Goal: Task Accomplishment & Management: Use online tool/utility

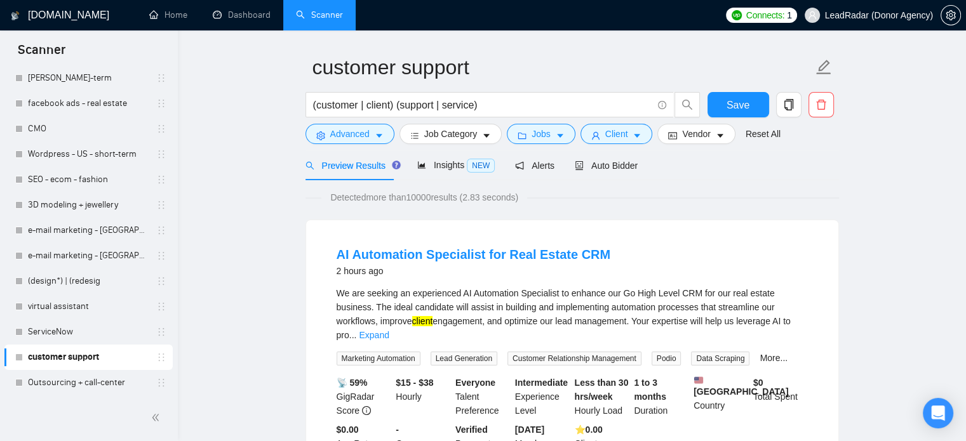
scroll to position [95, 0]
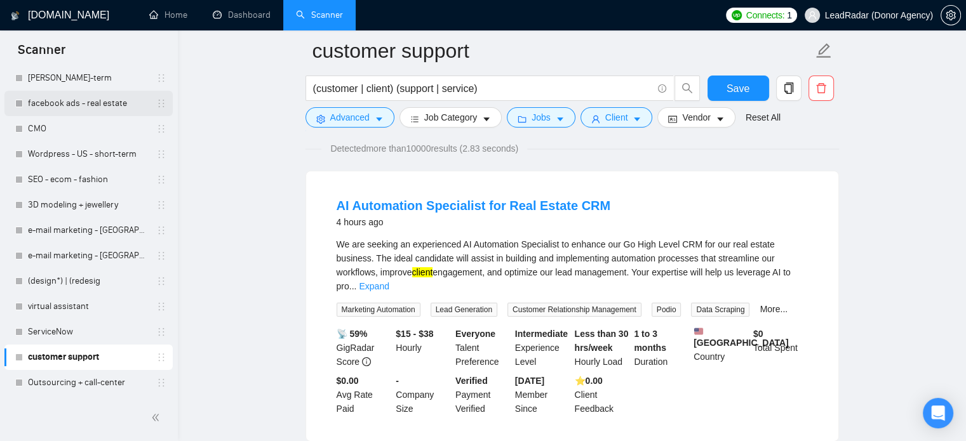
click at [74, 103] on link "facebook ads - real estate" at bounding box center [88, 103] width 121 height 25
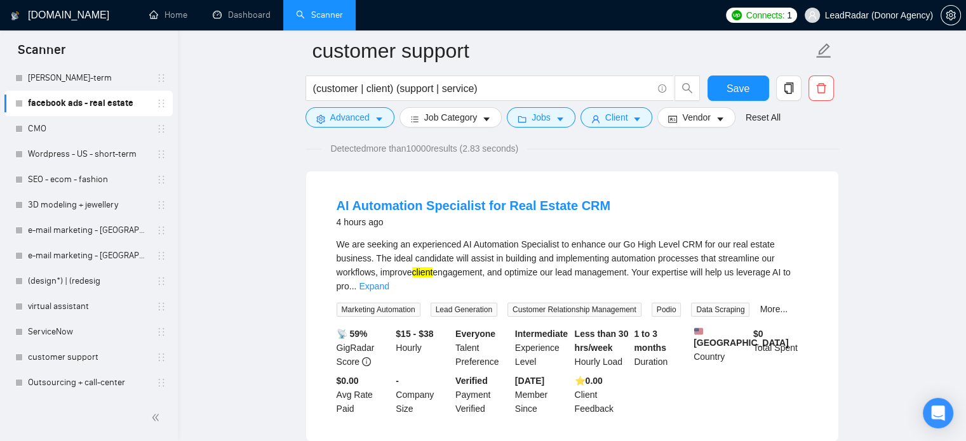
scroll to position [22, 0]
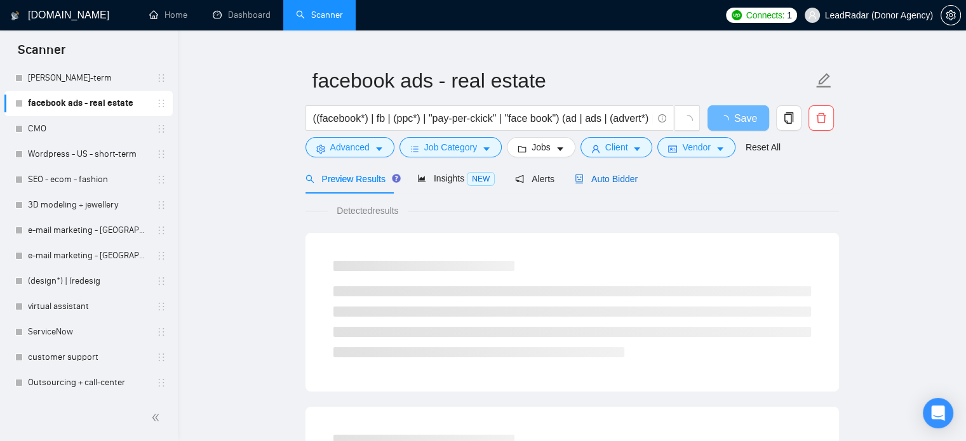
click at [627, 181] on span "Auto Bidder" at bounding box center [606, 179] width 63 height 10
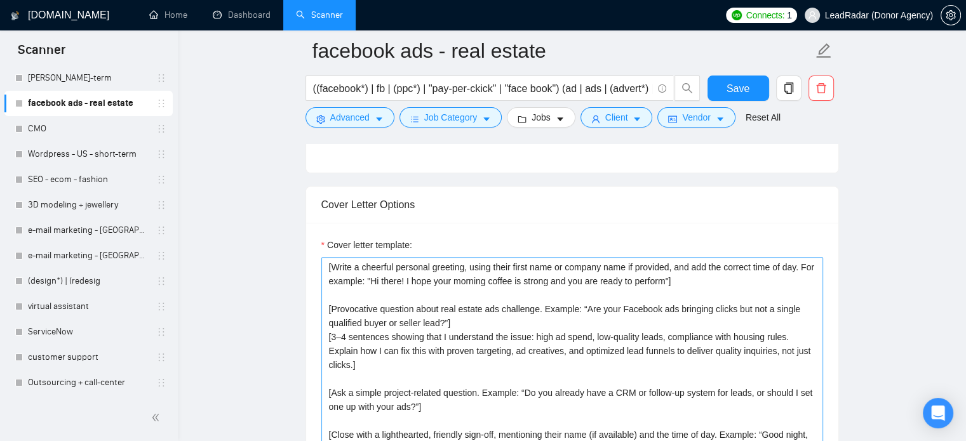
scroll to position [1296, 0]
click at [470, 325] on textarea "[Write a cheerful personal greeting, using their first name or company name if …" at bounding box center [572, 400] width 502 height 286
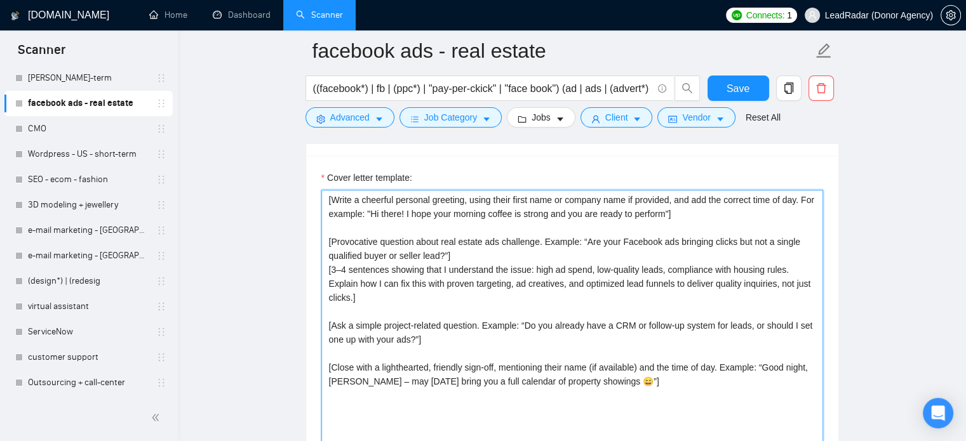
scroll to position [1364, 0]
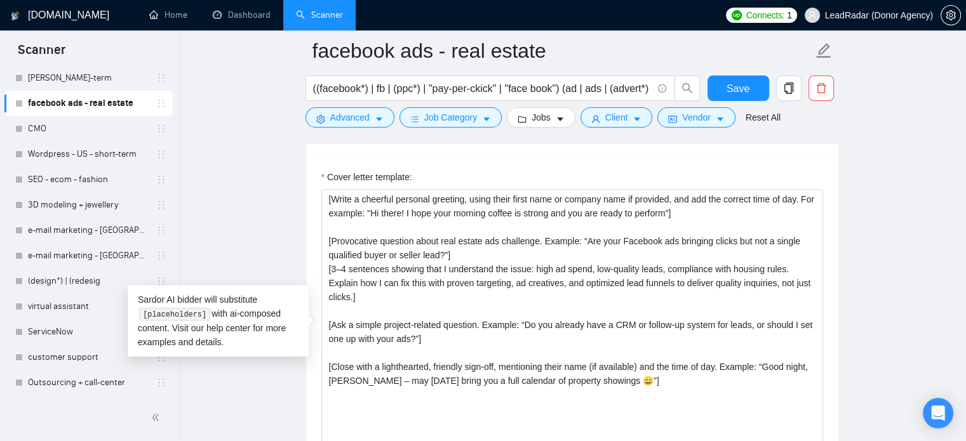
drag, startPoint x: 65, startPoint y: 356, endPoint x: 212, endPoint y: 36, distance: 351.8
click at [65, 356] on link "customer support" at bounding box center [88, 357] width 121 height 25
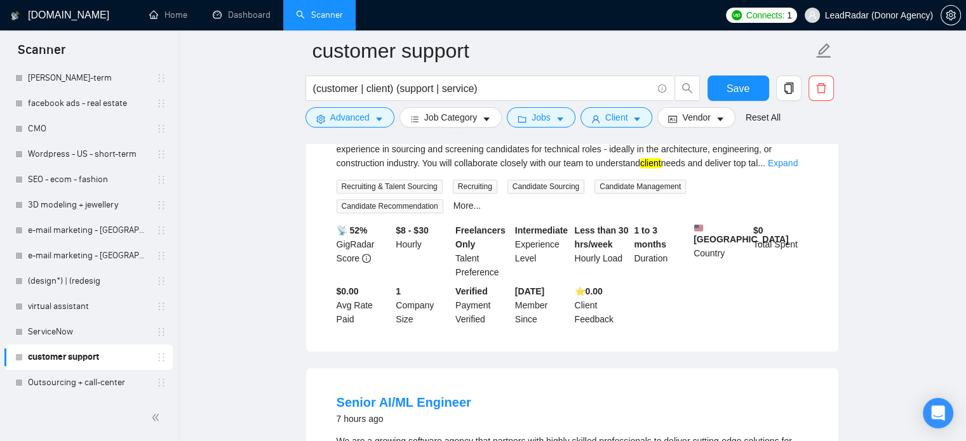
scroll to position [1364, 0]
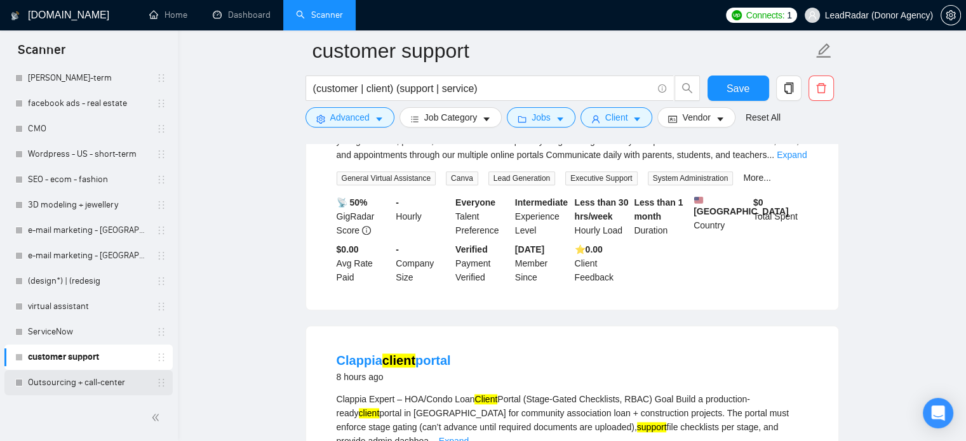
click at [89, 383] on link "Outsourcing + call-center" at bounding box center [88, 382] width 121 height 25
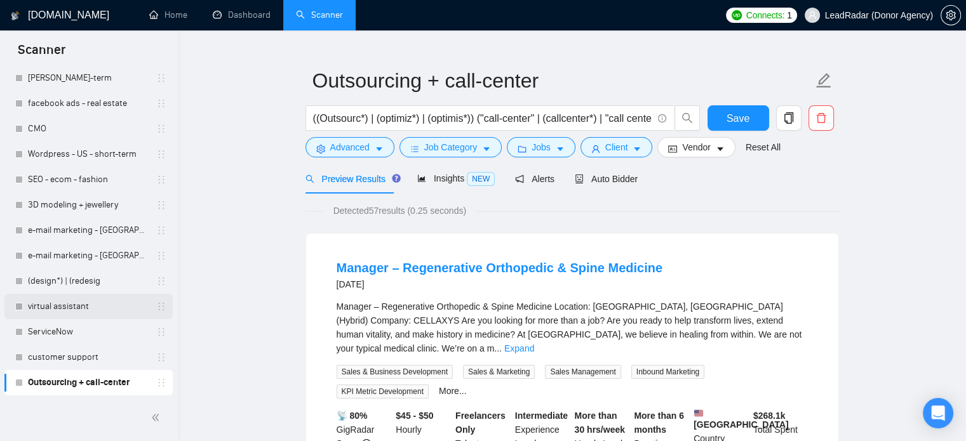
click at [79, 313] on link "virtual assistant" at bounding box center [88, 306] width 121 height 25
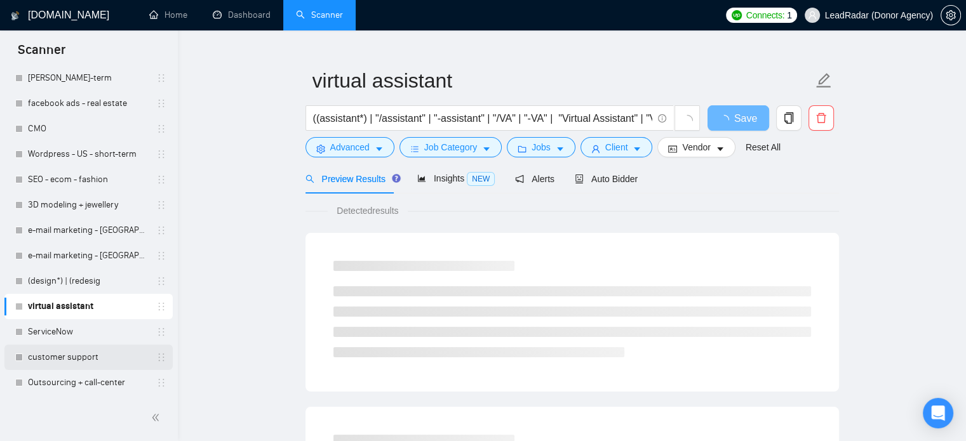
click at [76, 360] on link "customer support" at bounding box center [88, 357] width 121 height 25
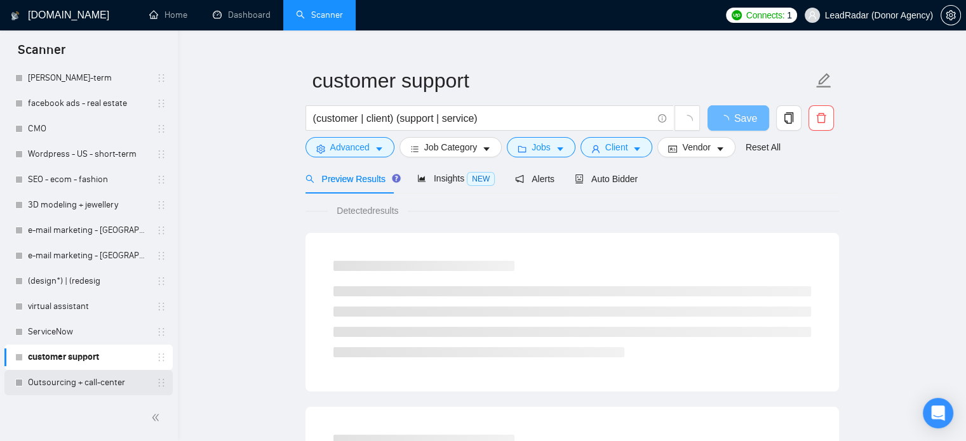
click at [72, 383] on link "Outsourcing + call-center" at bounding box center [88, 382] width 121 height 25
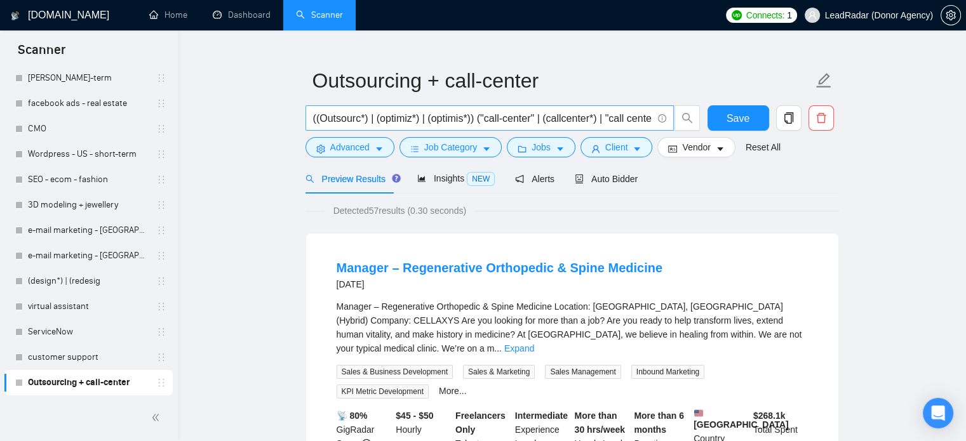
click at [549, 120] on input "((Outsourc*) | (optimiz*) | (optimis*)) ("call-center" | (callcenter*) | "call …" at bounding box center [482, 119] width 339 height 16
click at [398, 127] on span "((Outsourc*) | (optimiz*) | (optimis*)) ("call-center" | (callcenter*) | "call …" at bounding box center [490, 117] width 368 height 25
click at [400, 113] on input "((Outsourc*) | (optimiz*) | (optimis*)) ("call-center" | (callcenter*) | "call …" at bounding box center [482, 119] width 339 height 16
click at [414, 123] on input "((Outsourc*) | (optimiz*) | (optimis*)) ("call-center" | (callcenter*) | "call …" at bounding box center [482, 119] width 339 height 16
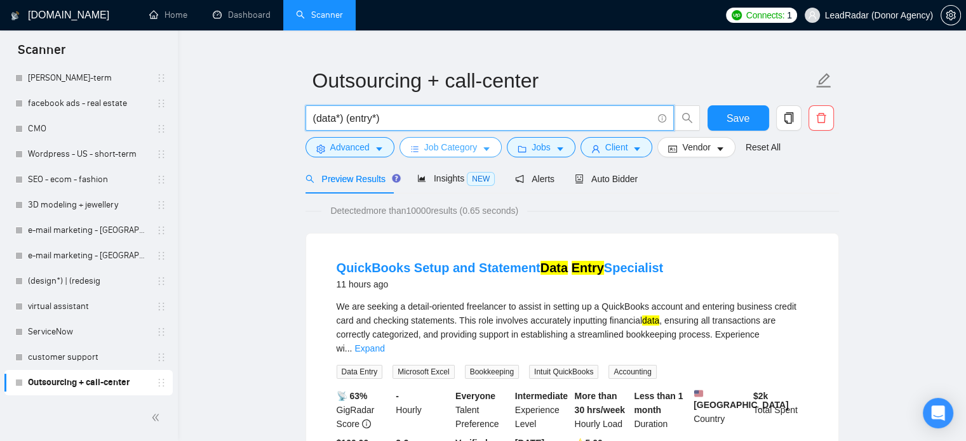
type input "(data*) (entry*)"
click at [440, 148] on span "Job Category" at bounding box center [450, 147] width 53 height 14
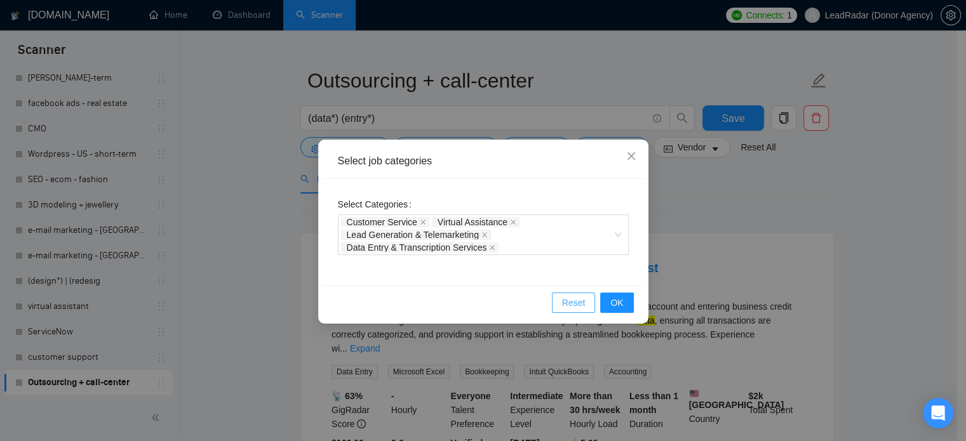
click at [579, 301] on span "Reset" at bounding box center [574, 303] width 24 height 14
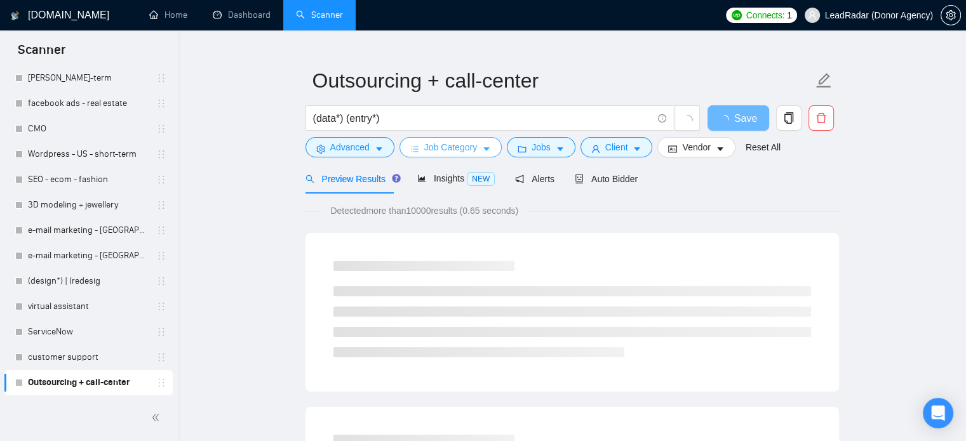
click at [477, 147] on button "Job Category" at bounding box center [451, 147] width 102 height 20
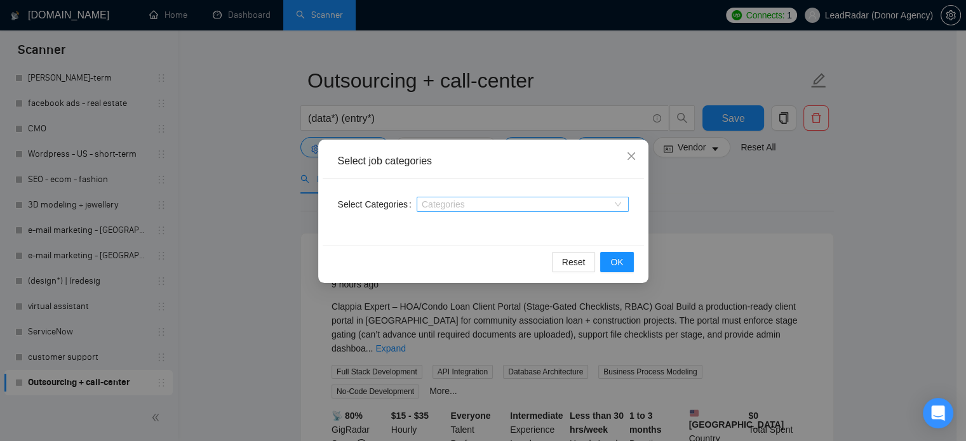
click at [441, 203] on div at bounding box center [516, 204] width 193 height 10
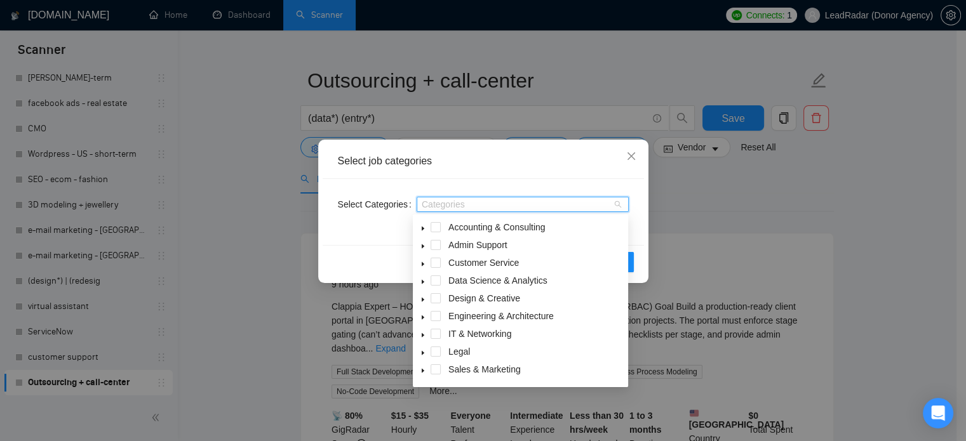
drag, startPoint x: 434, startPoint y: 246, endPoint x: 433, endPoint y: 254, distance: 7.7
click at [433, 247] on span at bounding box center [436, 245] width 10 height 10
click at [434, 265] on span at bounding box center [436, 263] width 10 height 10
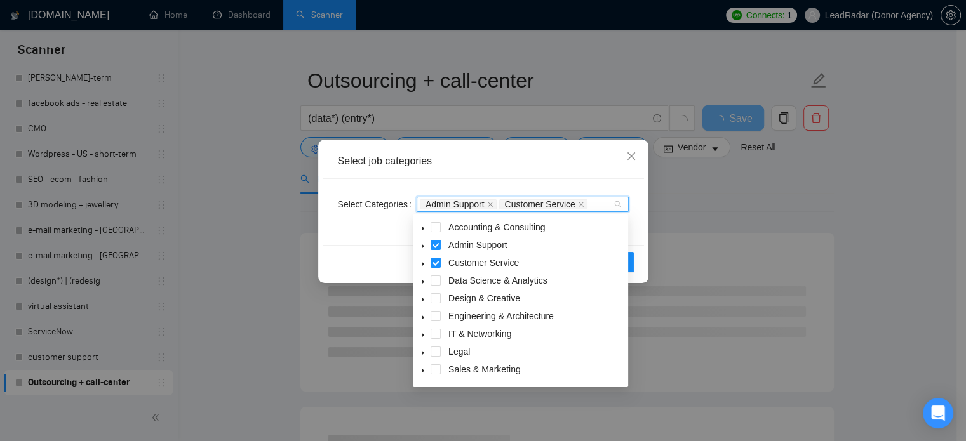
click at [425, 231] on icon "caret-down" at bounding box center [423, 228] width 6 height 6
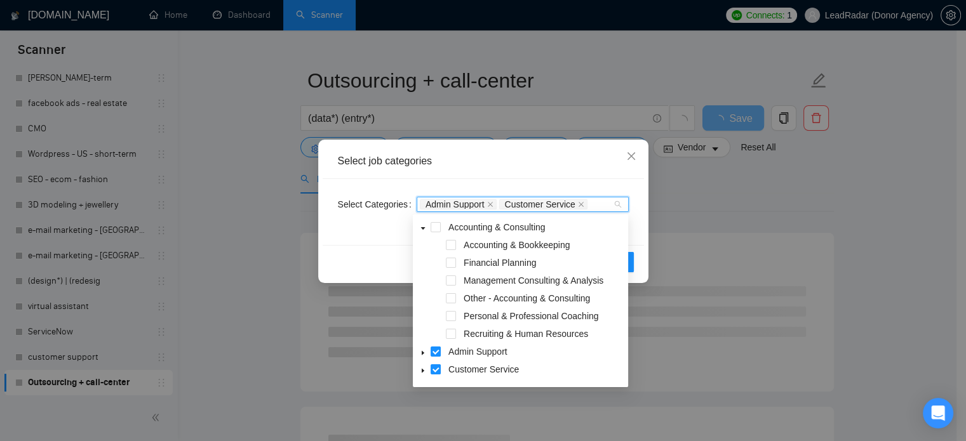
click at [425, 231] on icon "caret-down" at bounding box center [423, 228] width 6 height 6
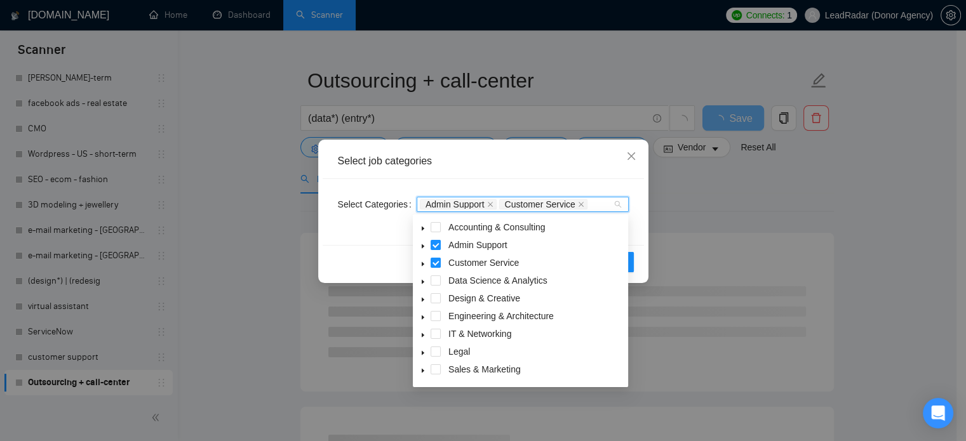
click at [423, 286] on span at bounding box center [422, 280] width 15 height 15
click at [419, 281] on span at bounding box center [422, 280] width 15 height 15
click at [420, 264] on icon "caret-down" at bounding box center [423, 264] width 6 height 6
click at [420, 248] on icon "caret-down" at bounding box center [423, 246] width 6 height 6
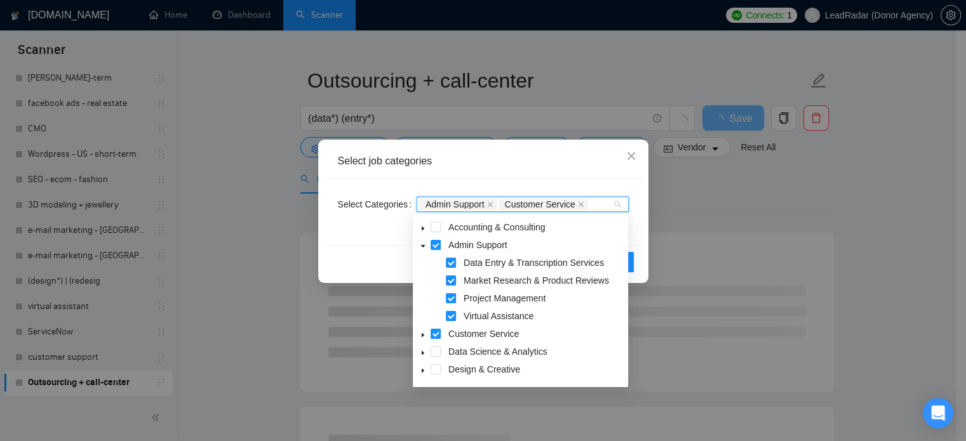
click at [420, 248] on icon "caret-down" at bounding box center [423, 246] width 6 height 6
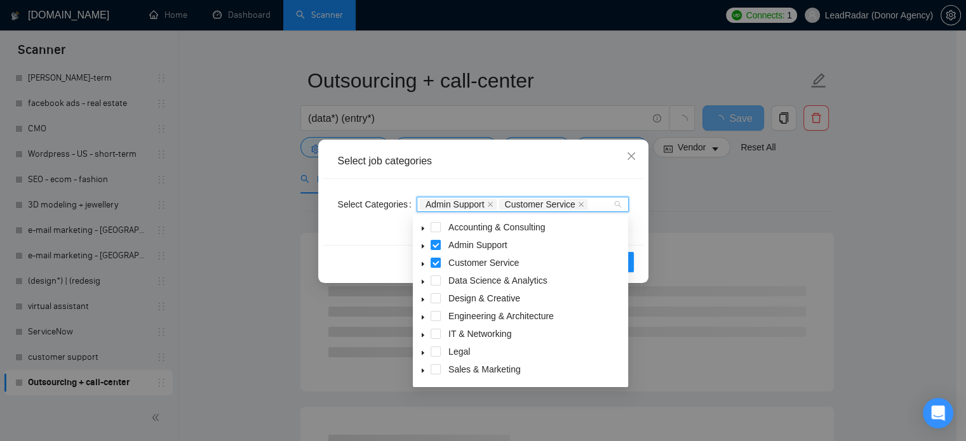
click at [420, 316] on icon "caret-down" at bounding box center [423, 317] width 6 height 6
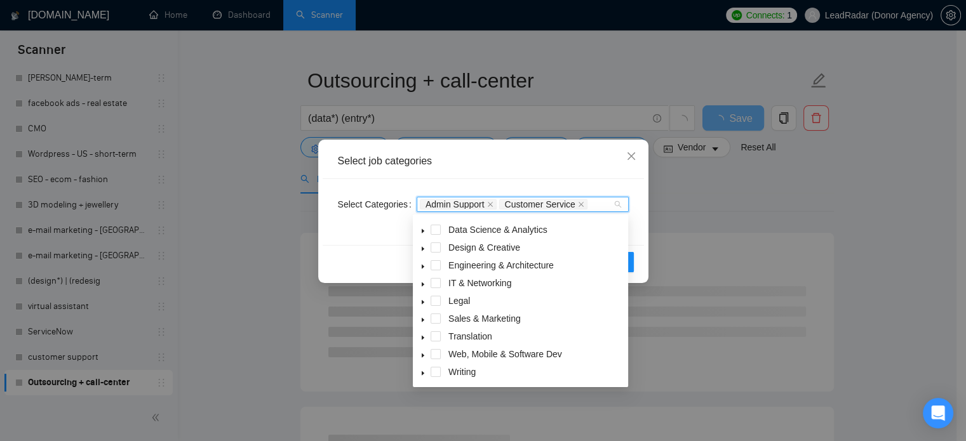
click at [423, 317] on span "caret-down" at bounding box center [423, 320] width 6 height 6
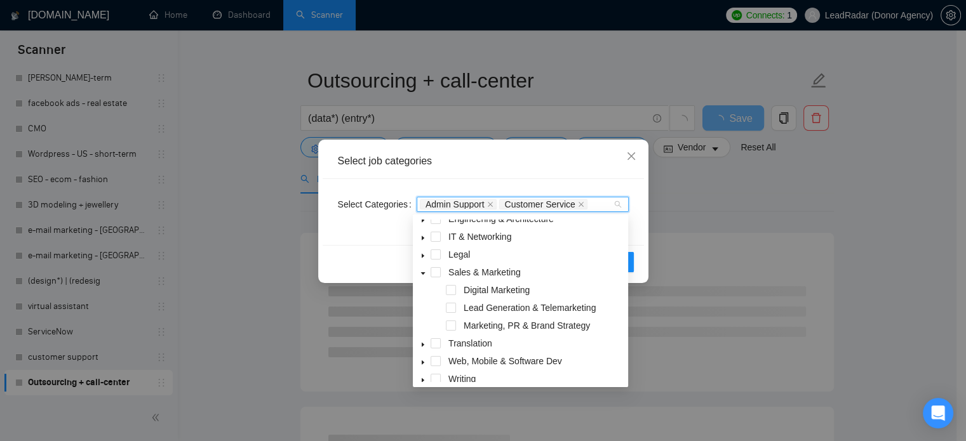
scroll to position [104, 0]
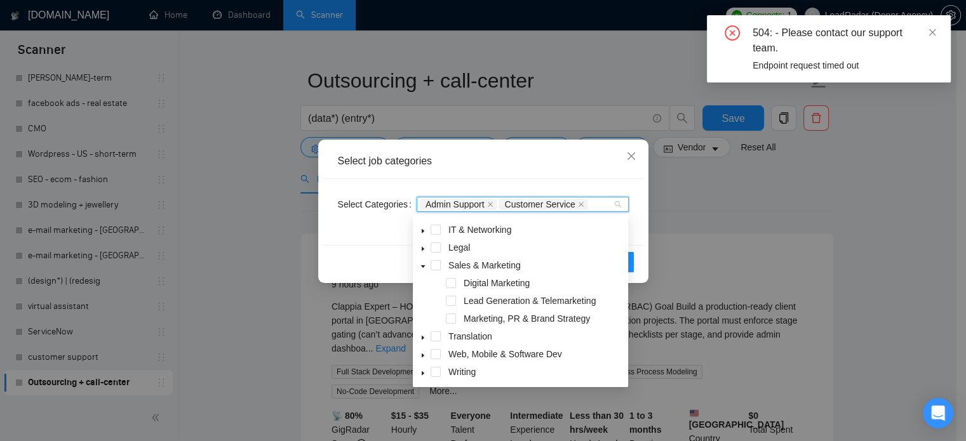
click at [420, 372] on icon "caret-down" at bounding box center [423, 373] width 6 height 6
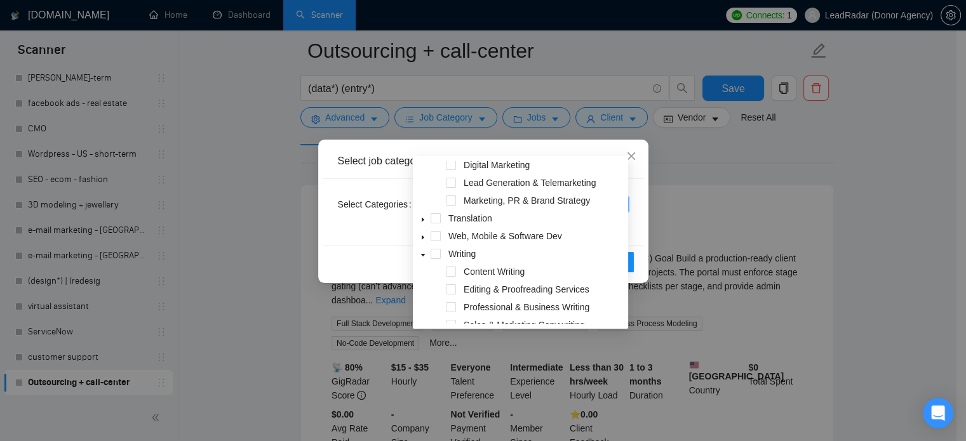
scroll to position [163, 0]
click at [379, 233] on div "Select Categories Admin Support Customer Service" at bounding box center [483, 212] width 321 height 66
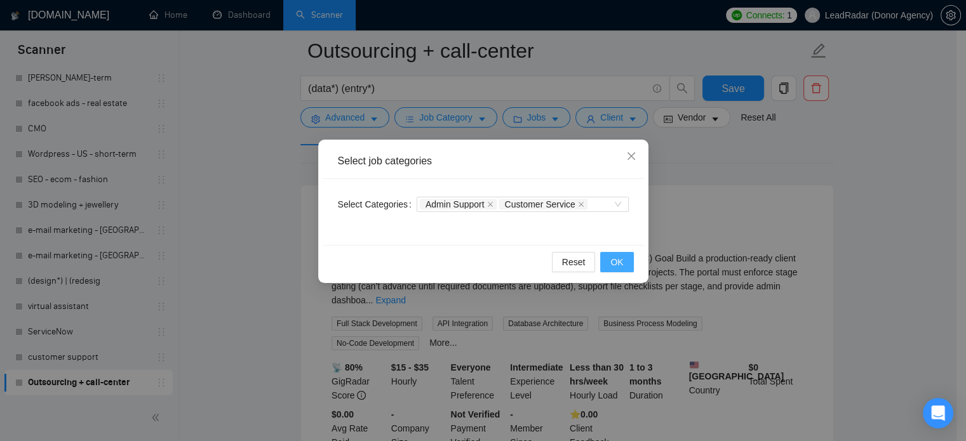
click at [615, 259] on span "OK" at bounding box center [616, 262] width 13 height 14
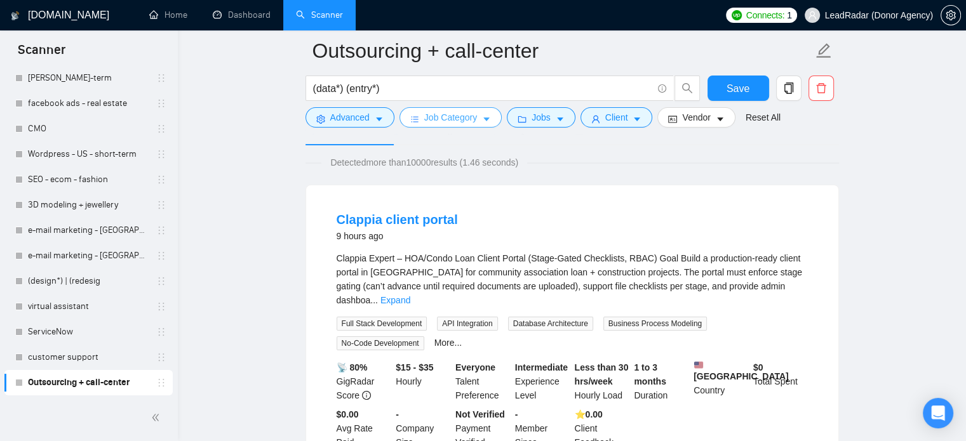
click at [450, 117] on span "Job Category" at bounding box center [450, 118] width 53 height 14
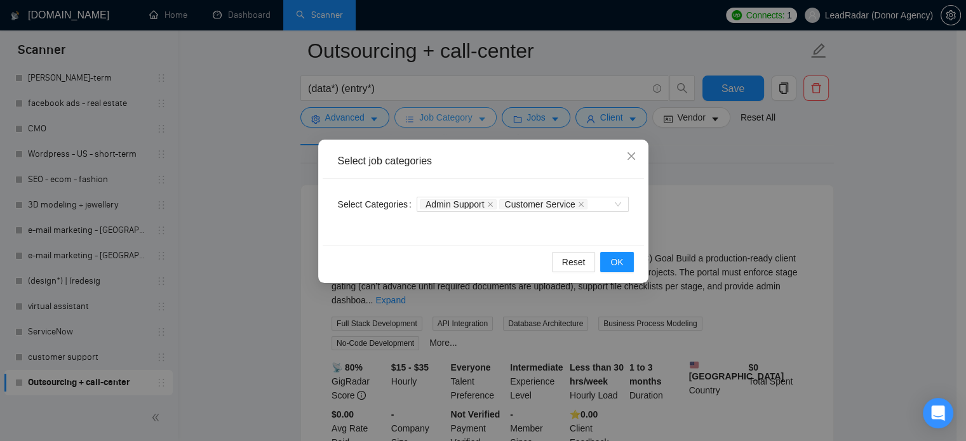
click at [450, 117] on div "Select job categories Select Categories Admin Support Customer Service Reset OK" at bounding box center [483, 220] width 966 height 441
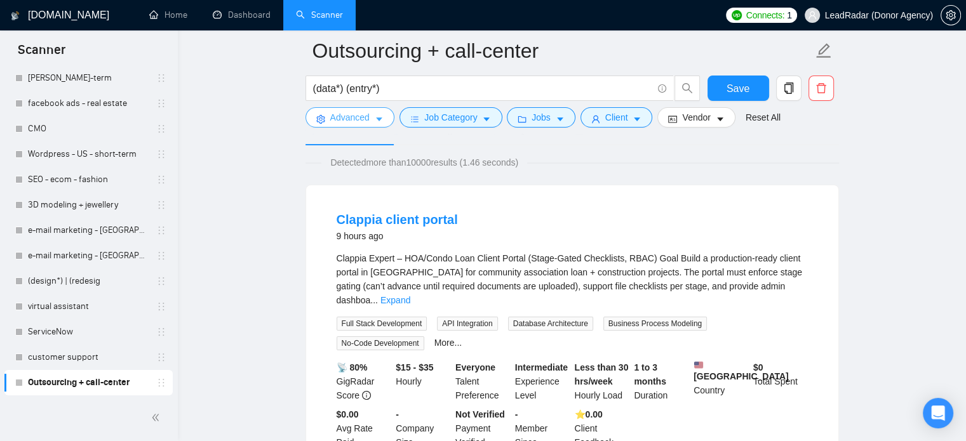
click at [389, 118] on button "Advanced" at bounding box center [350, 117] width 89 height 20
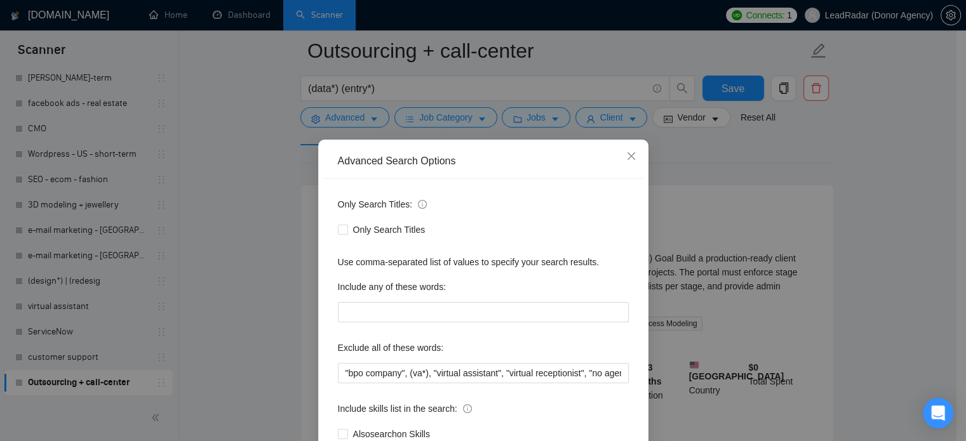
click at [373, 116] on div "Advanced Search Options Only Search Titles: Only Search Titles Use comma-separa…" at bounding box center [483, 220] width 966 height 441
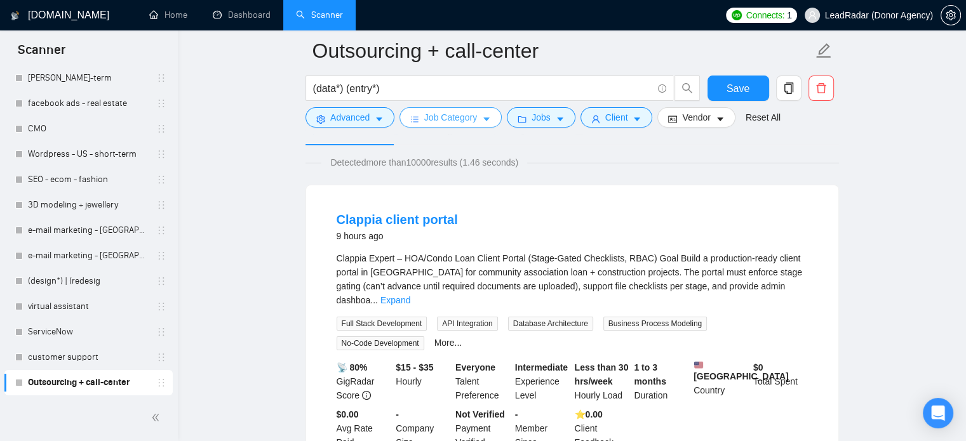
click at [447, 118] on span "Job Category" at bounding box center [450, 118] width 53 height 14
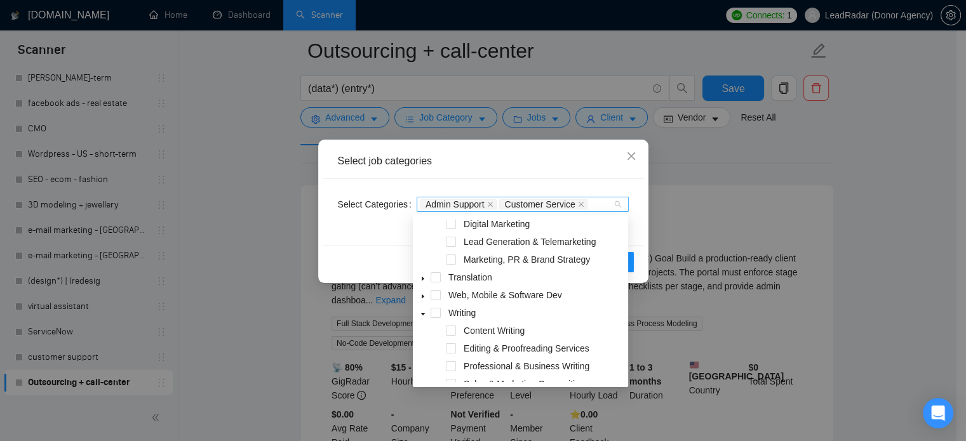
drag, startPoint x: 582, startPoint y: 203, endPoint x: 480, endPoint y: 203, distance: 101.6
click at [480, 203] on div "Admin Support Customer Service" at bounding box center [516, 204] width 193 height 13
click at [578, 205] on icon "close" at bounding box center [581, 204] width 6 height 6
click at [490, 203] on icon "close" at bounding box center [490, 204] width 6 height 6
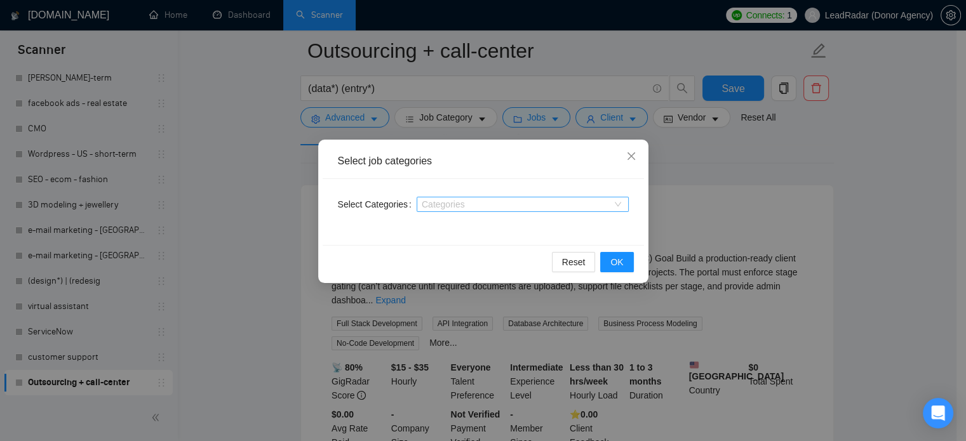
click at [606, 187] on div "Select Categories Categories" at bounding box center [483, 212] width 321 height 66
click at [622, 261] on span "OK" at bounding box center [616, 262] width 13 height 14
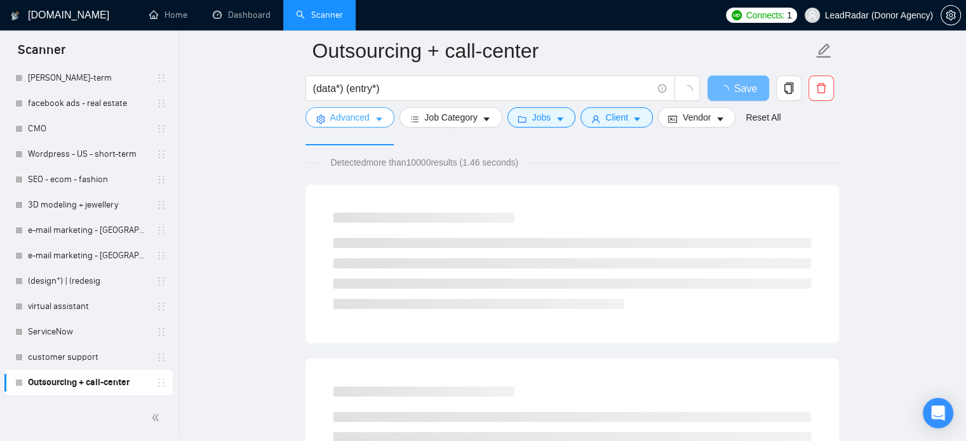
click at [356, 109] on button "Advanced" at bounding box center [350, 117] width 89 height 20
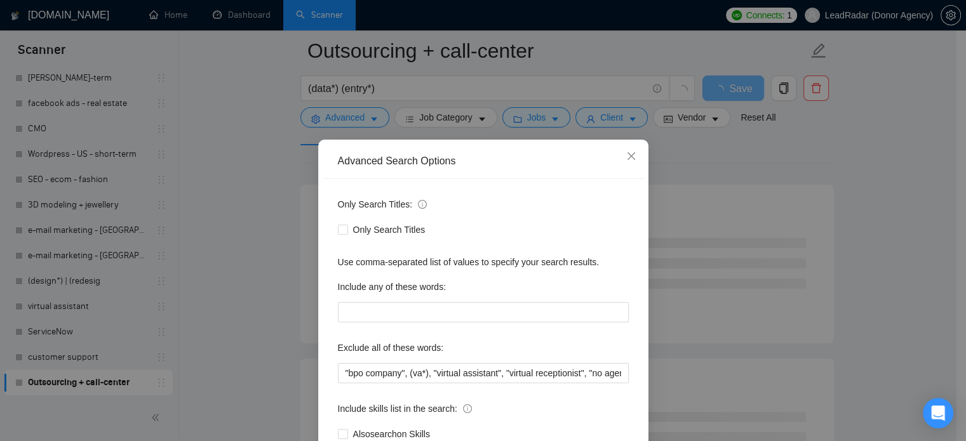
click at [291, 231] on div "Advanced Search Options Only Search Titles: Only Search Titles Use comma-separa…" at bounding box center [483, 220] width 966 height 441
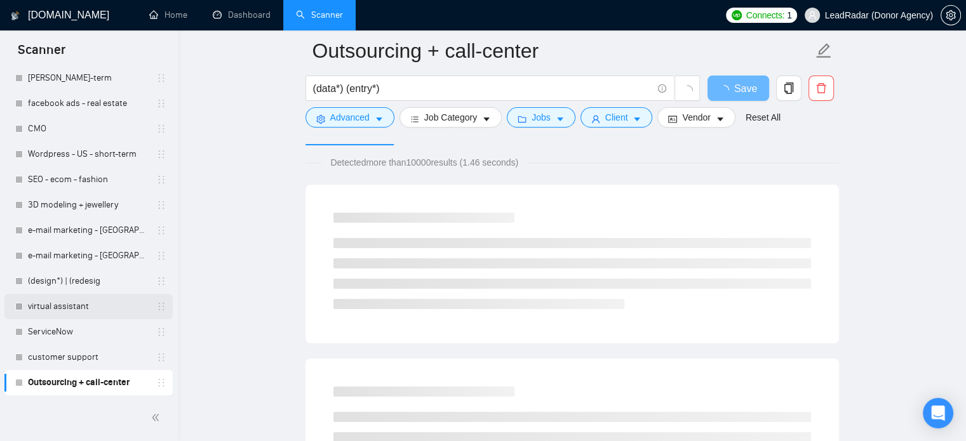
click at [88, 305] on link "virtual assistant" at bounding box center [88, 306] width 121 height 25
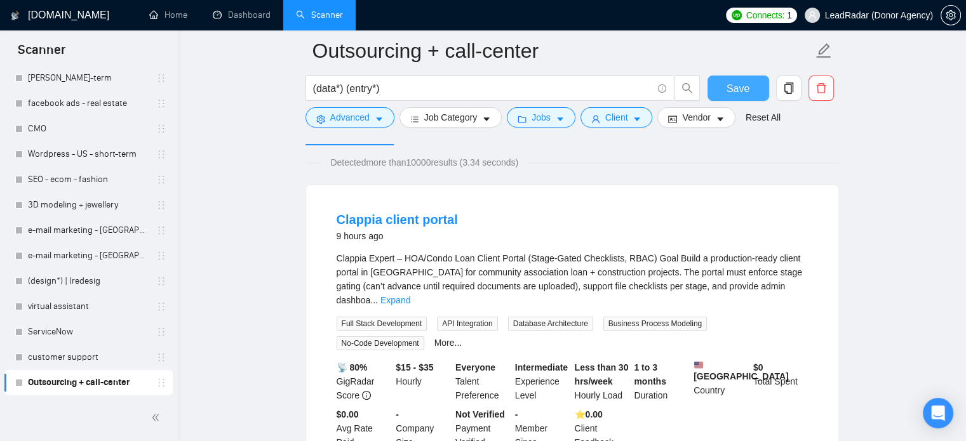
click at [735, 97] on button "Save" at bounding box center [739, 88] width 62 height 25
click at [71, 302] on link "virtual assistant" at bounding box center [88, 306] width 121 height 25
click at [69, 302] on link "virtual assistant" at bounding box center [88, 306] width 121 height 25
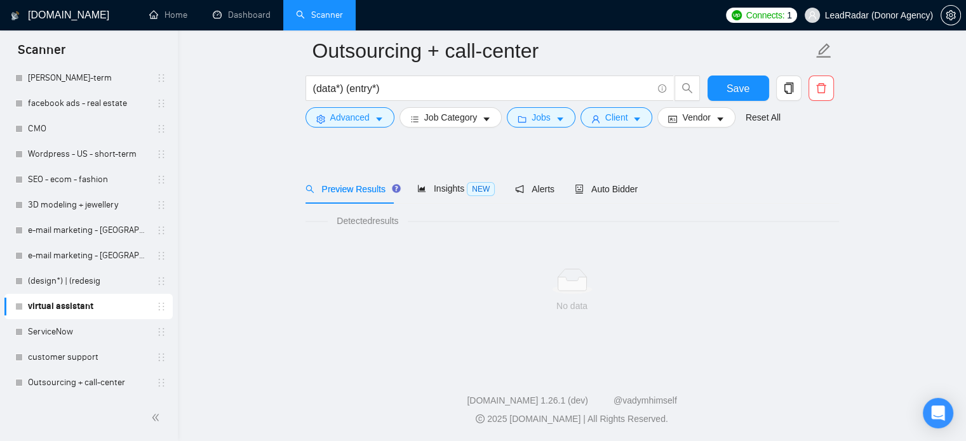
scroll to position [22, 0]
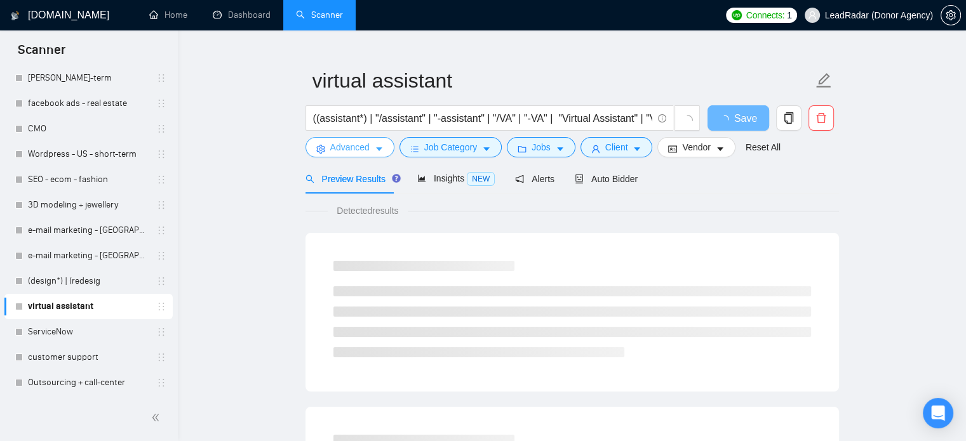
click at [370, 145] on button "Advanced" at bounding box center [350, 147] width 89 height 20
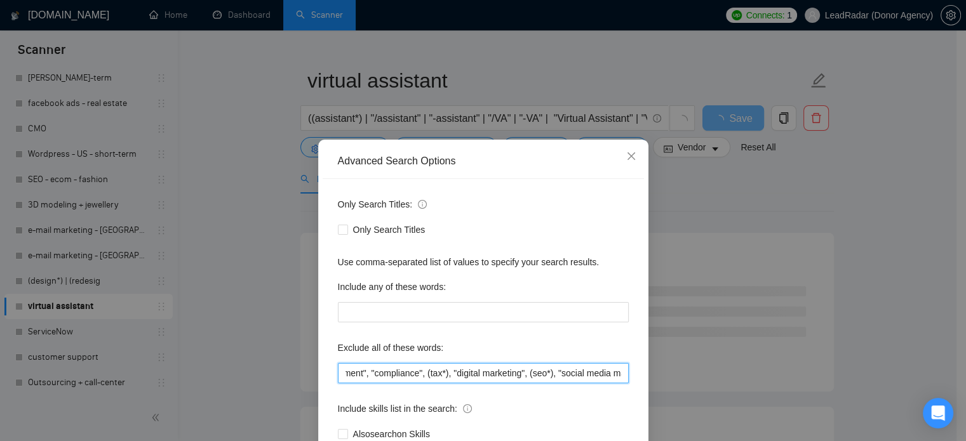
scroll to position [0, 1242]
drag, startPoint x: 553, startPoint y: 365, endPoint x: 662, endPoint y: 365, distance: 109.2
click at [662, 365] on div "Advanced Search Options Only Search Titles: Only Search Titles Use comma-separa…" at bounding box center [483, 220] width 966 height 441
click at [612, 377] on input ""no agencies", "no agency", "NOT AGENCY", "individual only", "freelancers only"…" at bounding box center [483, 373] width 291 height 20
click at [619, 373] on input ""no agencies", "no agency", "NOT AGENCY", "individual only", "freelancers only"…" at bounding box center [483, 373] width 291 height 20
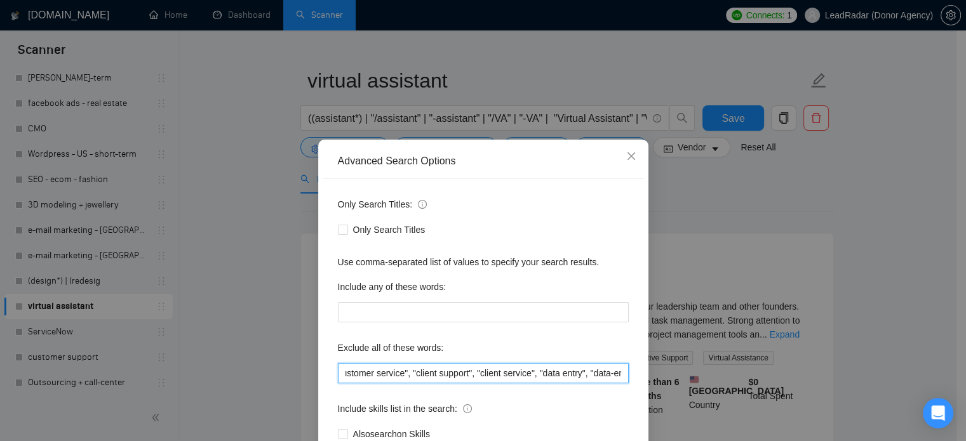
scroll to position [0, 1346]
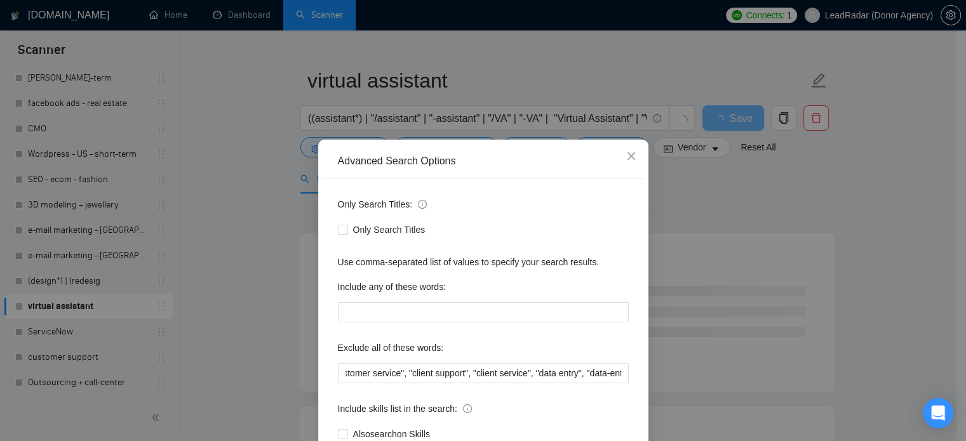
click at [798, 182] on div "Advanced Search Options Only Search Titles: Only Search Titles Use comma-separa…" at bounding box center [483, 220] width 966 height 441
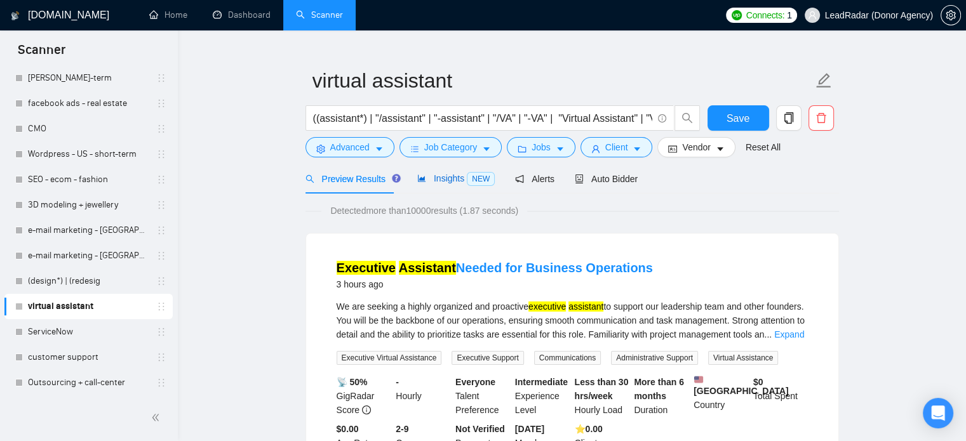
click at [436, 181] on span "Insights NEW" at bounding box center [455, 178] width 77 height 10
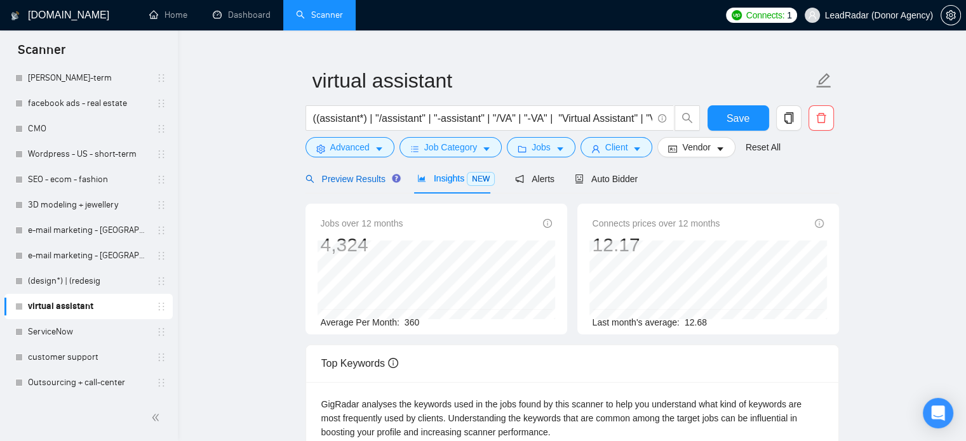
click at [330, 182] on span "Preview Results" at bounding box center [351, 179] width 91 height 10
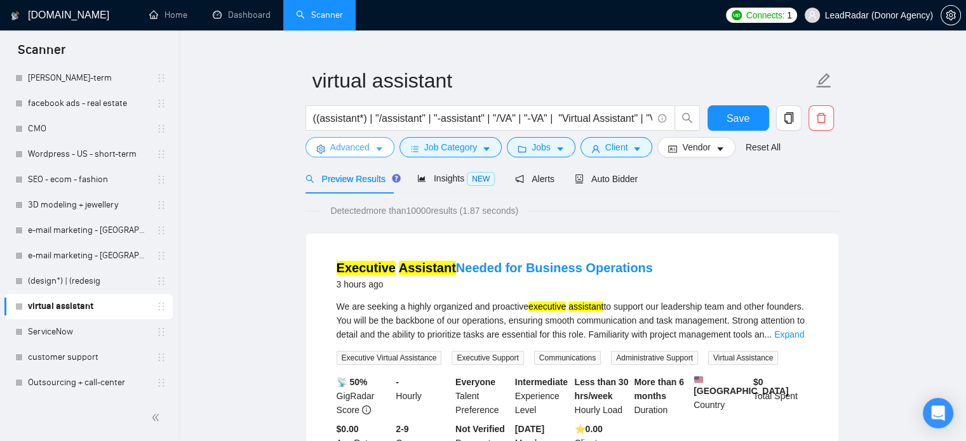
click at [380, 152] on icon "caret-down" at bounding box center [379, 149] width 9 height 9
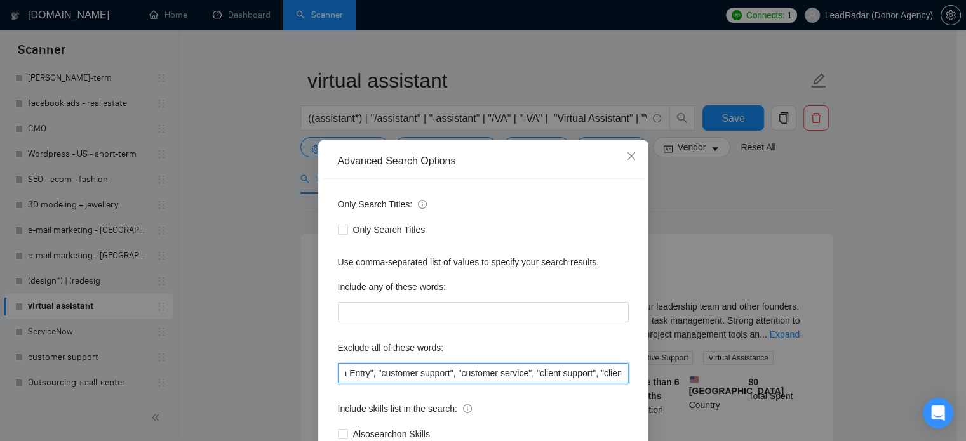
scroll to position [0, 1346]
drag, startPoint x: 572, startPoint y: 377, endPoint x: 647, endPoint y: 371, distance: 75.2
click at [713, 380] on div "Advanced Search Options Only Search Titles: Only Search Titles Use comma-separa…" at bounding box center [483, 220] width 966 height 441
click at [619, 373] on input ""no agencies", "no agency", "NOT AGENCY", "individual only", "freelancers only"…" at bounding box center [483, 373] width 291 height 20
click at [618, 373] on input ""no agencies", "no agency", "NOT AGENCY", "individual only", "freelancers only"…" at bounding box center [483, 373] width 291 height 20
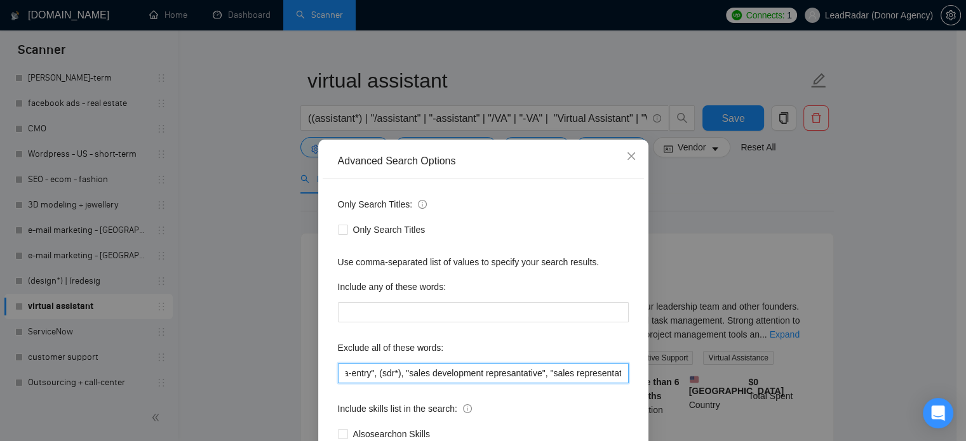
scroll to position [0, 1603]
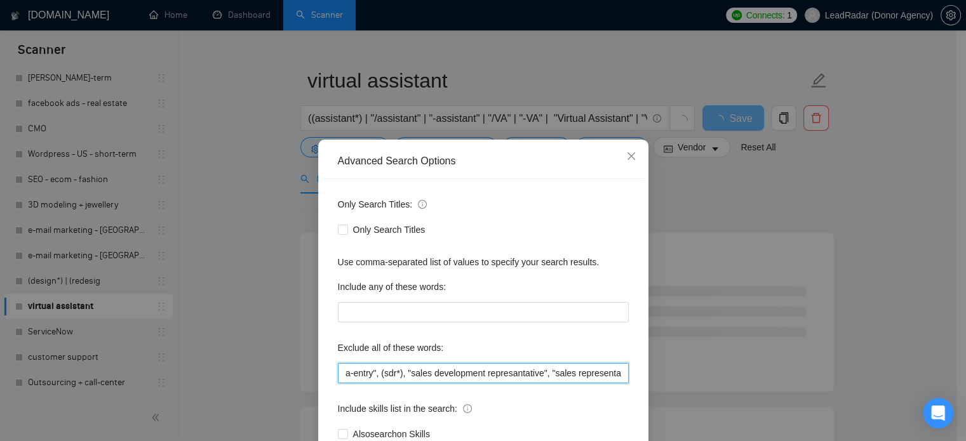
type input ""no agencies", "no agency", "NOT AGENCY", "individual only", "freelancers only"…"
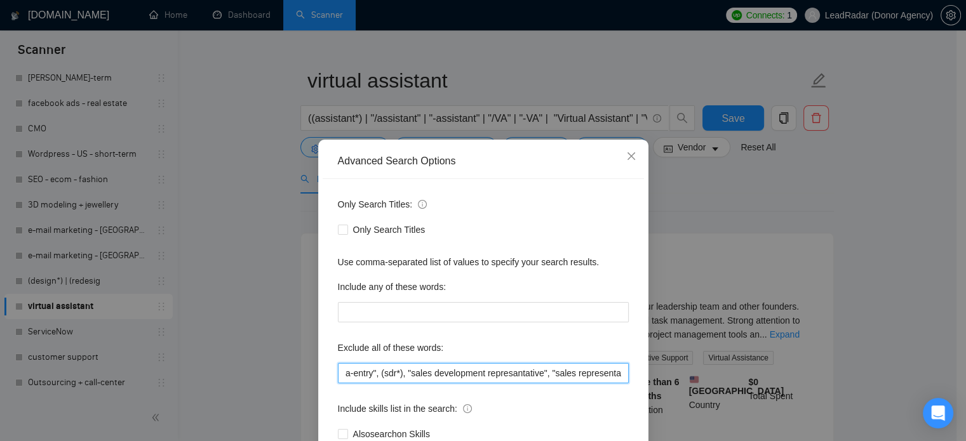
drag, startPoint x: 567, startPoint y: 372, endPoint x: 688, endPoint y: 362, distance: 121.7
click at [693, 376] on div "Advanced Search Options Only Search Titles: Only Search Titles Use comma-separa…" at bounding box center [483, 220] width 966 height 441
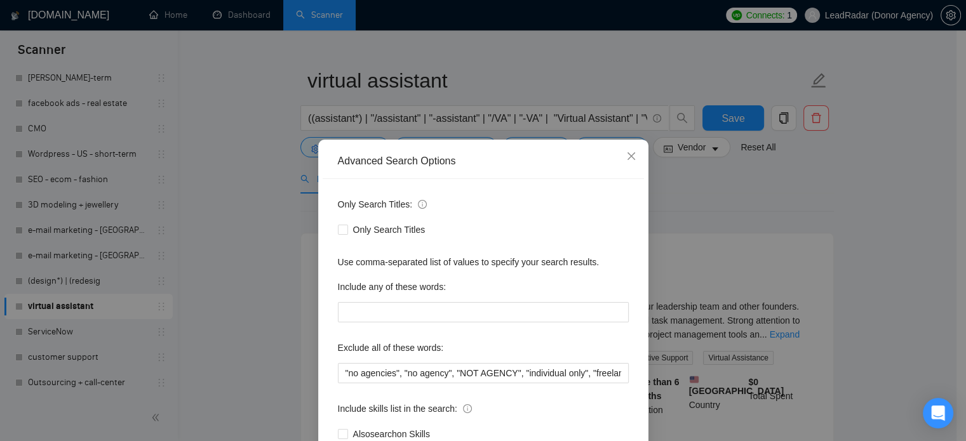
click at [696, 199] on div "Advanced Search Options Only Search Titles: Only Search Titles Use comma-separa…" at bounding box center [483, 220] width 966 height 441
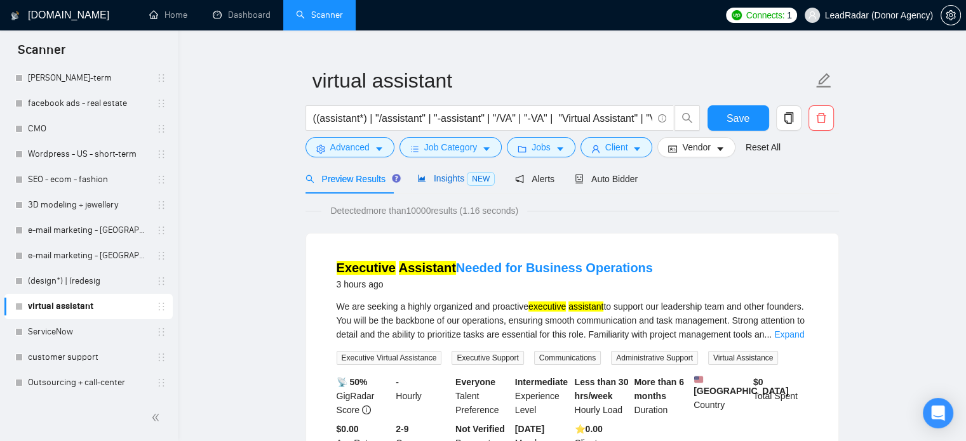
click at [427, 180] on span "Insights NEW" at bounding box center [455, 178] width 77 height 10
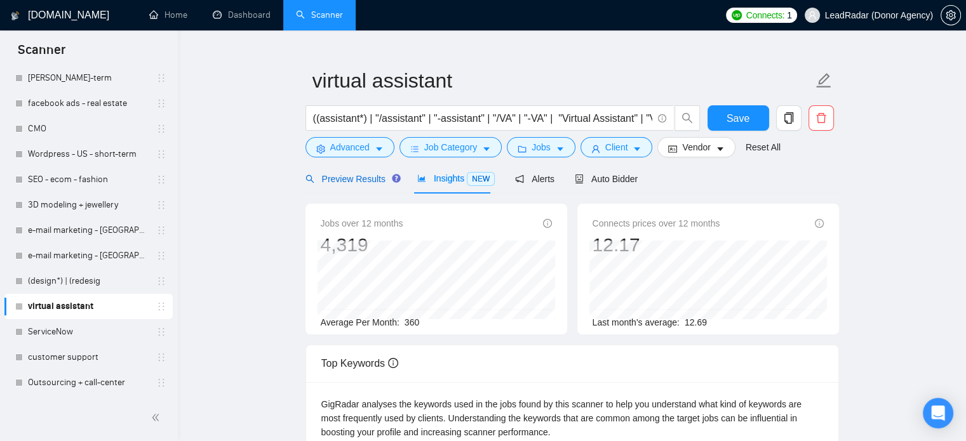
click at [341, 179] on span "Preview Results" at bounding box center [351, 179] width 91 height 10
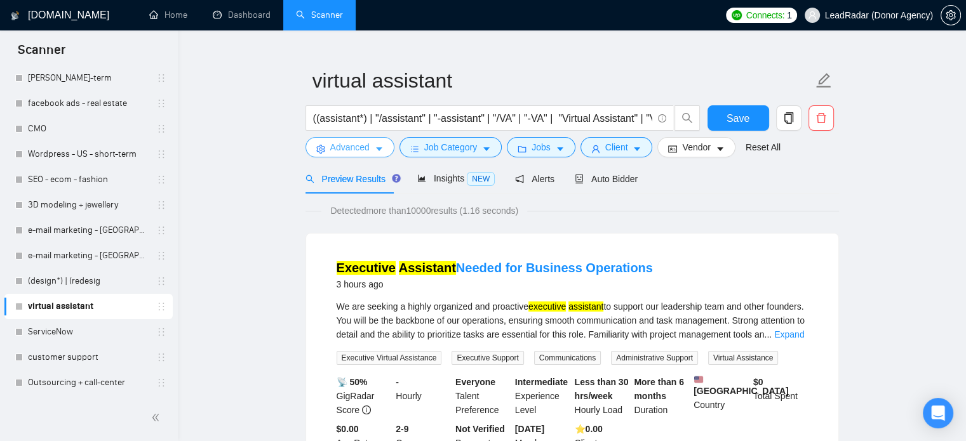
click at [378, 150] on icon "caret-down" at bounding box center [379, 150] width 6 height 4
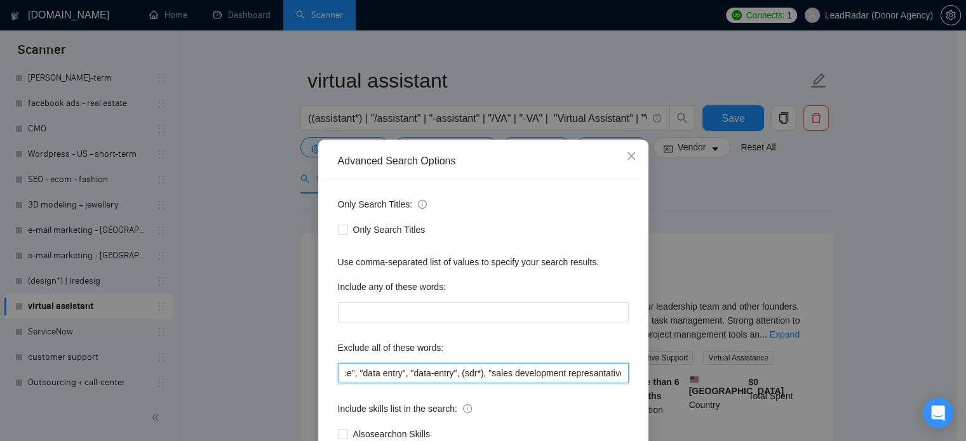
scroll to position [0, 1603]
drag, startPoint x: 479, startPoint y: 370, endPoint x: 645, endPoint y: 381, distance: 166.8
click at [645, 381] on div "Advanced Search Options Only Search Titles: Only Search Titles Use comma-separa…" at bounding box center [483, 220] width 966 height 441
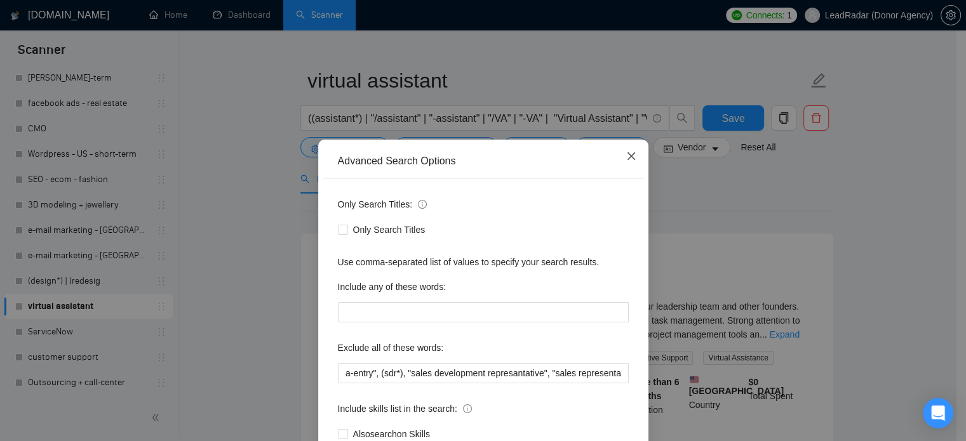
click at [635, 162] on span "Close" at bounding box center [631, 157] width 34 height 34
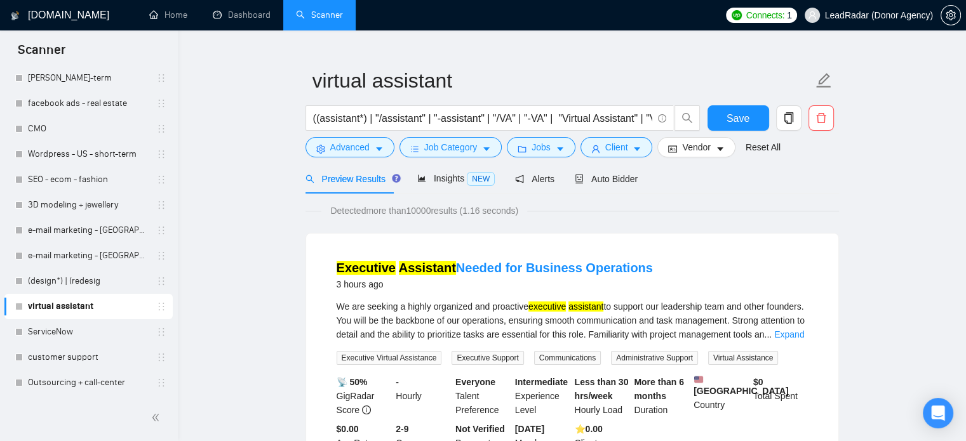
drag, startPoint x: 79, startPoint y: 361, endPoint x: 593, endPoint y: 55, distance: 598.1
click at [79, 361] on link "customer support" at bounding box center [88, 357] width 121 height 25
click at [748, 111] on button "Save" at bounding box center [739, 117] width 62 height 25
click at [84, 355] on link "customer support" at bounding box center [88, 357] width 121 height 25
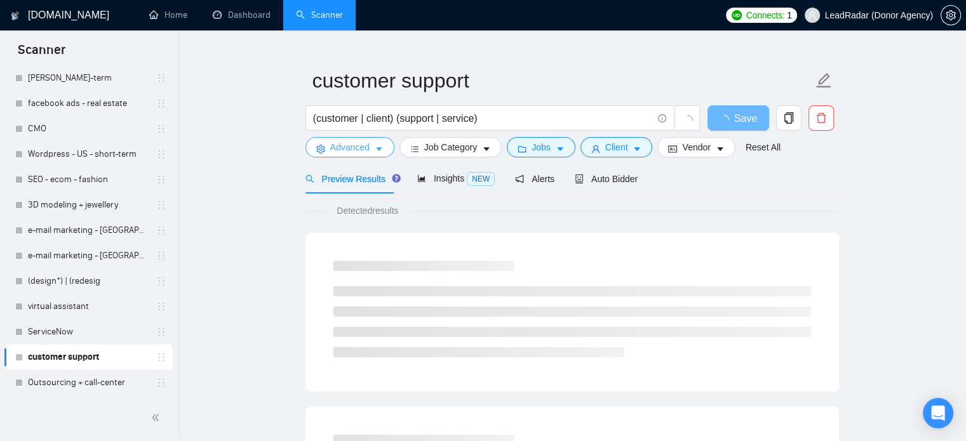
click at [363, 149] on span "Advanced" at bounding box center [349, 147] width 39 height 14
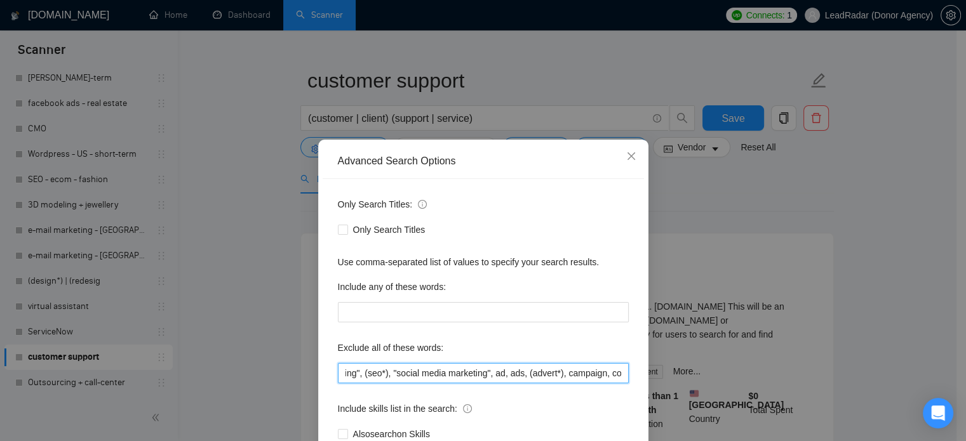
scroll to position [0, 1890]
drag, startPoint x: 544, startPoint y: 376, endPoint x: 619, endPoint y: 378, distance: 75.0
click at [624, 378] on div "Only Search Titles: Only Search Titles Use comma-separated list of values to sp…" at bounding box center [483, 327] width 321 height 296
click at [615, 376] on input "(assistant*), "/assistant", "-assistant", "/VA" | "-VA", "Virtual Assistant", "…" at bounding box center [483, 373] width 291 height 20
paste input ""no agencies", "no agency", "NOT AGENCY", "individual only", "freelancers only"…"
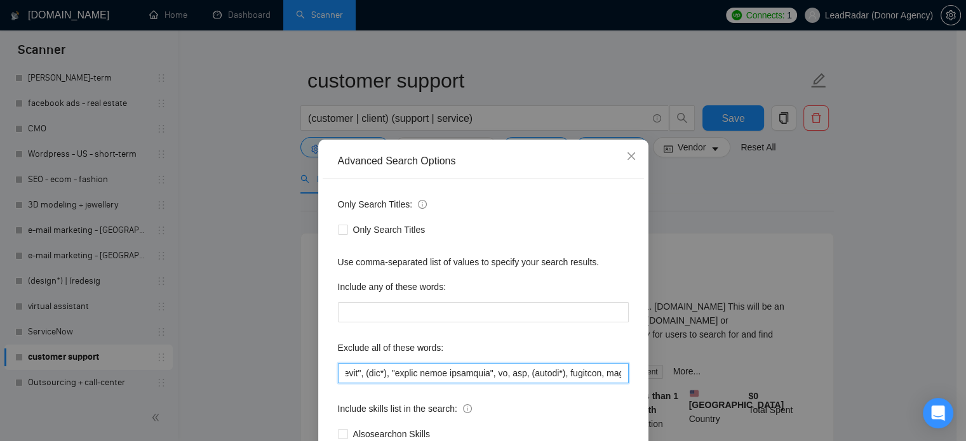
scroll to position [0, 3773]
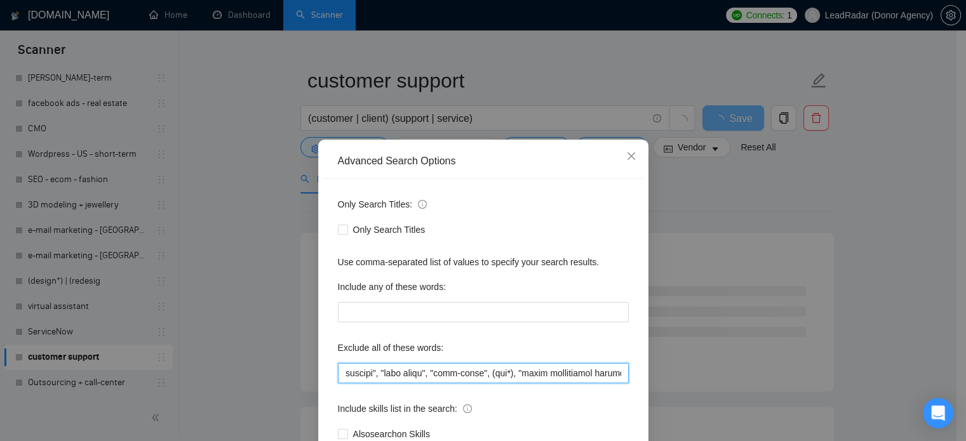
click at [485, 378] on input "text" at bounding box center [483, 373] width 291 height 20
drag, startPoint x: 485, startPoint y: 378, endPoint x: 477, endPoint y: 377, distance: 7.7
click at [485, 378] on input "text" at bounding box center [483, 373] width 291 height 20
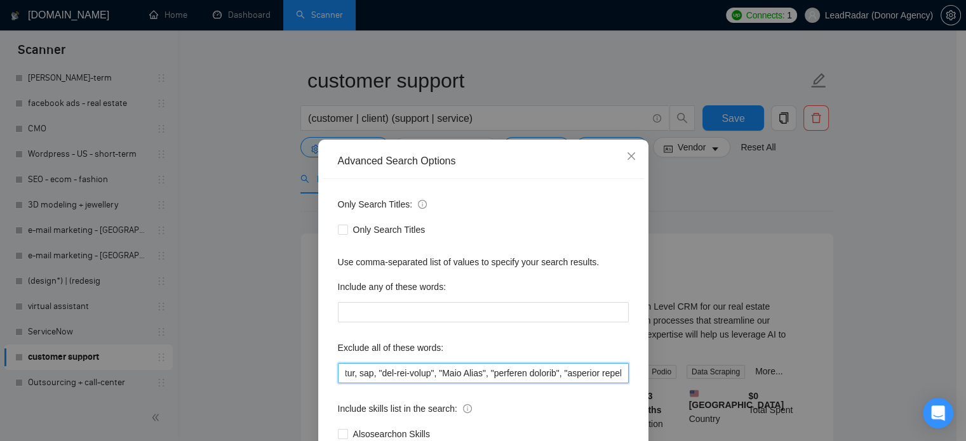
scroll to position [0, 3323]
drag, startPoint x: 469, startPoint y: 375, endPoint x: 425, endPoint y: 379, distance: 43.9
click at [425, 379] on input "text" at bounding box center [483, 373] width 291 height 20
type input "(assistant*), "/assistant", "-assistant", "/VA" | "-VA", "Virtual Assistant", "…"
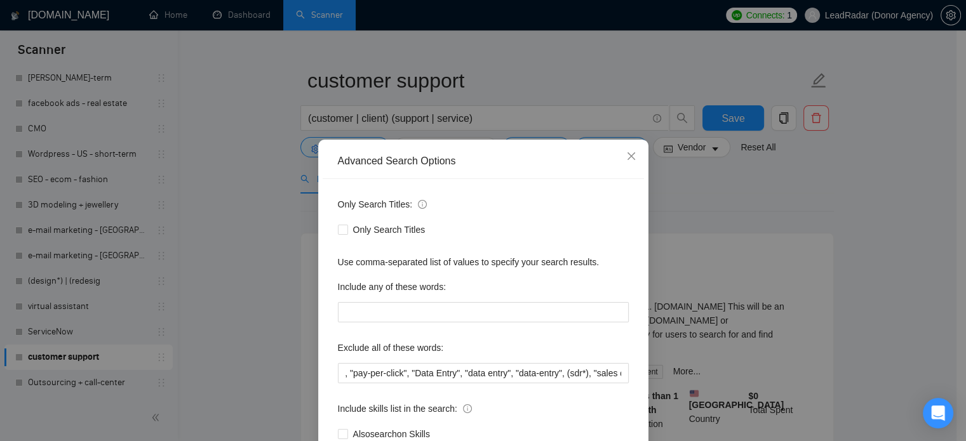
click at [708, 186] on div "Advanced Search Options Only Search Titles: Only Search Titles Use comma-separa…" at bounding box center [483, 220] width 966 height 441
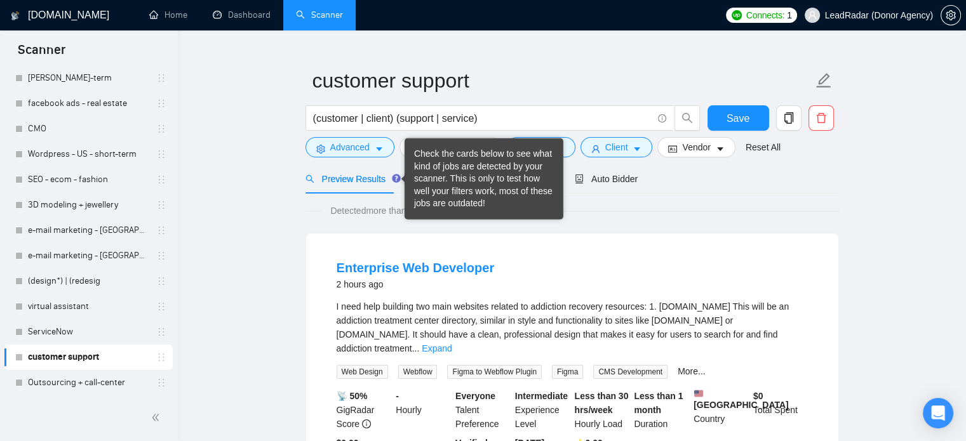
click at [432, 174] on div "Check the cards below to see what kind of jobs are detected by your scanner. Th…" at bounding box center [484, 179] width 140 height 62
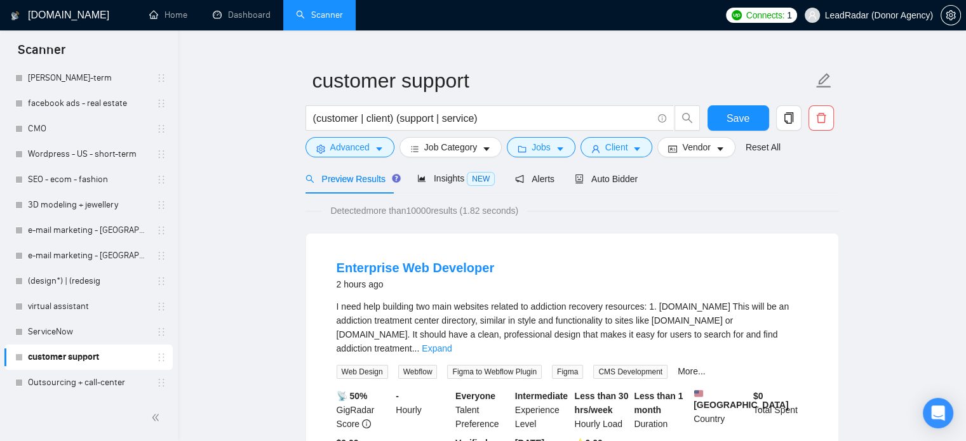
click at [417, 185] on div "Insights NEW" at bounding box center [455, 178] width 77 height 15
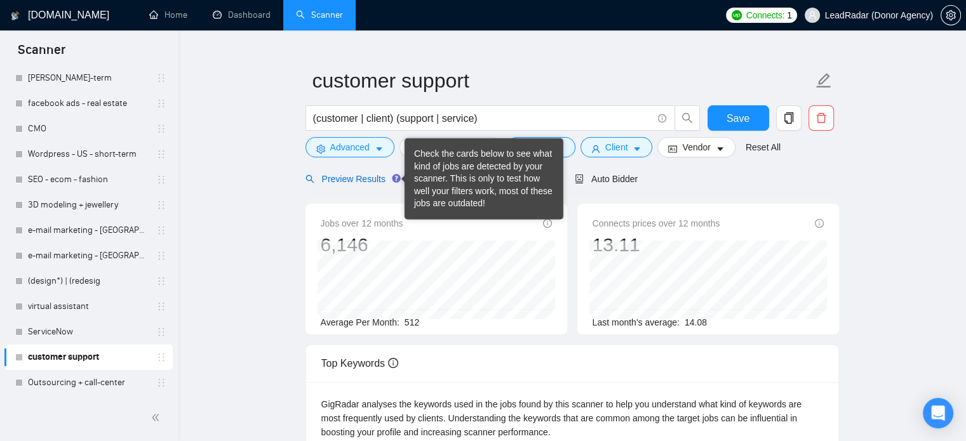
click at [349, 174] on span "Preview Results" at bounding box center [351, 179] width 91 height 10
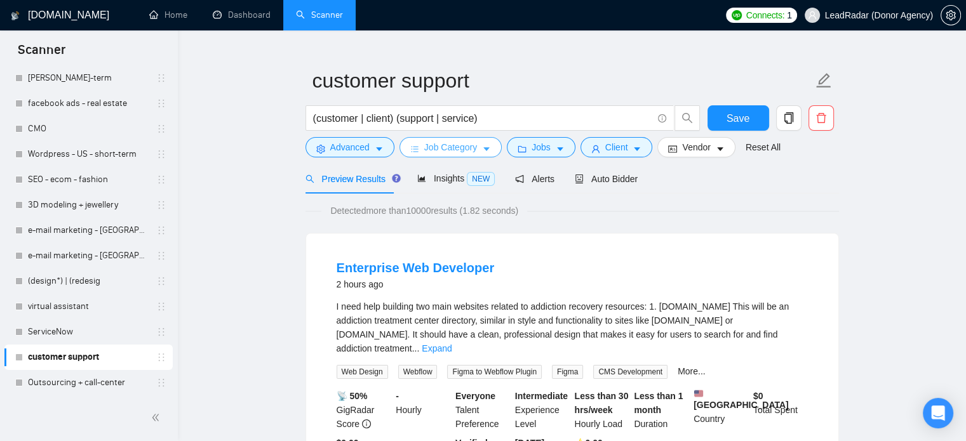
click at [482, 144] on span "caret-down" at bounding box center [486, 149] width 9 height 10
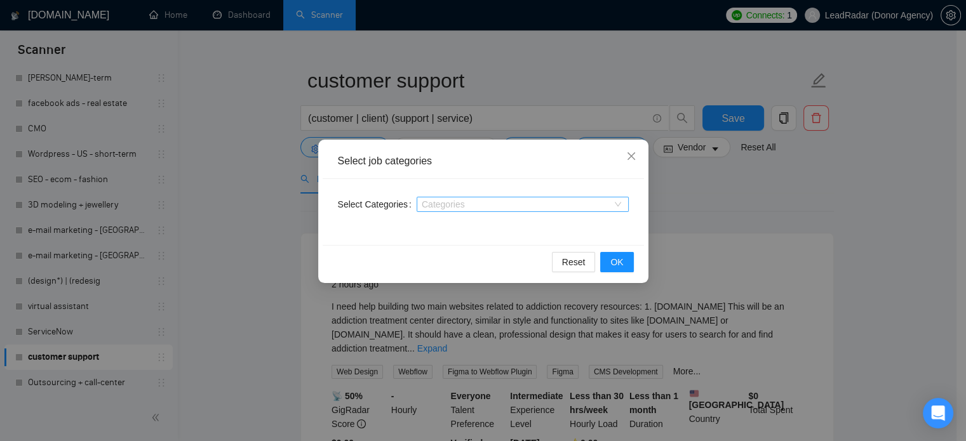
click at [478, 209] on div at bounding box center [516, 204] width 193 height 10
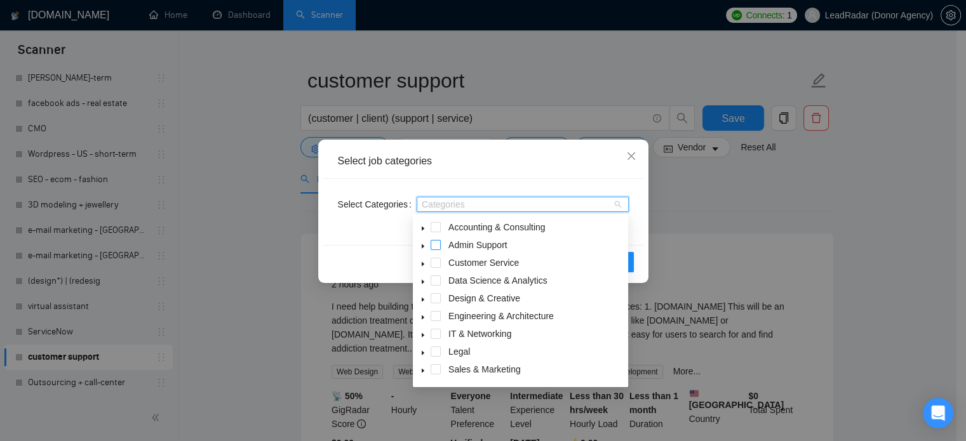
click at [436, 245] on span at bounding box center [436, 245] width 10 height 10
click at [436, 263] on span at bounding box center [436, 263] width 10 height 10
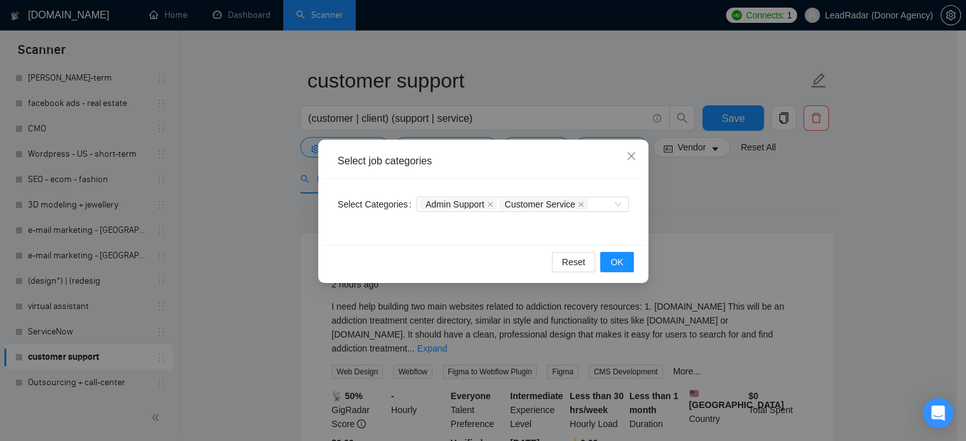
click at [737, 224] on div "Select job categories Select Categories Admin Support Customer Service Reset OK" at bounding box center [483, 220] width 966 height 441
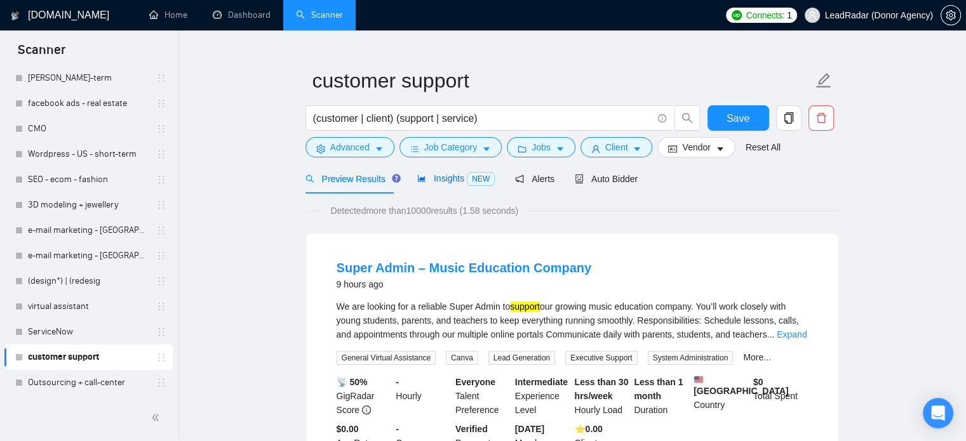
click at [440, 180] on span "Insights NEW" at bounding box center [455, 178] width 77 height 10
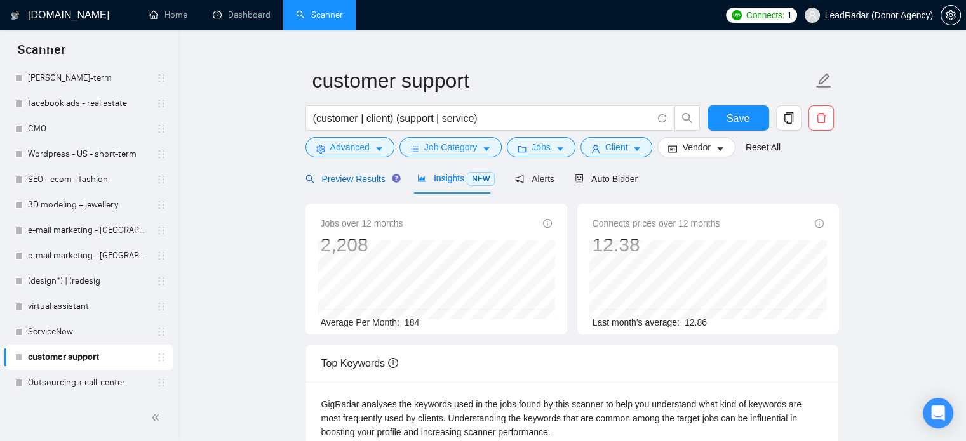
click at [333, 180] on span "Preview Results" at bounding box center [351, 179] width 91 height 10
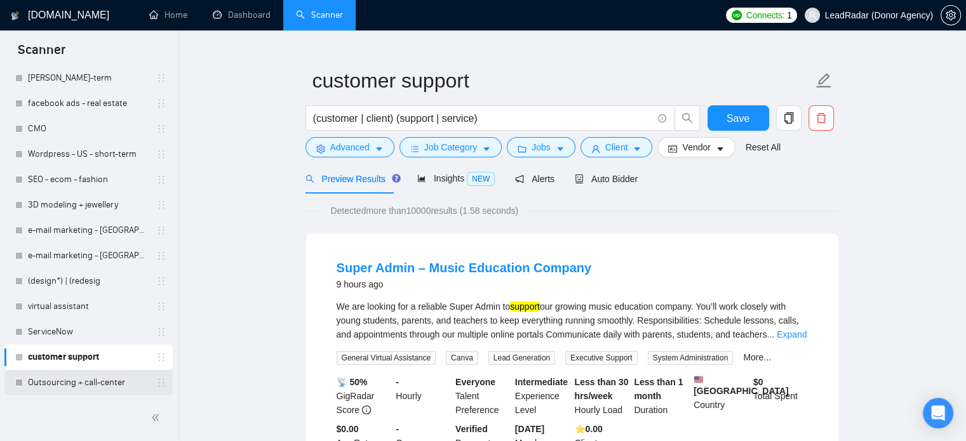
click at [84, 383] on link "Outsourcing + call-center" at bounding box center [88, 382] width 121 height 25
click at [747, 120] on span "Save" at bounding box center [738, 119] width 23 height 16
click at [79, 383] on link "Outsourcing + call-center" at bounding box center [88, 382] width 121 height 25
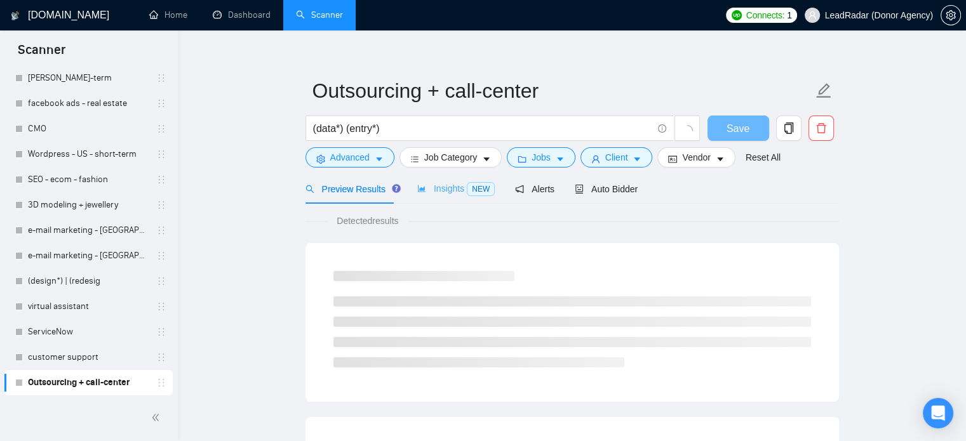
scroll to position [22, 0]
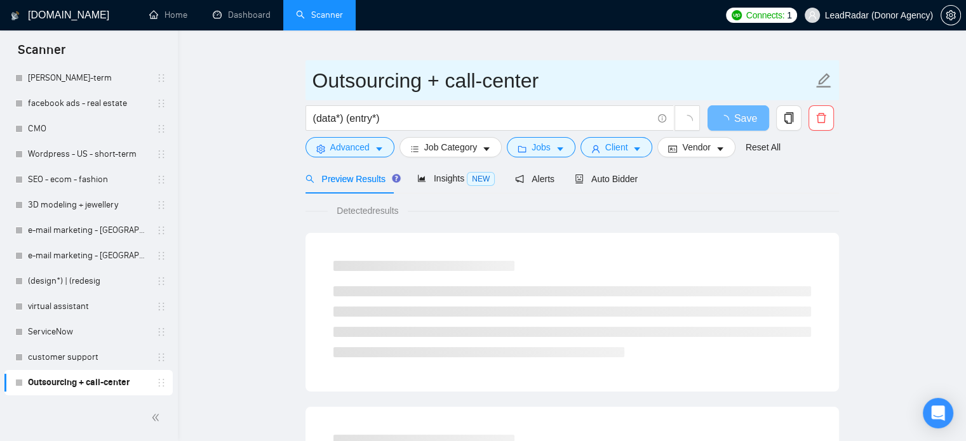
click at [476, 77] on input "Outsourcing + call-center" at bounding box center [563, 81] width 501 height 32
drag, startPoint x: 584, startPoint y: 79, endPoint x: 146, endPoint y: 107, distance: 439.1
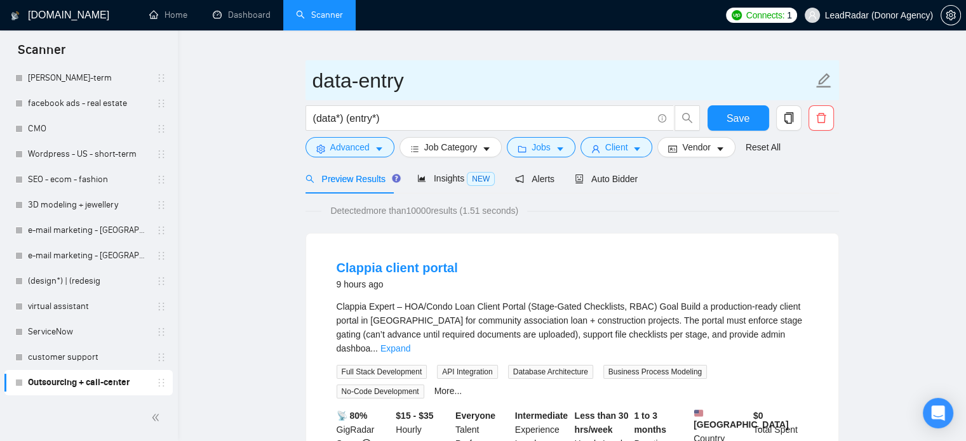
type input "data-entry"
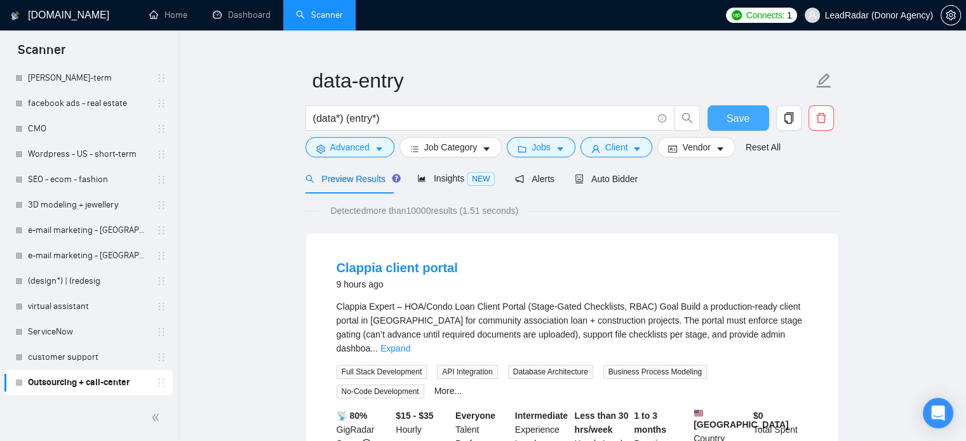
click at [729, 118] on span "Save" at bounding box center [738, 119] width 23 height 16
click at [465, 141] on span "Job Category" at bounding box center [450, 147] width 53 height 14
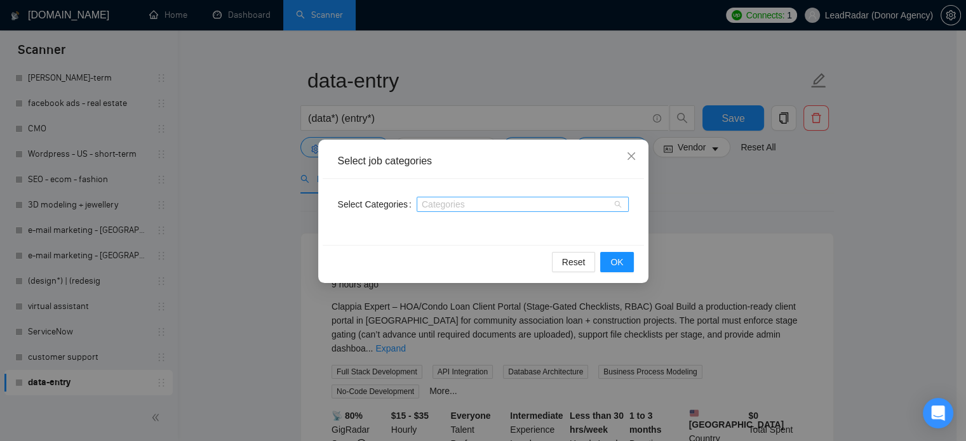
click at [577, 209] on div at bounding box center [516, 204] width 193 height 10
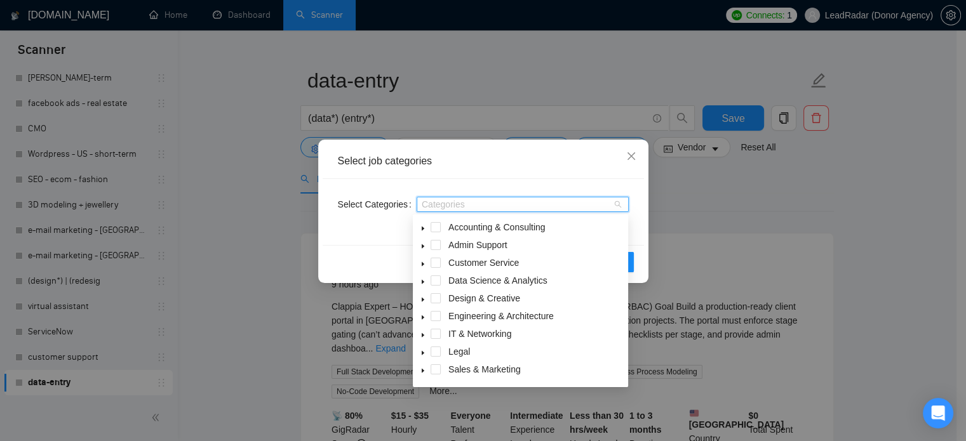
click at [689, 187] on div "Select job categories Select Categories Categories Reset OK" at bounding box center [483, 220] width 966 height 441
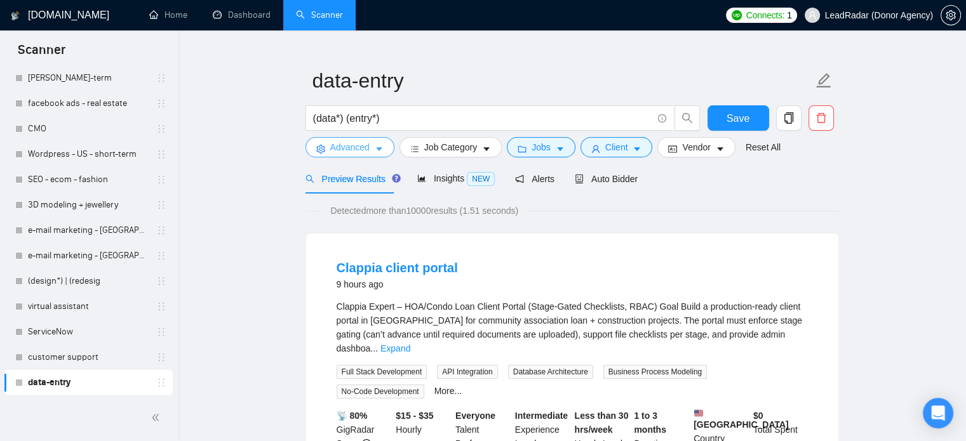
click at [363, 149] on span "Advanced" at bounding box center [349, 147] width 39 height 14
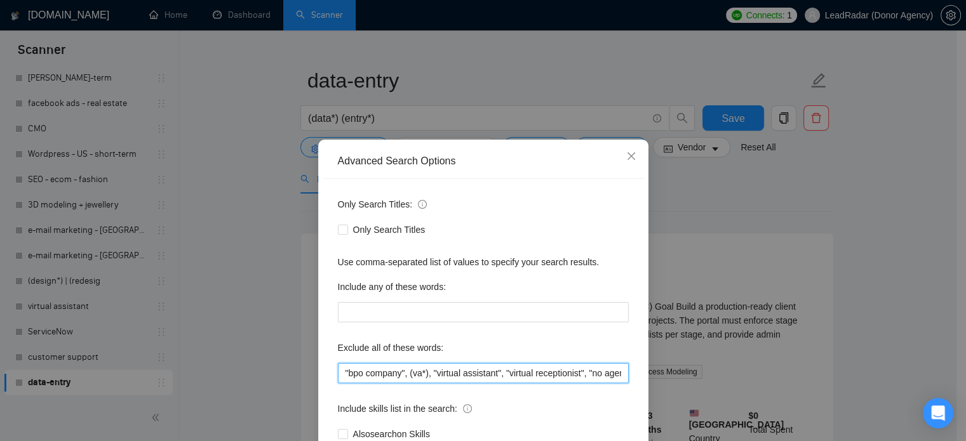
click at [466, 371] on input ""bpo company", (va*), "virtual assistant", "virtual receptionist", "no agencies…" at bounding box center [483, 373] width 291 height 20
click at [519, 371] on input ""bpo company", (va*), "virtual assistant", "virtual receptionist", "no agencies…" at bounding box center [483, 373] width 291 height 20
drag, startPoint x: 538, startPoint y: 372, endPoint x: 582, endPoint y: 372, distance: 44.5
click at [582, 372] on input ""bpo company", (va*), "virtual assistant", "virtual receptionist", "no agencies…" at bounding box center [483, 373] width 291 height 20
click at [540, 371] on input ""bpo company", (va*), "virtual assistant", "virtual receptionist", "no agencies…" at bounding box center [483, 373] width 291 height 20
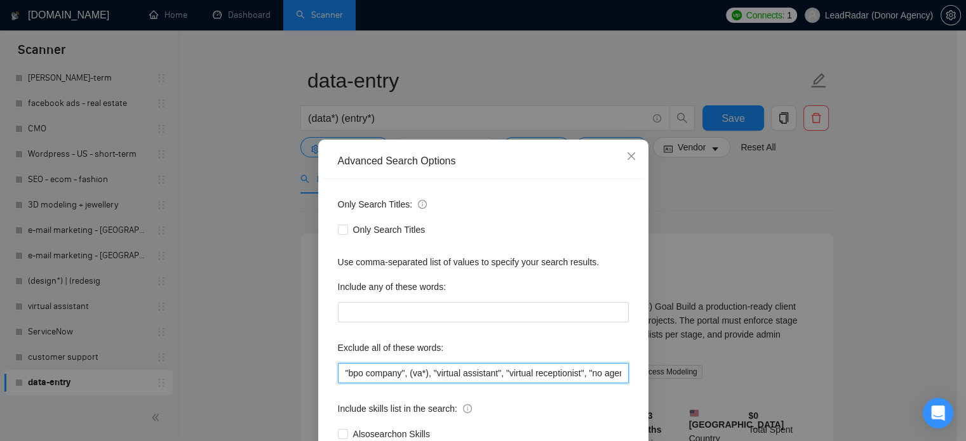
drag, startPoint x: 564, startPoint y: 371, endPoint x: 602, endPoint y: 375, distance: 38.3
click at [602, 375] on input ""bpo company", (va*), "virtual assistant", "virtual receptionist", "no agencies…" at bounding box center [483, 373] width 291 height 20
click at [719, 271] on div "Advanced Search Options Only Search Titles: Only Search Titles Use comma-separa…" at bounding box center [483, 220] width 966 height 441
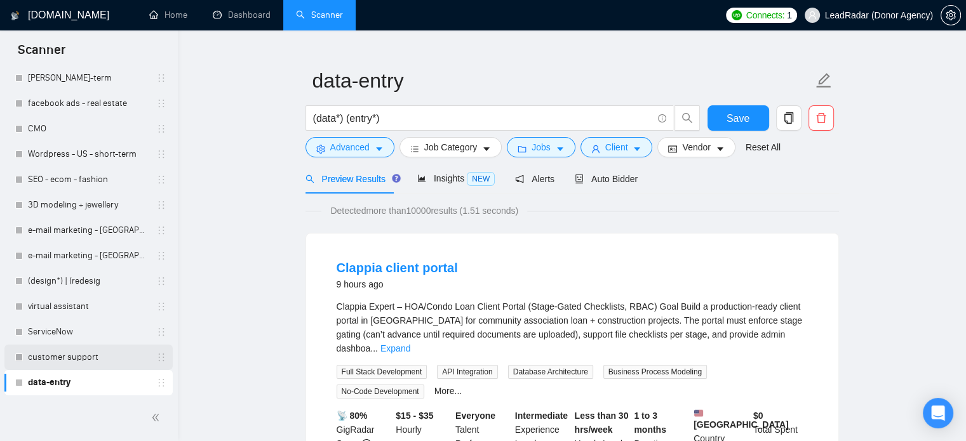
click at [47, 356] on link "customer support" at bounding box center [88, 357] width 121 height 25
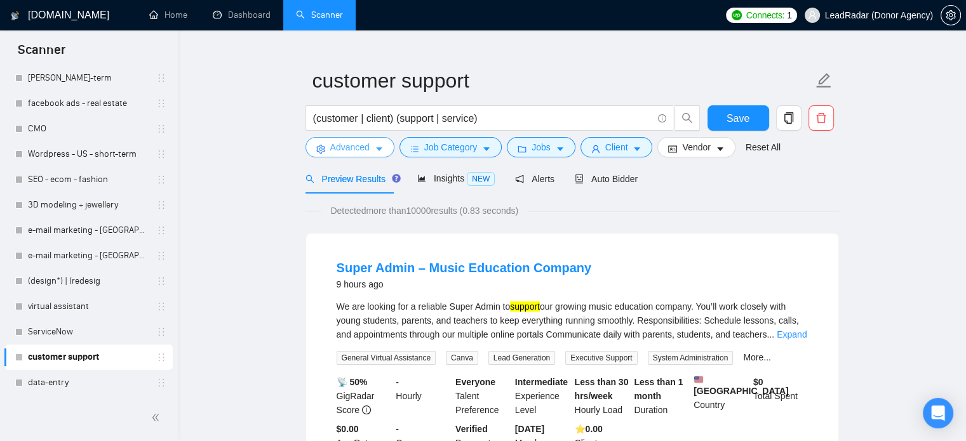
click at [352, 145] on span "Advanced" at bounding box center [349, 147] width 39 height 14
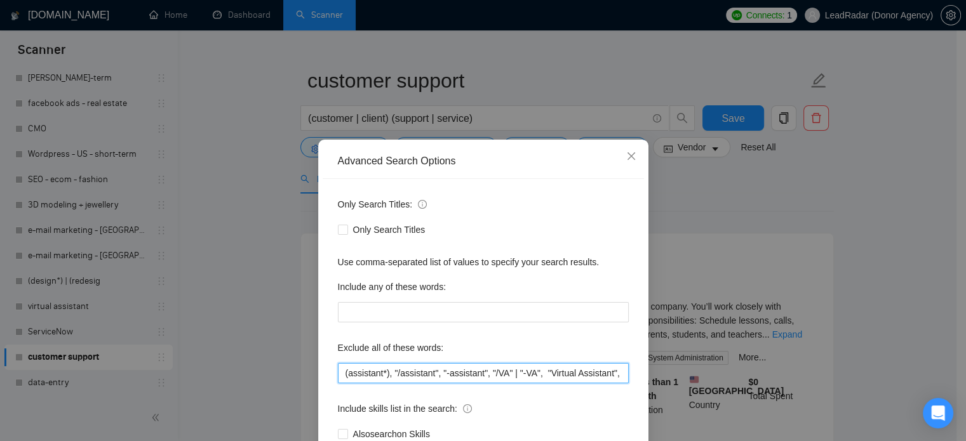
click at [415, 370] on input "(assistant*), "/assistant", "-assistant", "/VA" | "-VA", "Virtual Assistant", "…" at bounding box center [483, 373] width 291 height 20
click at [221, 344] on div "Advanced Search Options Only Search Titles: Only Search Titles Use comma-separa…" at bounding box center [483, 220] width 966 height 441
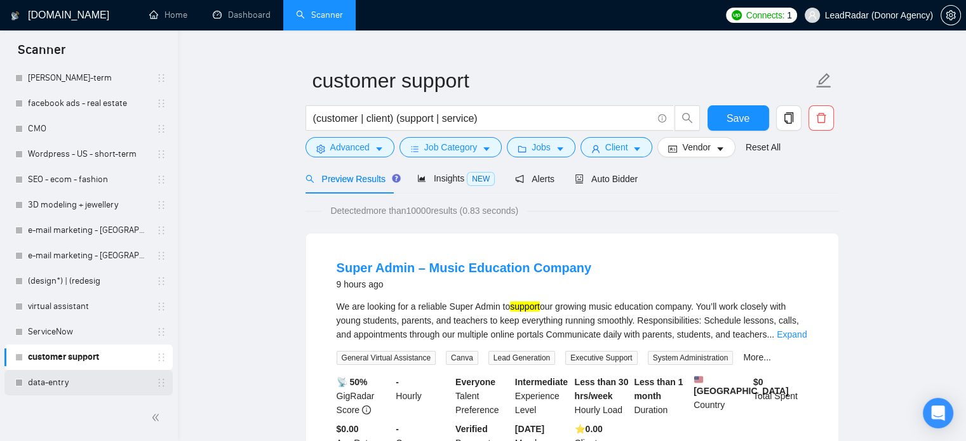
click at [61, 384] on link "data-entry" at bounding box center [88, 382] width 121 height 25
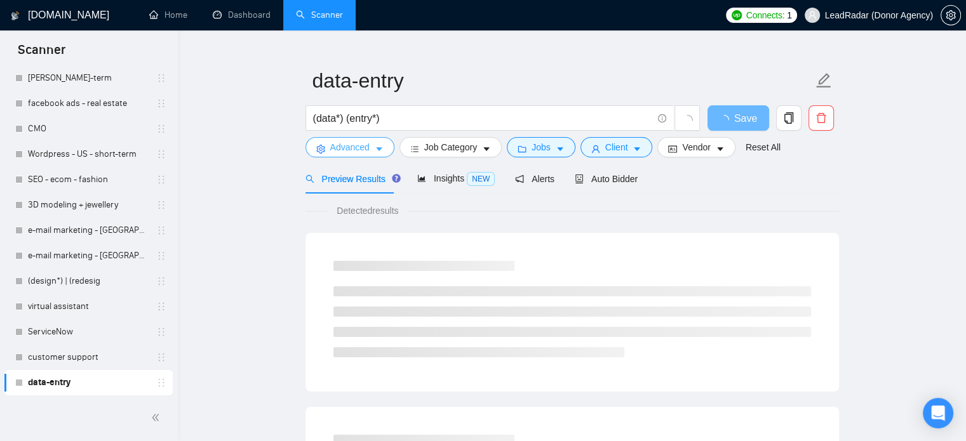
click at [351, 152] on span "Advanced" at bounding box center [349, 147] width 39 height 14
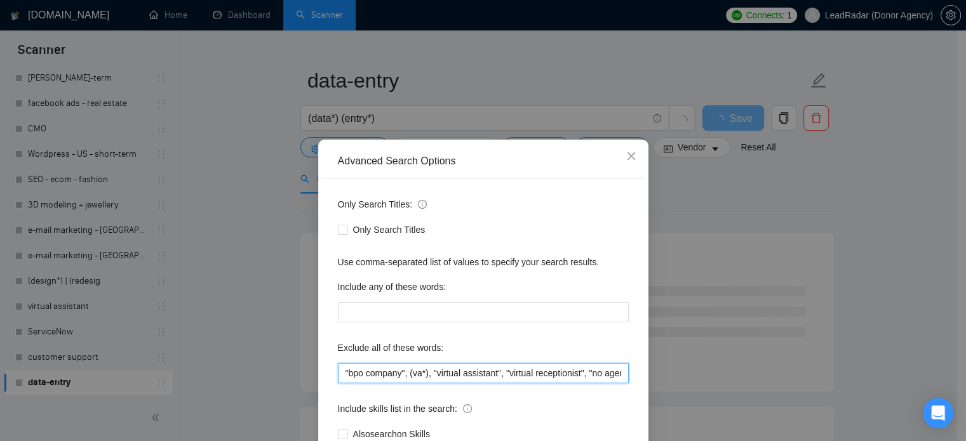
click at [417, 380] on input ""bpo company", (va*), "virtual assistant", "virtual receptionist", "no agencies…" at bounding box center [483, 373] width 291 height 20
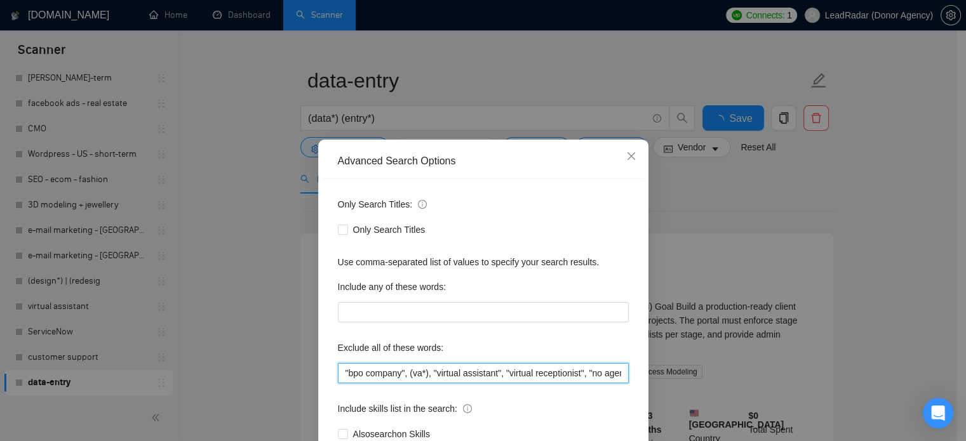
paste input "(assistant*), "/assistant", "-assistant", "/VA" | "-VA", "Virtual Assistant", "…"
drag, startPoint x: 489, startPoint y: 377, endPoint x: 452, endPoint y: 380, distance: 37.0
click at [452, 380] on input "(assistant*), "/assistant", "-assistant", "/VA" | "-VA", "Virtual Assistant", "…" at bounding box center [483, 373] width 291 height 20
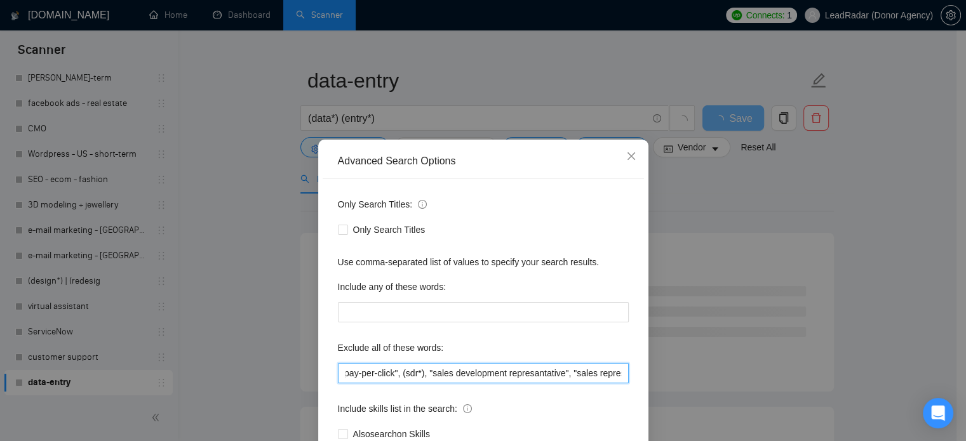
scroll to position [0, 3331]
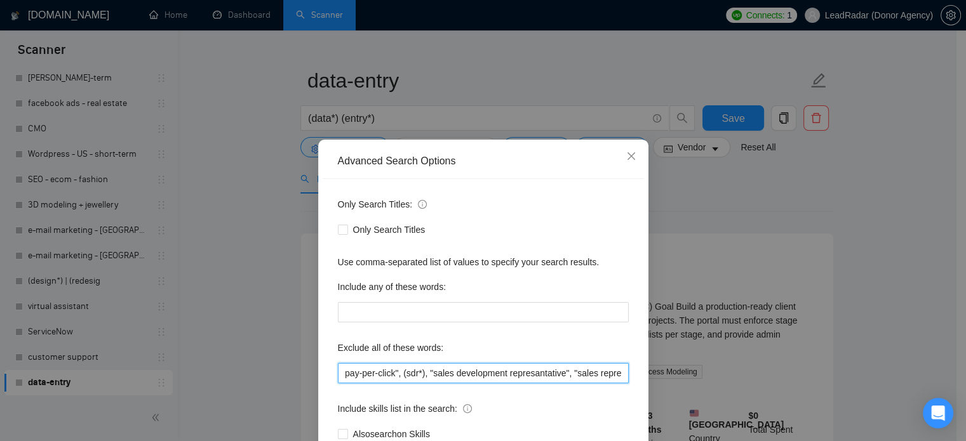
click at [617, 372] on input "(assistant*), "/assistant", "-assistant", "/VA" | "-VA", "Virtual Assistant", "…" at bounding box center [483, 373] width 291 height 20
type input "(assistant*), "/assistant", "-assistant", "/VA" | "-VA", "Virtual Assistant", "…"
click at [673, 292] on div "Advanced Search Options Only Search Titles: Only Search Titles Use comma-separa…" at bounding box center [483, 220] width 966 height 441
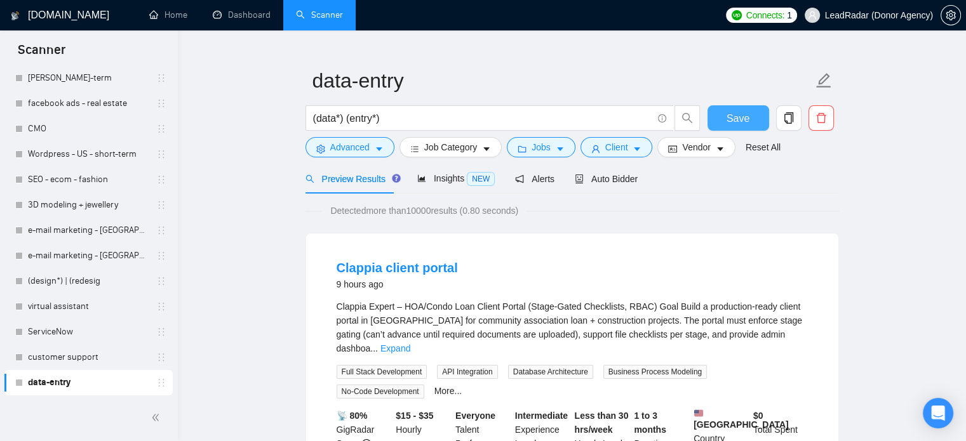
click at [744, 129] on button "Save" at bounding box center [739, 117] width 62 height 25
click at [70, 360] on link "customer support" at bounding box center [88, 357] width 121 height 25
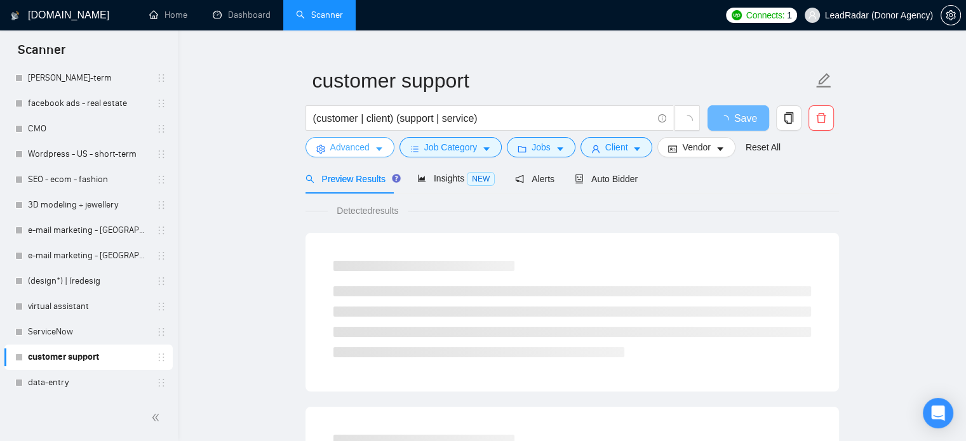
click at [364, 147] on span "Advanced" at bounding box center [349, 147] width 39 height 14
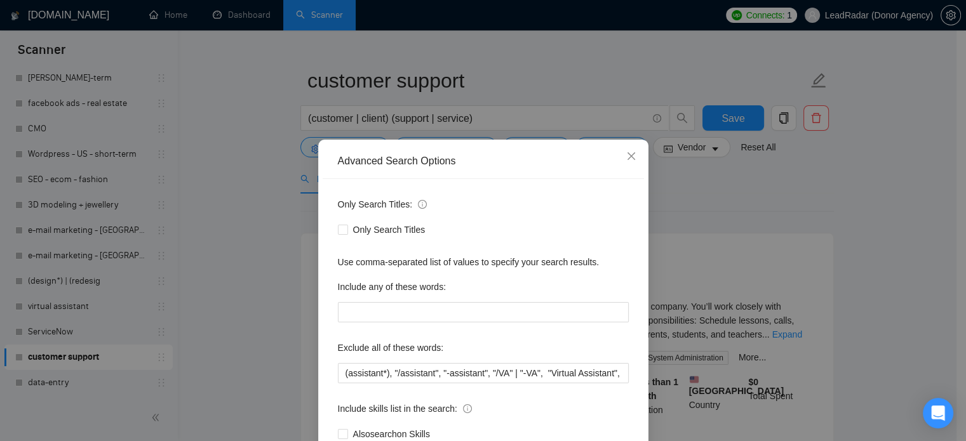
click at [752, 208] on div "Advanced Search Options Only Search Titles: Only Search Titles Use comma-separa…" at bounding box center [483, 220] width 966 height 441
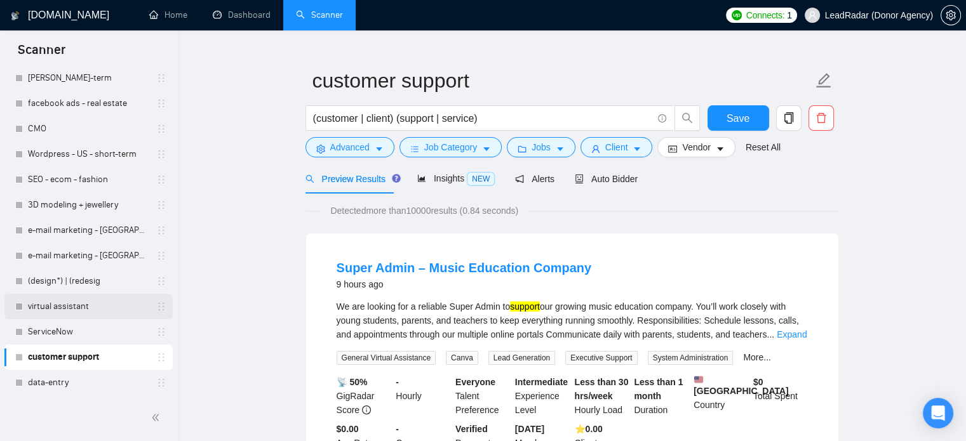
click at [82, 304] on link "virtual assistant" at bounding box center [88, 306] width 121 height 25
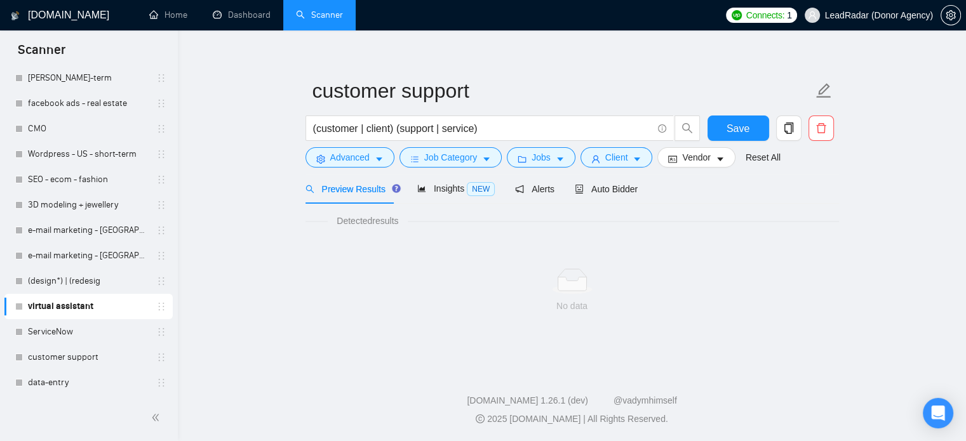
scroll to position [22, 0]
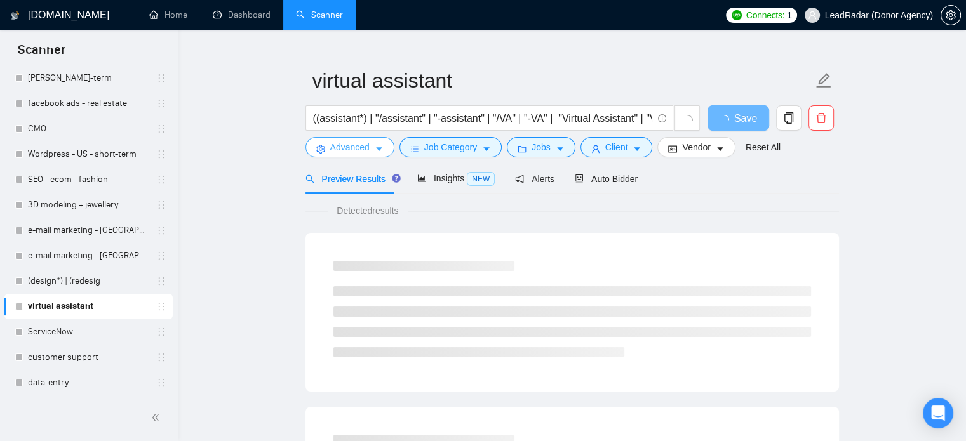
click at [346, 149] on span "Advanced" at bounding box center [349, 147] width 39 height 14
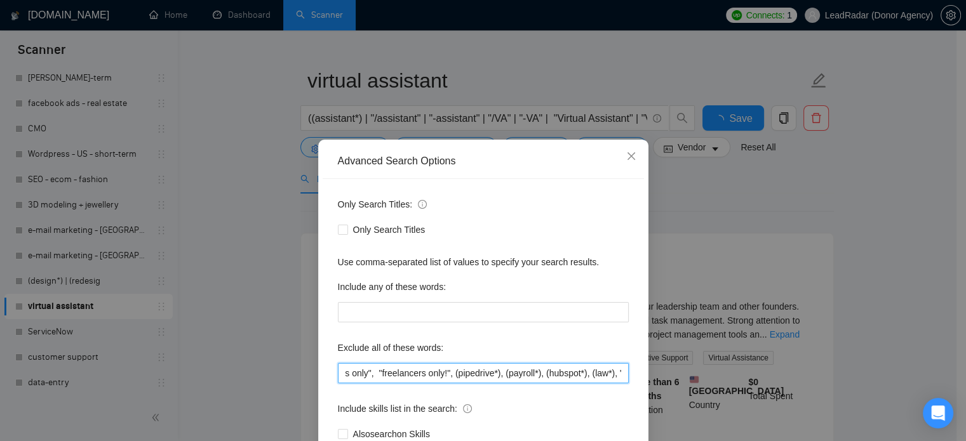
scroll to position [0, 1221]
drag, startPoint x: 541, startPoint y: 373, endPoint x: 655, endPoint y: 374, distance: 113.7
click at [683, 378] on div "Advanced Search Options Only Search Titles: Only Search Titles Use comma-separa…" at bounding box center [483, 220] width 966 height 441
click at [560, 374] on input ""no agencies", "no agency", "NOT AGENCY", "individual only", "freelancers only"…" at bounding box center [483, 373] width 291 height 20
click at [437, 376] on input ""no agencies", "no agency", "NOT AGENCY", "individual only", "freelancers only"…" at bounding box center [483, 373] width 291 height 20
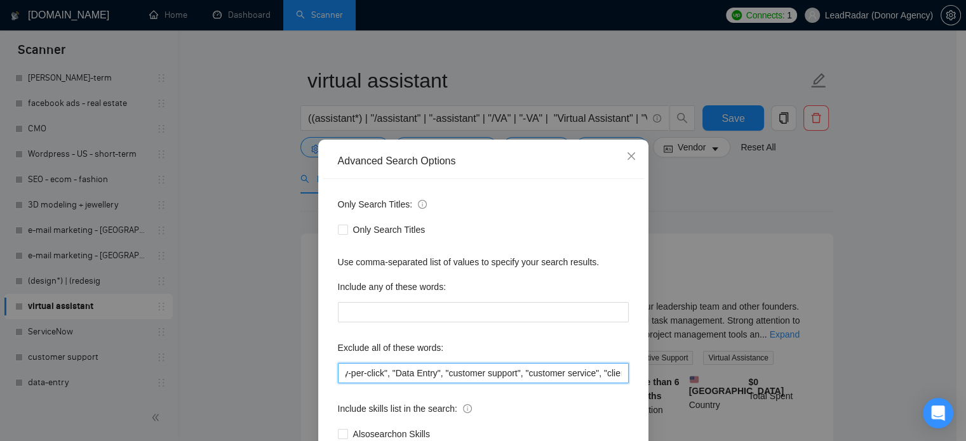
scroll to position [0, 1150]
click at [455, 372] on input ""no agencies", "no agency", "NOT AGENCY", "individual only", "freelancers only"…" at bounding box center [483, 373] width 291 height 20
drag, startPoint x: 429, startPoint y: 375, endPoint x: 514, endPoint y: 377, distance: 85.2
click at [514, 377] on input ""no agencies", "no agency", "NOT AGENCY", "individual only", "freelancers only"…" at bounding box center [483, 373] width 291 height 20
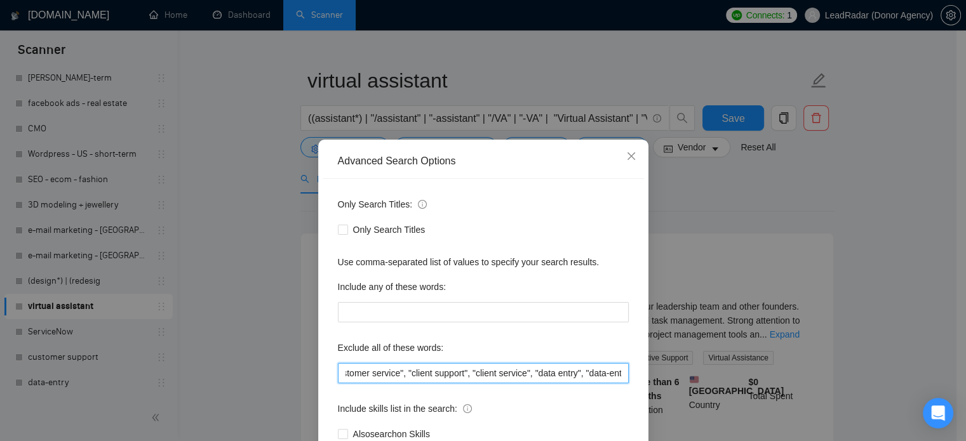
click at [571, 372] on input ""no agencies", "no agency", "NOT AGENCY", "individual only", "freelancers only"…" at bounding box center [483, 373] width 291 height 20
click at [241, 329] on div "Advanced Search Options Only Search Titles: Only Search Titles Use comma-separa…" at bounding box center [483, 220] width 966 height 441
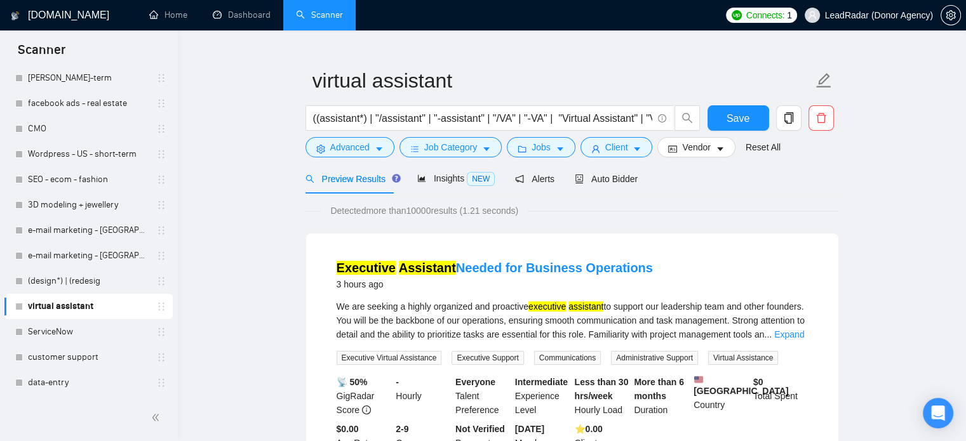
drag, startPoint x: 67, startPoint y: 380, endPoint x: 467, endPoint y: 278, distance: 413.2
click at [67, 381] on link "data-entry" at bounding box center [88, 382] width 121 height 25
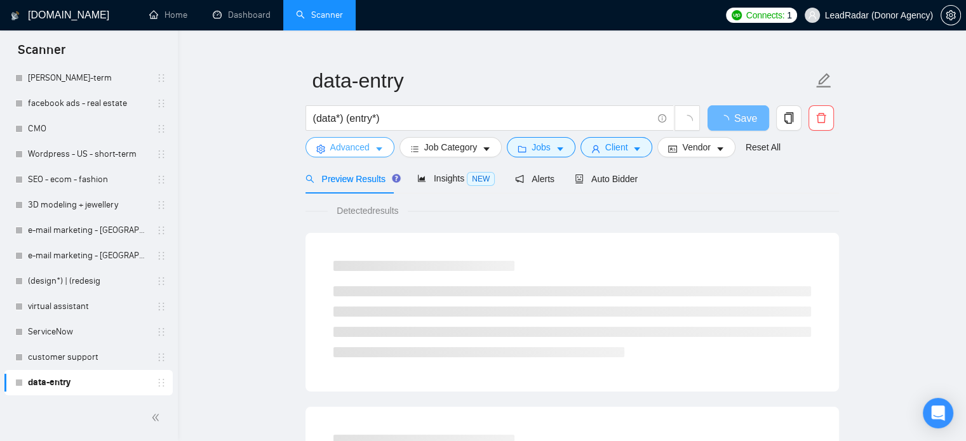
click at [351, 146] on span "Advanced" at bounding box center [349, 147] width 39 height 14
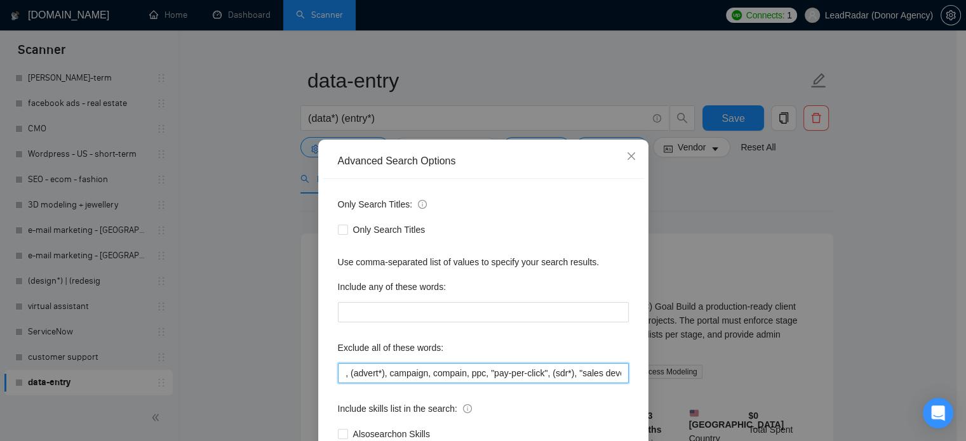
scroll to position [0, 3332]
drag, startPoint x: 613, startPoint y: 371, endPoint x: 658, endPoint y: 386, distance: 47.4
click at [658, 386] on div "Advanced Search Options Only Search Titles: Only Search Titles Use comma-separa…" at bounding box center [483, 220] width 966 height 441
click at [623, 375] on input "(assistant*), "/assistant", "-assistant", "/VA" | "-VA", "Virtual Assistant", "…" at bounding box center [483, 373] width 291 height 20
paste input ""customer support", "customer service", "client support", "client service","
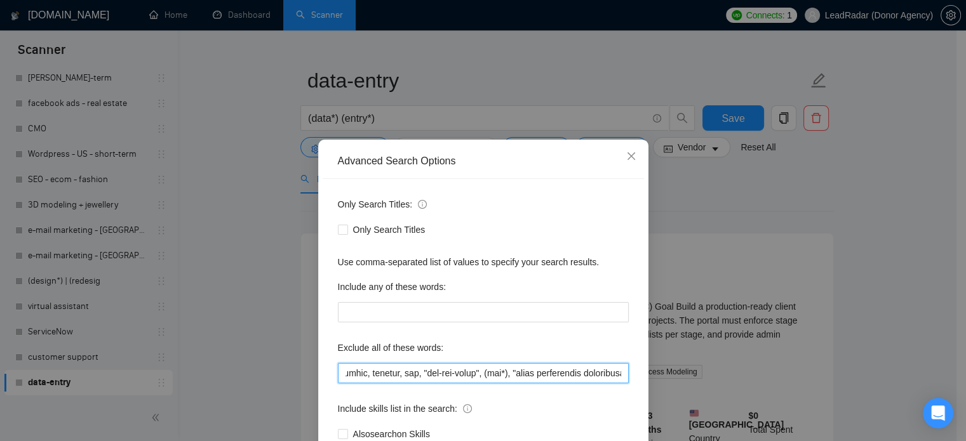
scroll to position [0, 3619]
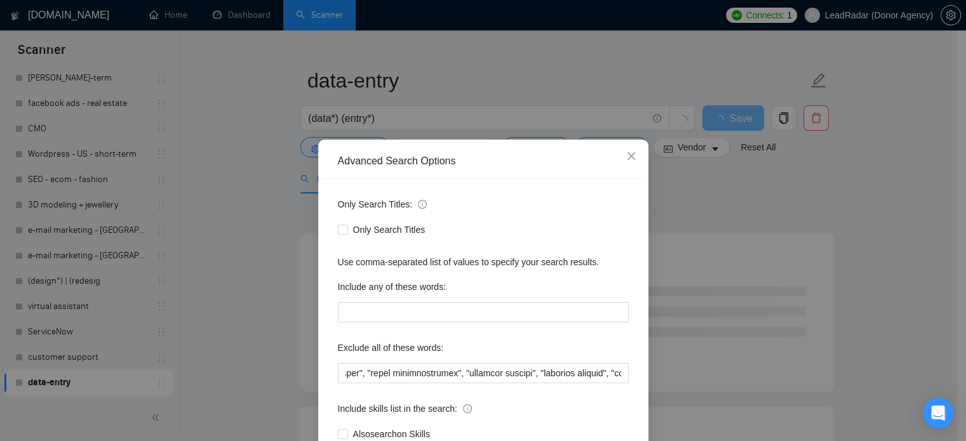
click at [739, 207] on div "Advanced Search Options Only Search Titles: Only Search Titles Use comma-separa…" at bounding box center [483, 220] width 966 height 441
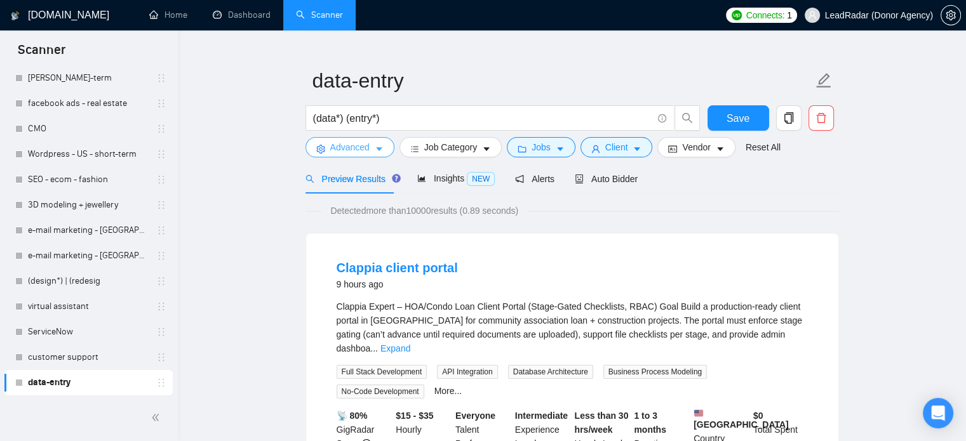
click at [365, 147] on span "Advanced" at bounding box center [349, 147] width 39 height 14
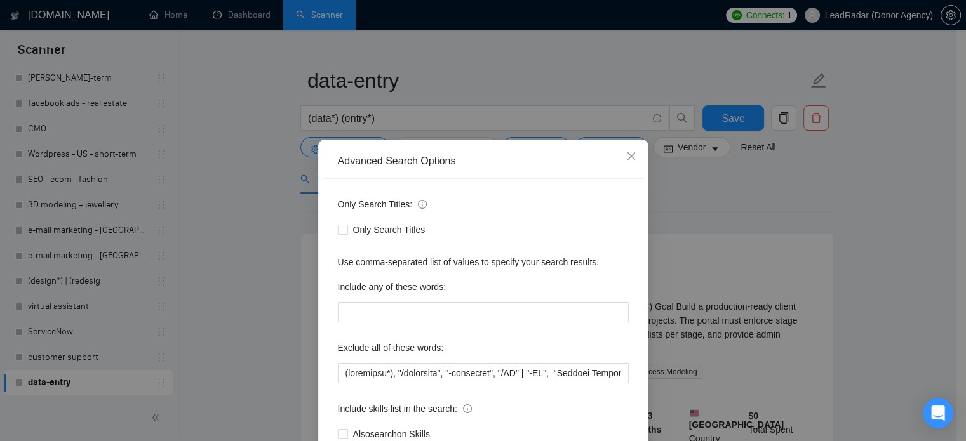
click at [221, 248] on div "Advanced Search Options Only Search Titles: Only Search Titles Use comma-separa…" at bounding box center [483, 220] width 966 height 441
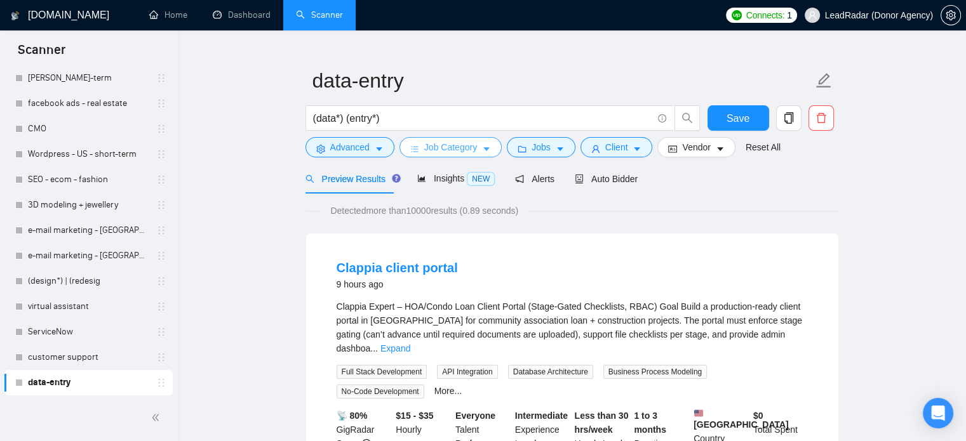
click at [453, 144] on span "Job Category" at bounding box center [450, 147] width 53 height 14
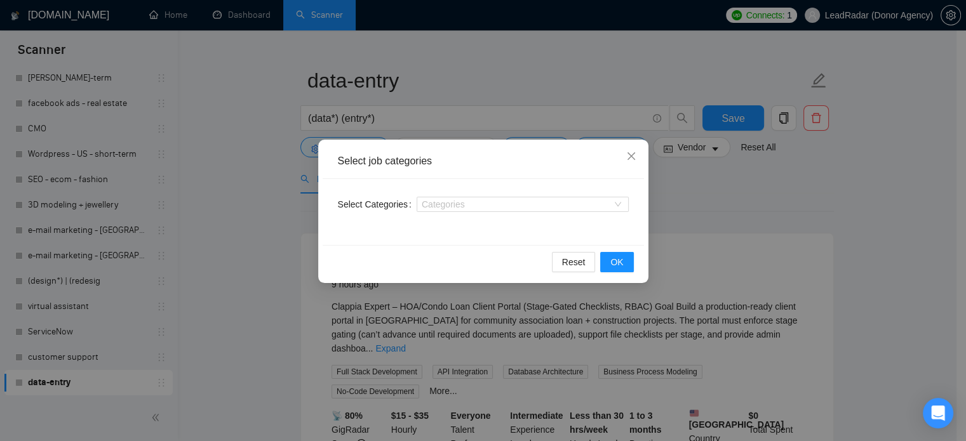
click at [241, 168] on div "Select job categories Select Categories Categories Reset OK" at bounding box center [483, 220] width 966 height 441
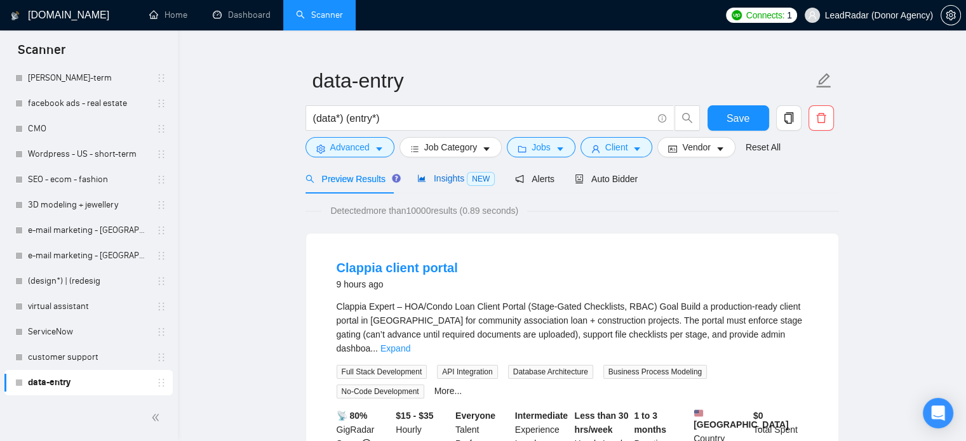
click at [459, 177] on span "Insights NEW" at bounding box center [455, 178] width 77 height 10
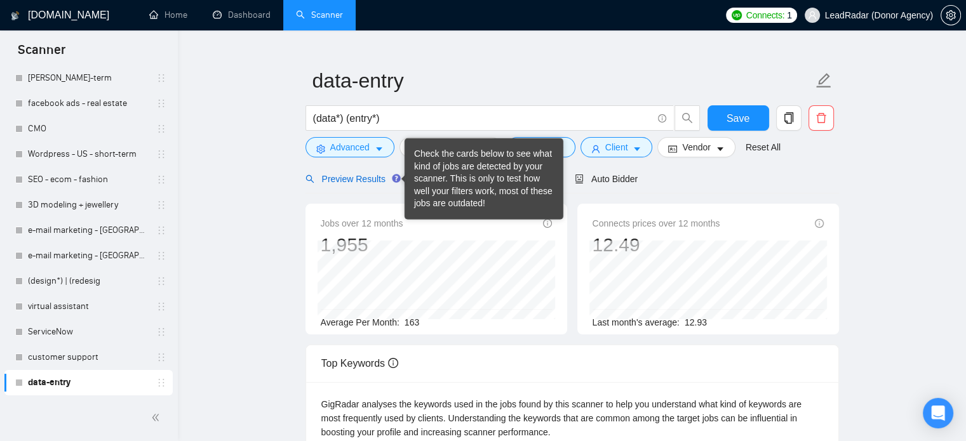
click at [344, 180] on span "Preview Results" at bounding box center [351, 179] width 91 height 10
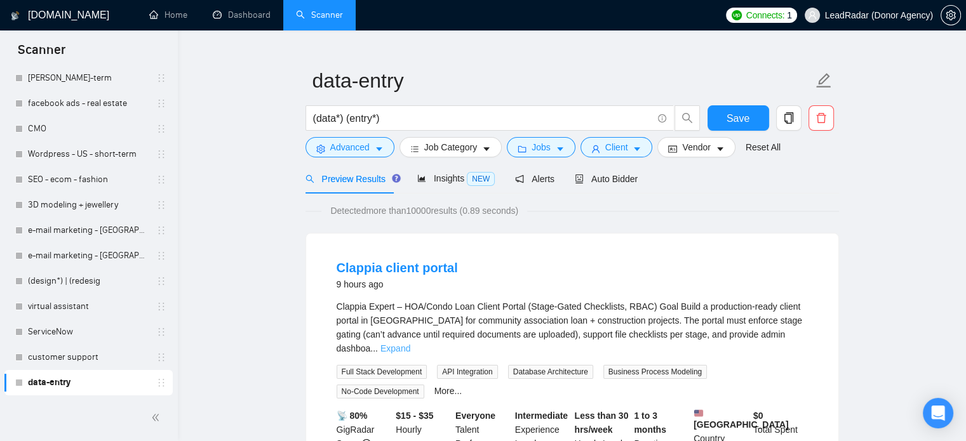
click at [410, 344] on link "Expand" at bounding box center [395, 349] width 30 height 10
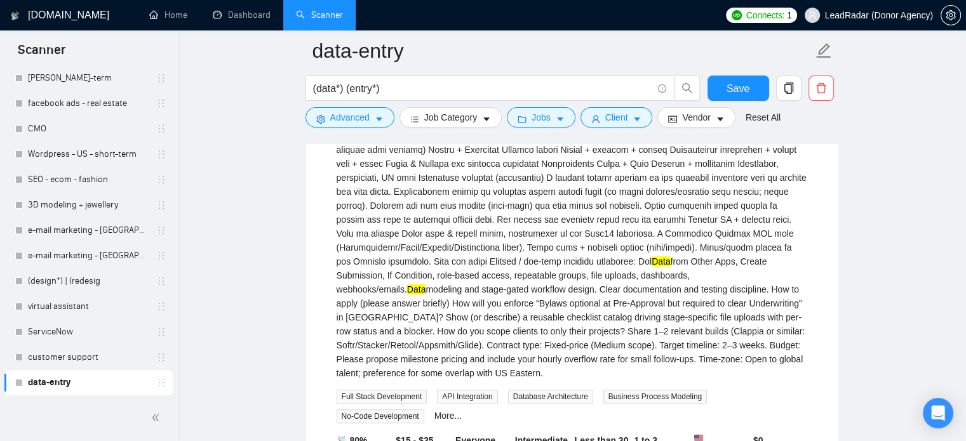
scroll to position [470, 0]
click at [358, 116] on span "Advanced" at bounding box center [349, 118] width 39 height 14
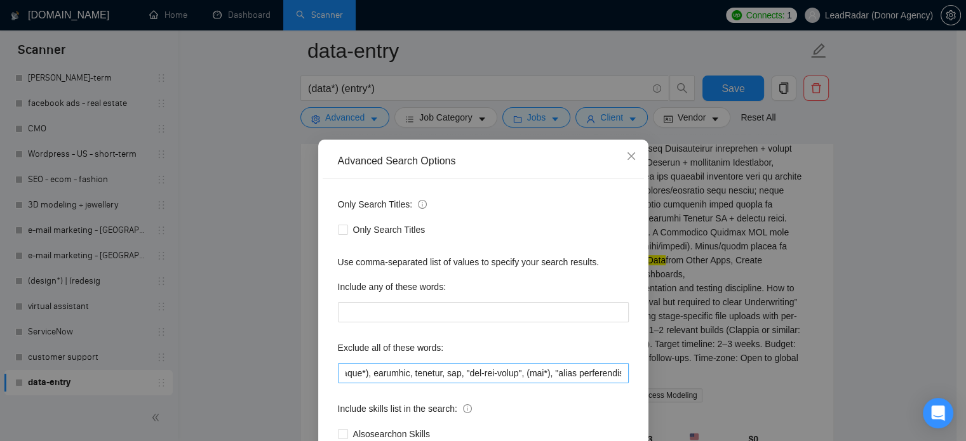
scroll to position [0, 3619]
click at [619, 373] on input "text" at bounding box center [483, 373] width 291 height 20
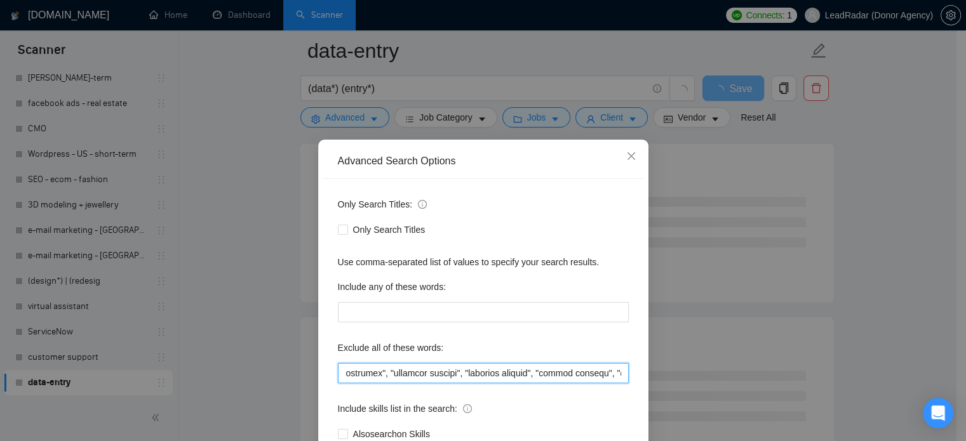
scroll to position [0, 3693]
click at [870, 256] on div "Advanced Search Options Only Search Titles: Only Search Titles Use comma-separa…" at bounding box center [483, 220] width 966 height 441
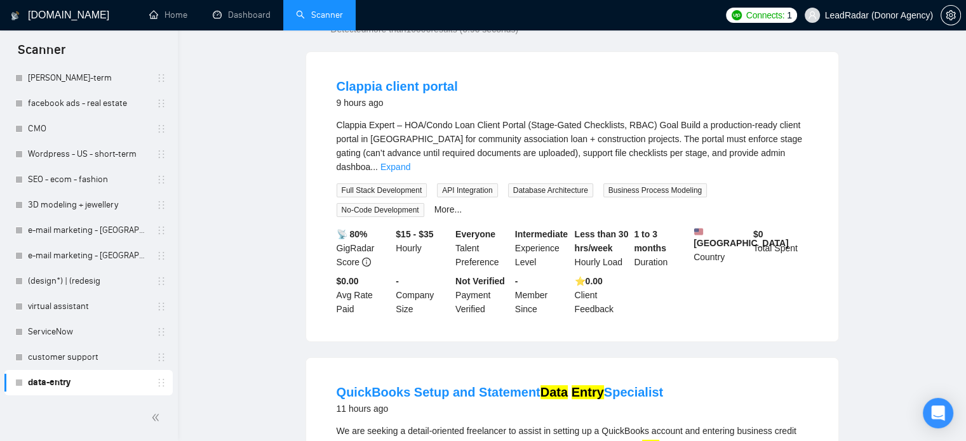
scroll to position [0, 0]
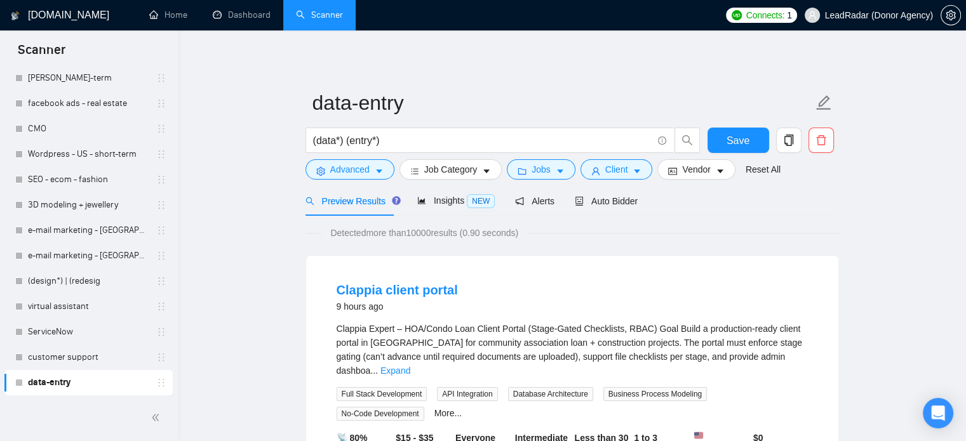
click at [410, 366] on link "Expand" at bounding box center [395, 371] width 30 height 10
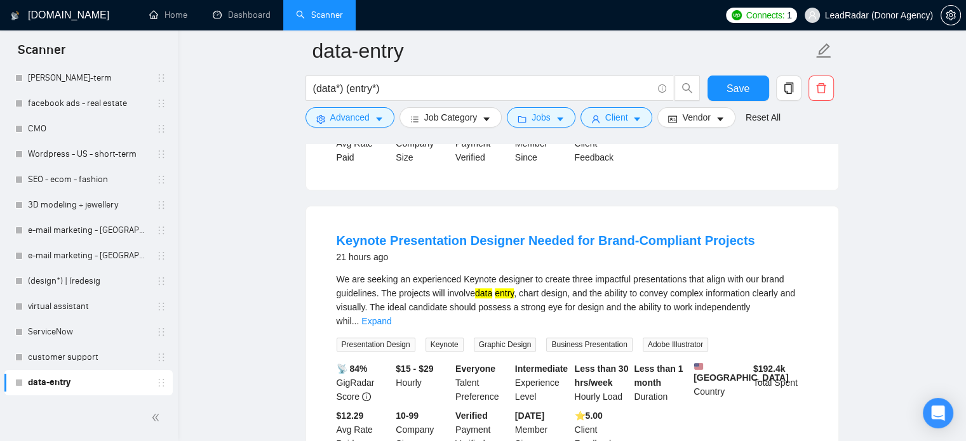
scroll to position [1387, 0]
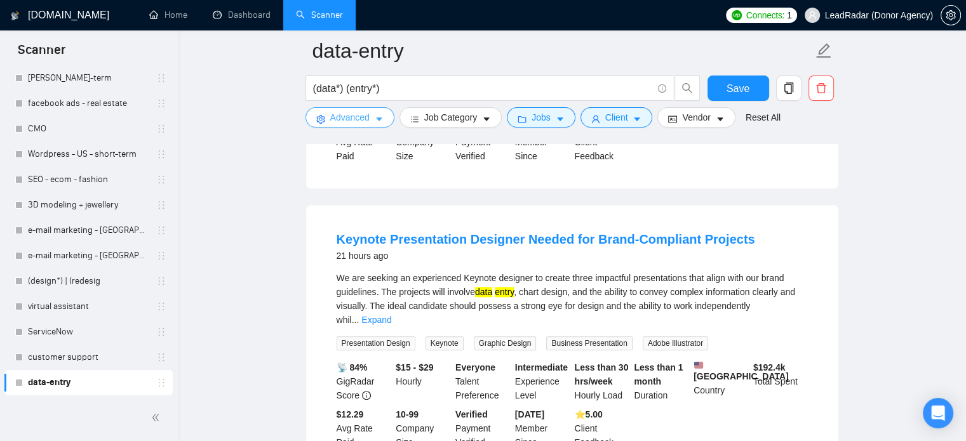
click at [363, 121] on span "Advanced" at bounding box center [349, 118] width 39 height 14
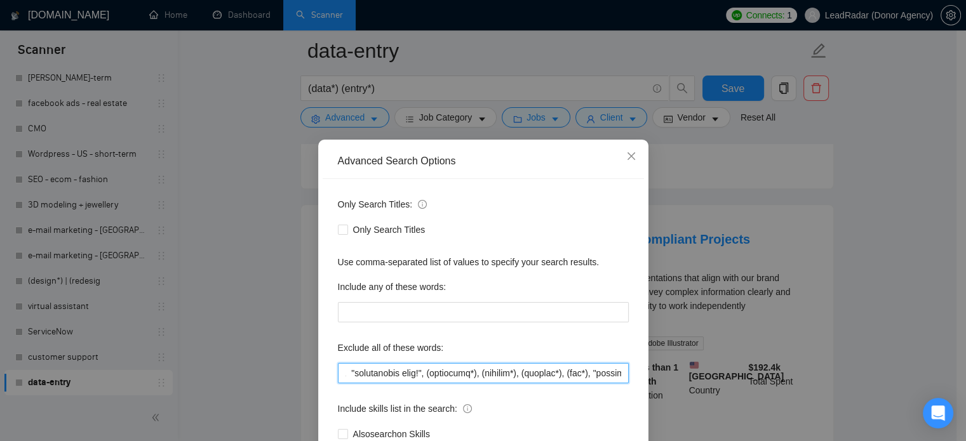
scroll to position [0, 3693]
drag, startPoint x: 600, startPoint y: 376, endPoint x: 723, endPoint y: 377, distance: 123.2
click at [723, 377] on div "Advanced Search Options Only Search Titles: Only Search Titles Use comma-separa…" at bounding box center [483, 220] width 966 height 441
click at [620, 375] on input "text" at bounding box center [483, 373] width 291 height 20
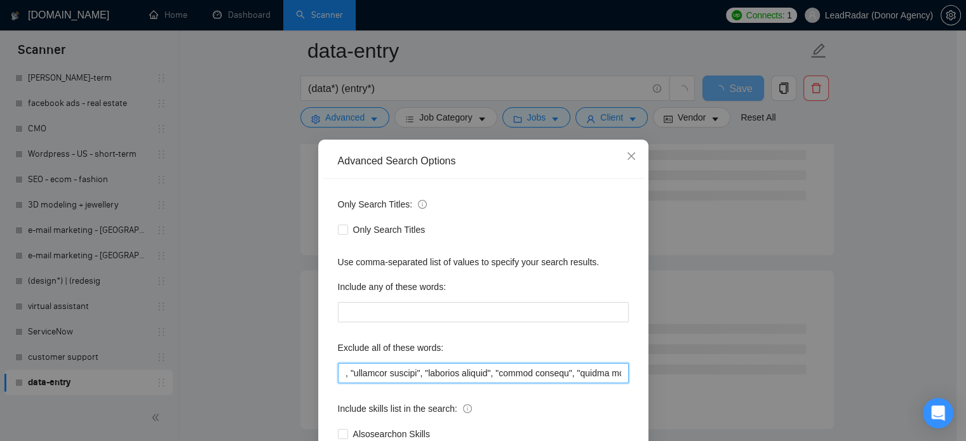
scroll to position [0, 3738]
drag, startPoint x: 653, startPoint y: 374, endPoint x: 713, endPoint y: 375, distance: 59.7
click at [713, 375] on div "Advanced Search Options Only Search Titles: Only Search Titles Use comma-separa…" at bounding box center [483, 220] width 966 height 441
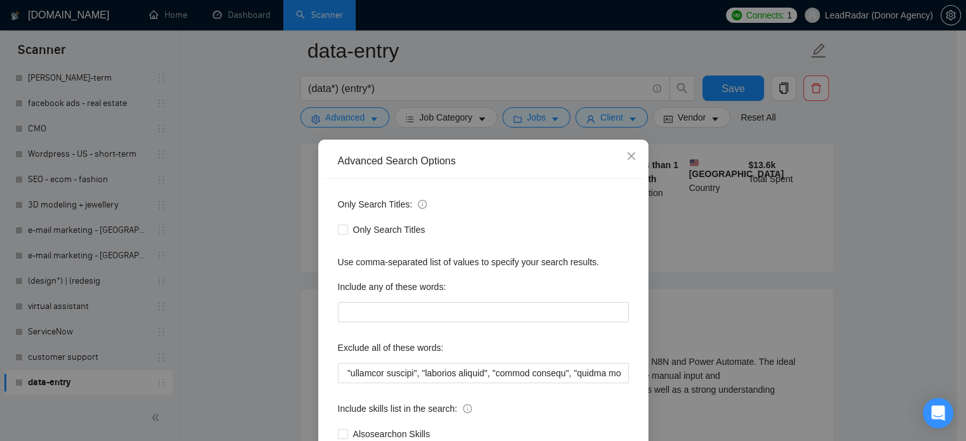
click at [885, 313] on div "Advanced Search Options Only Search Titles: Only Search Titles Use comma-separa…" at bounding box center [483, 220] width 966 height 441
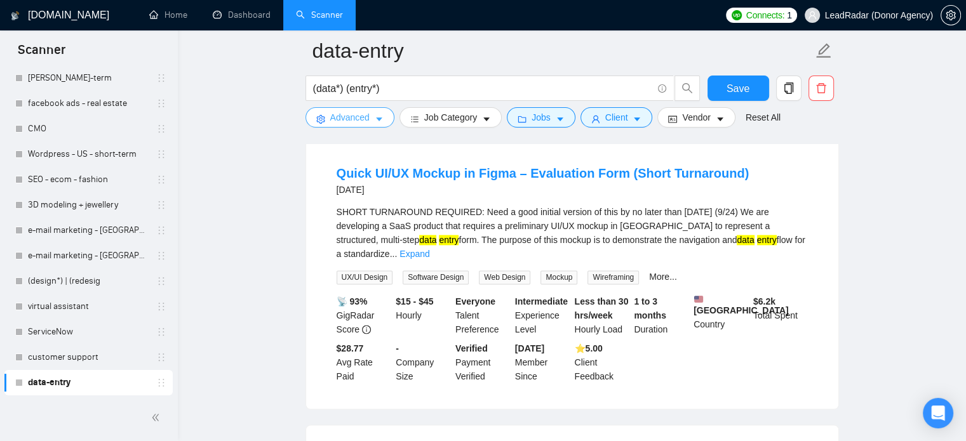
scroll to position [1770, 0]
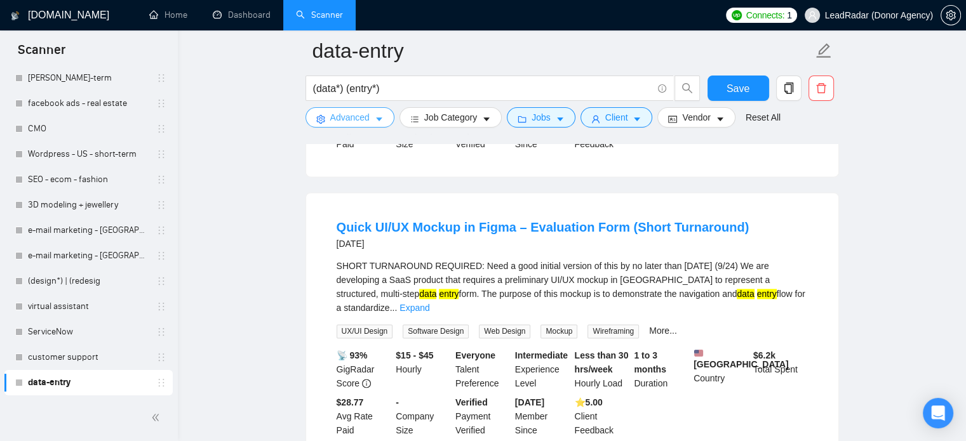
click at [375, 121] on icon "caret-down" at bounding box center [379, 119] width 9 height 9
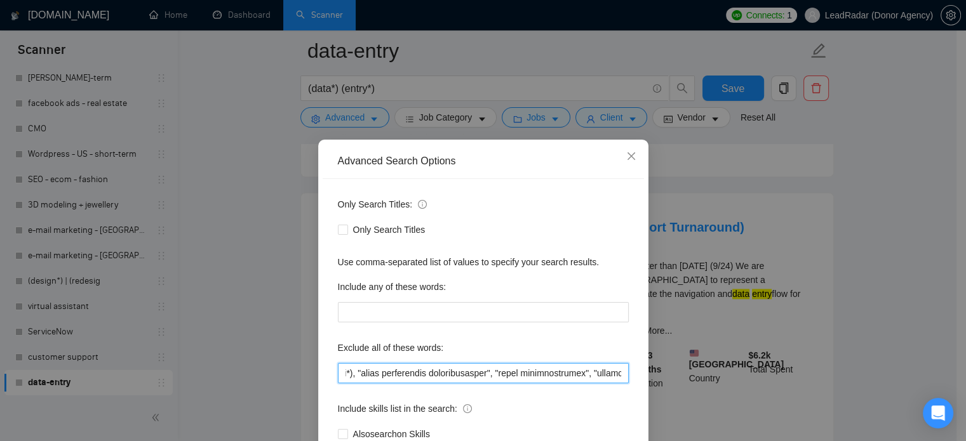
scroll to position [0, 3738]
drag, startPoint x: 597, startPoint y: 375, endPoint x: 699, endPoint y: 377, distance: 101.6
click at [699, 377] on div "Advanced Search Options Only Search Titles: Only Search Titles Use comma-separa…" at bounding box center [483, 220] width 966 height 441
click at [623, 375] on input "text" at bounding box center [483, 373] width 291 height 20
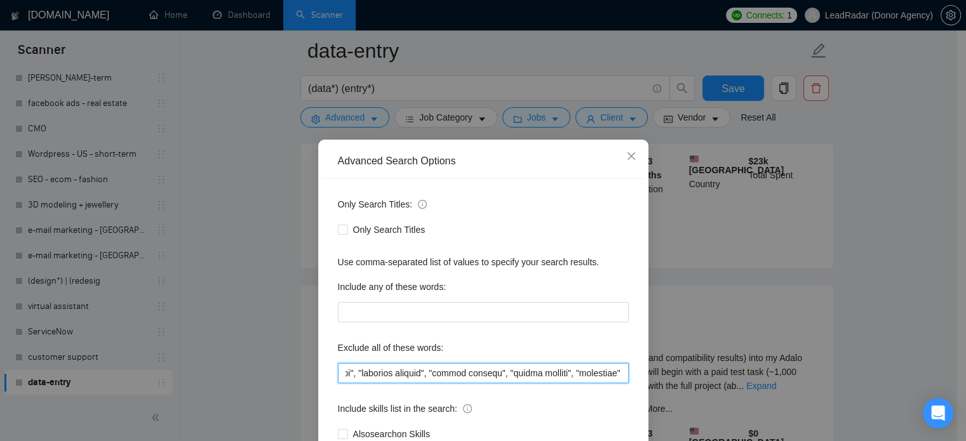
scroll to position [0, 3805]
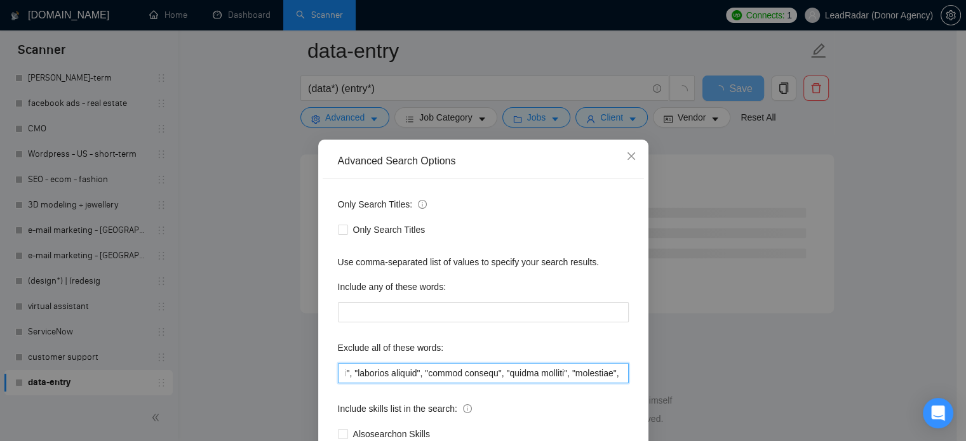
type input "(loremipsu*), "/dolorsita", "-consectet", "/AD" | "-EL", "Seddoei Temporinc", "…"
click at [856, 352] on div "Advanced Search Options Only Search Titles: Only Search Titles Use comma-separa…" at bounding box center [483, 220] width 966 height 441
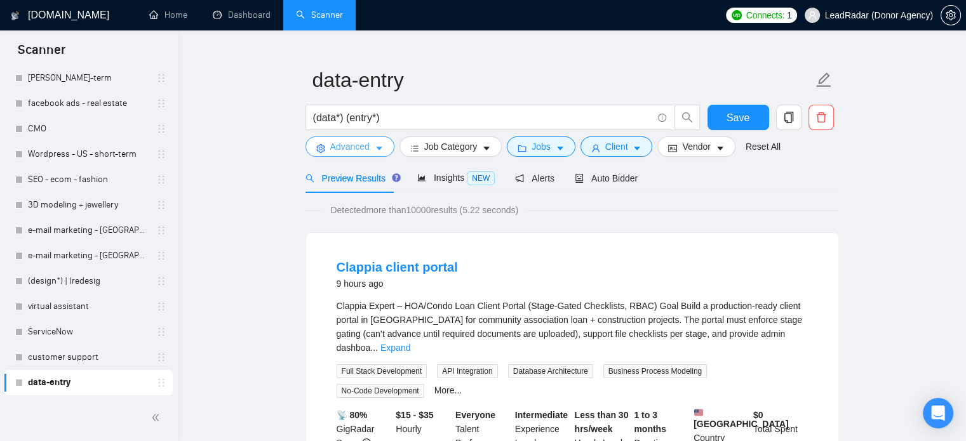
scroll to position [0, 0]
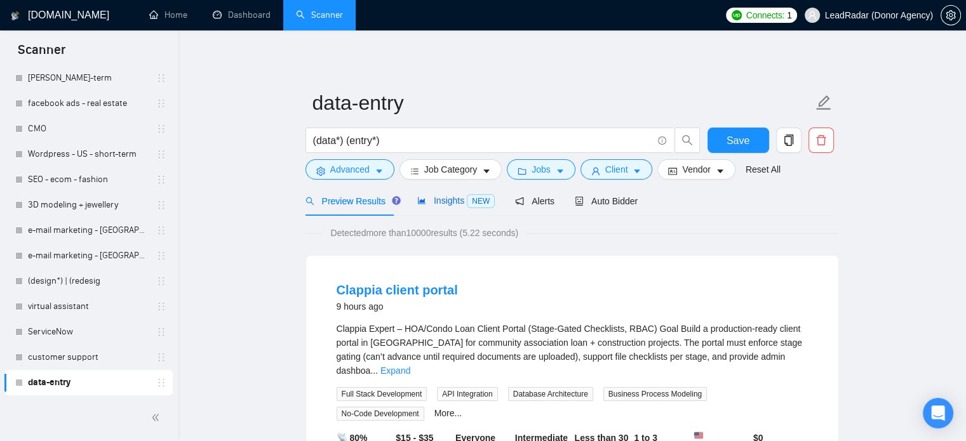
click at [437, 206] on div "Insights NEW" at bounding box center [455, 201] width 77 height 15
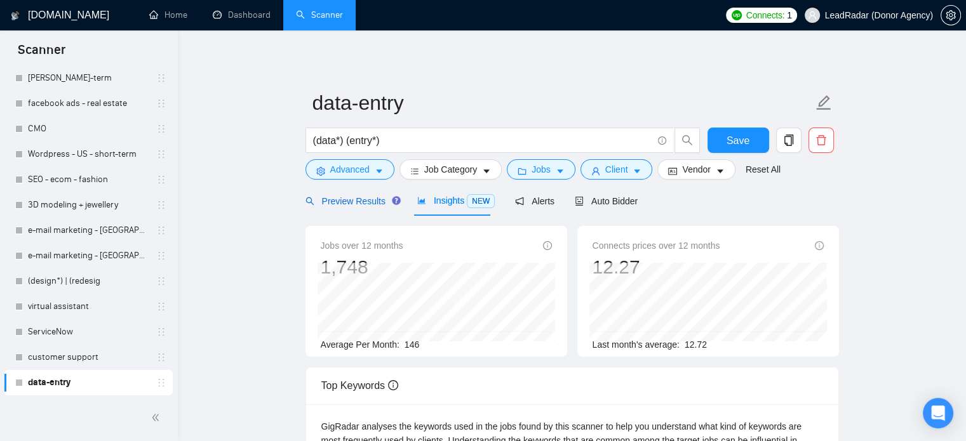
click at [337, 198] on span "Preview Results" at bounding box center [351, 201] width 91 height 10
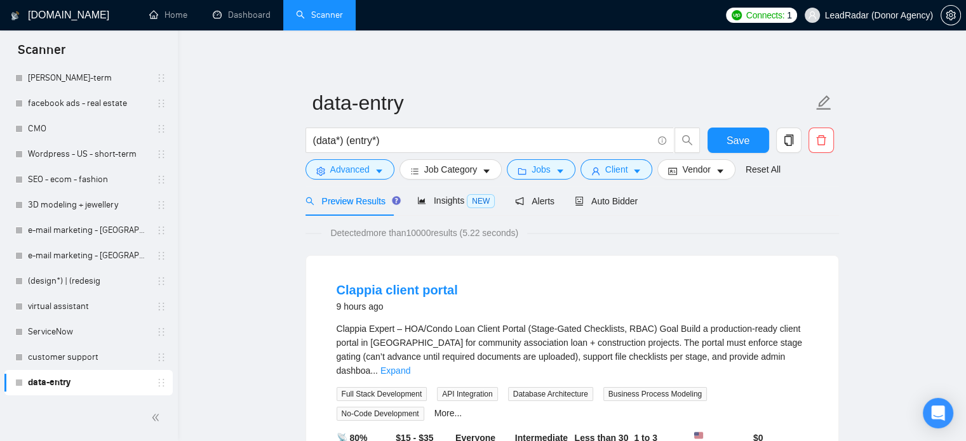
scroll to position [192, 0]
click at [744, 144] on span "Save" at bounding box center [738, 141] width 23 height 16
click at [790, 142] on icon "copy" at bounding box center [788, 140] width 11 height 11
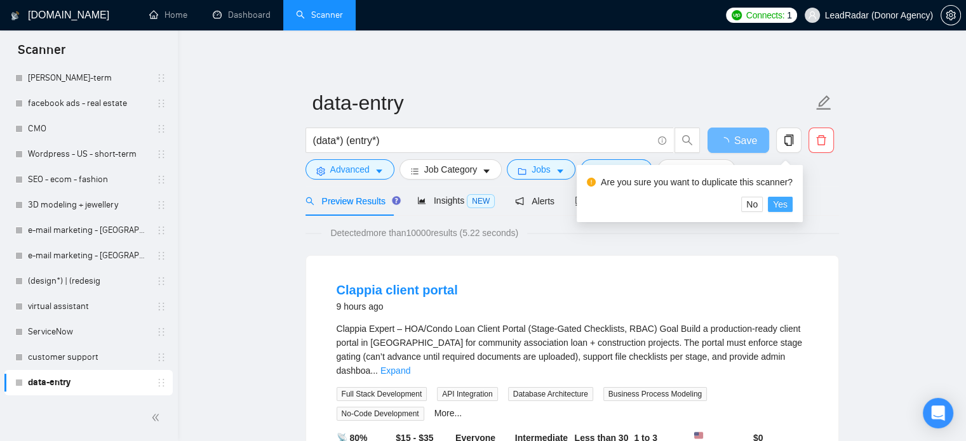
click at [780, 205] on span "Yes" at bounding box center [780, 205] width 15 height 14
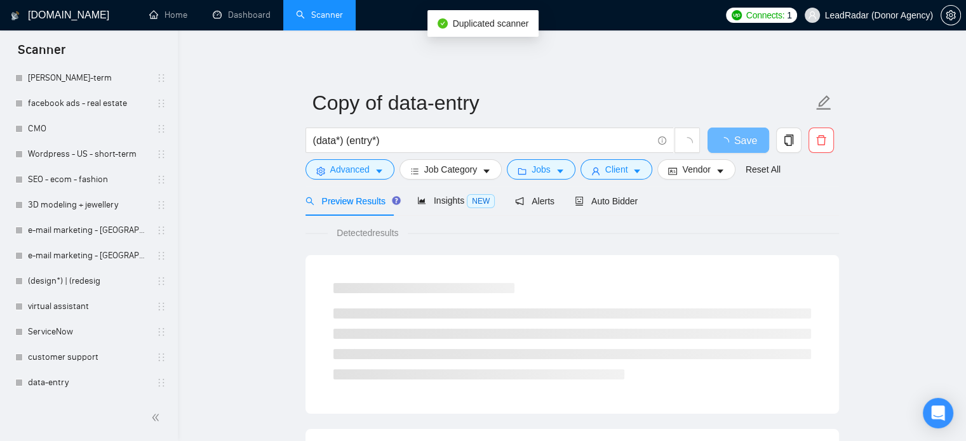
scroll to position [217, 0]
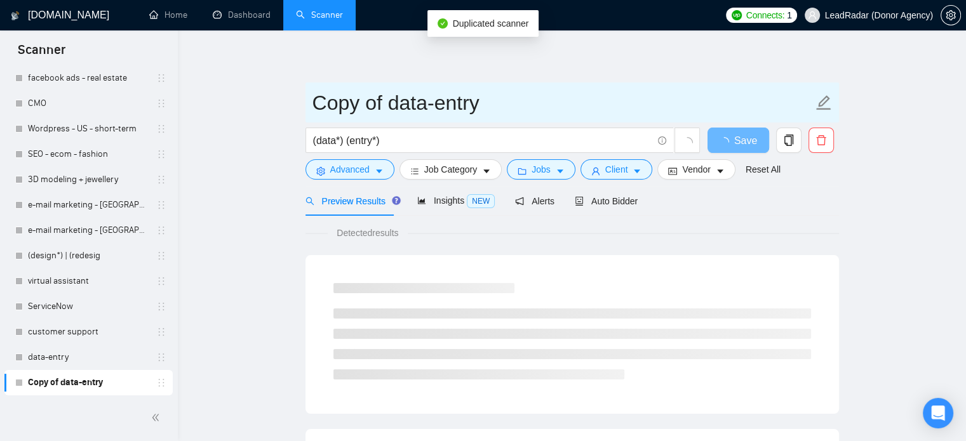
click at [501, 97] on input "Copy of data-entry" at bounding box center [563, 103] width 501 height 32
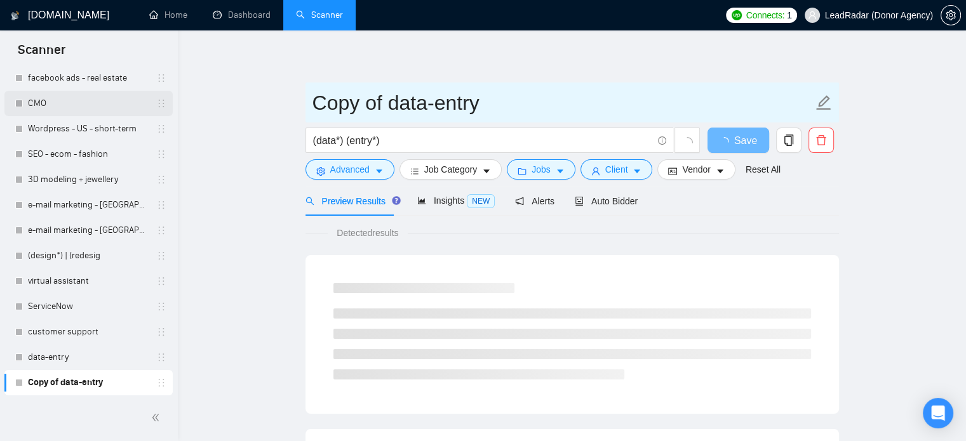
drag, startPoint x: 501, startPoint y: 98, endPoint x: 140, endPoint y: 105, distance: 360.8
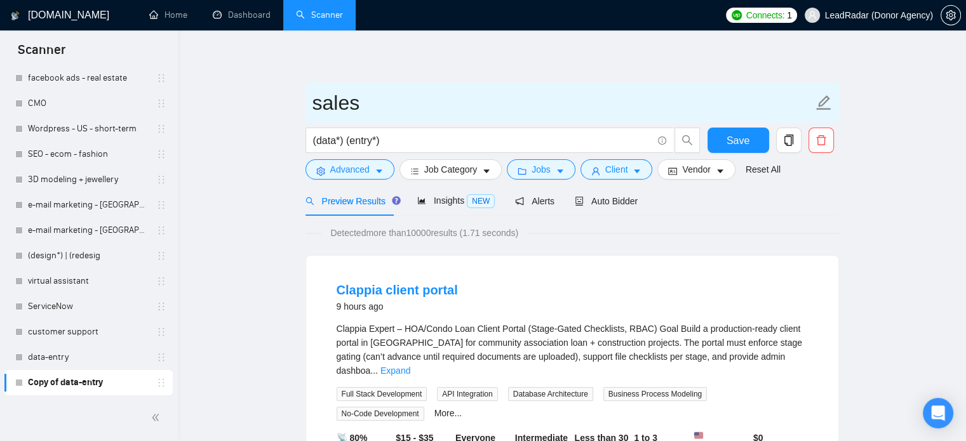
type input "sales"
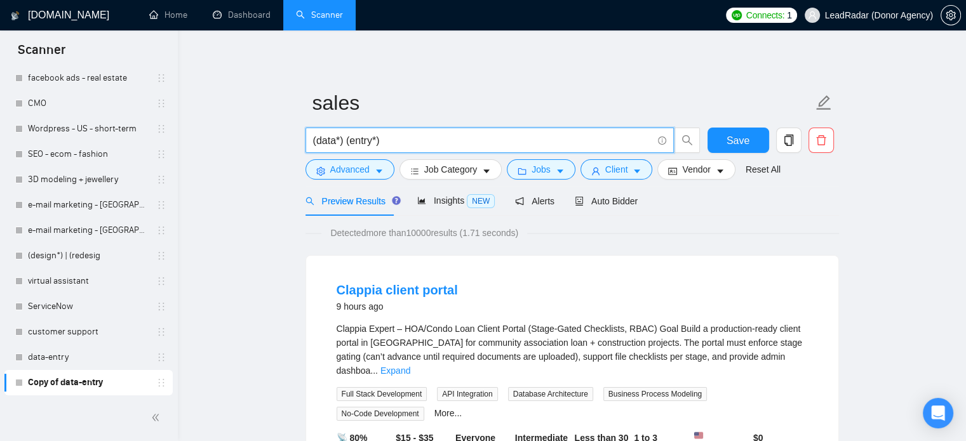
drag, startPoint x: 418, startPoint y: 144, endPoint x: 218, endPoint y: 142, distance: 199.5
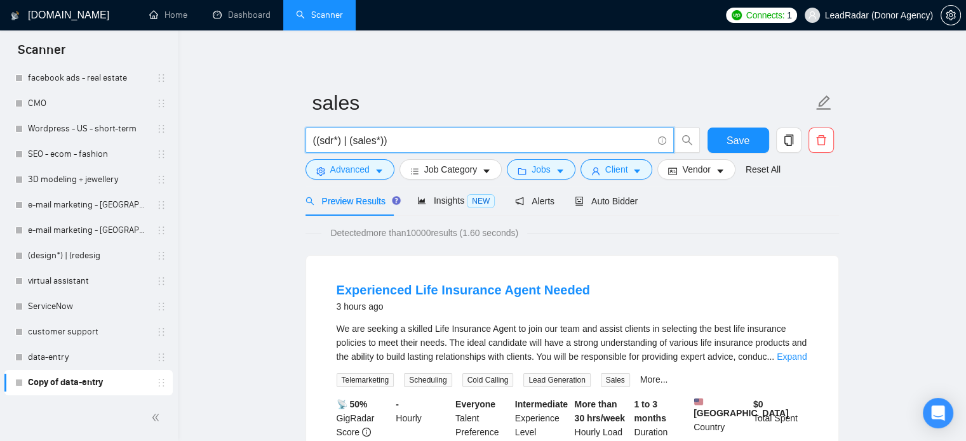
click at [379, 143] on input "((sdr*) | (sales*))" at bounding box center [482, 141] width 339 height 16
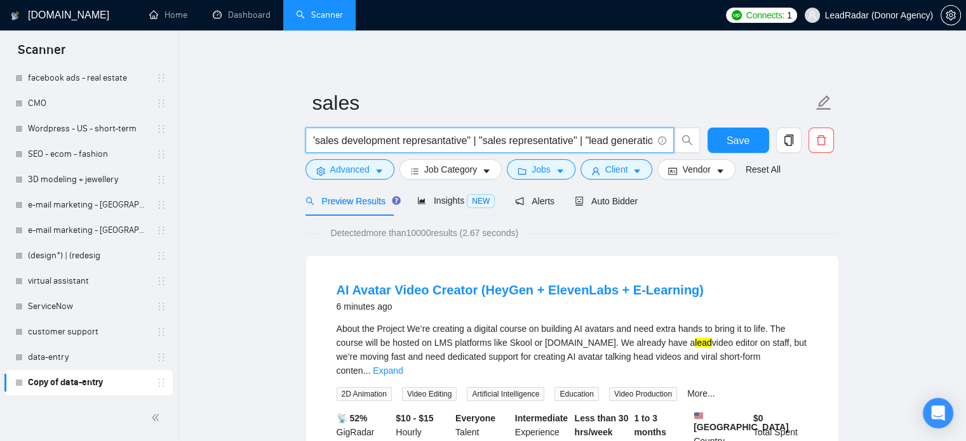
scroll to position [0, 84]
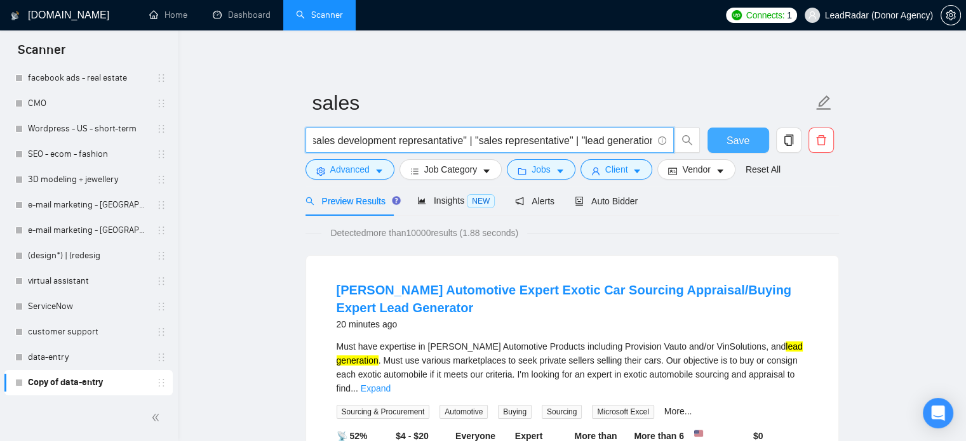
type input "((sdr*) | (sales*) | "sales development represantative" | "sales representative…"
click at [752, 144] on button "Save" at bounding box center [739, 140] width 62 height 25
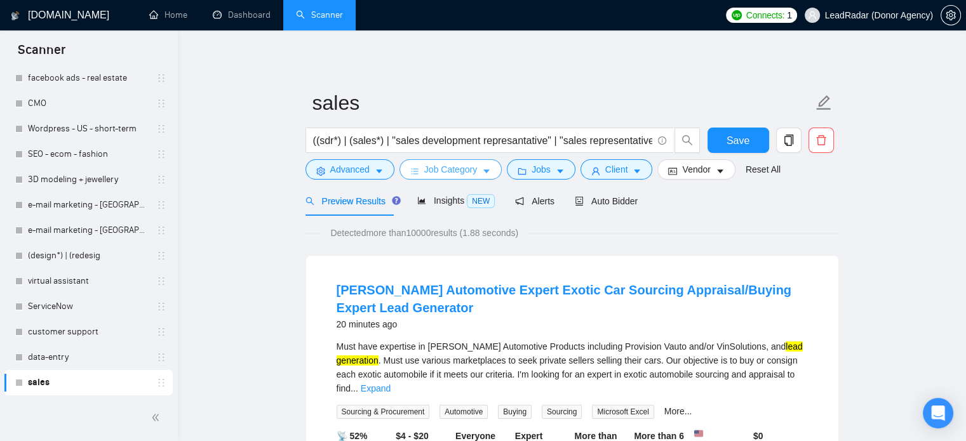
click at [459, 166] on span "Job Category" at bounding box center [450, 170] width 53 height 14
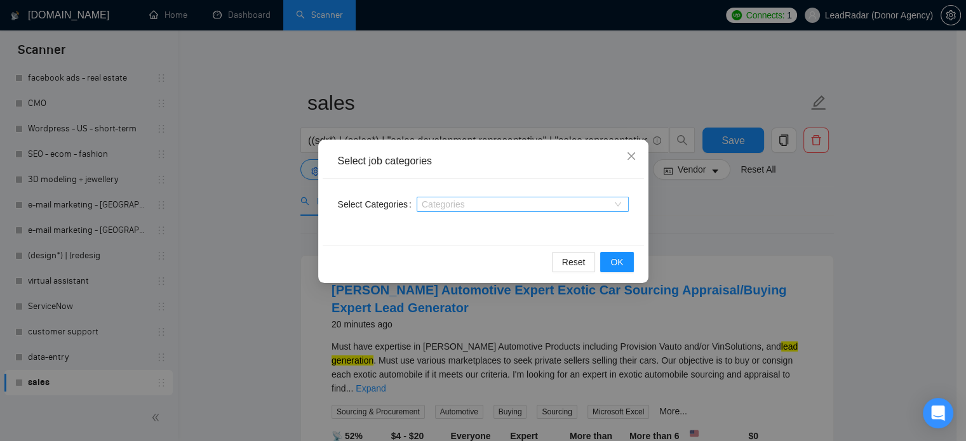
click at [471, 200] on div "Categories" at bounding box center [523, 204] width 212 height 15
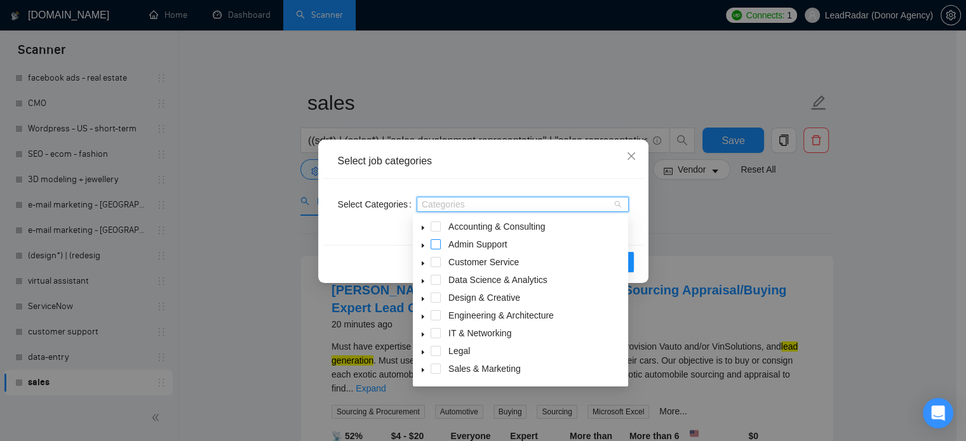
click at [438, 246] on span at bounding box center [436, 244] width 10 height 10
click at [437, 259] on span at bounding box center [436, 262] width 10 height 10
click at [439, 370] on span at bounding box center [436, 369] width 10 height 10
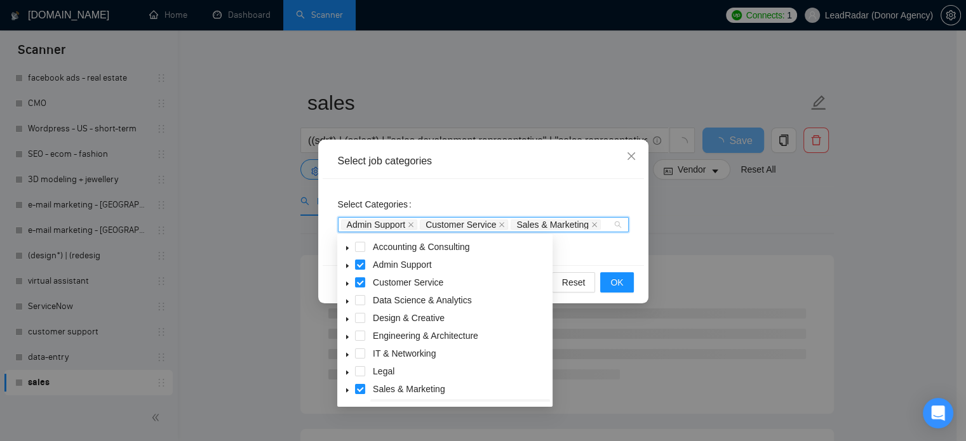
scroll to position [51, 0]
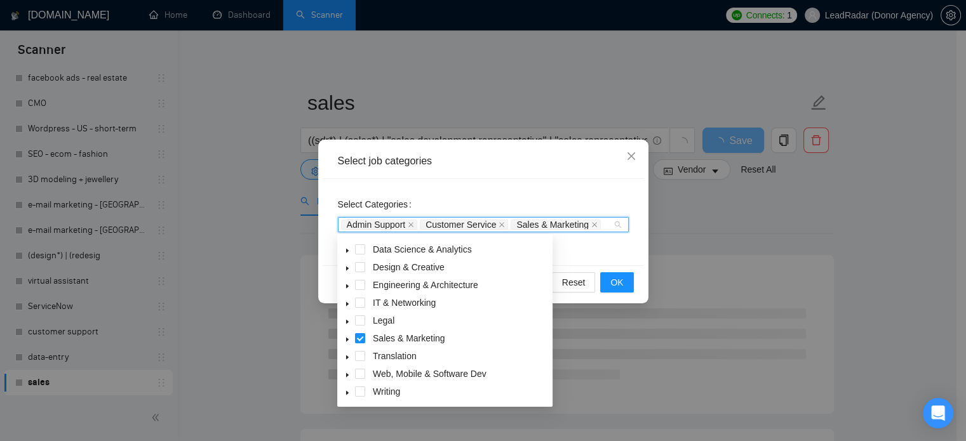
click at [349, 339] on icon "caret-down" at bounding box center [347, 340] width 6 height 6
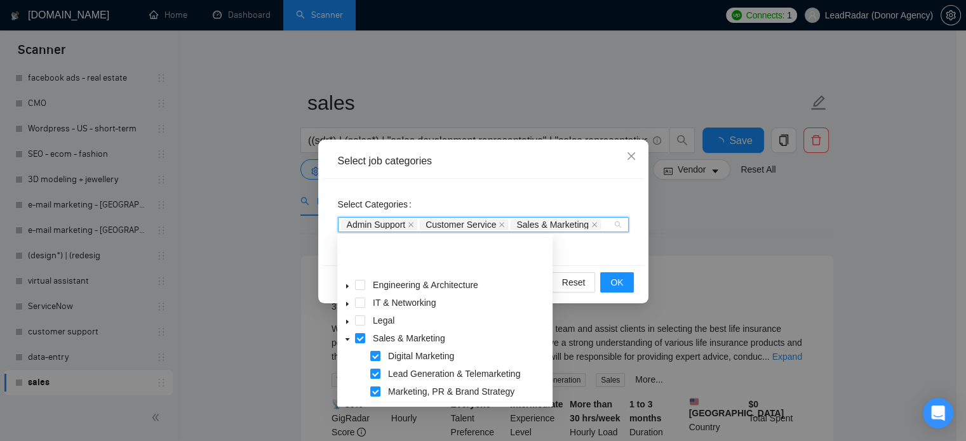
scroll to position [104, 0]
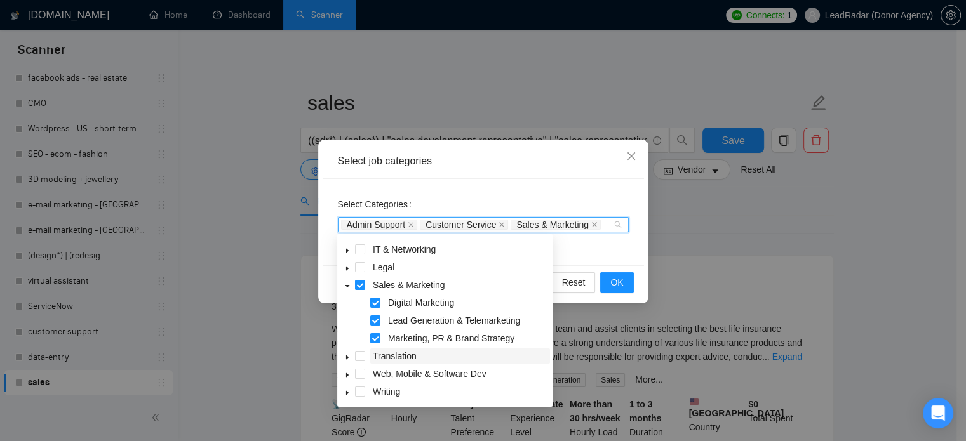
click at [375, 354] on span "Translation" at bounding box center [395, 356] width 44 height 10
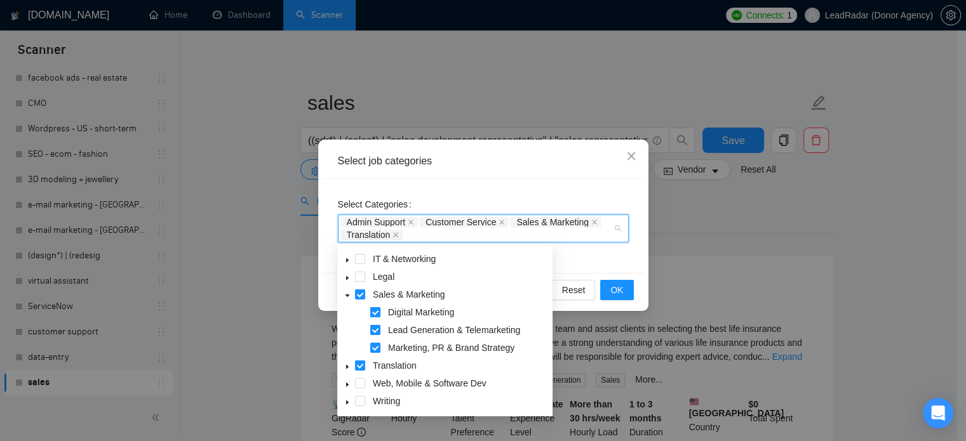
click at [377, 311] on span at bounding box center [375, 312] width 10 height 10
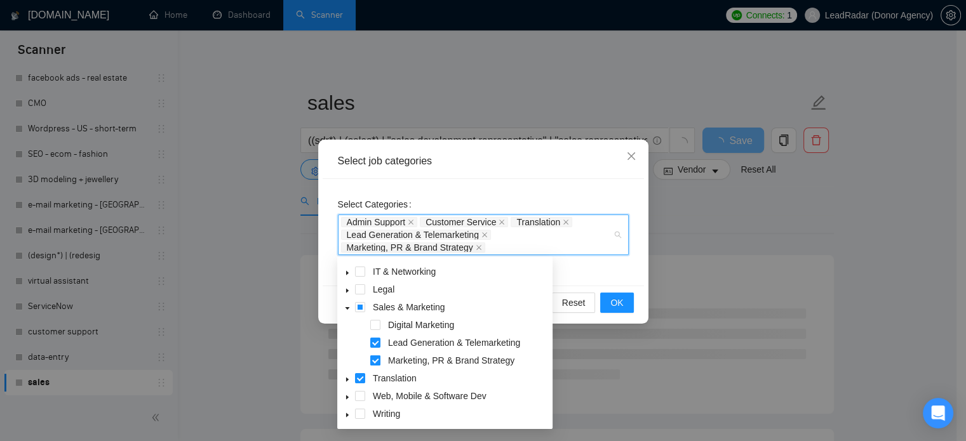
click at [373, 363] on span at bounding box center [375, 361] width 10 height 10
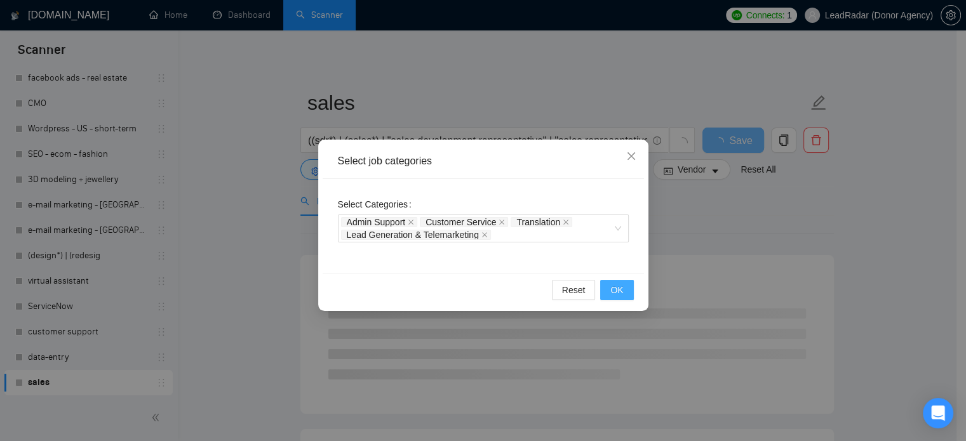
click at [609, 286] on button "OK" at bounding box center [616, 290] width 33 height 20
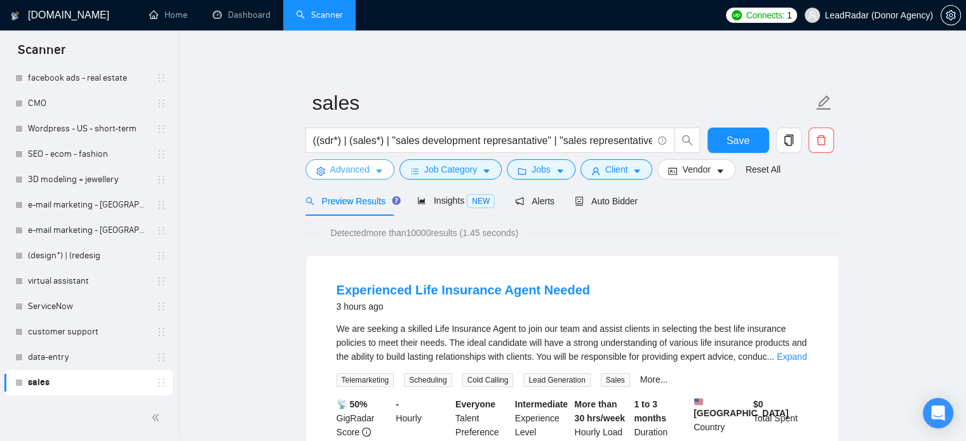
click at [375, 170] on icon "caret-down" at bounding box center [379, 171] width 9 height 9
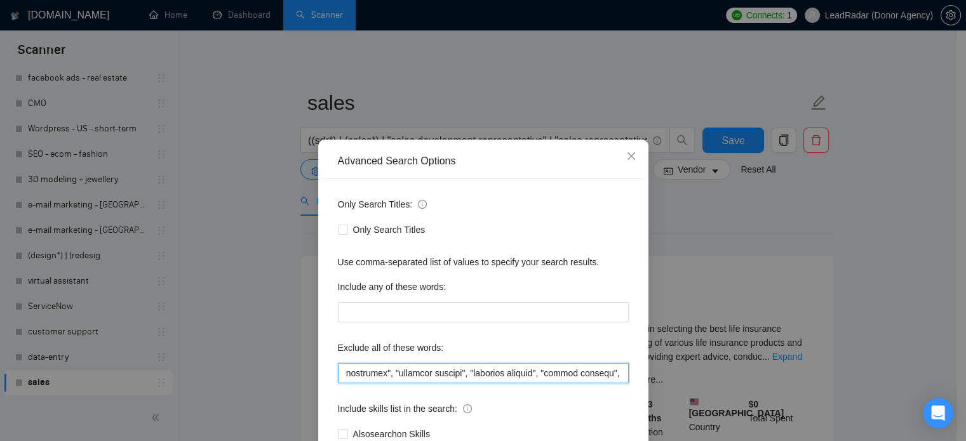
scroll to position [0, 3805]
drag, startPoint x: 501, startPoint y: 375, endPoint x: 692, endPoint y: 375, distance: 191.8
click at [692, 375] on div "Advanced Search Options Only Search Titles: Only Search Titles Use comma-separa…" at bounding box center [483, 220] width 966 height 441
click at [499, 375] on input "text" at bounding box center [483, 373] width 291 height 20
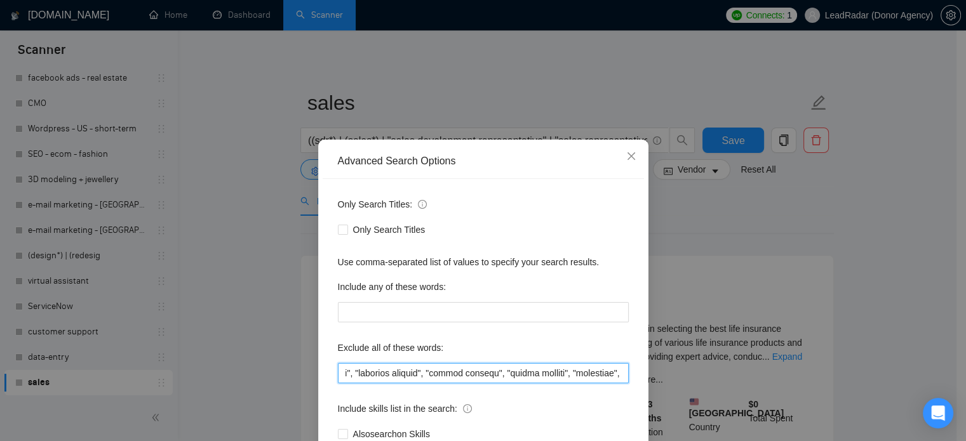
click at [616, 375] on input "text" at bounding box center [483, 373] width 291 height 20
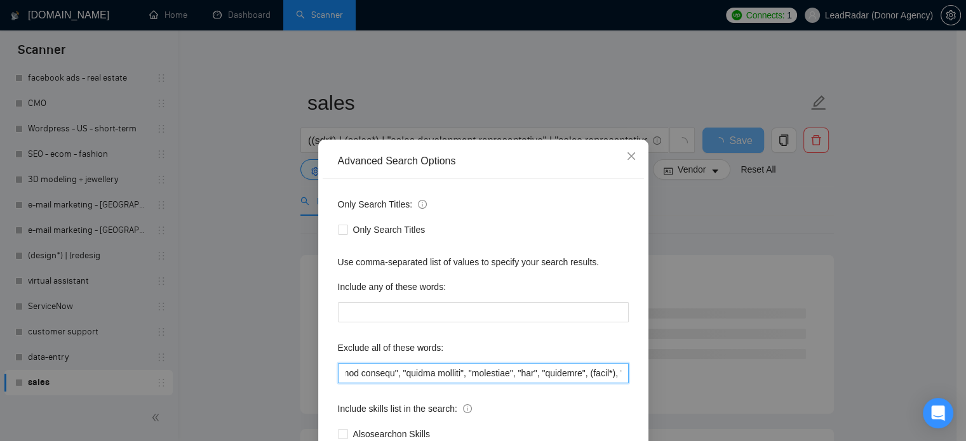
type input "(loremipsu*), "/dolorsita", "-consectet", "/AD" | "-EL", "Seddoei Temporinc", "…"
click at [844, 233] on div "Advanced Search Options Only Search Titles: Only Search Titles Use comma-separa…" at bounding box center [483, 220] width 966 height 441
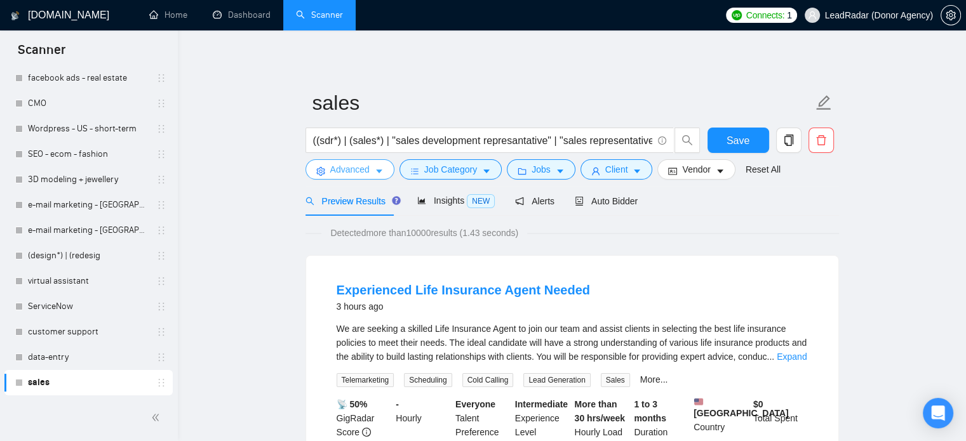
click at [370, 172] on button "Advanced" at bounding box center [350, 169] width 89 height 20
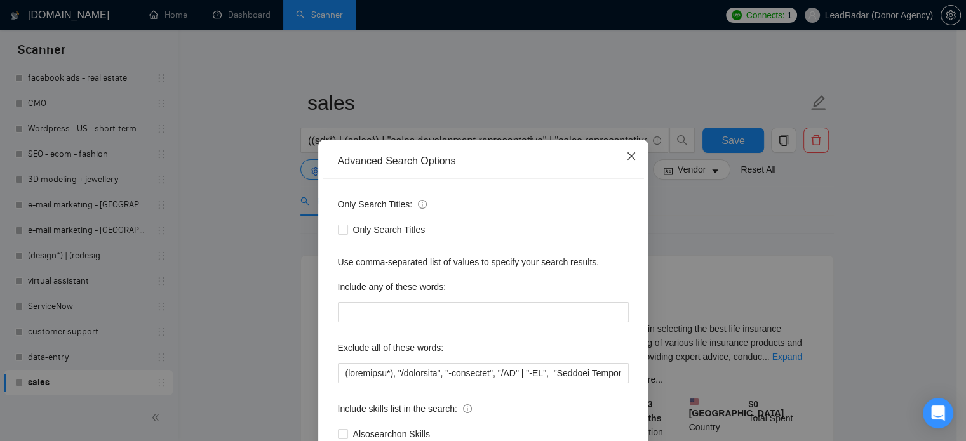
click at [635, 154] on span "Close" at bounding box center [631, 157] width 34 height 34
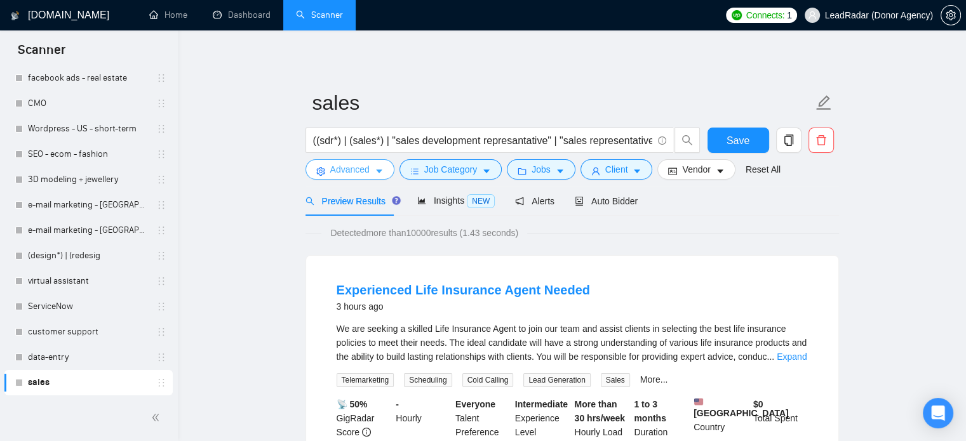
scroll to position [113, 0]
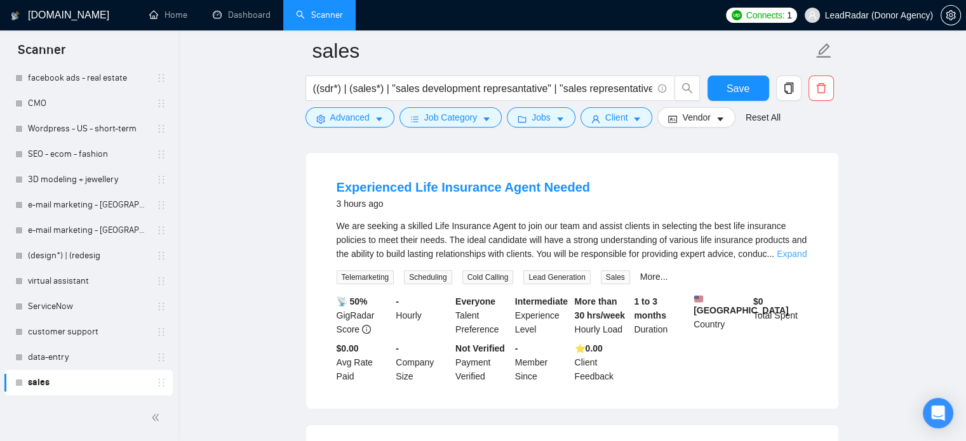
click at [802, 255] on link "Expand" at bounding box center [792, 254] width 30 height 10
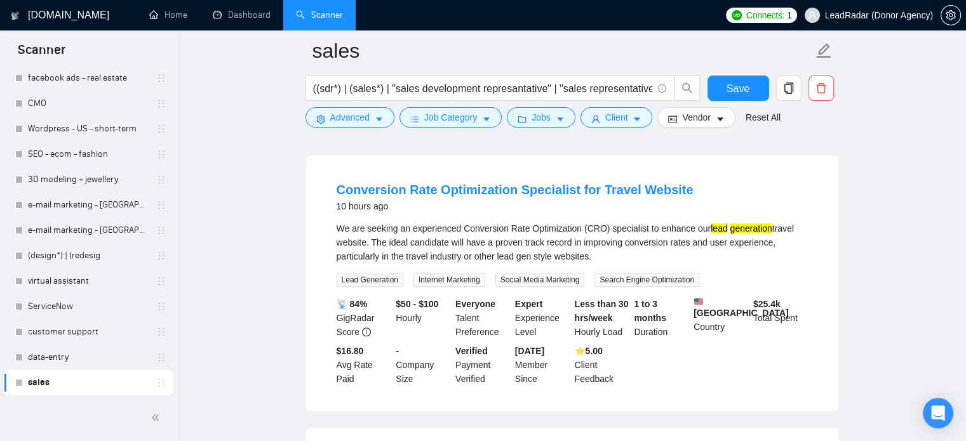
scroll to position [721, 0]
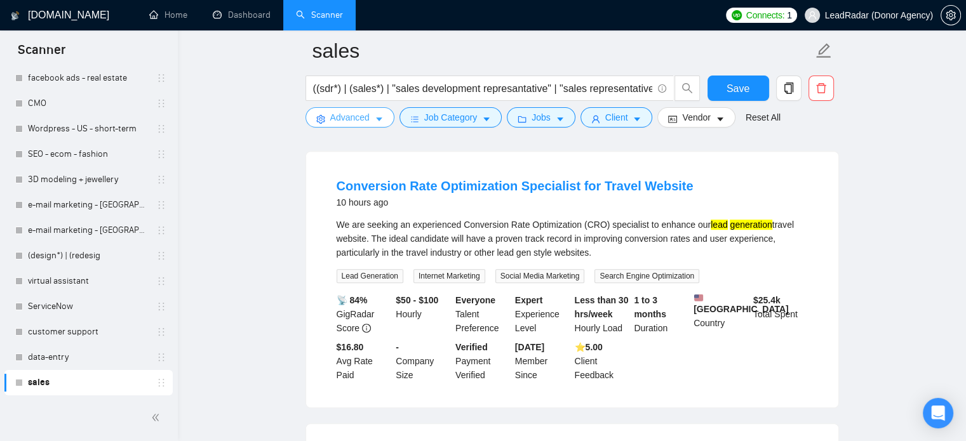
click at [387, 119] on button "Advanced" at bounding box center [350, 117] width 89 height 20
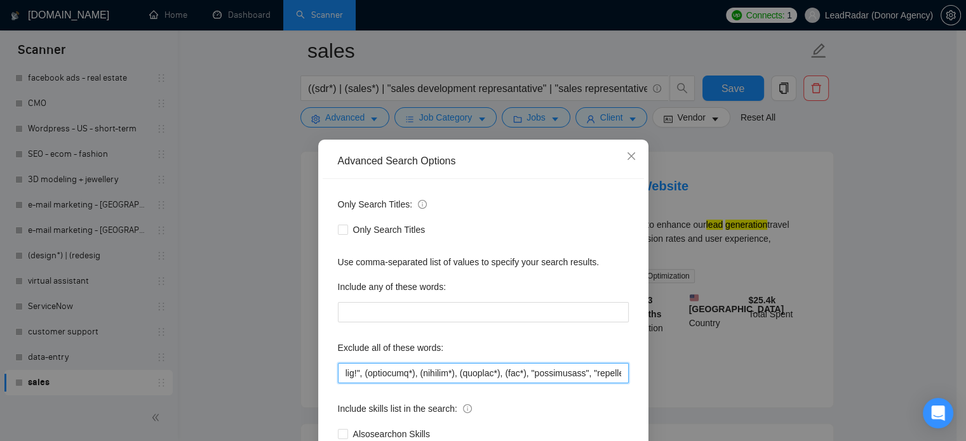
scroll to position [0, 3909]
drag, startPoint x: 600, startPoint y: 378, endPoint x: 722, endPoint y: 378, distance: 121.3
click at [722, 378] on div "Advanced Search Options Only Search Titles: Only Search Titles Use comma-separa…" at bounding box center [483, 220] width 966 height 441
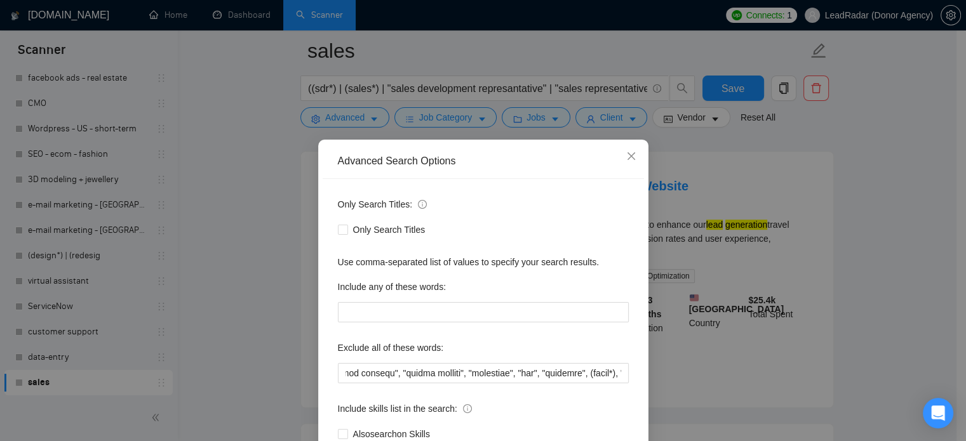
click at [624, 372] on div "Only Search Titles: Only Search Titles Use comma-separated list of values to sp…" at bounding box center [483, 327] width 321 height 296
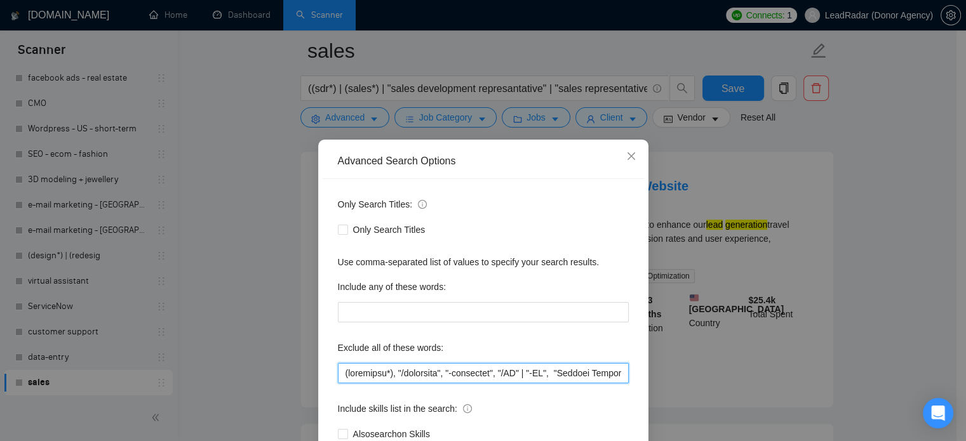
click at [595, 375] on input "text" at bounding box center [483, 373] width 291 height 20
click at [615, 372] on input "text" at bounding box center [483, 373] width 291 height 20
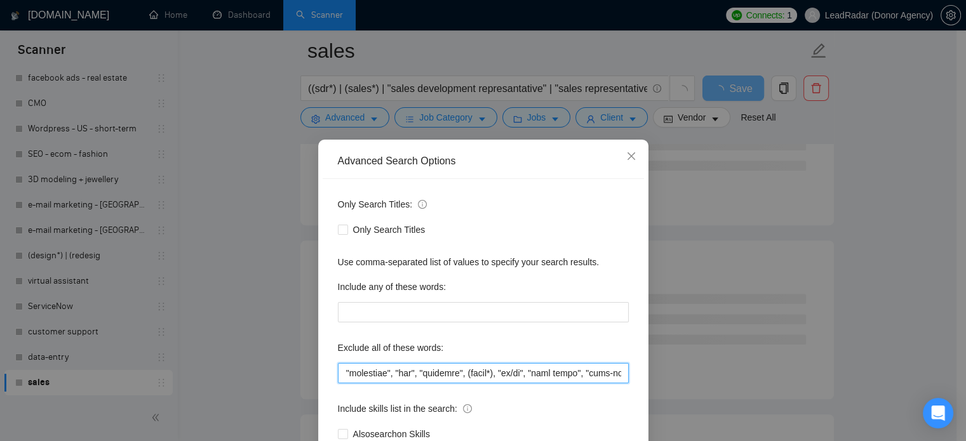
drag, startPoint x: 498, startPoint y: 375, endPoint x: 678, endPoint y: 375, distance: 180.4
click at [678, 375] on div "Advanced Search Options Only Search Titles: Only Search Titles Use comma-separa…" at bounding box center [483, 220] width 966 height 441
click at [617, 373] on input "text" at bounding box center [483, 373] width 291 height 20
paste input ""coversion rate optimization","
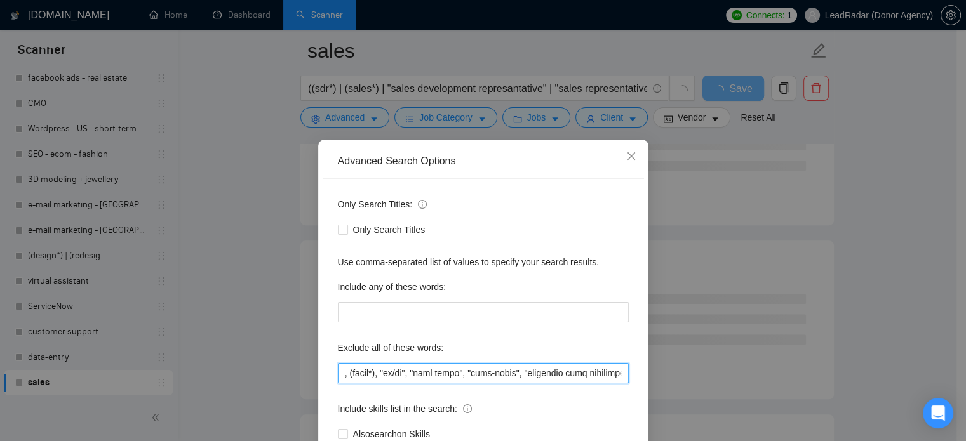
click at [586, 375] on input "text" at bounding box center [483, 373] width 291 height 20
type input "(loremipsu*), "/dolorsita", "-consectet", "/AD" | "-EL", "Seddoei Temporinc", "…"
click at [897, 233] on div "Advanced Search Options Only Search Titles: Only Search Titles Use comma-separa…" at bounding box center [483, 220] width 966 height 441
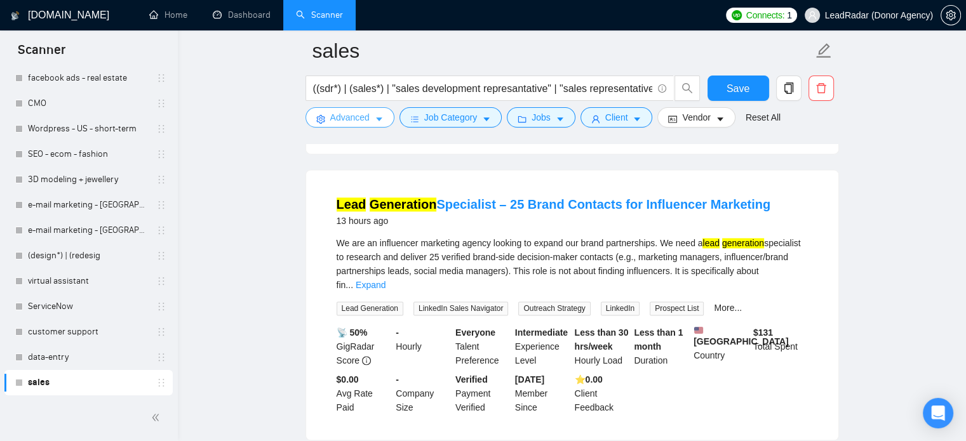
scroll to position [1816, 0]
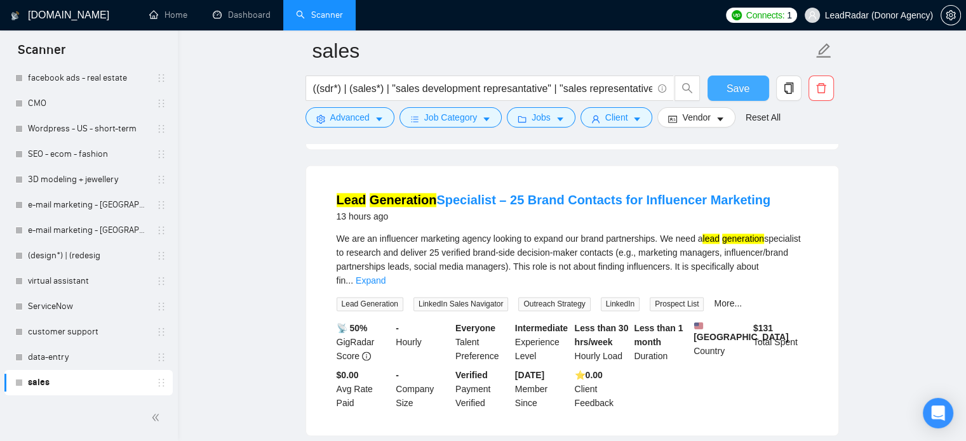
click at [730, 88] on span "Save" at bounding box center [738, 89] width 23 height 16
click at [842, 15] on span "LeadRadar (Donor Agency)" at bounding box center [879, 15] width 108 height 0
click at [867, 24] on span "LeadRadar (Donor Agency)" at bounding box center [869, 15] width 144 height 41
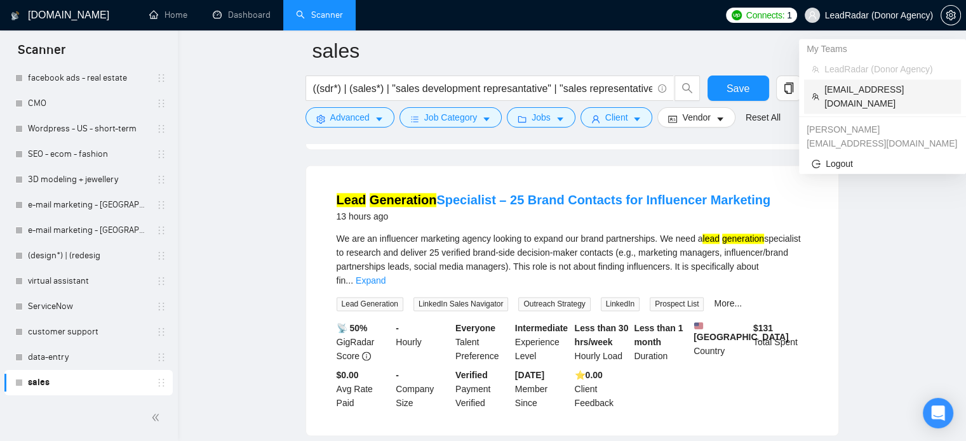
drag, startPoint x: 856, startPoint y: 88, endPoint x: 129, endPoint y: 269, distance: 748.8
click at [855, 88] on span "[EMAIL_ADDRESS][DOMAIN_NAME]" at bounding box center [888, 97] width 129 height 28
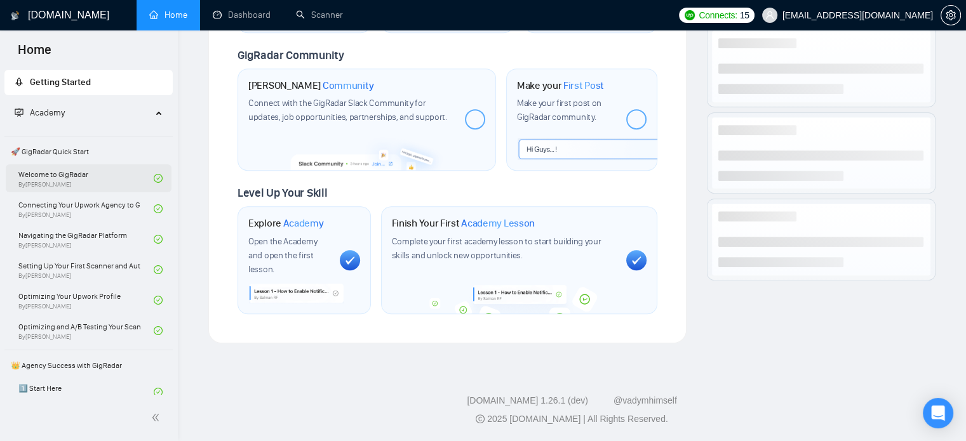
scroll to position [585, 0]
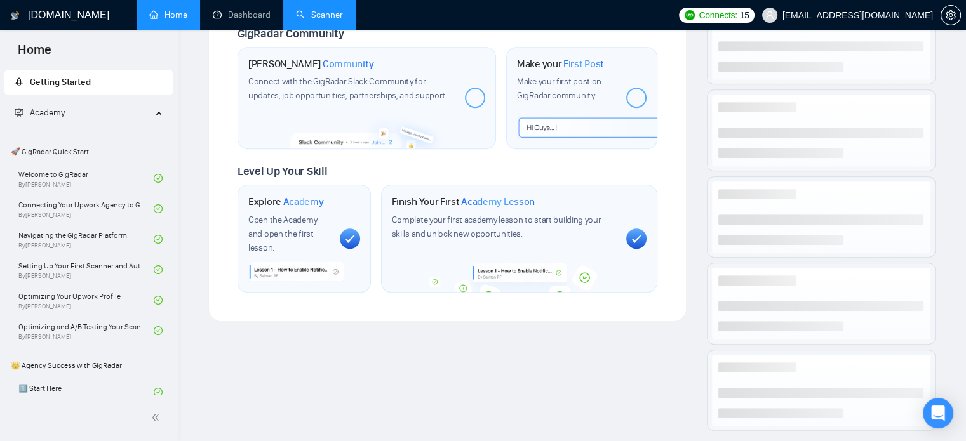
click at [306, 18] on link "Scanner" at bounding box center [319, 15] width 47 height 11
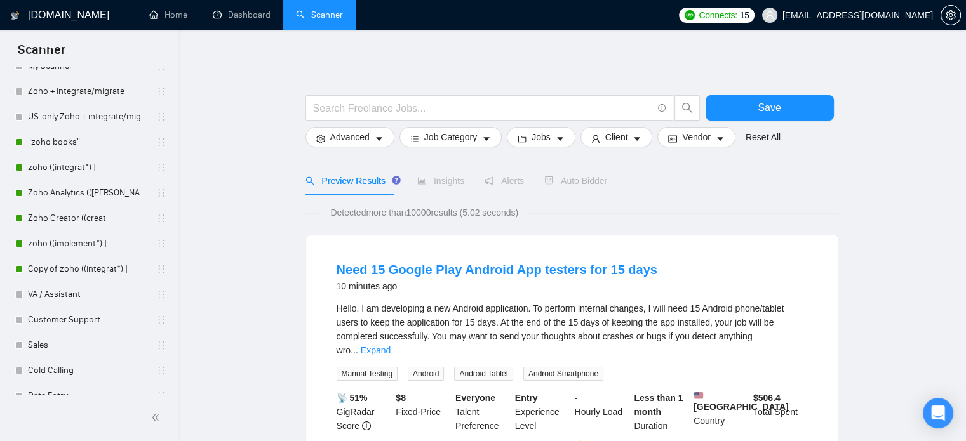
scroll to position [90, 0]
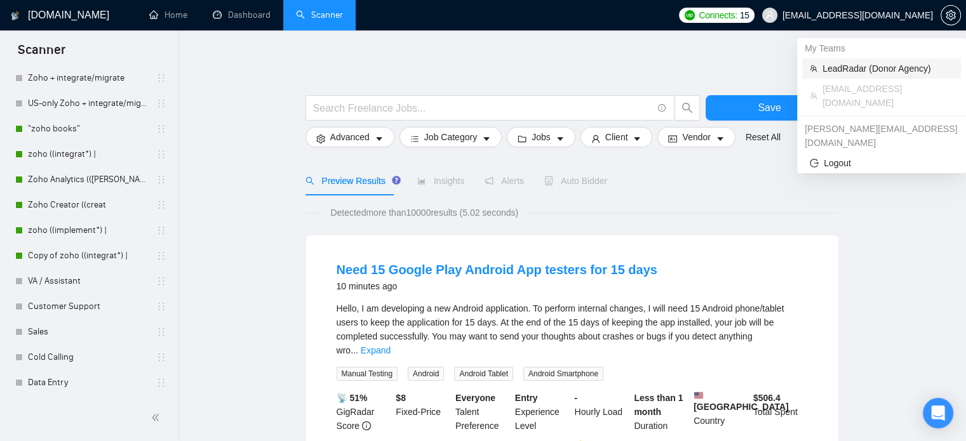
click at [871, 71] on span "LeadRadar (Donor Agency)" at bounding box center [888, 69] width 131 height 14
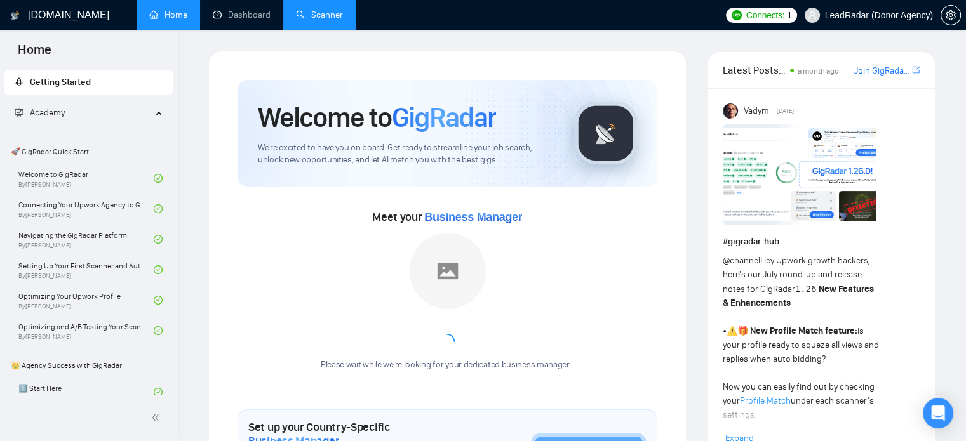
click at [318, 15] on link "Scanner" at bounding box center [319, 15] width 47 height 11
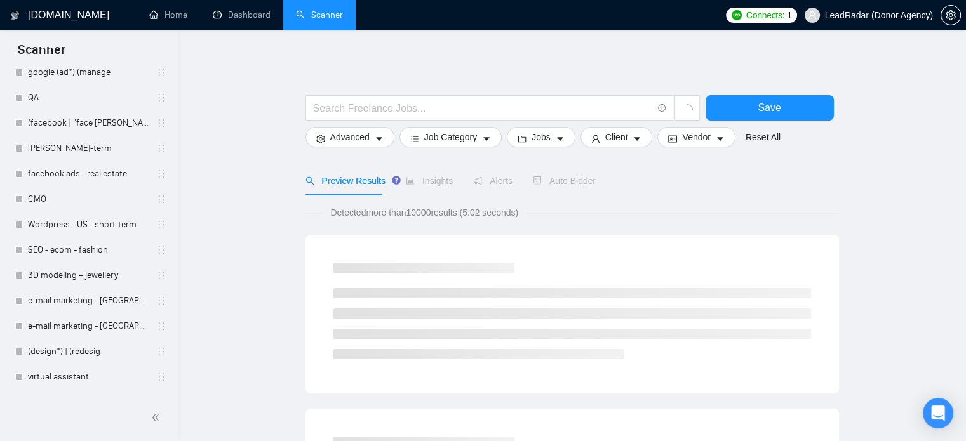
scroll to position [217, 0]
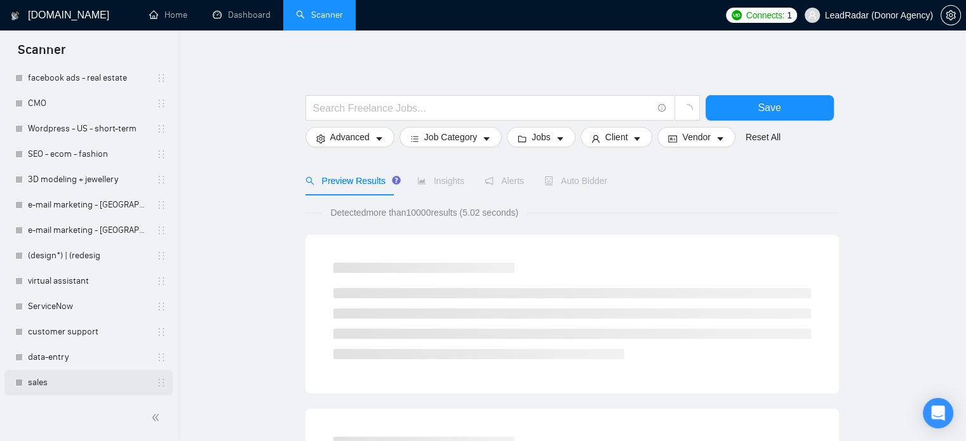
click at [58, 386] on link "sales" at bounding box center [88, 382] width 121 height 25
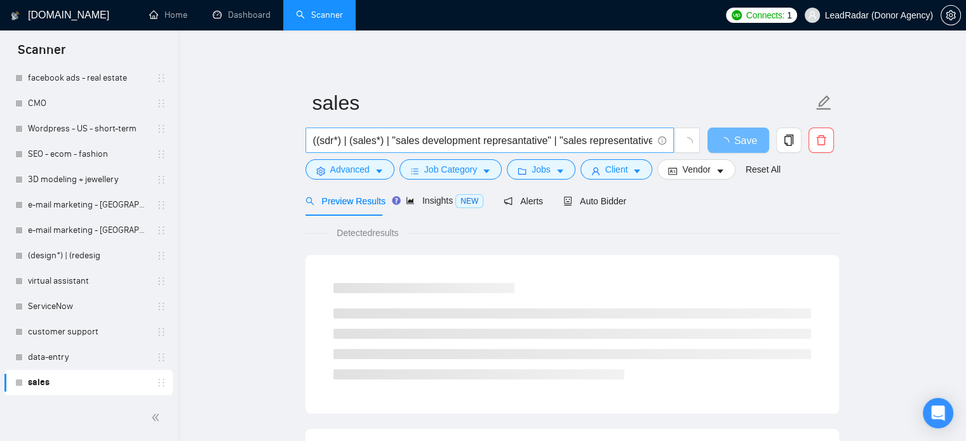
click at [460, 149] on span "((sdr*) | (sales*) | "sales development represantative" | "sales representative…" at bounding box center [490, 140] width 368 height 25
drag, startPoint x: 640, startPoint y: 137, endPoint x: 687, endPoint y: 152, distance: 48.8
click at [687, 152] on span "((sdr*) | (sales*) | "sales development represantative" | "sales representative…" at bounding box center [503, 140] width 395 height 25
click at [648, 144] on input "((sdr*) | (sales*) | "sales development represantative" | "sales representative…" at bounding box center [482, 141] width 339 height 16
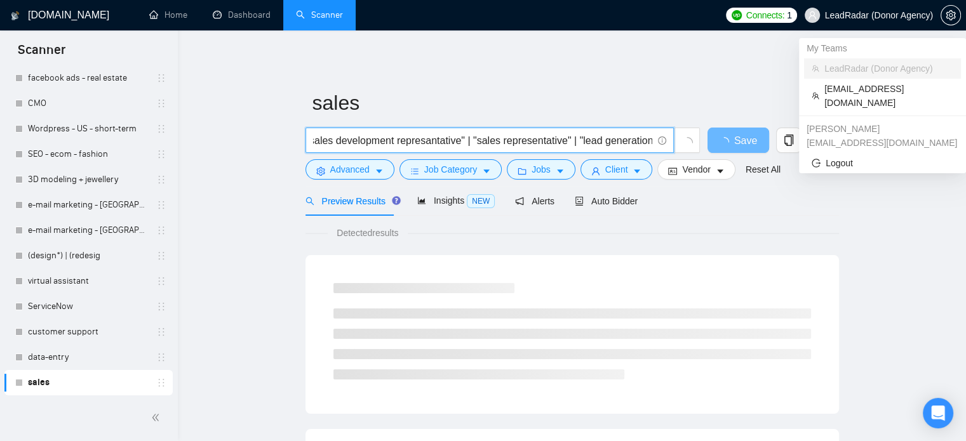
click at [893, 15] on span "LeadRadar (Donor Agency)" at bounding box center [879, 15] width 108 height 0
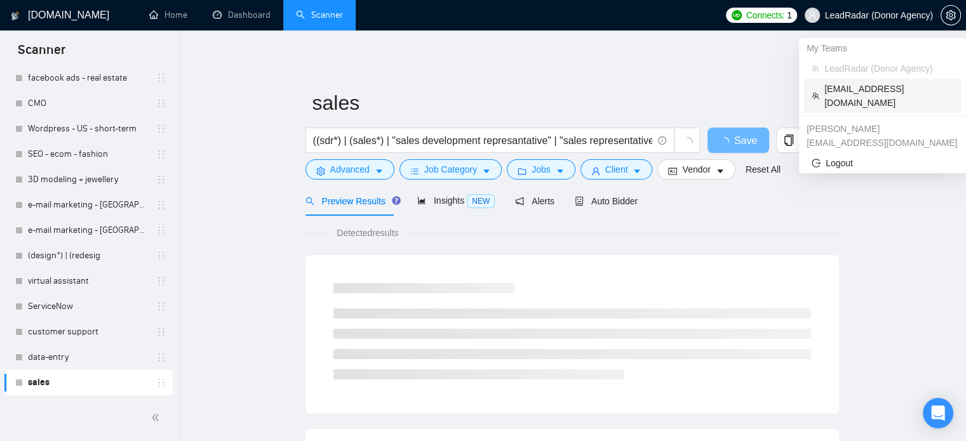
click at [849, 86] on span "[EMAIL_ADDRESS][DOMAIN_NAME]" at bounding box center [888, 96] width 129 height 28
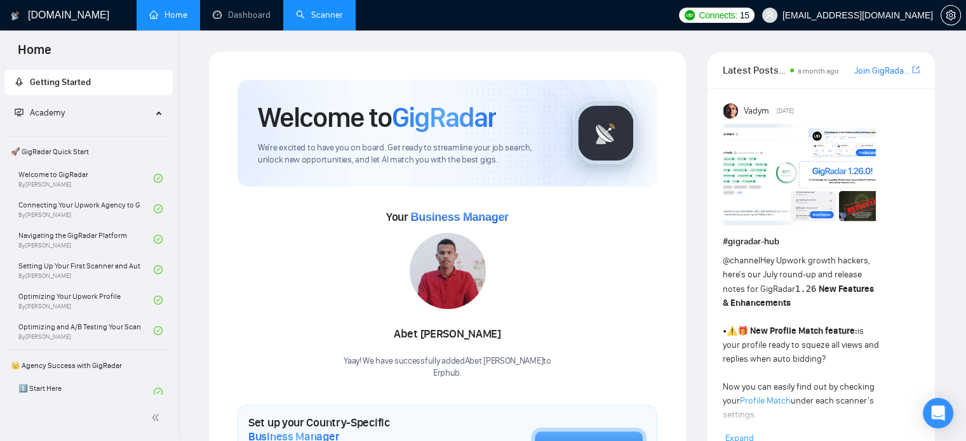
click at [335, 12] on link "Scanner" at bounding box center [319, 15] width 47 height 11
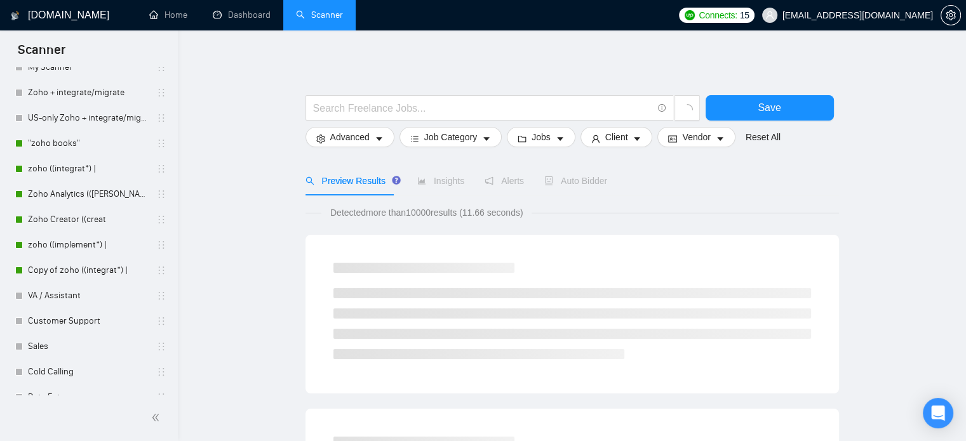
scroll to position [90, 0]
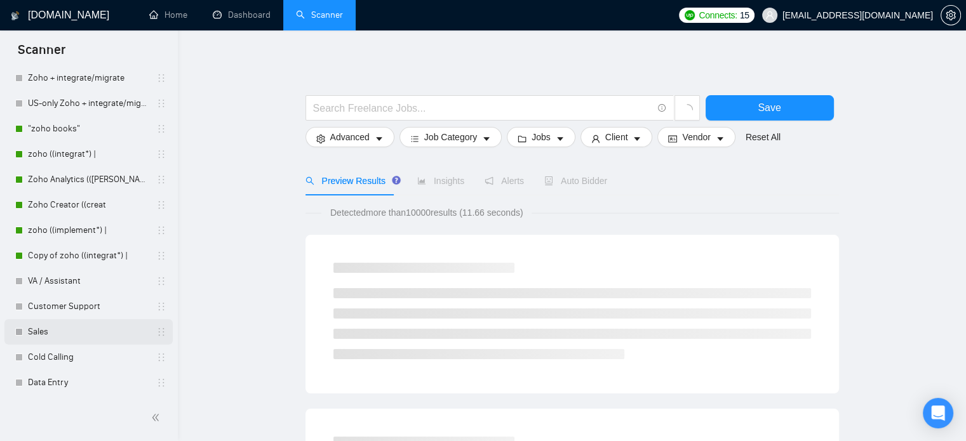
click at [53, 332] on link "Sales" at bounding box center [88, 331] width 121 height 25
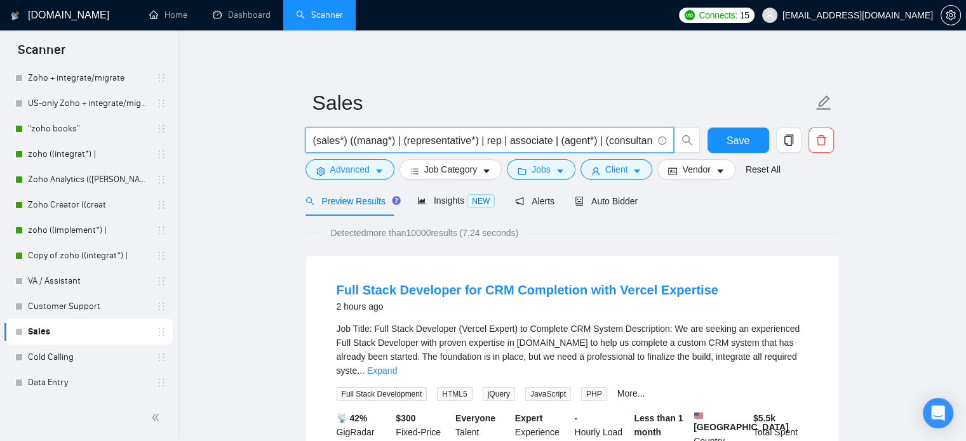
drag, startPoint x: 518, startPoint y: 141, endPoint x: 494, endPoint y: 147, distance: 24.8
click at [494, 147] on input "(sales*) ((manag*) | (representative*) | rep | associate | (agent*) | (consulta…" at bounding box center [482, 141] width 339 height 16
click at [885, 15] on span "[EMAIL_ADDRESS][DOMAIN_NAME]" at bounding box center [858, 15] width 151 height 0
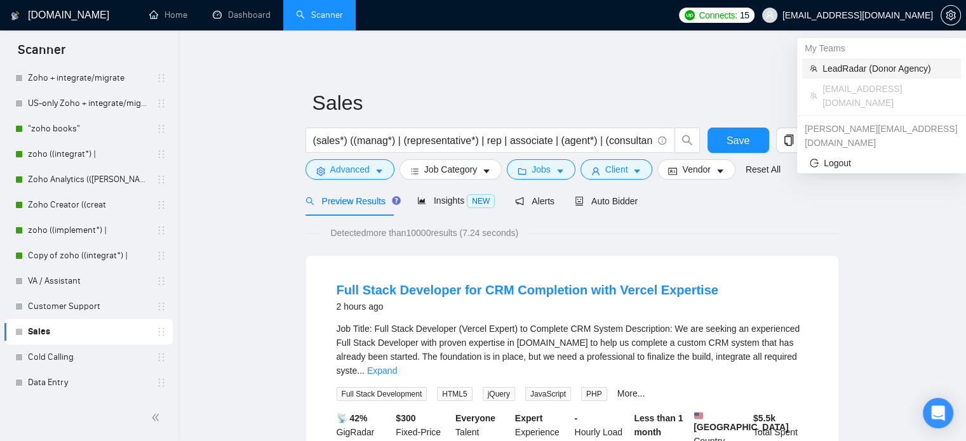
click at [842, 63] on span "LeadRadar (Donor Agency)" at bounding box center [888, 69] width 131 height 14
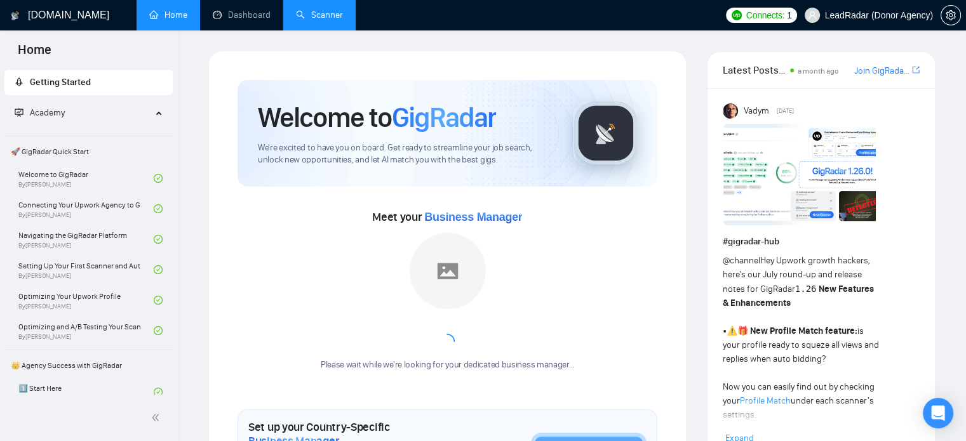
click at [329, 10] on link "Scanner" at bounding box center [319, 15] width 47 height 11
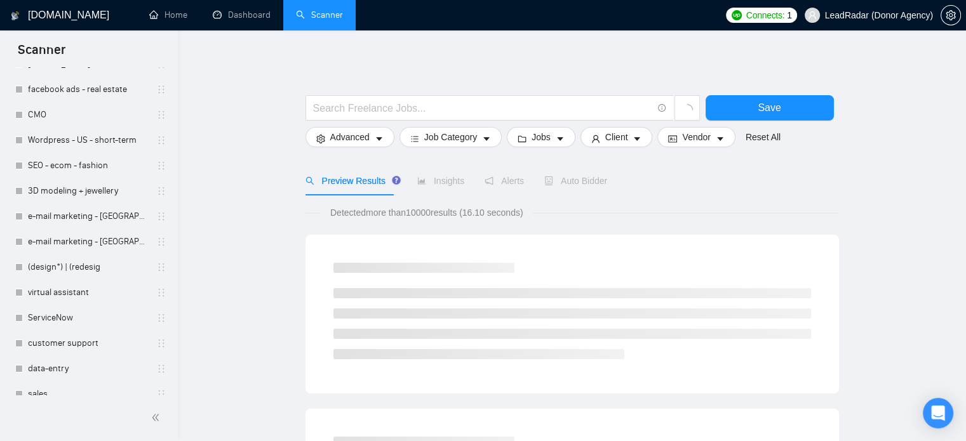
scroll to position [217, 0]
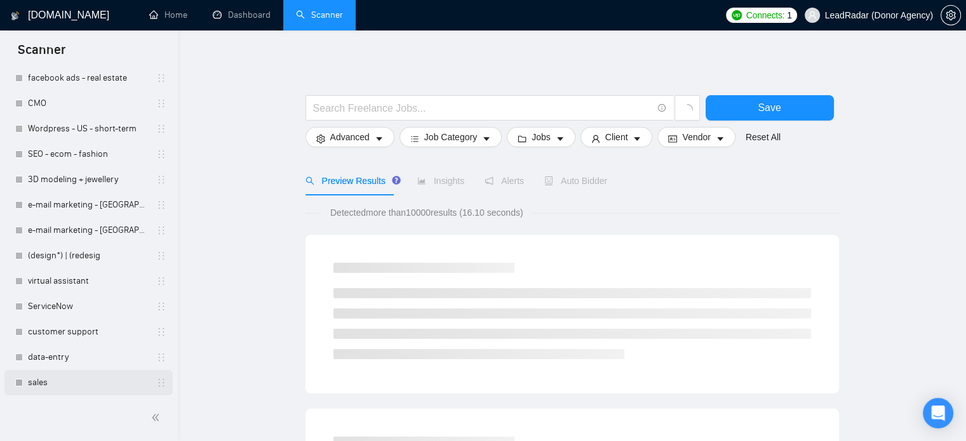
click at [56, 380] on link "sales" at bounding box center [88, 382] width 121 height 25
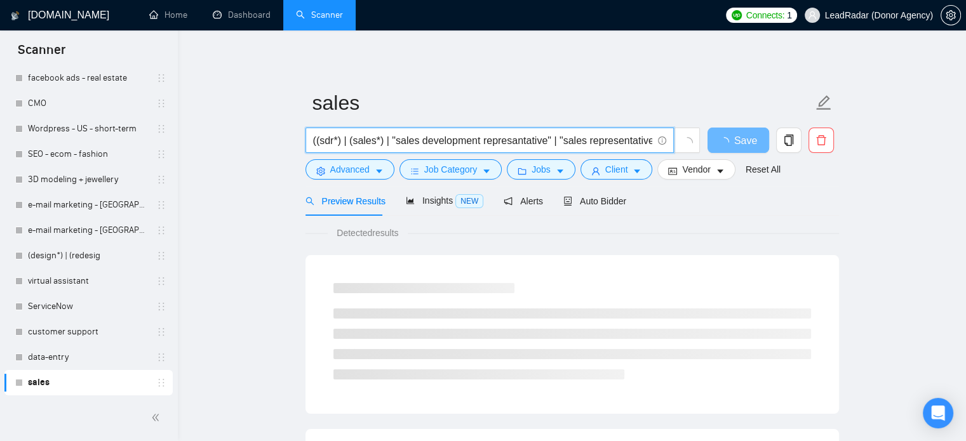
click at [351, 142] on input "((sdr*) | (sales*) | "sales development represantative" | "sales representative…" at bounding box center [482, 141] width 339 height 16
click at [313, 140] on input "((sdr*) | (sales*) | "sales development represantative" | "sales representative…" at bounding box center [482, 141] width 339 height 16
click at [359, 147] on input "(sales*) ("sales development represantative" | "sales representative" | "lead g…" at bounding box center [482, 141] width 339 height 16
click at [503, 144] on input "(sales*) ("development represantative" | "sales representative" | "lead generat…" at bounding box center [482, 141] width 339 height 16
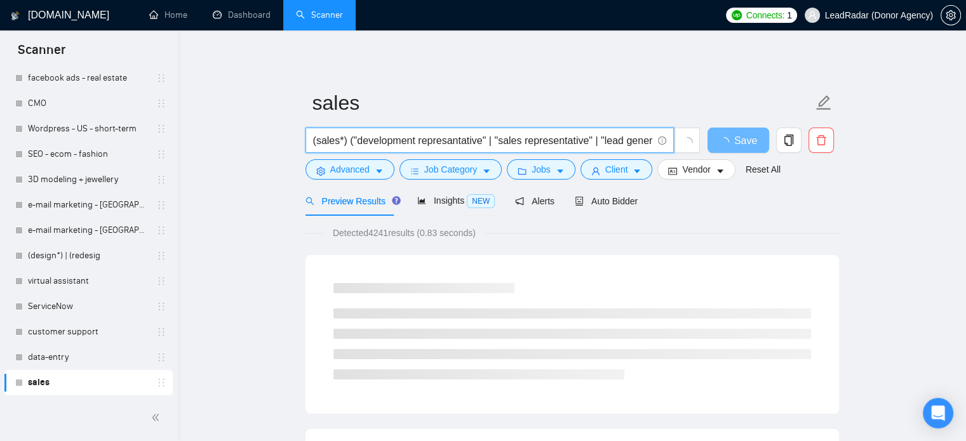
click at [504, 144] on input "(sales*) ("development represantative" | "sales representative" | "lead generat…" at bounding box center [482, 141] width 339 height 16
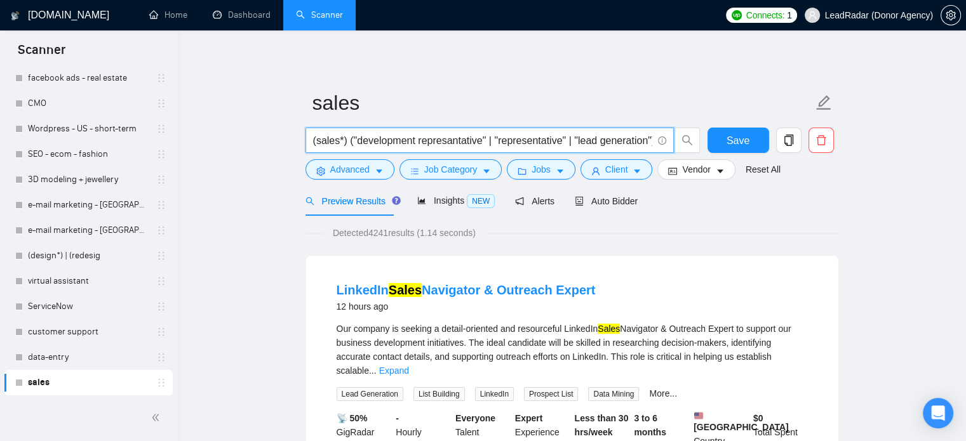
click at [564, 140] on input "(sales*) ("development represantative" | "representative" | "lead generation")" at bounding box center [482, 141] width 339 height 16
drag, startPoint x: 570, startPoint y: 140, endPoint x: 647, endPoint y: 143, distance: 76.9
click at [647, 143] on input "(sales*) ("development represantative" | "representative" | "lead generation")" at bounding box center [482, 141] width 339 height 16
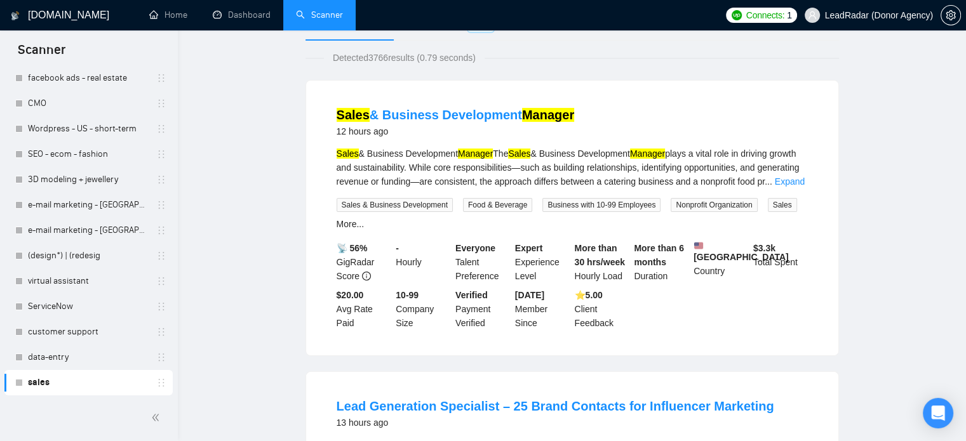
scroll to position [0, 0]
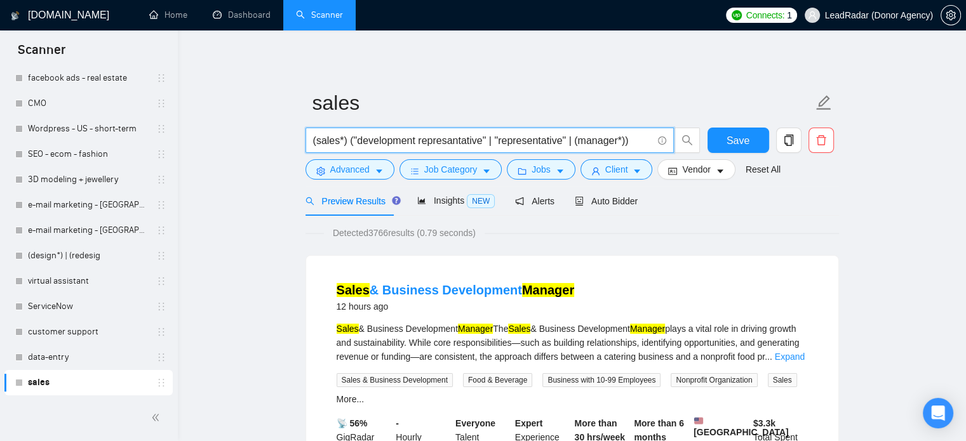
click at [345, 142] on input "(sales*) ("development represantative" | "representative" | (manager*))" at bounding box center [482, 141] width 339 height 16
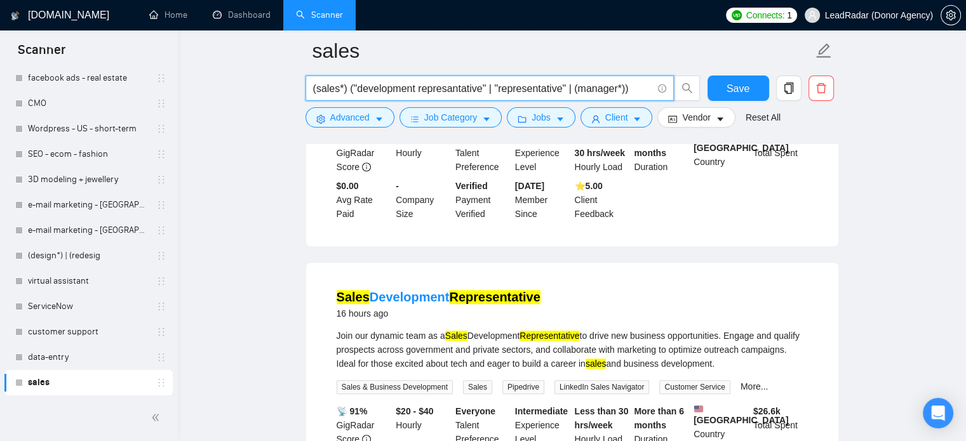
scroll to position [1167, 0]
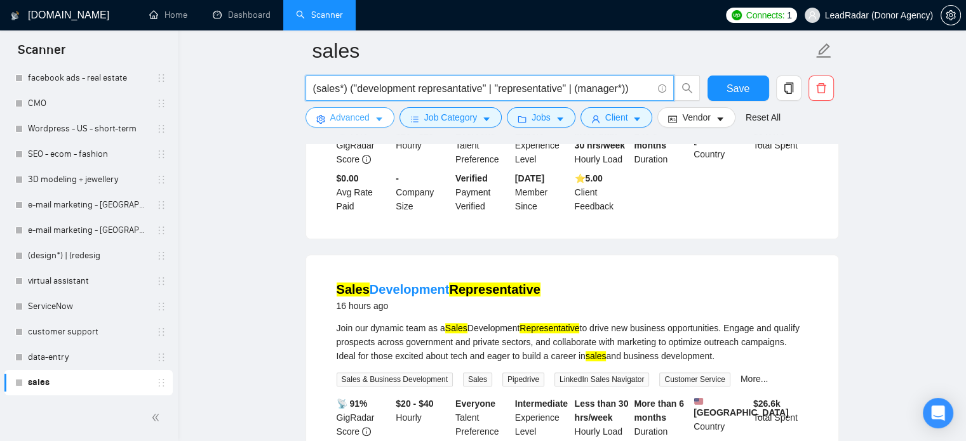
type input "(sales*) ("development represantative" | "representative" | (manager*))"
click at [340, 116] on span "Advanced" at bounding box center [349, 118] width 39 height 14
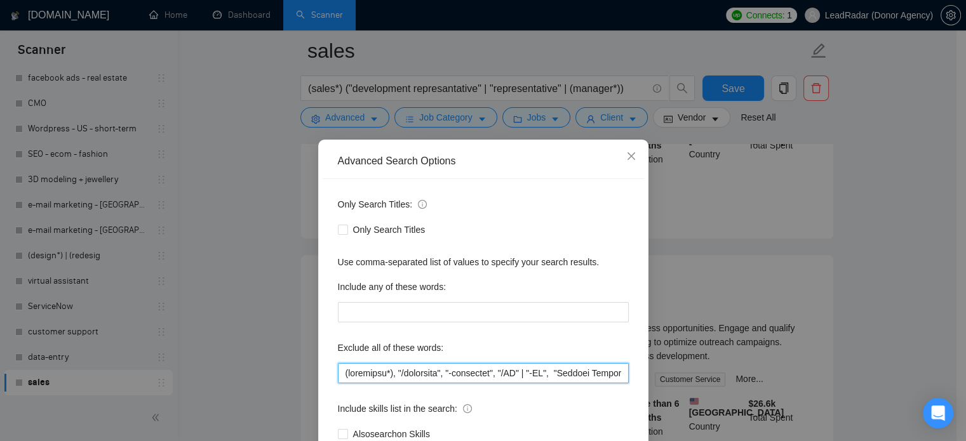
click at [535, 377] on input "text" at bounding box center [483, 373] width 291 height 20
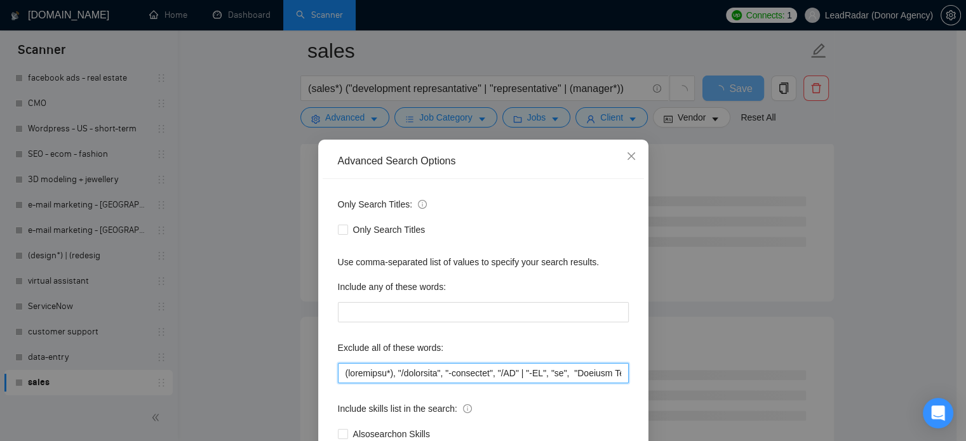
type input "(loremipsu*), "/dolorsita", "-consectet", "/AD" | "-EL", "se", "Doeiusm Tempori…"
click at [760, 195] on div "Advanced Search Options Only Search Titles: Only Search Titles Use comma-separa…" at bounding box center [483, 220] width 966 height 441
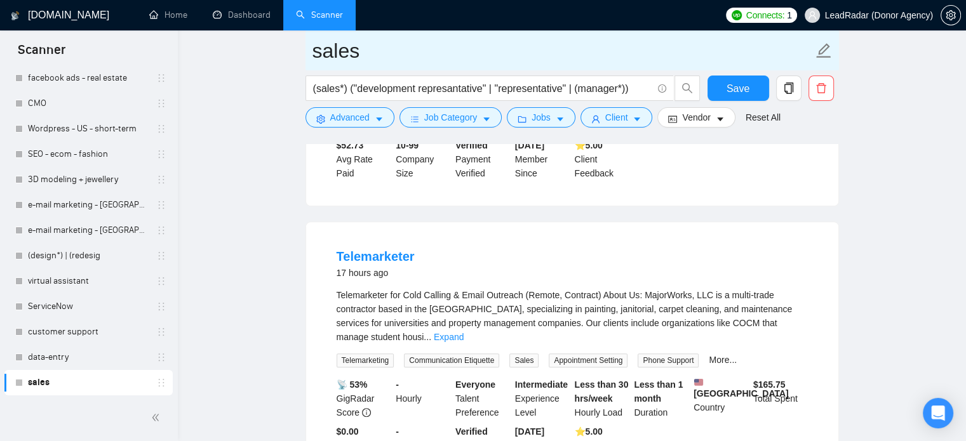
drag, startPoint x: 64, startPoint y: 356, endPoint x: 601, endPoint y: 59, distance: 613.2
click at [64, 356] on link "data-entry" at bounding box center [88, 357] width 121 height 25
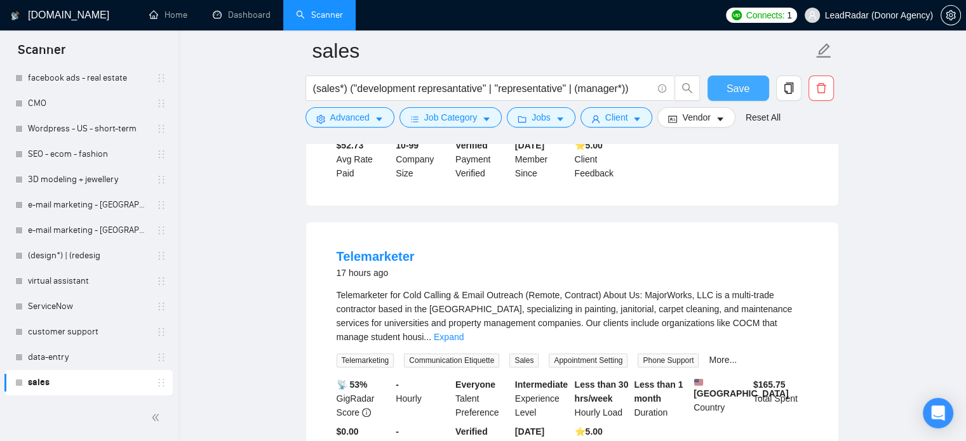
click at [753, 85] on button "Save" at bounding box center [739, 88] width 62 height 25
click at [66, 354] on link "data-entry" at bounding box center [88, 357] width 121 height 25
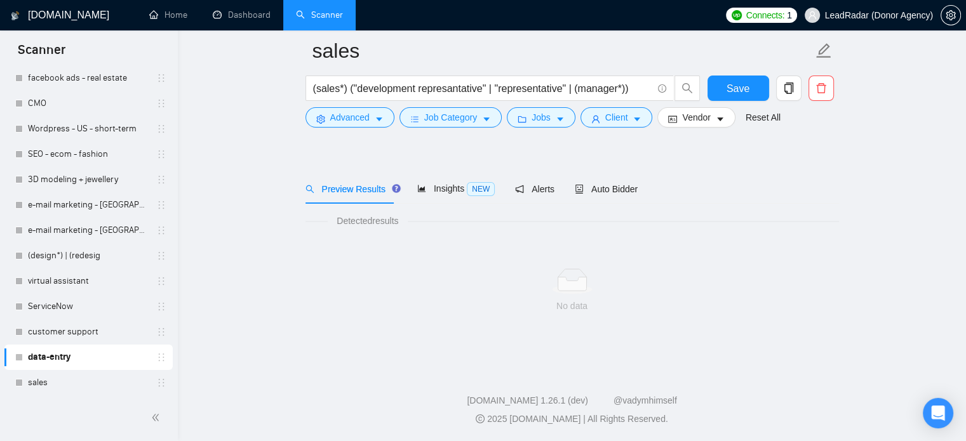
scroll to position [22, 0]
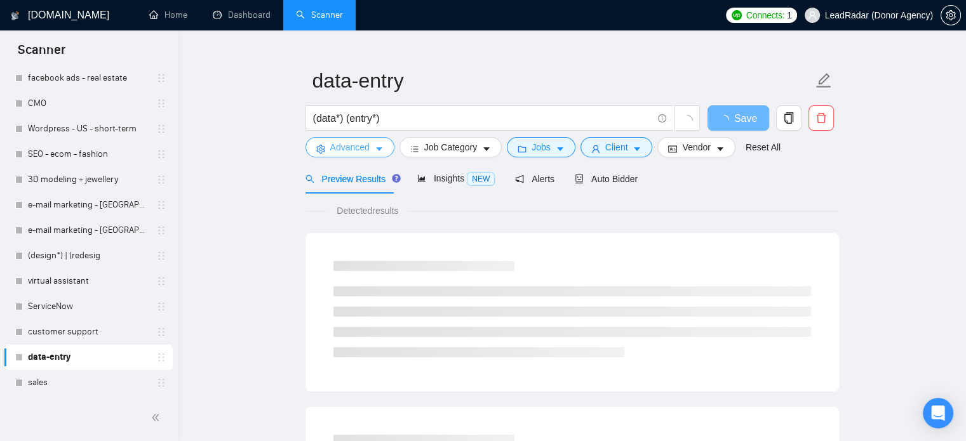
click at [328, 147] on button "Advanced" at bounding box center [350, 147] width 89 height 20
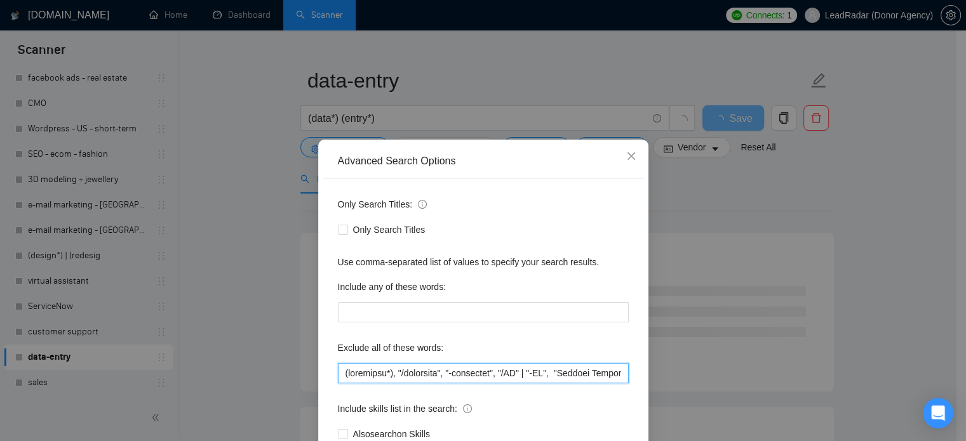
click at [540, 376] on input "text" at bounding box center [483, 373] width 291 height 20
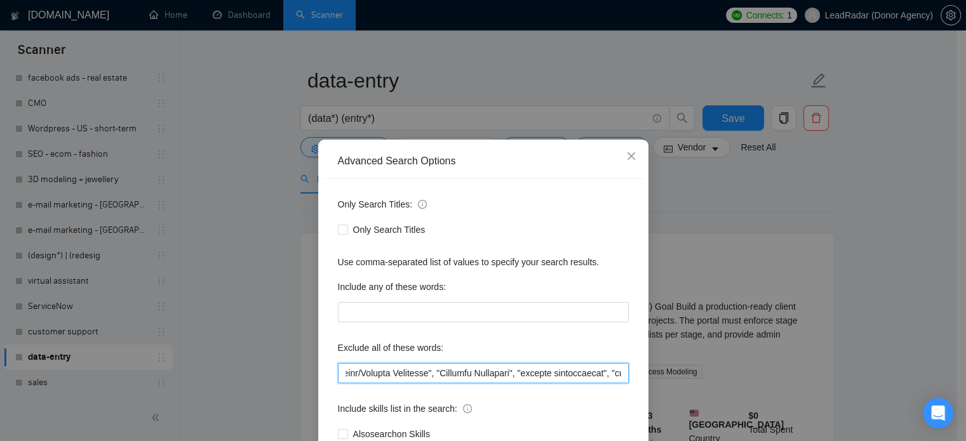
scroll to position [0, 819]
type input "(loremipsu*), "/dolorsita", "-consectet", "/AD" | "-EL", "se", "Doeiusm Tempori…"
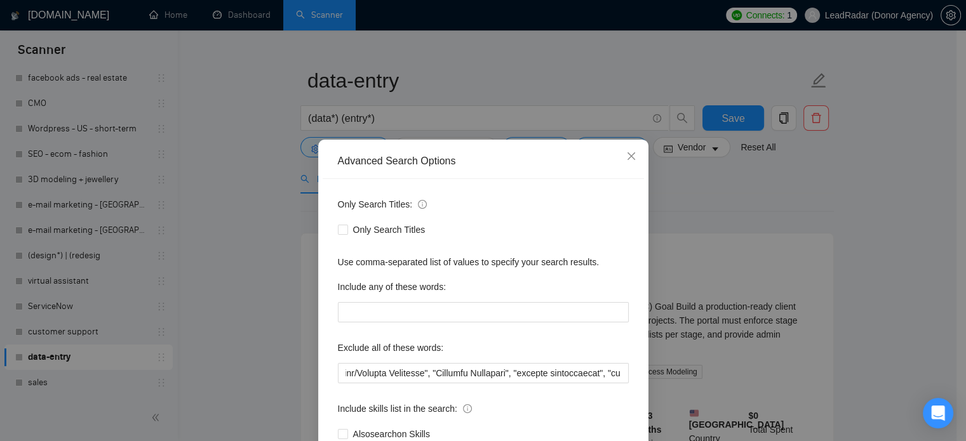
click at [795, 182] on div "Advanced Search Options Only Search Titles: Only Search Titles Use comma-separa…" at bounding box center [483, 220] width 966 height 441
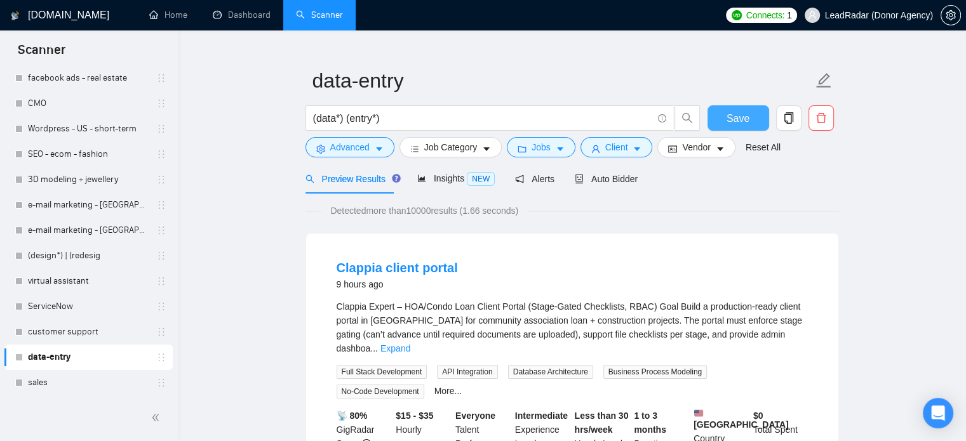
click at [742, 116] on span "Save" at bounding box center [738, 119] width 23 height 16
click at [56, 329] on link "customer support" at bounding box center [88, 331] width 121 height 25
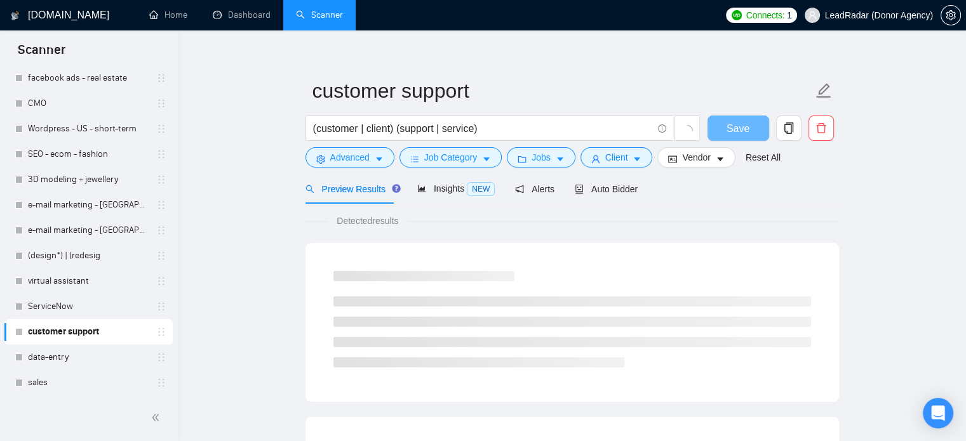
scroll to position [22, 0]
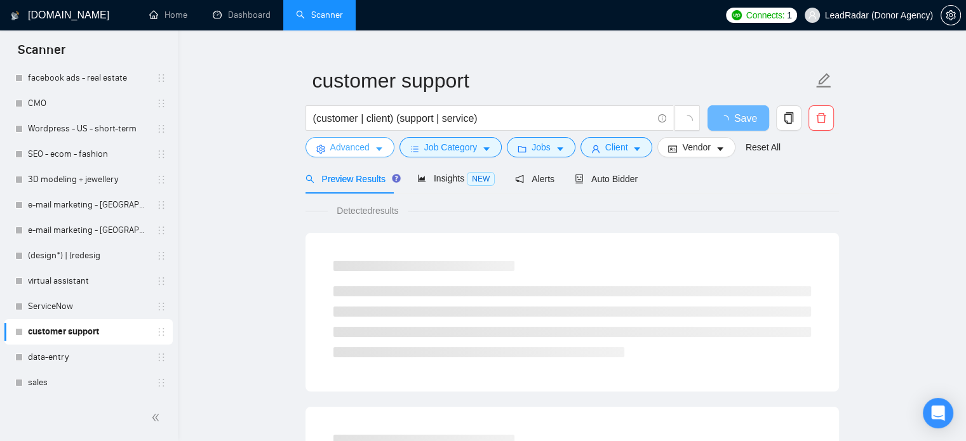
click at [360, 148] on span "Advanced" at bounding box center [349, 147] width 39 height 14
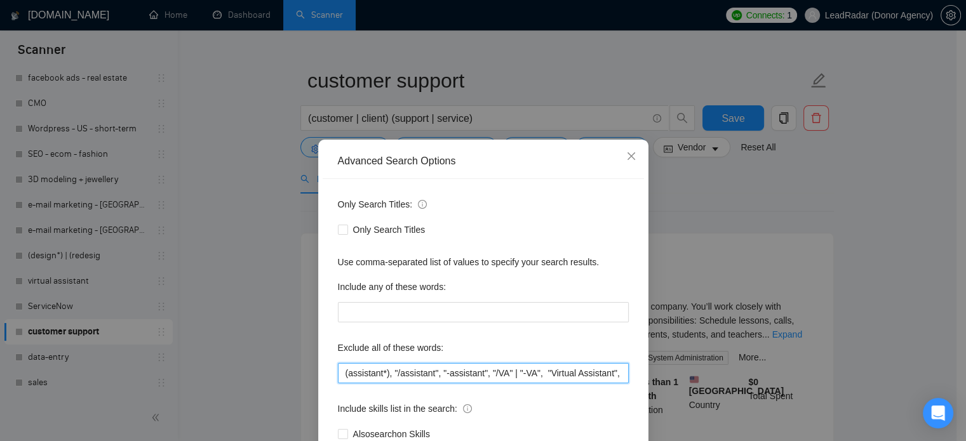
click at [537, 378] on input "(assistant*), "/assistant", "-assistant", "/VA" | "-VA", "Virtual Assistant", "…" at bounding box center [483, 373] width 291 height 20
type input "(assistant*), "/assistant", "-assistant", "/VA" | "-VA", "va", "Virtual Assista…"
click at [866, 196] on div "Advanced Search Options Only Search Titles: Only Search Titles Use comma-separa…" at bounding box center [483, 220] width 966 height 441
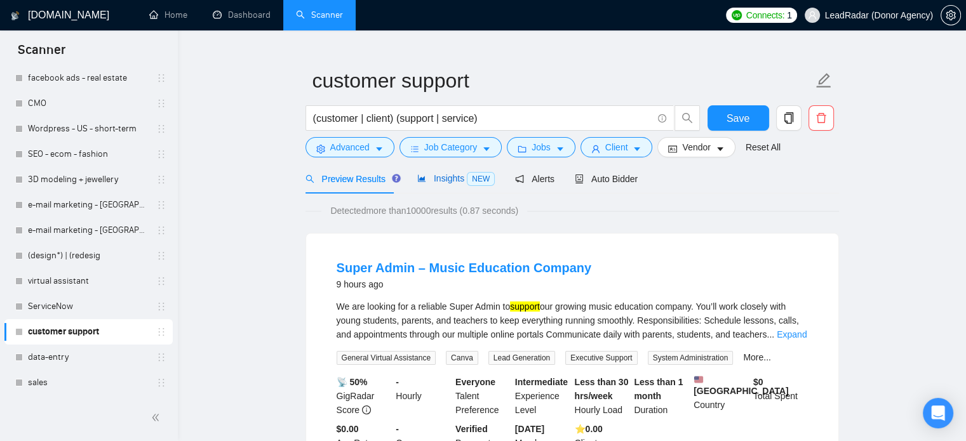
drag, startPoint x: 458, startPoint y: 182, endPoint x: 384, endPoint y: 182, distance: 73.7
click at [458, 182] on span "Insights NEW" at bounding box center [455, 178] width 77 height 10
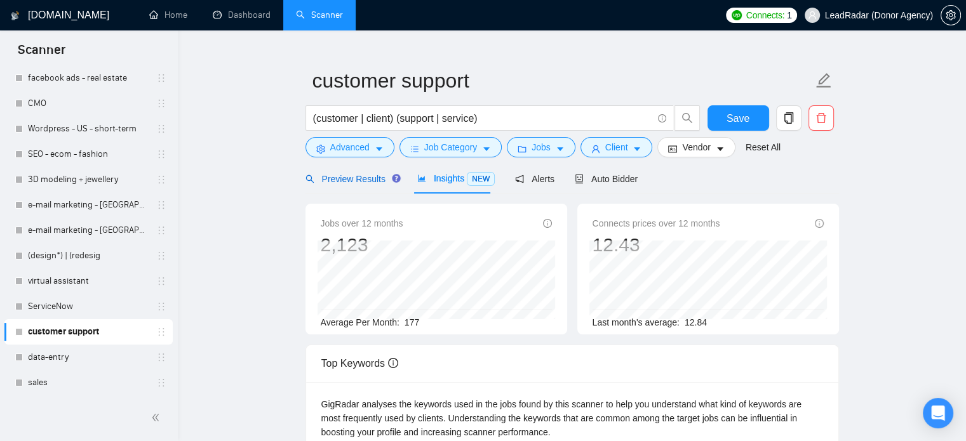
click at [361, 184] on span "Preview Results" at bounding box center [351, 179] width 91 height 10
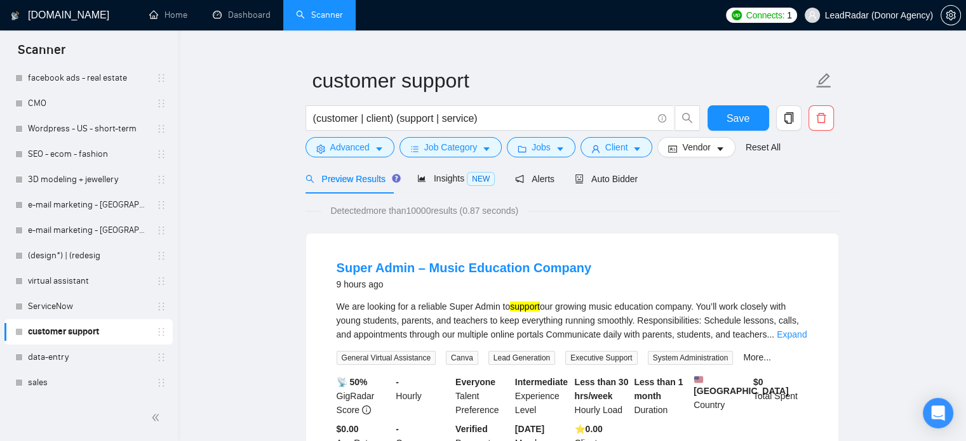
drag, startPoint x: 73, startPoint y: 358, endPoint x: 600, endPoint y: 58, distance: 606.5
click at [73, 358] on link "data-entry" at bounding box center [88, 357] width 121 height 25
click at [737, 119] on span "Save" at bounding box center [738, 119] width 23 height 16
click at [56, 384] on link "sales" at bounding box center [88, 382] width 121 height 25
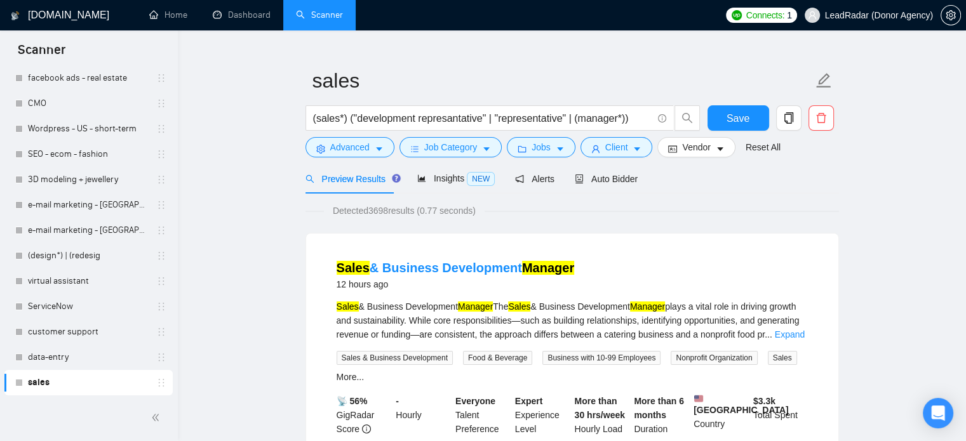
drag, startPoint x: 173, startPoint y: 297, endPoint x: 180, endPoint y: 353, distance: 56.3
click at [621, 121] on input "(sales*) ("development represantative" | "representative" | (manager*))" at bounding box center [482, 119] width 339 height 16
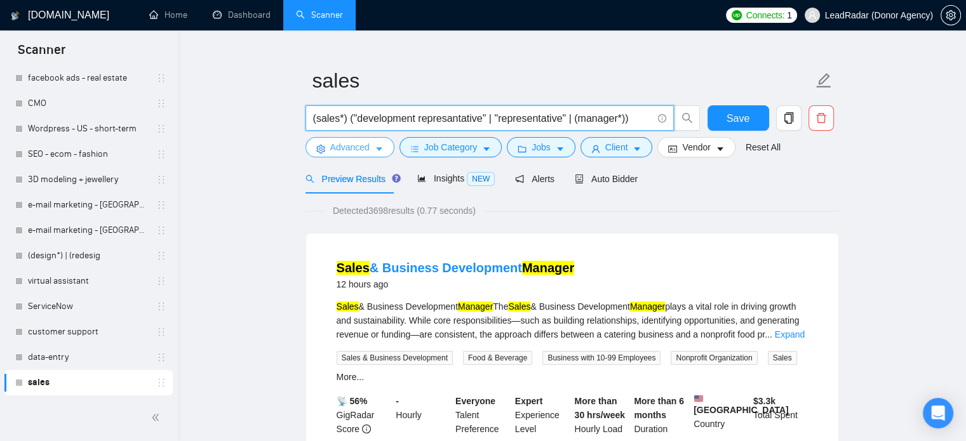
click at [358, 151] on span "Advanced" at bounding box center [349, 147] width 39 height 14
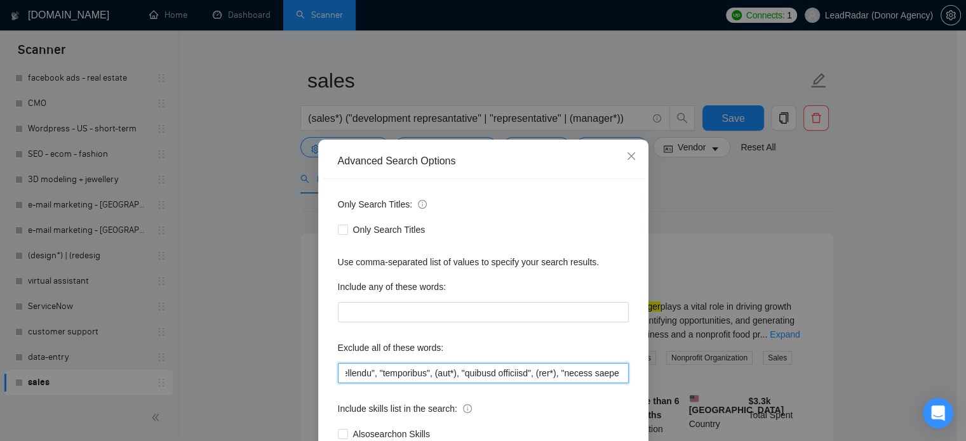
scroll to position [0, 4169]
drag, startPoint x: 592, startPoint y: 380, endPoint x: 671, endPoint y: 375, distance: 78.9
click at [699, 377] on div "Advanced Search Options Only Search Titles: Only Search Titles Use comma-separa…" at bounding box center [483, 220] width 966 height 441
click at [615, 372] on input "text" at bounding box center [483, 373] width 291 height 20
click at [622, 373] on input "text" at bounding box center [483, 373] width 291 height 20
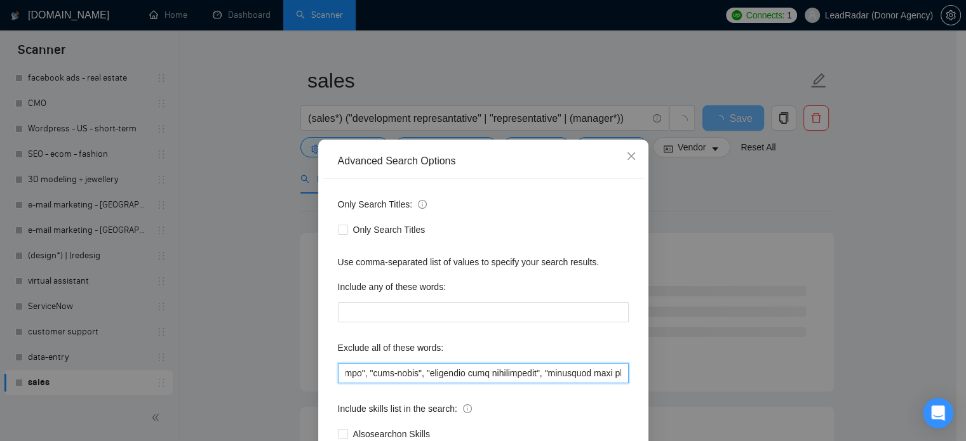
scroll to position [0, 4266]
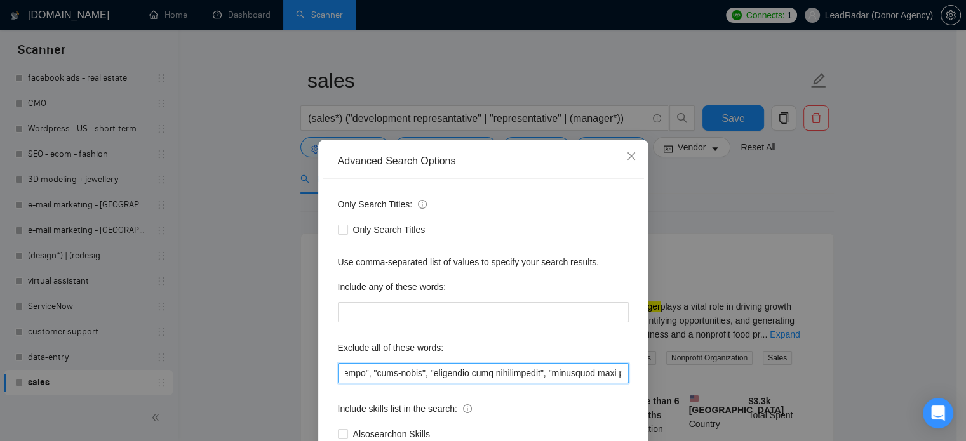
type input "(loremipsu*), "/dolorsita", "-consectet", "/AD" | "-EL", "se", "Doeiusm Tempori…"
click at [838, 205] on div "Advanced Search Options Only Search Titles: Only Search Titles Use comma-separa…" at bounding box center [483, 220] width 966 height 441
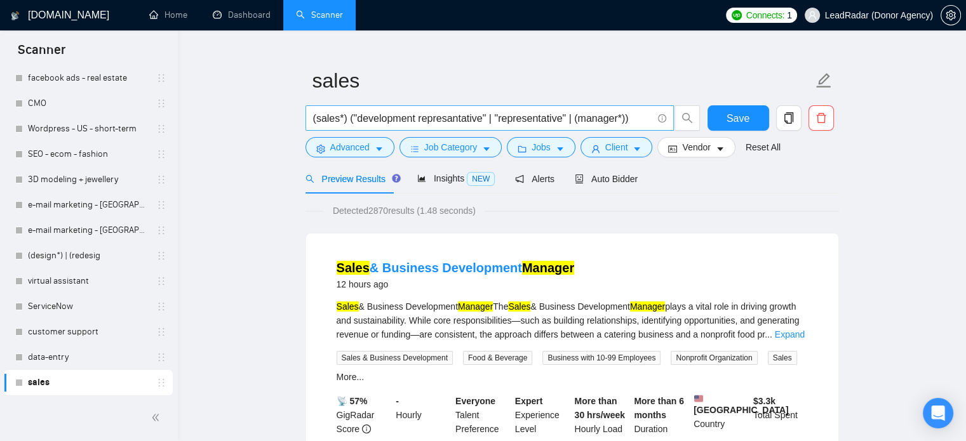
click at [642, 120] on input "(sales*) ("development represantative" | "representative" | (manager*))" at bounding box center [482, 119] width 339 height 16
click at [618, 121] on input "(sales*) ("development represantative" | "representative" | (manager*))" at bounding box center [482, 119] width 339 height 16
click at [622, 121] on input "(sales*) ("development represantative" | "representative" | (manager*))" at bounding box center [482, 119] width 339 height 16
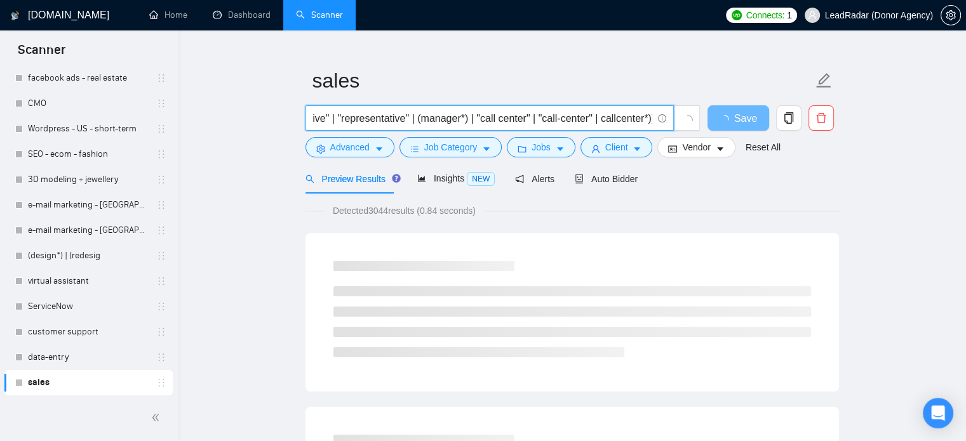
scroll to position [0, 155]
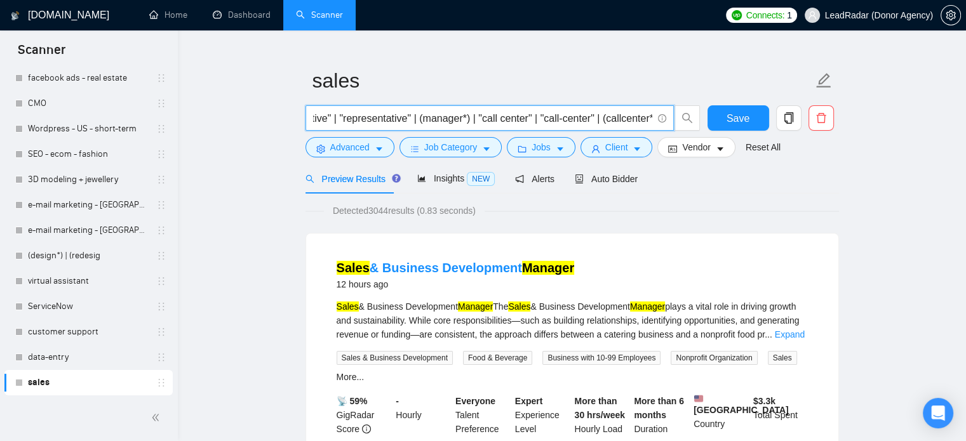
type input "(sales*) ("development represantative" | "representative" | (manager*) | "call …"
click at [440, 181] on span "Insights NEW" at bounding box center [455, 178] width 77 height 10
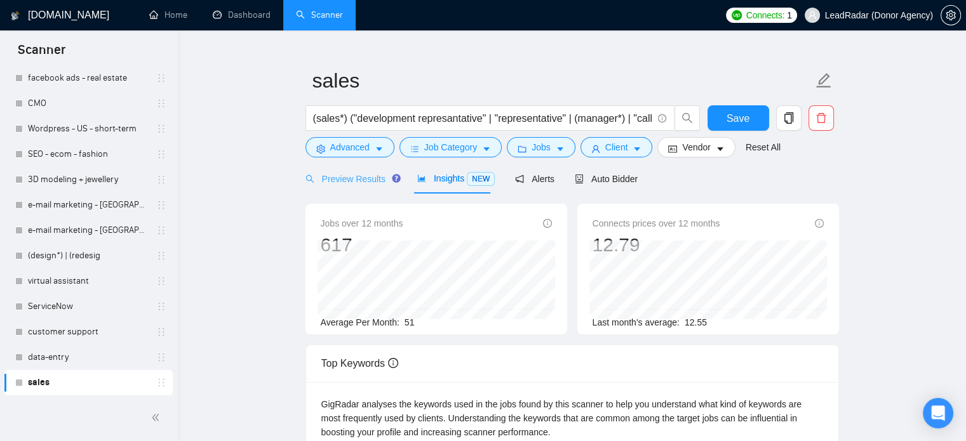
click at [339, 189] on div "Preview Results" at bounding box center [351, 179] width 91 height 30
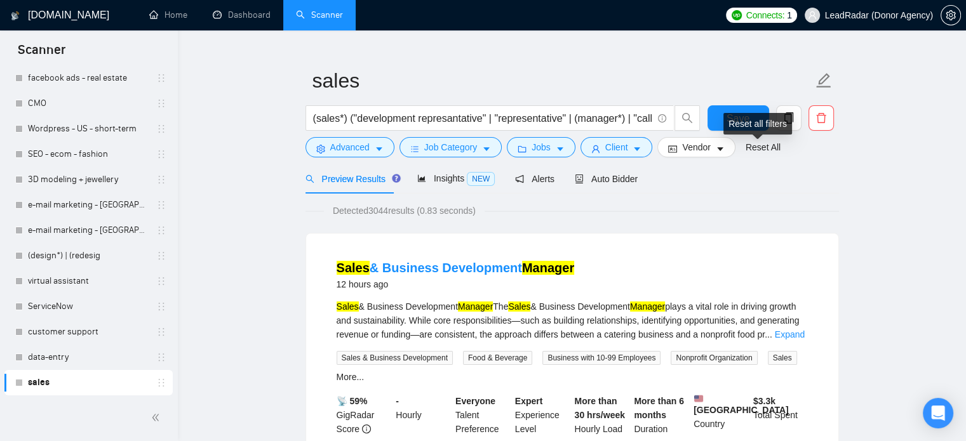
click at [741, 121] on div "Reset all filters" at bounding box center [757, 124] width 69 height 22
click at [721, 117] on button "Save" at bounding box center [739, 117] width 62 height 25
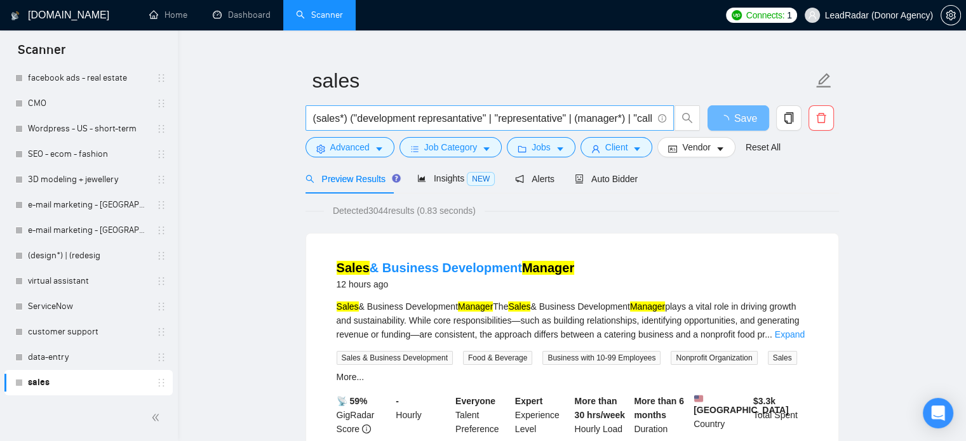
click at [604, 111] on input "(sales*) ("development represantative" | "representative" | (manager*) | "call …" at bounding box center [482, 119] width 339 height 16
click at [636, 128] on span "(sales*) ("development represantative" | "representative" | (manager*) | "call …" at bounding box center [490, 117] width 368 height 25
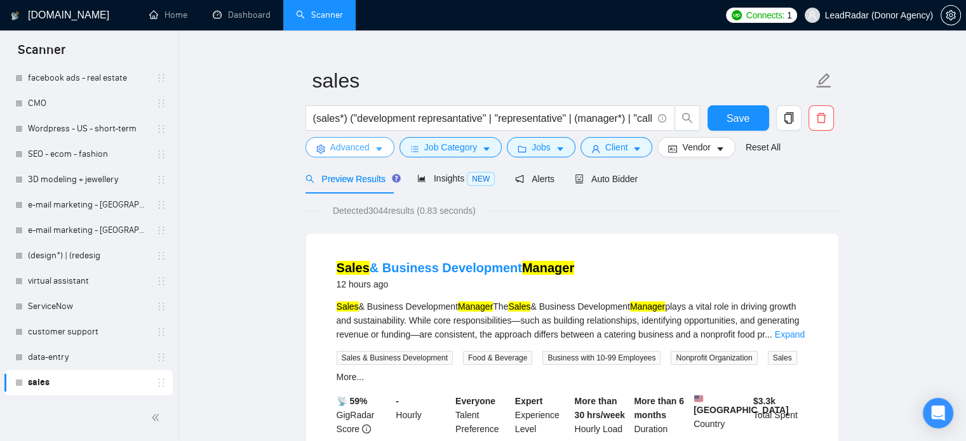
click at [352, 151] on span "Advanced" at bounding box center [349, 147] width 39 height 14
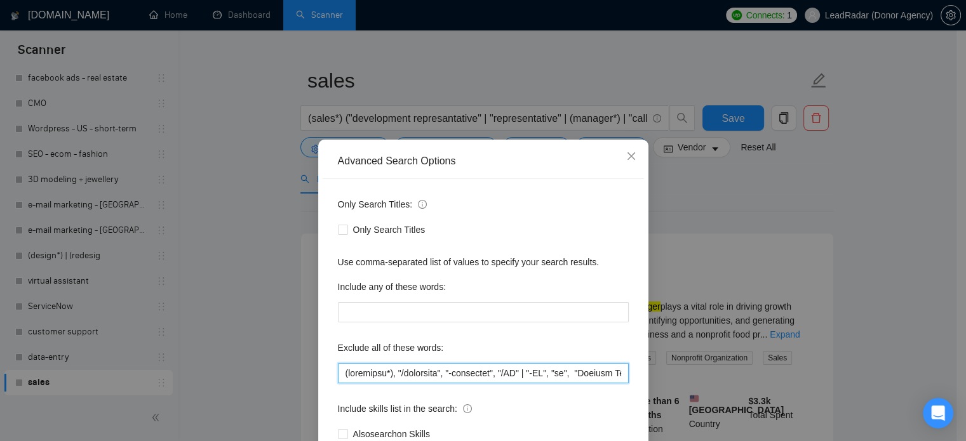
click at [588, 373] on input "text" at bounding box center [483, 373] width 291 height 20
drag, startPoint x: 593, startPoint y: 373, endPoint x: 722, endPoint y: 373, distance: 129.6
click at [722, 373] on div "Advanced Search Options Only Search Titles: Only Search Titles Use comma-separa…" at bounding box center [483, 220] width 966 height 441
click at [537, 373] on input "text" at bounding box center [483, 373] width 291 height 20
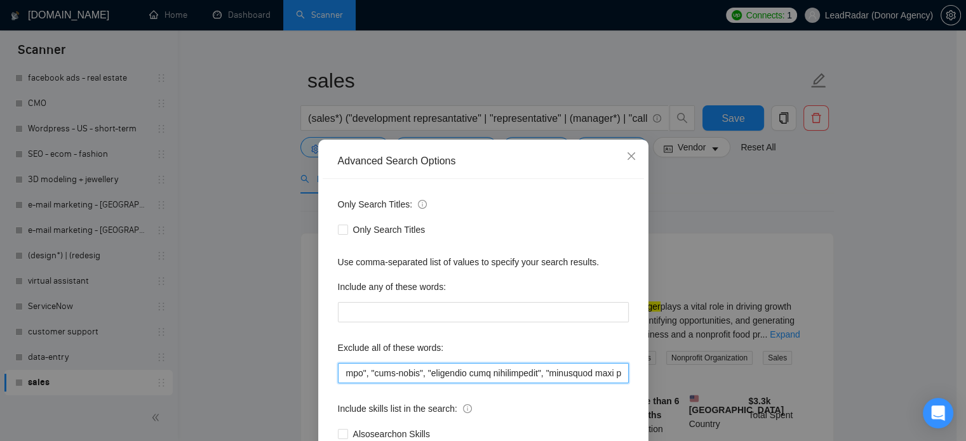
drag, startPoint x: 439, startPoint y: 373, endPoint x: 726, endPoint y: 375, distance: 287.1
click at [726, 375] on div "Advanced Search Options Only Search Titles: Only Search Titles Use comma-separa…" at bounding box center [483, 220] width 966 height 441
click at [790, 202] on div "Advanced Search Options Only Search Titles: Only Search Titles Use comma-separa…" at bounding box center [483, 220] width 966 height 441
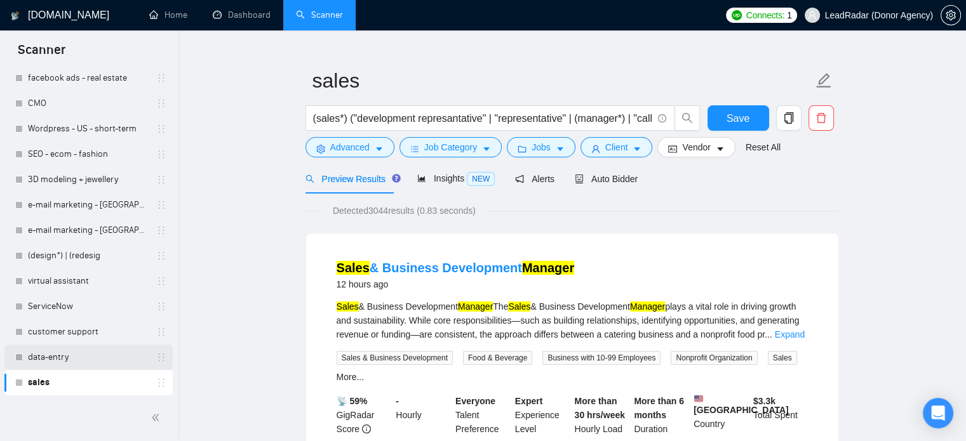
click at [57, 359] on link "data-entry" at bounding box center [88, 357] width 121 height 25
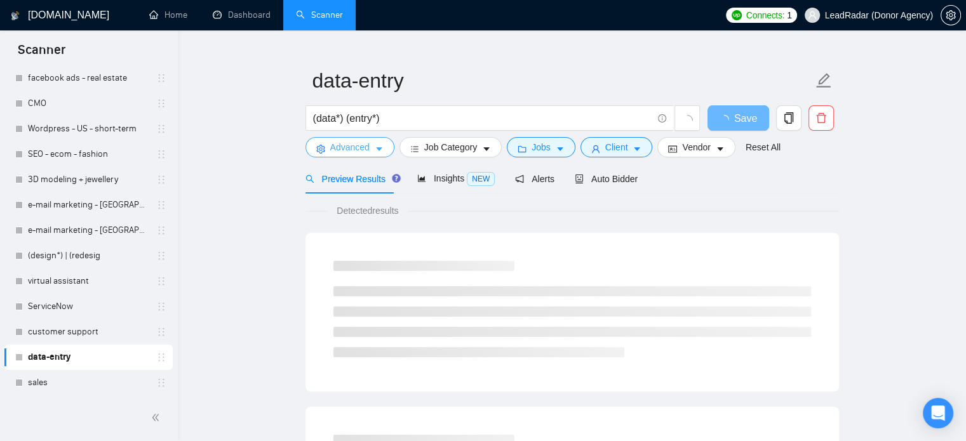
click at [363, 147] on span "Advanced" at bounding box center [349, 147] width 39 height 14
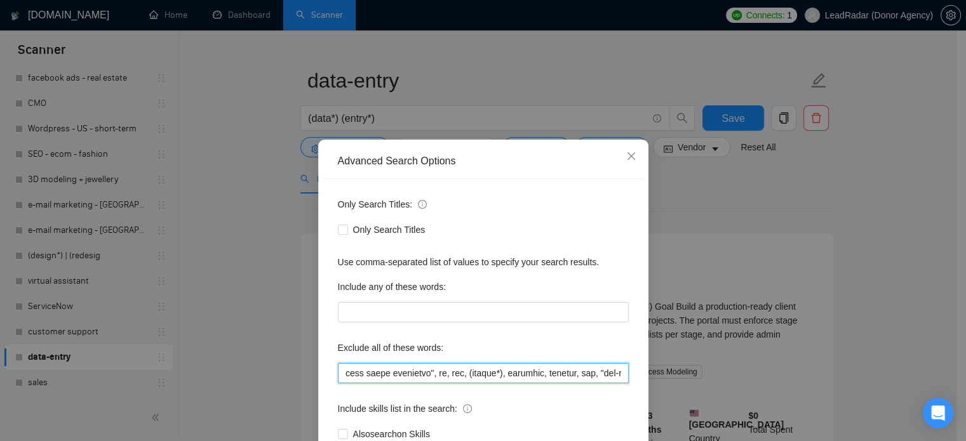
scroll to position [0, 3826]
drag, startPoint x: 590, startPoint y: 370, endPoint x: 723, endPoint y: 375, distance: 132.8
click at [723, 375] on div "Advanced Search Options Only Search Titles: Only Search Titles Use comma-separa…" at bounding box center [483, 220] width 966 height 441
click at [617, 373] on input "text" at bounding box center [483, 373] width 291 height 20
paste input ""coversion rate optimization", "coversion rate optimisation", "cold calling", (…"
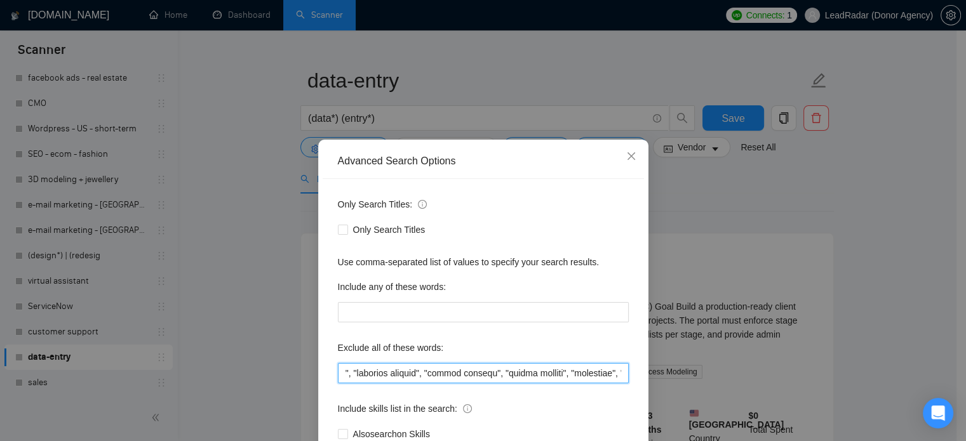
scroll to position [0, 4165]
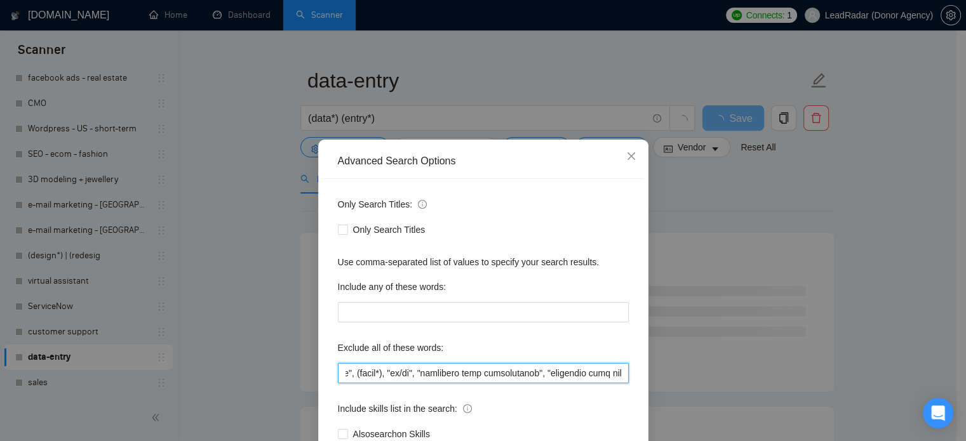
type input "(loremipsu*), "/dolorsita", "-consectet", "/AD" | "-EL", "se", "Doeiusm Tempori…"
click at [932, 231] on div "Advanced Search Options Only Search Titles: Only Search Titles Use comma-separa…" at bounding box center [483, 220] width 966 height 441
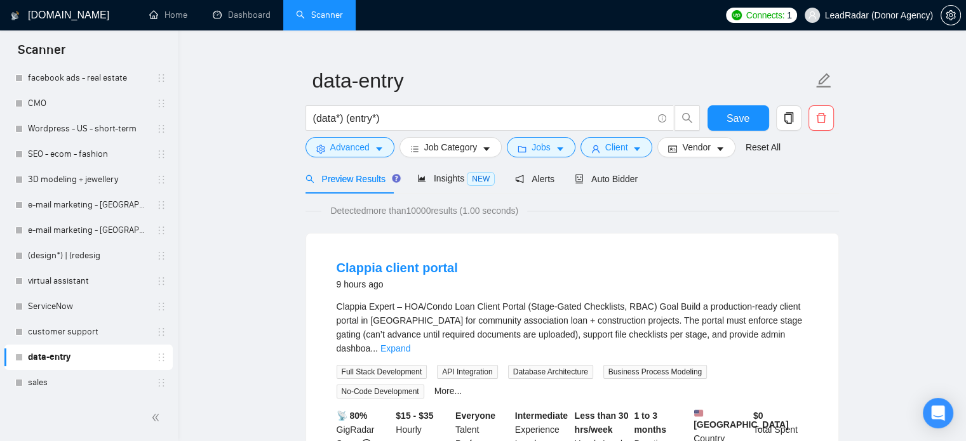
click at [80, 330] on link "customer support" at bounding box center [88, 331] width 121 height 25
click at [755, 118] on button "Save" at bounding box center [739, 117] width 62 height 25
click at [57, 333] on link "customer support" at bounding box center [88, 331] width 121 height 25
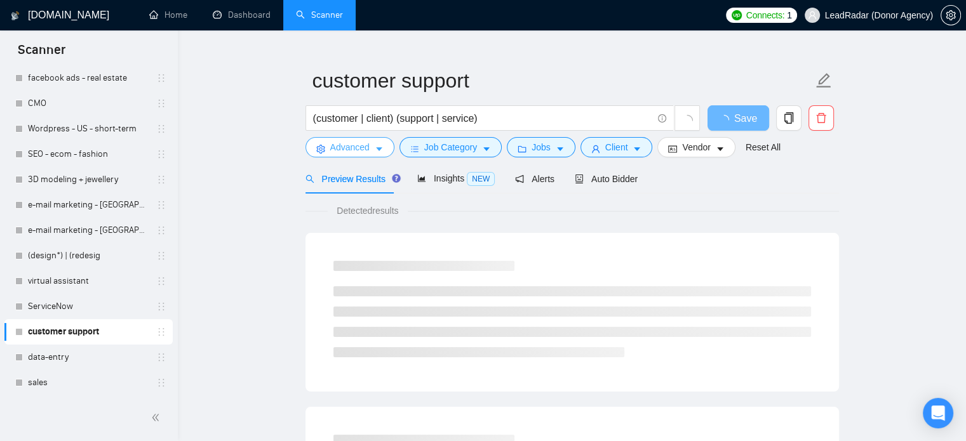
click at [352, 153] on span "Advanced" at bounding box center [349, 147] width 39 height 14
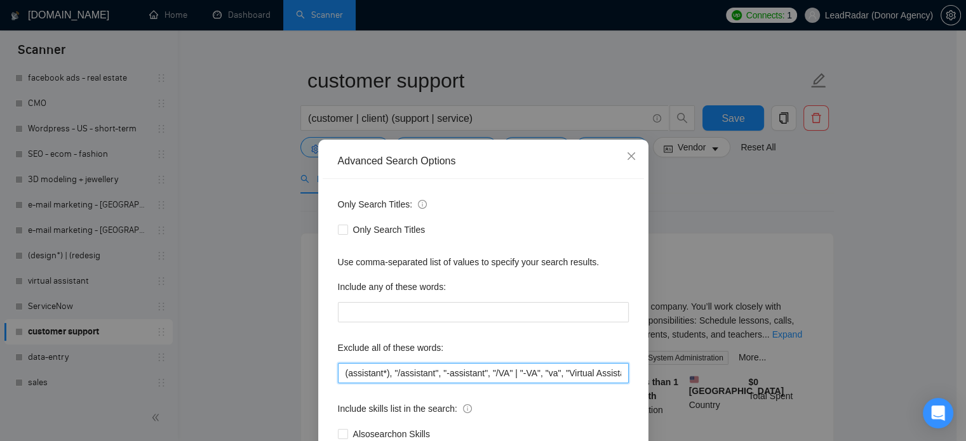
drag, startPoint x: 617, startPoint y: 375, endPoint x: 595, endPoint y: 366, distance: 24.5
click at [706, 365] on div "Advanced Search Options Only Search Titles: Only Search Titles Use comma-separa…" at bounding box center [483, 220] width 966 height 441
click at [593, 375] on input "(assistant*), "/assistant", "-assistant", "/VA" | "-VA", "va", "Virtual Assista…" at bounding box center [483, 373] width 291 height 20
drag, startPoint x: 649, startPoint y: 372, endPoint x: 683, endPoint y: 373, distance: 33.7
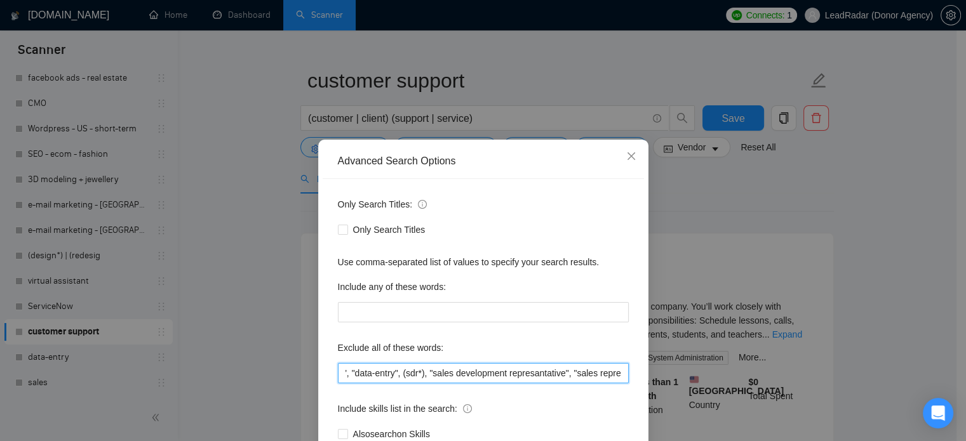
click at [683, 373] on div "Advanced Search Options Only Search Titles: Only Search Titles Use comma-separa…" at bounding box center [483, 220] width 966 height 441
click at [617, 375] on input "(assistant*), "/assistant", "-assistant", "/VA" | "-VA", "va", "Virtual Assista…" at bounding box center [483, 373] width 291 height 20
paste input ""coversion rate optimization", "coversion rate optimisation", "cold calling", (…"
type input "(loremipsu*), "/dolorsita", "-consectet", "/AD" | "-EL", "se", "Doeiusm Tempori…"
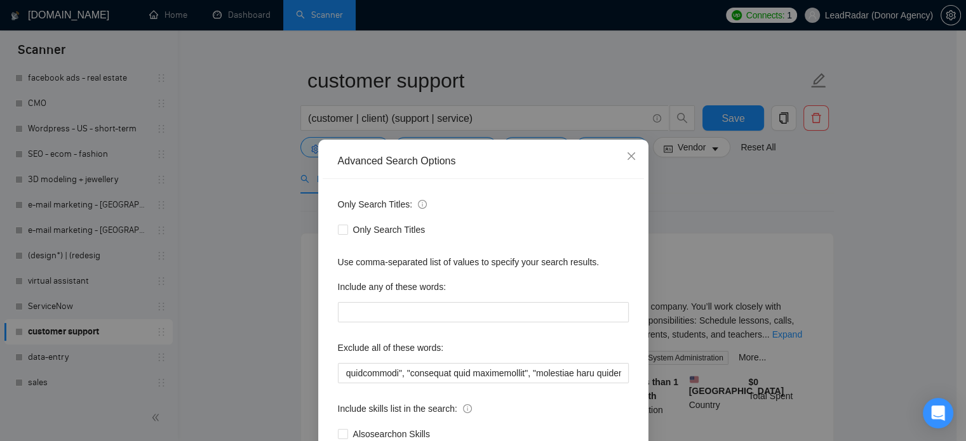
click at [891, 184] on div "Advanced Search Options Only Search Titles: Only Search Titles Use comma-separa…" at bounding box center [483, 220] width 966 height 441
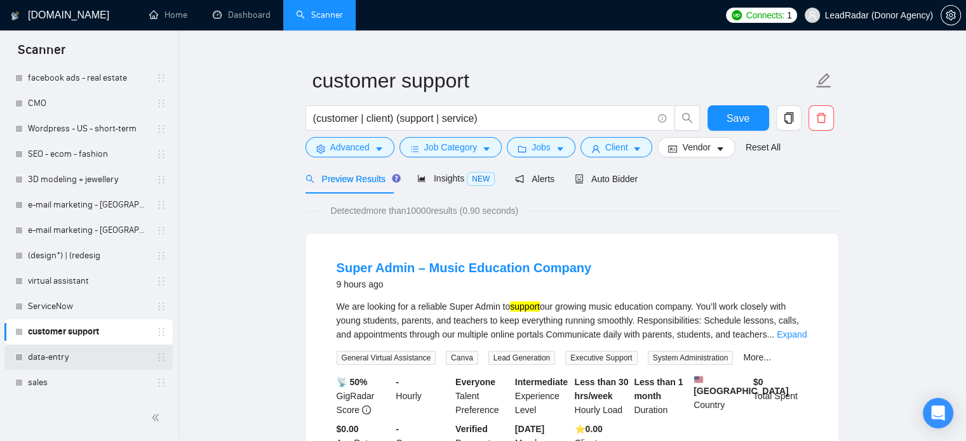
click at [65, 354] on link "data-entry" at bounding box center [88, 357] width 121 height 25
click at [736, 121] on span "Save" at bounding box center [738, 119] width 23 height 16
click at [69, 360] on link "data-entry" at bounding box center [88, 357] width 121 height 25
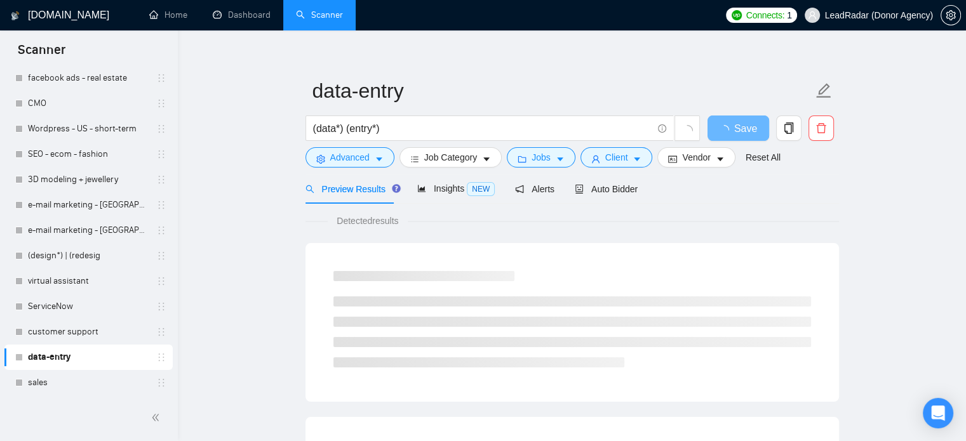
scroll to position [22, 0]
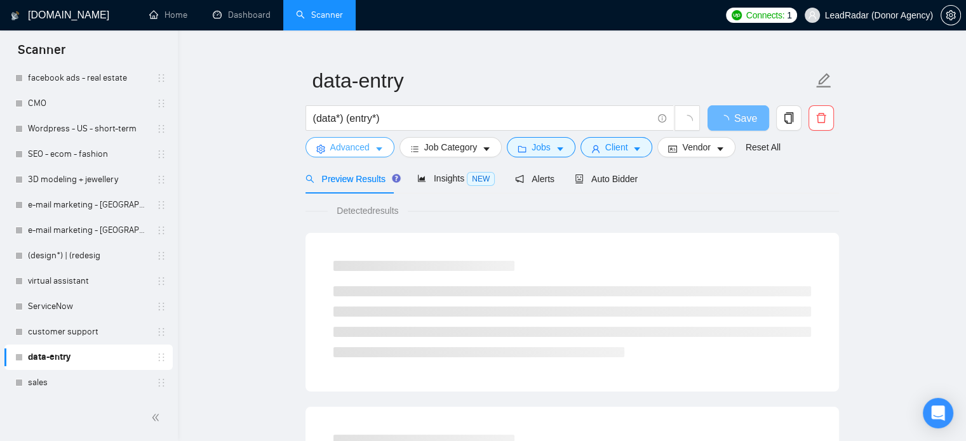
click at [370, 151] on button "Advanced" at bounding box center [350, 147] width 89 height 20
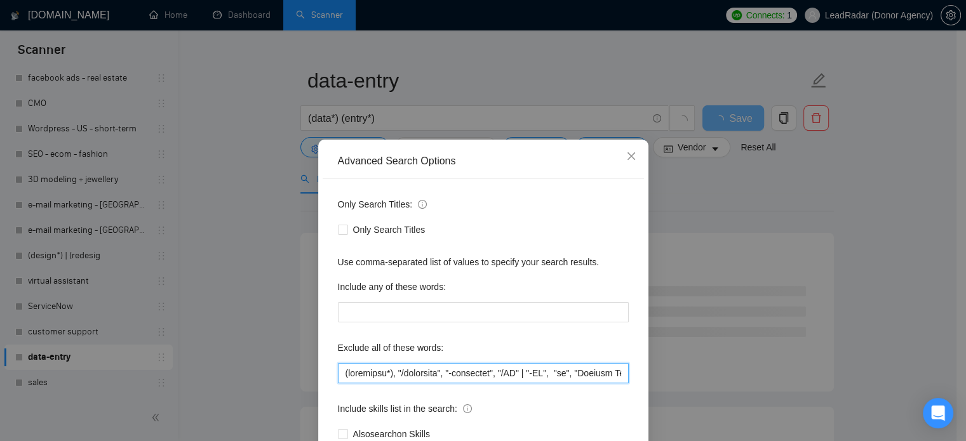
click at [572, 372] on input "text" at bounding box center [483, 373] width 291 height 20
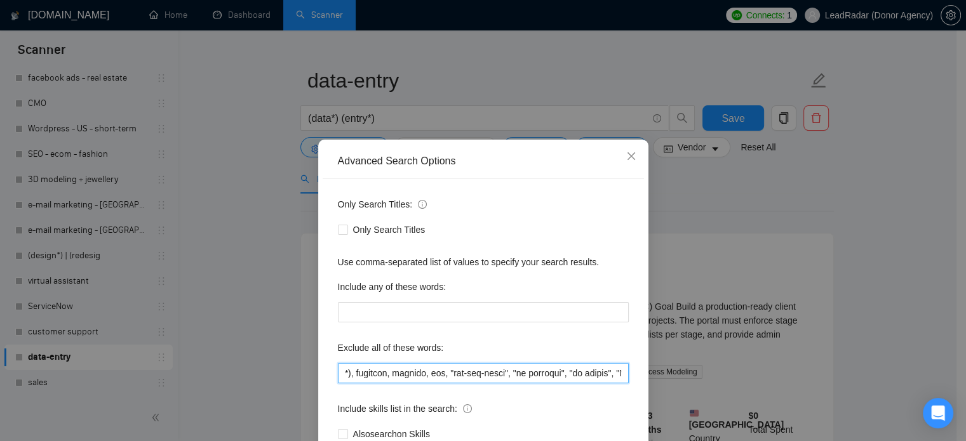
scroll to position [0, 2134]
click at [398, 373] on input "text" at bounding box center [483, 373] width 291 height 20
paste input ", "-VA", va, "Virtual Assistant", "Virtual Assistance", "Virtual Support", "Exe…"
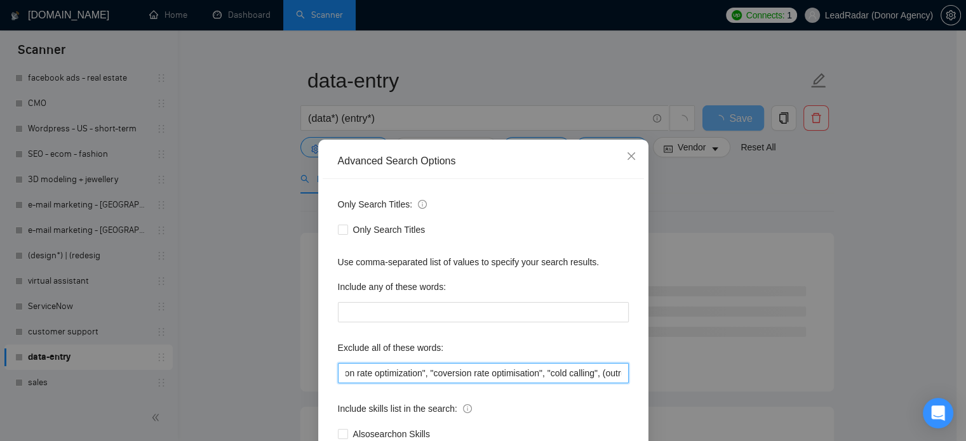
type input "(assistant*), "/assistant", "-assistant", "/VA", "-VA", va, "Virtual Assistant"…"
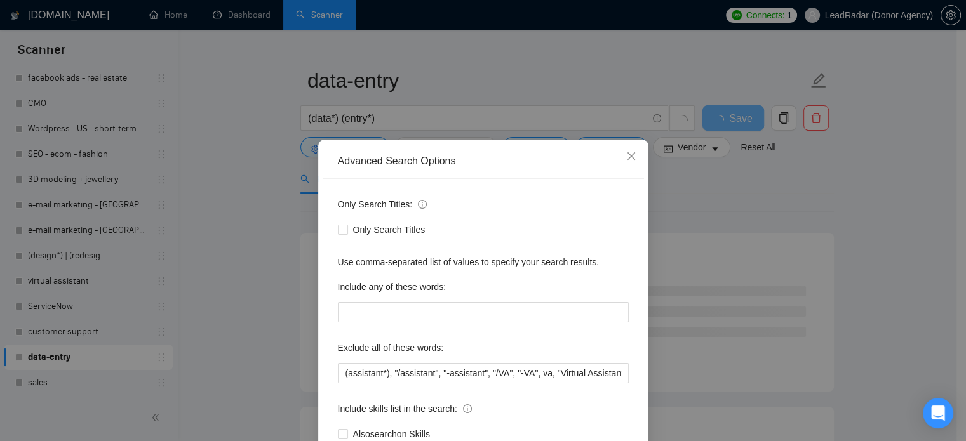
click at [780, 216] on div "Advanced Search Options Only Search Titles: Only Search Titles Use comma-separa…" at bounding box center [483, 220] width 966 height 441
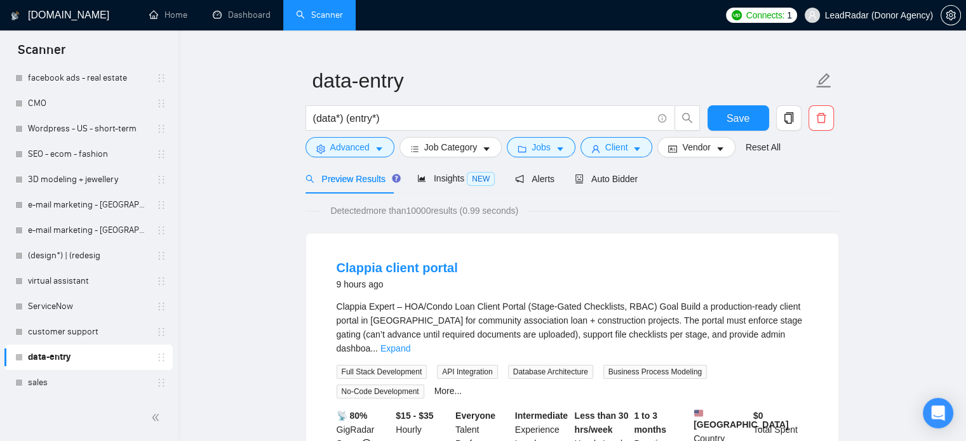
click at [360, 182] on span "Preview Results" at bounding box center [351, 179] width 91 height 10
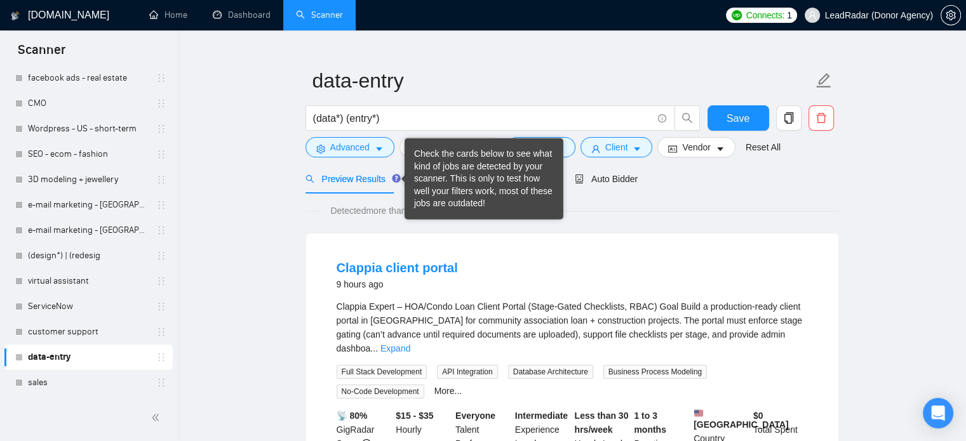
click at [421, 172] on div "Check the cards below to see what kind of jobs are detected by your scanner. Th…" at bounding box center [484, 179] width 140 height 62
click at [551, 214] on div "Check the cards below to see what kind of jobs are detected by your scanner. Th…" at bounding box center [484, 178] width 159 height 81
click at [634, 207] on div "Detected more than 10000 results (0.99 seconds)" at bounding box center [573, 211] width 534 height 14
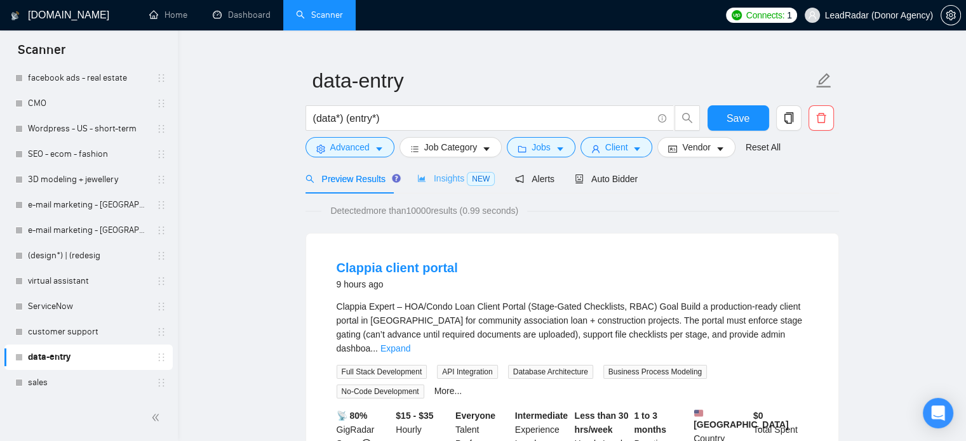
click at [424, 191] on div "Insights NEW" at bounding box center [455, 179] width 77 height 30
click at [427, 179] on span "Insights NEW" at bounding box center [455, 178] width 77 height 10
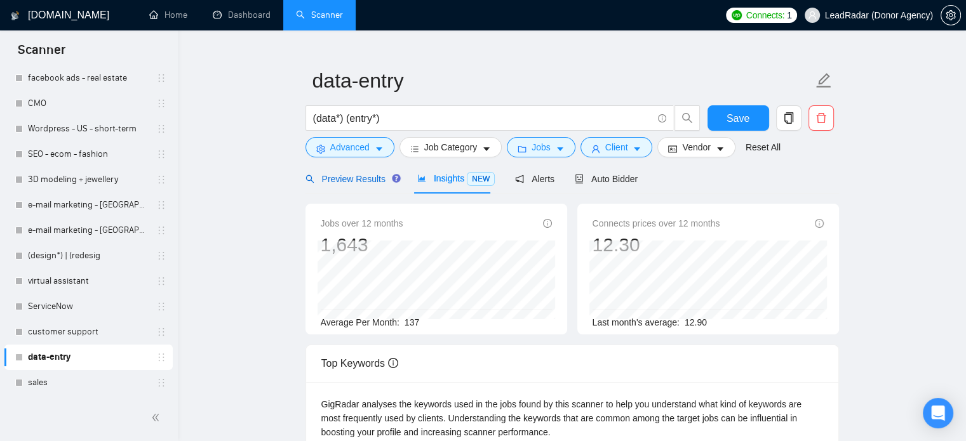
click at [351, 182] on span "Preview Results" at bounding box center [351, 179] width 91 height 10
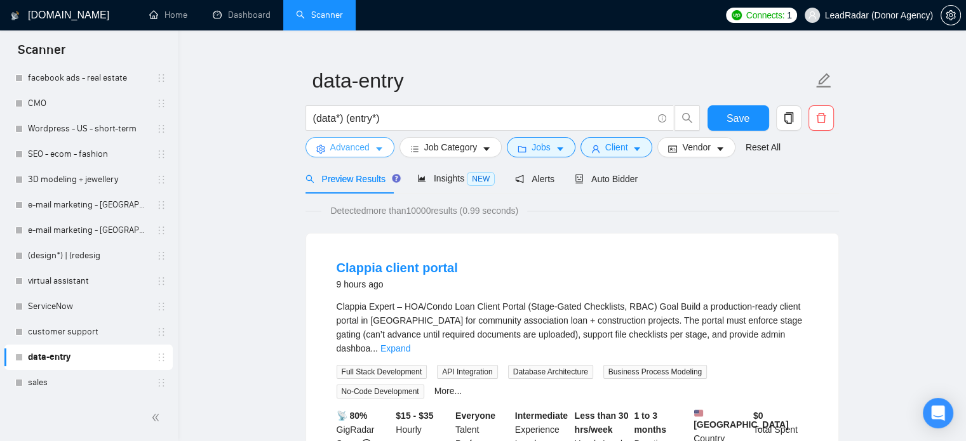
click at [366, 153] on span "Advanced" at bounding box center [349, 147] width 39 height 14
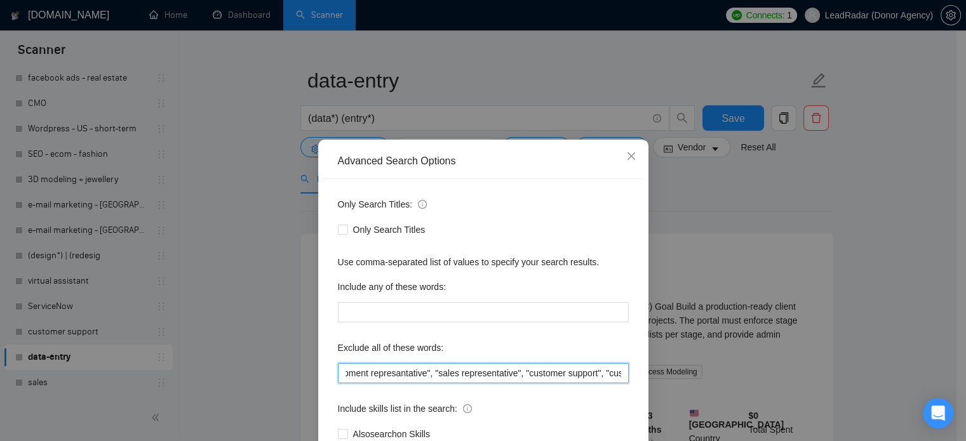
scroll to position [0, 2965]
drag, startPoint x: 498, startPoint y: 370, endPoint x: 653, endPoint y: 365, distance: 155.0
click at [705, 366] on div "Advanced Search Options Only Search Titles: Only Search Titles Use comma-separa…" at bounding box center [483, 220] width 966 height 441
click at [452, 377] on input "(assistant*), "/assistant", "-assistant", "/VA", "-VA", va, "Virtual Assistant"…" at bounding box center [483, 373] width 291 height 20
click at [454, 373] on input "(assistant*), "/assistant", "-assistant", "/VA", "-VA", va, "Virtual Assistant"…" at bounding box center [483, 373] width 291 height 20
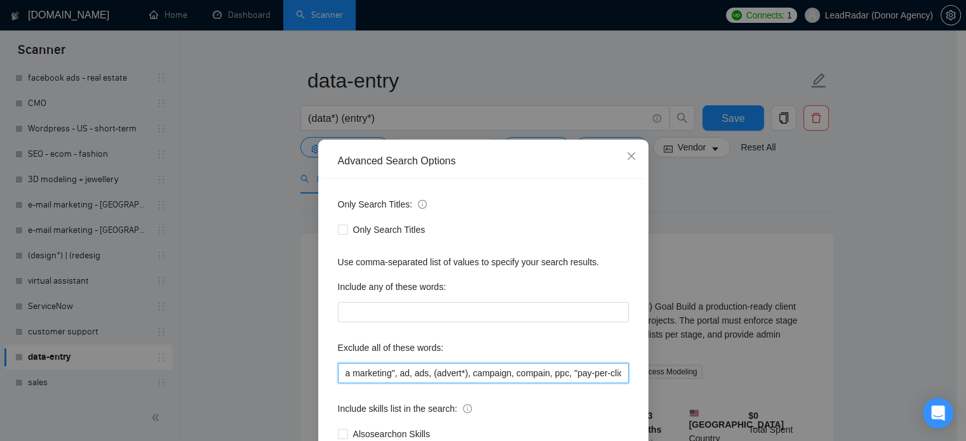
scroll to position [0, 1857]
drag, startPoint x: 377, startPoint y: 375, endPoint x: 304, endPoint y: 377, distance: 73.1
click at [413, 384] on div "Only Search Titles: Only Search Titles Use comma-separated list of values to sp…" at bounding box center [483, 327] width 321 height 296
click at [427, 375] on input "(assistant*), "/assistant", "-assistant", "/VA", "-VA", va, "Virtual Assistant"…" at bounding box center [483, 373] width 291 height 20
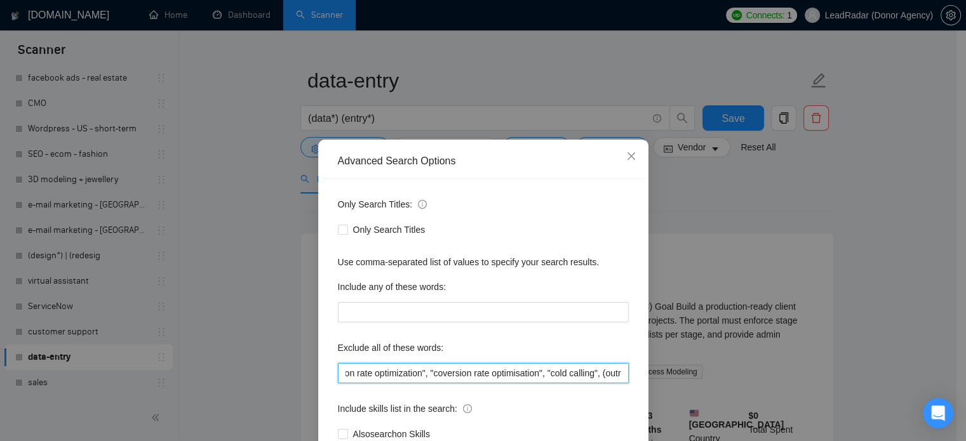
drag, startPoint x: 420, startPoint y: 373, endPoint x: 596, endPoint y: 370, distance: 176.0
click at [727, 376] on div "Advanced Search Options Only Search Titles: Only Search Titles Use comma-separa…" at bounding box center [483, 220] width 966 height 441
click at [511, 370] on input "(assistant*), "/assistant", "-assistant", "/VA", "-VA", va, "Virtual Assistant"…" at bounding box center [483, 373] width 291 height 20
click at [502, 363] on input "(assistant*), "/assistant", "-assistant", "/VA", "-VA", va, "Virtual Assistant"…" at bounding box center [483, 373] width 291 height 20
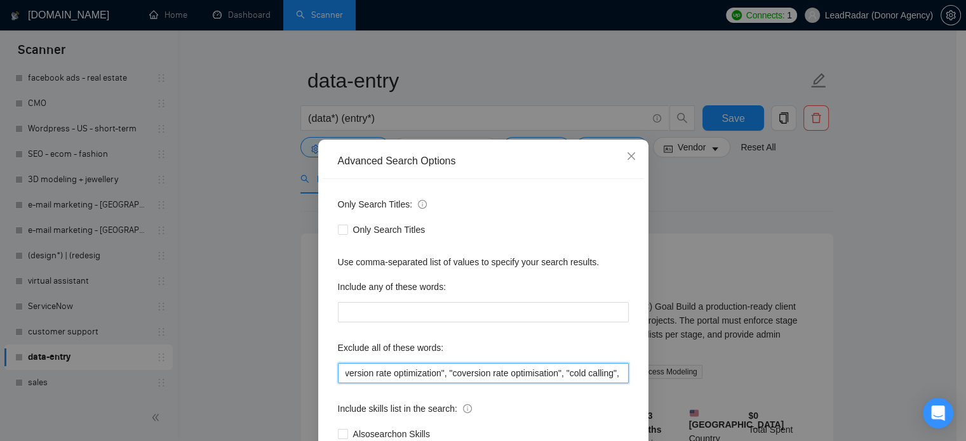
scroll to position [0, 2965]
click at [470, 377] on input "(assistant*), "/assistant", "-assistant", "/VA", "-VA", va, "Virtual Assistant"…" at bounding box center [483, 373] width 291 height 20
drag, startPoint x: 462, startPoint y: 373, endPoint x: 857, endPoint y: 375, distance: 394.4
click at [857, 375] on div "Advanced Search Options Only Search Titles: Only Search Titles Use comma-separa…" at bounding box center [483, 220] width 966 height 441
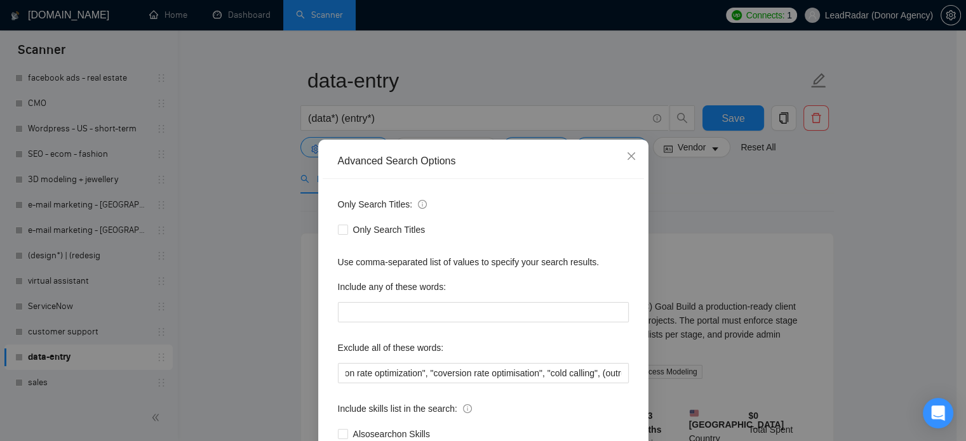
click at [793, 203] on div "Advanced Search Options Only Search Titles: Only Search Titles Use comma-separa…" at bounding box center [483, 220] width 966 height 441
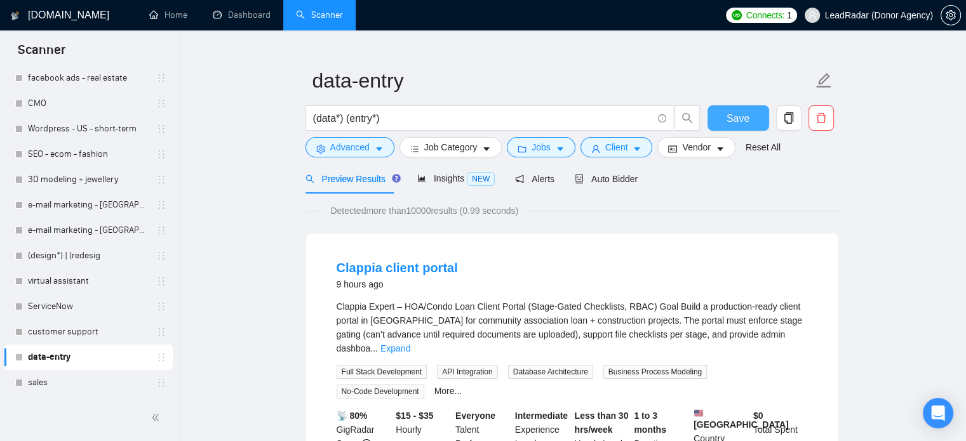
click at [728, 124] on span "Save" at bounding box center [738, 119] width 23 height 16
click at [43, 330] on link "customer support" at bounding box center [88, 331] width 121 height 25
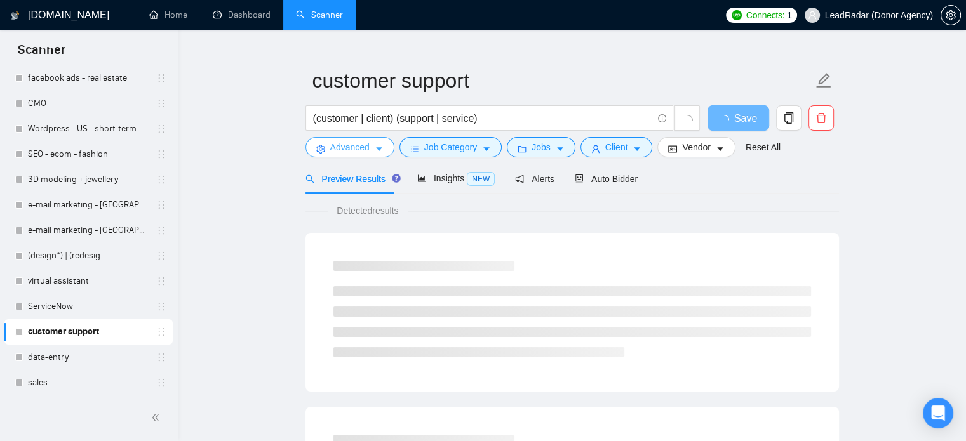
click at [371, 150] on button "Advanced" at bounding box center [350, 147] width 89 height 20
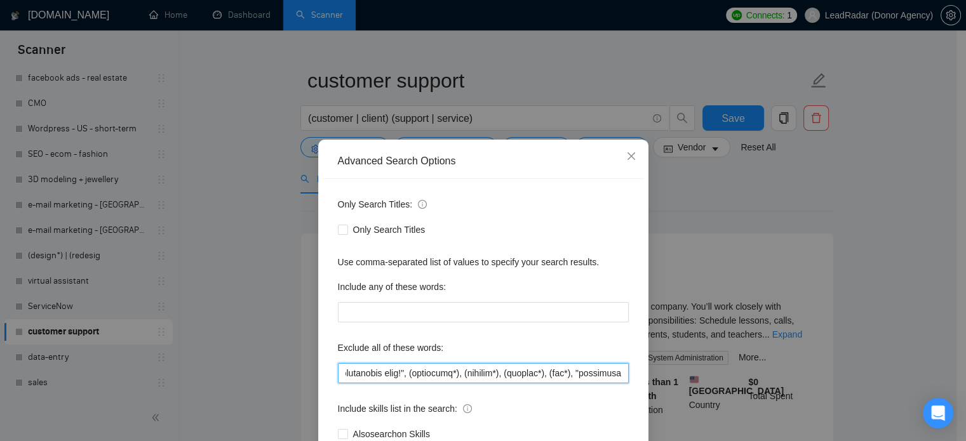
scroll to position [0, 3846]
drag, startPoint x: 563, startPoint y: 373, endPoint x: 749, endPoint y: 377, distance: 186.1
click at [749, 377] on div "Advanced Search Options Only Search Titles: Only Search Titles Use comma-separa…" at bounding box center [483, 220] width 966 height 441
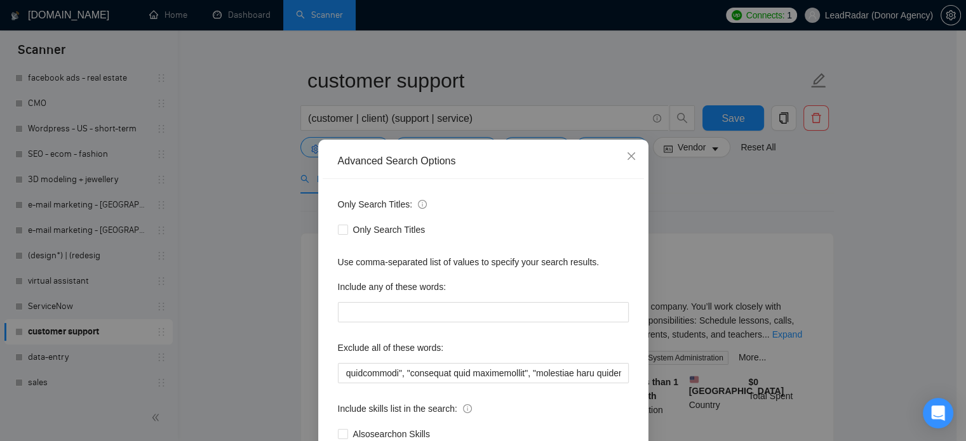
click at [699, 195] on div "Advanced Search Options Only Search Titles: Only Search Titles Use comma-separa…" at bounding box center [483, 220] width 966 height 441
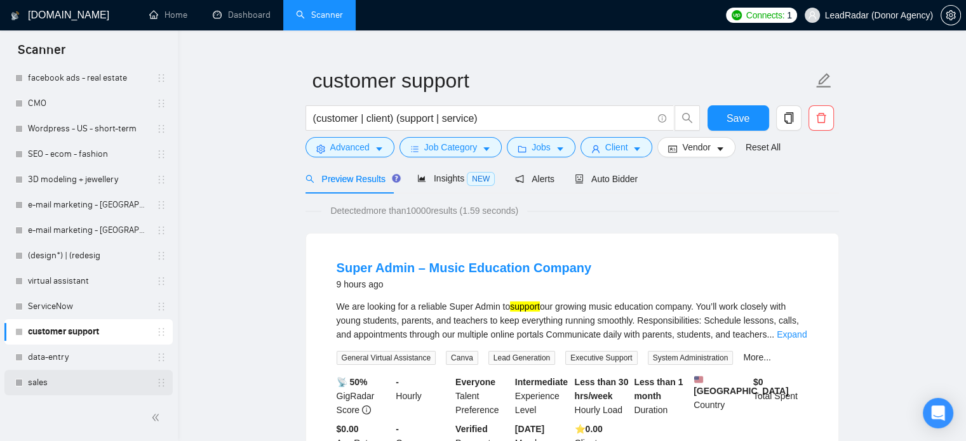
click at [46, 375] on link "sales" at bounding box center [88, 382] width 121 height 25
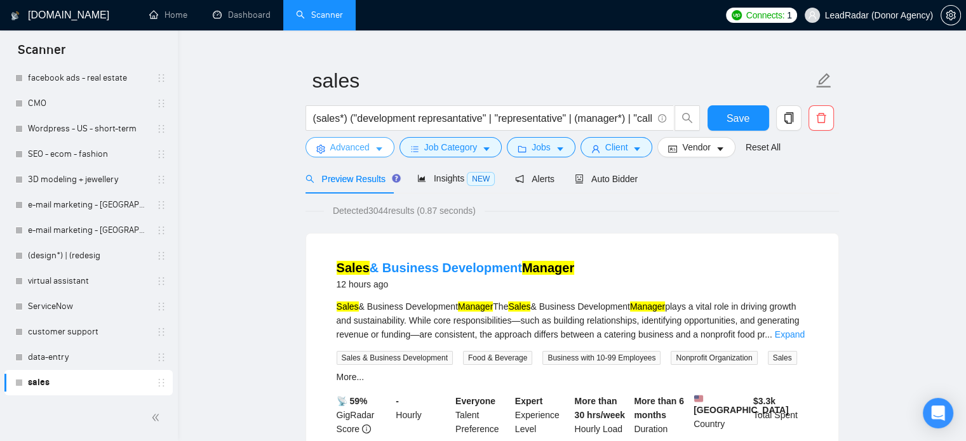
click at [368, 142] on span "Advanced" at bounding box center [349, 147] width 39 height 14
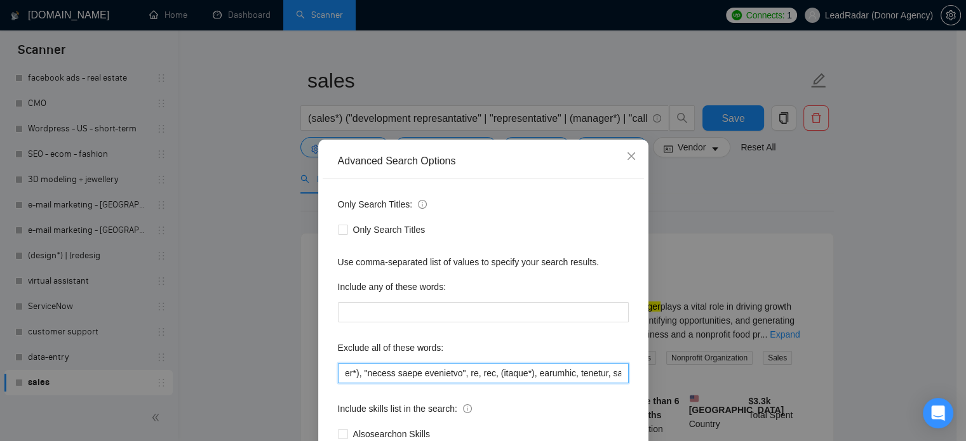
scroll to position [0, 4269]
drag, startPoint x: 542, startPoint y: 375, endPoint x: 653, endPoint y: 368, distance: 110.7
click at [708, 370] on div "Advanced Search Options Only Search Titles: Only Search Titles Use comma-separa…" at bounding box center [483, 220] width 966 height 441
click at [434, 374] on input "text" at bounding box center [483, 373] width 291 height 20
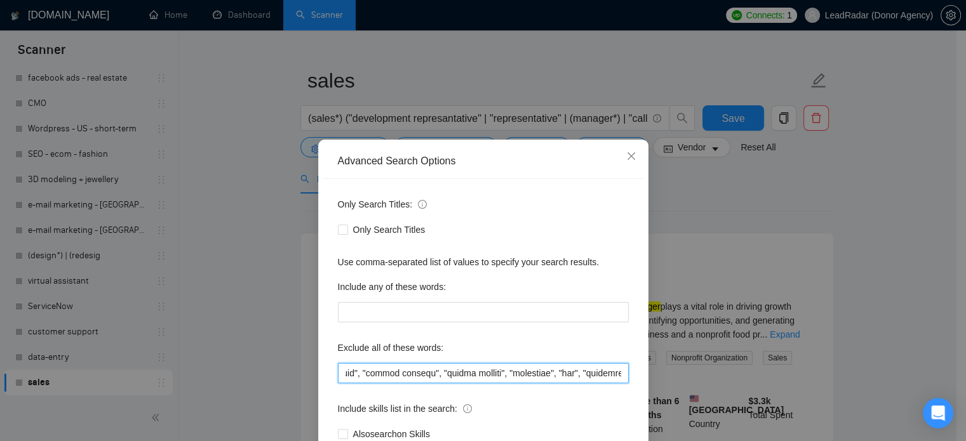
drag, startPoint x: 365, startPoint y: 372, endPoint x: 551, endPoint y: 378, distance: 186.2
click at [551, 378] on input "text" at bounding box center [483, 373] width 291 height 20
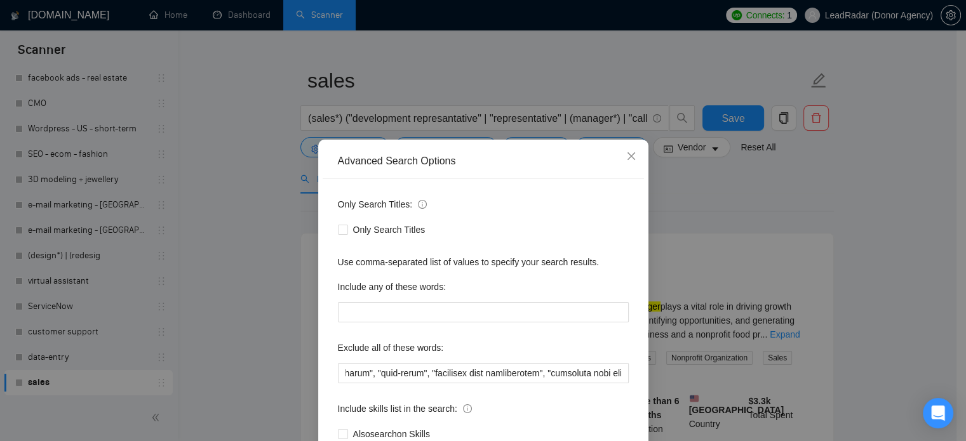
scroll to position [0, 0]
click at [716, 169] on div "Advanced Search Options Only Search Titles: Only Search Titles Use comma-separa…" at bounding box center [483, 220] width 966 height 441
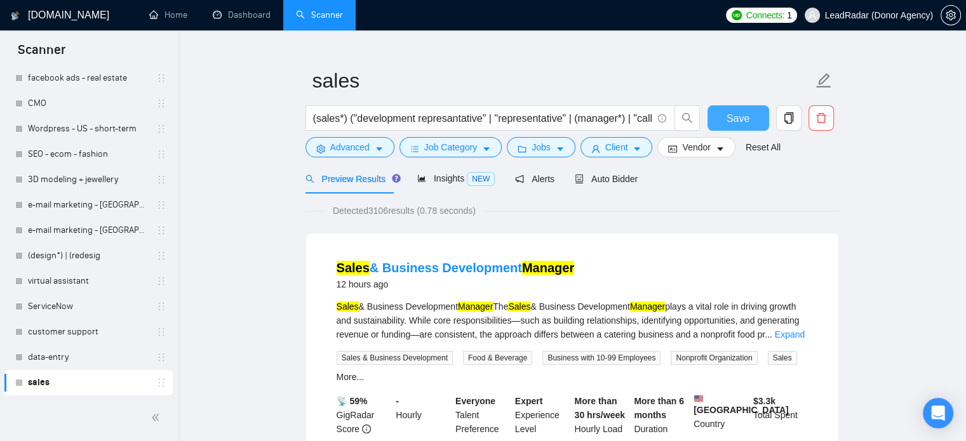
click at [735, 119] on span "Save" at bounding box center [738, 119] width 23 height 16
click at [369, 149] on button "Advanced" at bounding box center [350, 147] width 89 height 20
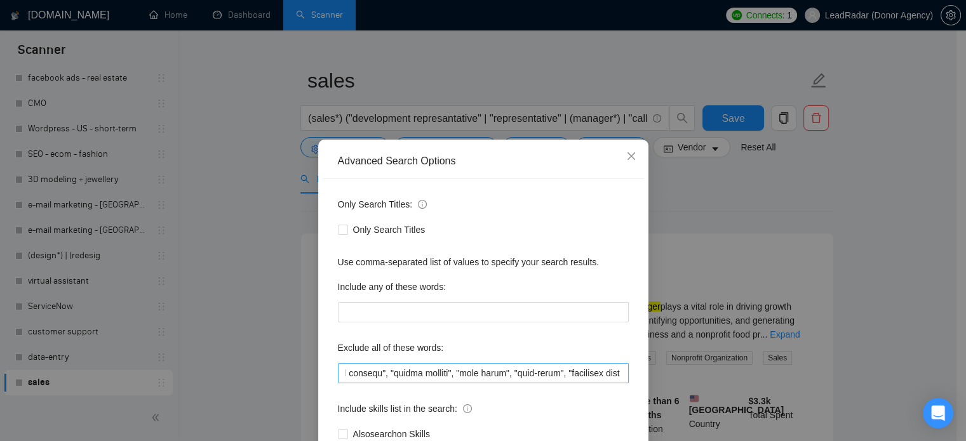
scroll to position [0, 4081]
click at [618, 376] on input "text" at bounding box center [483, 373] width 291 height 20
click at [877, 199] on div "Advanced Search Options Only Search Titles: Only Search Titles Use comma-separa…" at bounding box center [483, 220] width 966 height 441
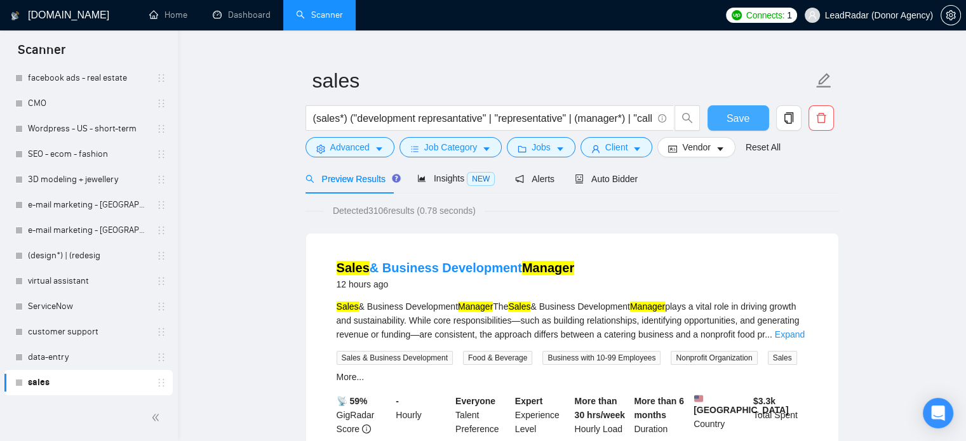
click at [736, 113] on span "Save" at bounding box center [738, 119] width 23 height 16
click at [477, 151] on button "Job Category" at bounding box center [451, 147] width 102 height 20
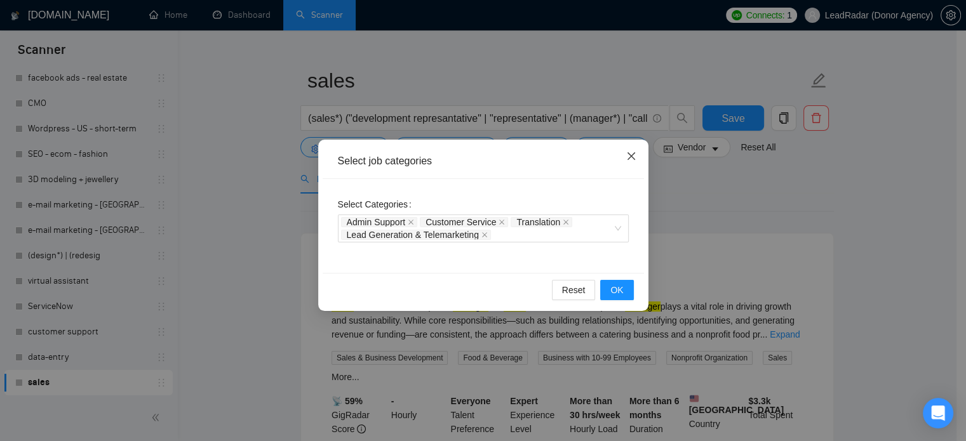
click at [633, 157] on icon "close" at bounding box center [631, 156] width 10 height 10
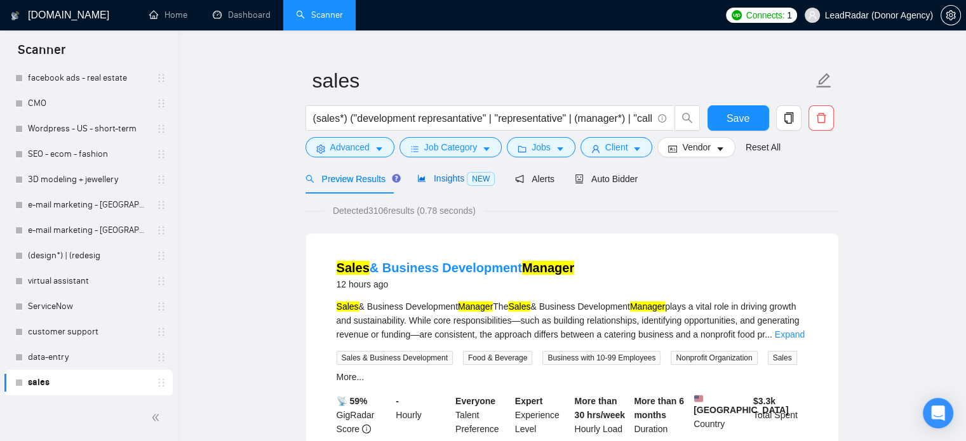
click at [431, 180] on span "Insights NEW" at bounding box center [455, 178] width 77 height 10
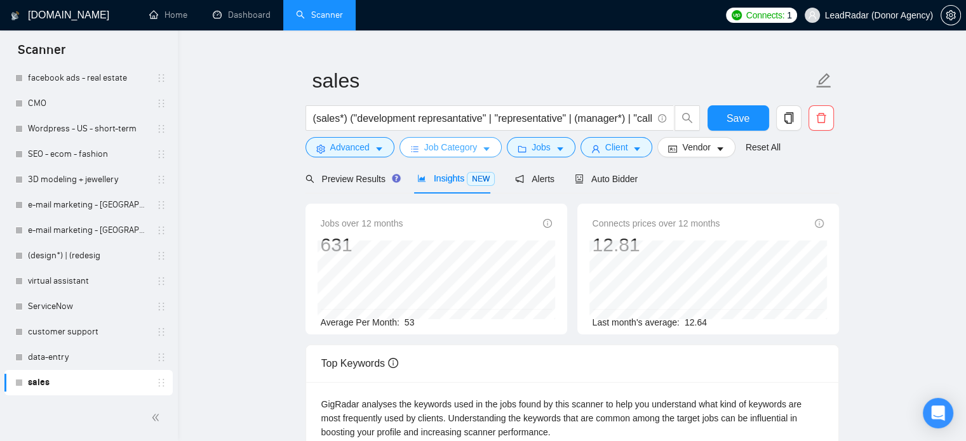
click at [458, 147] on span "Job Category" at bounding box center [450, 147] width 53 height 14
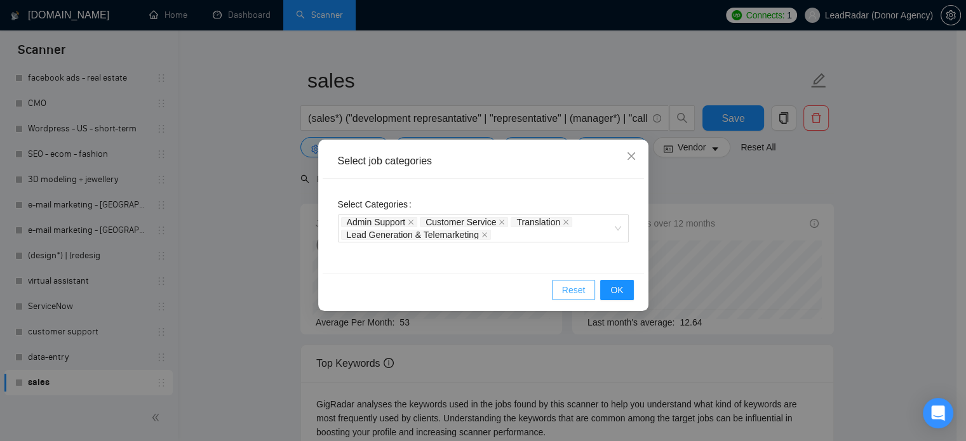
click at [584, 290] on span "Reset" at bounding box center [574, 290] width 24 height 14
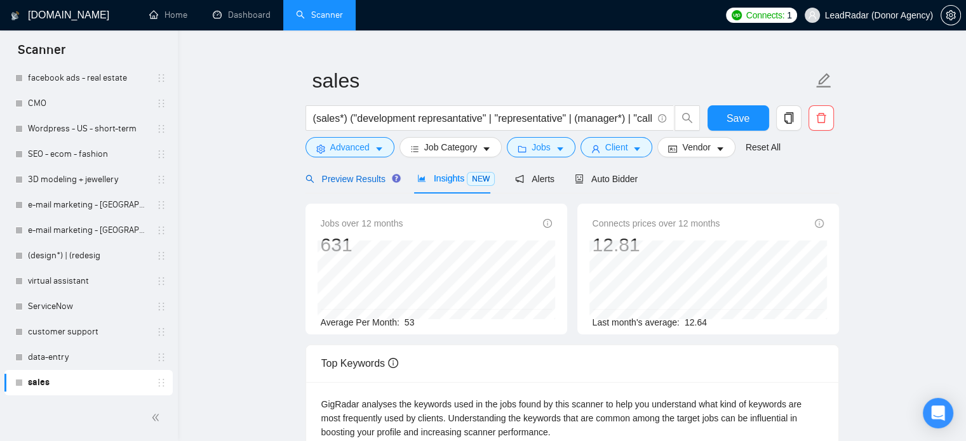
click at [347, 175] on span "Preview Results" at bounding box center [351, 179] width 91 height 10
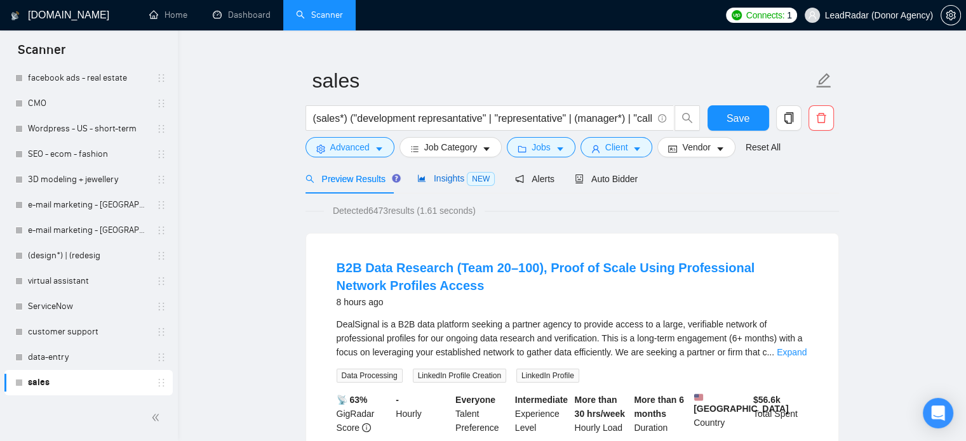
click at [451, 177] on span "Insights NEW" at bounding box center [455, 178] width 77 height 10
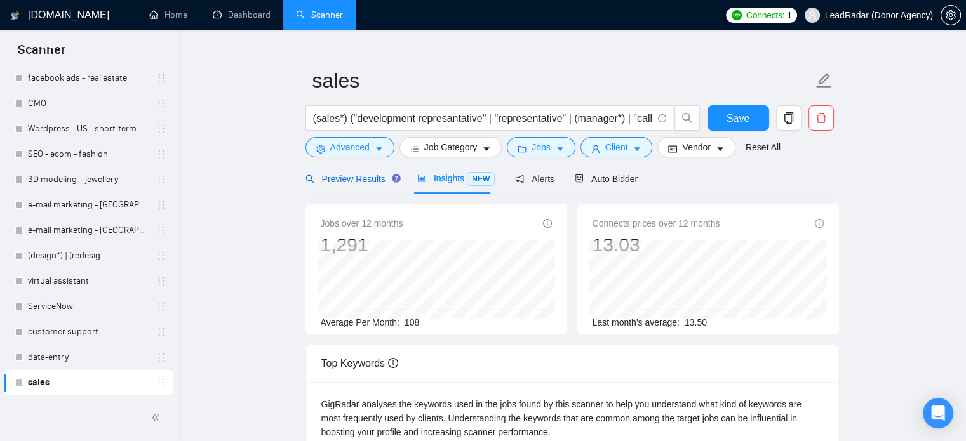
click at [344, 177] on span "Preview Results" at bounding box center [351, 179] width 91 height 10
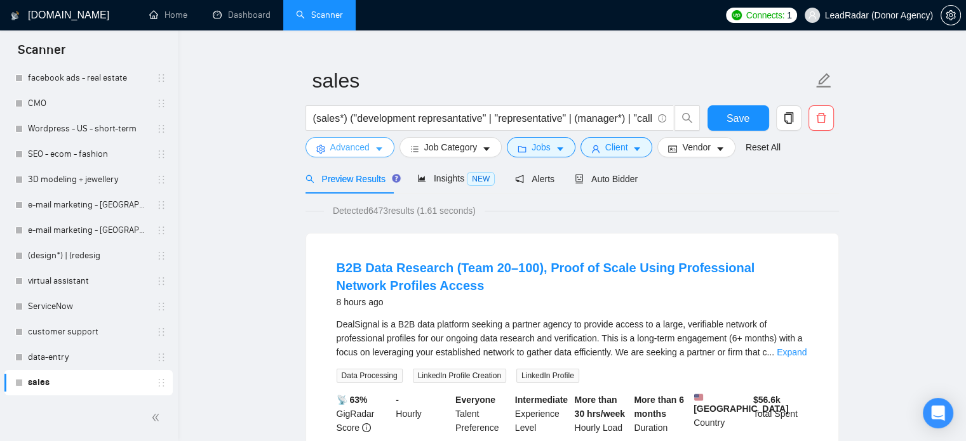
click at [366, 144] on span "Advanced" at bounding box center [349, 147] width 39 height 14
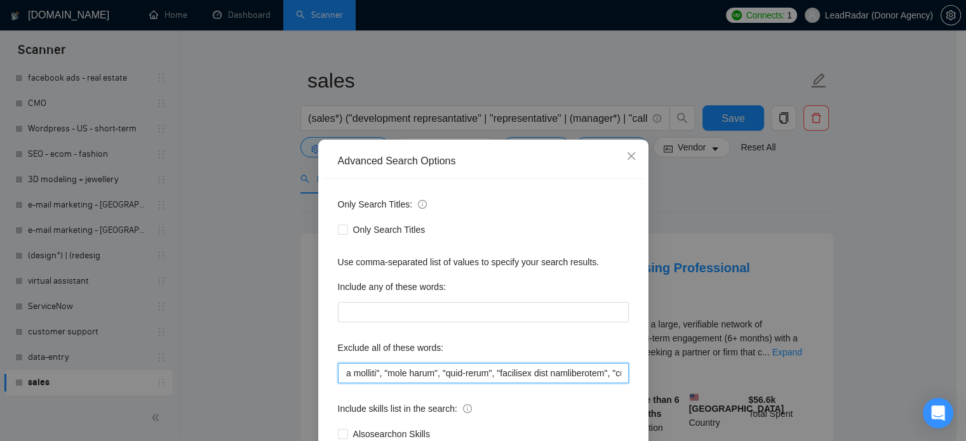
scroll to position [0, 4081]
drag, startPoint x: 579, startPoint y: 370, endPoint x: 741, endPoint y: 370, distance: 162.0
click at [741, 370] on div "Advanced Search Options Only Search Titles: Only Search Titles Use comma-separa…" at bounding box center [483, 220] width 966 height 441
click at [552, 368] on input "text" at bounding box center [483, 373] width 291 height 20
click at [442, 377] on input "text" at bounding box center [483, 373] width 291 height 20
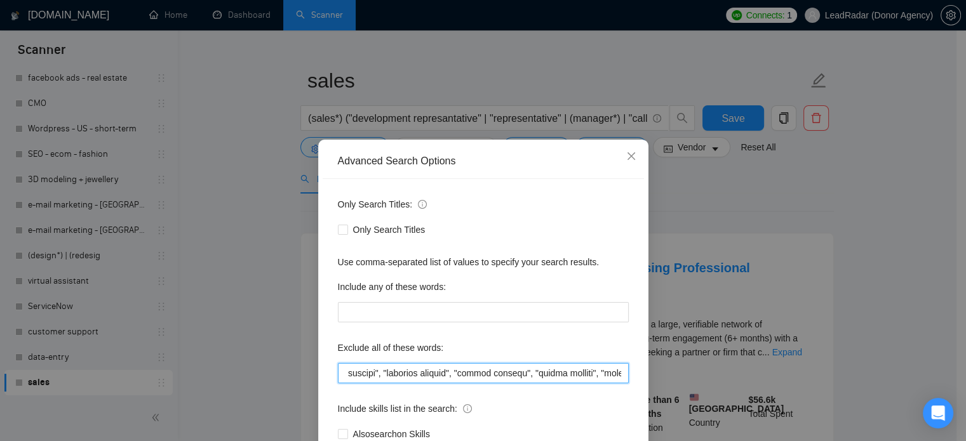
scroll to position [0, 3799]
click at [562, 377] on input "text" at bounding box center [483, 373] width 291 height 20
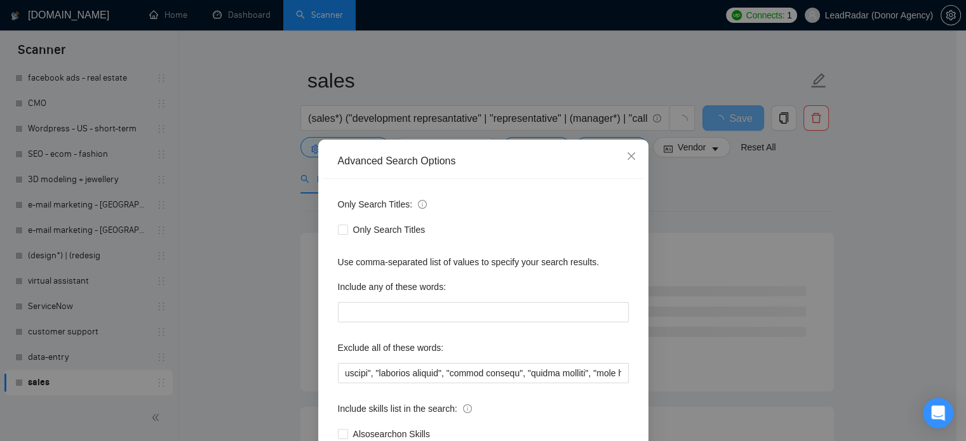
scroll to position [0, 0]
click at [873, 229] on div "Advanced Search Options Only Search Titles: Only Search Titles Use comma-separa…" at bounding box center [483, 220] width 966 height 441
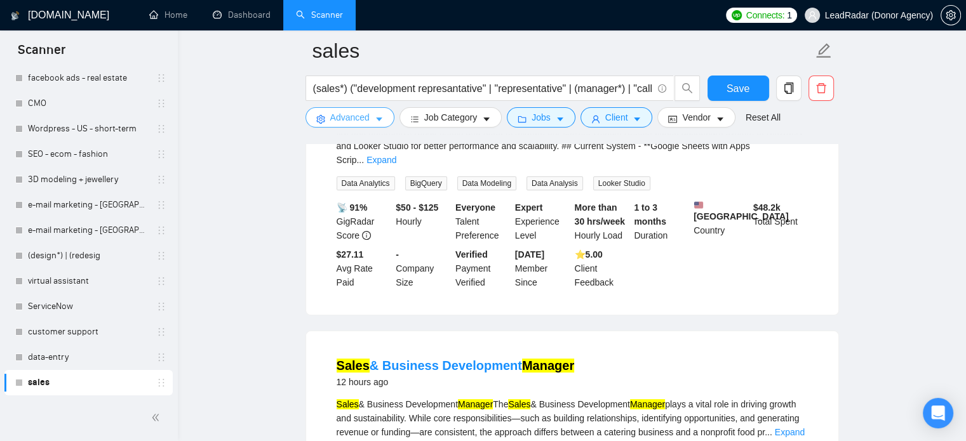
scroll to position [53, 0]
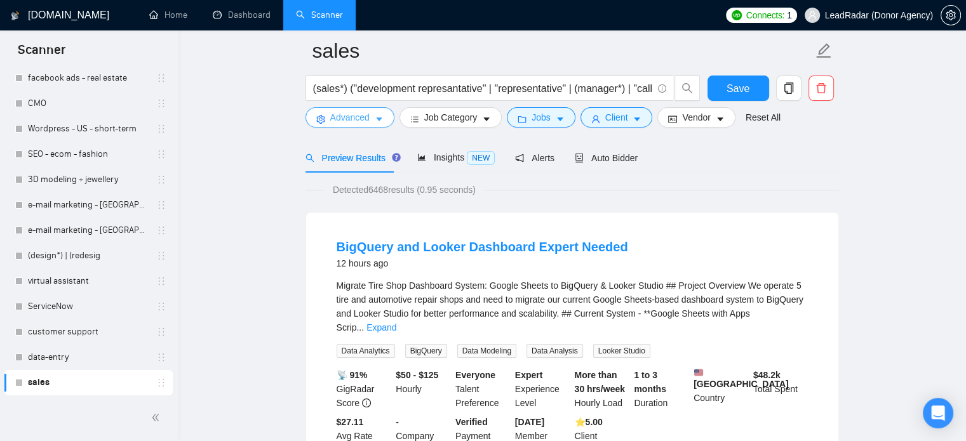
click at [346, 121] on span "Advanced" at bounding box center [349, 118] width 39 height 14
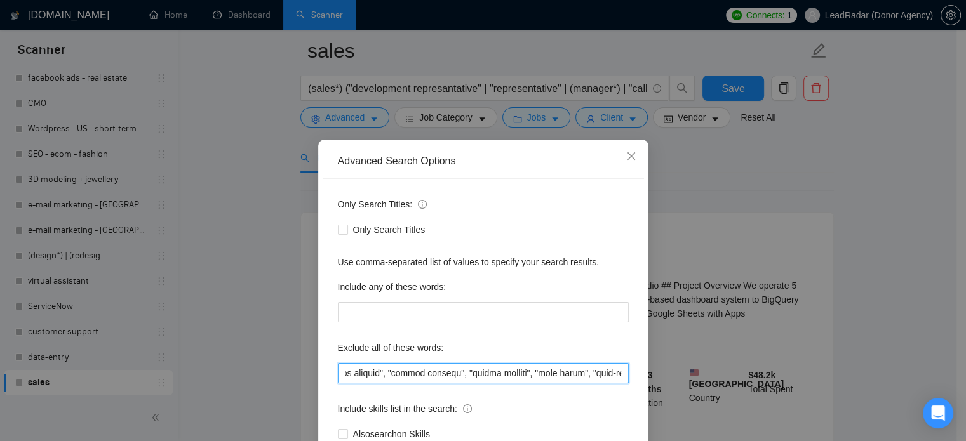
scroll to position [0, 4143]
drag, startPoint x: 559, startPoint y: 374, endPoint x: 658, endPoint y: 378, distance: 99.2
click at [658, 378] on div "Advanced Search Options Only Search Titles: Only Search Titles Use comma-separa…" at bounding box center [483, 220] width 966 height 441
click at [532, 372] on input "text" at bounding box center [483, 373] width 291 height 20
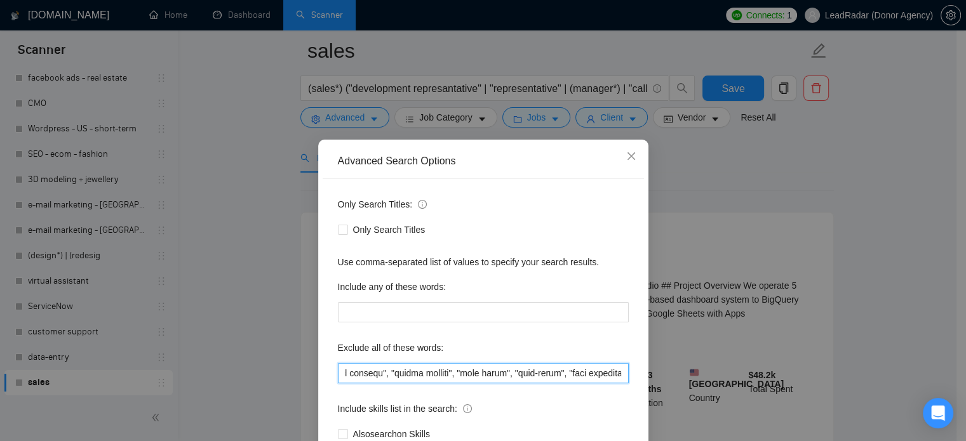
click at [480, 374] on input "text" at bounding box center [483, 373] width 291 height 20
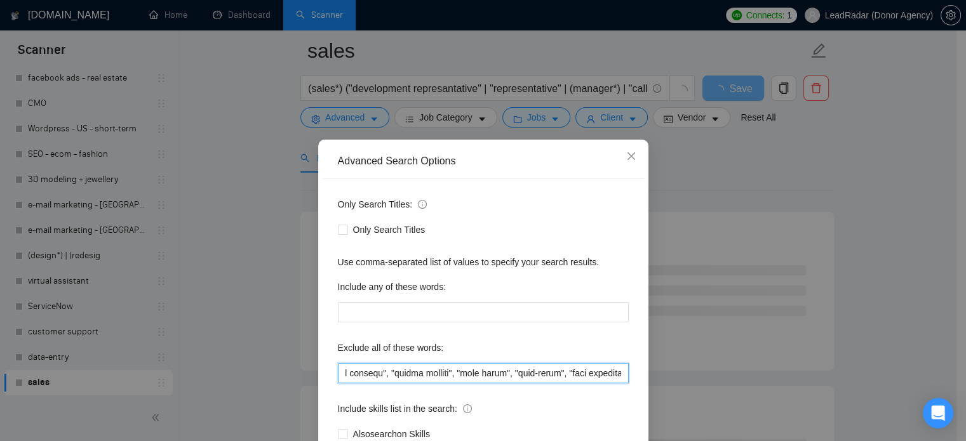
type input "(loremipsu*), "/dolorsita", "-consectet", "/AD" | "-EL", "se", "Doeiusm Tempori…"
click at [751, 244] on div "Advanced Search Options Only Search Titles: Only Search Titles Use comma-separa…" at bounding box center [483, 220] width 966 height 441
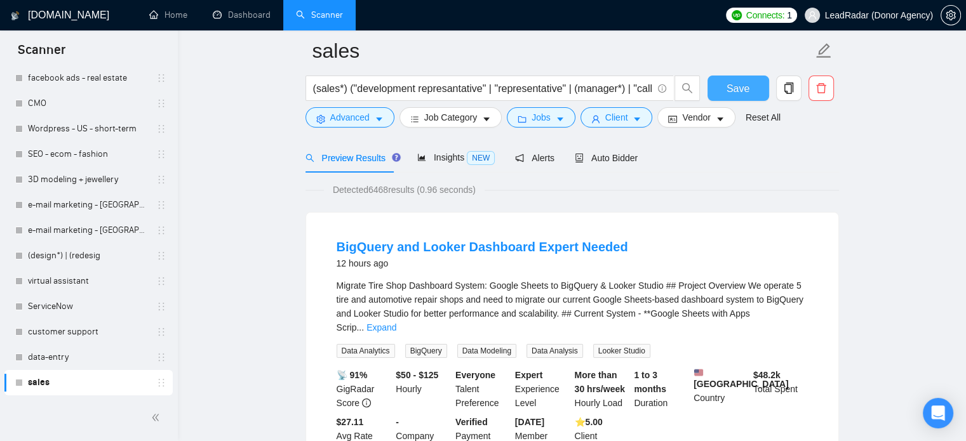
click at [723, 86] on button "Save" at bounding box center [739, 88] width 62 height 25
click at [55, 354] on link "data-entry" at bounding box center [88, 357] width 121 height 25
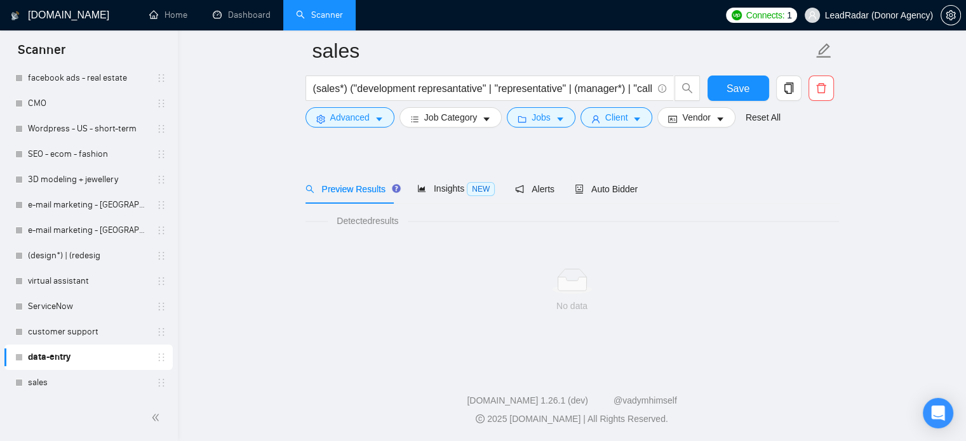
scroll to position [22, 0]
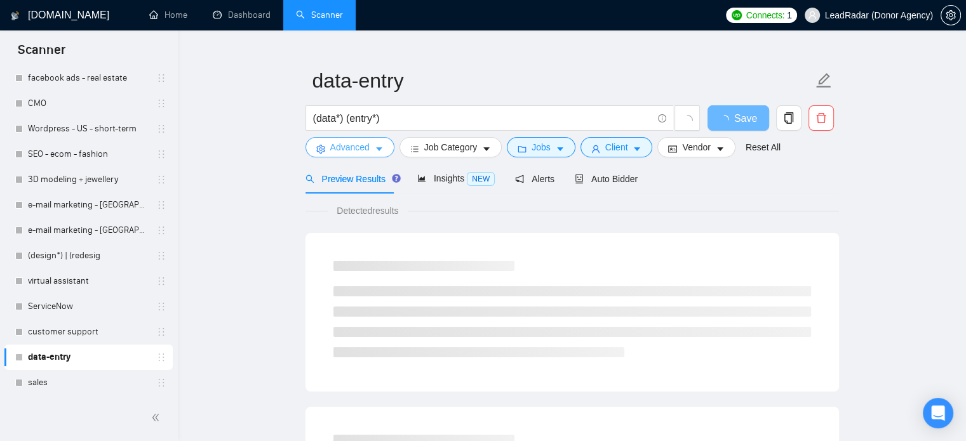
click at [361, 153] on span "Advanced" at bounding box center [349, 147] width 39 height 14
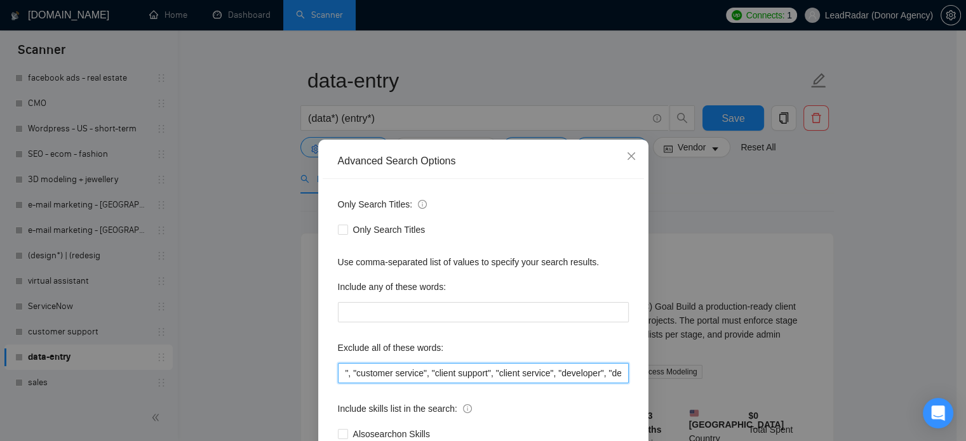
scroll to position [0, 2965]
drag, startPoint x: 539, startPoint y: 376, endPoint x: 586, endPoint y: 377, distance: 47.0
click at [677, 377] on div "Advanced Search Options Only Search Titles: Only Search Titles Use comma-separa…" at bounding box center [483, 220] width 966 height 441
click at [526, 377] on input "(assistant*), "/assistant", "-assistant", "/VA", "-VA", va, "Virtual Assistant"…" at bounding box center [483, 373] width 291 height 20
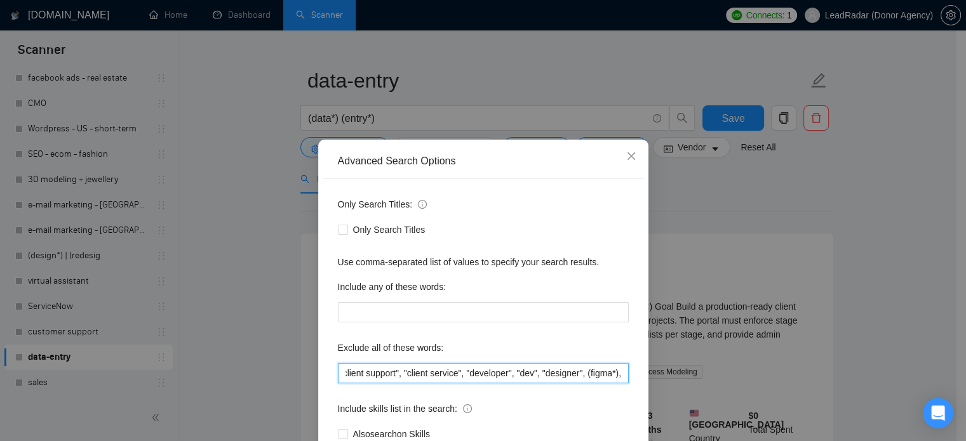
drag, startPoint x: 503, startPoint y: 375, endPoint x: 431, endPoint y: 375, distance: 71.8
click at [431, 375] on input "(assistant*), "/assistant", "-assistant", "/VA", "-VA", va, "Virtual Assistant"…" at bounding box center [483, 373] width 291 height 20
click at [225, 327] on div "Advanced Search Options Only Search Titles: Only Search Titles Use comma-separa…" at bounding box center [483, 220] width 966 height 441
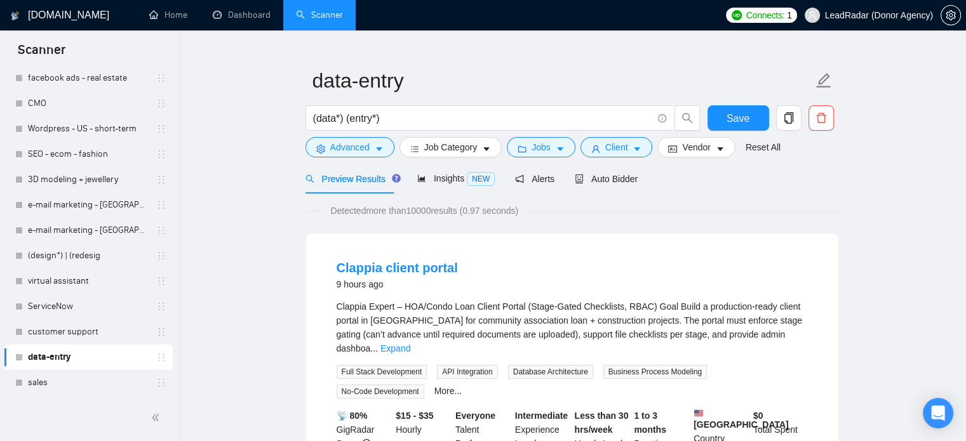
drag, startPoint x: 48, startPoint y: 386, endPoint x: 379, endPoint y: 358, distance: 331.4
click at [48, 386] on link "sales" at bounding box center [88, 382] width 121 height 25
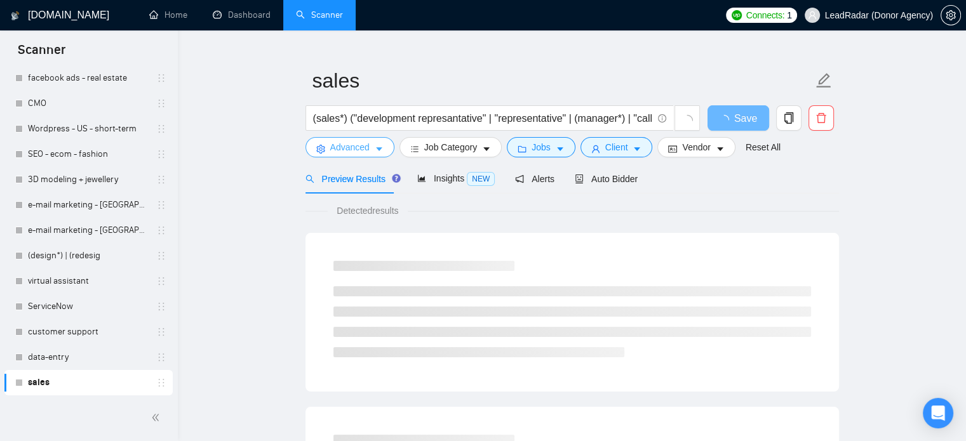
click at [356, 148] on span "Advanced" at bounding box center [349, 147] width 39 height 14
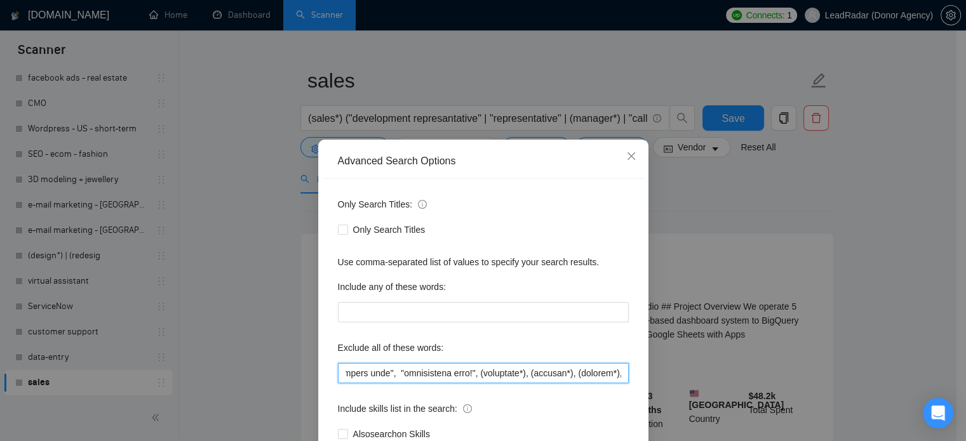
drag, startPoint x: 564, startPoint y: 377, endPoint x: 678, endPoint y: 377, distance: 114.3
click at [678, 377] on div "Advanced Search Options Only Search Titles: Only Search Titles Use comma-separa…" at bounding box center [483, 220] width 966 height 441
click at [678, 378] on div "Advanced Search Options Only Search Titles: Only Search Titles Use comma-separa…" at bounding box center [483, 220] width 966 height 441
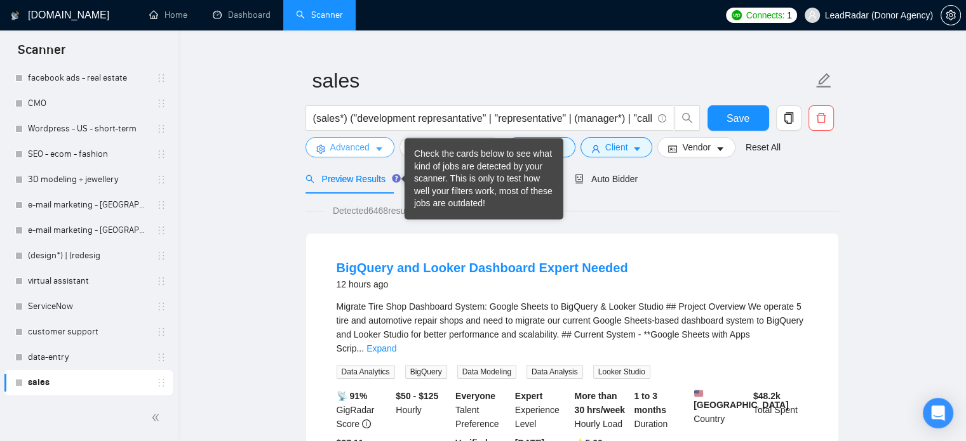
click at [361, 140] on span "Advanced" at bounding box center [349, 147] width 39 height 14
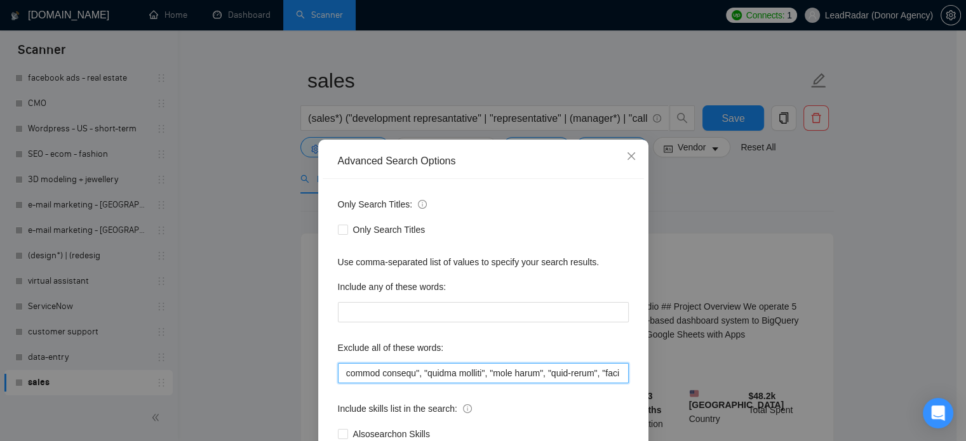
scroll to position [0, 4145]
drag, startPoint x: 526, startPoint y: 373, endPoint x: 668, endPoint y: 382, distance: 142.6
click at [680, 380] on div "Advanced Search Options Only Search Titles: Only Search Titles Use comma-separa…" at bounding box center [483, 220] width 966 height 441
click at [479, 368] on input "text" at bounding box center [483, 373] width 291 height 20
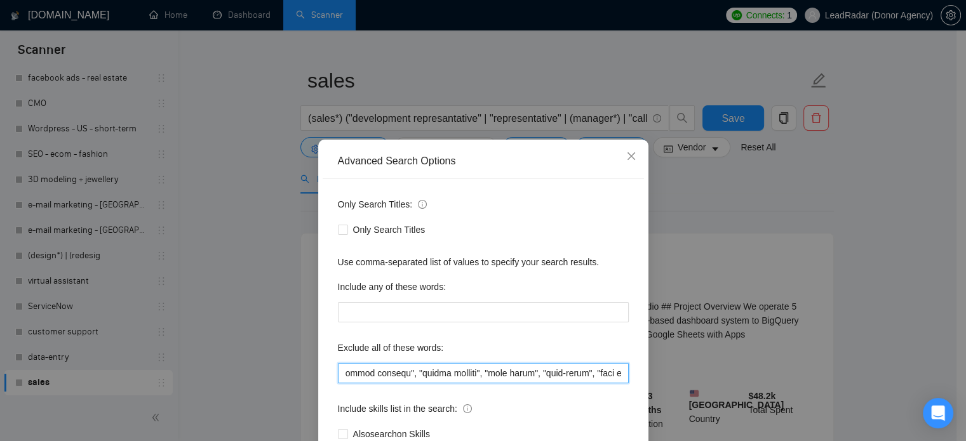
click at [507, 374] on input "text" at bounding box center [483, 373] width 291 height 20
paste input "developer", "dev", "designer", (figma*), "ui/ux", ""
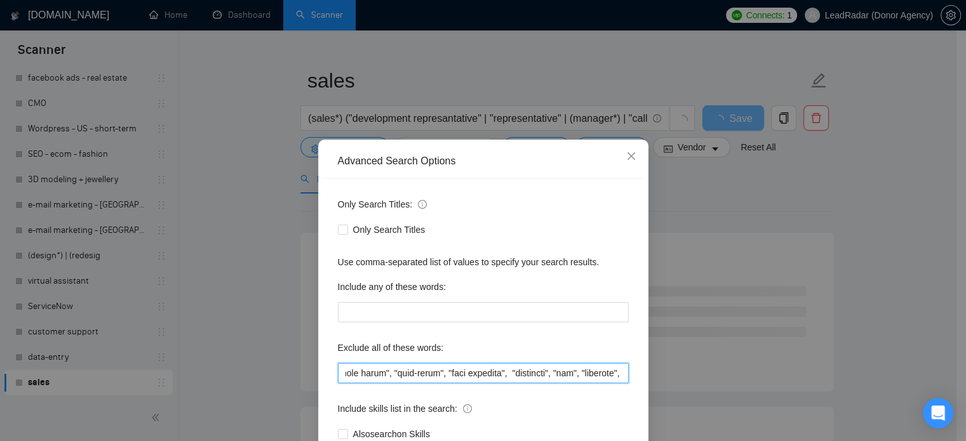
scroll to position [0, 4065]
click at [815, 221] on div "Advanced Search Options Only Search Titles: Only Search Titles Use comma-separa…" at bounding box center [483, 220] width 966 height 441
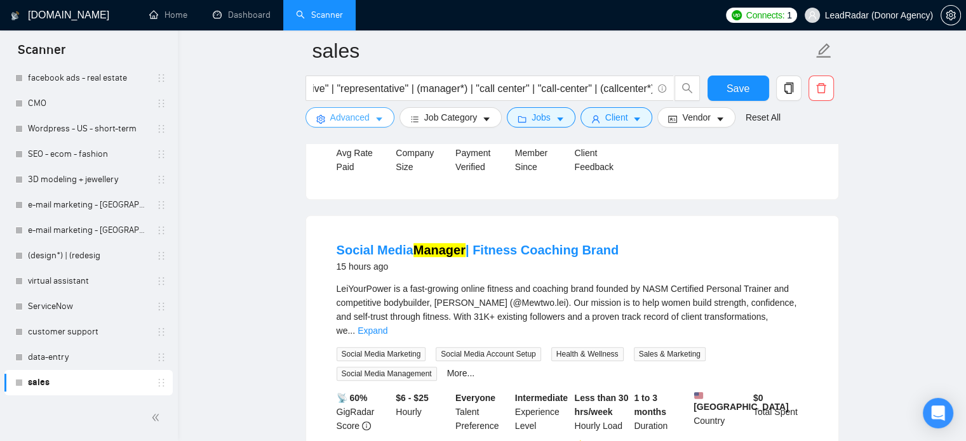
scroll to position [901, 0]
click at [375, 123] on icon "caret-down" at bounding box center [379, 119] width 9 height 9
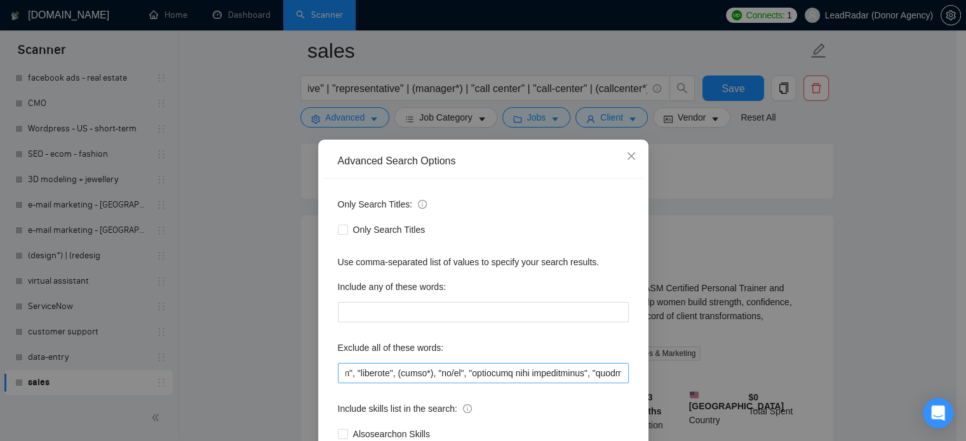
scroll to position [0, 4335]
click at [621, 370] on input "text" at bounding box center [483, 373] width 291 height 20
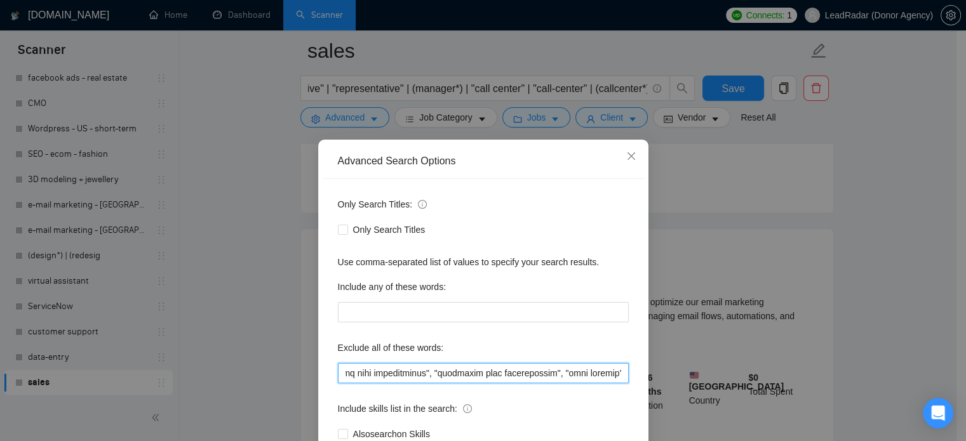
scroll to position [0, 4451]
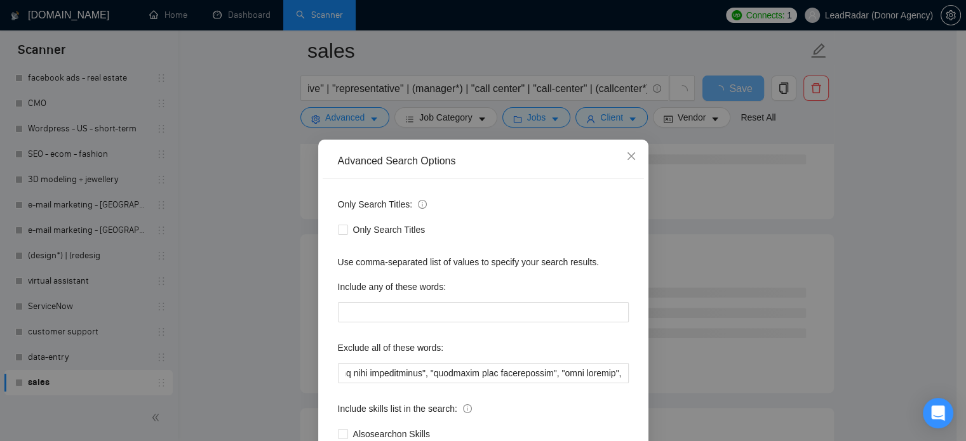
click at [864, 285] on div "Advanced Search Options Only Search Titles: Only Search Titles Use comma-separa…" at bounding box center [483, 220] width 966 height 441
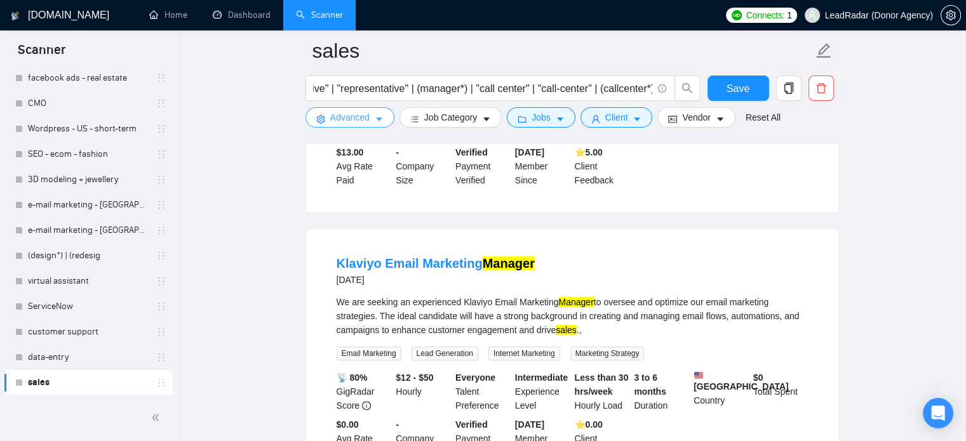
click at [375, 115] on span "caret-down" at bounding box center [379, 119] width 9 height 10
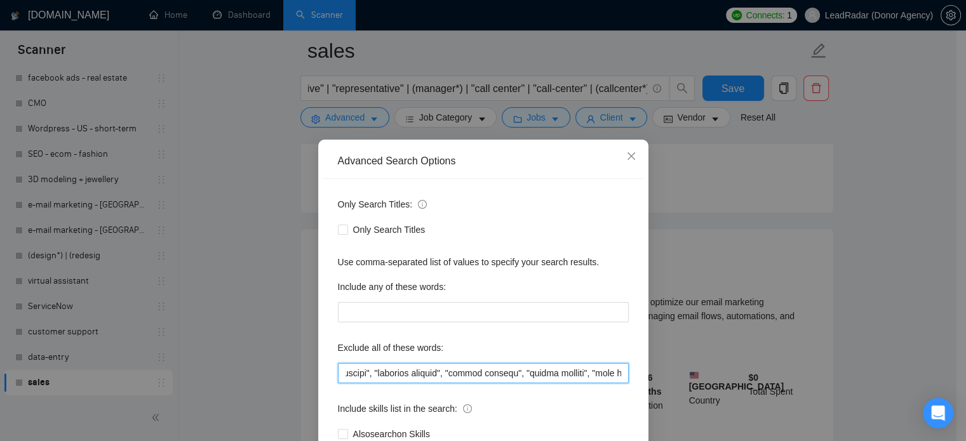
scroll to position [0, 4451]
drag, startPoint x: 603, startPoint y: 373, endPoint x: 709, endPoint y: 384, distance: 106.0
click at [709, 384] on div "Advanced Search Options Only Search Titles: Only Search Titles Use comma-separa…" at bounding box center [483, 220] width 966 height 441
click at [617, 373] on input "text" at bounding box center [483, 373] width 291 height 20
click at [612, 373] on input "text" at bounding box center [483, 373] width 291 height 20
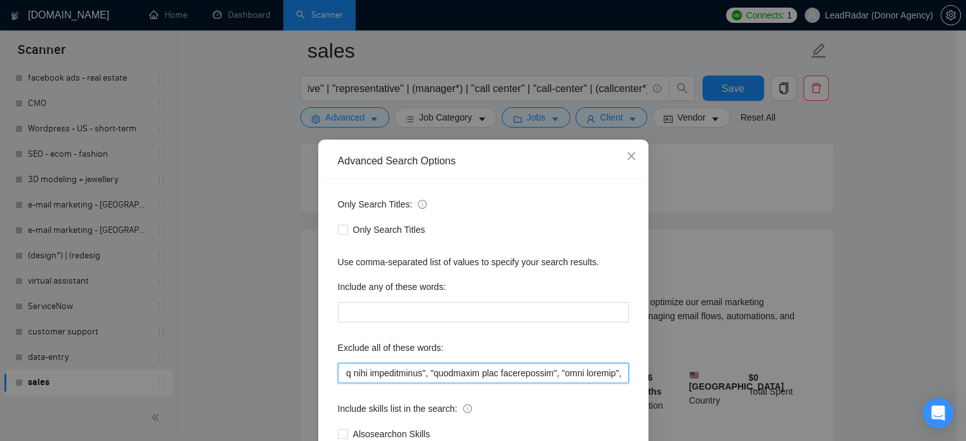
click at [617, 372] on input "text" at bounding box center [483, 373] width 291 height 20
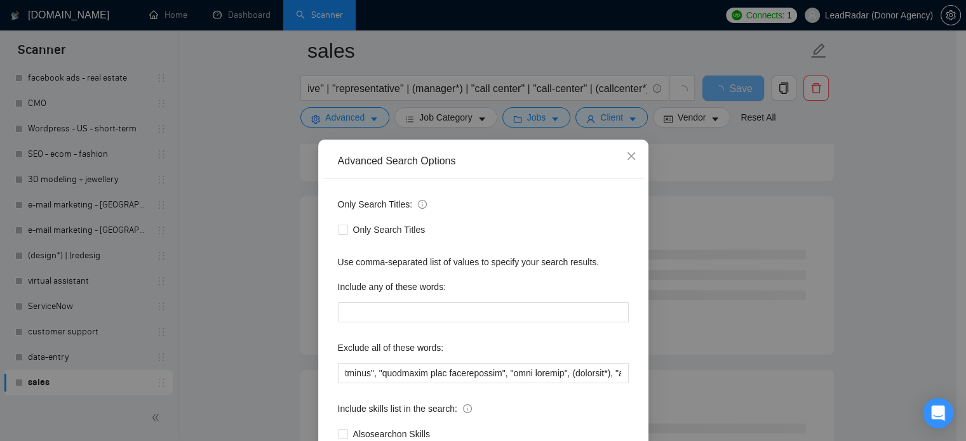
click at [903, 288] on div "Advanced Search Options Only Search Titles: Only Search Titles Use comma-separa…" at bounding box center [483, 220] width 966 height 441
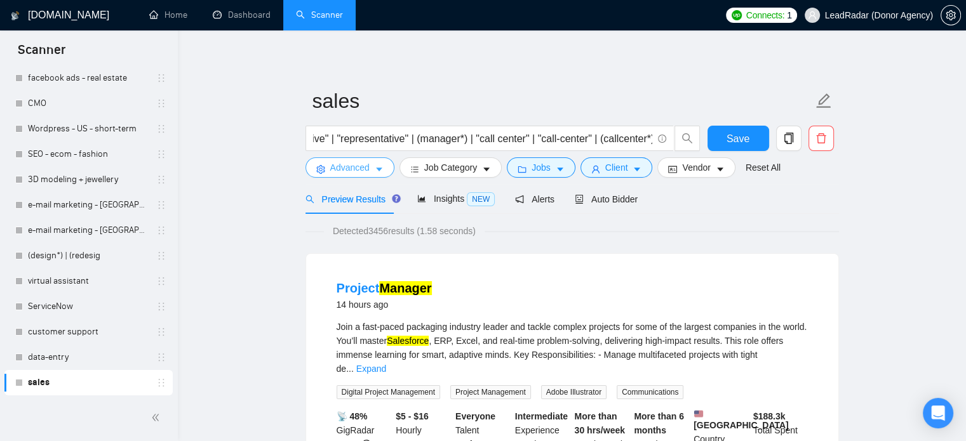
scroll to position [0, 0]
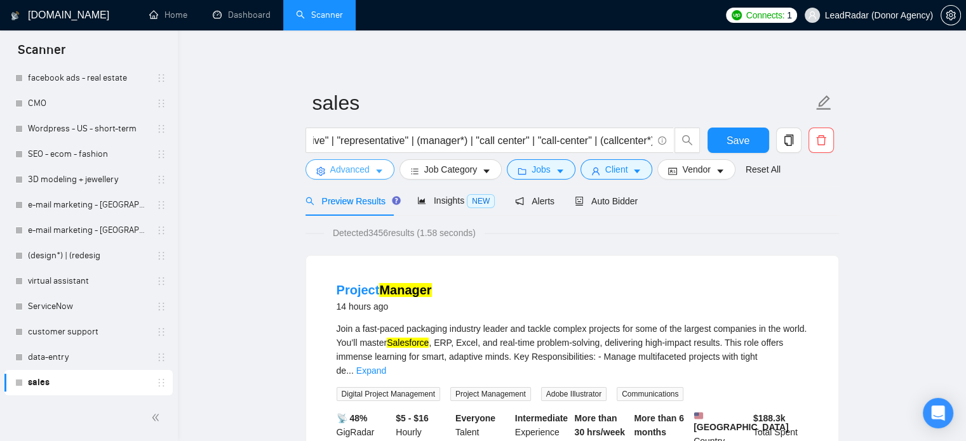
click at [369, 173] on button "Advanced" at bounding box center [350, 169] width 89 height 20
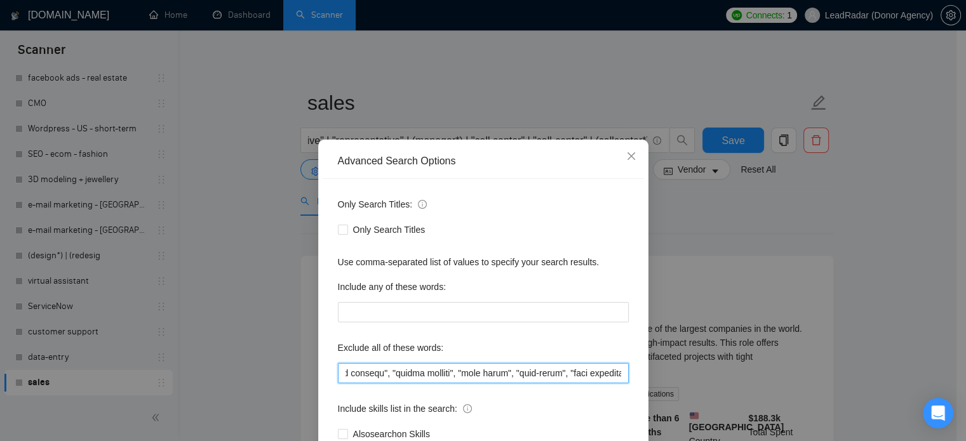
scroll to position [0, 4502]
drag, startPoint x: 600, startPoint y: 379, endPoint x: 655, endPoint y: 371, distance: 56.4
click at [735, 378] on div "Advanced Search Options Only Search Titles: Only Search Titles Use comma-separa…" at bounding box center [483, 220] width 966 height 441
click at [563, 375] on input "text" at bounding box center [483, 373] width 291 height 20
click at [570, 374] on input "text" at bounding box center [483, 373] width 291 height 20
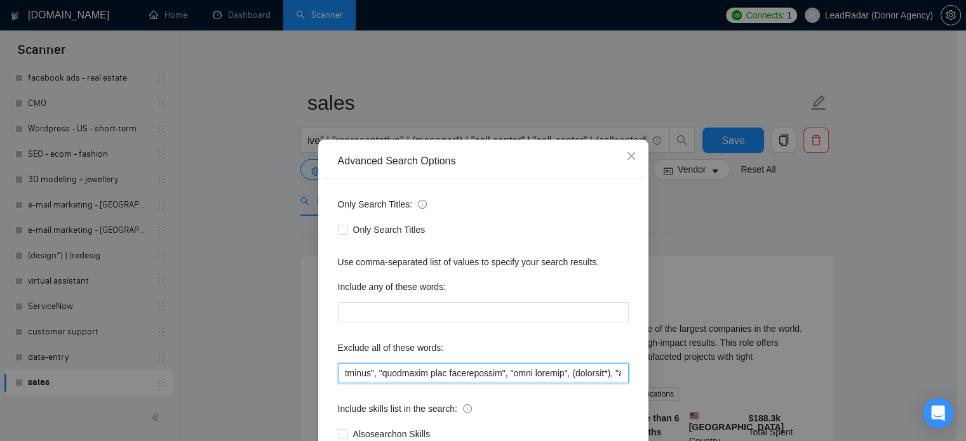
drag, startPoint x: 570, startPoint y: 373, endPoint x: 666, endPoint y: 373, distance: 95.9
click at [666, 373] on div "Advanced Search Options Only Search Titles: Only Search Titles Use comma-separa…" at bounding box center [483, 220] width 966 height 441
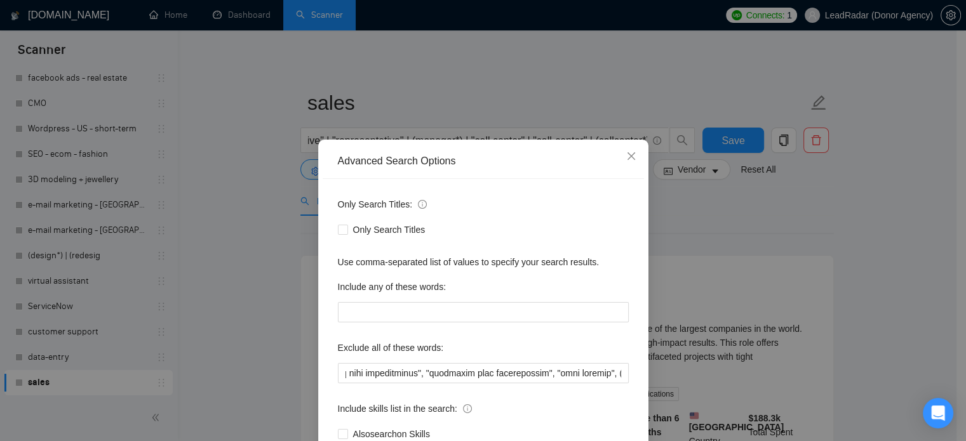
click at [946, 255] on div "Advanced Search Options Only Search Titles: Only Search Titles Use comma-separa…" at bounding box center [483, 220] width 966 height 441
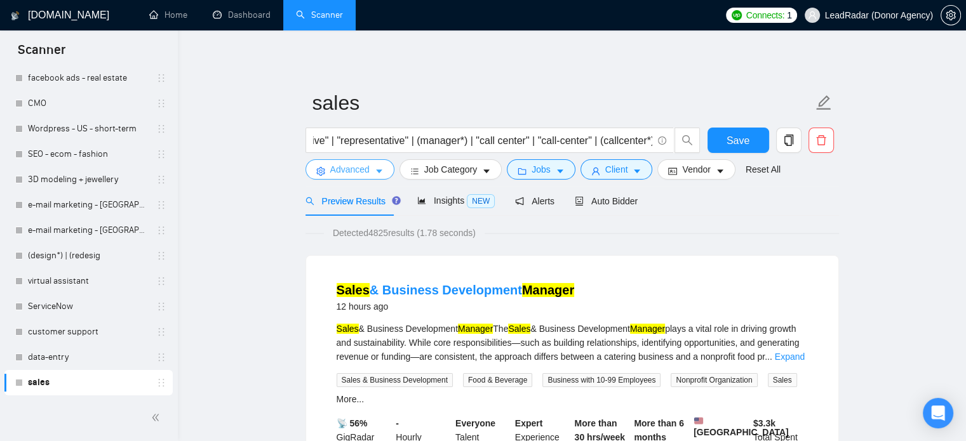
click at [368, 169] on span "Advanced" at bounding box center [349, 170] width 39 height 14
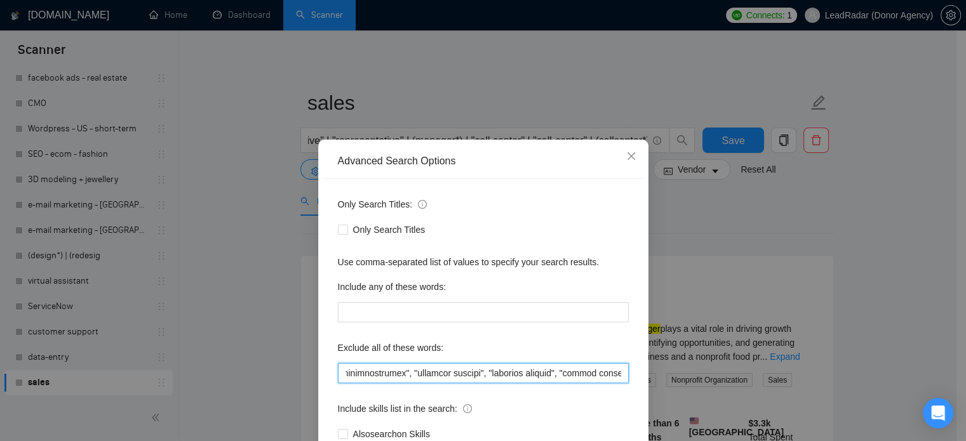
scroll to position [0, 4455]
drag, startPoint x: 592, startPoint y: 372, endPoint x: 639, endPoint y: 372, distance: 47.0
click at [676, 382] on div "Advanced Search Options Only Search Titles: Only Search Titles Use comma-separa…" at bounding box center [483, 220] width 966 height 441
click at [616, 374] on input "text" at bounding box center [483, 373] width 291 height 20
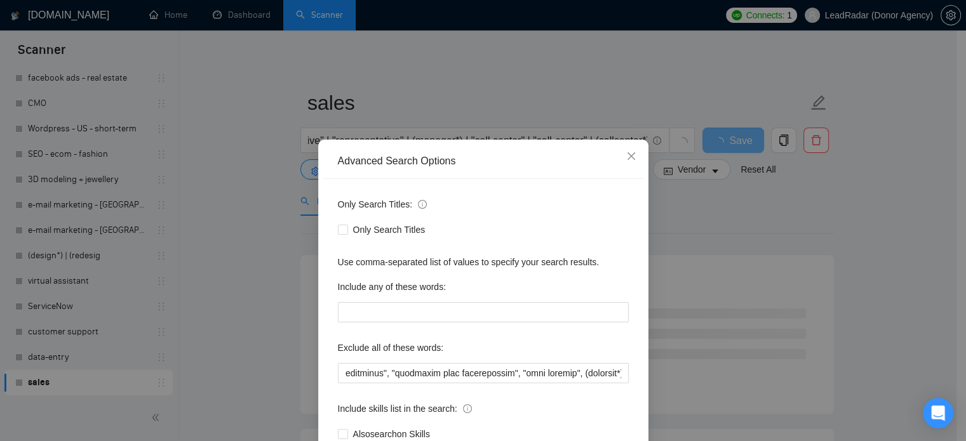
click at [893, 306] on div "Advanced Search Options Only Search Titles: Only Search Titles Use comma-separa…" at bounding box center [483, 220] width 966 height 441
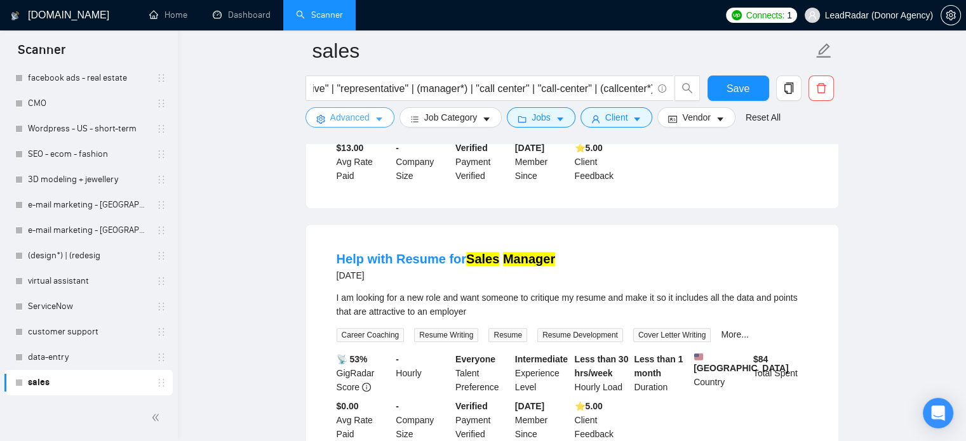
scroll to position [902, 0]
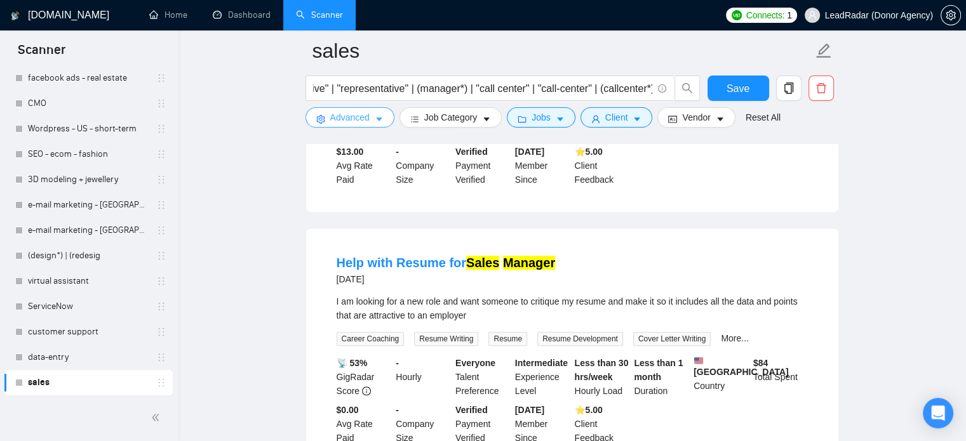
click at [372, 120] on button "Advanced" at bounding box center [350, 117] width 89 height 20
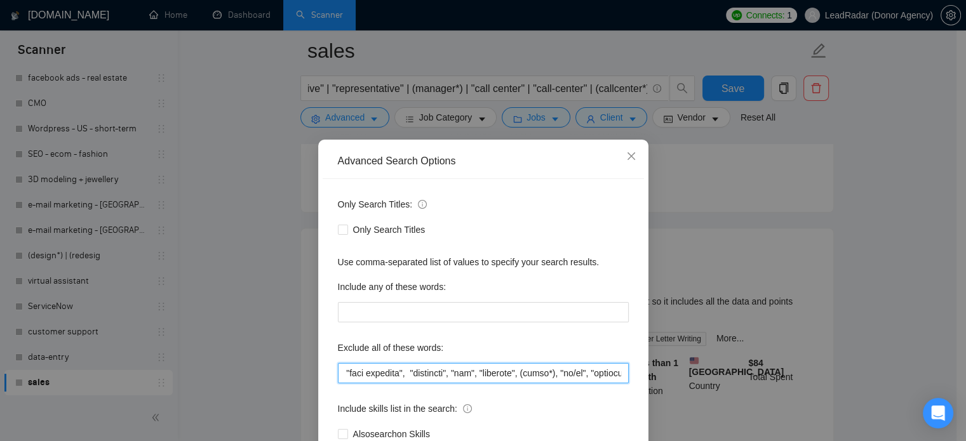
scroll to position [0, 4489]
drag, startPoint x: 589, startPoint y: 378, endPoint x: 676, endPoint y: 376, distance: 87.0
click at [716, 380] on div "Advanced Search Options Only Search Titles: Only Search Titles Use comma-separa…" at bounding box center [483, 220] width 966 height 441
click at [619, 371] on input "text" at bounding box center [483, 373] width 291 height 20
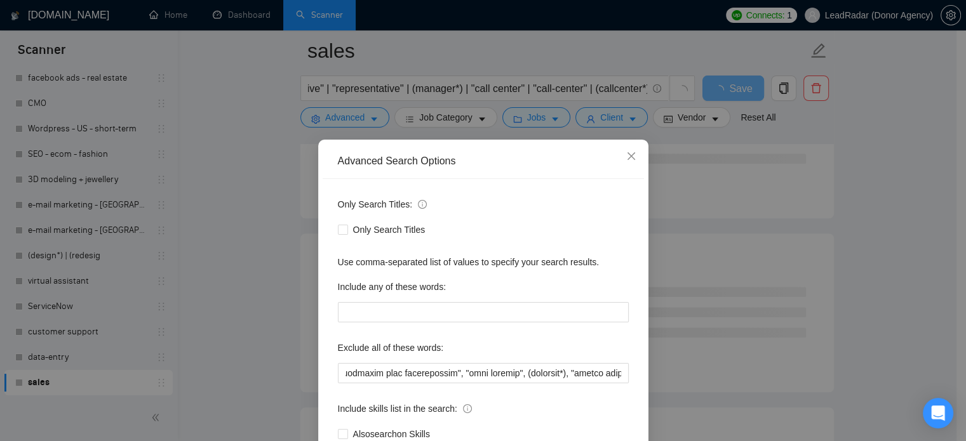
scroll to position [0, 0]
click at [861, 294] on div "Advanced Search Options Only Search Titles: Only Search Titles Use comma-separa…" at bounding box center [483, 220] width 966 height 441
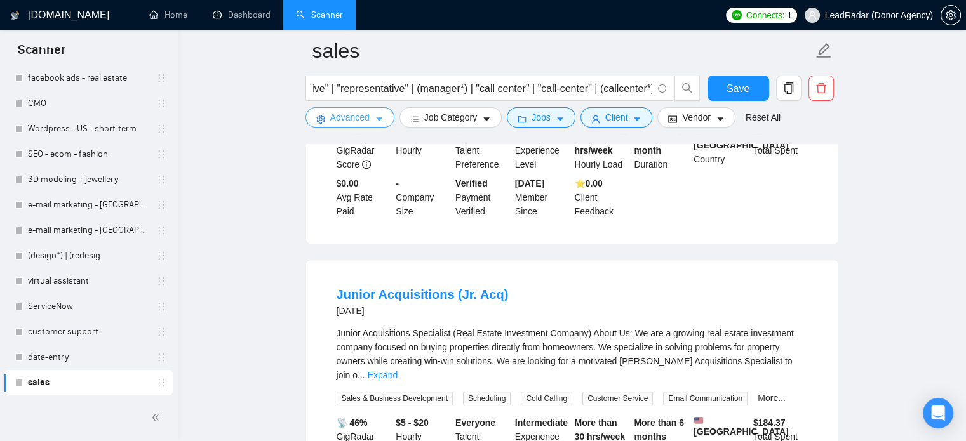
click at [340, 117] on span "Advanced" at bounding box center [349, 118] width 39 height 14
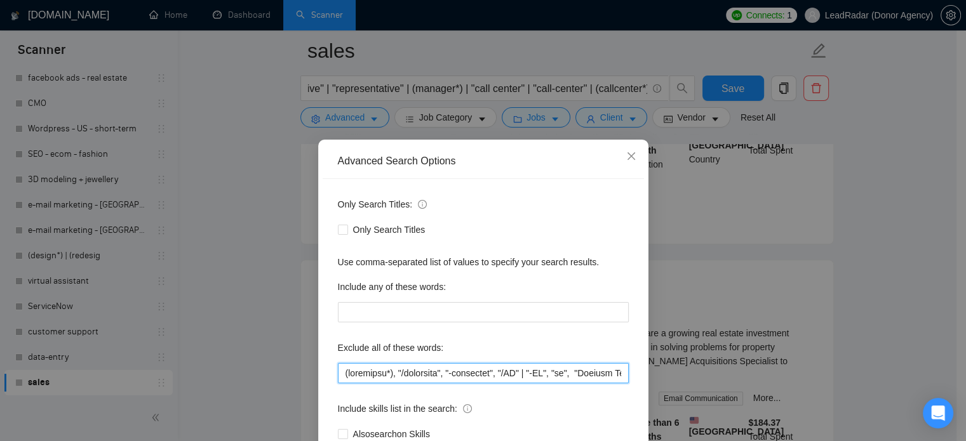
click at [562, 378] on input "text" at bounding box center [483, 373] width 291 height 20
drag, startPoint x: 598, startPoint y: 370, endPoint x: 678, endPoint y: 370, distance: 80.7
click at [678, 370] on div "Advanced Search Options Only Search Titles: Only Search Titles Use comma-separa…" at bounding box center [483, 220] width 966 height 441
click at [580, 370] on input "text" at bounding box center [483, 373] width 291 height 20
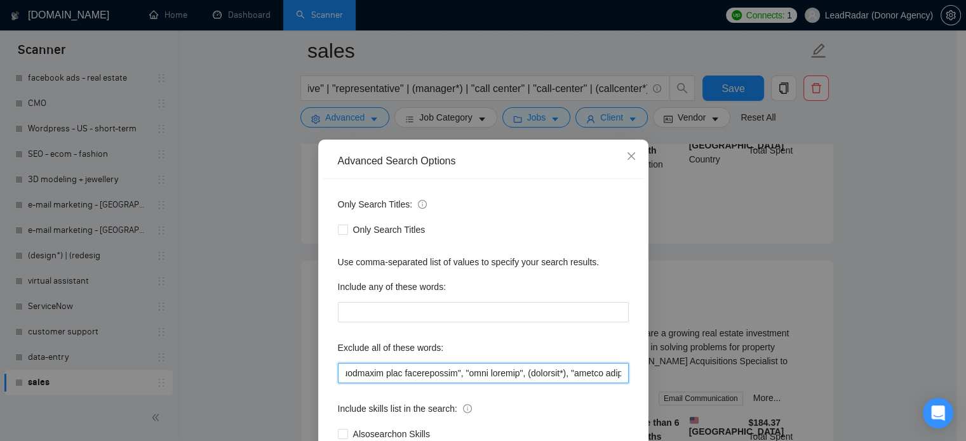
click at [569, 380] on input "text" at bounding box center [483, 373] width 291 height 20
drag, startPoint x: 564, startPoint y: 374, endPoint x: 649, endPoint y: 373, distance: 84.5
click at [649, 373] on div "Advanced Search Options Only Search Titles: Only Search Titles Use comma-separa…" at bounding box center [483, 220] width 966 height 441
type input "(loremipsu*), "/dolorsita", "-consectet", "/AD" | "-EL", "se", "Doeiusm Tempori…"
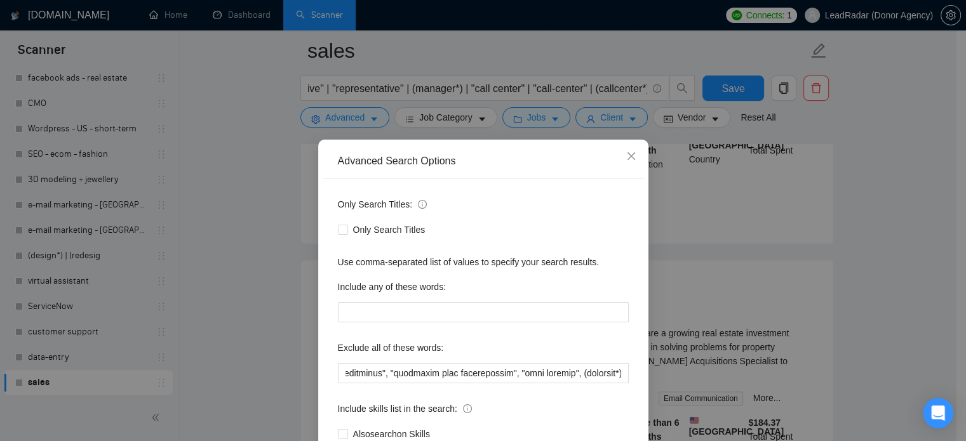
click at [889, 222] on div "Advanced Search Options Only Search Titles: Only Search Titles Use comma-separa…" at bounding box center [483, 220] width 966 height 441
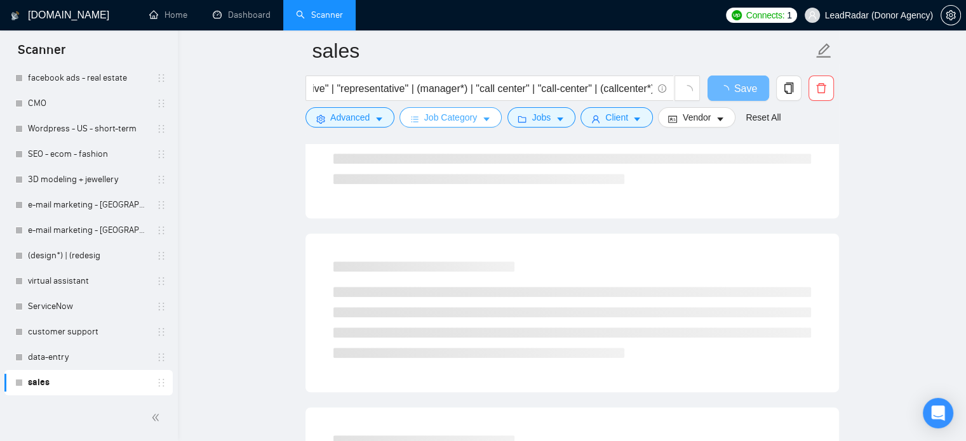
click at [443, 122] on span "Job Category" at bounding box center [450, 118] width 53 height 14
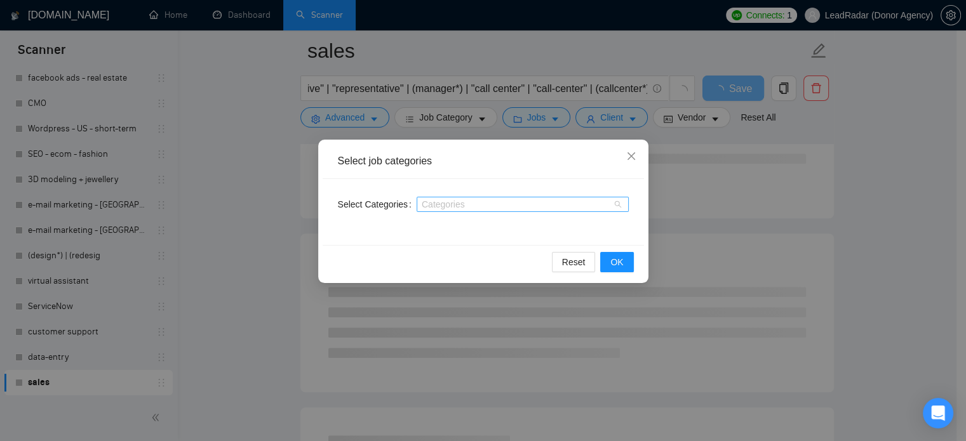
click at [457, 198] on div "Categories" at bounding box center [523, 204] width 212 height 15
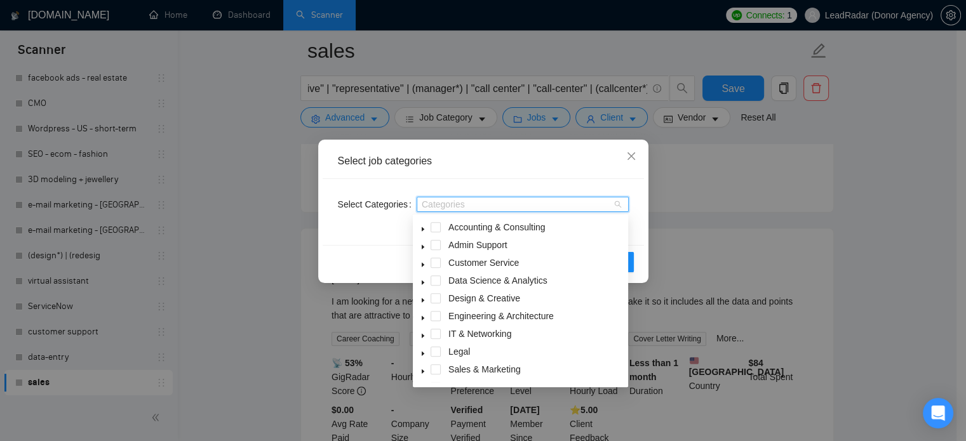
click at [731, 231] on div "Select job categories Select Categories Categories Reset OK" at bounding box center [483, 220] width 966 height 441
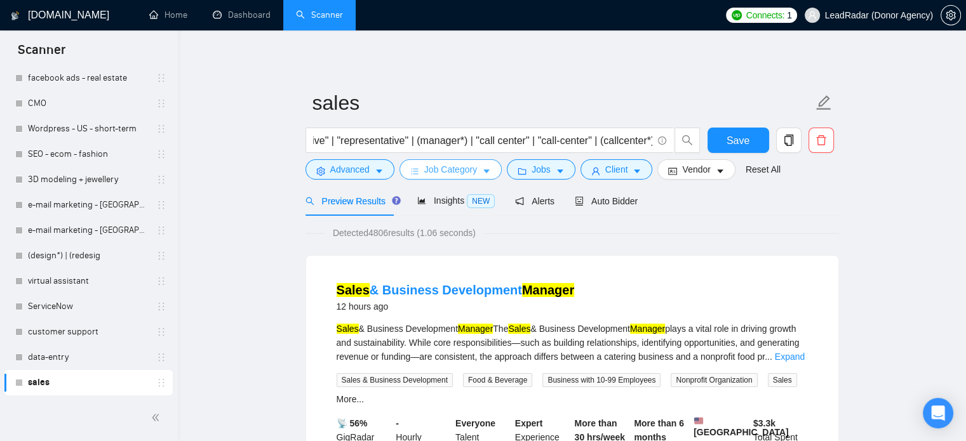
scroll to position [217, 0]
click at [731, 147] on span "Save" at bounding box center [738, 141] width 23 height 16
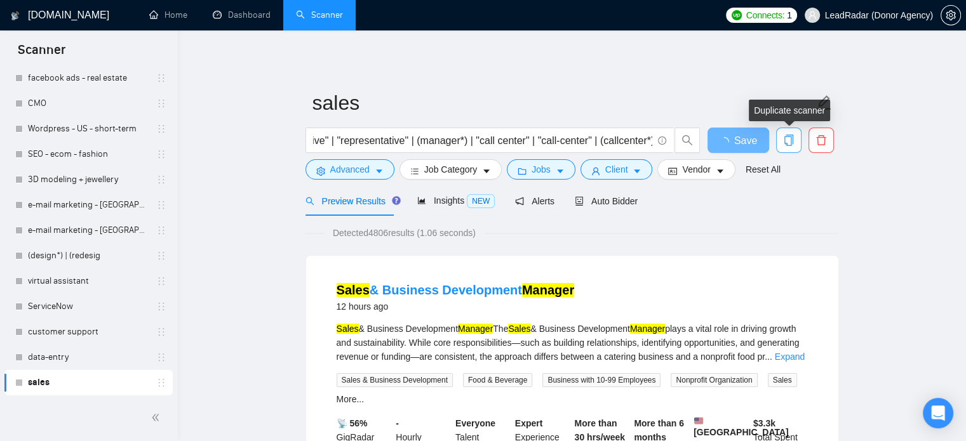
click at [790, 146] on icon "copy" at bounding box center [788, 140] width 9 height 11
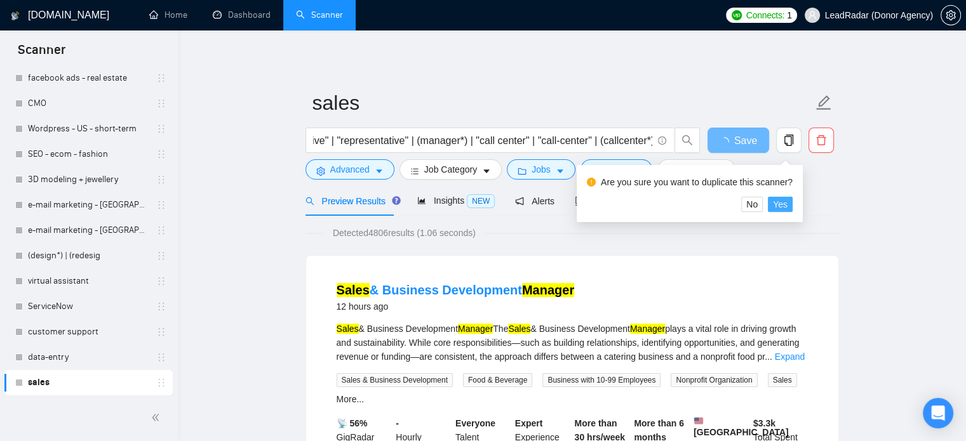
click at [777, 205] on span "Yes" at bounding box center [780, 205] width 15 height 14
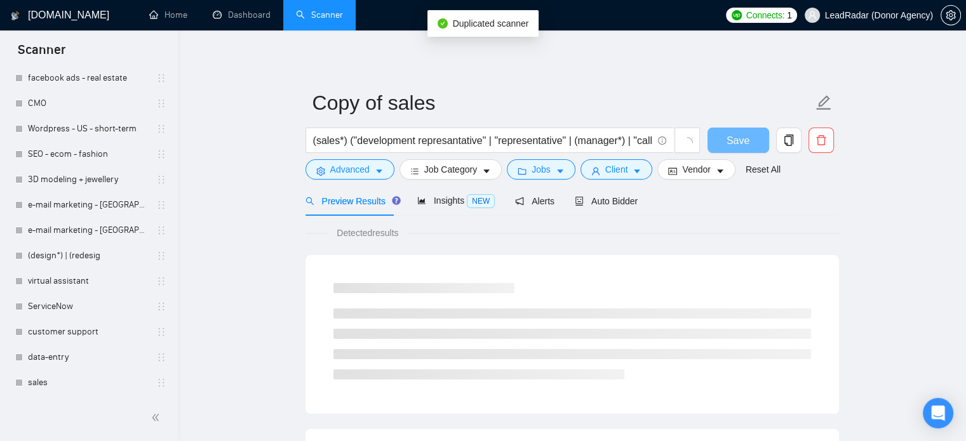
scroll to position [243, 0]
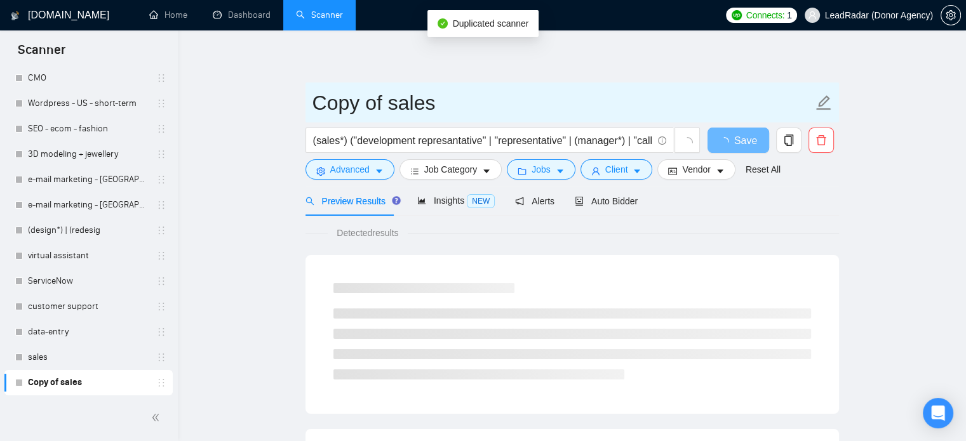
click at [399, 102] on input "Copy of sales" at bounding box center [563, 103] width 501 height 32
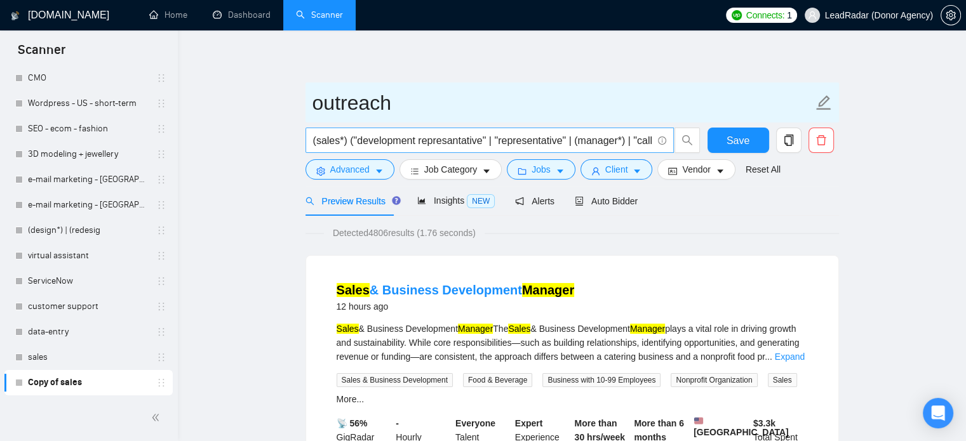
type input "outreach"
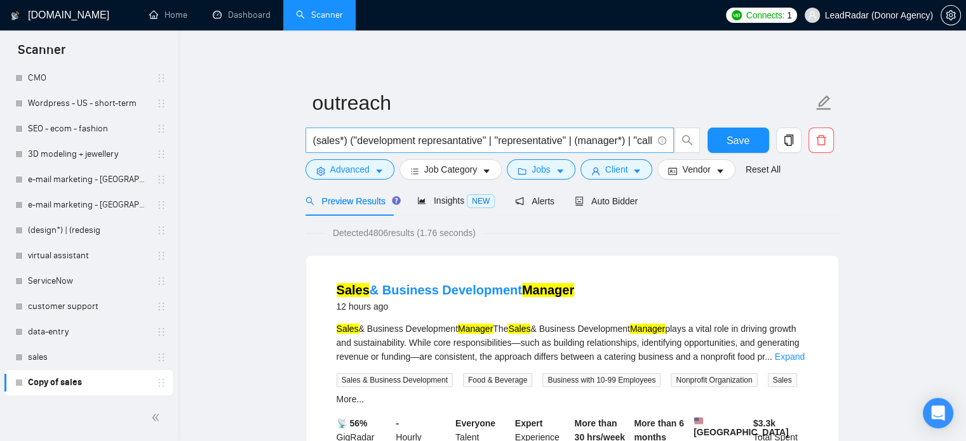
click at [398, 137] on input "(sales*) ("development represantative" | "representative" | (manager*) | "call …" at bounding box center [482, 141] width 339 height 16
type input """
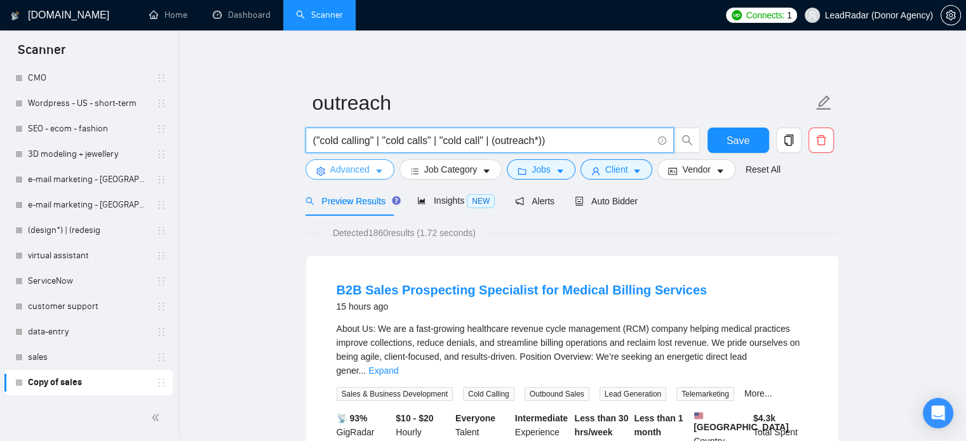
type input "("cold calling" | "cold calls" | "cold call" | (outreach*))"
click at [365, 170] on span "Advanced" at bounding box center [349, 170] width 39 height 14
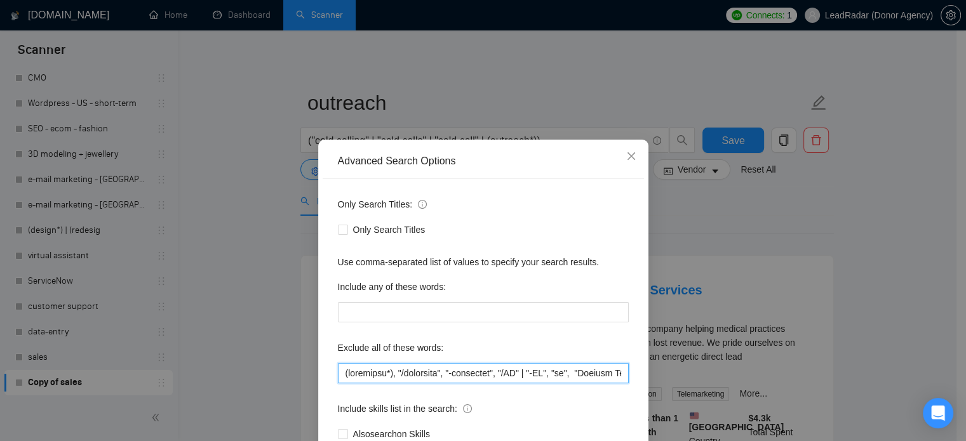
click at [480, 375] on input "text" at bounding box center [483, 373] width 291 height 20
drag, startPoint x: 546, startPoint y: 373, endPoint x: 710, endPoint y: 373, distance: 164.5
click at [710, 373] on div "Advanced Search Options Only Search Titles: Only Search Titles Use comma-separa…" at bounding box center [483, 220] width 966 height 441
click at [588, 374] on input "text" at bounding box center [483, 373] width 291 height 20
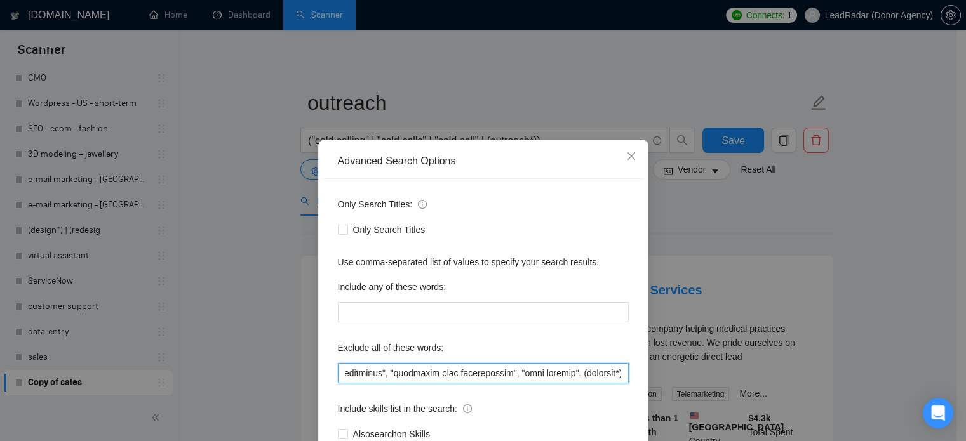
drag, startPoint x: 600, startPoint y: 376, endPoint x: 658, endPoint y: 378, distance: 58.5
click at [658, 378] on div "Advanced Search Options Only Search Titles: Only Search Titles Use comma-separa…" at bounding box center [483, 220] width 966 height 441
click at [595, 375] on input "text" at bounding box center [483, 373] width 291 height 20
drag, startPoint x: 462, startPoint y: 376, endPoint x: 360, endPoint y: 382, distance: 102.5
click at [360, 382] on input "text" at bounding box center [483, 373] width 291 height 20
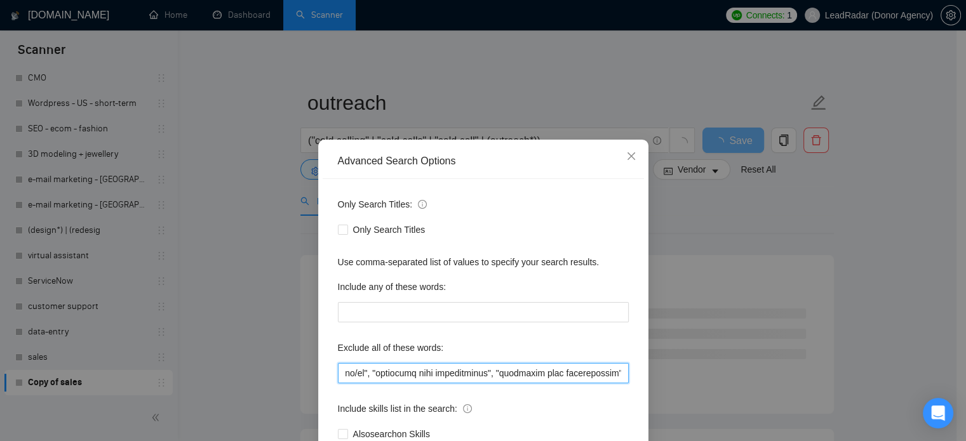
scroll to position [0, 4387]
drag, startPoint x: 571, startPoint y: 376, endPoint x: 658, endPoint y: 377, distance: 87.0
click at [658, 377] on div "Advanced Search Options Only Search Titles: Only Search Titles Use comma-separa…" at bounding box center [483, 220] width 966 height 441
click at [622, 368] on input "text" at bounding box center [483, 373] width 291 height 20
click at [621, 370] on input "text" at bounding box center [483, 373] width 291 height 20
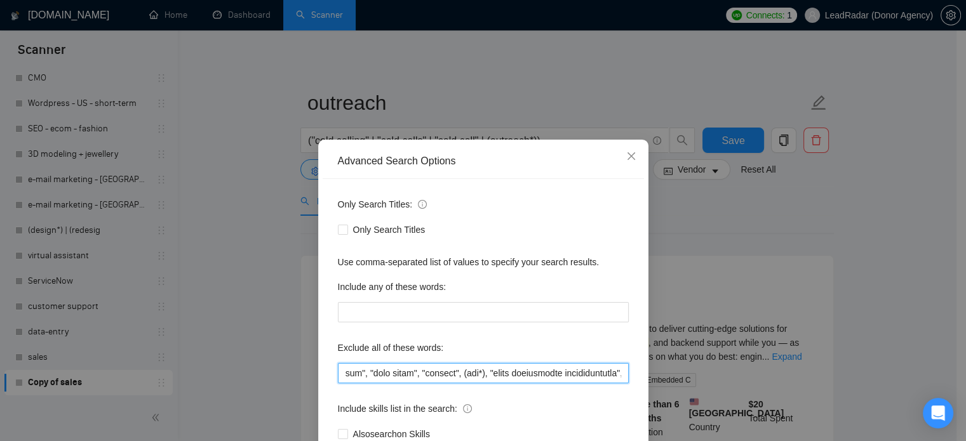
scroll to position [0, 4709]
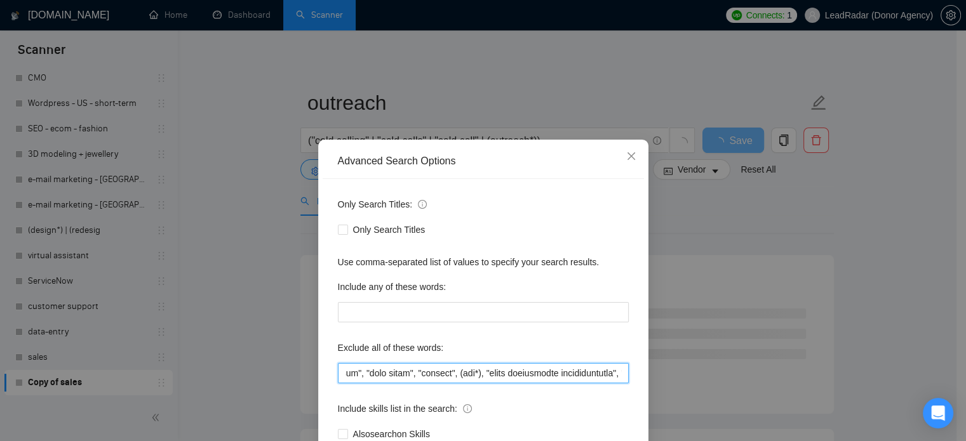
type input "(loremipsu*), "/dolorsita", "-consectet", "/AD" | "-EL", "se", "Doeiusm Tempori…"
click at [889, 208] on div "Advanced Search Options Only Search Titles: Only Search Titles Use comma-separa…" at bounding box center [483, 220] width 966 height 441
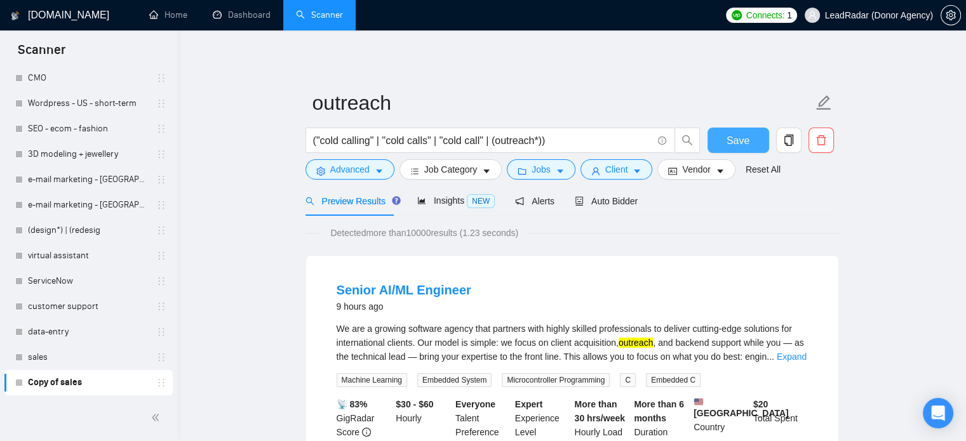
click at [730, 137] on span "Save" at bounding box center [738, 141] width 23 height 16
click at [459, 172] on span "Job Category" at bounding box center [450, 170] width 53 height 14
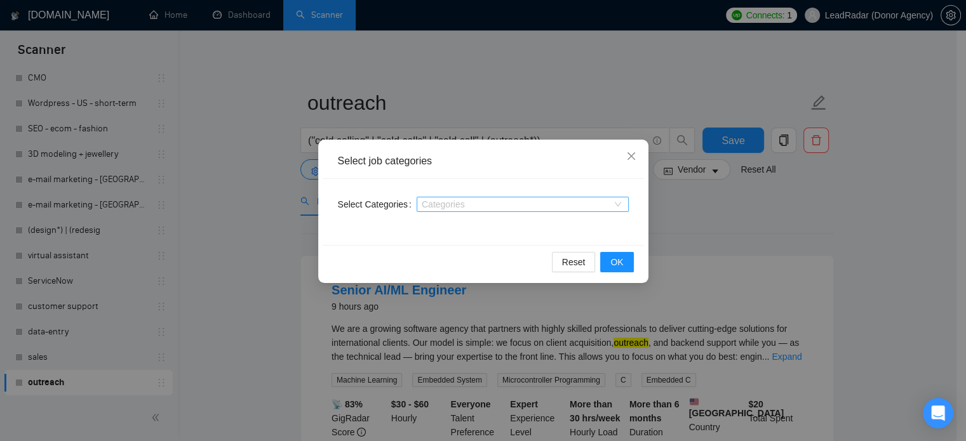
click at [462, 203] on div at bounding box center [516, 204] width 193 height 10
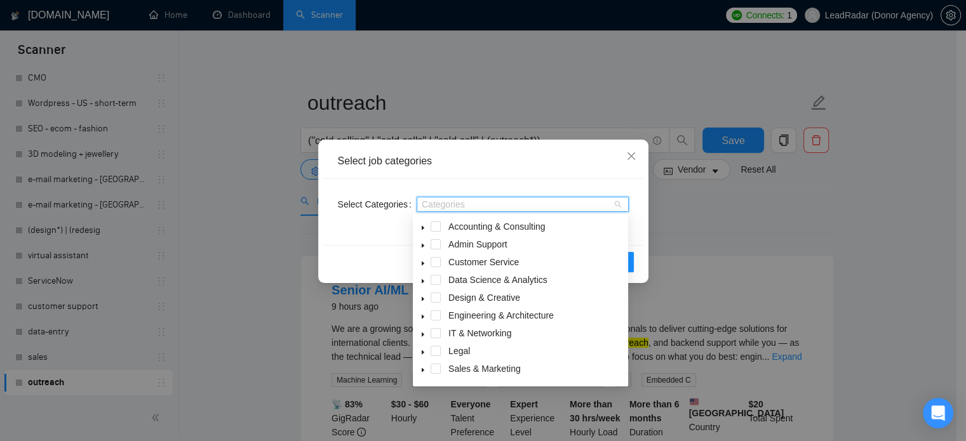
click at [422, 370] on icon "caret-down" at bounding box center [423, 370] width 3 height 4
click at [440, 368] on span at bounding box center [436, 369] width 10 height 10
click at [731, 245] on div "Select job categories Select Categories Sales & Marketing Reset OK" at bounding box center [483, 220] width 966 height 441
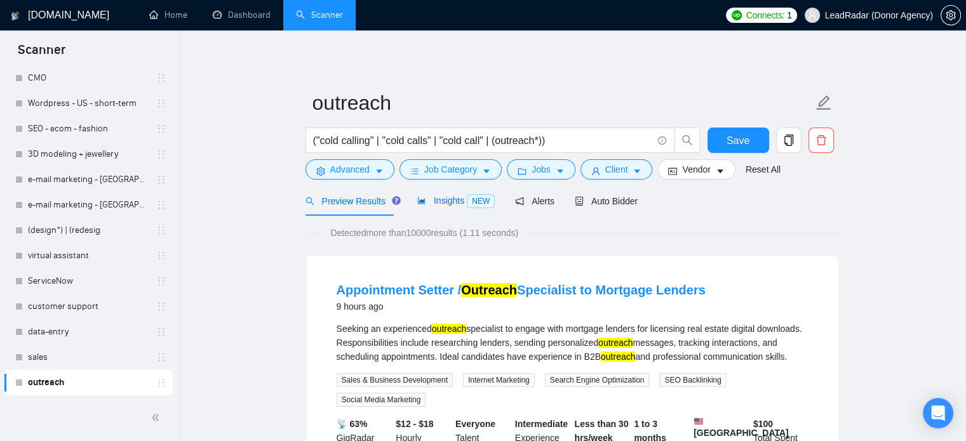
click at [440, 203] on span "Insights NEW" at bounding box center [455, 201] width 77 height 10
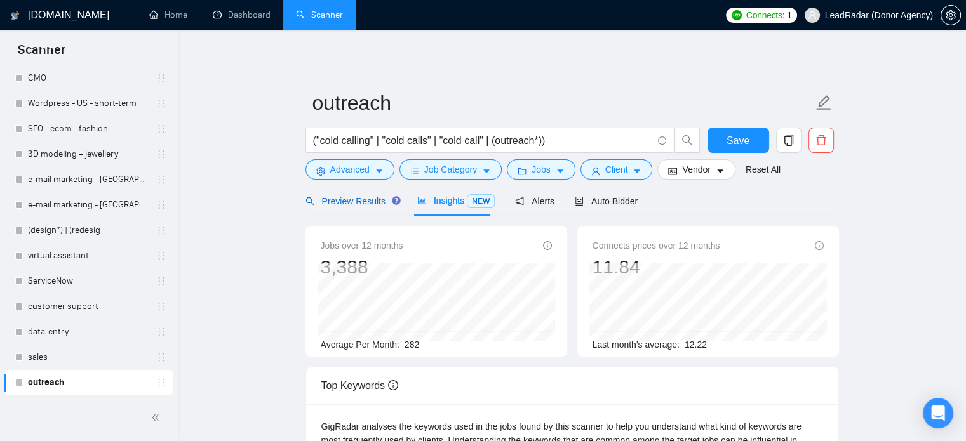
click at [333, 205] on span "Preview Results" at bounding box center [351, 201] width 91 height 10
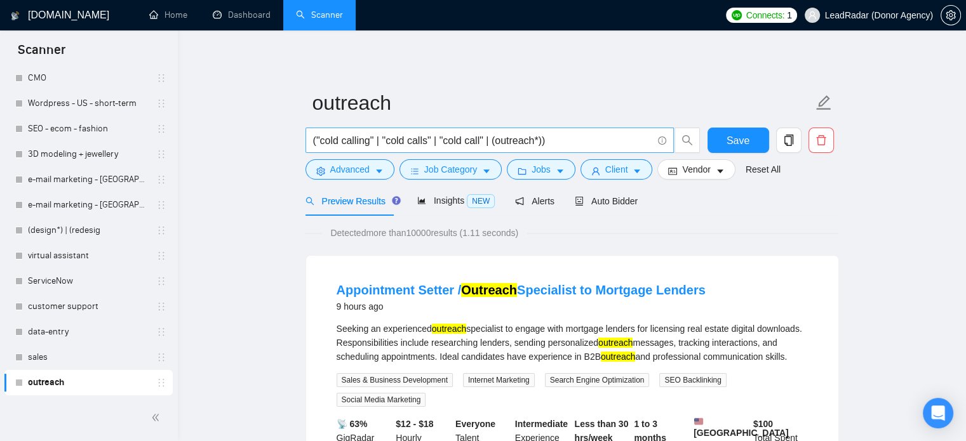
click at [546, 144] on input "("cold calling" | "cold calls" | "cold call" | (outreach*))" at bounding box center [482, 141] width 339 height 16
click at [539, 144] on input "("cold calling" | "cold calls" | "cold call" | (outreach*))" at bounding box center [482, 141] width 339 height 16
click at [541, 142] on input "("cold calling" | "cold calls" | "cold call" | (outreach*))" at bounding box center [482, 141] width 339 height 16
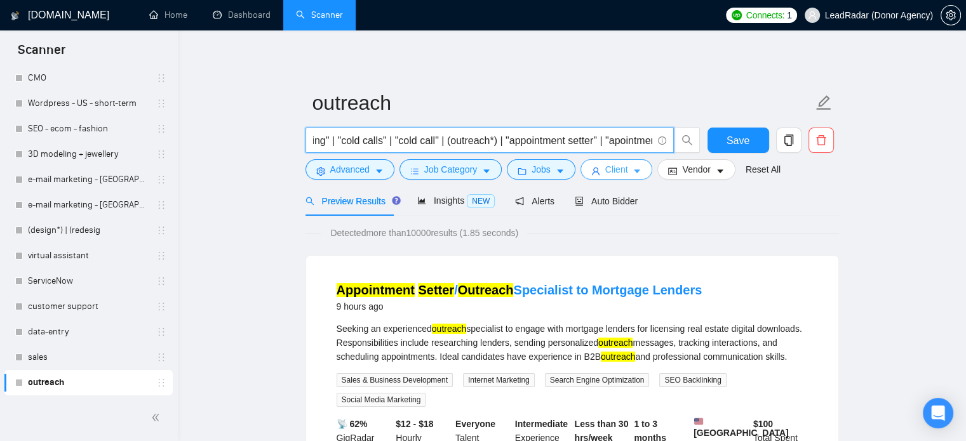
scroll to position [0, 57]
type input "("cold calling" | "cold calls" | "cold call" | (outreach*) | "appointment sette…"
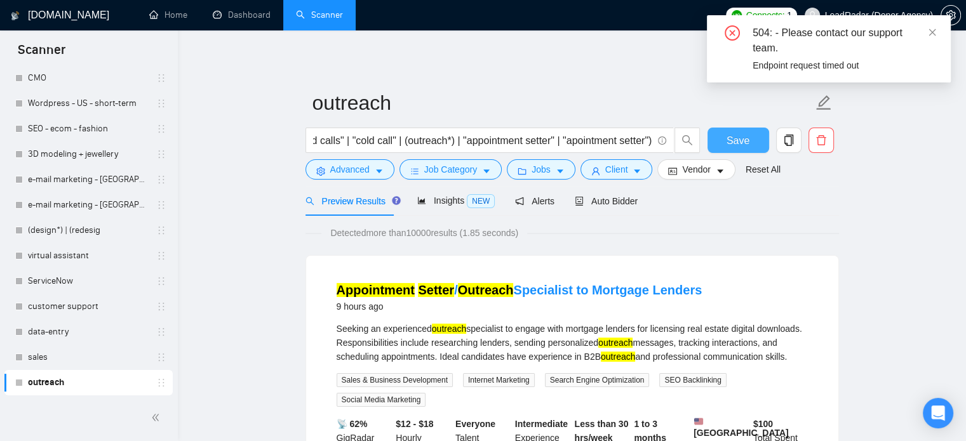
click at [722, 139] on button "Save" at bounding box center [739, 140] width 62 height 25
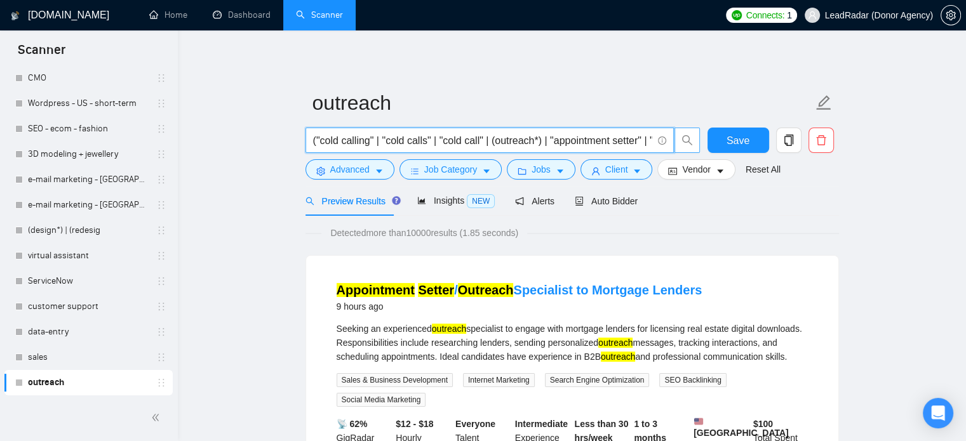
scroll to position [0, 91]
drag, startPoint x: 602, startPoint y: 142, endPoint x: 661, endPoint y: 144, distance: 59.1
click at [675, 145] on span "("cold calling" | "cold calls" | "cold call" | (outreach*) | "appointment sette…" at bounding box center [503, 140] width 395 height 25
click at [652, 142] on span "("cold calling" | "cold calls" | "cold call" | (outreach*) | "appointment sette…" at bounding box center [490, 140] width 368 height 25
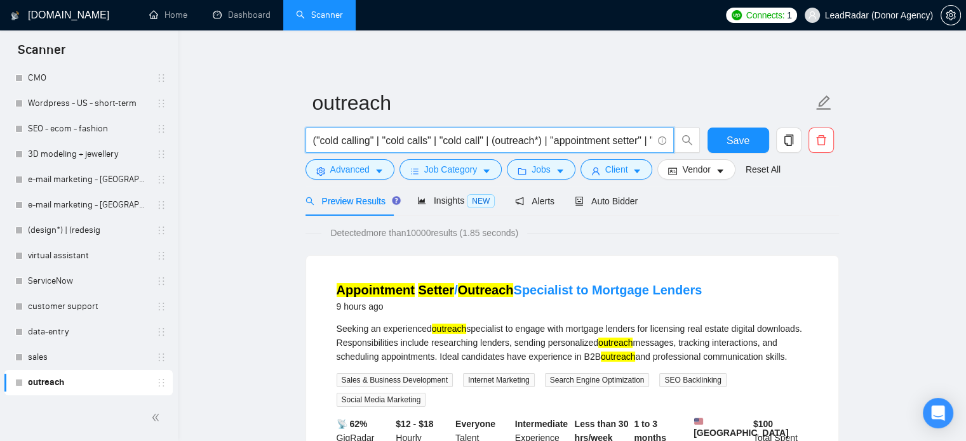
click at [628, 139] on input "("cold calling" | "cold calls" | "cold call" | (outreach*) | "appointment sette…" at bounding box center [482, 141] width 339 height 16
drag, startPoint x: 598, startPoint y: 143, endPoint x: 673, endPoint y: 144, distance: 74.3
click at [700, 145] on div "("cold calling" | "cold calls" | "cold call" | (outreach*) | "appointment sette…" at bounding box center [503, 144] width 400 height 32
click at [655, 143] on span at bounding box center [660, 141] width 11 height 16
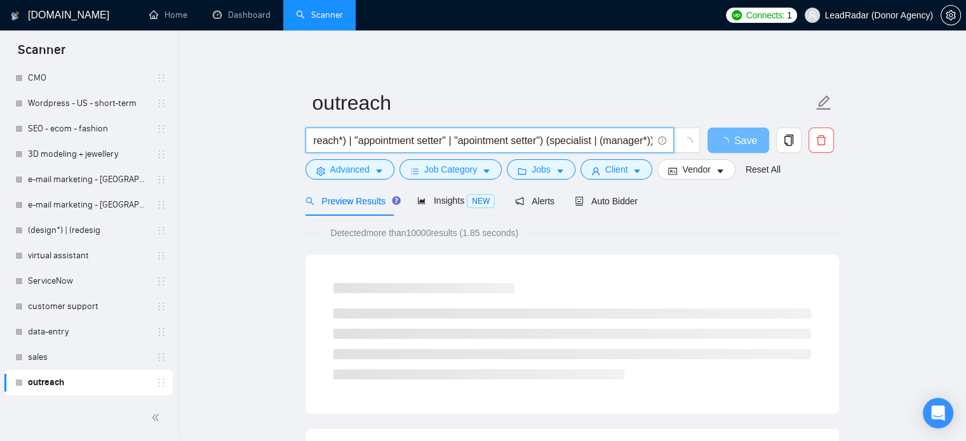
scroll to position [0, 198]
drag, startPoint x: 548, startPoint y: 144, endPoint x: 701, endPoint y: 146, distance: 153.1
click at [701, 146] on div "("cold calling" | "cold calls" | "cold call" | (outreach*) | "appointment sette…" at bounding box center [503, 144] width 400 height 32
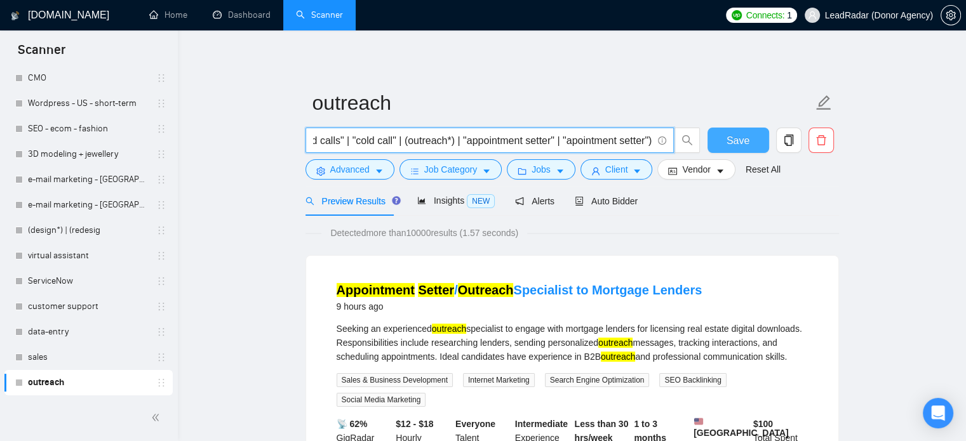
type input "("cold calling" | "cold calls" | "cold call" | (outreach*) | "appointment sette…"
click at [744, 140] on span "Save" at bounding box center [738, 141] width 23 height 16
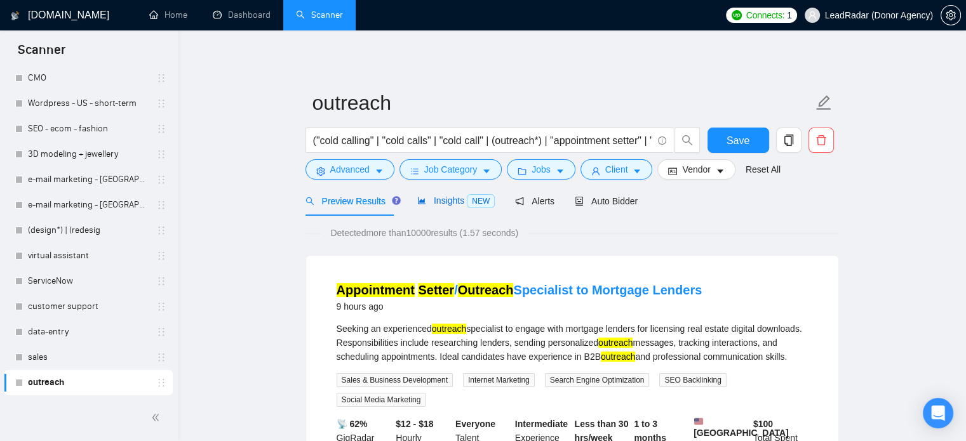
click at [436, 198] on span "Insights NEW" at bounding box center [455, 201] width 77 height 10
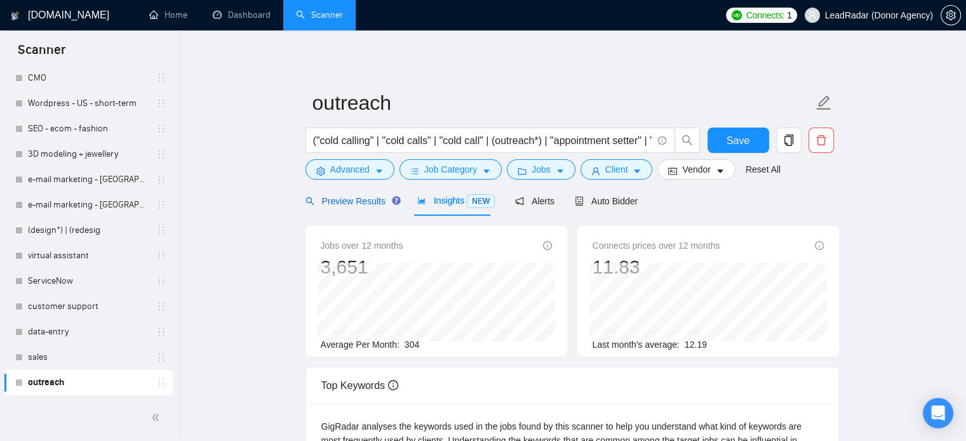
click at [347, 199] on span "Preview Results" at bounding box center [351, 201] width 91 height 10
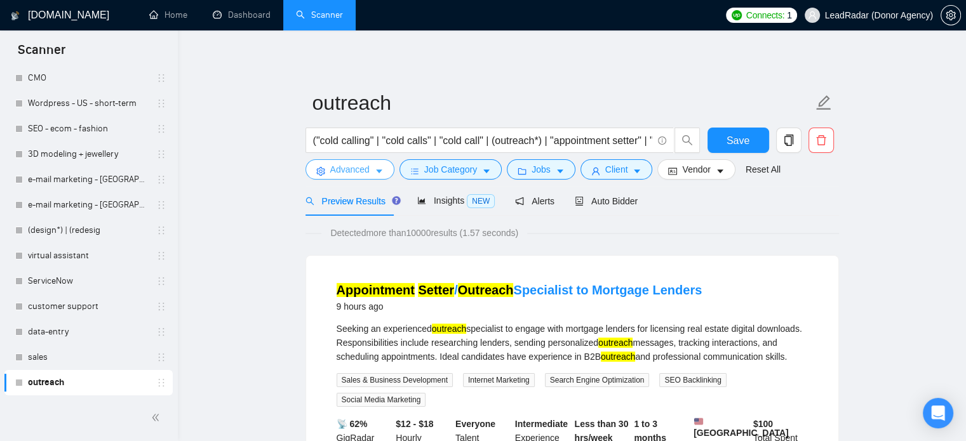
click at [340, 168] on span "Advanced" at bounding box center [349, 170] width 39 height 14
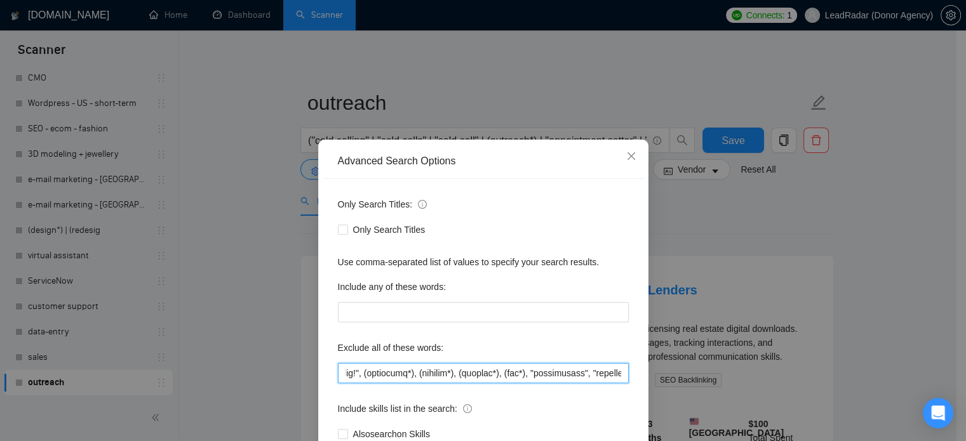
scroll to position [0, 4709]
drag, startPoint x: 506, startPoint y: 372, endPoint x: 776, endPoint y: 372, distance: 270.6
click at [776, 372] on div "Advanced Search Options Only Search Titles: Only Search Titles Use comma-separa…" at bounding box center [483, 220] width 966 height 441
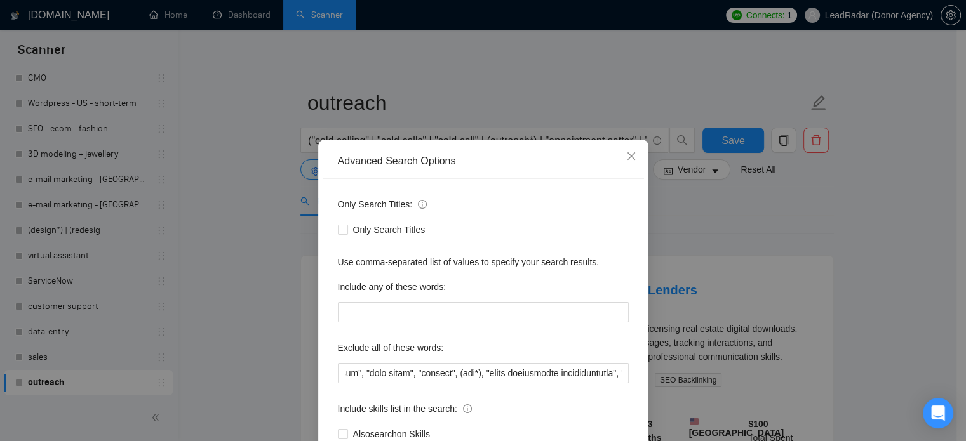
click at [713, 345] on div "Advanced Search Options Only Search Titles: Only Search Titles Use comma-separa…" at bounding box center [483, 220] width 966 height 441
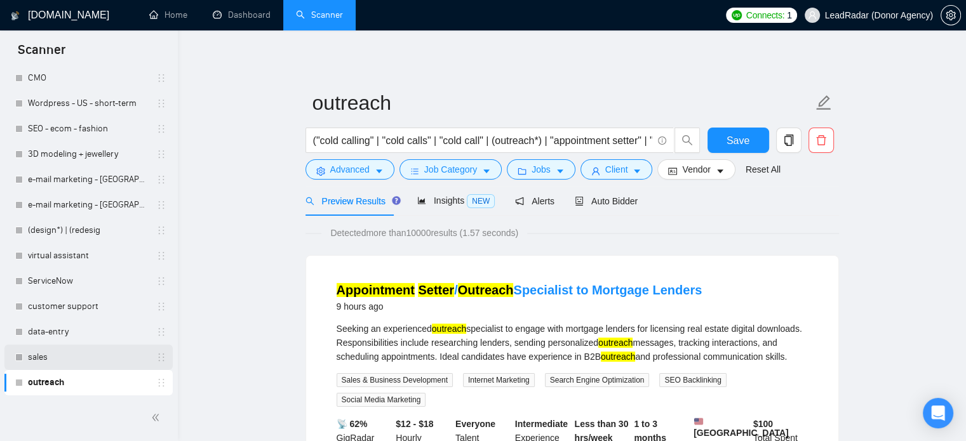
click at [67, 351] on link "sales" at bounding box center [88, 357] width 121 height 25
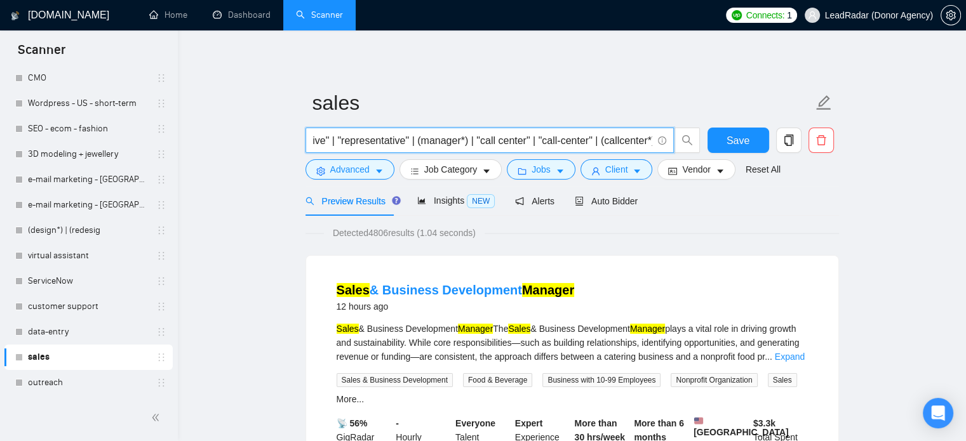
scroll to position [0, 158]
drag, startPoint x: 473, startPoint y: 142, endPoint x: 647, endPoint y: 144, distance: 174.7
click at [647, 144] on input "(sales*) ("development represantative" | "representative" | (manager*) | "call …" at bounding box center [482, 141] width 339 height 16
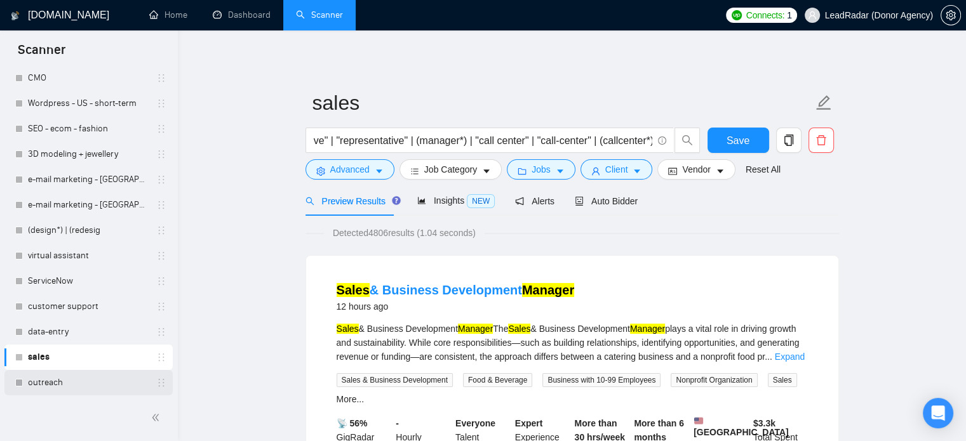
click at [61, 376] on link "outreach" at bounding box center [88, 382] width 121 height 25
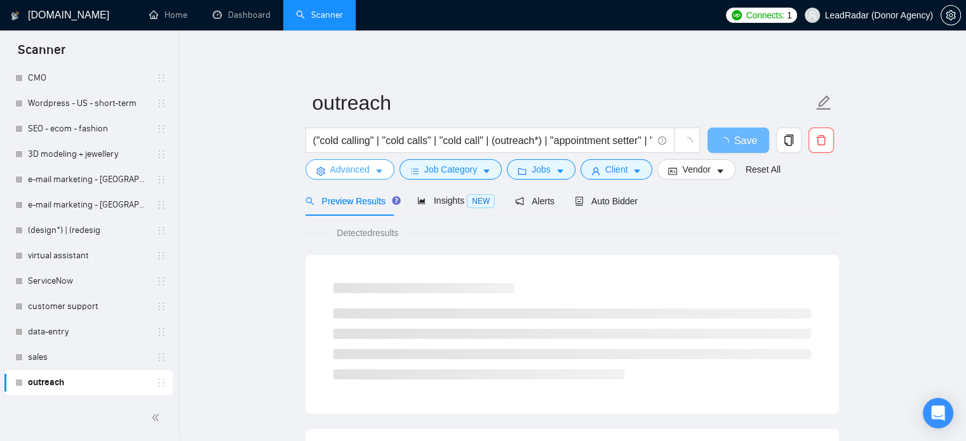
click at [375, 175] on icon "caret-down" at bounding box center [379, 171] width 9 height 9
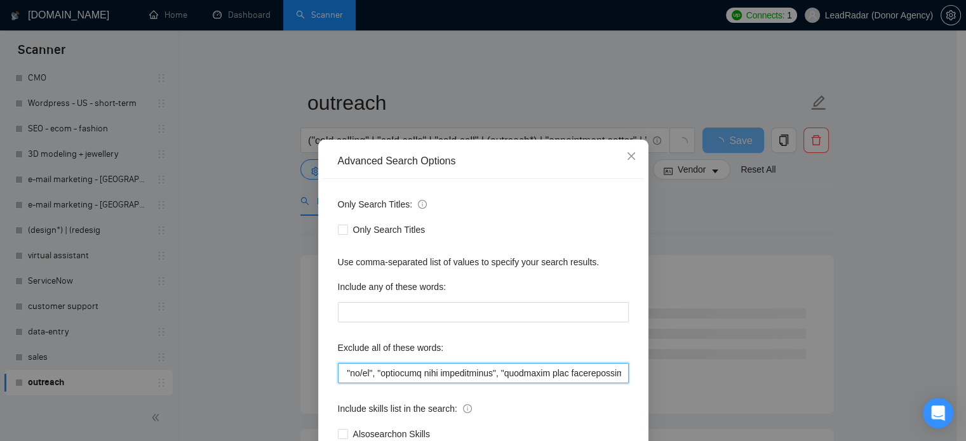
scroll to position [0, 4709]
drag, startPoint x: 577, startPoint y: 373, endPoint x: 691, endPoint y: 369, distance: 114.4
click at [691, 369] on div "Advanced Search Options Only Search Titles: Only Search Titles Use comma-separa…" at bounding box center [483, 220] width 966 height 441
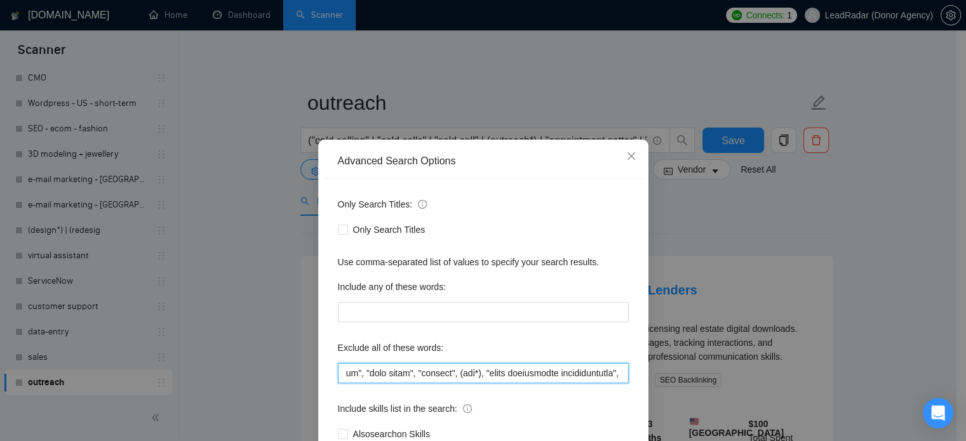
click at [615, 373] on input "text" at bounding box center [483, 373] width 291 height 20
paste input ""call center" | "call-center" | (callcenter*)"
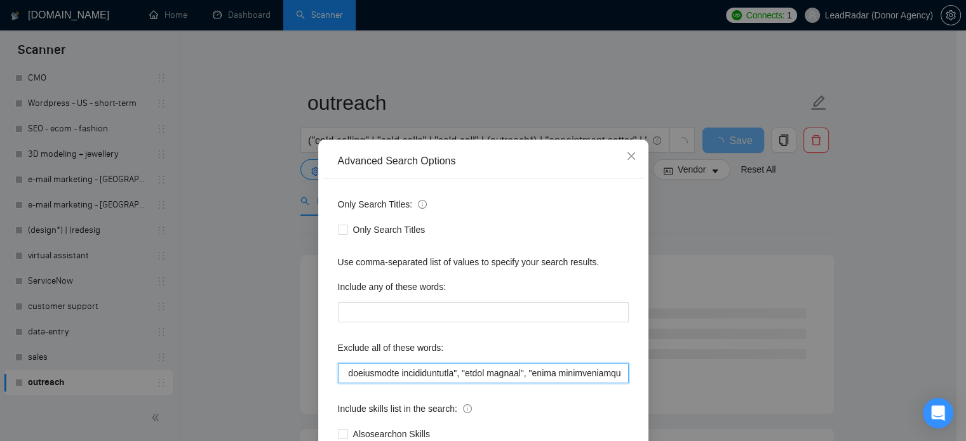
click at [572, 375] on input "text" at bounding box center [483, 373] width 291 height 20
click at [516, 373] on input "text" at bounding box center [483, 373] width 291 height 20
click at [569, 375] on input "text" at bounding box center [483, 373] width 291 height 20
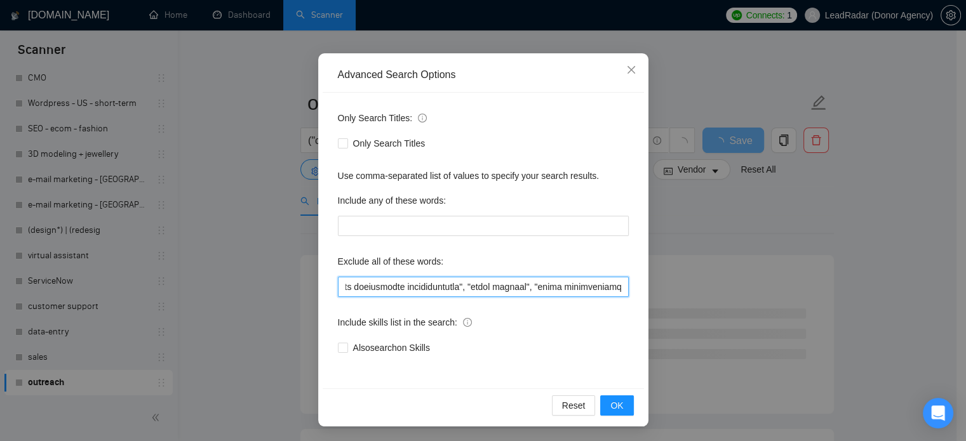
scroll to position [86, 0]
type input "(loremipsu*), "/dolorsita", "-consectet", "/AD" | "-EL", "se", "Doeiusm Tempori…"
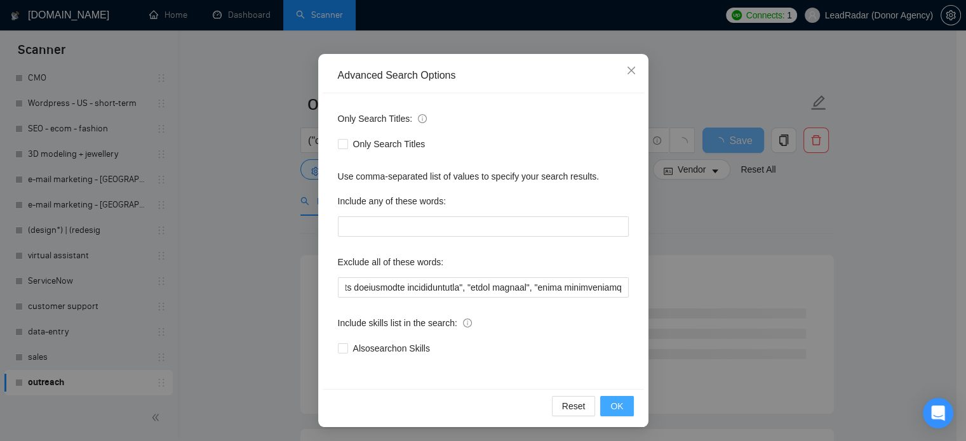
click at [616, 406] on span "OK" at bounding box center [616, 407] width 13 height 14
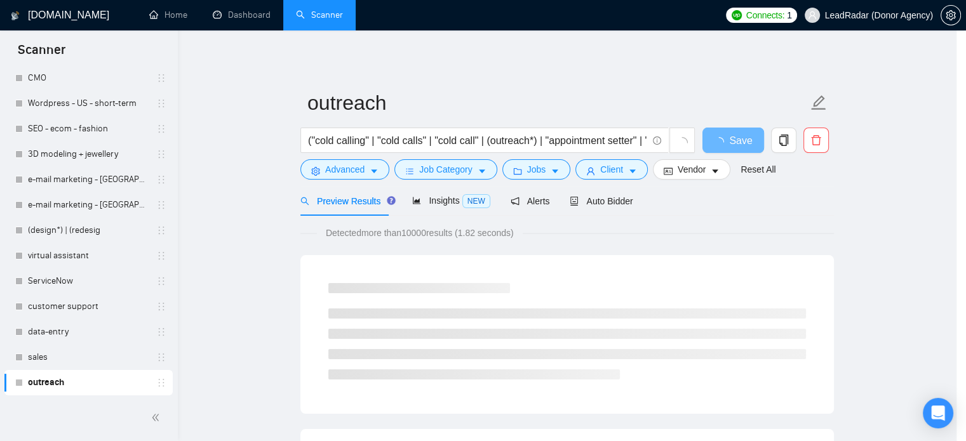
scroll to position [23, 0]
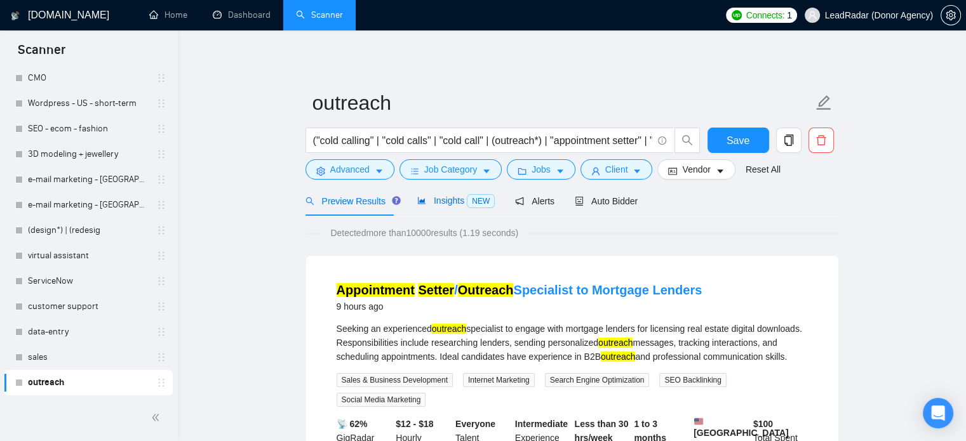
drag, startPoint x: 462, startPoint y: 205, endPoint x: 341, endPoint y: 208, distance: 121.3
click at [462, 205] on span "Insights NEW" at bounding box center [455, 201] width 77 height 10
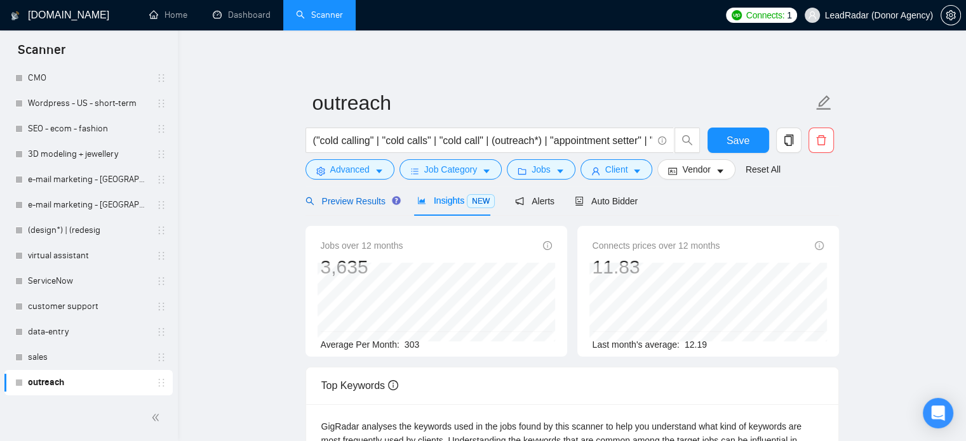
click at [340, 201] on span "Preview Results" at bounding box center [351, 201] width 91 height 10
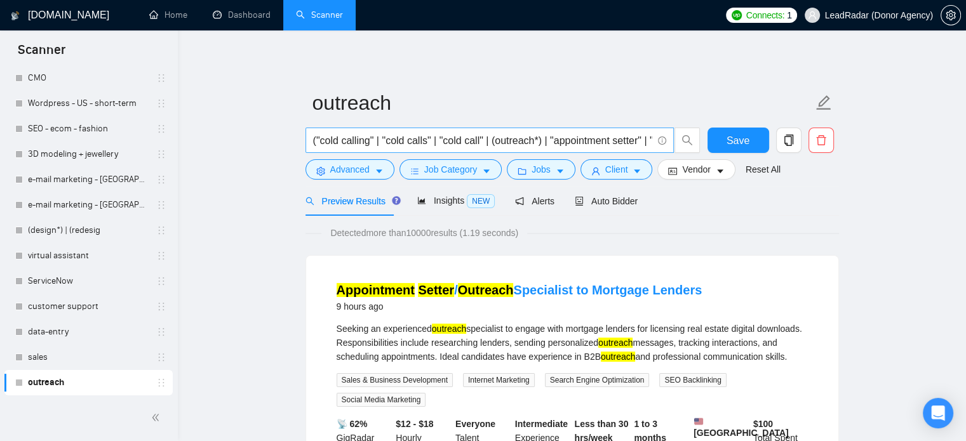
click at [390, 145] on input "("cold calling" | "cold calls" | "cold call" | (outreach*) | "appointment sette…" at bounding box center [482, 141] width 339 height 16
click at [795, 142] on span "copy" at bounding box center [789, 140] width 24 height 11
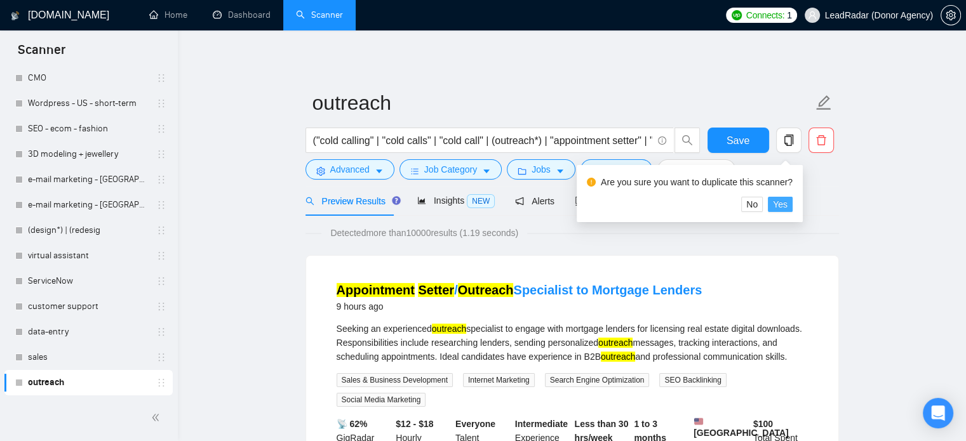
click at [777, 202] on span "Yes" at bounding box center [780, 205] width 15 height 14
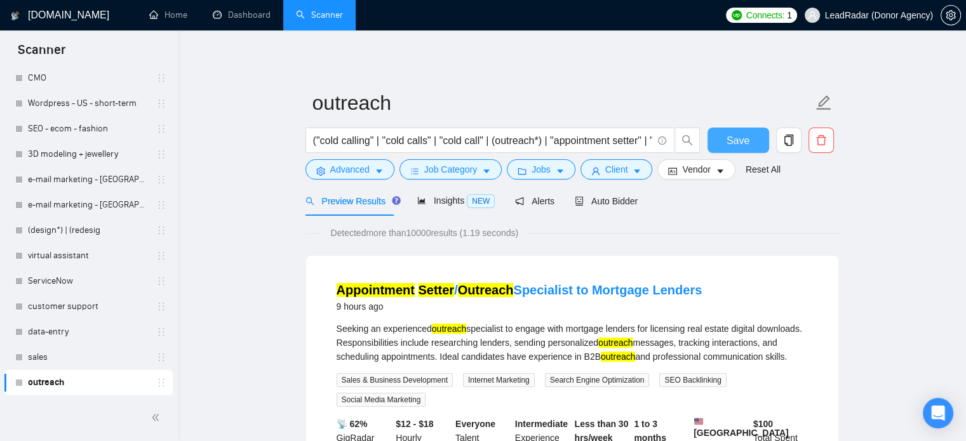
click at [741, 133] on span "Save" at bounding box center [738, 141] width 23 height 16
click at [783, 144] on icon "copy" at bounding box center [788, 140] width 11 height 11
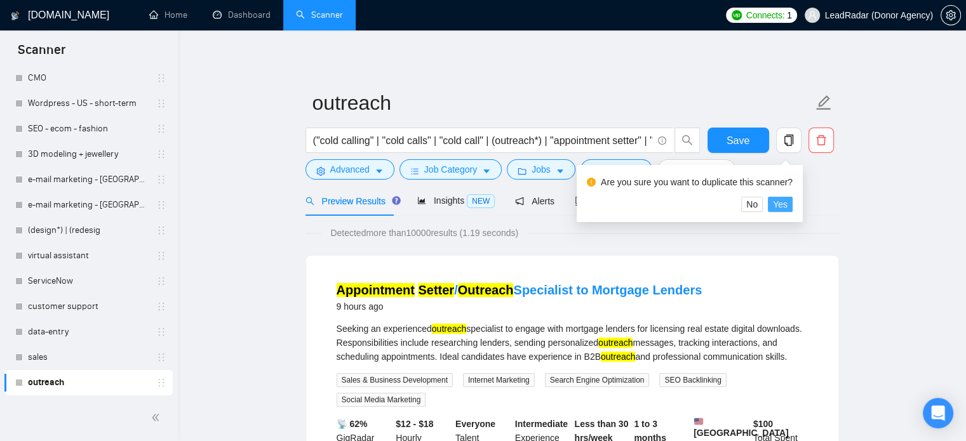
click at [781, 204] on span "Yes" at bounding box center [780, 205] width 15 height 14
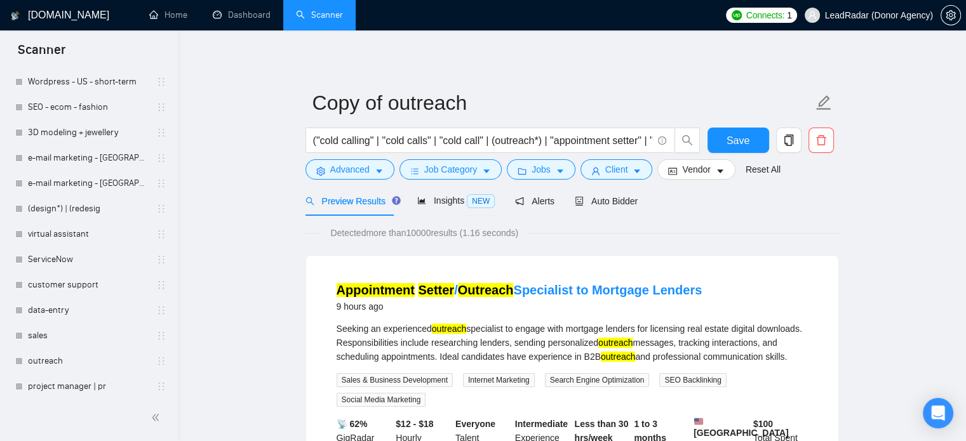
scroll to position [293, 0]
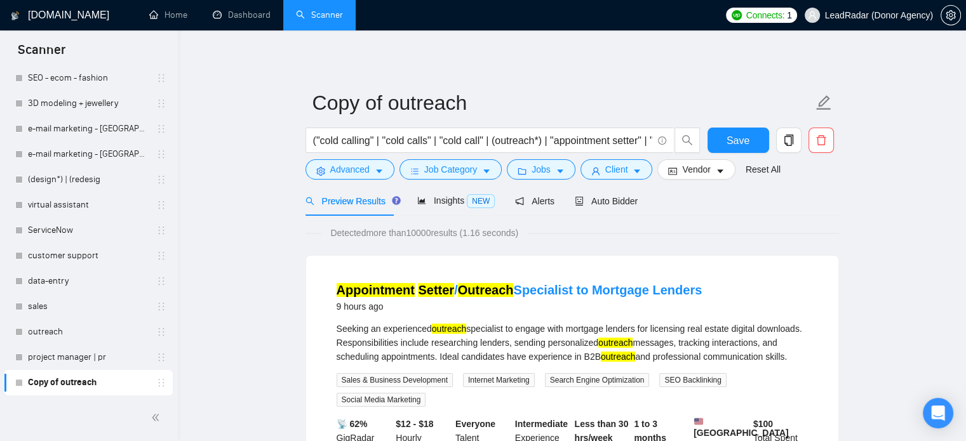
click at [74, 381] on link "Copy of outreach" at bounding box center [88, 382] width 121 height 25
click at [79, 380] on link "Copy of outreach" at bounding box center [88, 382] width 121 height 25
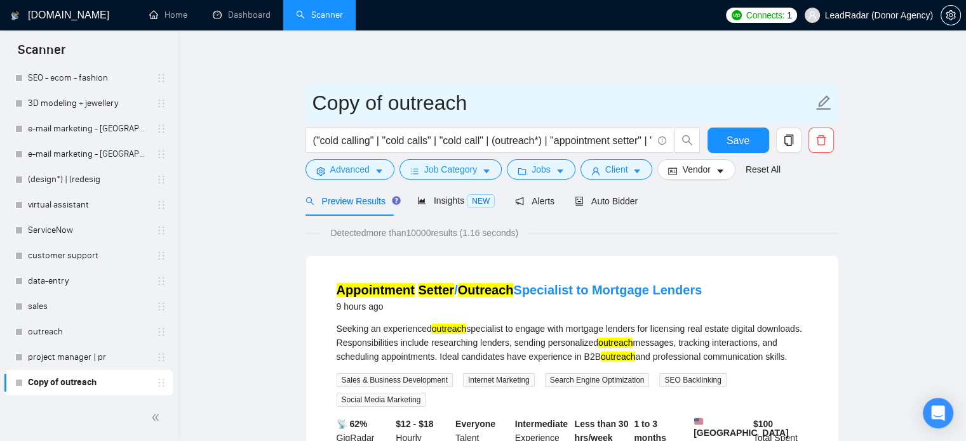
drag, startPoint x: 518, startPoint y: 101, endPoint x: 359, endPoint y: 121, distance: 160.7
paste input "property management specialists"
click at [563, 103] on input "property management specialists" at bounding box center [563, 103] width 501 height 32
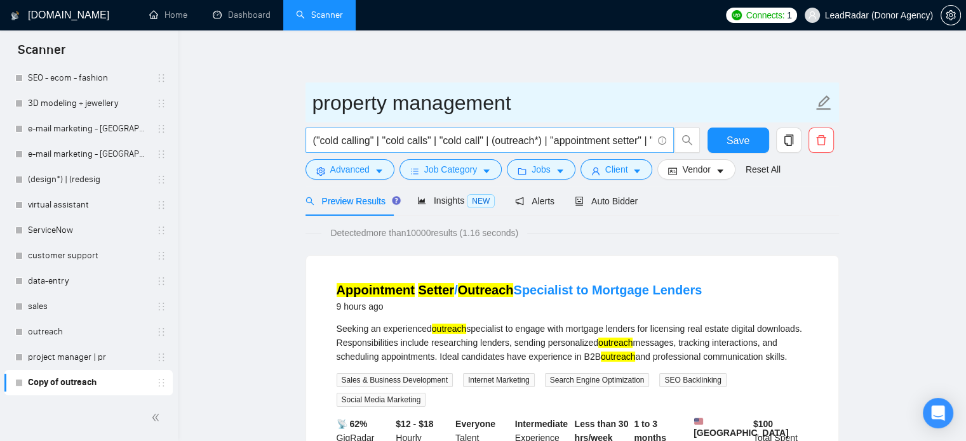
type input "property management"
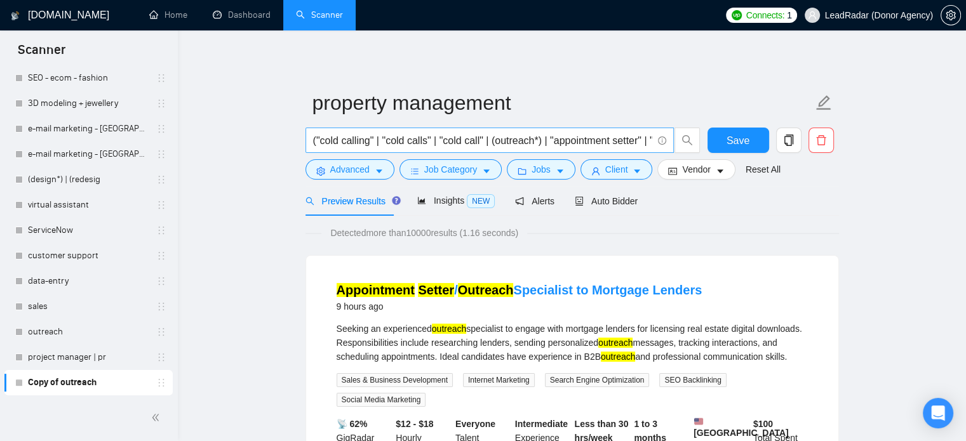
click at [485, 140] on input "("cold calling" | "cold calls" | "cold call" | (outreach*) | "appointment sette…" at bounding box center [482, 141] width 339 height 16
paste input "property management specialists"
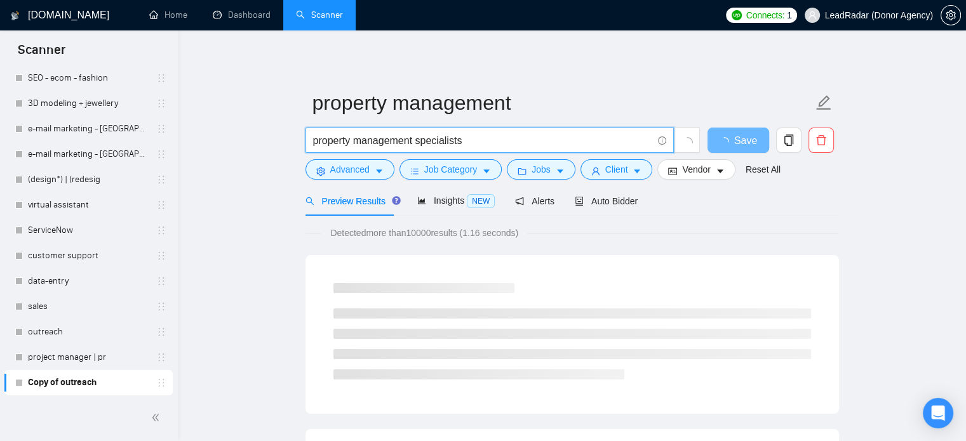
drag, startPoint x: 417, startPoint y: 142, endPoint x: 483, endPoint y: 141, distance: 66.1
click at [483, 141] on input "property management specialists" at bounding box center [482, 141] width 339 height 16
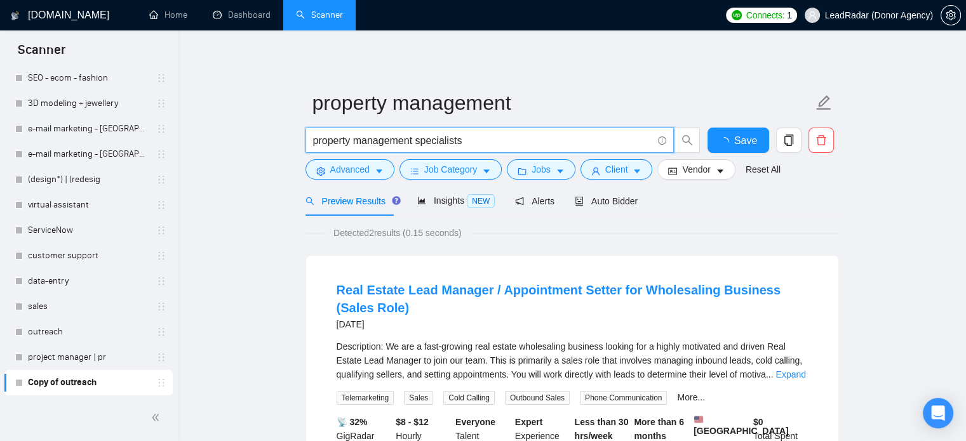
click at [356, 144] on input "property management specialists" at bounding box center [482, 141] width 339 height 16
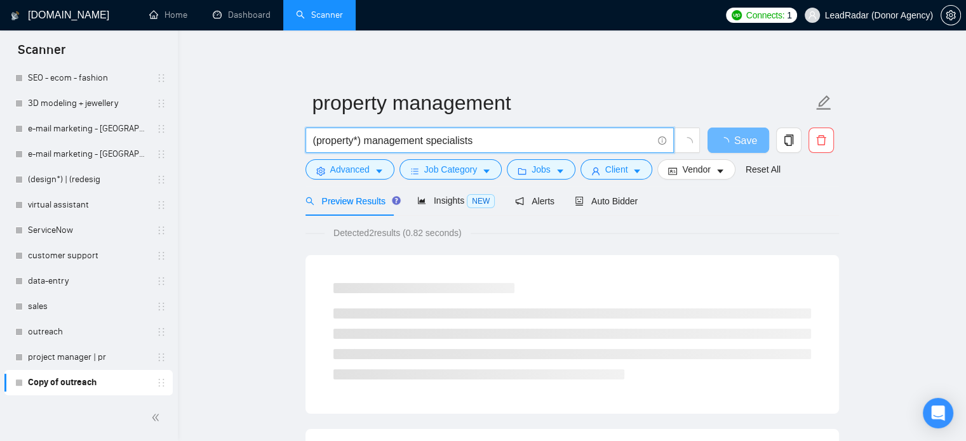
click at [366, 144] on input "(property*) management specialists" at bounding box center [482, 141] width 339 height 16
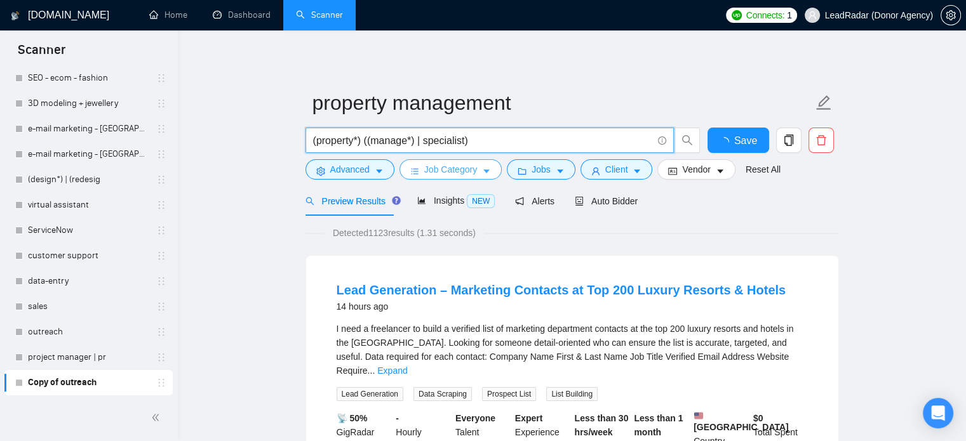
type input "(property*) ((manage*) | specialist)"
click at [488, 173] on icon "caret-down" at bounding box center [486, 171] width 9 height 9
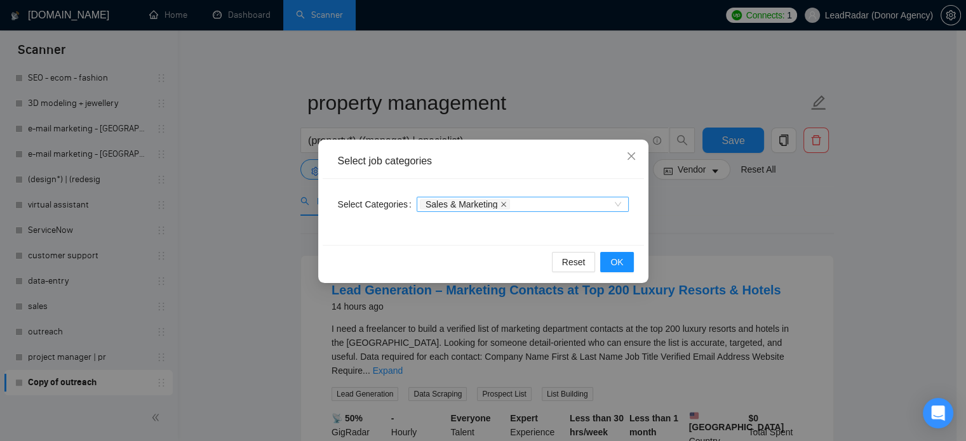
click at [501, 205] on icon "close" at bounding box center [504, 204] width 6 height 6
click at [629, 259] on button "OK" at bounding box center [616, 262] width 33 height 20
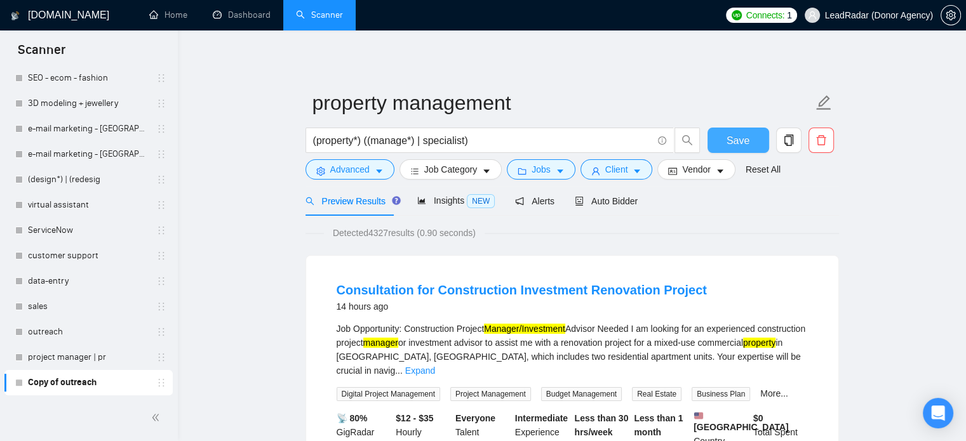
click at [755, 130] on button "Save" at bounding box center [739, 140] width 62 height 25
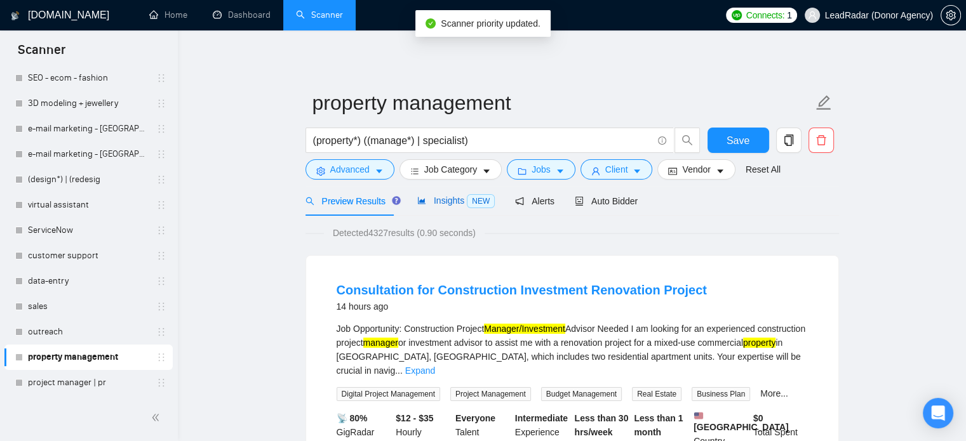
click at [457, 206] on div "Insights NEW" at bounding box center [455, 201] width 77 height 15
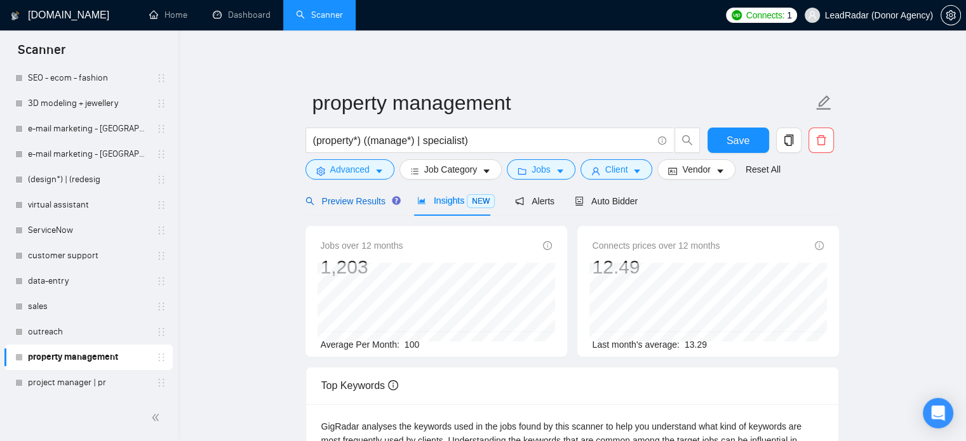
click at [354, 206] on span "Preview Results" at bounding box center [351, 201] width 91 height 10
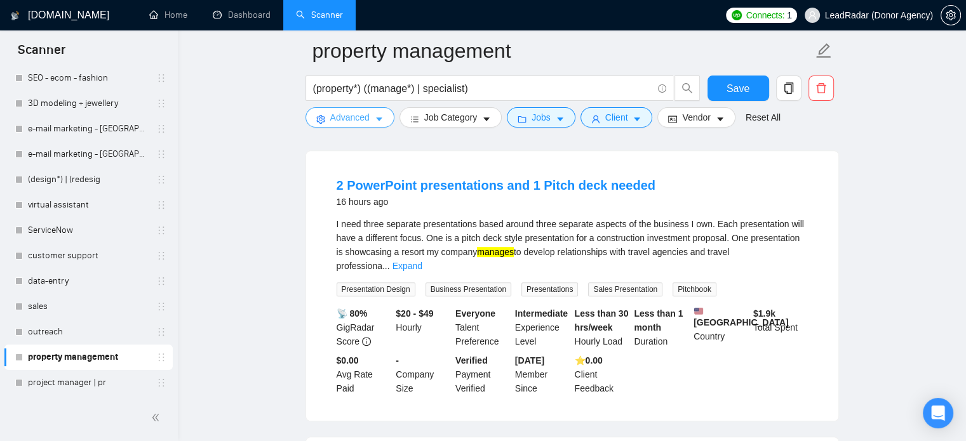
scroll to position [687, 0]
click at [372, 123] on button "Advanced" at bounding box center [350, 117] width 89 height 20
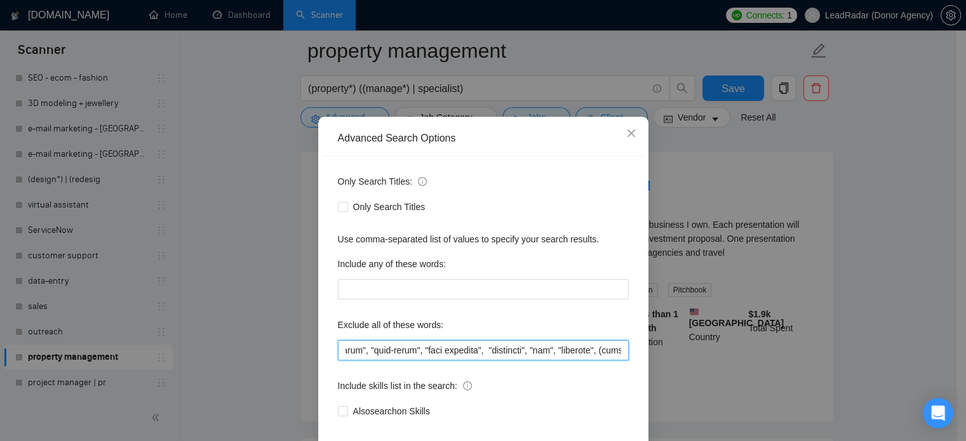
scroll to position [0, 4863]
drag, startPoint x: 541, startPoint y: 380, endPoint x: 696, endPoint y: 380, distance: 155.6
click at [696, 380] on div "Advanced Search Options Only Search Titles: Only Search Titles Use comma-separa…" at bounding box center [483, 220] width 966 height 441
click at [498, 361] on input "text" at bounding box center [483, 350] width 291 height 20
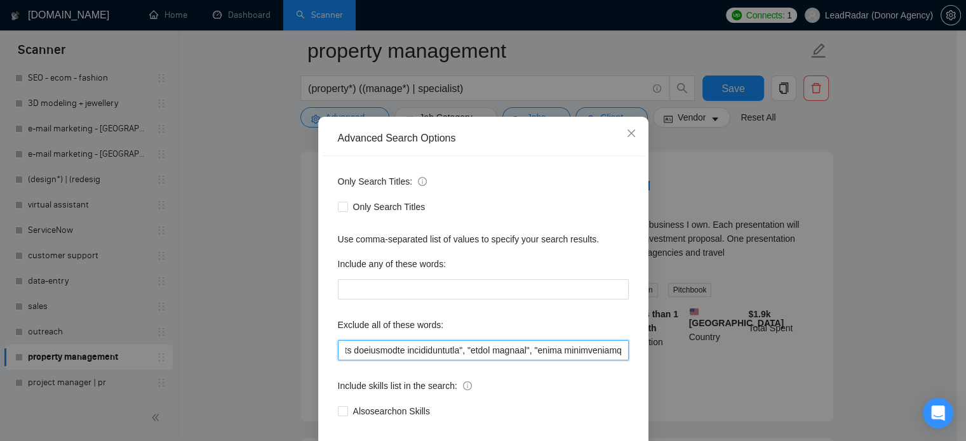
click at [617, 361] on input "text" at bounding box center [483, 350] width 291 height 20
type input "(loremipsu*), "/dolorsita", "-consectet", "/AD" | "-EL", "se", "Doeiusm Tempori…"
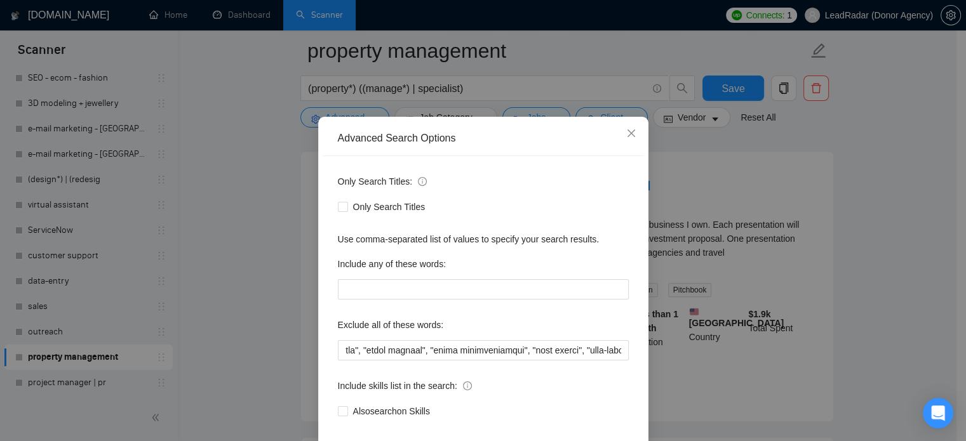
scroll to position [0, 0]
click at [907, 296] on div "Advanced Search Options Only Search Titles: Only Search Titles Use comma-separa…" at bounding box center [483, 220] width 966 height 441
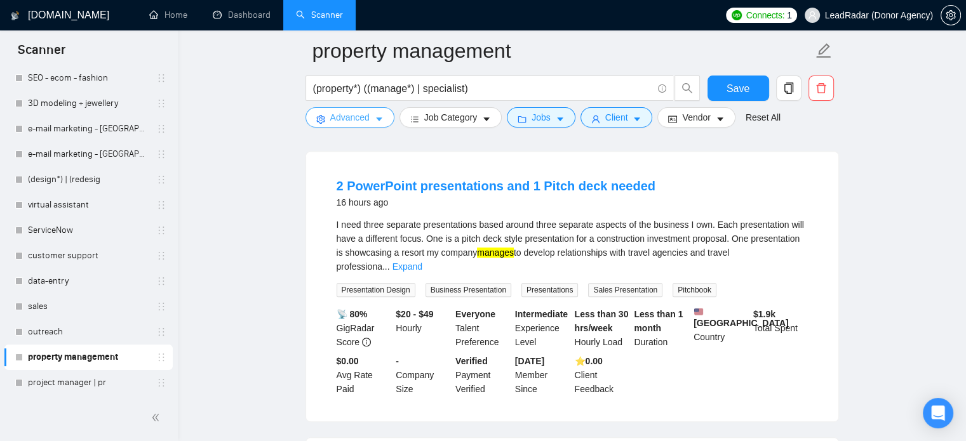
click at [375, 118] on icon "caret-down" at bounding box center [379, 119] width 9 height 9
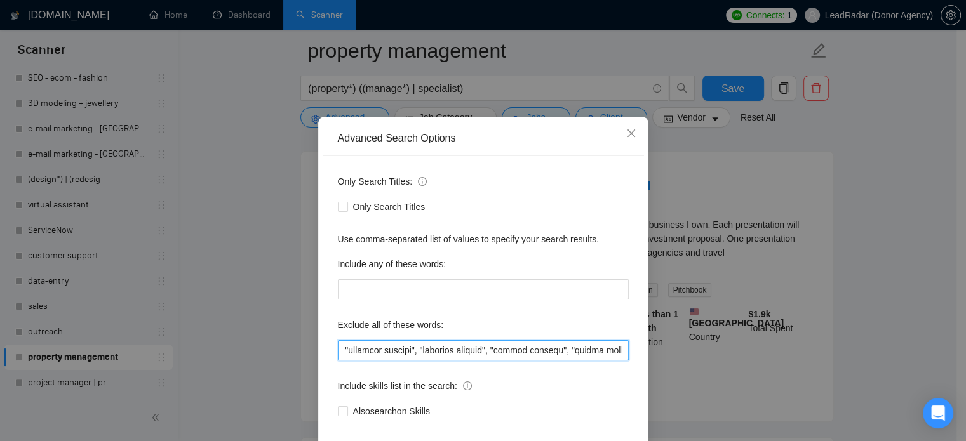
scroll to position [0, 4967]
drag, startPoint x: 622, startPoint y: 373, endPoint x: 663, endPoint y: 375, distance: 40.7
click at [730, 375] on div "Advanced Search Options Only Search Titles: Only Search Titles Use comma-separa…" at bounding box center [483, 220] width 966 height 441
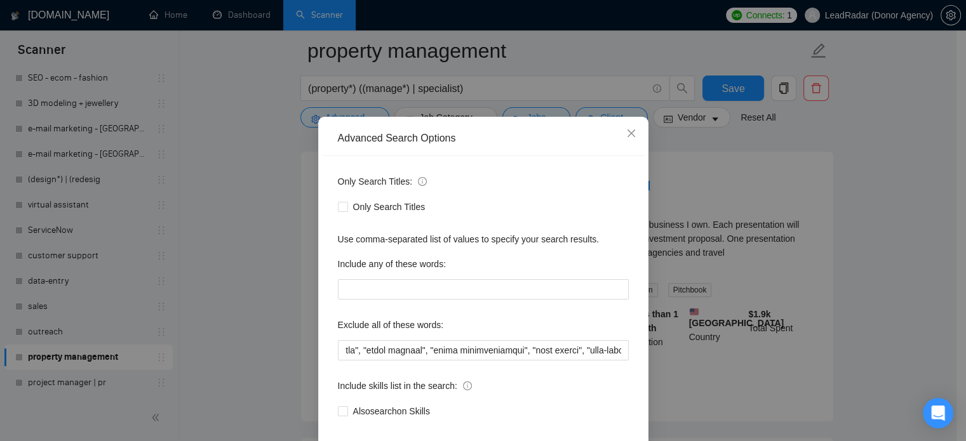
click at [246, 268] on div "Advanced Search Options Only Search Titles: Only Search Titles Use comma-separa…" at bounding box center [483, 220] width 966 height 441
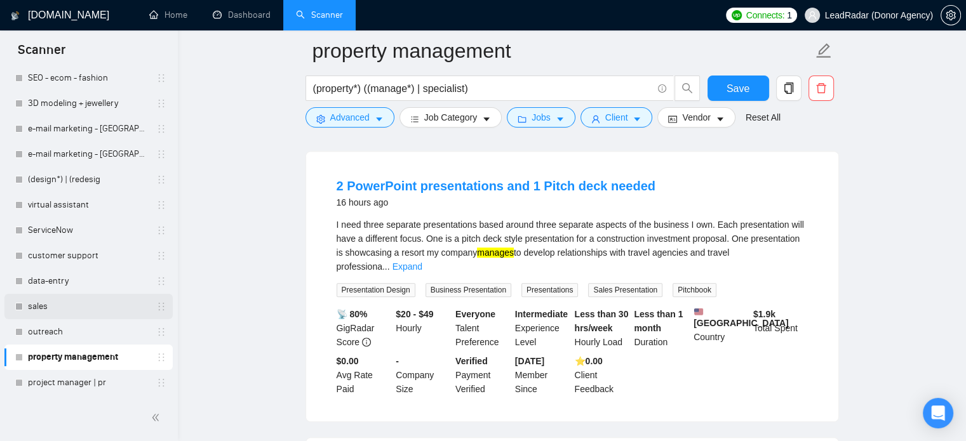
click at [74, 304] on link "sales" at bounding box center [88, 306] width 121 height 25
click at [729, 97] on button "Save" at bounding box center [739, 88] width 62 height 25
click at [66, 332] on link "outreach" at bounding box center [88, 331] width 121 height 25
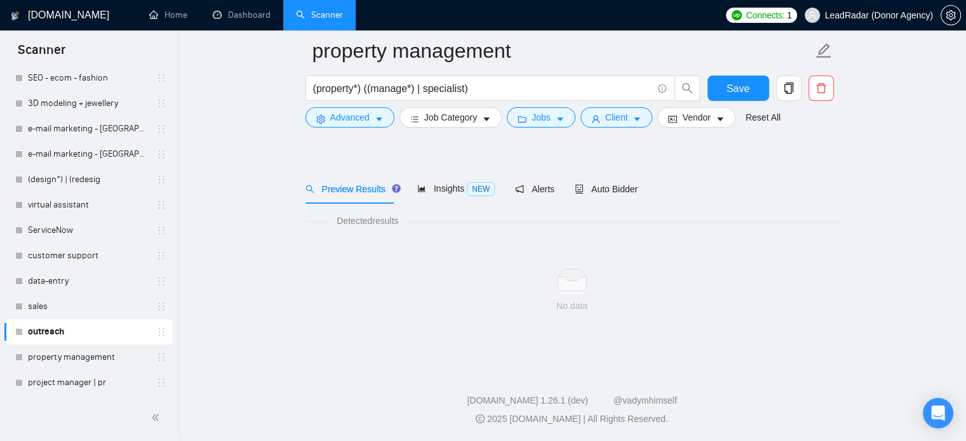
scroll to position [22, 0]
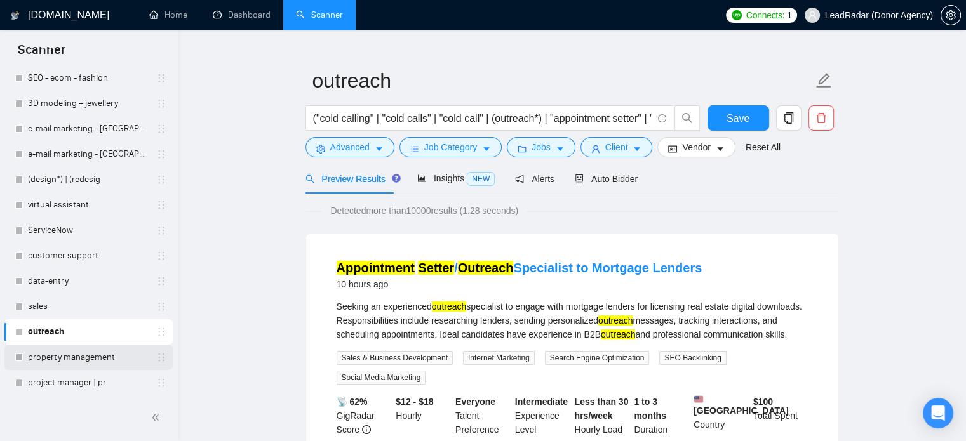
click at [85, 359] on link "property management" at bounding box center [88, 357] width 121 height 25
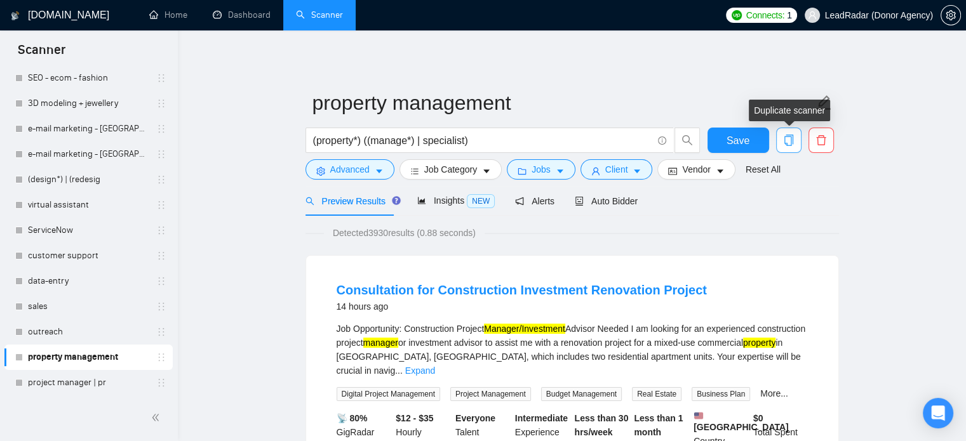
click at [788, 142] on icon "copy" at bounding box center [788, 140] width 11 height 11
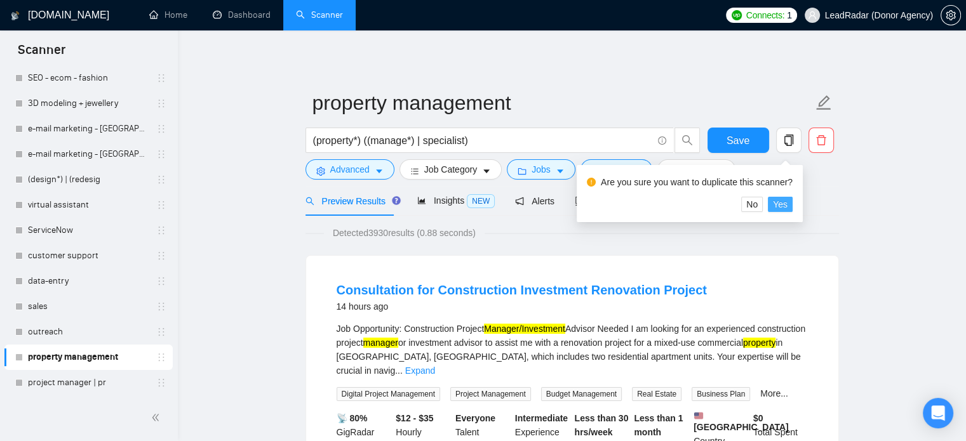
click at [770, 199] on button "Yes" at bounding box center [780, 204] width 25 height 15
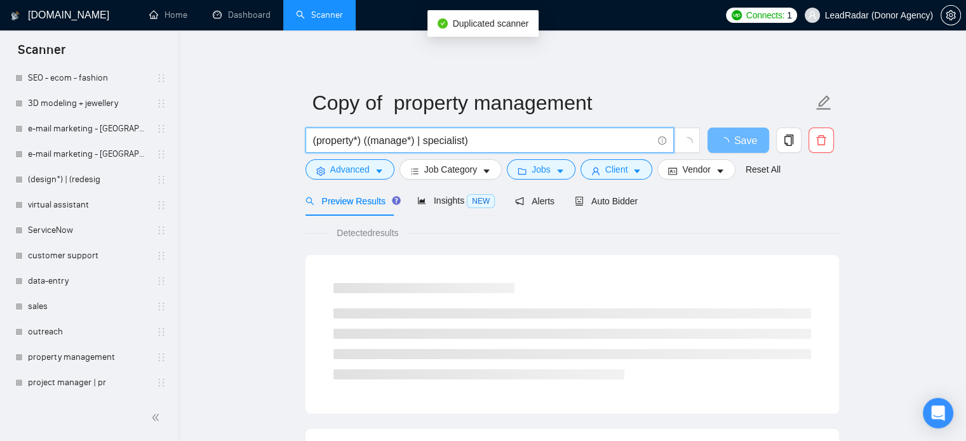
click at [470, 142] on input "(property*) ((manage*) | specialist)" at bounding box center [482, 141] width 339 height 16
drag, startPoint x: 481, startPoint y: 142, endPoint x: 192, endPoint y: 145, distance: 289.0
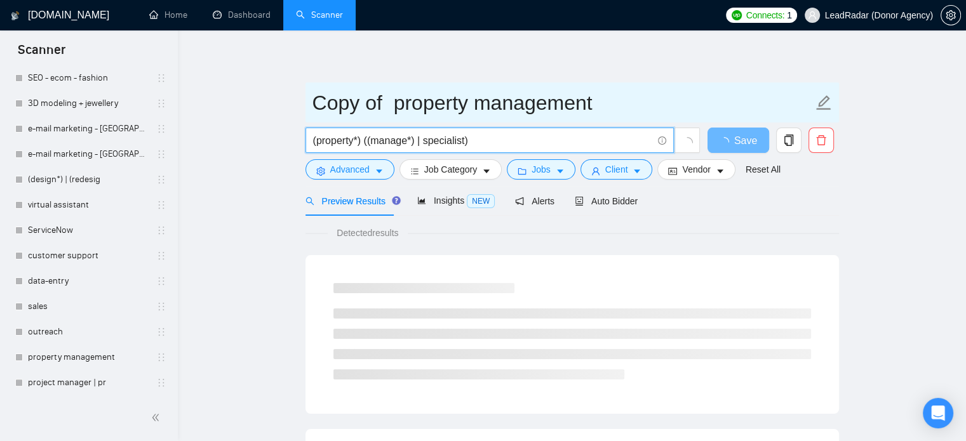
click at [479, 91] on input "Copy of property management" at bounding box center [563, 103] width 501 height 32
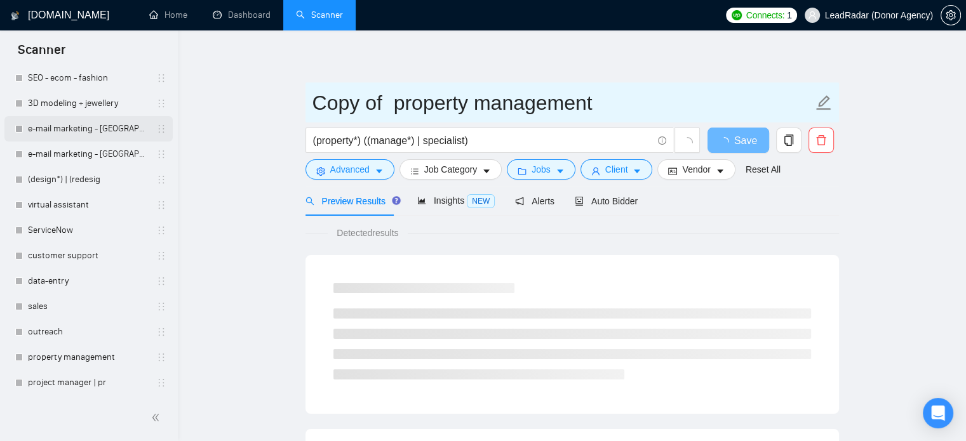
drag, startPoint x: 625, startPoint y: 107, endPoint x: 149, endPoint y: 122, distance: 476.6
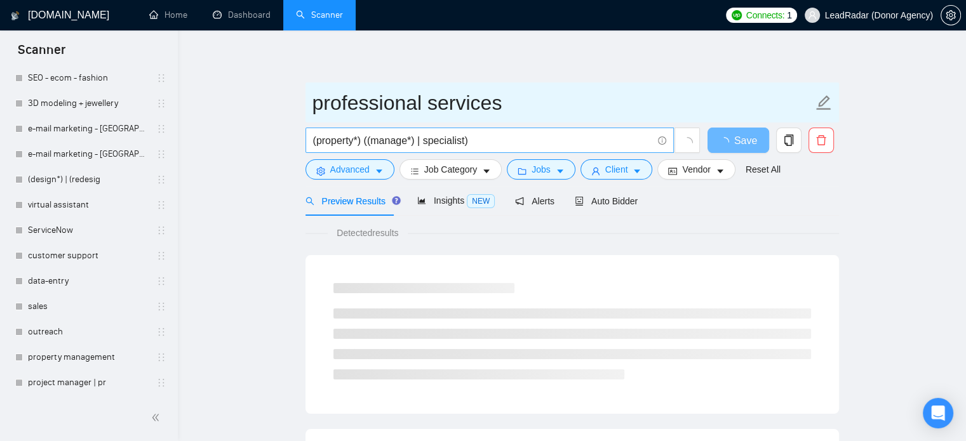
type input "professional services"
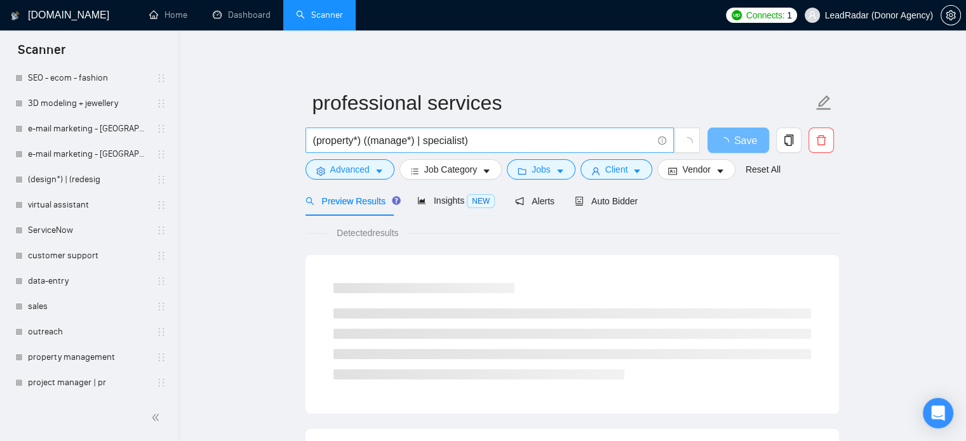
click at [464, 137] on input "(property*) ((manage*) | specialist)" at bounding box center [482, 141] width 339 height 16
drag, startPoint x: 479, startPoint y: 139, endPoint x: 217, endPoint y: 147, distance: 262.4
paste input "Construction, real estate, manufacturing, engineering"
click at [318, 144] on input "(Construction, real estate, manufacturing, engineering" at bounding box center [482, 141] width 339 height 16
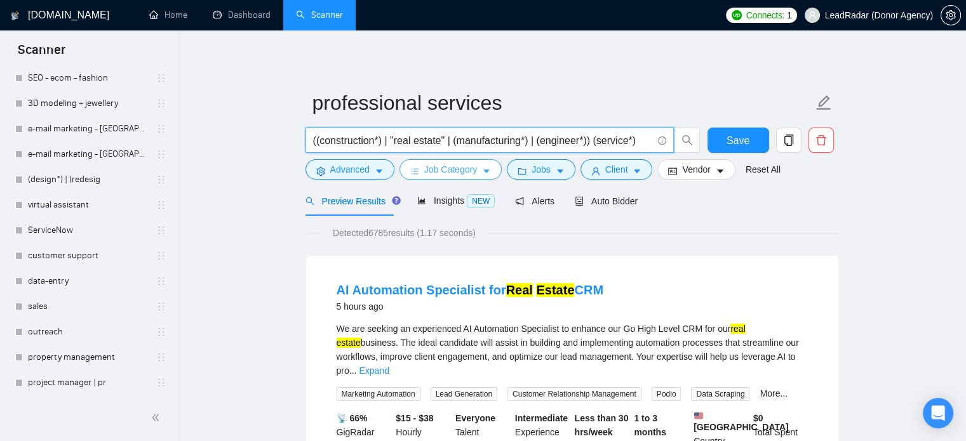
type input "((construction*) | "real estate" | (manufacturing*) | (engineer*)) (service*)"
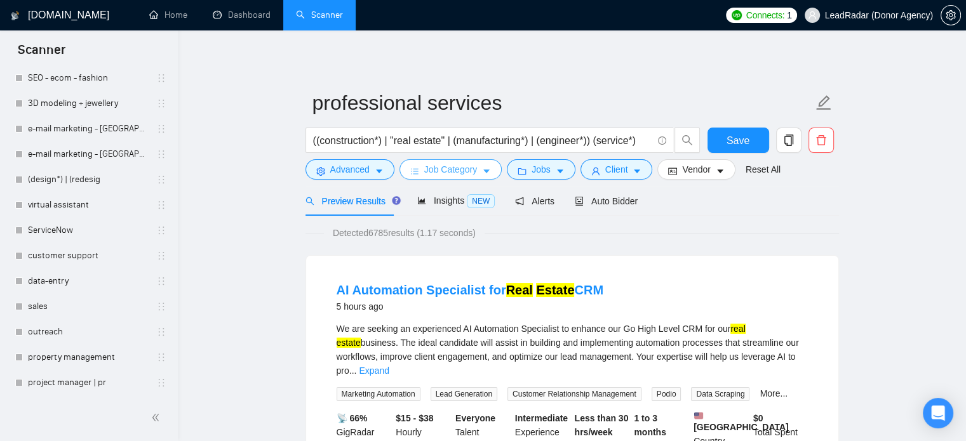
click at [437, 177] on button "Job Category" at bounding box center [451, 169] width 102 height 20
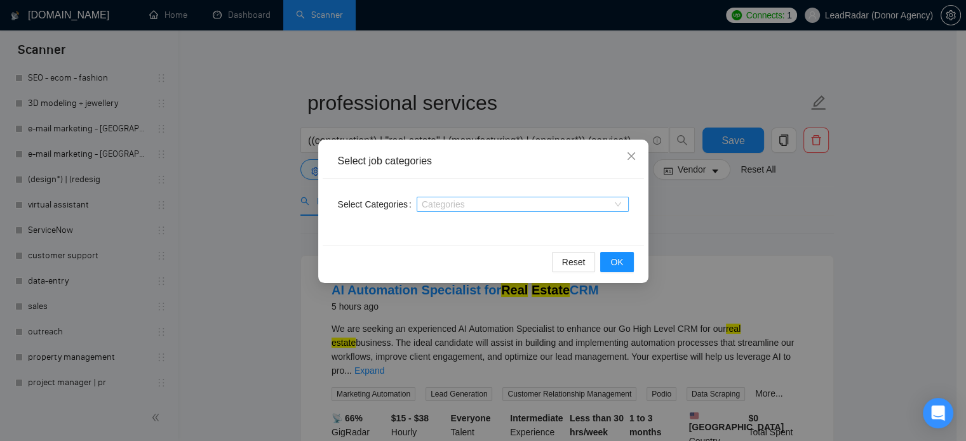
click at [448, 199] on div at bounding box center [516, 204] width 193 height 10
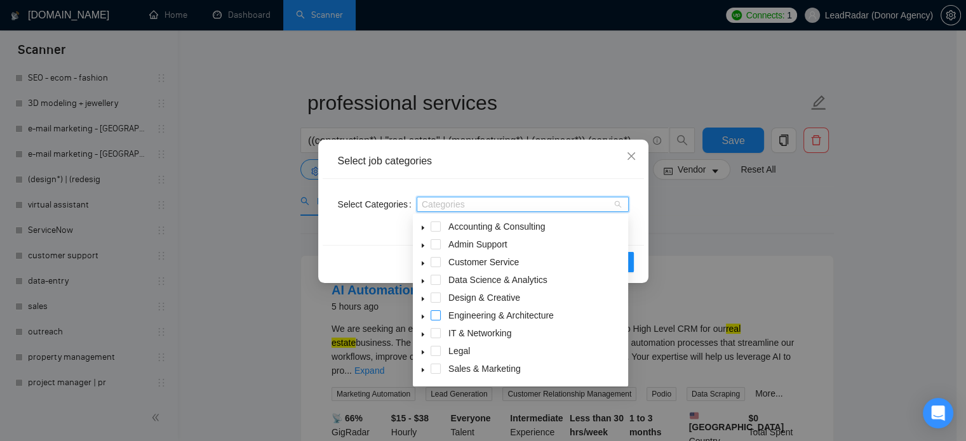
click at [440, 314] on span at bounding box center [436, 316] width 10 height 10
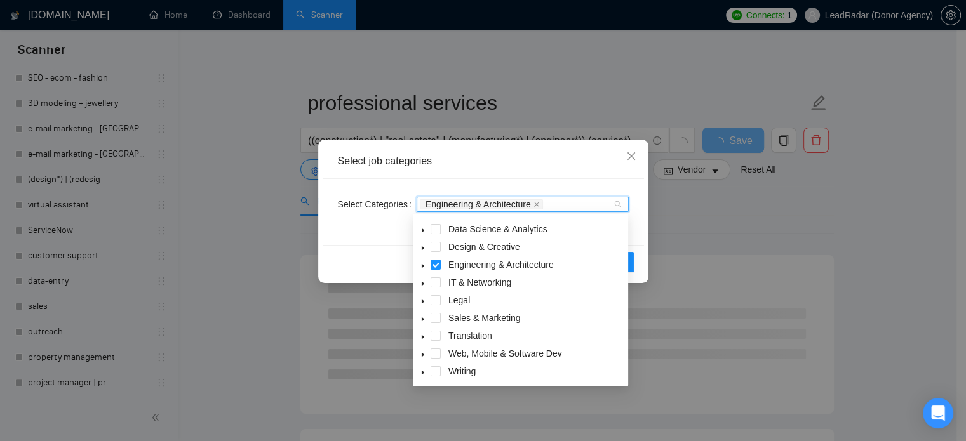
scroll to position [2, 0]
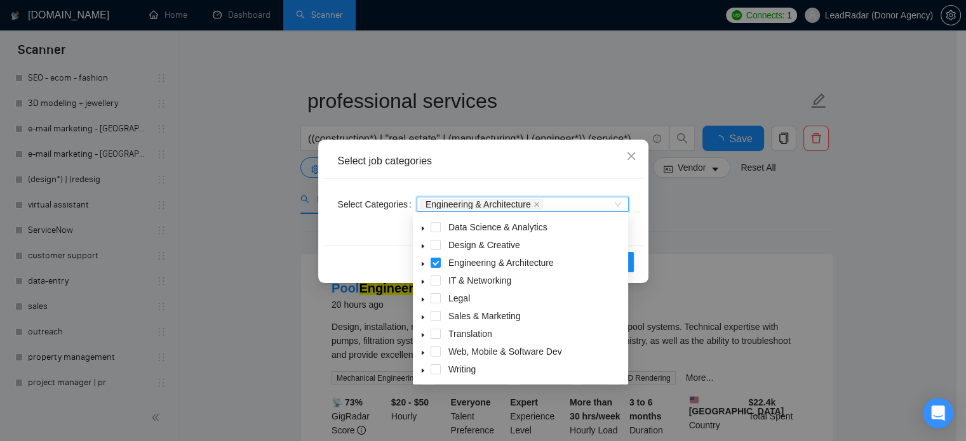
click at [638, 244] on div "Select Categories Engineering & Architecture Engineering & Architecture" at bounding box center [483, 212] width 321 height 66
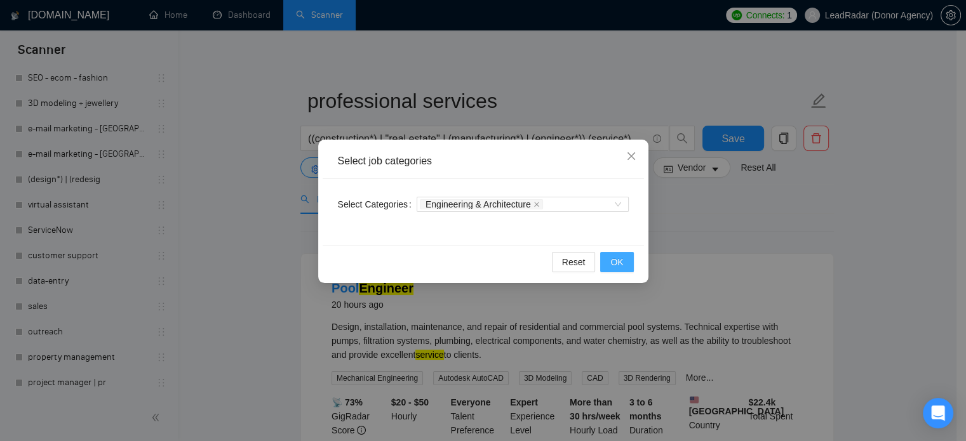
click at [622, 259] on span "OK" at bounding box center [616, 262] width 13 height 14
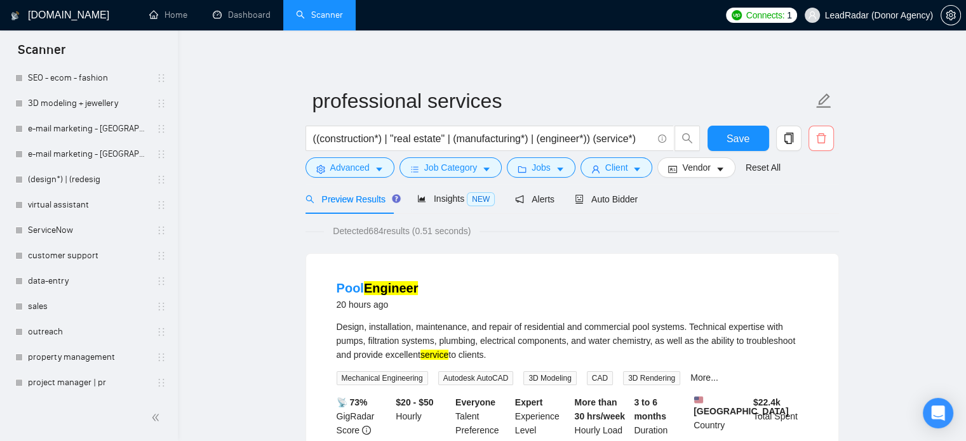
click at [822, 139] on icon "delete" at bounding box center [821, 138] width 11 height 11
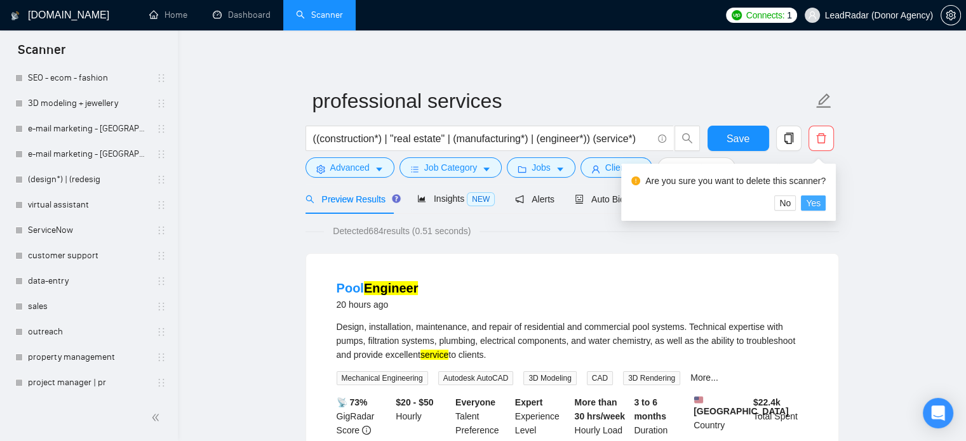
click at [819, 203] on button "Yes" at bounding box center [813, 203] width 25 height 15
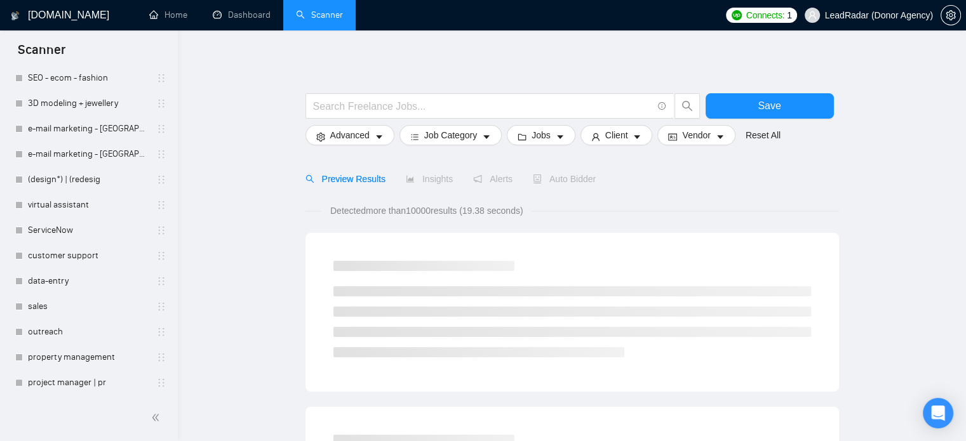
scroll to position [294, 0]
click at [62, 358] on link "property management" at bounding box center [88, 356] width 121 height 25
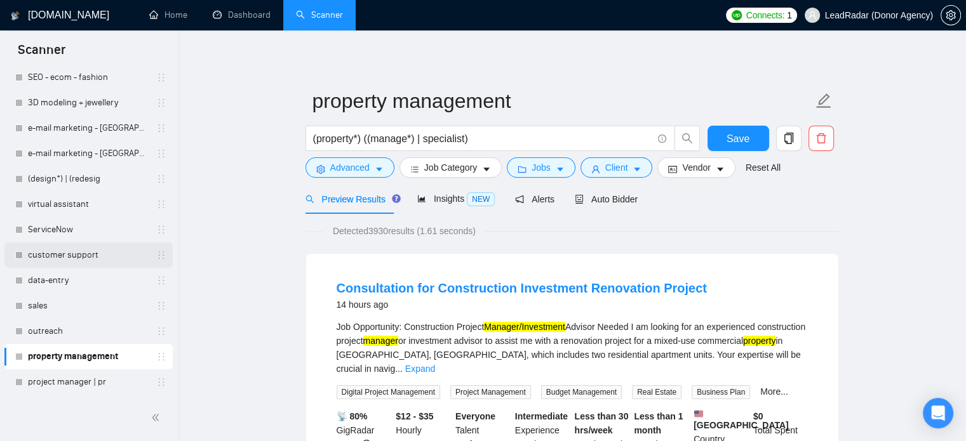
click at [63, 260] on link "customer support" at bounding box center [88, 255] width 121 height 25
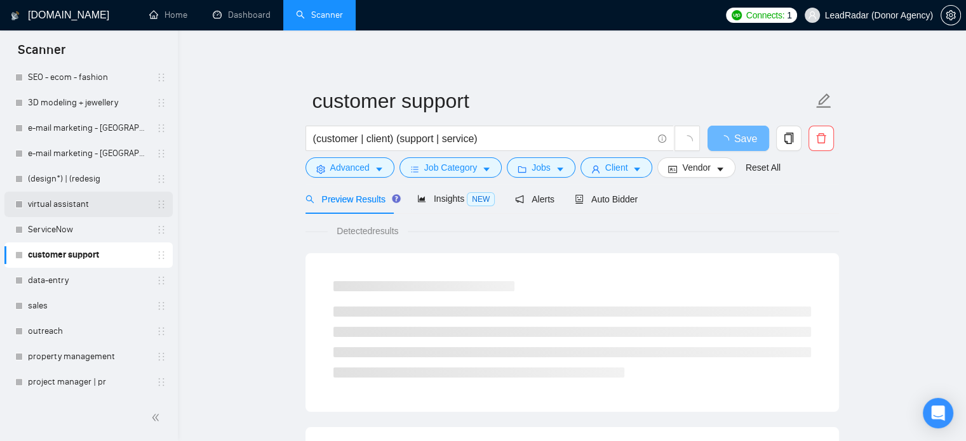
click at [76, 206] on link "virtual assistant" at bounding box center [88, 204] width 121 height 25
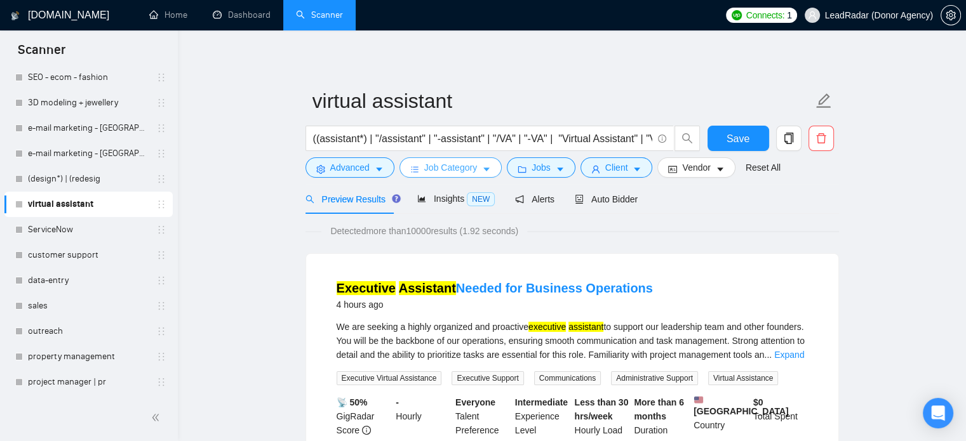
click at [62, 286] on link "data-entry" at bounding box center [88, 280] width 121 height 25
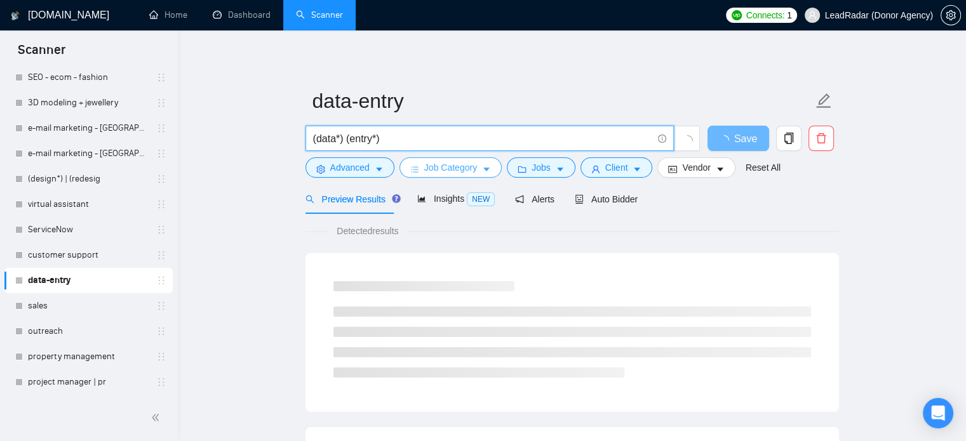
click at [546, 137] on input "(data*) (entry*)" at bounding box center [482, 139] width 339 height 16
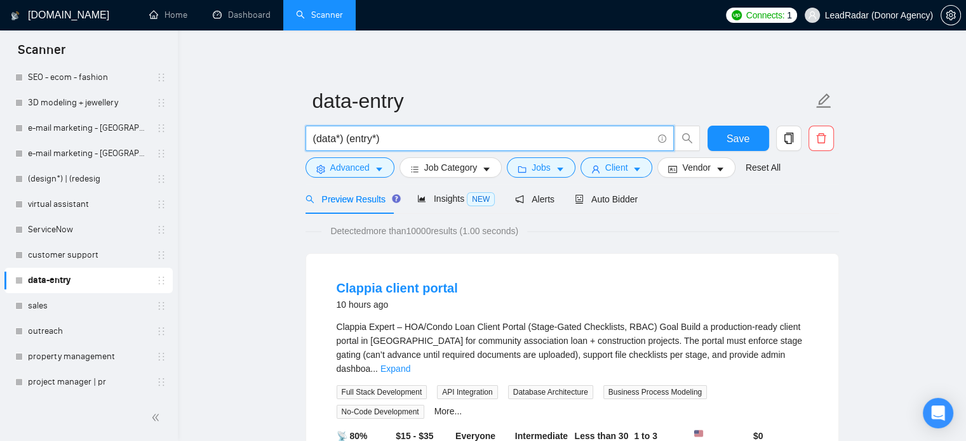
drag, startPoint x: 64, startPoint y: 300, endPoint x: 467, endPoint y: 135, distance: 435.8
click at [64, 300] on link "sales" at bounding box center [88, 305] width 121 height 25
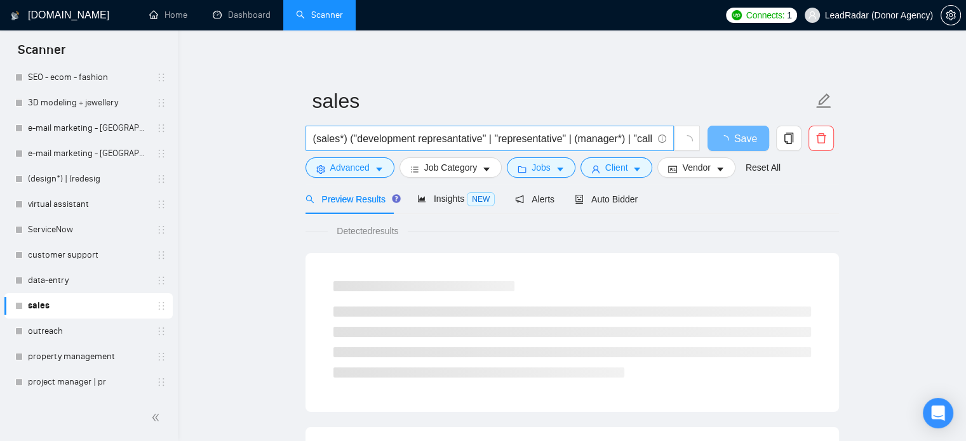
click at [475, 130] on span "(sales*) ("development represantative" | "representative" | (manager*) | "call …" at bounding box center [490, 138] width 368 height 25
click at [475, 137] on input "(sales*) ("development represantative" | "representative" | (manager*) | "call …" at bounding box center [482, 139] width 339 height 16
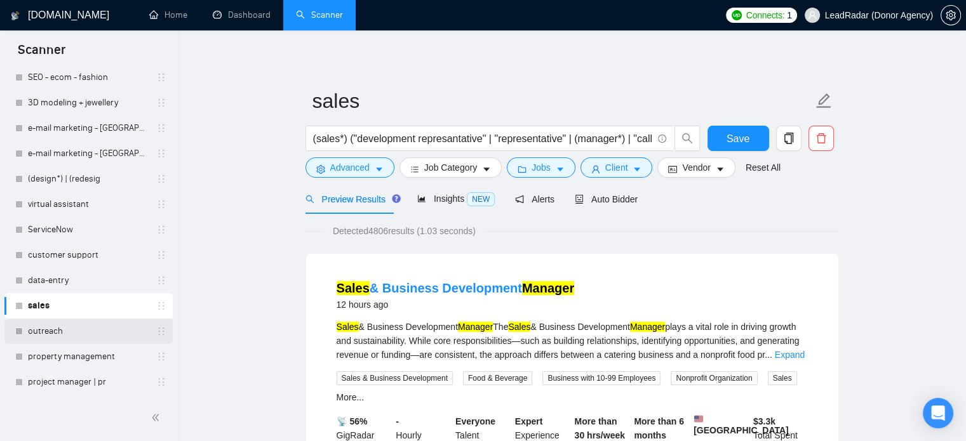
click at [57, 335] on link "outreach" at bounding box center [88, 331] width 121 height 25
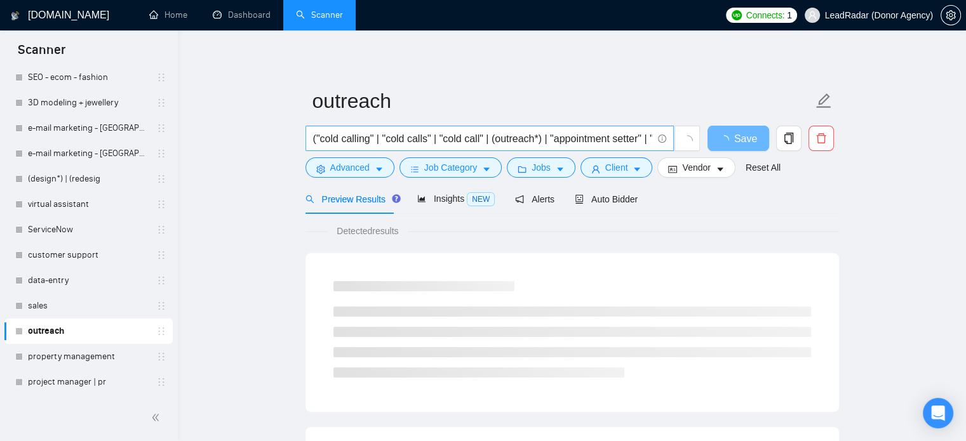
click at [330, 142] on input "("cold calling" | "cold calls" | "cold call" | (outreach*) | "appointment sette…" at bounding box center [482, 139] width 339 height 16
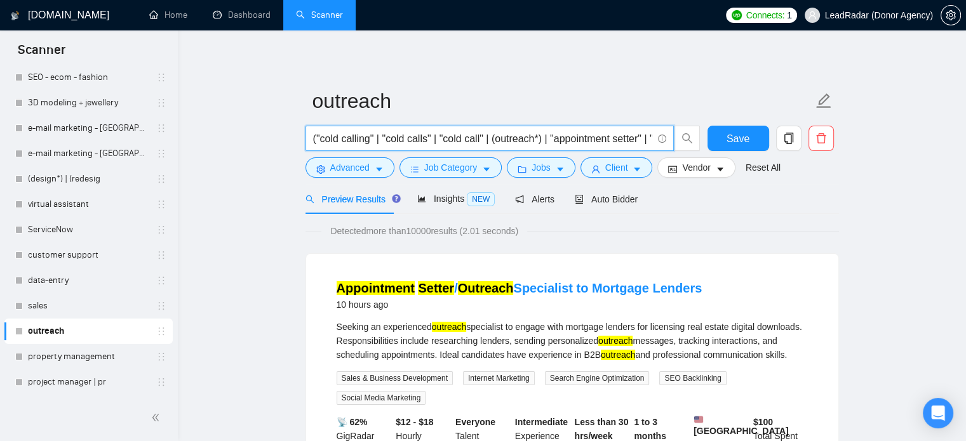
drag, startPoint x: 353, startPoint y: 140, endPoint x: 361, endPoint y: 139, distance: 8.4
click at [353, 140] on input "("cold calling" | "cold calls" | "cold call" | (outreach*) | "appointment sette…" at bounding box center [482, 139] width 339 height 16
click at [369, 140] on input "("cold calling" | "cold calls" | "cold call" | (outreach*) | "appointment sette…" at bounding box center [482, 139] width 339 height 16
drag, startPoint x: 374, startPoint y: 140, endPoint x: 316, endPoint y: 140, distance: 57.8
click at [316, 140] on input "("cold calling" | "cold calls" | "cold call" | (outreach*) | "appointment sette…" at bounding box center [482, 139] width 339 height 16
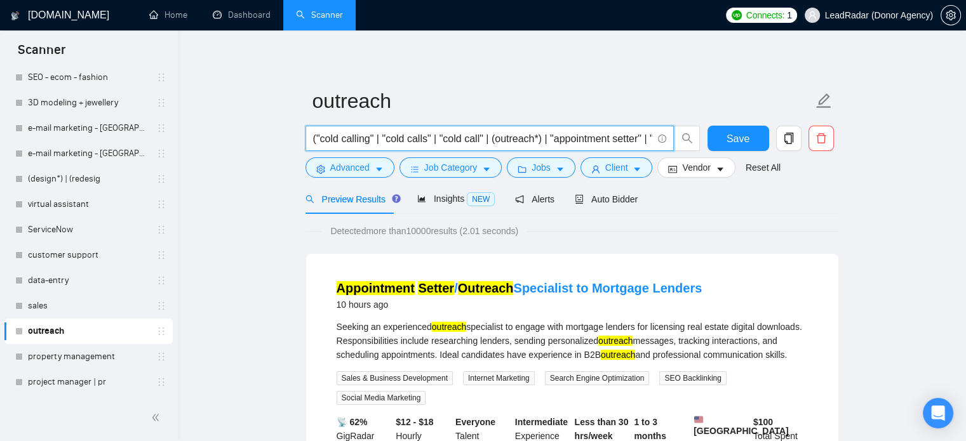
click at [378, 144] on input "("cold calling" | "cold calls" | "cold call" | (outreach*) | "appointment sette…" at bounding box center [482, 139] width 339 height 16
click at [379, 144] on input "("cold calling" | "cold calls" | "cold call" | (outreach*) | "appointment sette…" at bounding box center [482, 139] width 339 height 16
click at [379, 143] on input "("cold calling" | "cold calls" | "cold call" | (outreach*) | "appointment sette…" at bounding box center [482, 139] width 339 height 16
paste input ""cold calling""
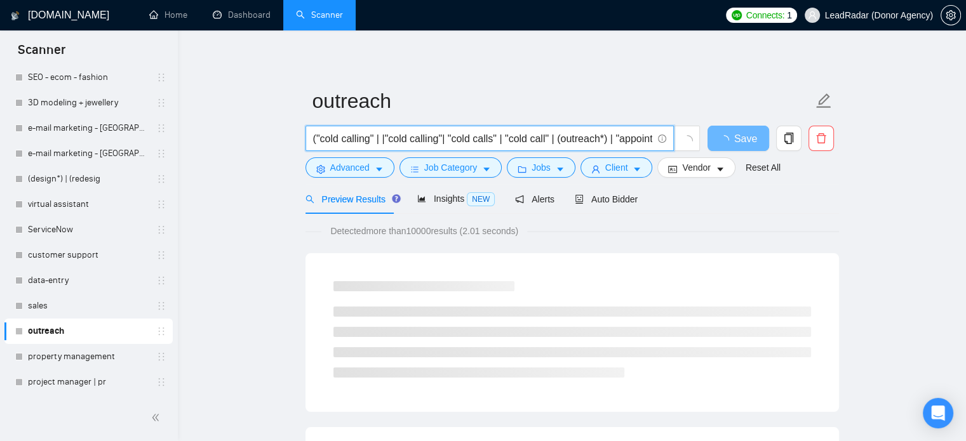
click at [382, 137] on input "("cold calling" | |"cold calling"| "cold calls" | "cold call" | (outreach*) | "…" at bounding box center [482, 139] width 339 height 16
click at [384, 142] on input "("cold calling" | |"cold calling"| "cold calls" | "cold call" | (outreach*) | "…" at bounding box center [482, 139] width 339 height 16
click at [439, 143] on input "("cold calling" | "cold calling"| "cold calls" | "cold call" | (outreach*) | "a…" at bounding box center [482, 139] width 339 height 16
click at [440, 142] on input "("cold calling" | "cold calling"| "cold calls" | "cold call" | (outreach*) | "a…" at bounding box center [482, 139] width 339 height 16
click at [410, 139] on input "("cold calling" | "cold calling" | "cold calls" | "cold call" | (outreach*) | "…" at bounding box center [482, 139] width 339 height 16
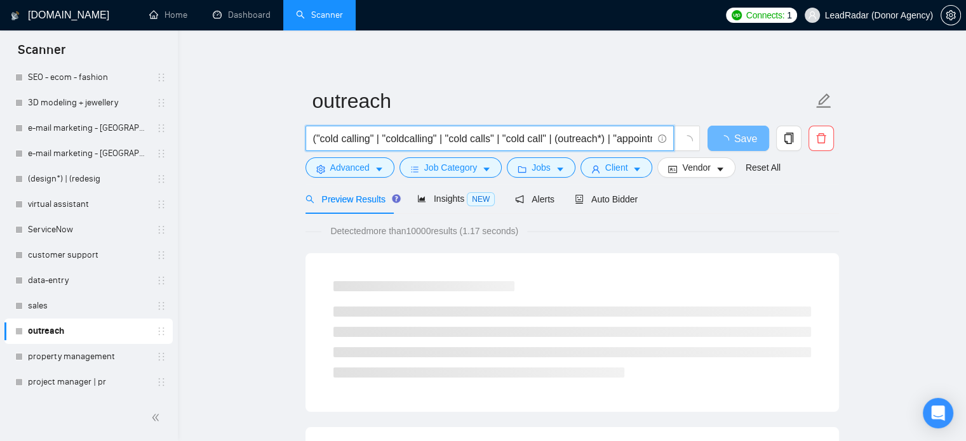
drag, startPoint x: 445, startPoint y: 142, endPoint x: 384, endPoint y: 145, distance: 61.7
click at [384, 145] on input "("cold calling" | "coldcalling" | "cold calls" | "cold call" | (outreach*) | "a…" at bounding box center [482, 139] width 339 height 16
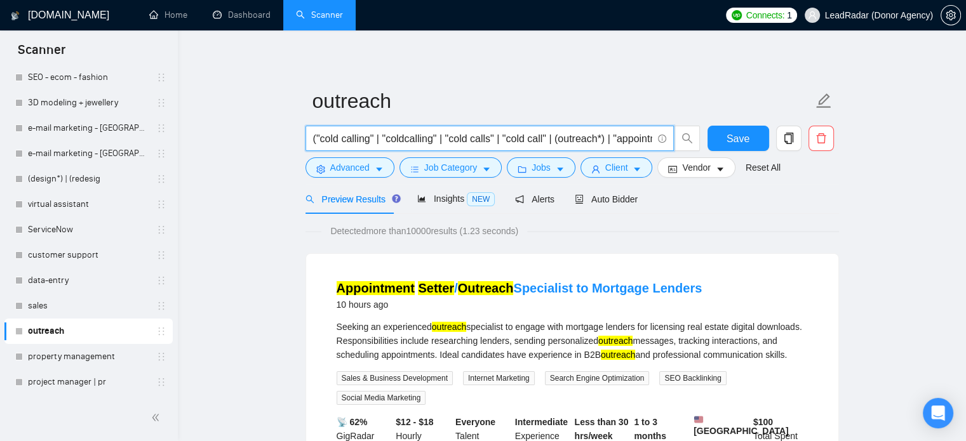
click at [447, 141] on input "("cold calling" | "coldcalling" | "cold calls" | "cold call" | (outreach*) | "a…" at bounding box center [482, 139] width 339 height 16
click at [447, 139] on input "("cold calling" | "coldcalling" | "cold calls" | "cold call" | (outreach*) | "a…" at bounding box center [482, 139] width 339 height 16
paste input "calling" | "cold"
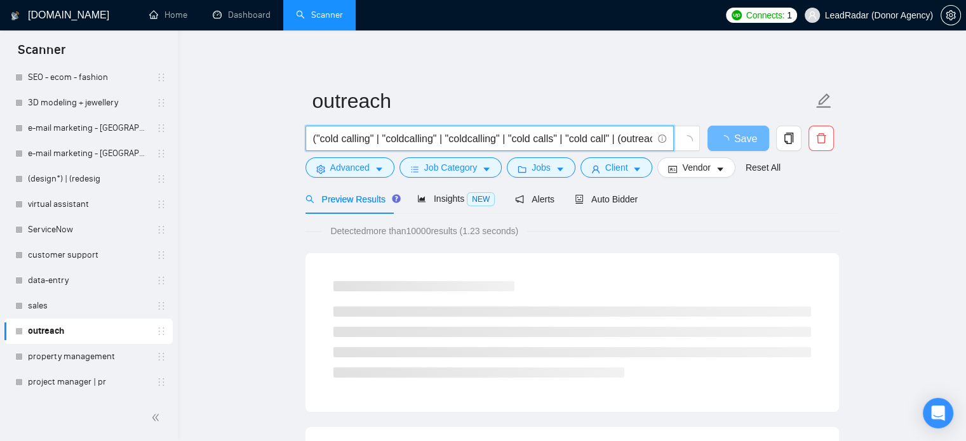
click at [471, 139] on input "("cold calling" | "coldcalling" | "coldcalling" | "cold calls" | "cold call" | …" at bounding box center [482, 139] width 339 height 16
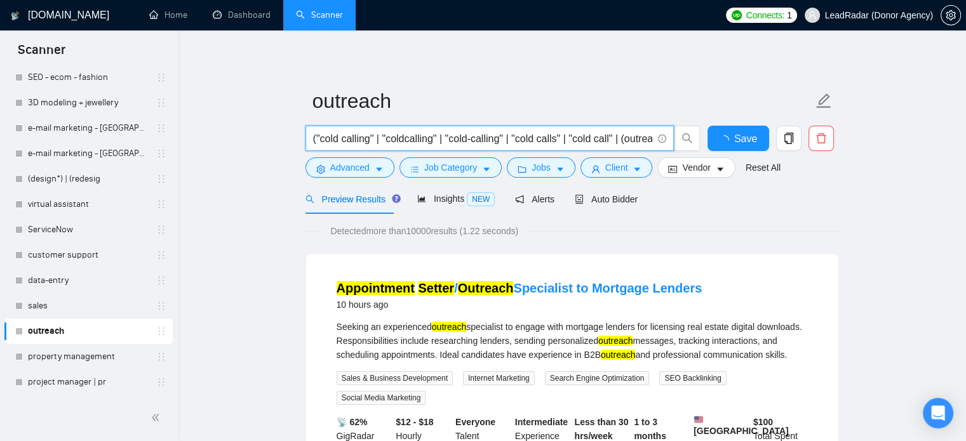
scroll to position [0, 226]
drag, startPoint x: 538, startPoint y: 134, endPoint x: 661, endPoint y: 133, distance: 123.2
click at [661, 133] on span "("cold calling" | "coldcalling" | "cold-calling" | "cold calls" | "cold call" |…" at bounding box center [490, 138] width 368 height 25
type input "("cold calling" | "coldcalling" | "cold-calling" | "cold calls" | "cold call" |…"
click at [438, 199] on span "Insights NEW" at bounding box center [455, 199] width 77 height 10
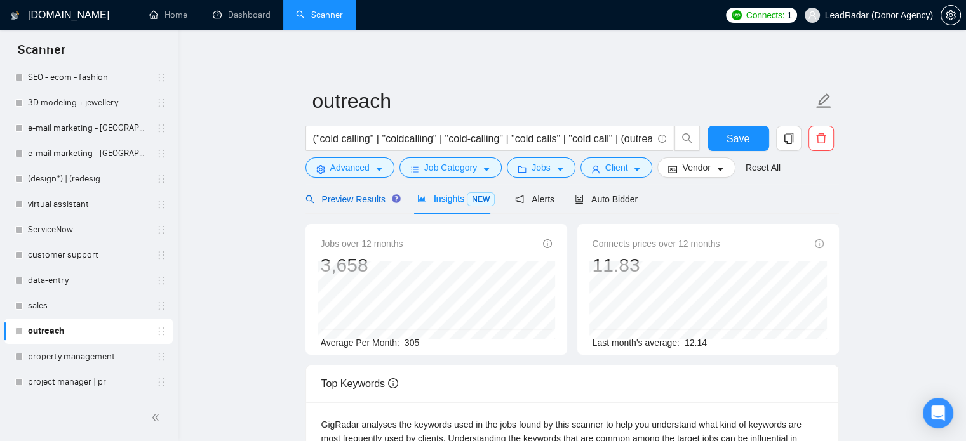
click at [335, 203] on span "Preview Results" at bounding box center [351, 199] width 91 height 10
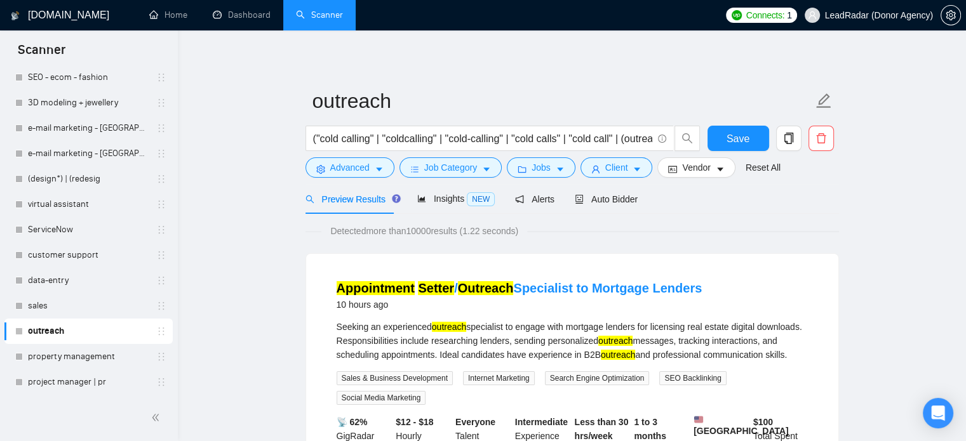
drag, startPoint x: 74, startPoint y: 205, endPoint x: 598, endPoint y: 55, distance: 545.0
click at [74, 205] on link "virtual assistant" at bounding box center [88, 204] width 121 height 25
click at [725, 134] on button "Save" at bounding box center [739, 138] width 62 height 25
click at [68, 206] on link "virtual assistant" at bounding box center [88, 204] width 121 height 25
click at [97, 202] on link "virtual assistant" at bounding box center [88, 204] width 121 height 25
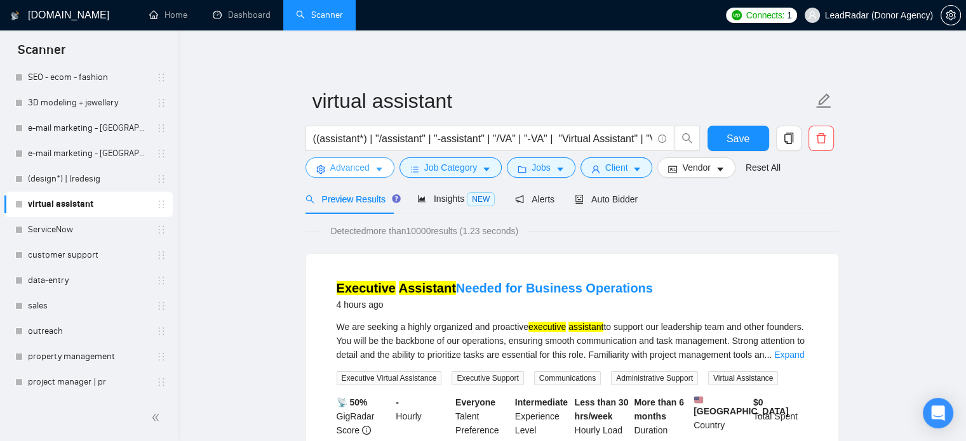
click at [351, 166] on span "Advanced" at bounding box center [349, 168] width 39 height 14
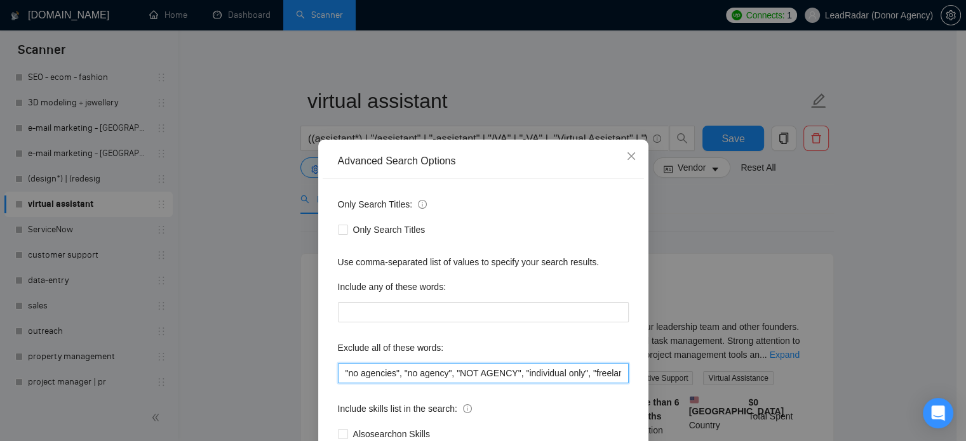
click at [466, 376] on input ""no agencies", "no agency", "NOT AGENCY", "individual only", "freelancers only"…" at bounding box center [483, 373] width 291 height 20
drag, startPoint x: 784, startPoint y: 268, endPoint x: 658, endPoint y: 247, distance: 128.1
click at [783, 267] on div "Advanced Search Options Only Search Titles: Only Search Titles Use comma-separa…" at bounding box center [483, 220] width 966 height 441
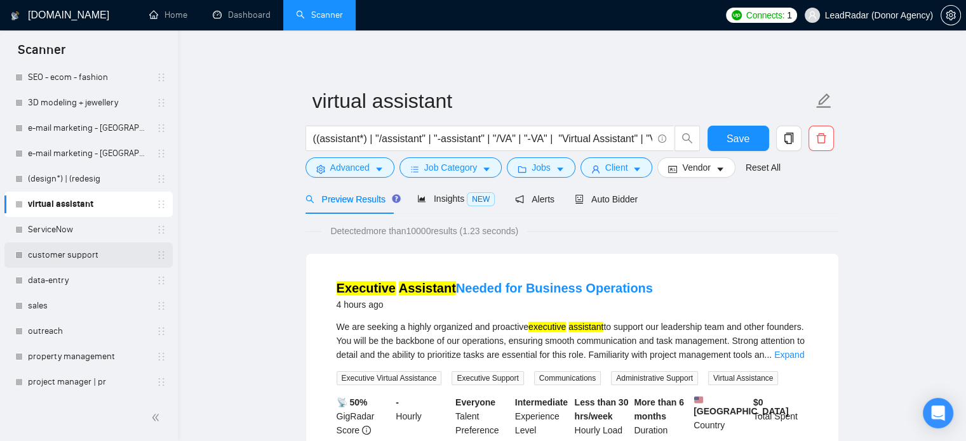
click at [62, 251] on link "customer support" at bounding box center [88, 255] width 121 height 25
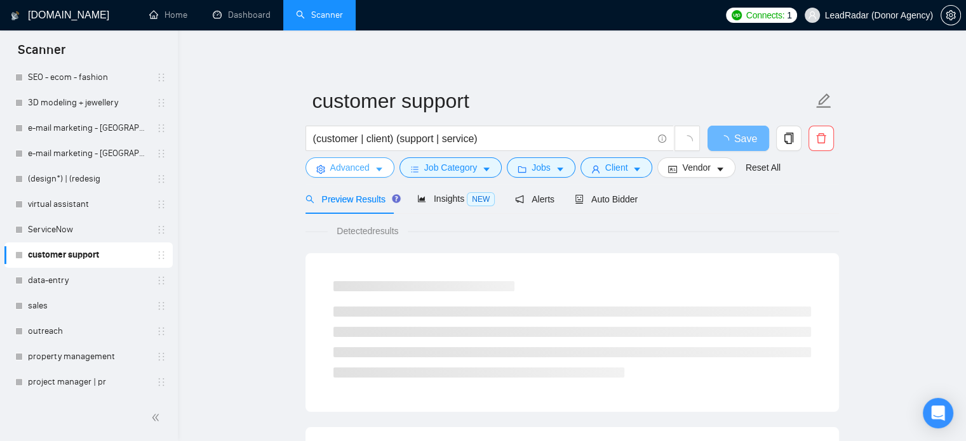
click at [351, 168] on span "Advanced" at bounding box center [349, 168] width 39 height 14
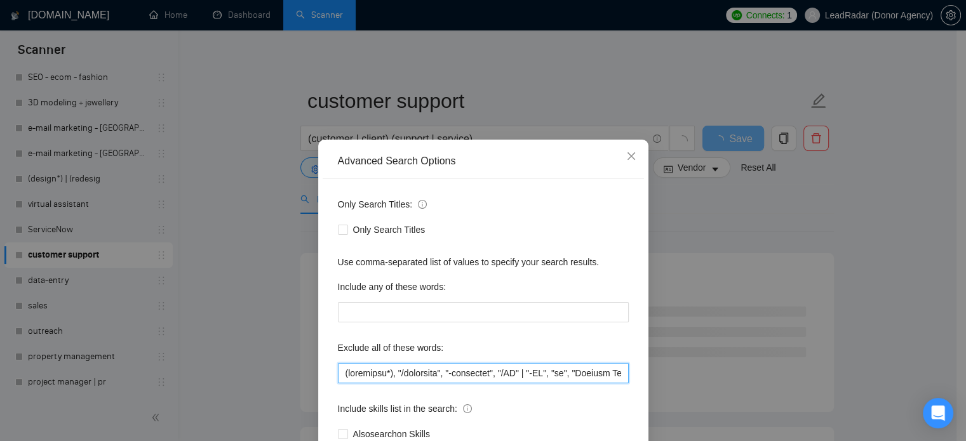
click at [405, 383] on input "text" at bounding box center [483, 373] width 291 height 20
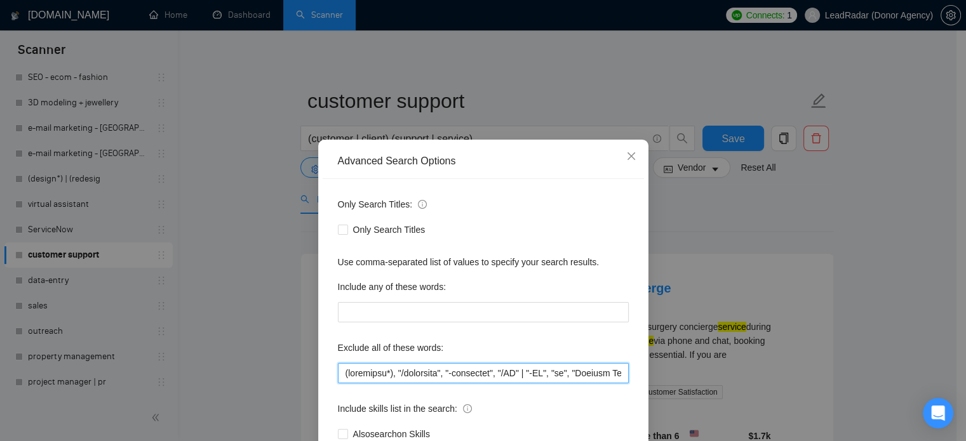
paste input ", "-VA", "va", "Virtual Assistant", "Virtual Assistance", "Virtual Support", "E…"
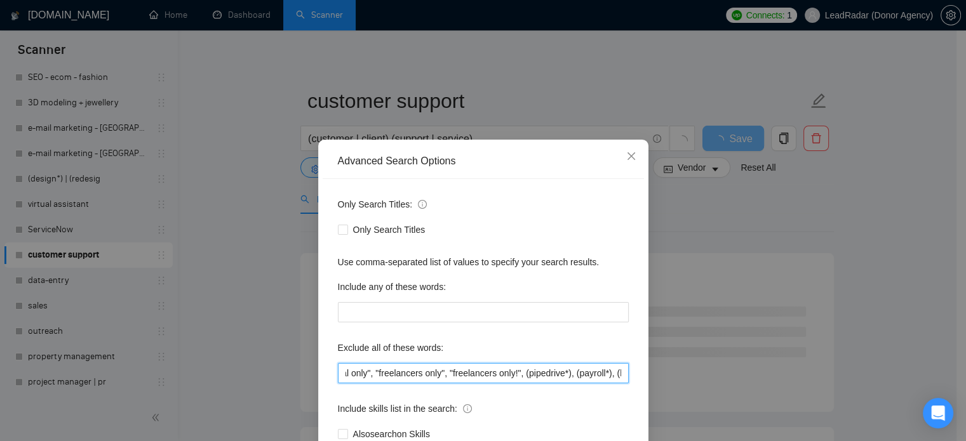
type input "(assistant*), "/assistant", "-assistant", "/VA", "-VA", "va", "Virtual Assistan…"
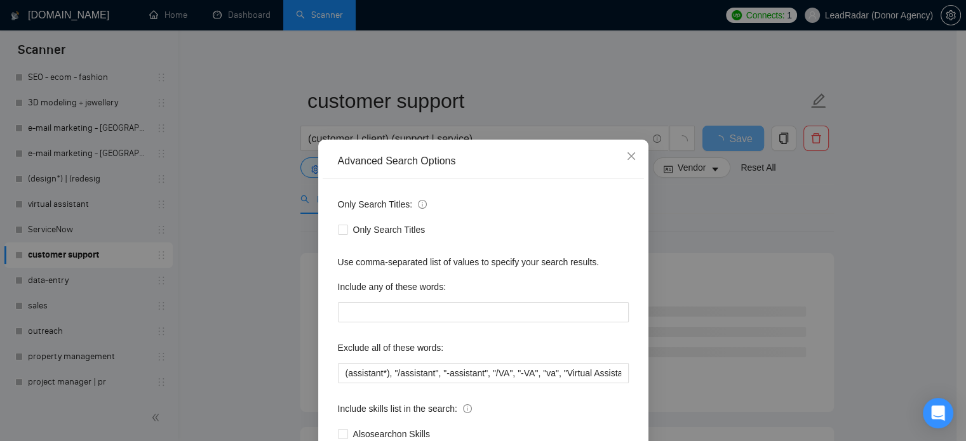
click at [768, 204] on div "Advanced Search Options Only Search Titles: Only Search Titles Use comma-separa…" at bounding box center [483, 220] width 966 height 441
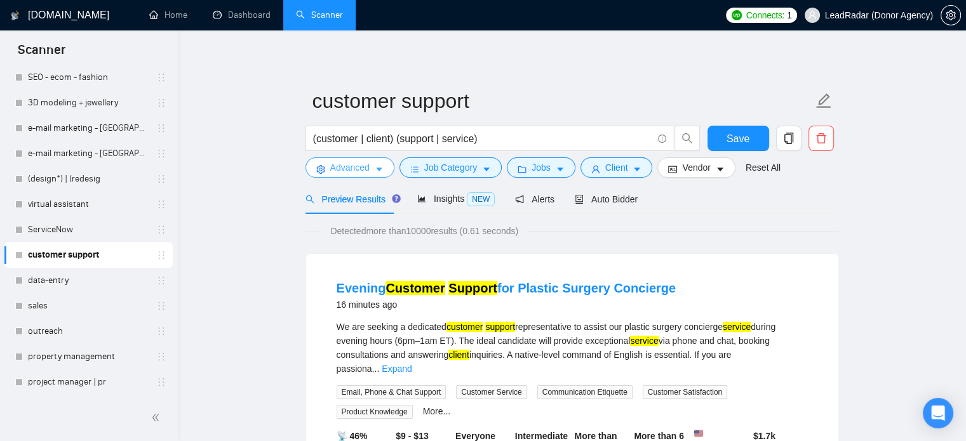
click at [318, 175] on button "Advanced" at bounding box center [350, 168] width 89 height 20
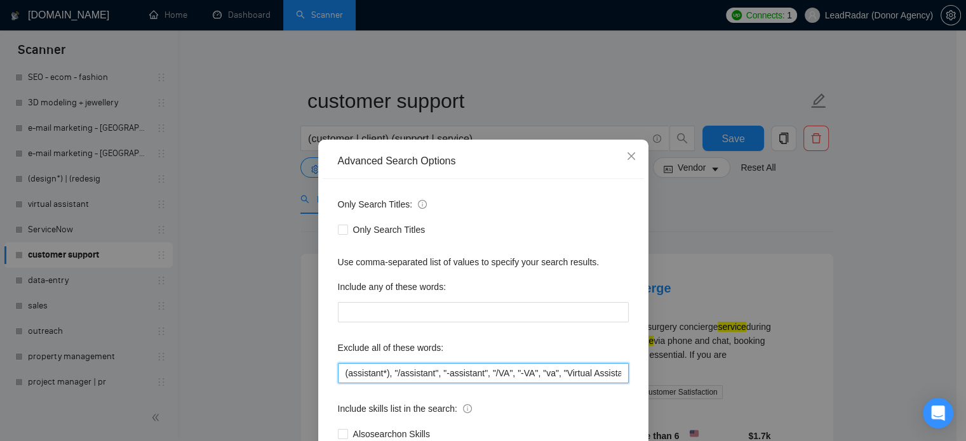
click at [488, 366] on input "(assistant*), "/assistant", "-assistant", "/VA", "-VA", "va", "Virtual Assistan…" at bounding box center [483, 373] width 291 height 20
paste input "spot*), (law*), "regulations", "settlement", "compliance", (tax*), "digital mar…"
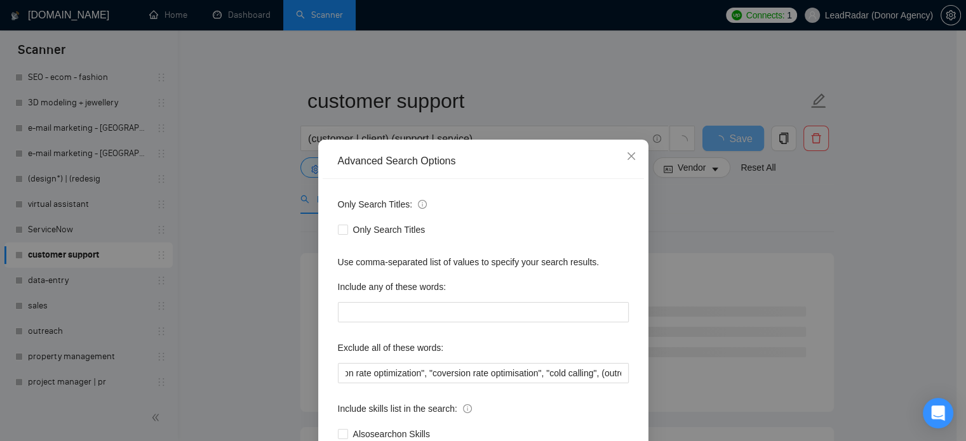
click at [788, 339] on div "Advanced Search Options Only Search Titles: Only Search Titles Use comma-separa…" at bounding box center [483, 220] width 966 height 441
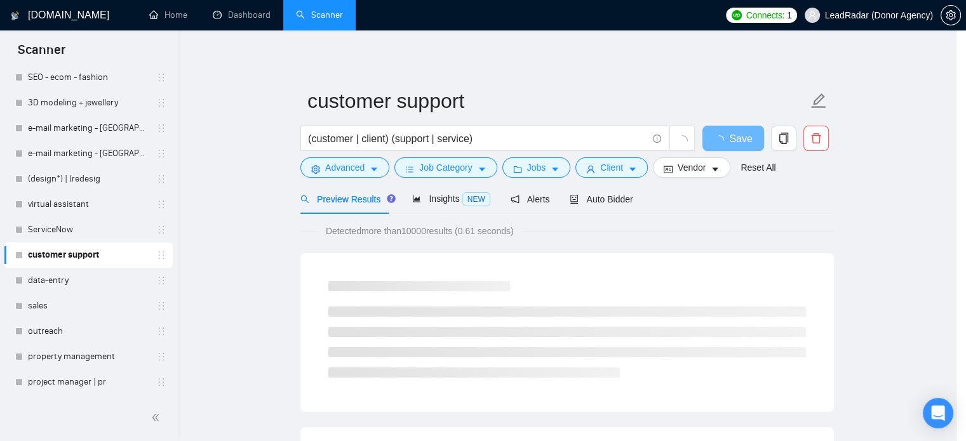
scroll to position [0, 0]
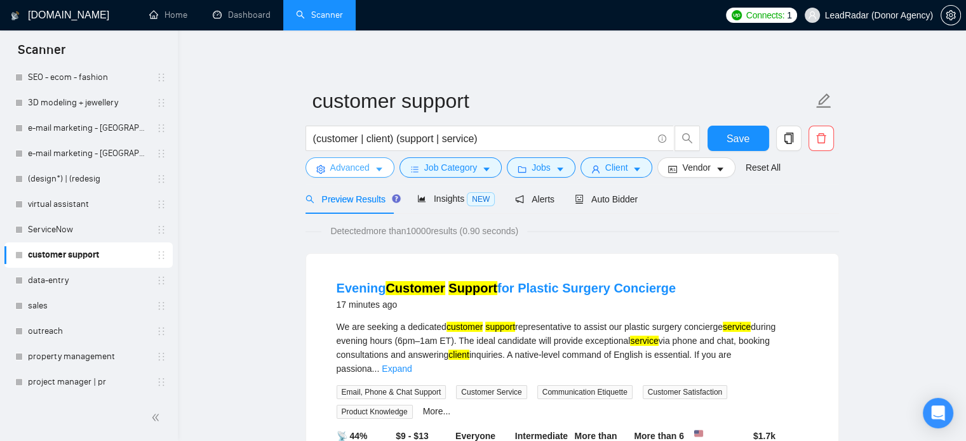
click at [370, 163] on button "Advanced" at bounding box center [350, 168] width 89 height 20
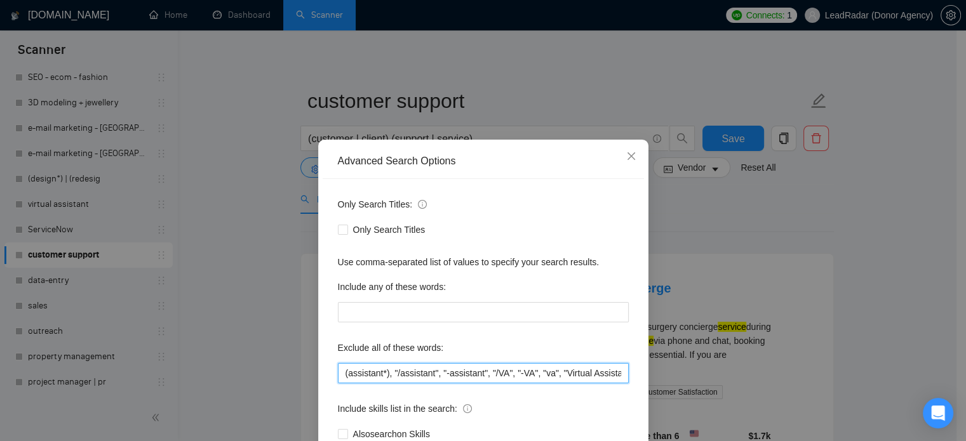
click at [452, 373] on input "(assistant*), "/assistant", "-assistant", "/VA", "-VA", "va", "Virtual Assistan…" at bounding box center [483, 373] width 291 height 20
paste input "entry", "data-entry", (sdr*), "sales development represantative", "sales repres…"
type input "(assistant*), "/assistant", "-assistant", "/VA", "-VA", "va", "Virtual Assistan…"
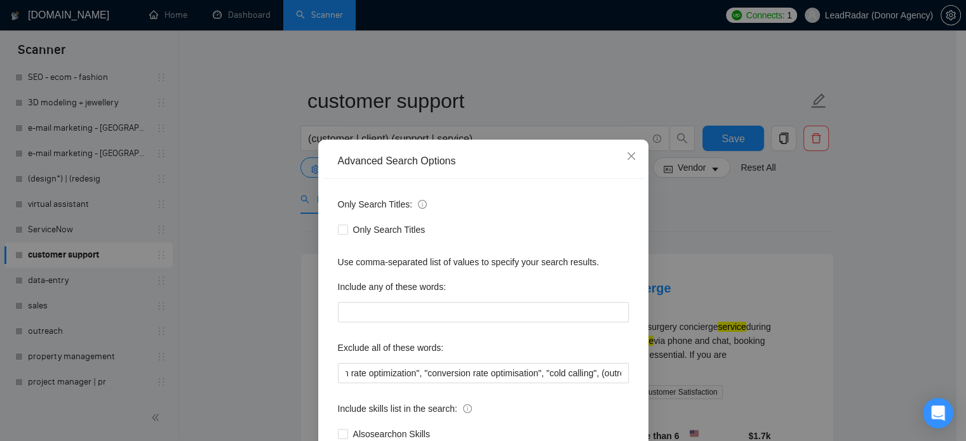
scroll to position [0, 0]
click at [744, 302] on div "Advanced Search Options Only Search Titles: Only Search Titles Use comma-separa…" at bounding box center [483, 220] width 966 height 441
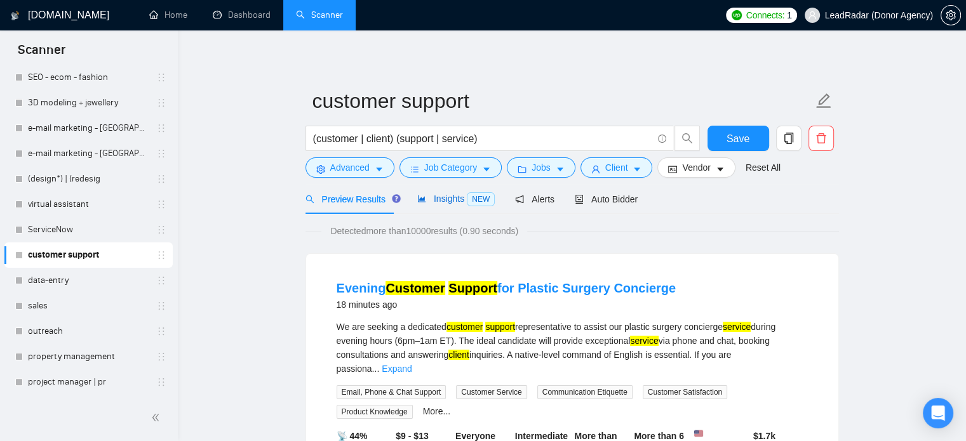
click at [445, 198] on span "Insights NEW" at bounding box center [455, 199] width 77 height 10
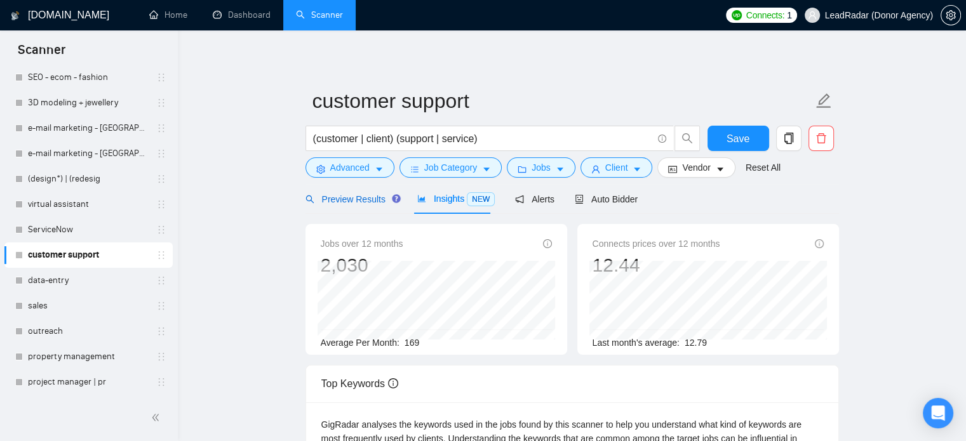
click at [358, 206] on div "Preview Results" at bounding box center [351, 199] width 91 height 14
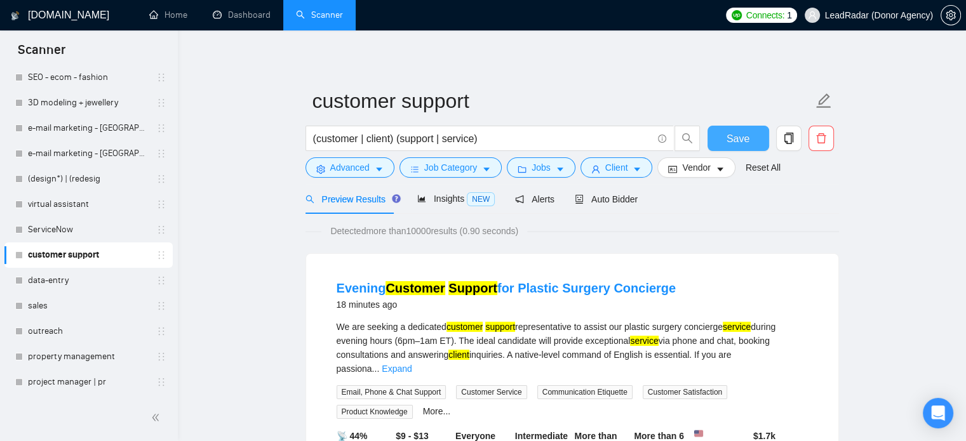
click at [754, 134] on button "Save" at bounding box center [739, 138] width 62 height 25
click at [78, 206] on link "virtual assistant" at bounding box center [88, 204] width 121 height 25
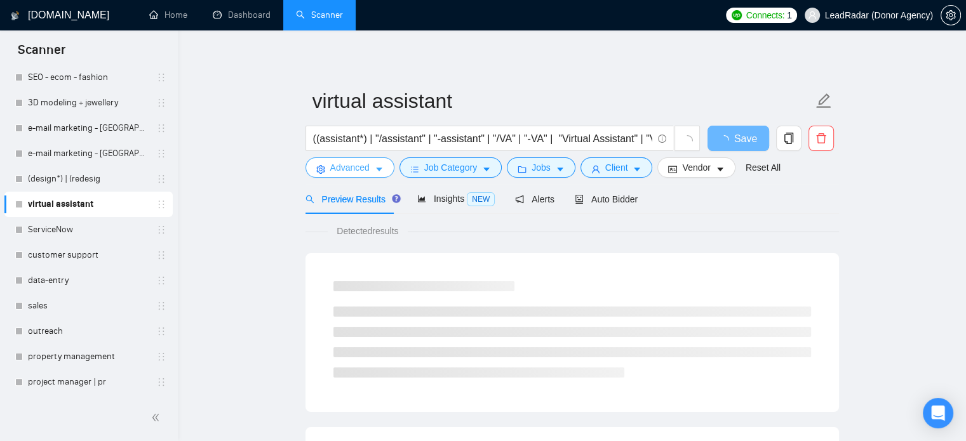
click at [364, 163] on span "Advanced" at bounding box center [349, 168] width 39 height 14
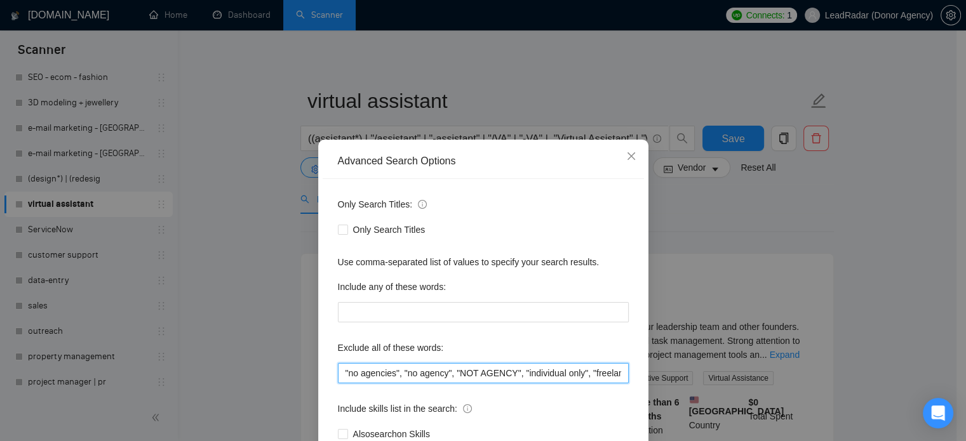
click at [450, 367] on input ""no agencies", "no agency", "NOT AGENCY", "individual only", "freelancers only"…" at bounding box center [483, 373] width 291 height 20
paste input "dataentry", "data-entry", "customer support", "customer service", "client suppo…"
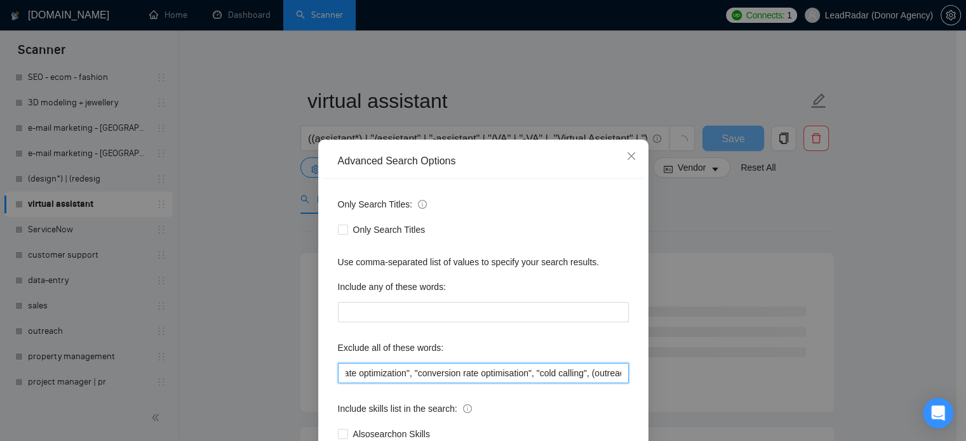
type input ""no agencies", "no agency", "NOT AGENCY", "individual only", "freelancers only"…"
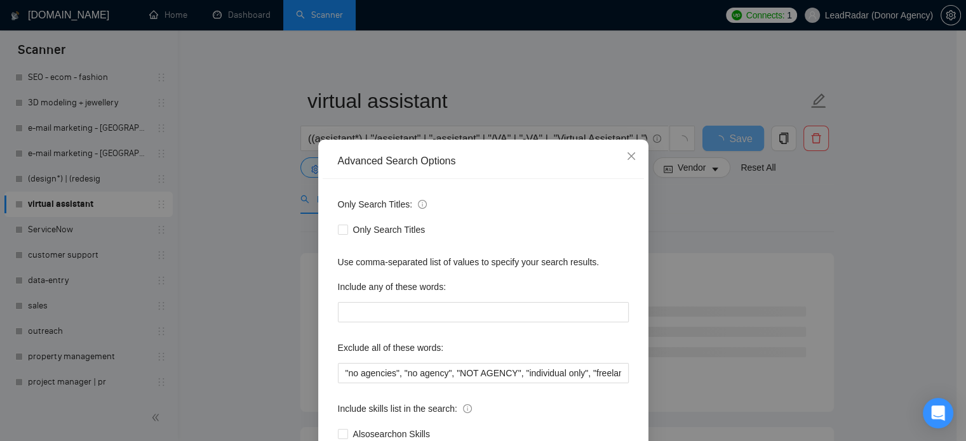
click at [730, 192] on div "Advanced Search Options Only Search Titles: Only Search Titles Use comma-separa…" at bounding box center [483, 220] width 966 height 441
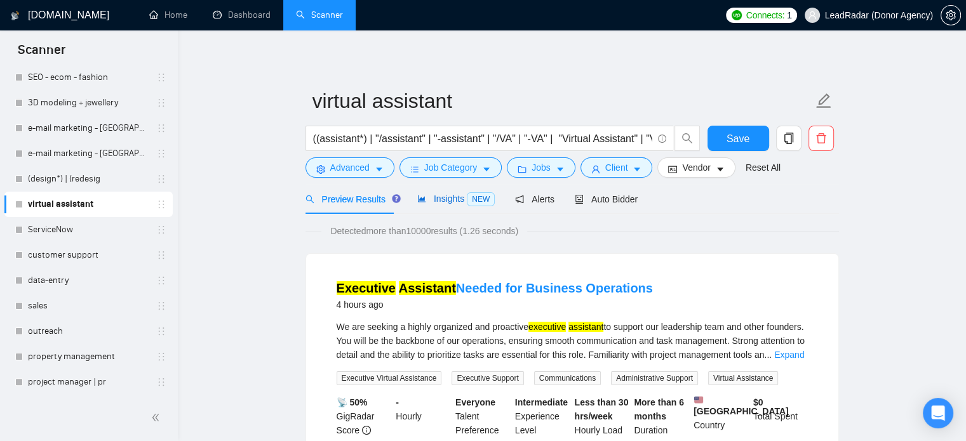
click at [433, 203] on span "Insights NEW" at bounding box center [455, 199] width 77 height 10
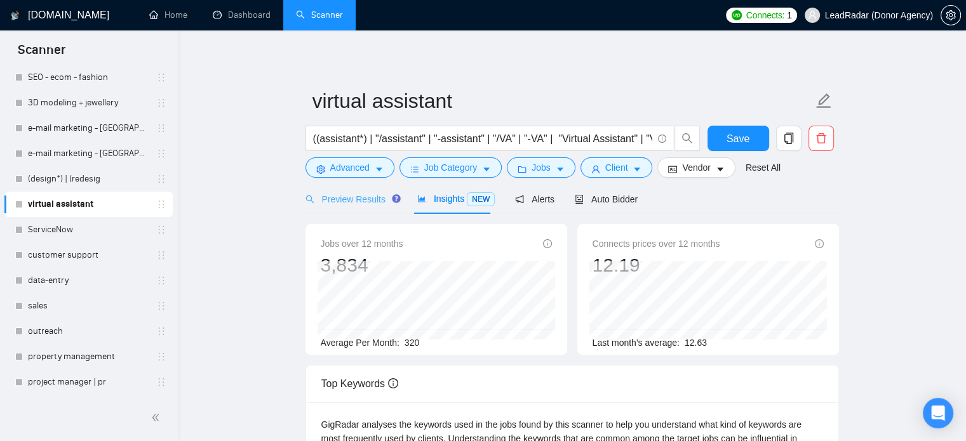
click at [337, 208] on div "Preview Results" at bounding box center [351, 199] width 91 height 30
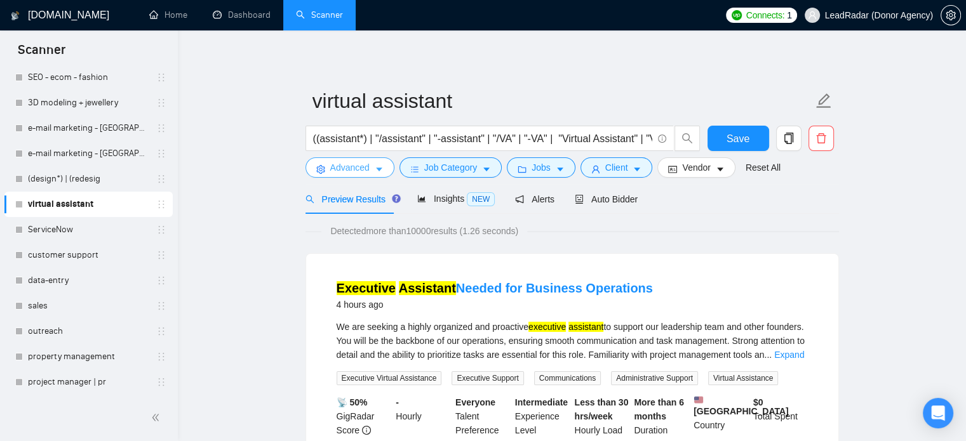
click at [364, 175] on span "Advanced" at bounding box center [349, 168] width 39 height 14
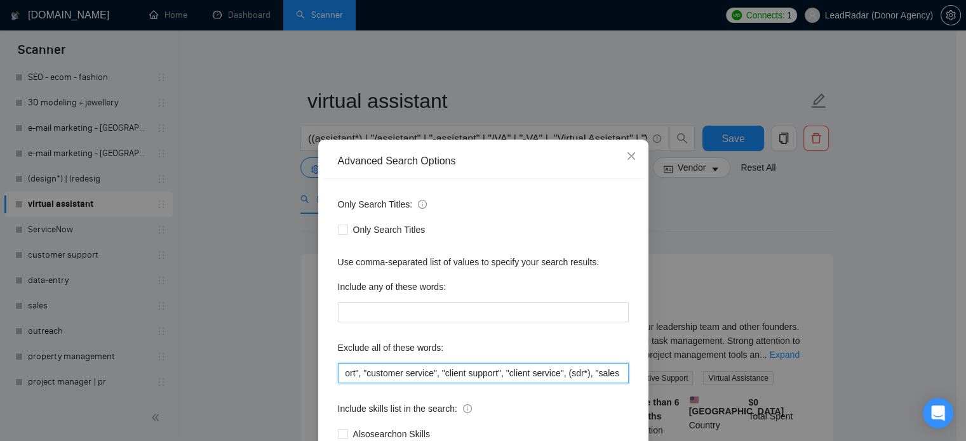
scroll to position [0, 1948]
drag, startPoint x: 498, startPoint y: 372, endPoint x: 673, endPoint y: 339, distance: 178.5
click at [660, 364] on div "Advanced Search Options Only Search Titles: Only Search Titles Use comma-separa…" at bounding box center [483, 220] width 966 height 441
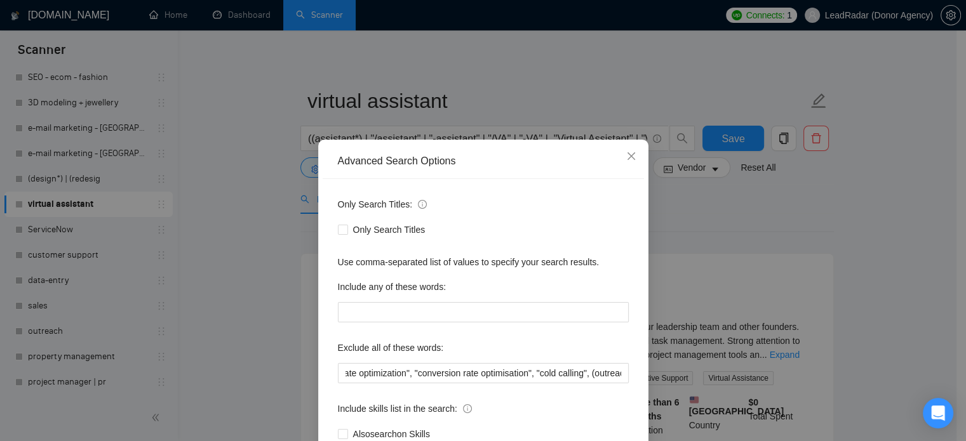
click at [719, 216] on div "Advanced Search Options Only Search Titles: Only Search Titles Use comma-separa…" at bounding box center [483, 220] width 966 height 441
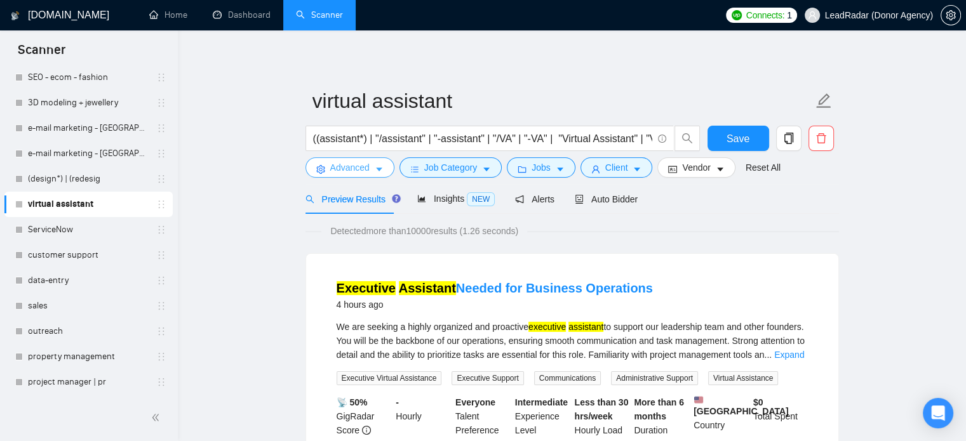
click at [338, 170] on span "Advanced" at bounding box center [349, 168] width 39 height 14
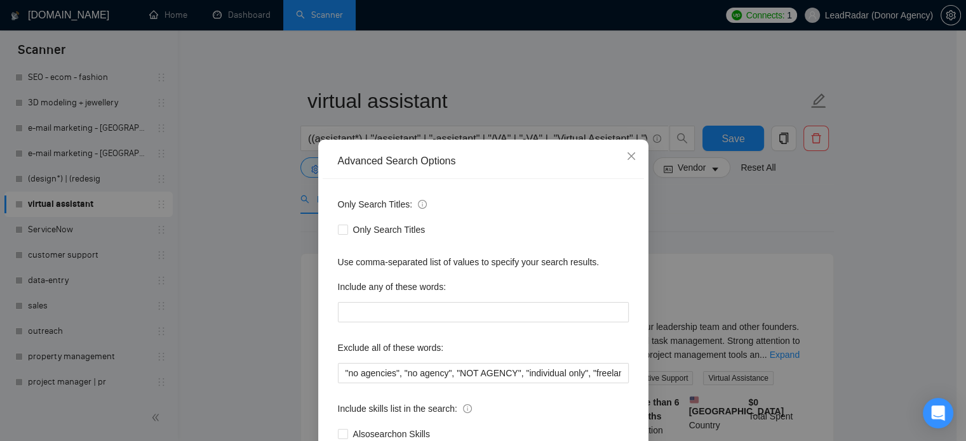
click at [774, 284] on div "Advanced Search Options Only Search Titles: Only Search Titles Use comma-separa…" at bounding box center [483, 220] width 966 height 441
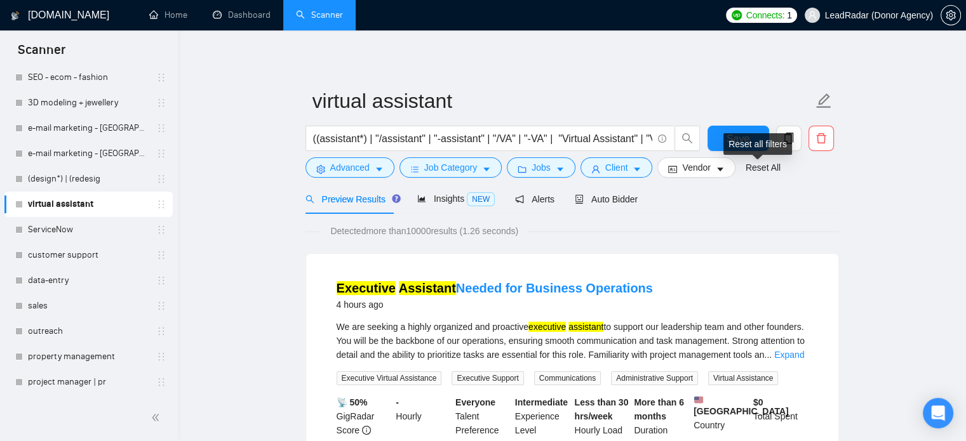
drag, startPoint x: 756, startPoint y: 158, endPoint x: 739, endPoint y: 137, distance: 26.2
click at [740, 137] on div "Reset all filters" at bounding box center [757, 144] width 69 height 22
click at [718, 137] on button "Save" at bounding box center [739, 138] width 62 height 25
click at [43, 254] on link "customer support" at bounding box center [88, 255] width 121 height 25
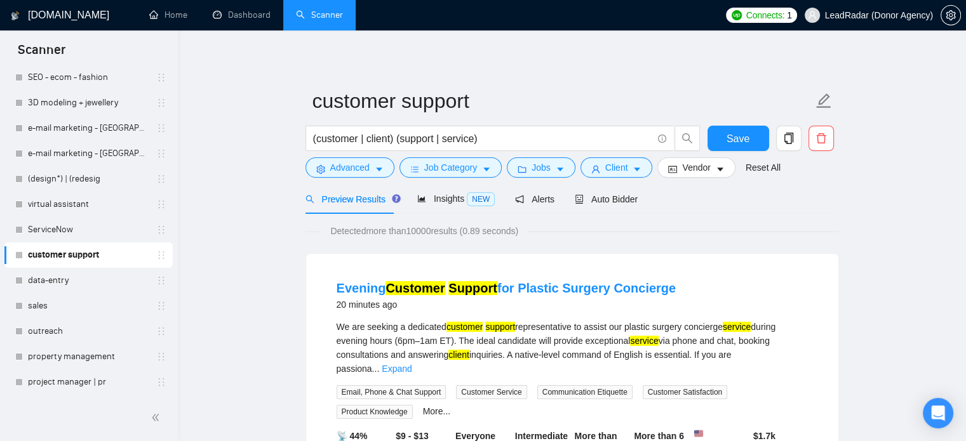
click at [66, 205] on link "virtual assistant" at bounding box center [88, 204] width 121 height 25
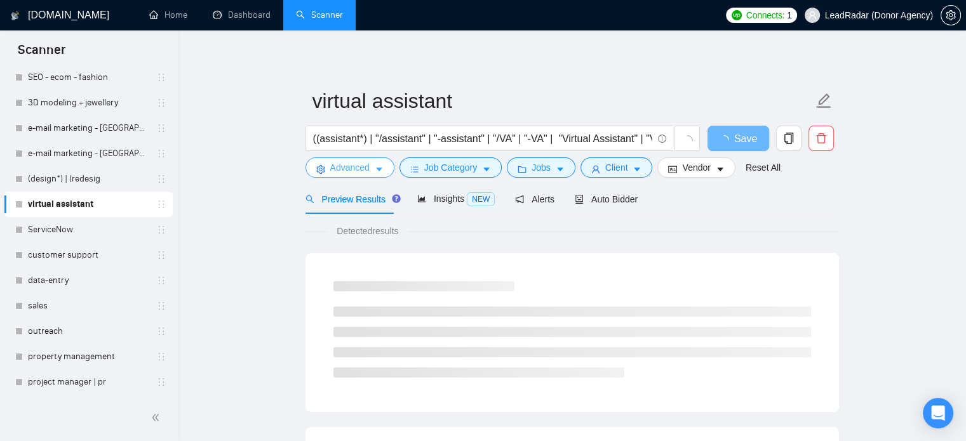
click at [381, 172] on button "Advanced" at bounding box center [350, 168] width 89 height 20
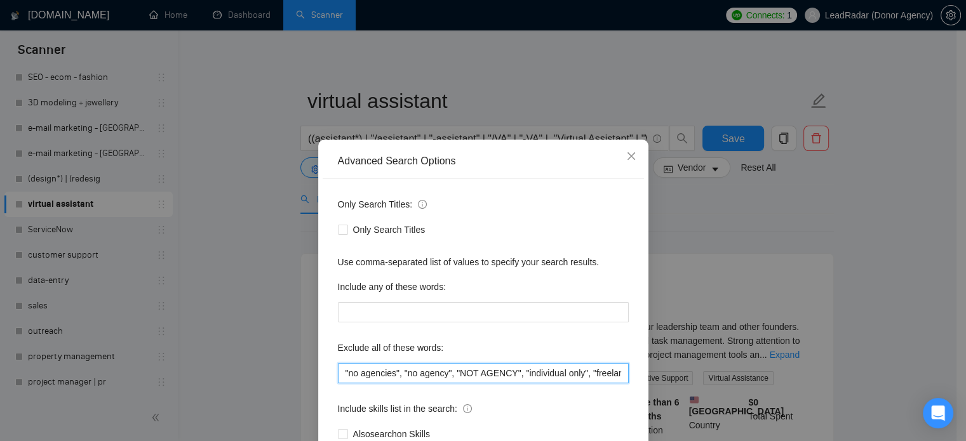
click at [450, 370] on input ""no agencies", "no agency", "NOT AGENCY", "individual only", "freelancers only"…" at bounding box center [483, 373] width 291 height 20
paste input "(assistant*), "/assistant", "-assistant", "/VA", "-VA", "va", "Virtual Assistan…"
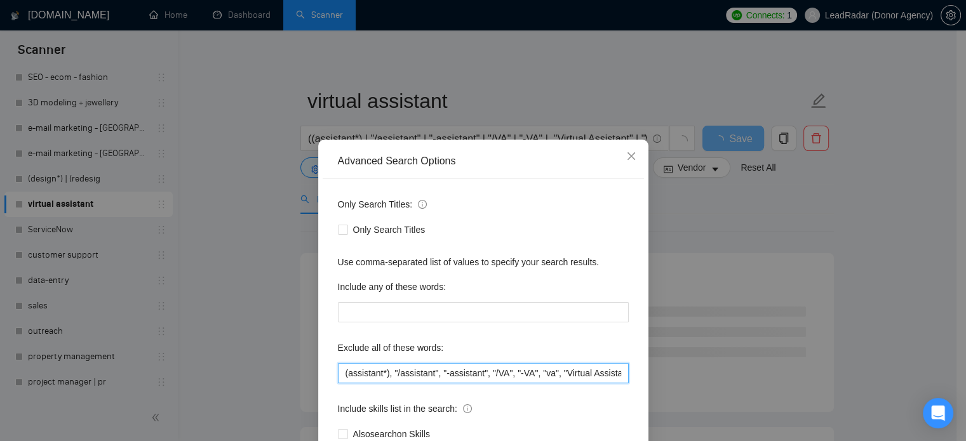
drag, startPoint x: 417, startPoint y: 377, endPoint x: 136, endPoint y: 415, distance: 283.3
click at [136, 415] on div "Advanced Search Options Only Search Titles: Only Search Titles Use comma-separa…" at bounding box center [483, 220] width 966 height 441
type input ""no agencies", "no agency", "NOT AGENCY", "individual only", "freelancers only"…"
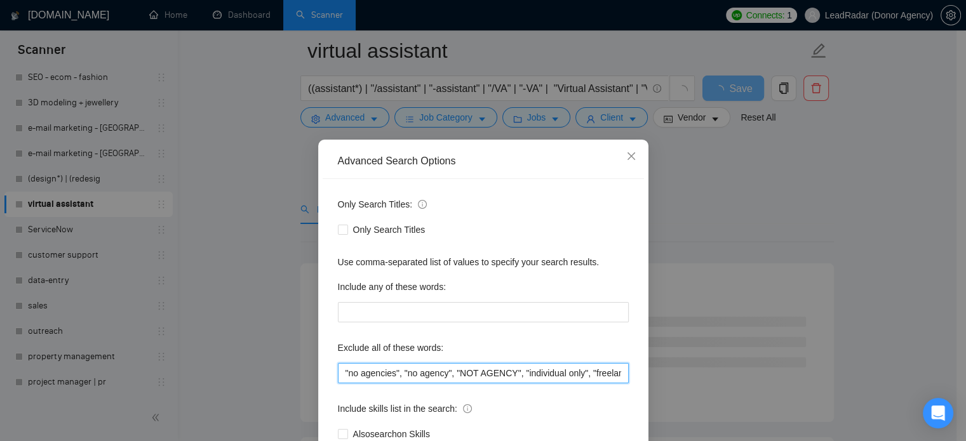
scroll to position [388, 0]
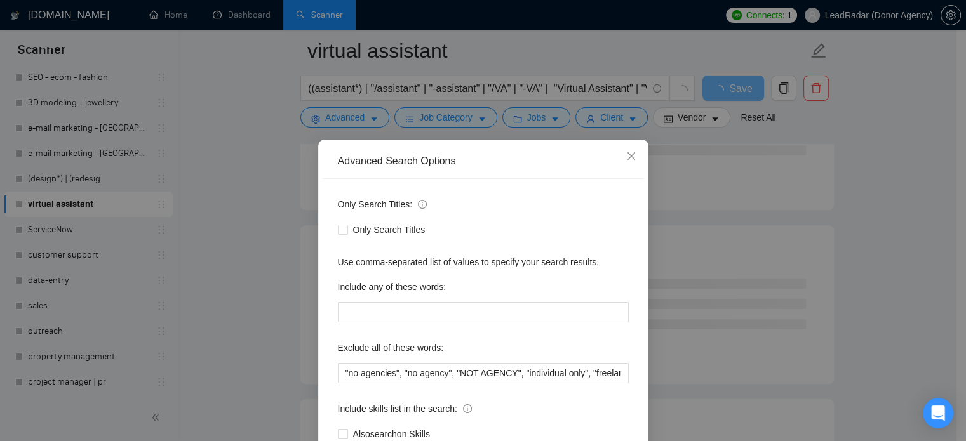
click at [253, 203] on div "Advanced Search Options Only Search Titles: Only Search Titles Use comma-separa…" at bounding box center [483, 220] width 966 height 441
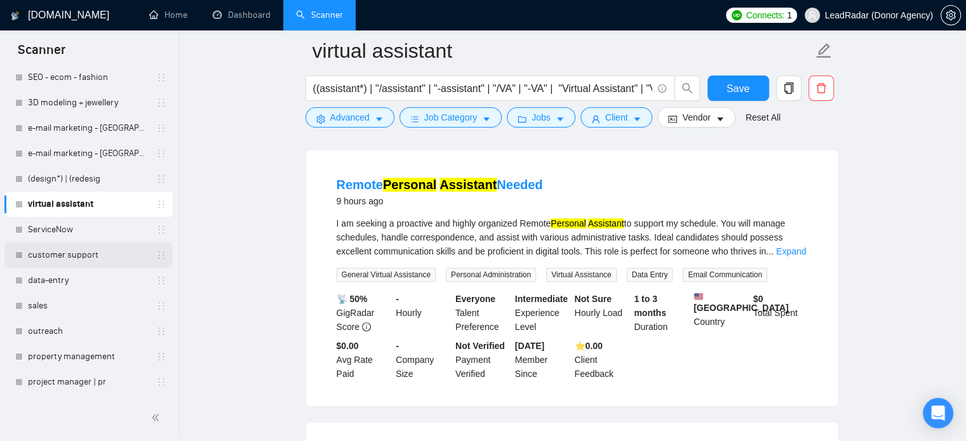
click at [67, 255] on link "customer support" at bounding box center [88, 255] width 121 height 25
click at [347, 123] on span "Advanced" at bounding box center [349, 118] width 39 height 14
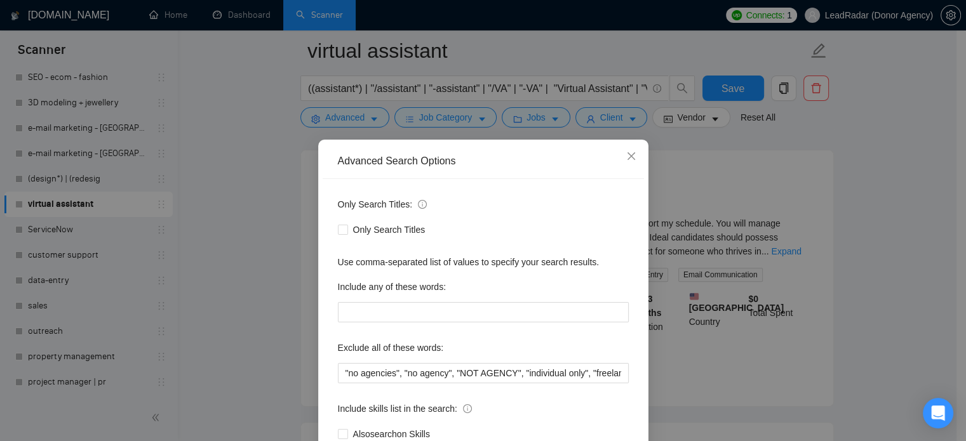
click at [760, 185] on div "Advanced Search Options Only Search Titles: Only Search Titles Use comma-separa…" at bounding box center [483, 220] width 966 height 441
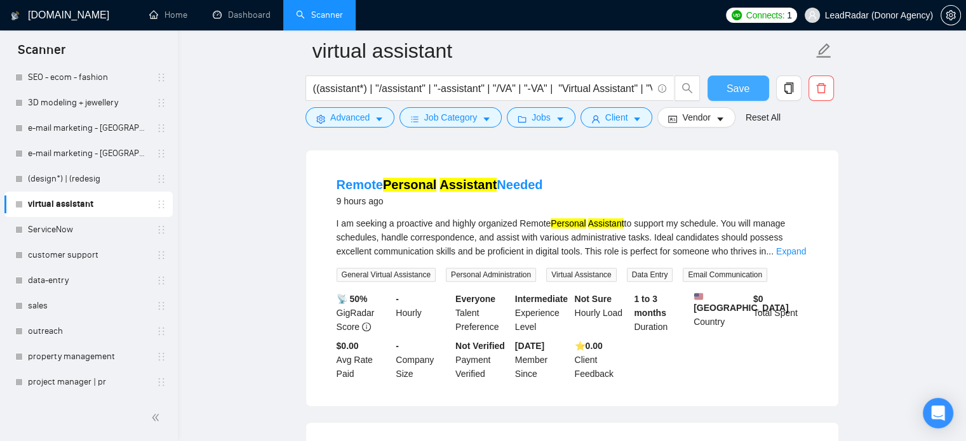
click at [748, 93] on span "Save" at bounding box center [738, 89] width 23 height 16
click at [81, 249] on link "customer support" at bounding box center [88, 255] width 121 height 25
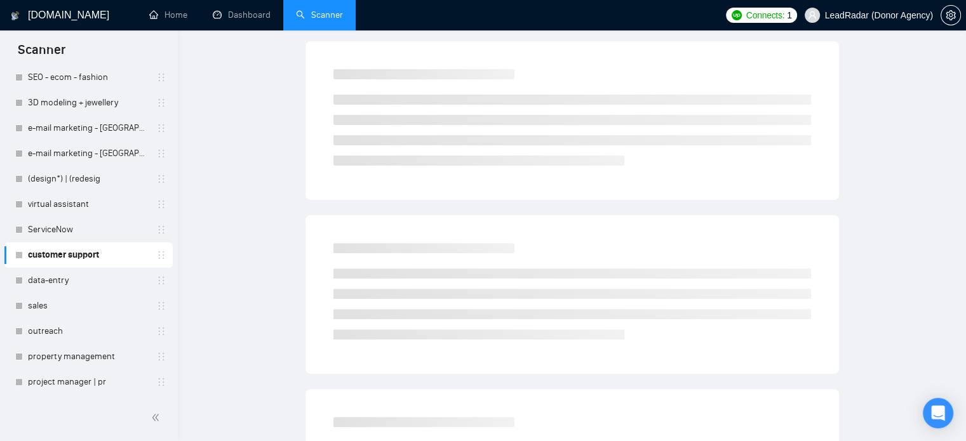
scroll to position [22, 0]
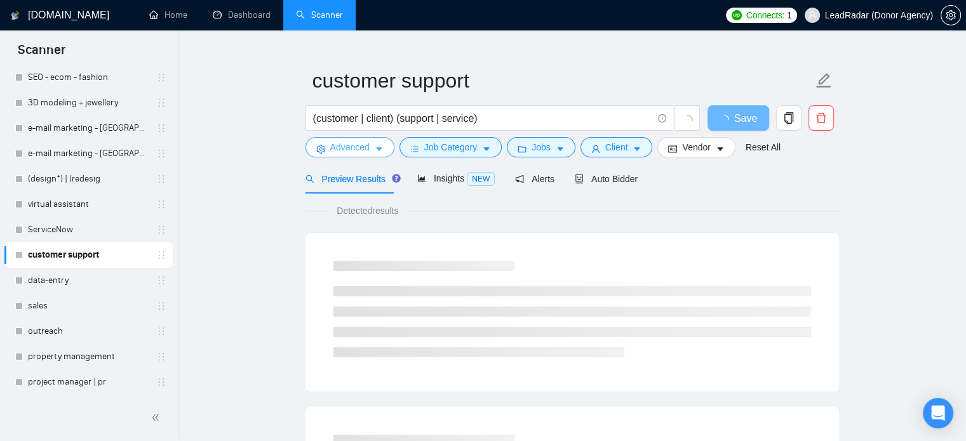
click at [368, 145] on span "Advanced" at bounding box center [349, 147] width 39 height 14
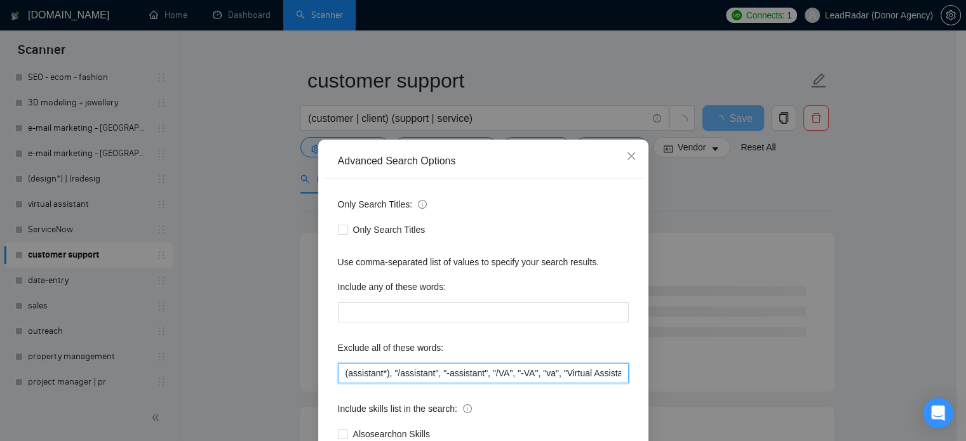
click at [434, 365] on input "(assistant*), "/assistant", "-assistant", "/VA", "-VA", "va", "Virtual Assistan…" at bounding box center [483, 373] width 291 height 20
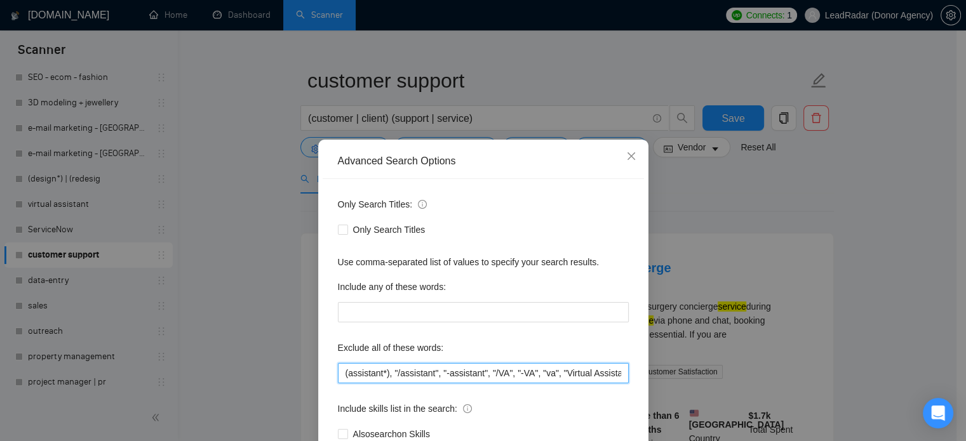
paste input "n"
type input "(assistant*), "/assistant", "-assistant", "/VA", "-VA", "va", "Virtual Assistan…"
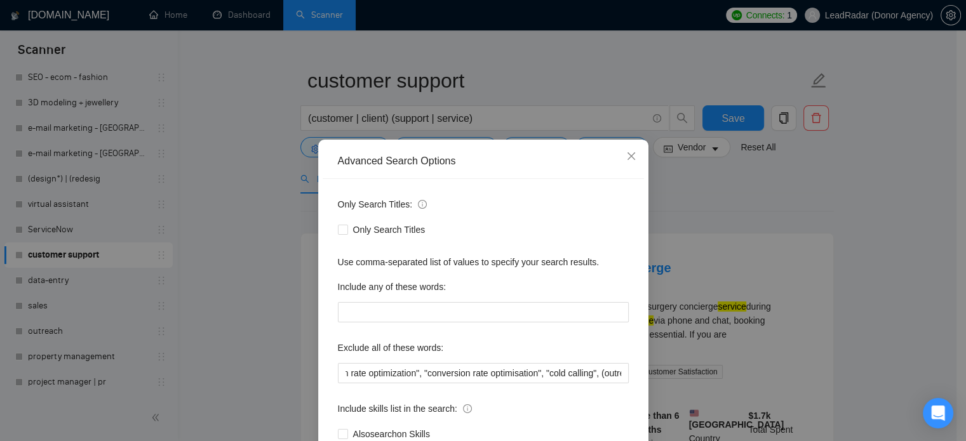
click at [825, 271] on div "Advanced Search Options Only Search Titles: Only Search Titles Use comma-separa…" at bounding box center [483, 220] width 966 height 441
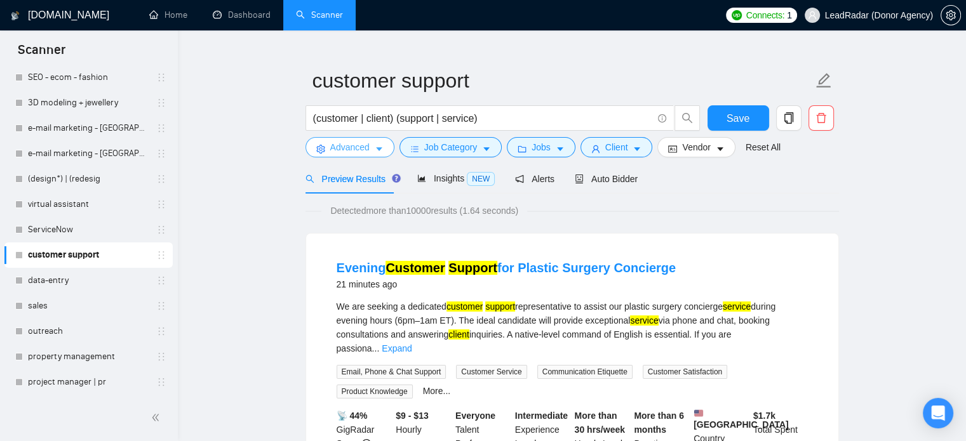
click at [358, 151] on span "Advanced" at bounding box center [349, 147] width 39 height 14
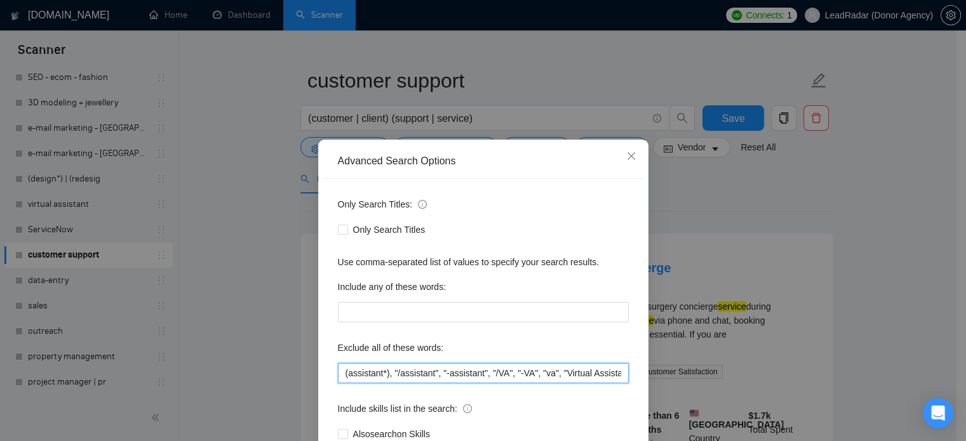
click at [408, 371] on input "(assistant*), "/assistant", "-assistant", "/VA", "-VA", "va", "Virtual Assistan…" at bounding box center [483, 373] width 291 height 20
click at [375, 375] on input "(assistant*), "/assistant", "-assistant", "/VA", "-VA", "va", "Virtual Assistan…" at bounding box center [483, 373] width 291 height 20
drag, startPoint x: 375, startPoint y: 375, endPoint x: 119, endPoint y: 382, distance: 256.7
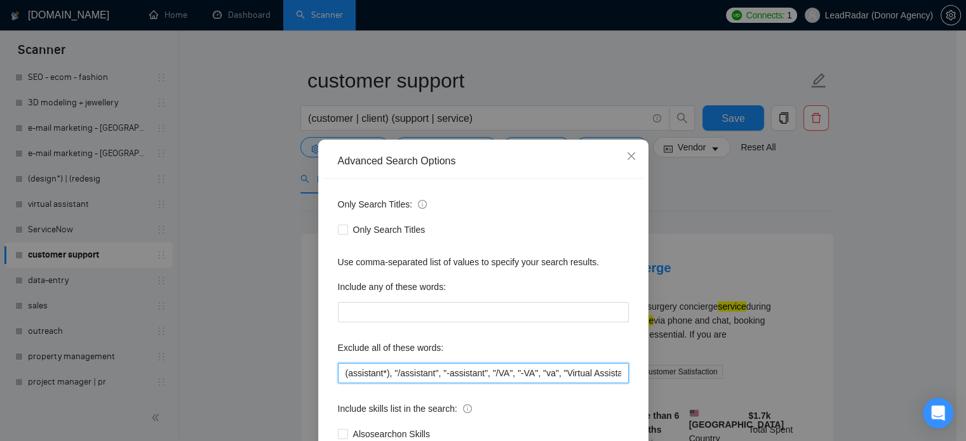
click at [119, 382] on div "Advanced Search Options Only Search Titles: Only Search Titles Use comma-separa…" at bounding box center [483, 220] width 966 height 441
click at [791, 235] on div "Advanced Search Options Only Search Titles: Only Search Titles Use comma-separa…" at bounding box center [483, 220] width 966 height 441
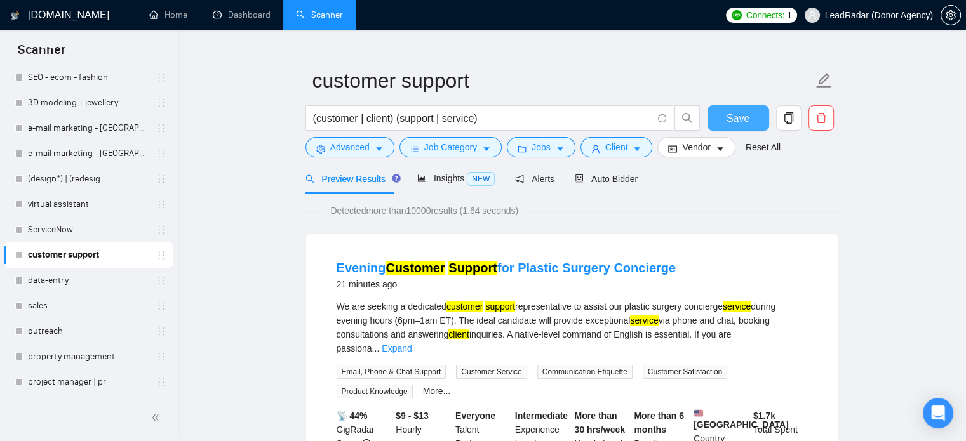
click at [741, 116] on span "Save" at bounding box center [738, 119] width 23 height 16
click at [46, 281] on link "data-entry" at bounding box center [88, 280] width 121 height 25
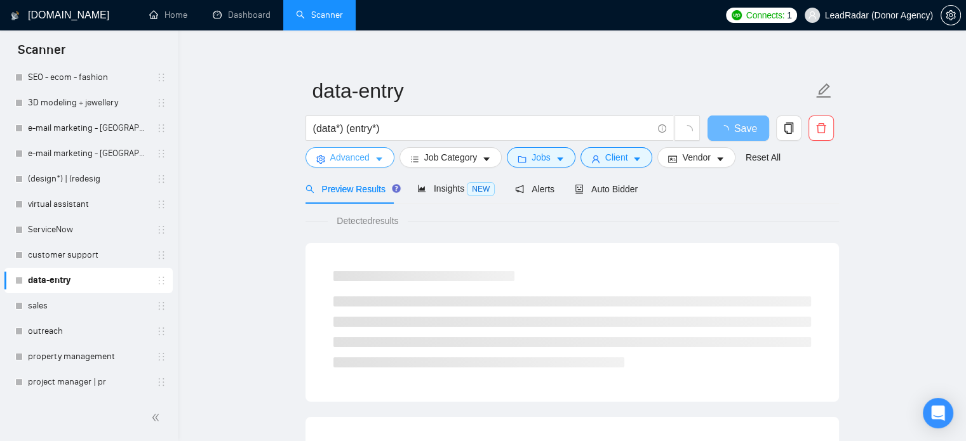
scroll to position [22, 0]
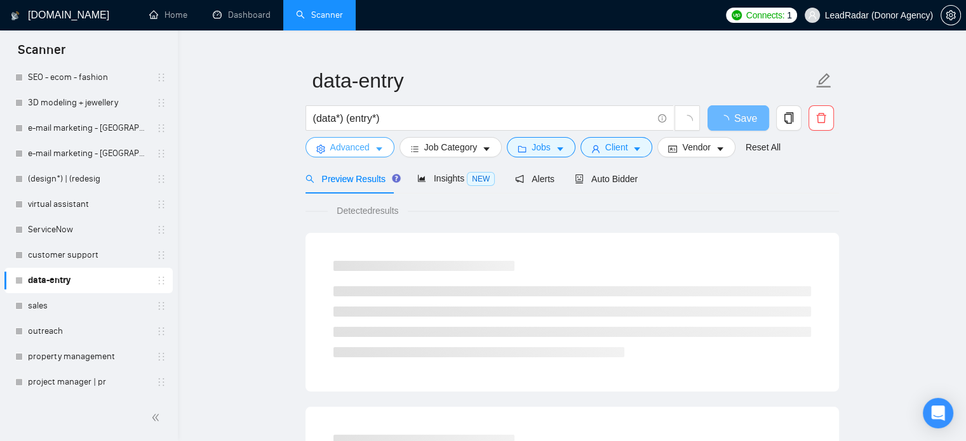
click at [365, 146] on span "Advanced" at bounding box center [349, 147] width 39 height 14
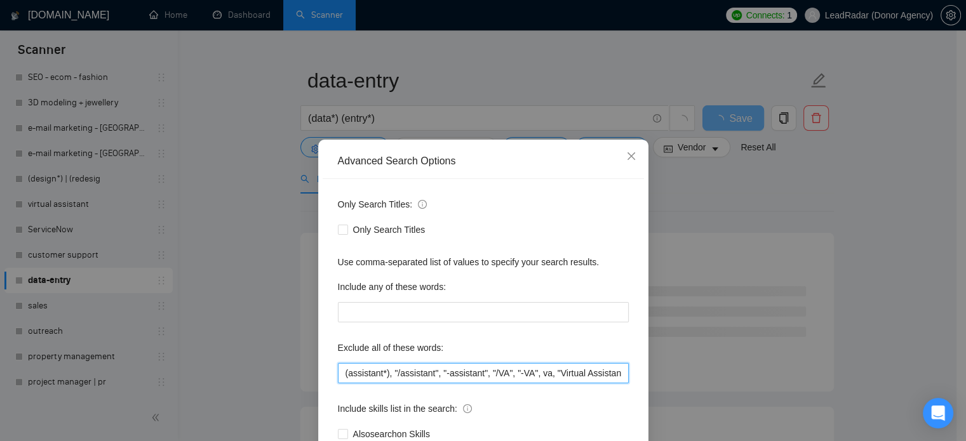
click at [428, 377] on input "(assistant*), "/assistant", "-assistant", "/VA", "-VA", va, "Virtual Assistant"…" at bounding box center [483, 373] width 291 height 20
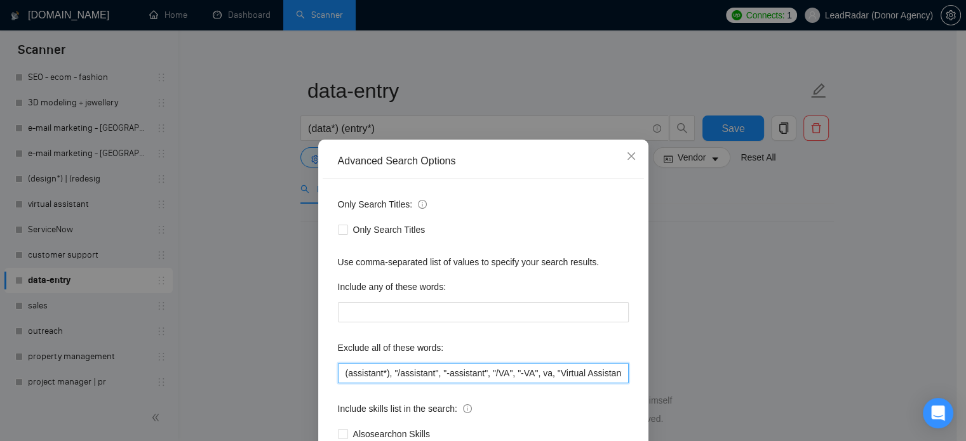
scroll to position [12, 0]
paste input "“sales manager”,"
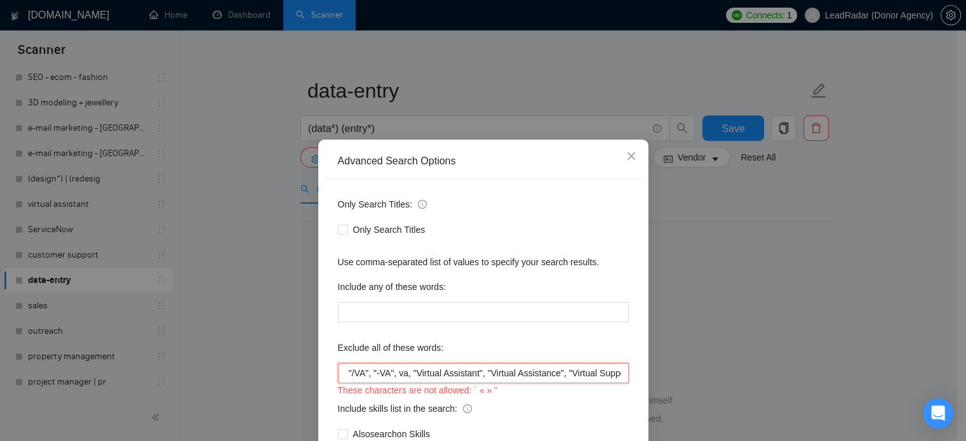
scroll to position [0, 0]
drag, startPoint x: 442, startPoint y: 374, endPoint x: 361, endPoint y: 382, distance: 81.7
click at [272, 379] on div "Advanced Search Options Only Search Titles: Only Search Titles Use comma-separa…" at bounding box center [483, 220] width 966 height 441
click at [460, 380] on input "(assistant*), "/assistant", "-assistant", "/VA", "-VA", va, "Virtual Assistant"…" at bounding box center [483, 373] width 291 height 20
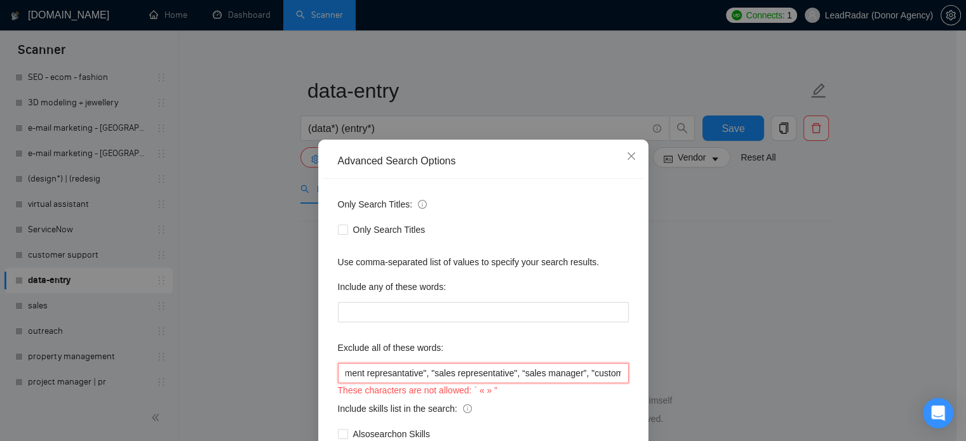
click at [490, 374] on input "(assistant*), "/assistant", "-assistant", "/VA", "-VA", va, "Virtual Assistant"…" at bounding box center [483, 373] width 291 height 20
click at [551, 375] on input "(assistant*), "/assistant", "-assistant", "/VA", "-VA", va, "Virtual Assistant"…" at bounding box center [483, 373] width 291 height 20
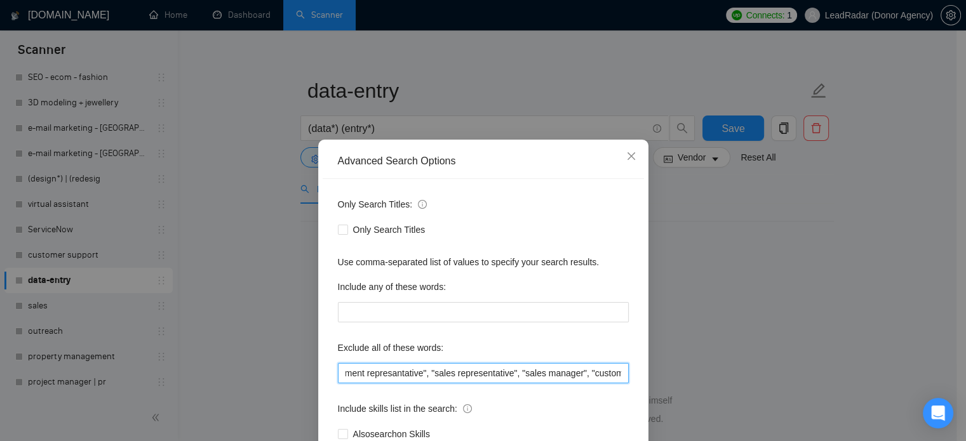
type input "(assistant*), "/assistant", "-assistant", "/VA", "-VA", va, "Virtual Assistant"…"
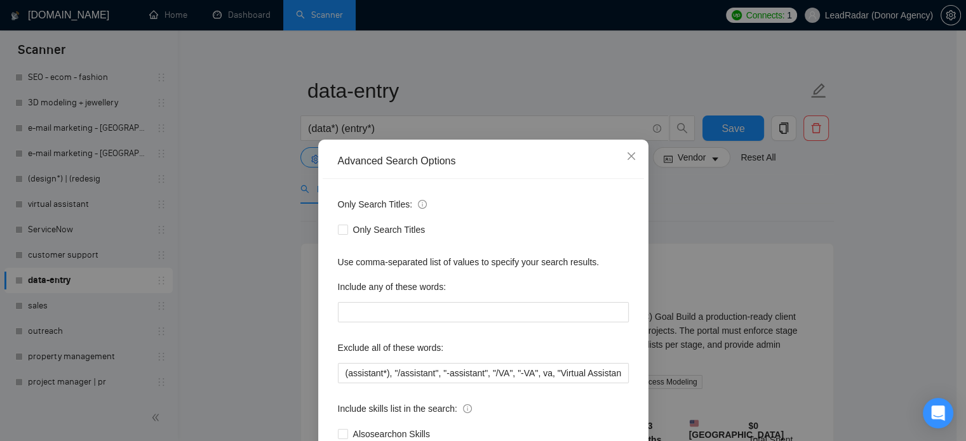
click at [748, 248] on div "Advanced Search Options Only Search Titles: Only Search Titles Use comma-separa…" at bounding box center [483, 220] width 966 height 441
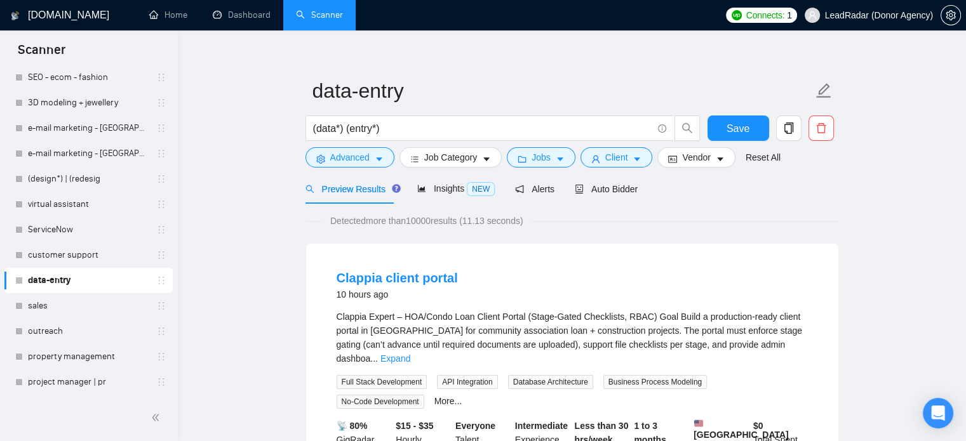
drag, startPoint x: 108, startPoint y: 361, endPoint x: 596, endPoint y: 60, distance: 573.6
click at [108, 361] on link "property management" at bounding box center [88, 356] width 121 height 25
click at [721, 120] on button "Save" at bounding box center [739, 128] width 62 height 25
click at [81, 304] on link "sales" at bounding box center [88, 305] width 121 height 25
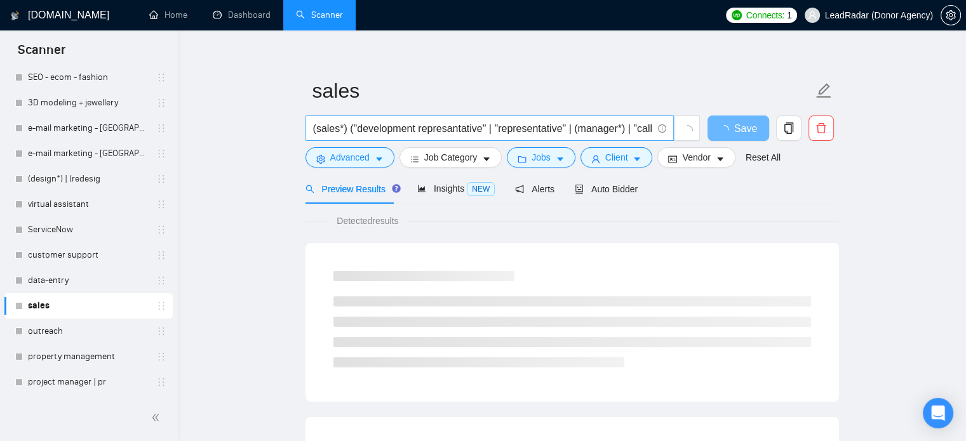
click at [570, 124] on input "(sales*) ("development represantative" | "representative" | (manager*) | "call …" at bounding box center [482, 129] width 339 height 16
click at [344, 165] on button "Advanced" at bounding box center [350, 157] width 89 height 20
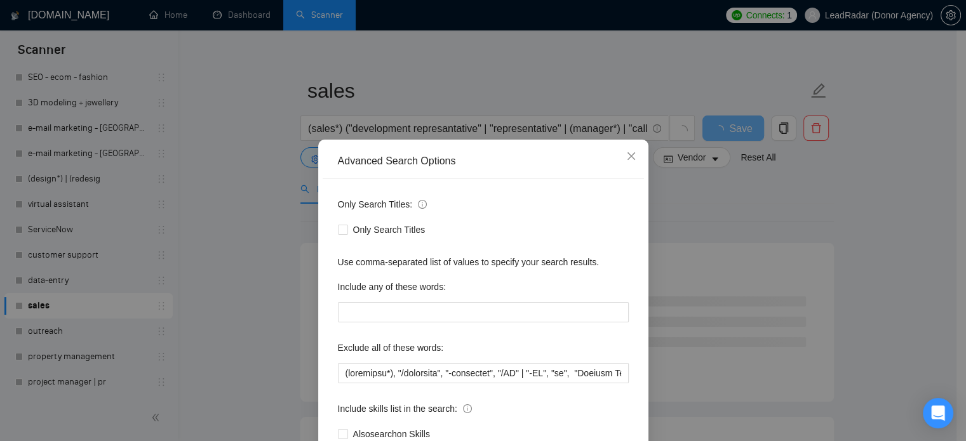
click at [424, 384] on div "Only Search Titles: Only Search Titles Use comma-separated list of values to sp…" at bounding box center [483, 327] width 321 height 296
click at [425, 373] on input "text" at bounding box center [483, 373] width 291 height 20
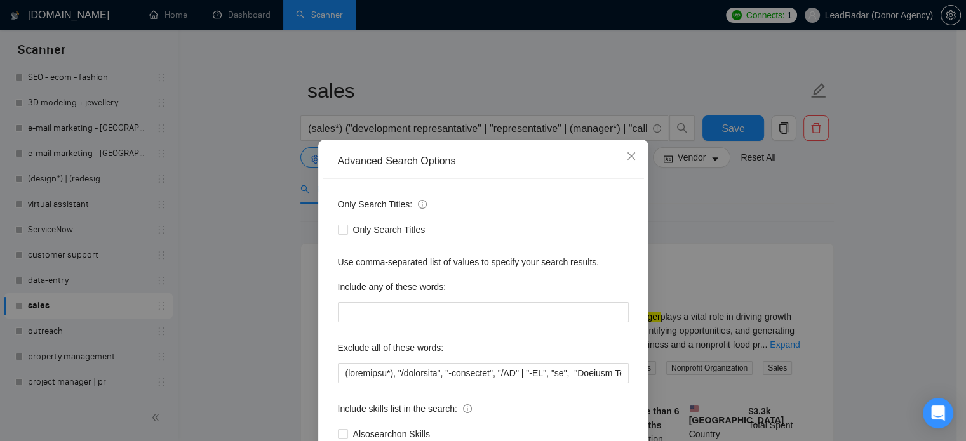
click at [734, 230] on div "Advanced Search Options Only Search Titles: Only Search Titles Use comma-separa…" at bounding box center [483, 220] width 966 height 441
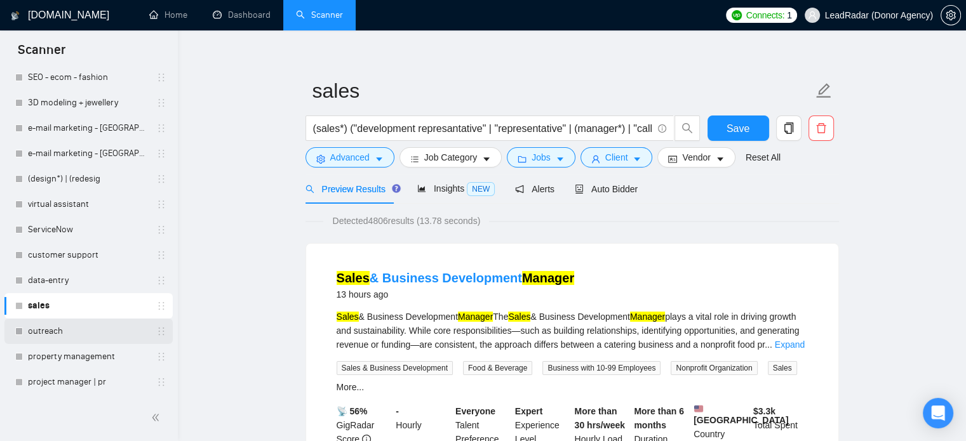
click at [53, 327] on link "outreach" at bounding box center [88, 331] width 121 height 25
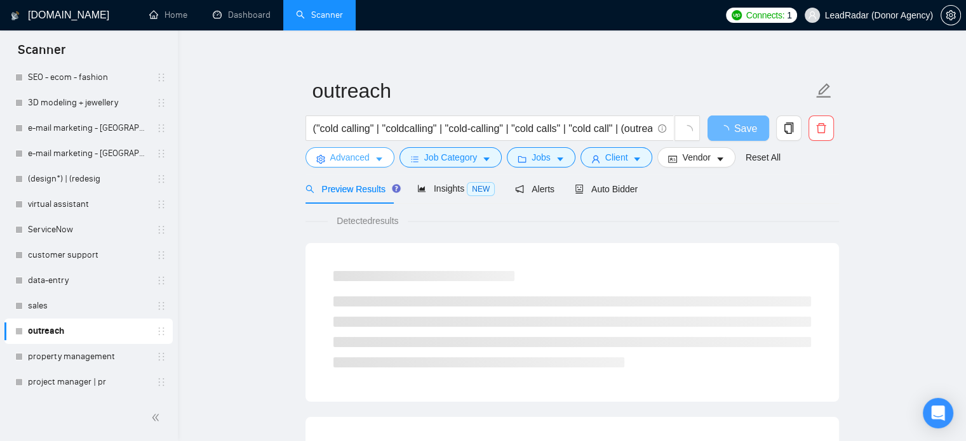
click at [372, 156] on button "Advanced" at bounding box center [350, 157] width 89 height 20
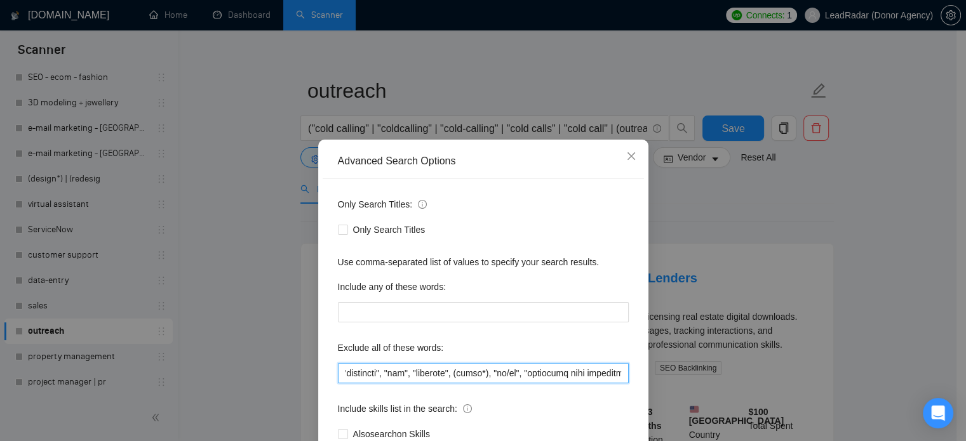
scroll to position [0, 4863]
drag, startPoint x: 521, startPoint y: 375, endPoint x: 666, endPoint y: 377, distance: 145.5
click at [673, 379] on div "Advanced Search Options Only Search Titles: Only Search Titles Use comma-separa…" at bounding box center [483, 220] width 966 height 441
click at [627, 159] on icon "close" at bounding box center [631, 156] width 8 height 8
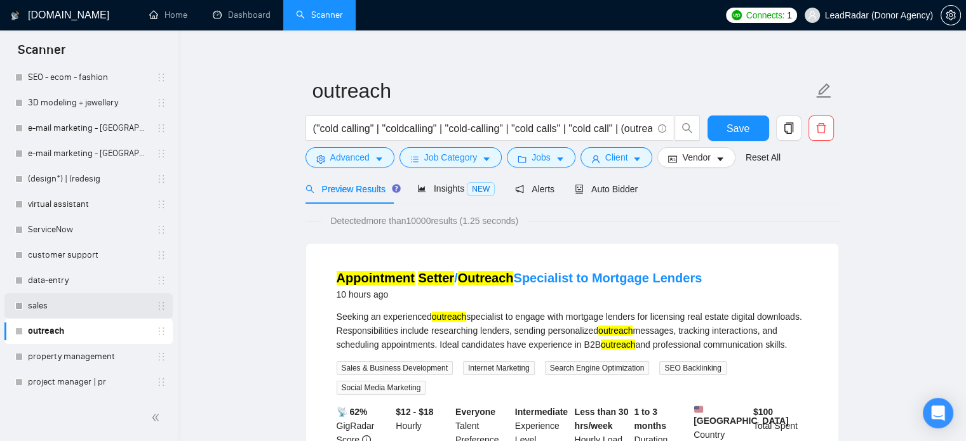
click at [59, 306] on link "sales" at bounding box center [88, 305] width 121 height 25
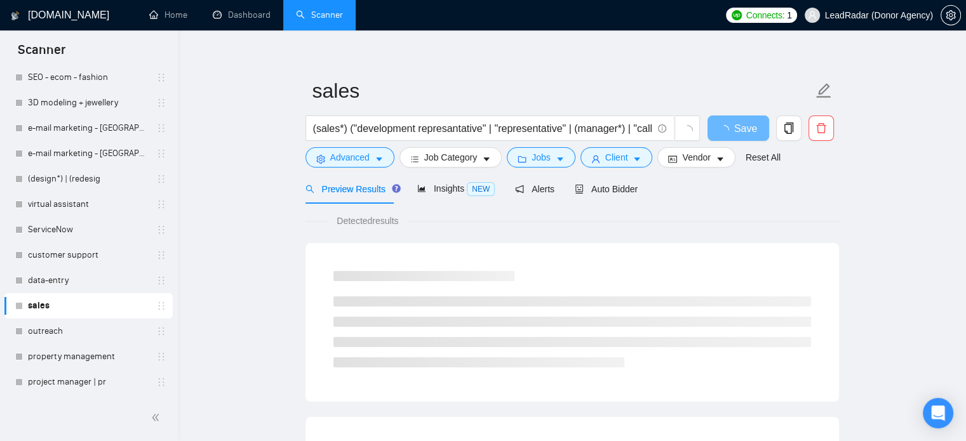
click at [106, 330] on link "outreach" at bounding box center [88, 331] width 121 height 25
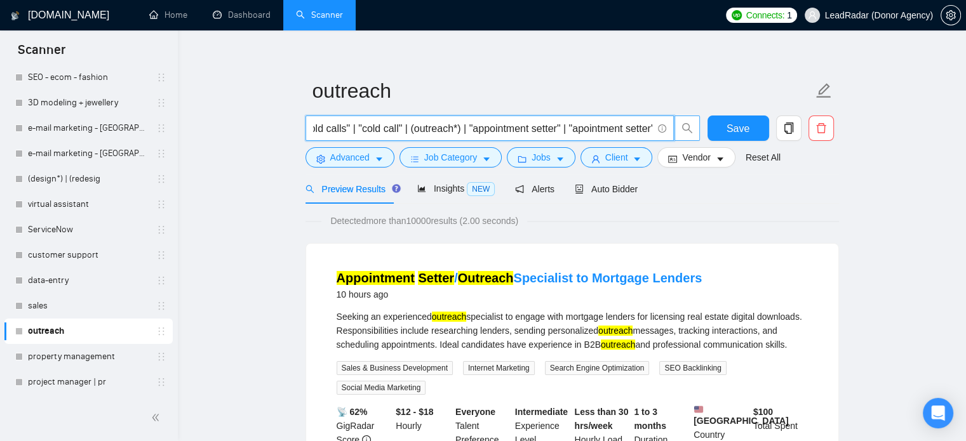
scroll to position [0, 226]
drag, startPoint x: 316, startPoint y: 128, endPoint x: 646, endPoint y: 134, distance: 330.3
click at [646, 134] on input "("cold calling" | "coldcalling" | "cold-calling" | "cold calls" | "cold call" |…" at bounding box center [482, 129] width 339 height 16
click at [72, 201] on link "virtual assistant" at bounding box center [88, 204] width 121 height 25
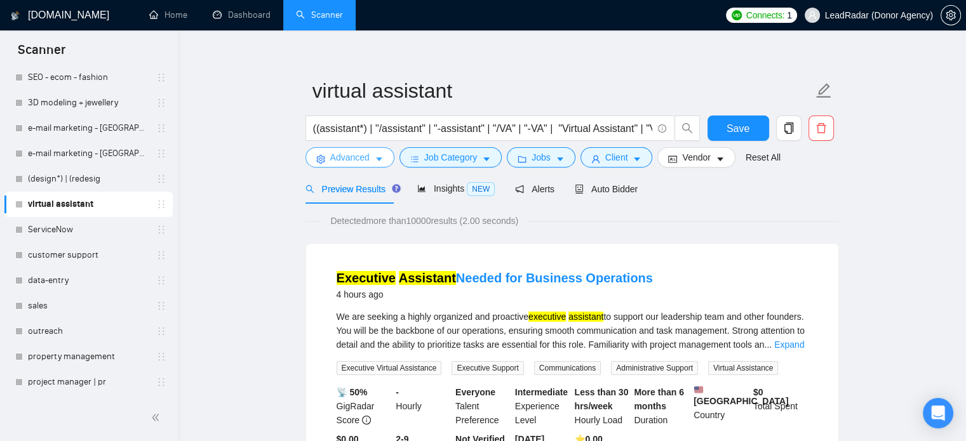
click at [372, 154] on button "Advanced" at bounding box center [350, 157] width 89 height 20
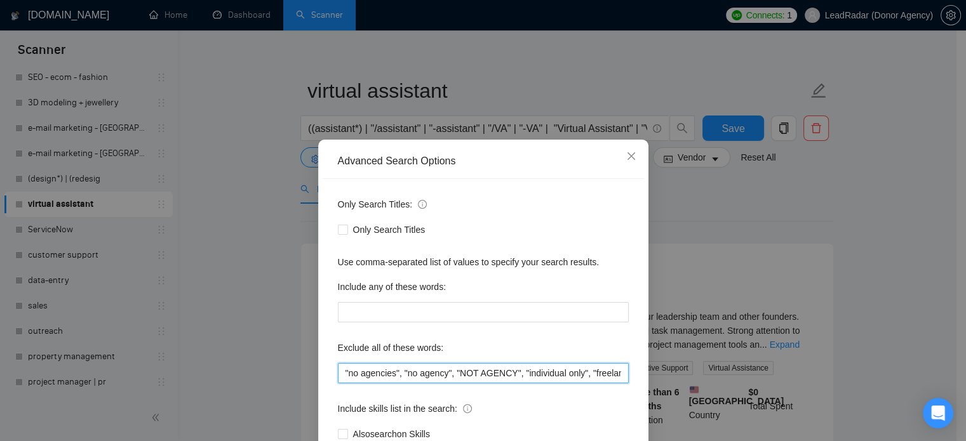
click at [475, 378] on input ""no agencies", "no agency", "NOT AGENCY", "individual only", "freelancers only"…" at bounding box center [483, 373] width 291 height 20
drag, startPoint x: 537, startPoint y: 376, endPoint x: 693, endPoint y: 376, distance: 156.3
click at [693, 376] on div "Advanced Search Options Only Search Titles: Only Search Titles Use comma-separa…" at bounding box center [483, 220] width 966 height 441
click at [602, 373] on input ""no agencies", "no agency", "NOT AGENCY", "individual only", "freelancers only"…" at bounding box center [483, 373] width 291 height 20
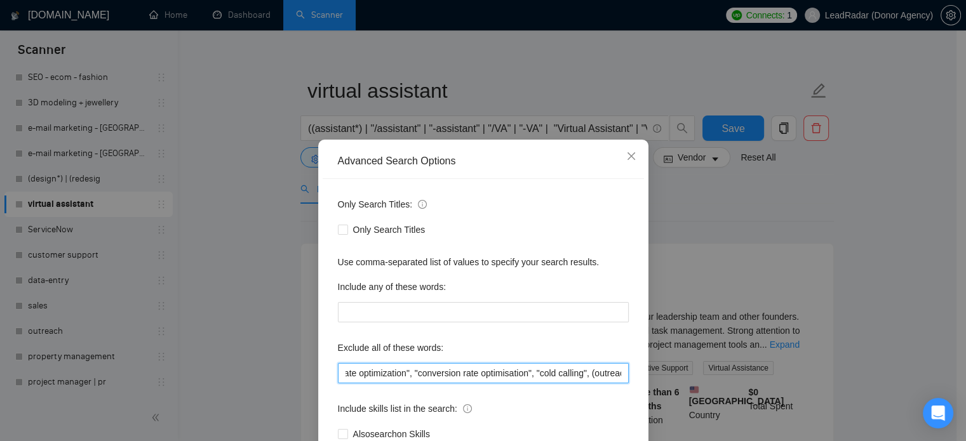
drag, startPoint x: 518, startPoint y: 374, endPoint x: 635, endPoint y: 377, distance: 117.5
click at [635, 377] on div "Only Search Titles: Only Search Titles Use comma-separated list of values to sp…" at bounding box center [483, 327] width 321 height 296
paste input "| "coldcalling" | "cold-calling" | "cold calls" | "cold call" | (outreach*) | "…"
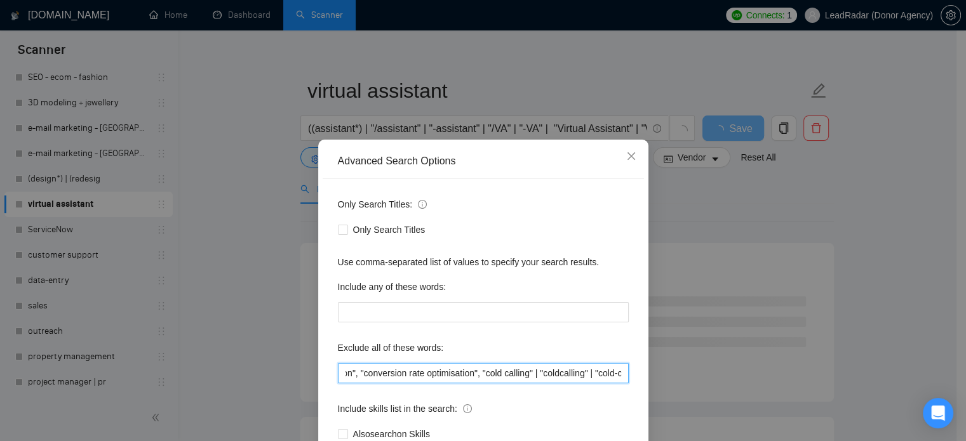
scroll to position [0, 2002]
click at [518, 374] on input ""no agencies", "no agency", "NOT AGENCY", "individual only", "freelancers only"…" at bounding box center [483, 373] width 291 height 20
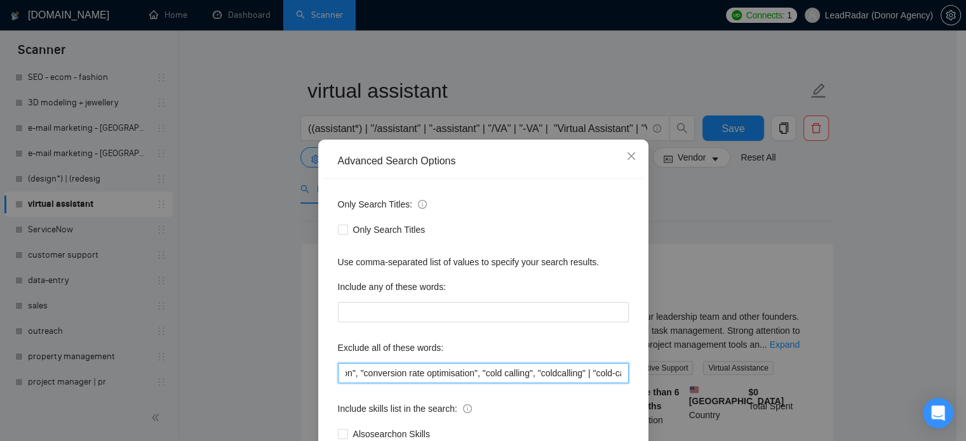
click at [574, 376] on input ""no agencies", "no agency", "NOT AGENCY", "individual only", "freelancers only"…" at bounding box center [483, 373] width 291 height 20
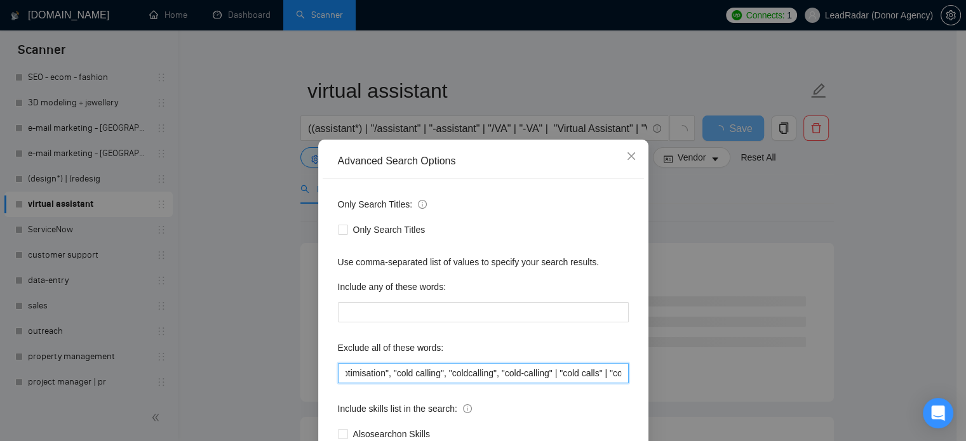
scroll to position [0, 2092]
click at [539, 375] on input ""no agencies", "no agency", "NOT AGENCY", "individual only", "freelancers only"…" at bounding box center [483, 373] width 291 height 20
click at [570, 378] on input ""no agencies", "no agency", "NOT AGENCY", "individual only", "freelancers only"…" at bounding box center [483, 373] width 291 height 20
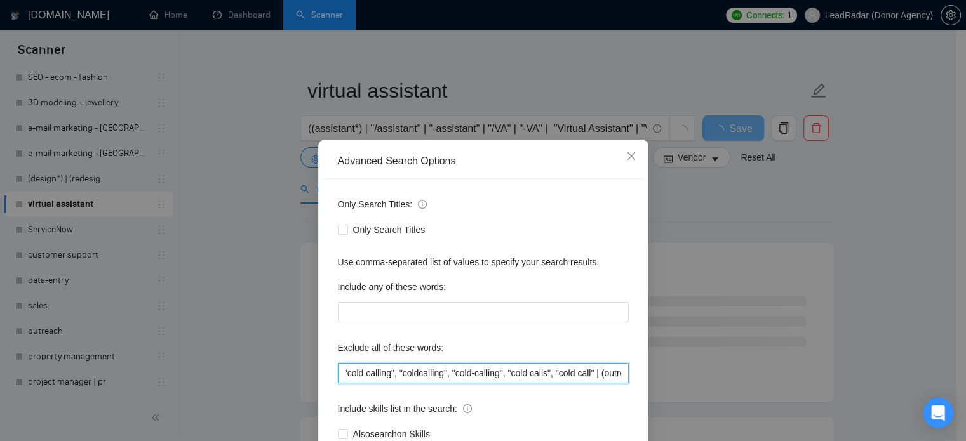
click at [579, 377] on input ""no agencies", "no agency", "NOT AGENCY", "individual only", "freelancers only"…" at bounding box center [483, 373] width 291 height 20
click at [532, 378] on input ""no agencies", "no agency", "NOT AGENCY", "individual only", "freelancers only"…" at bounding box center [483, 373] width 291 height 20
click at [538, 375] on input ""no agencies", "no agency", "NOT AGENCY", "individual only", "freelancers only"…" at bounding box center [483, 373] width 291 height 20
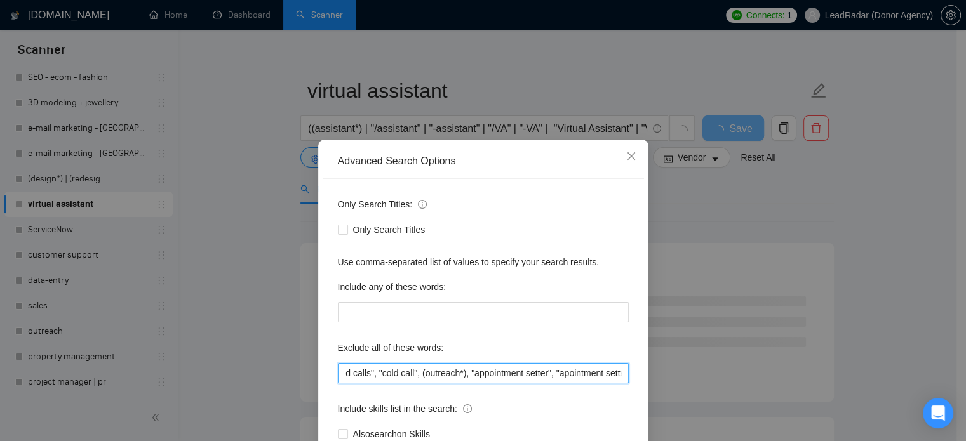
scroll to position [0, 2316]
type input ""no agencies", "no agency", "NOT AGENCY", "individual only", "freelancers only"…"
click at [788, 218] on div "Advanced Search Options Only Search Titles: Only Search Titles Use comma-separa…" at bounding box center [483, 220] width 966 height 441
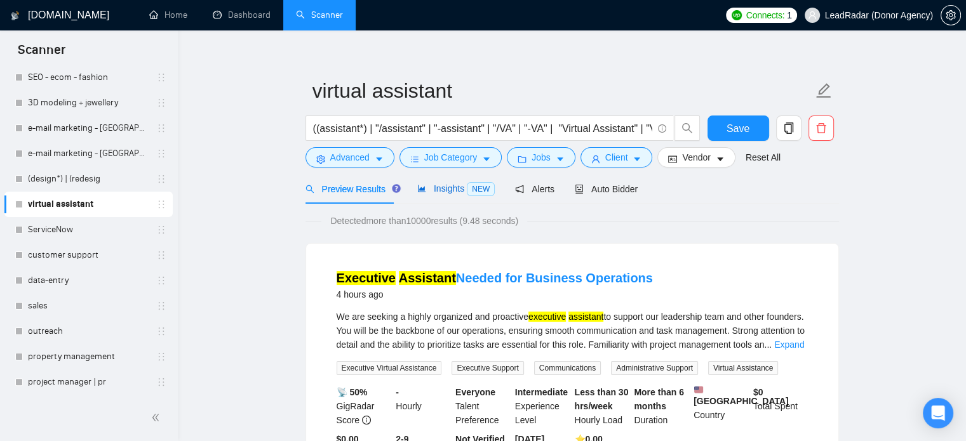
click at [440, 190] on span "Insights NEW" at bounding box center [455, 189] width 77 height 10
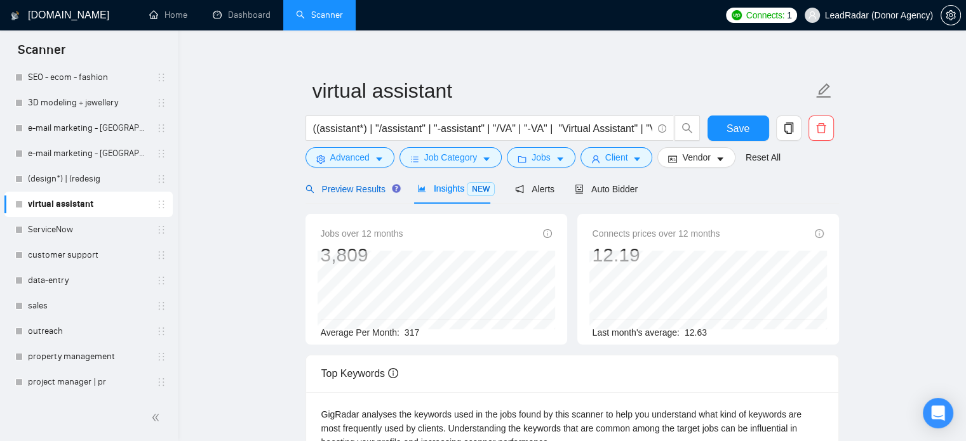
click at [328, 194] on span "Preview Results" at bounding box center [351, 189] width 91 height 10
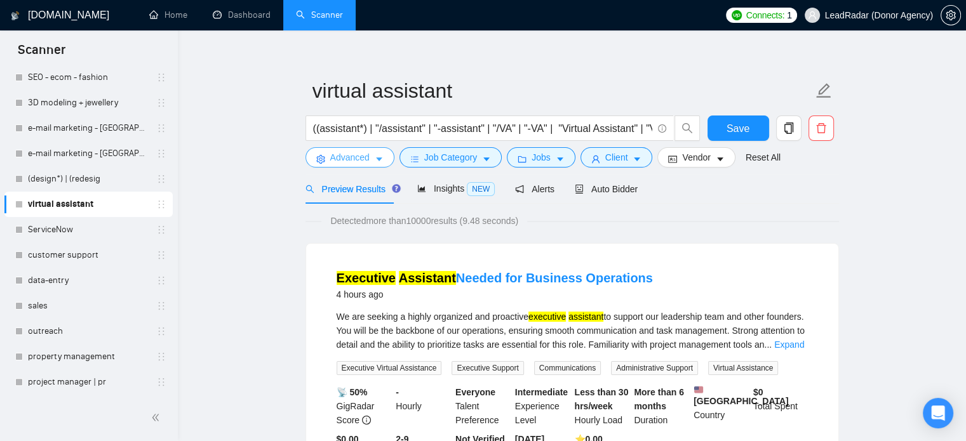
click at [338, 154] on span "Advanced" at bounding box center [349, 158] width 39 height 14
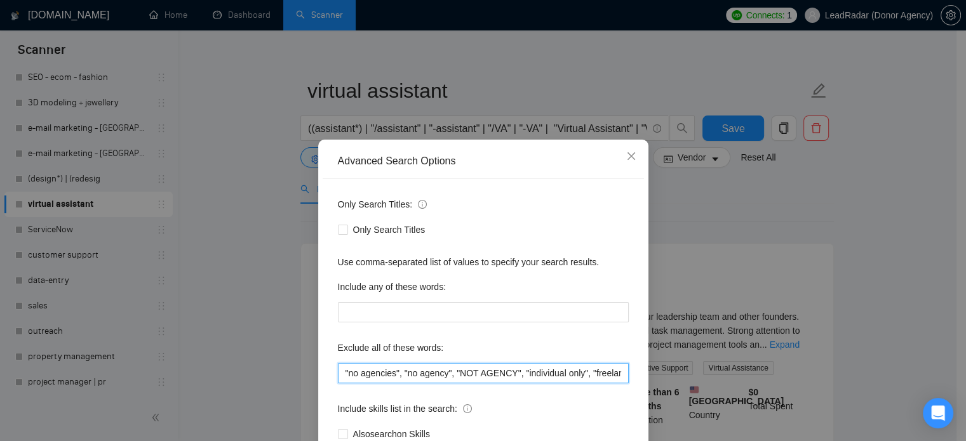
click at [438, 375] on input ""no agencies", "no agency", "NOT AGENCY", "individual only", "freelancers only"…" at bounding box center [483, 373] width 291 height 20
click at [730, 205] on div "Advanced Search Options Only Search Titles: Only Search Titles Use comma-separa…" at bounding box center [483, 220] width 966 height 441
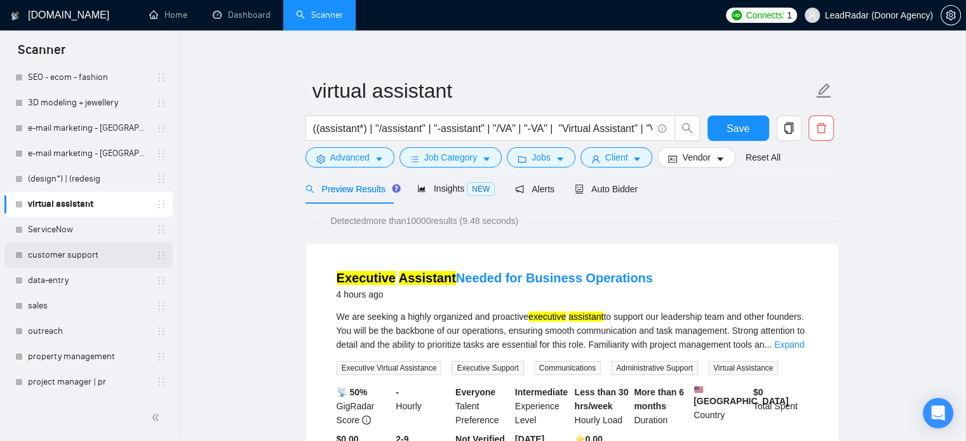
click at [70, 257] on link "customer support" at bounding box center [88, 255] width 121 height 25
click at [740, 130] on span "Save" at bounding box center [738, 129] width 23 height 16
click at [91, 254] on link "customer support" at bounding box center [88, 255] width 121 height 25
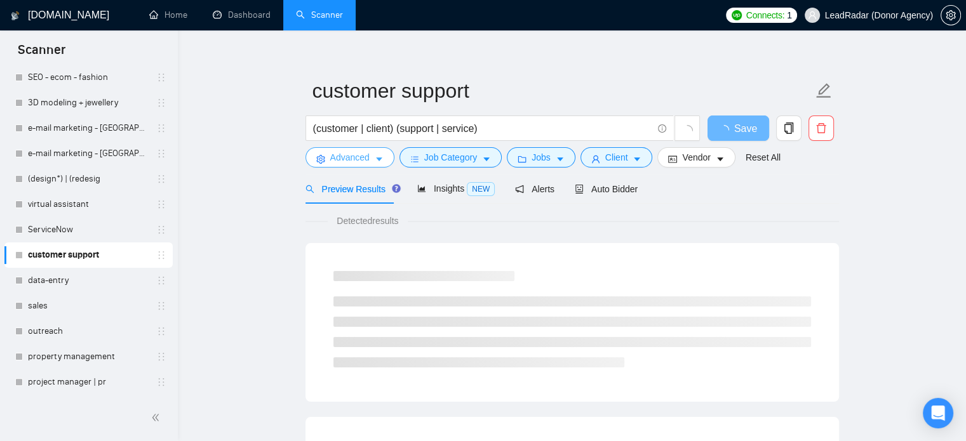
click at [369, 151] on button "Advanced" at bounding box center [350, 157] width 89 height 20
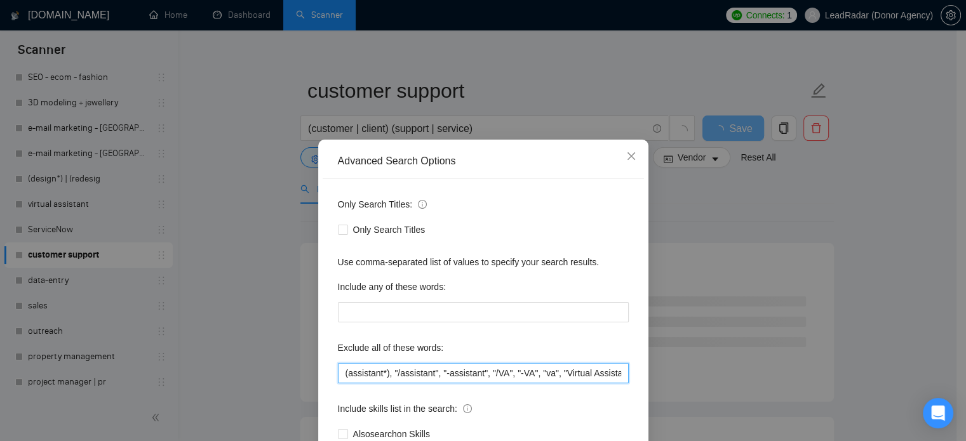
click at [434, 370] on input "(assistant*), "/assistant", "-assistant", "/VA", "-VA", "va", "Virtual Assistan…" at bounding box center [483, 373] width 291 height 20
paste input ""coldcalling", "cold-calling", "cold calls", "cold call", (outreach*), "appoint…"
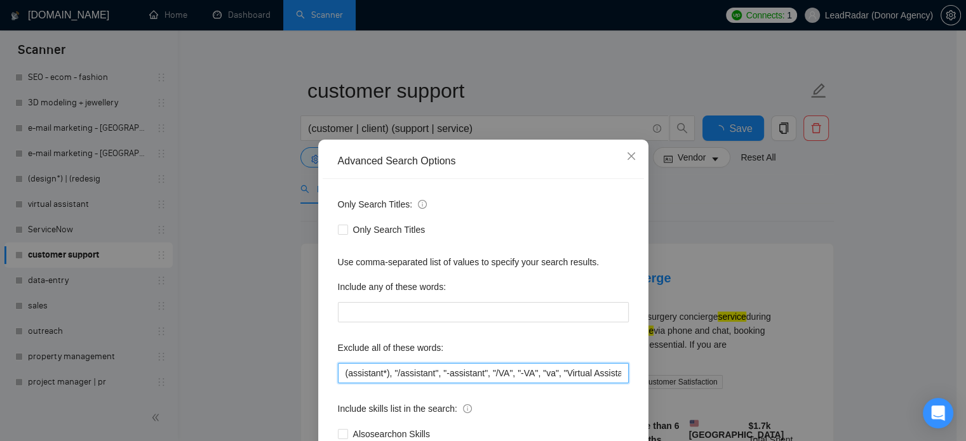
scroll to position [0, 3032]
type input "(assistant*), "/assistant", "-assistant", "/VA", "-VA", "va", "Virtual Assistan…"
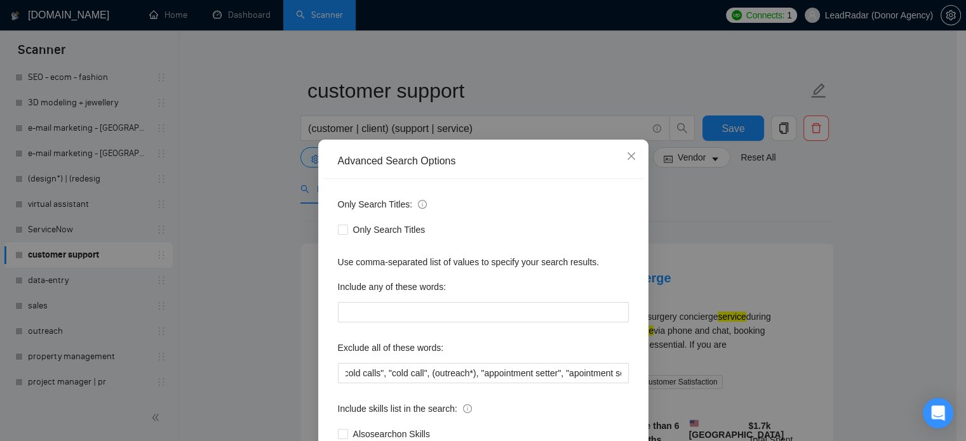
click at [874, 236] on div "Advanced Search Options Only Search Titles: Only Search Titles Use comma-separa…" at bounding box center [483, 220] width 966 height 441
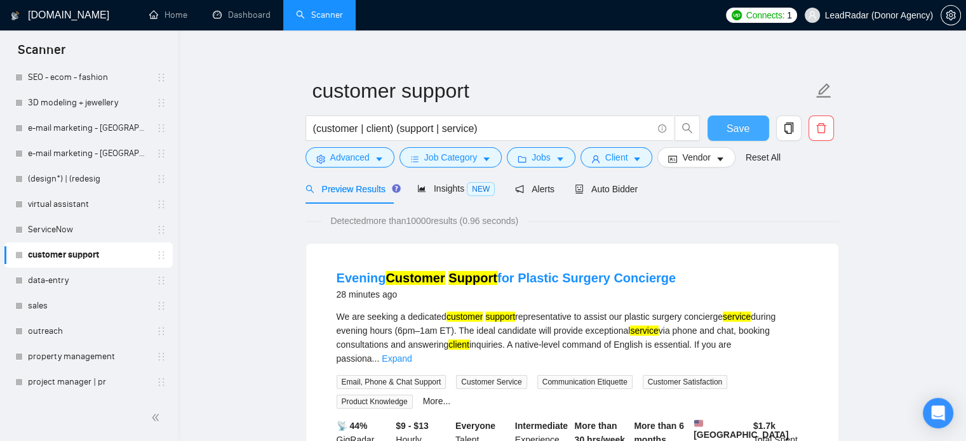
drag, startPoint x: 752, startPoint y: 122, endPoint x: 591, endPoint y: 168, distance: 167.9
click at [752, 122] on button "Save" at bounding box center [739, 128] width 62 height 25
click at [70, 284] on link "data-entry" at bounding box center [88, 280] width 121 height 25
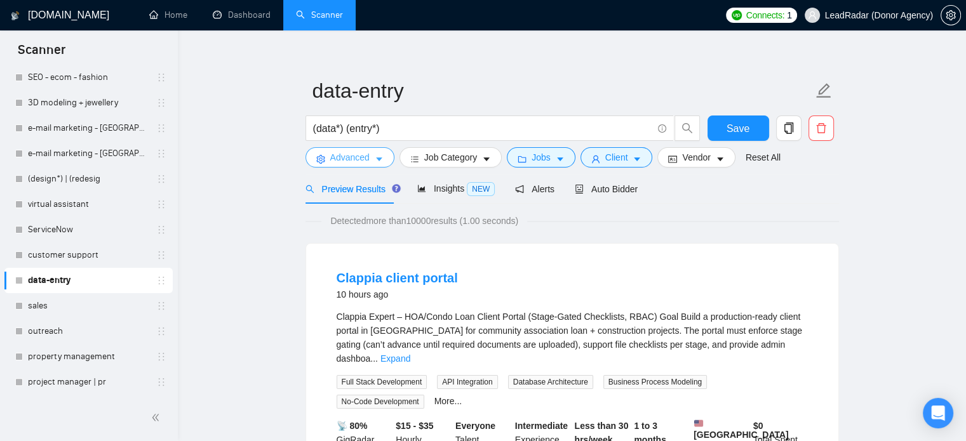
click at [347, 158] on span "Advanced" at bounding box center [349, 158] width 39 height 14
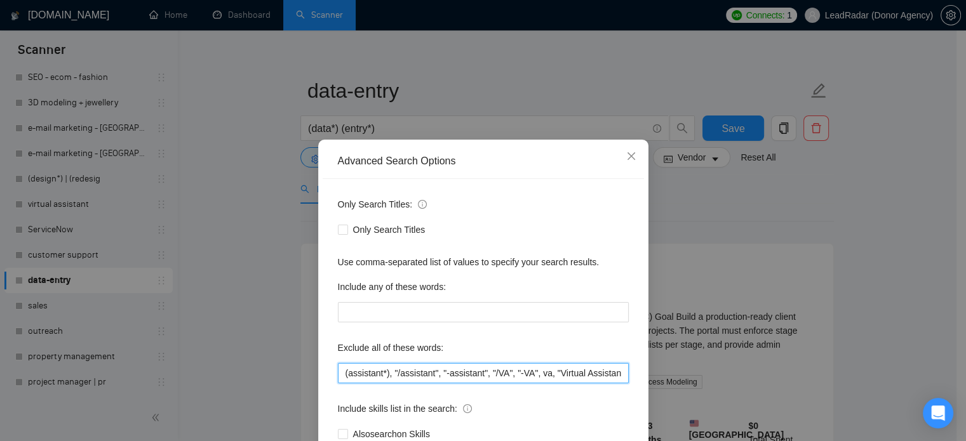
click at [485, 380] on input "(assistant*), "/assistant", "-assistant", "/VA", "-VA", va, "Virtual Assistant"…" at bounding box center [483, 373] width 291 height 20
paste input ""coldcalling", "cold-calling", "cold calls", "cold call", (outreach*), "appoint…"
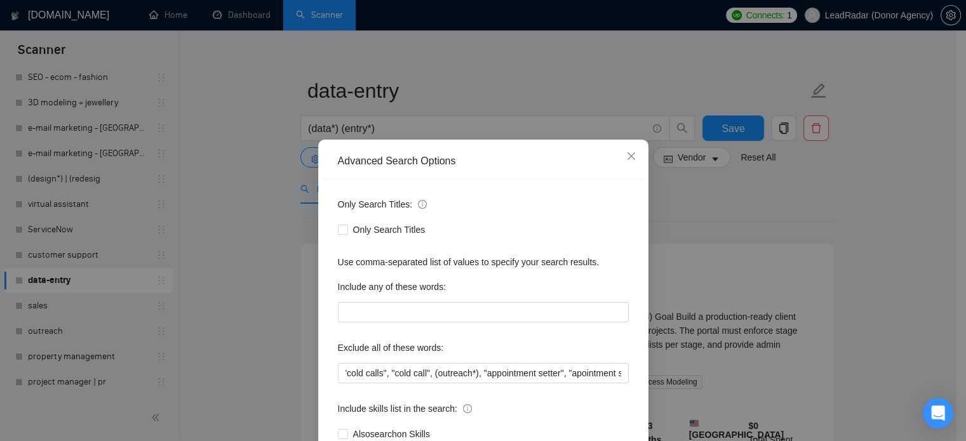
click at [882, 195] on div "Advanced Search Options Only Search Titles: Only Search Titles Use comma-separa…" at bounding box center [483, 220] width 966 height 441
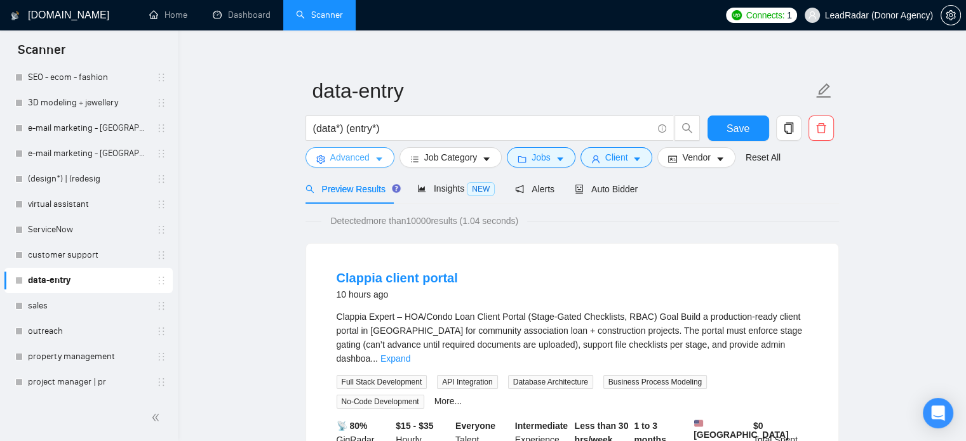
click at [348, 154] on span "Advanced" at bounding box center [349, 158] width 39 height 14
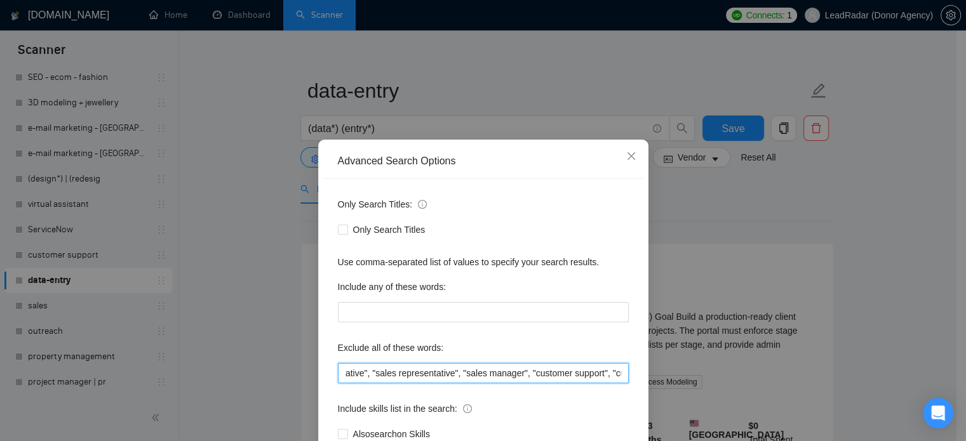
scroll to position [0, 3402]
drag, startPoint x: 575, startPoint y: 378, endPoint x: 638, endPoint y: 370, distance: 64.0
click at [683, 392] on div "Advanced Search Options Only Search Titles: Only Search Titles Use comma-separa…" at bounding box center [483, 220] width 966 height 441
click at [453, 365] on input "(assistant*), "/assistant", "-assistant", "/VA", "-VA", va, "Virtual Assistant"…" at bounding box center [483, 373] width 291 height 20
drag, startPoint x: 361, startPoint y: 373, endPoint x: 348, endPoint y: 377, distance: 13.3
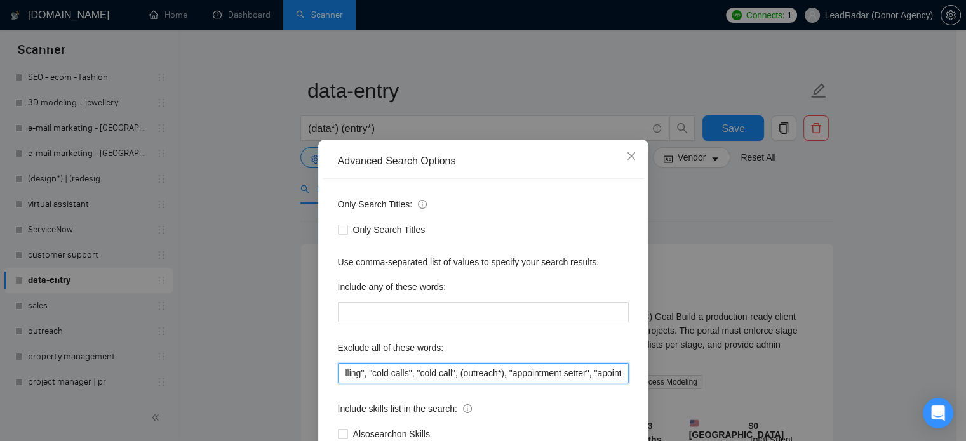
click at [348, 377] on input "(assistant*), "/assistant", "-assistant", "/VA", "-VA", va, "Virtual Assistant"…" at bounding box center [483, 373] width 291 height 20
drag, startPoint x: 498, startPoint y: 371, endPoint x: 691, endPoint y: 371, distance: 193.1
click at [691, 371] on div "Advanced Search Options Only Search Titles: Only Search Titles Use comma-separa…" at bounding box center [483, 220] width 966 height 441
type input "(assistant*), "/assistant", "-assistant", "/VA", "-VA", va, "Virtual Assistant"…"
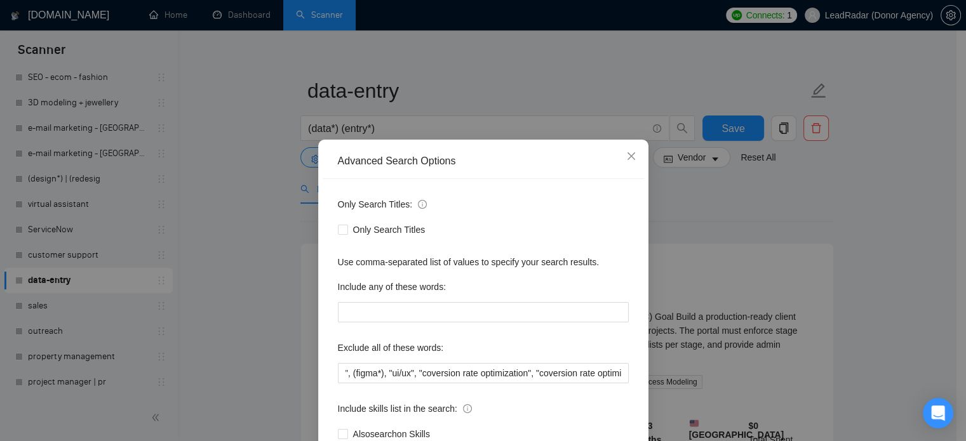
click at [274, 264] on div "Advanced Search Options Only Search Titles: Only Search Titles Use comma-separa…" at bounding box center [483, 220] width 966 height 441
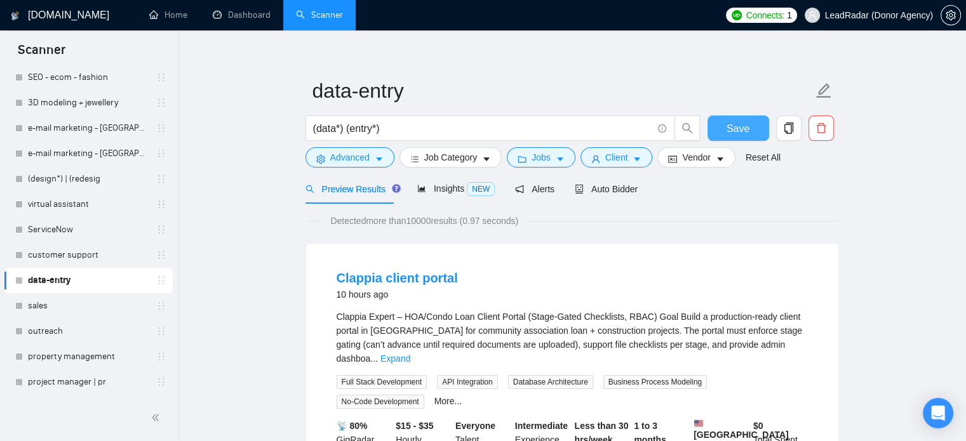
click at [748, 128] on span "Save" at bounding box center [738, 129] width 23 height 16
click at [61, 309] on link "sales" at bounding box center [88, 305] width 121 height 25
click at [723, 116] on button "Save" at bounding box center [739, 128] width 62 height 25
click at [76, 309] on link "sales" at bounding box center [88, 305] width 121 height 25
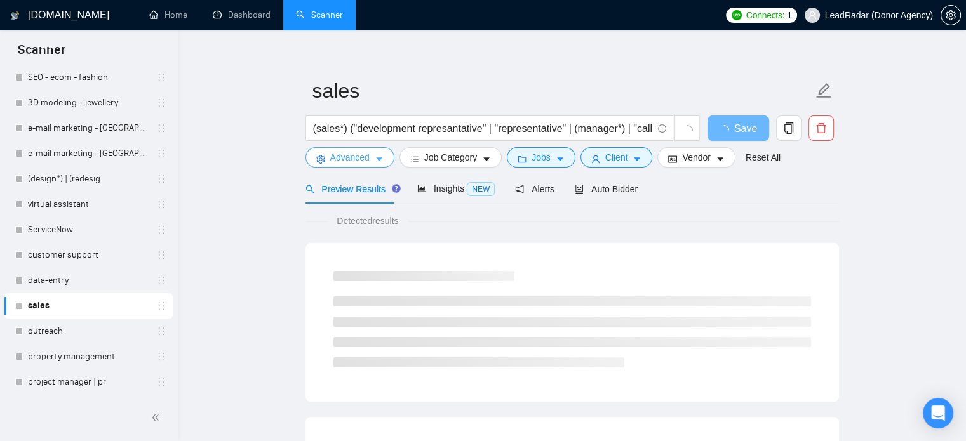
click at [315, 159] on button "Advanced" at bounding box center [350, 157] width 89 height 20
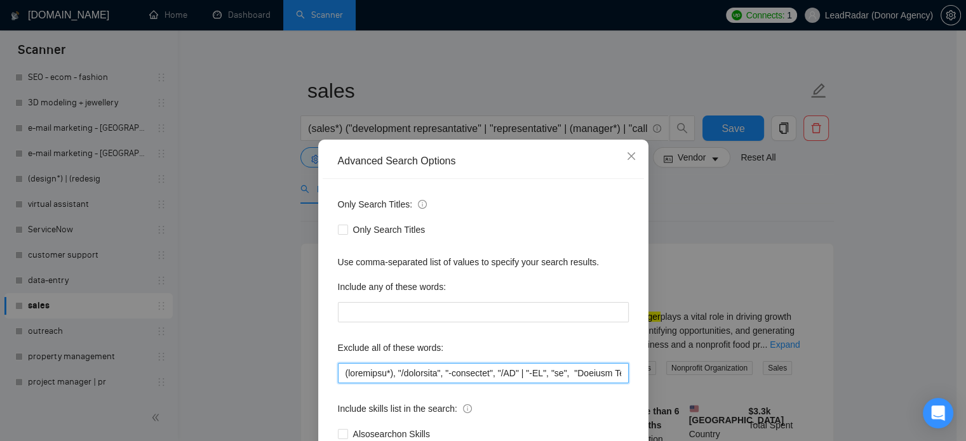
click at [478, 374] on input "text" at bounding box center [483, 373] width 291 height 20
paste input ", "-VA", "va", "Virtual Assistant", "Virtual Assistance", "Virtual Support", "E…"
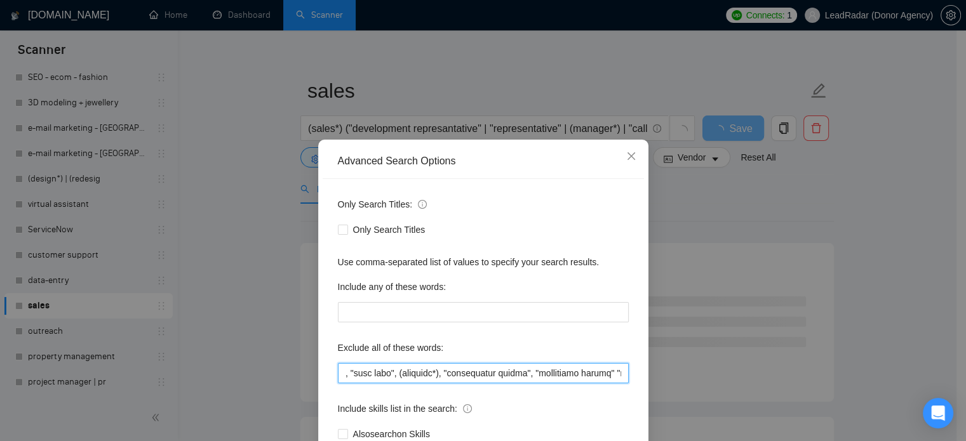
type input "(assistant*), "/assistant", "-assistant", "/VA", "-VA", "va", "Virtual Assistan…"
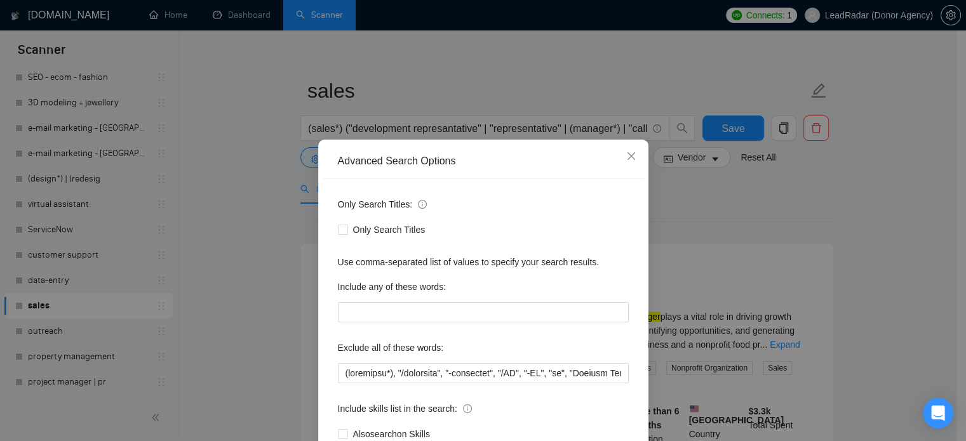
click at [819, 194] on div "Advanced Search Options Only Search Titles: Only Search Titles Use comma-separa…" at bounding box center [483, 220] width 966 height 441
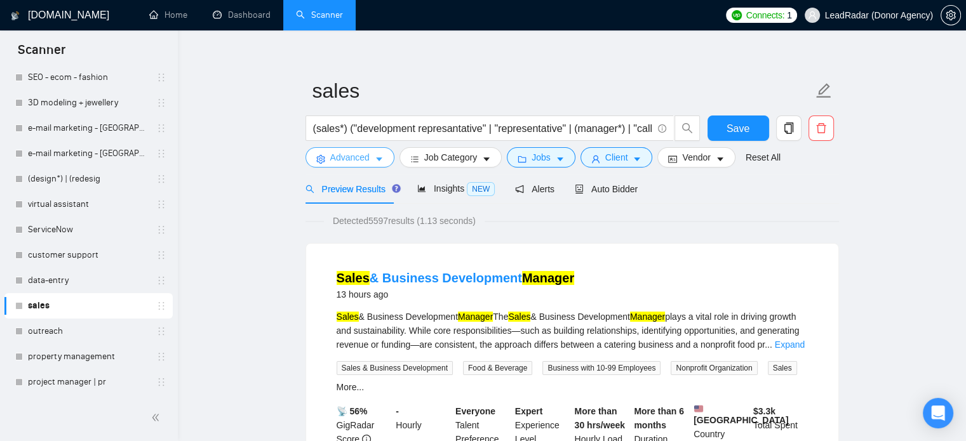
click at [340, 158] on span "Advanced" at bounding box center [349, 158] width 39 height 14
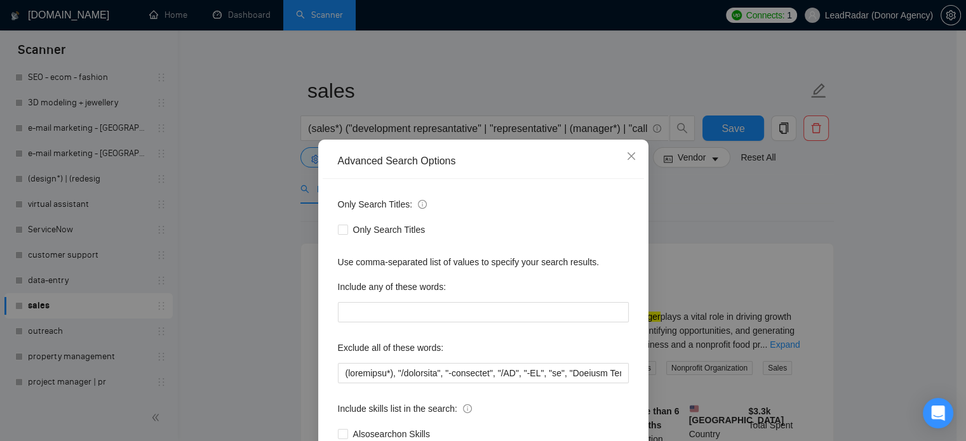
click at [775, 266] on div "Advanced Search Options Only Search Titles: Only Search Titles Use comma-separa…" at bounding box center [483, 220] width 966 height 441
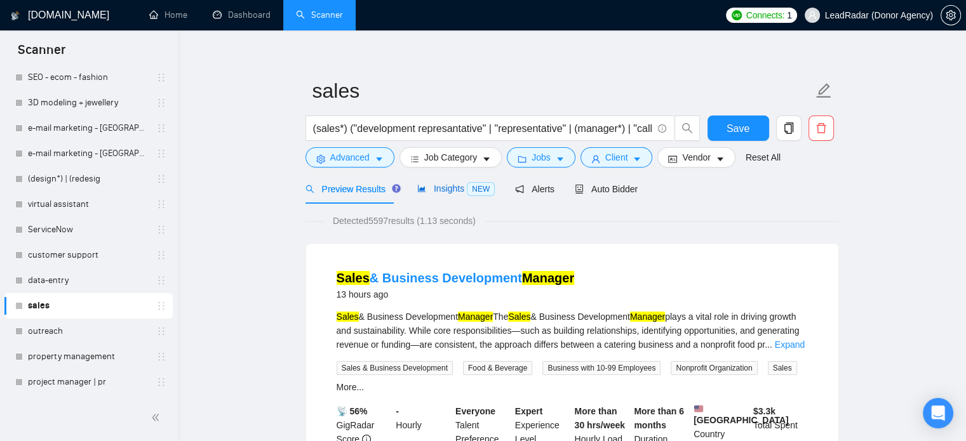
click at [440, 185] on span "Insights NEW" at bounding box center [455, 189] width 77 height 10
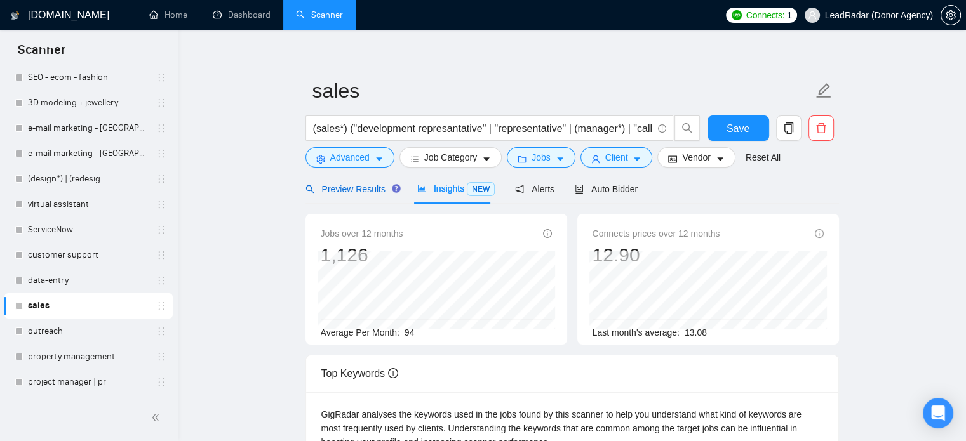
click at [347, 196] on div "Preview Results" at bounding box center [351, 189] width 91 height 14
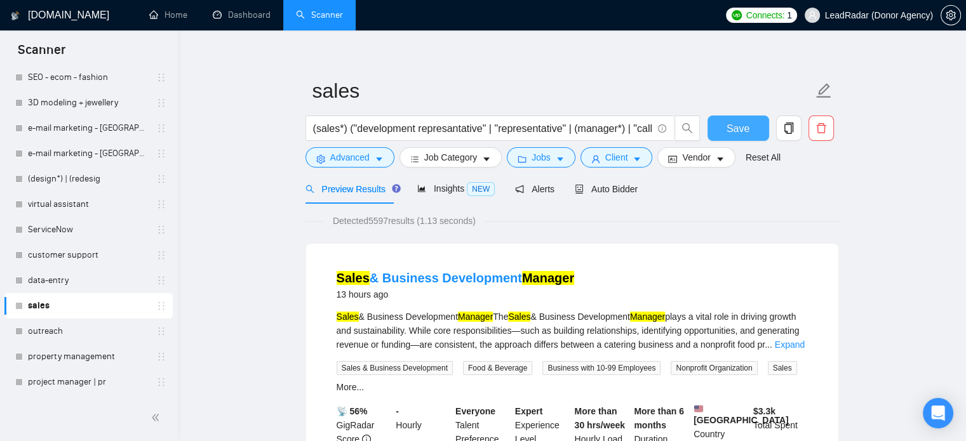
click at [760, 125] on button "Save" at bounding box center [739, 128] width 62 height 25
click at [72, 335] on link "outreach" at bounding box center [88, 331] width 121 height 25
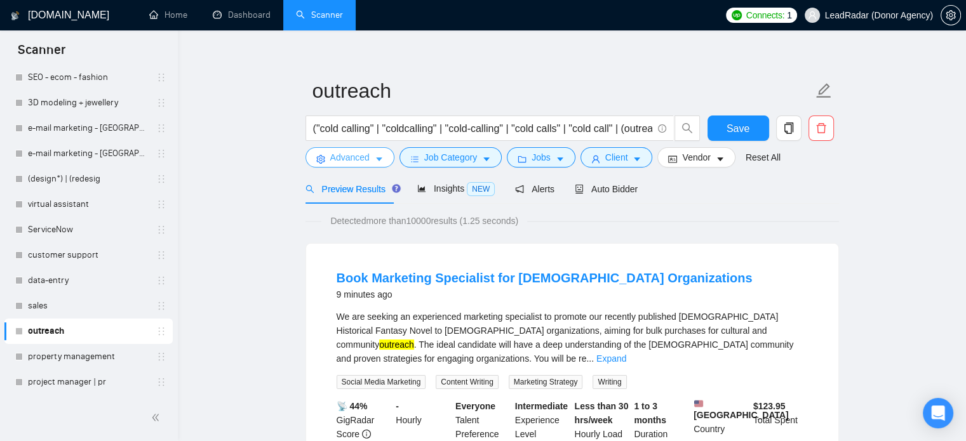
click at [381, 163] on icon "caret-down" at bounding box center [379, 159] width 9 height 9
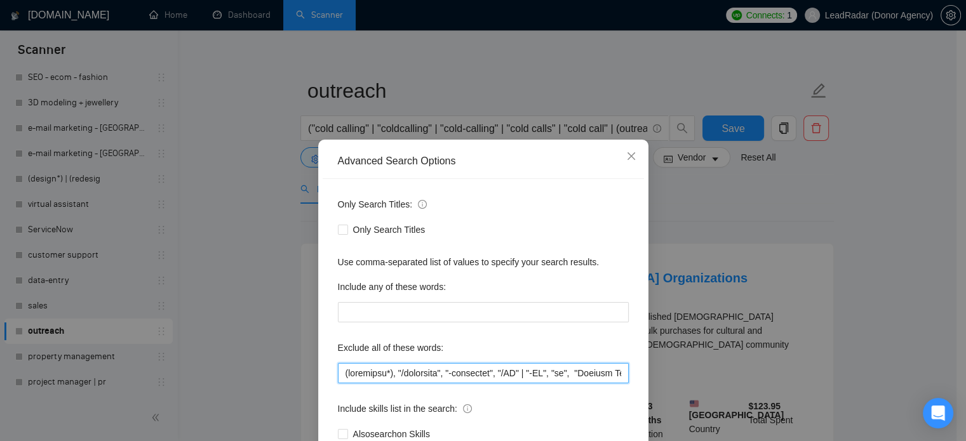
click at [396, 369] on input "text" at bounding box center [483, 373] width 291 height 20
paste input ", "-VA", "va", "Virtual Assistant", "Virtual Assistance", "Virtual Support", "E…"
type input "(assistant*), "/assistant", "-assistant", "/VA", "-VA", "va", "Virtual Assistan…"
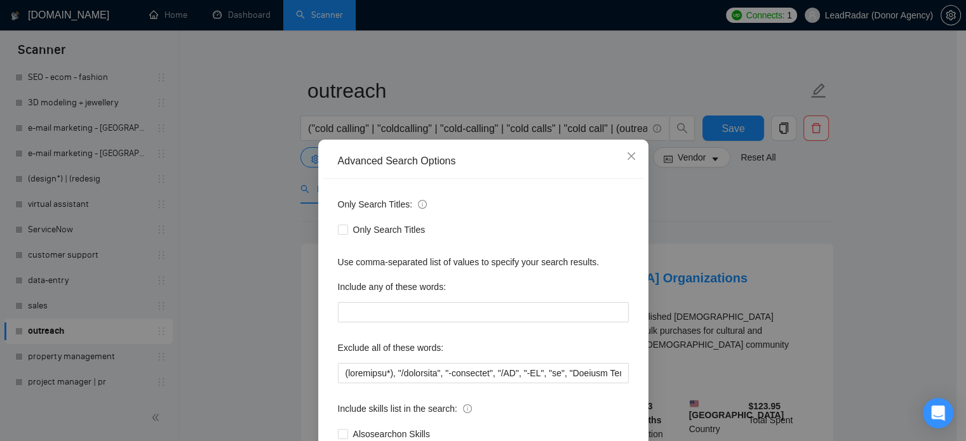
click at [702, 204] on div "Advanced Search Options Only Search Titles: Only Search Titles Use comma-separa…" at bounding box center [483, 220] width 966 height 441
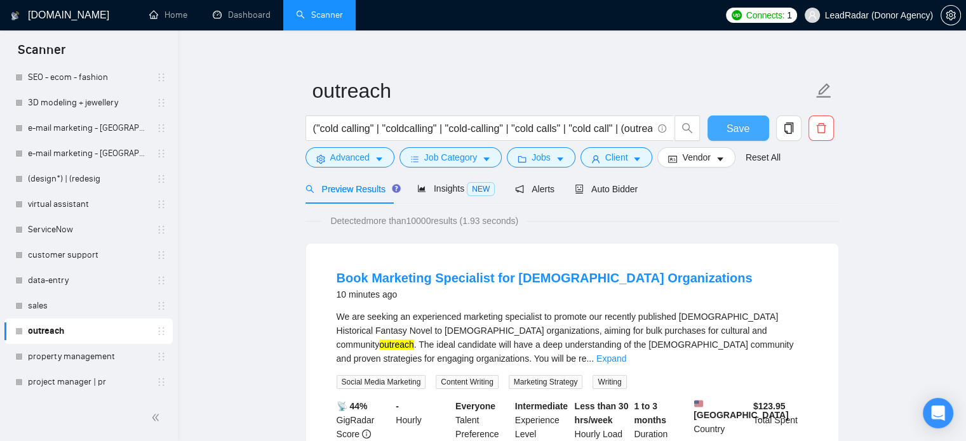
click at [744, 128] on span "Save" at bounding box center [738, 129] width 23 height 16
click at [80, 205] on link "virtual assistant" at bounding box center [88, 204] width 121 height 25
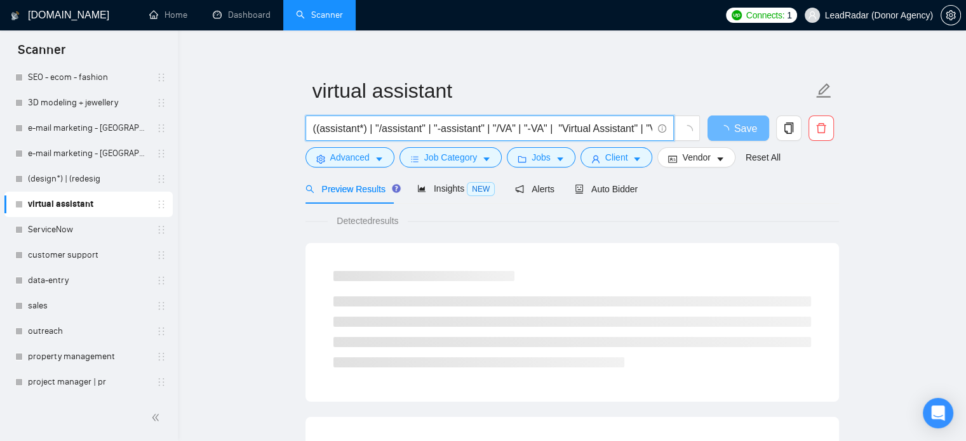
click at [590, 129] on input "((assistant*) | "/assistant" | "-assistant" | "/VA" | "-VA" | "Virtual Assistan…" at bounding box center [482, 129] width 339 height 16
click at [350, 157] on span "Advanced" at bounding box center [349, 158] width 39 height 14
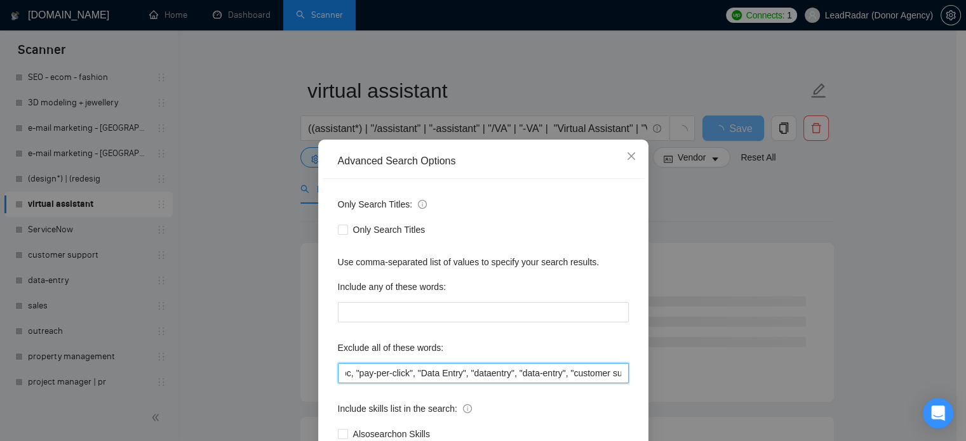
scroll to position [0, 2317]
drag, startPoint x: 536, startPoint y: 372, endPoint x: 861, endPoint y: 373, distance: 325.2
click at [867, 373] on div "Advanced Search Options Only Search Titles: Only Search Titles Use comma-separa…" at bounding box center [483, 220] width 966 height 441
click at [549, 380] on input ""no agencies", "no agency", "NOT AGENCY", "individual only", "freelancers only"…" at bounding box center [483, 373] width 291 height 20
drag, startPoint x: 452, startPoint y: 373, endPoint x: 688, endPoint y: 371, distance: 235.7
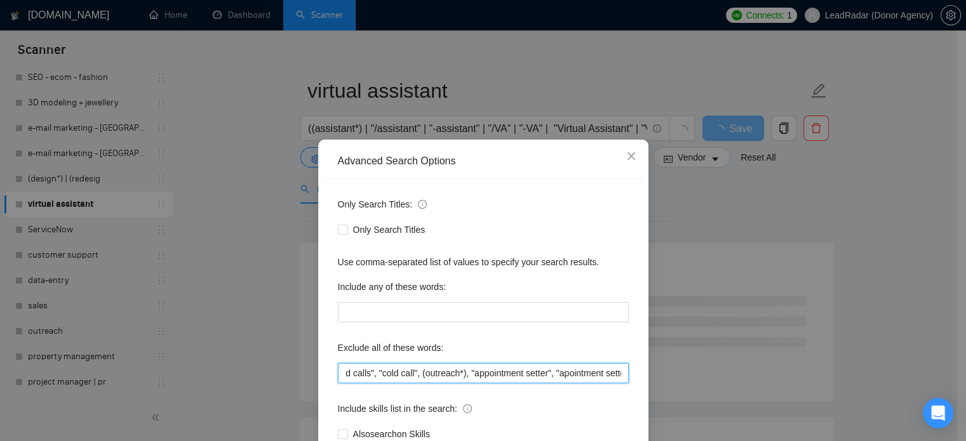
click at [688, 372] on div "Advanced Search Options Only Search Titles: Only Search Titles Use comma-separa…" at bounding box center [483, 220] width 966 height 441
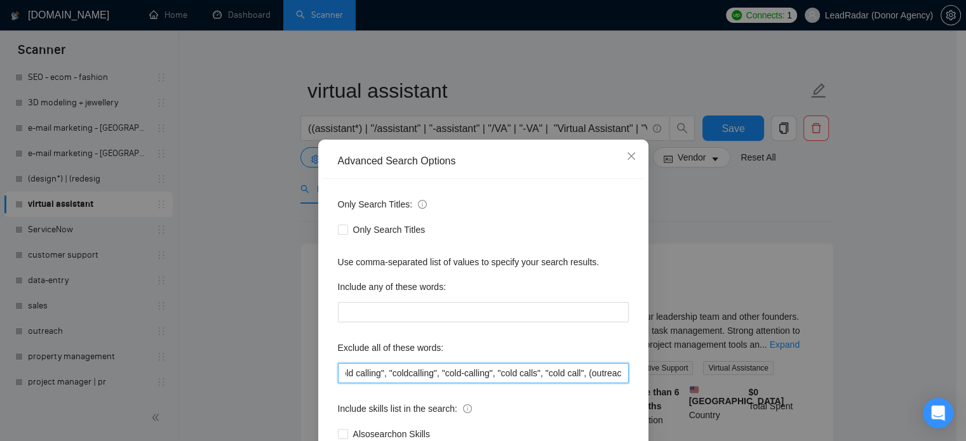
scroll to position [0, 2149]
type input ""no agencies", "no agency", "NOT AGENCY", "individual only", "freelancers only"…"
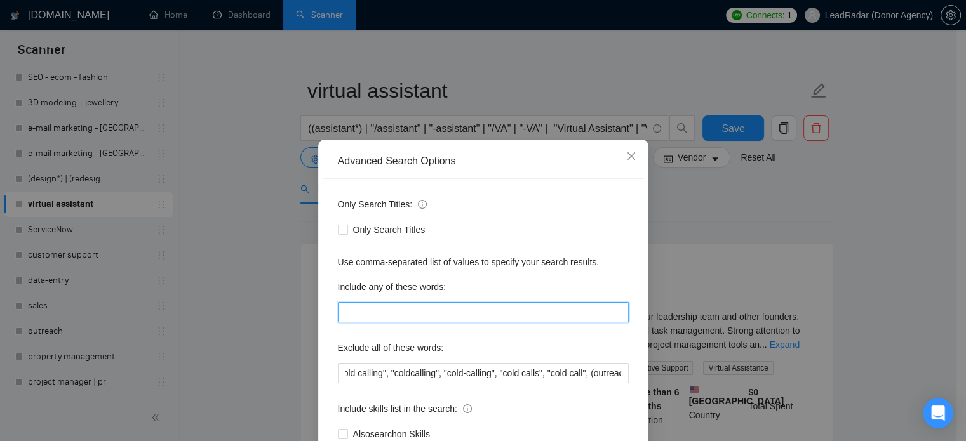
click at [557, 304] on input "text" at bounding box center [483, 312] width 291 height 20
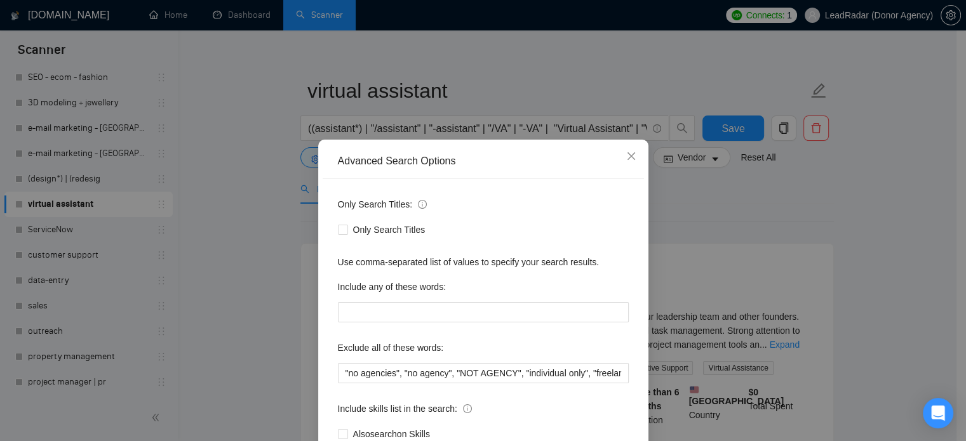
click at [553, 349] on div "Exclude all of these words:" at bounding box center [483, 350] width 291 height 25
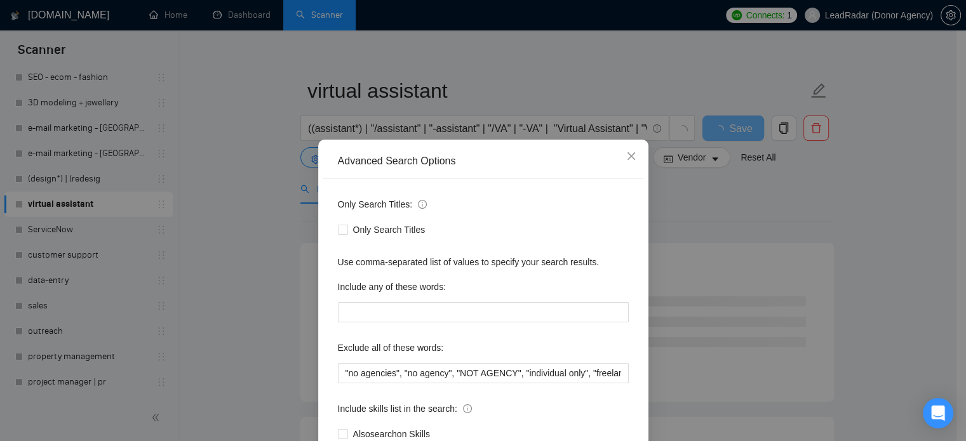
scroll to position [86, 0]
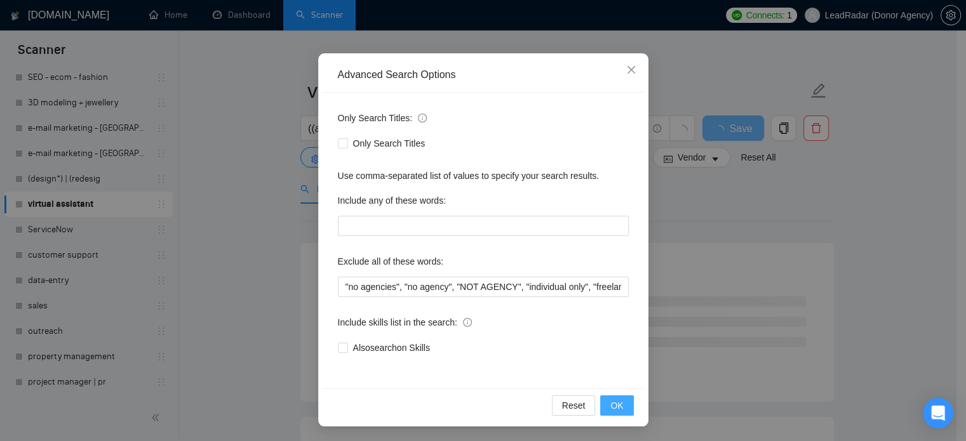
click at [610, 409] on span "OK" at bounding box center [616, 406] width 13 height 14
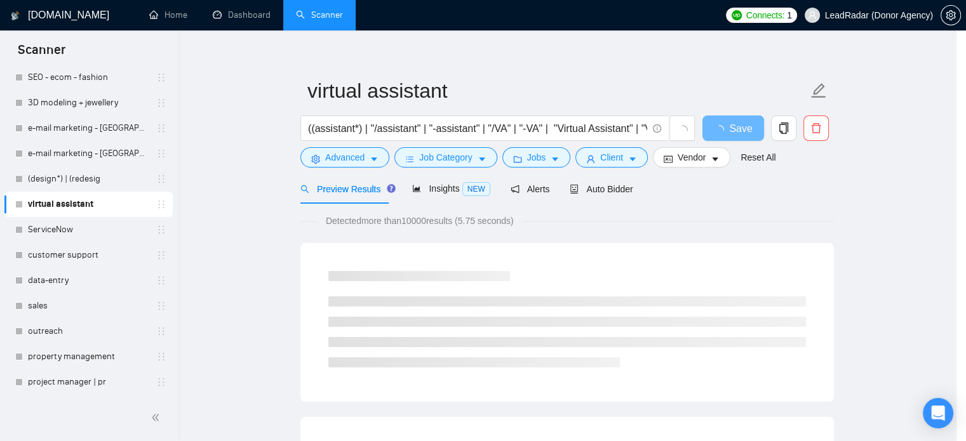
scroll to position [23, 0]
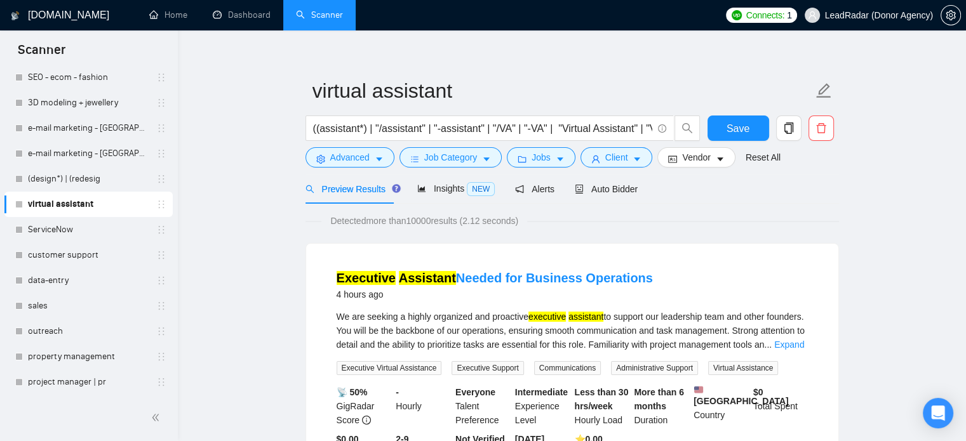
drag, startPoint x: 77, startPoint y: 335, endPoint x: 610, endPoint y: 58, distance: 600.3
click at [77, 335] on link "outreach" at bounding box center [88, 331] width 121 height 25
click at [734, 131] on span "Save" at bounding box center [738, 129] width 23 height 16
click at [458, 188] on span "Insights NEW" at bounding box center [455, 189] width 77 height 10
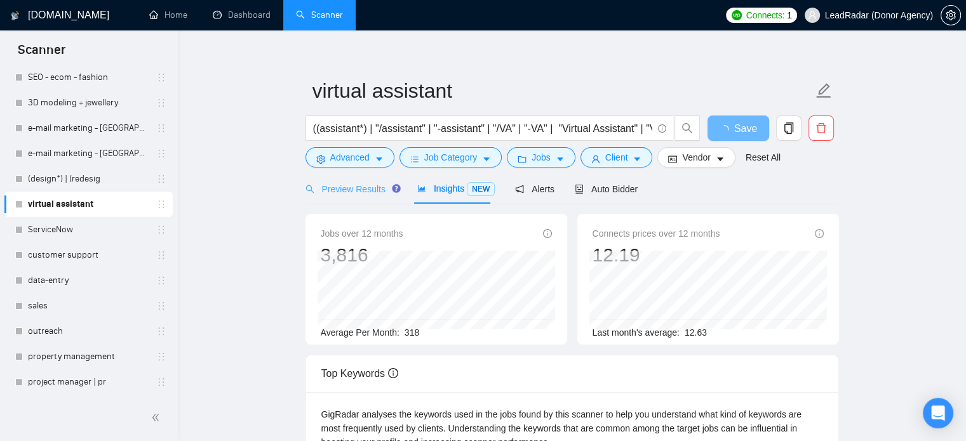
click at [373, 180] on div "Preview Results" at bounding box center [351, 189] width 91 height 30
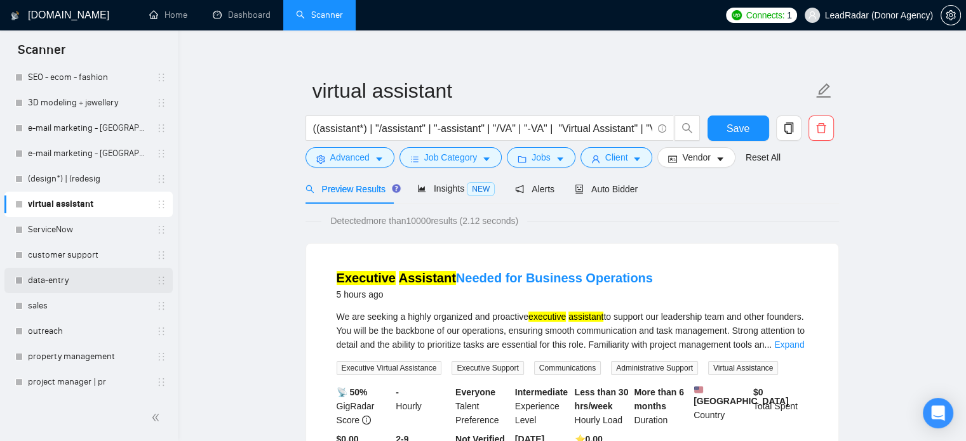
click at [67, 275] on link "data-entry" at bounding box center [88, 280] width 121 height 25
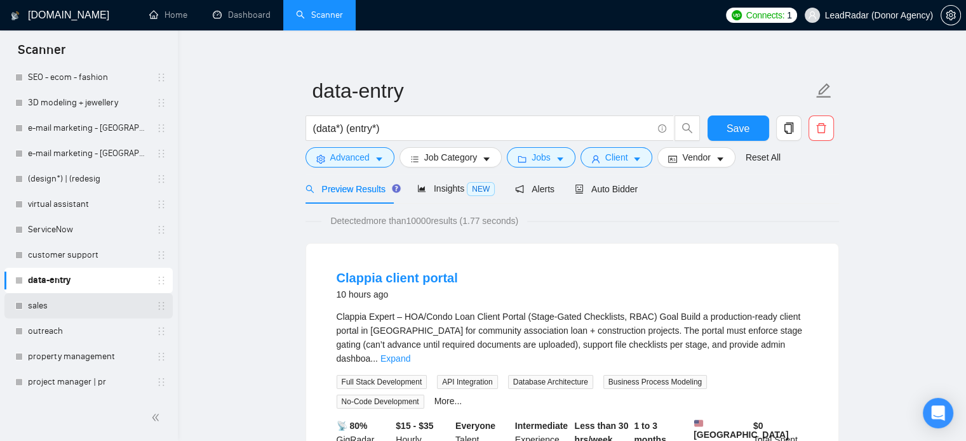
click at [62, 306] on link "sales" at bounding box center [88, 305] width 121 height 25
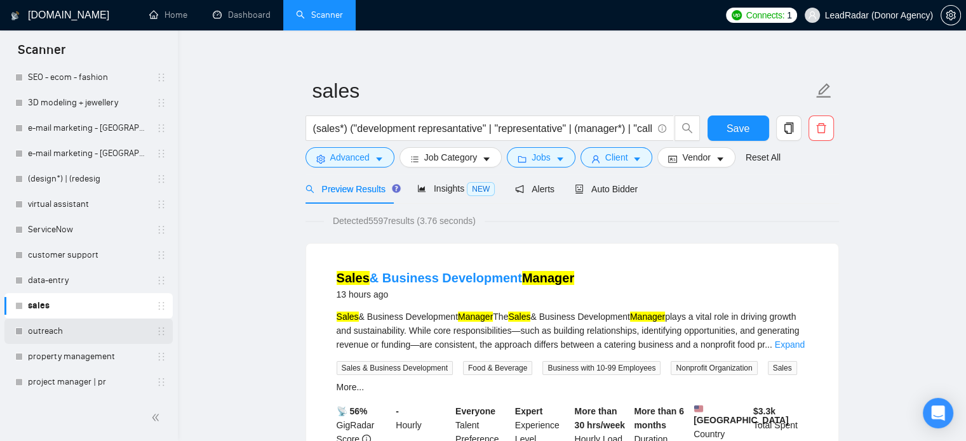
click at [62, 330] on link "outreach" at bounding box center [88, 331] width 121 height 25
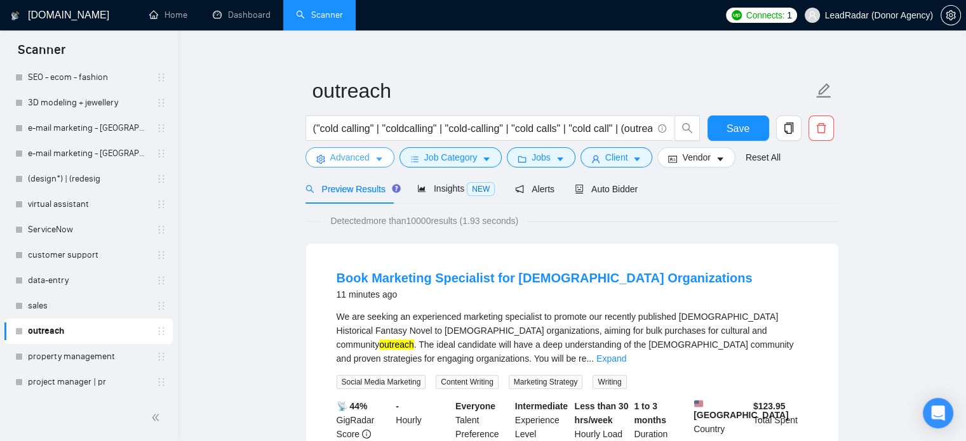
click at [371, 153] on button "Advanced" at bounding box center [350, 157] width 89 height 20
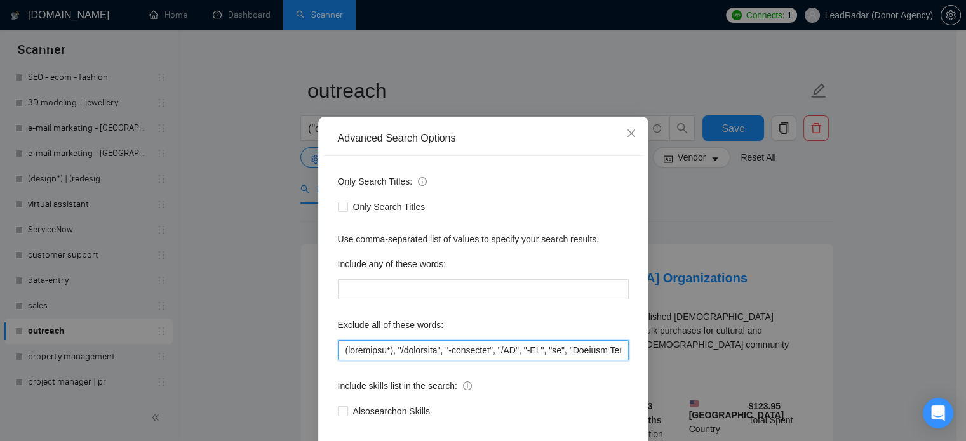
click at [426, 361] on input "text" at bounding box center [483, 350] width 291 height 20
drag, startPoint x: 435, startPoint y: 372, endPoint x: 633, endPoint y: 373, distance: 197.5
click at [633, 373] on div "Only Search Titles: Only Search Titles Use comma-separated list of values to sp…" at bounding box center [483, 304] width 321 height 296
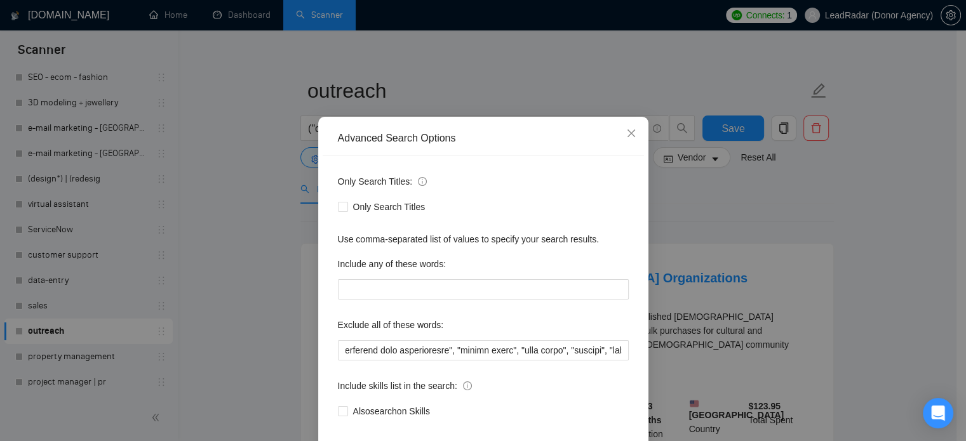
click at [866, 173] on div "Advanced Search Options Only Search Titles: Only Search Titles Use comma-separa…" at bounding box center [483, 220] width 966 height 441
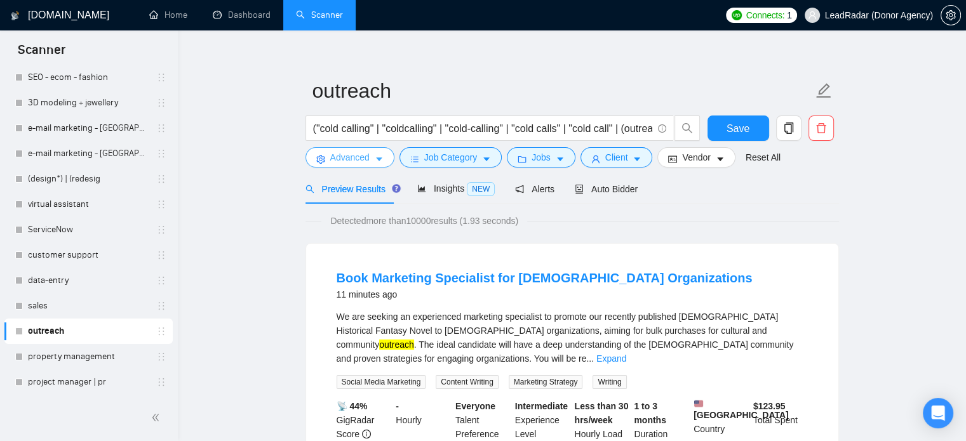
click at [323, 153] on button "Advanced" at bounding box center [350, 157] width 89 height 20
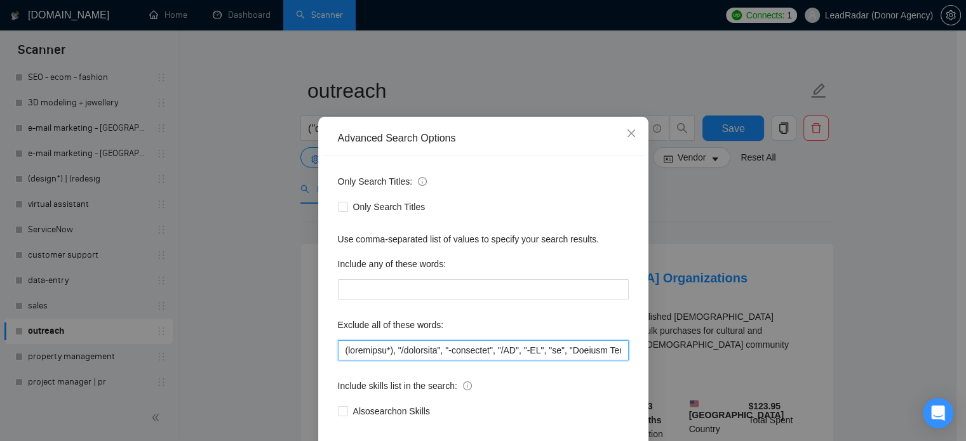
drag, startPoint x: 569, startPoint y: 383, endPoint x: 596, endPoint y: 387, distance: 27.7
click at [737, 379] on div "Advanced Search Options Only Search Titles: Only Search Titles Use comma-separa…" at bounding box center [483, 220] width 966 height 441
click at [597, 361] on input "text" at bounding box center [483, 350] width 291 height 20
drag, startPoint x: 572, startPoint y: 376, endPoint x: 570, endPoint y: 383, distance: 7.1
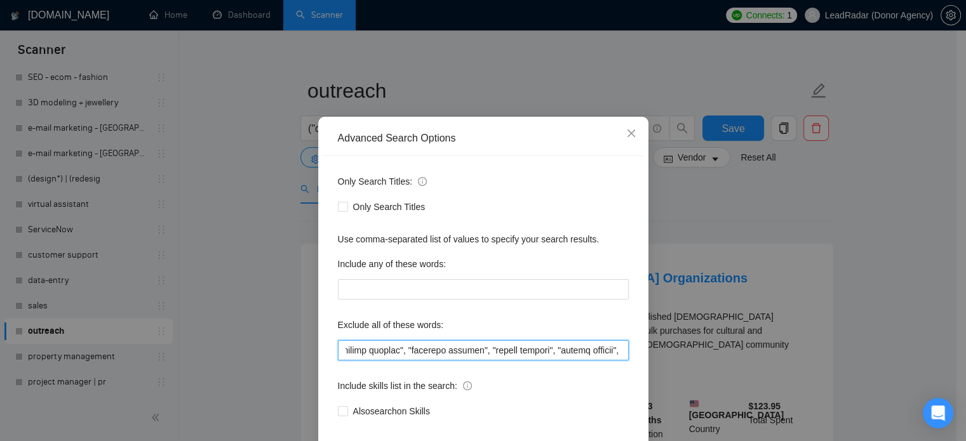
click at [570, 361] on input "text" at bounding box center [483, 350] width 291 height 20
click at [584, 361] on input "text" at bounding box center [483, 350] width 291 height 20
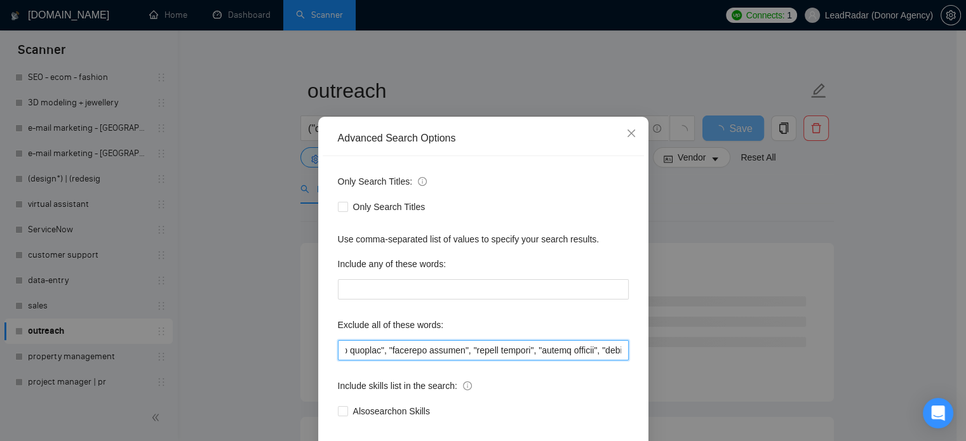
type input "(assistant*), "/assistant", "-assistant", "/VA", "-VA", "va", "Virtual Assistan…"
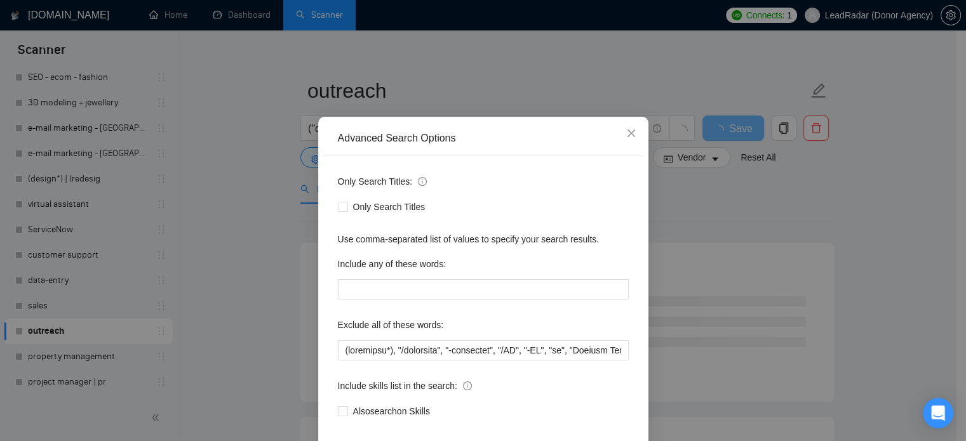
click at [821, 213] on div "Advanced Search Options Only Search Titles: Only Search Titles Use comma-separa…" at bounding box center [483, 220] width 966 height 441
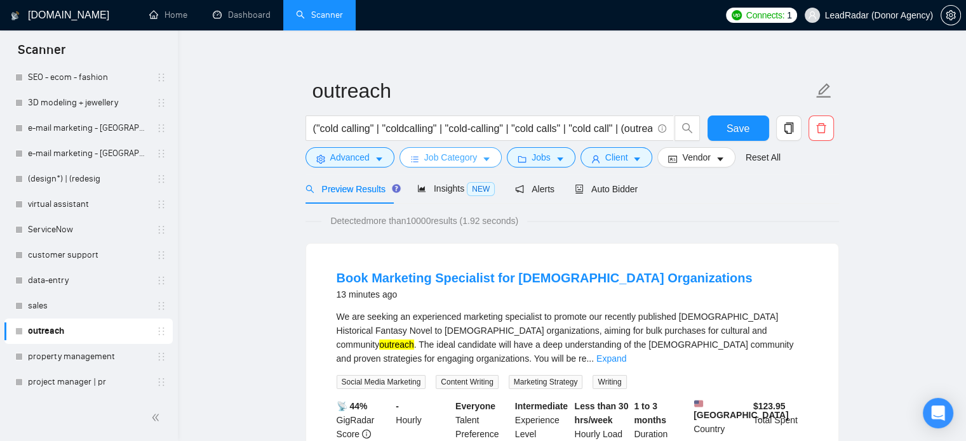
click at [424, 162] on span "Job Category" at bounding box center [450, 158] width 53 height 14
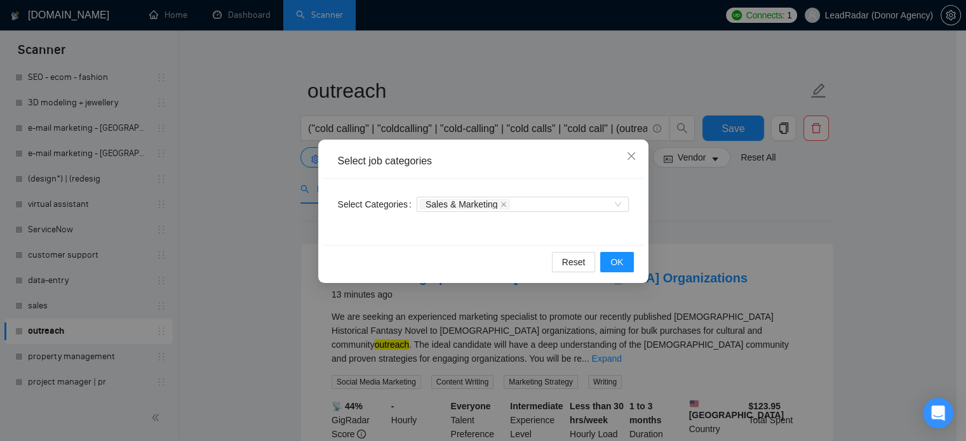
click at [781, 231] on div "Select job categories Select Categories Sales & Marketing Reset OK" at bounding box center [483, 220] width 966 height 441
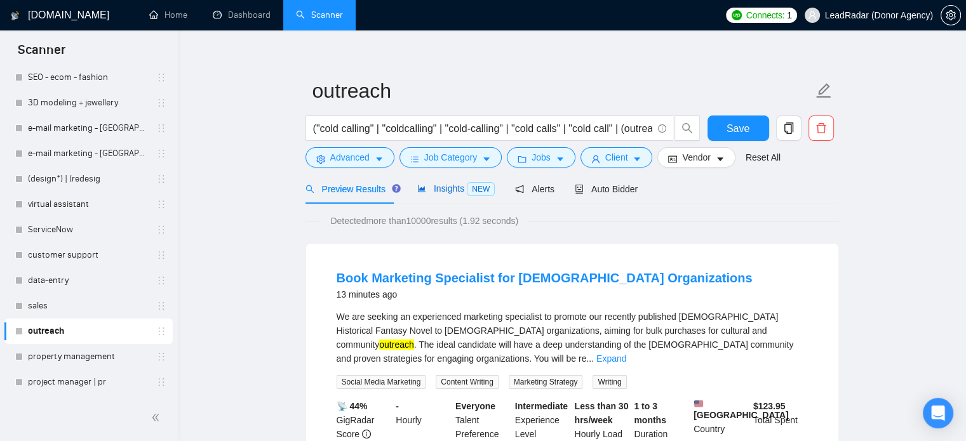
click at [447, 185] on span "Insights NEW" at bounding box center [455, 189] width 77 height 10
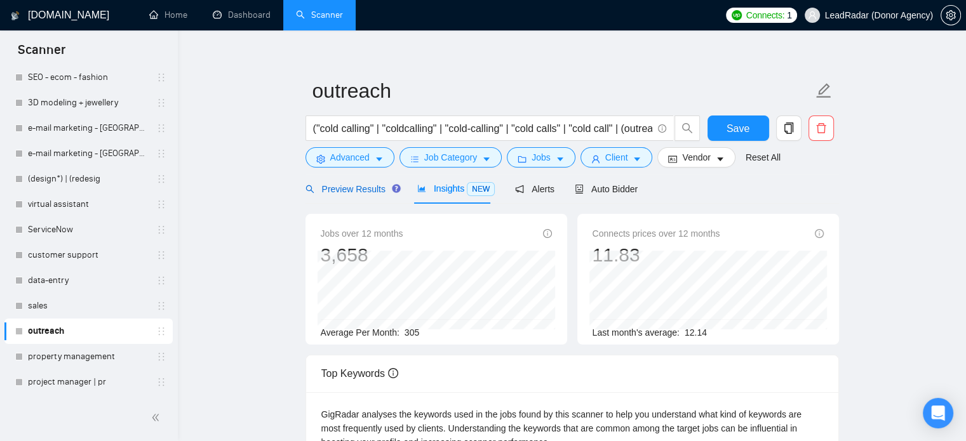
click at [318, 194] on span "Preview Results" at bounding box center [351, 189] width 91 height 10
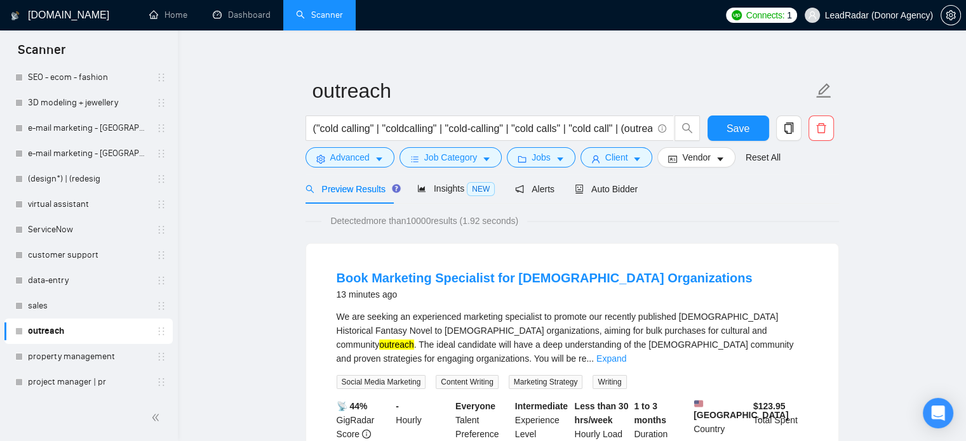
click at [361, 192] on span "Preview Results" at bounding box center [351, 189] width 91 height 10
click at [640, 131] on input "("cold calling" | "coldcalling" | "cold-calling" | "cold calls" | "cold call" |…" at bounding box center [482, 129] width 339 height 16
click at [543, 135] on input "("cold calling" | "coldcalling" | "cold-calling" | "cold calls" | "cold call" |…" at bounding box center [482, 129] width 339 height 16
click at [626, 354] on link "Expand" at bounding box center [611, 359] width 30 height 10
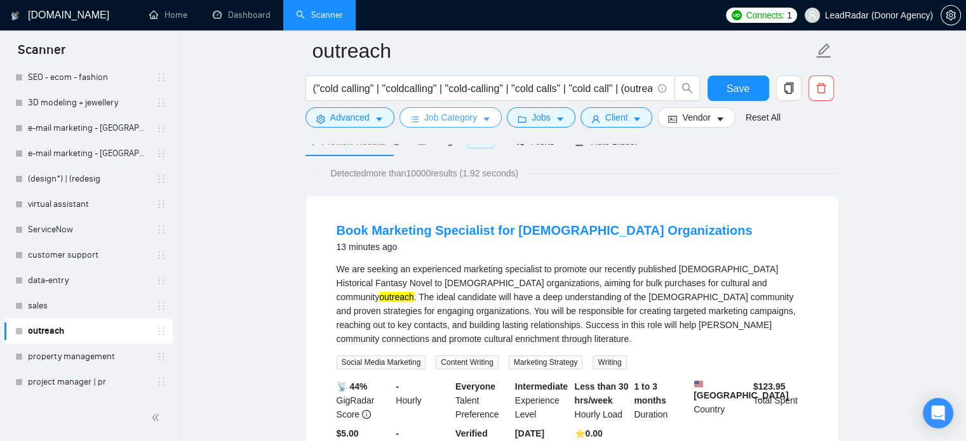
scroll to position [69, 0]
click at [455, 111] on span "Job Category" at bounding box center [450, 118] width 53 height 14
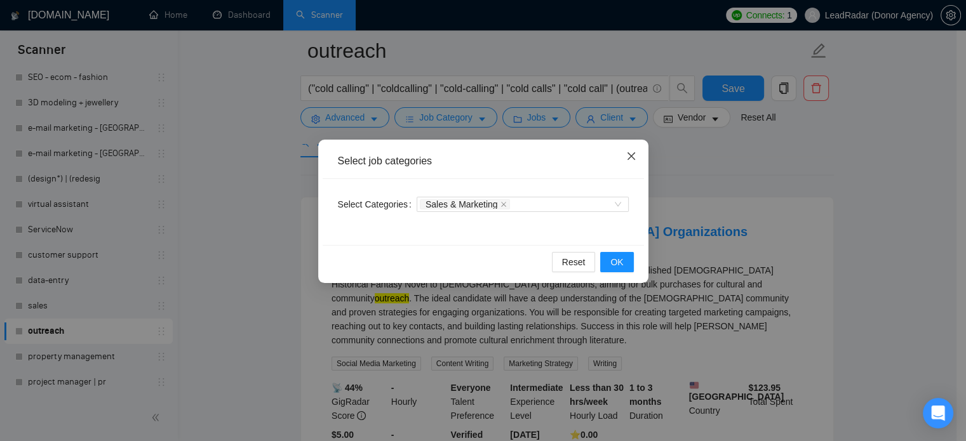
click at [638, 158] on span "Close" at bounding box center [631, 157] width 34 height 34
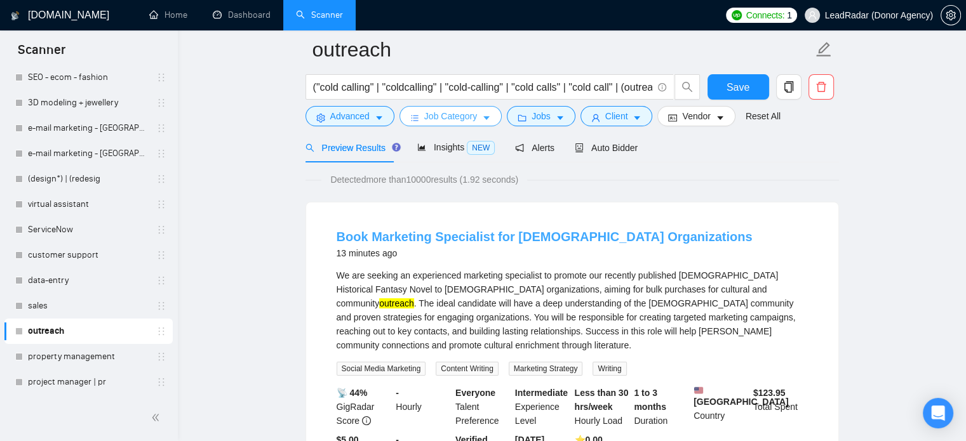
scroll to position [48, 0]
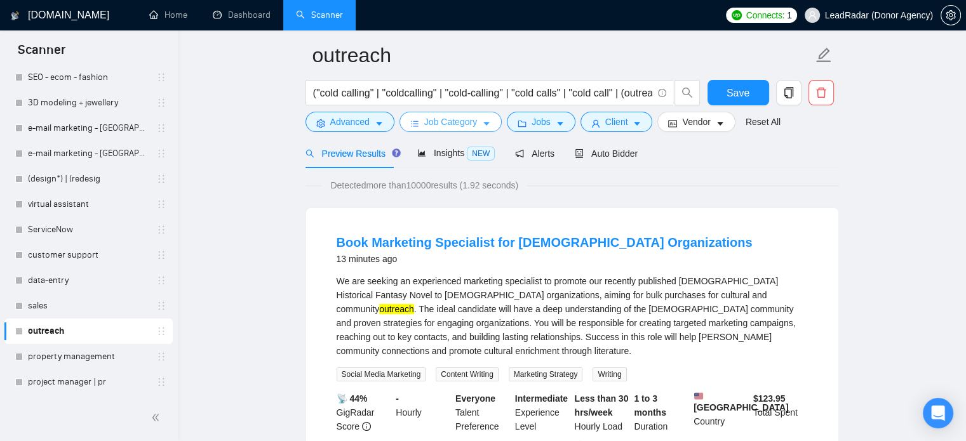
click at [464, 121] on span "Job Category" at bounding box center [450, 122] width 53 height 14
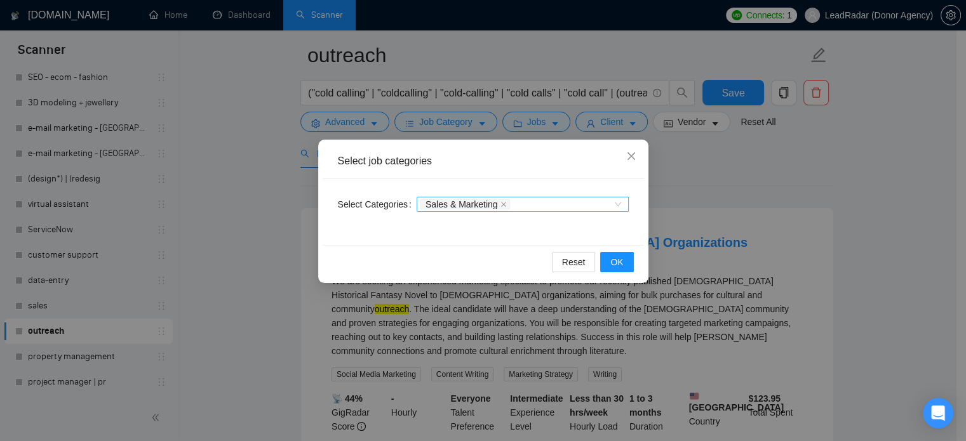
click at [501, 203] on icon "close" at bounding box center [504, 204] width 6 height 6
click at [527, 203] on div at bounding box center [516, 204] width 193 height 10
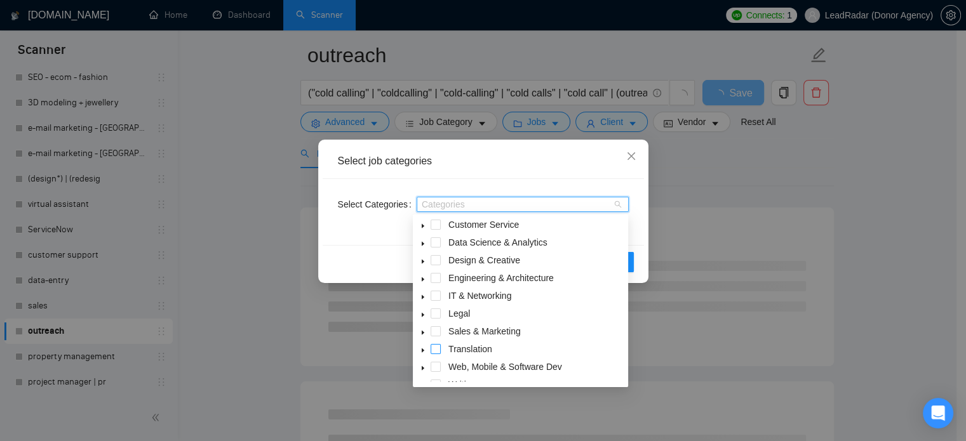
scroll to position [51, 0]
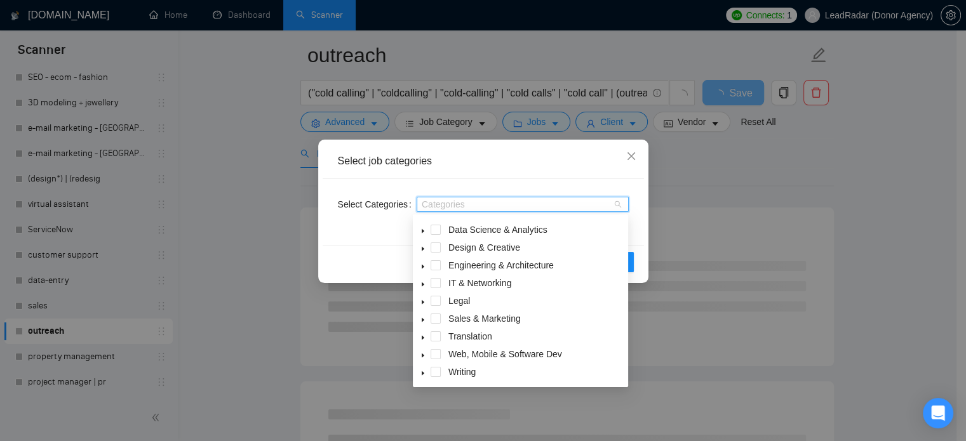
click at [424, 319] on icon "caret-down" at bounding box center [423, 320] width 6 height 6
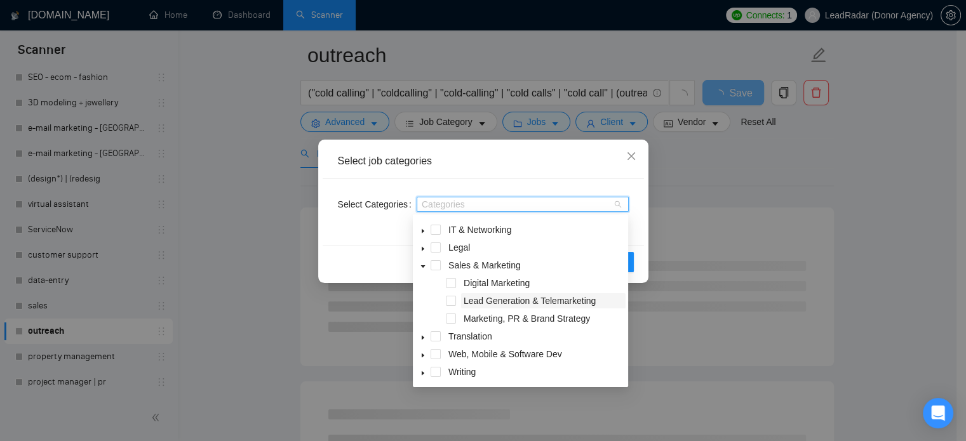
scroll to position [48, 0]
click at [452, 299] on span at bounding box center [451, 300] width 10 height 10
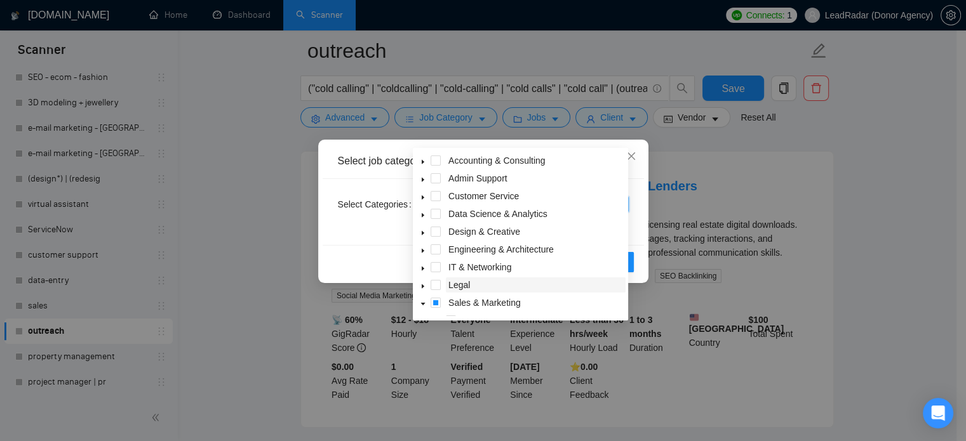
scroll to position [114, 0]
click at [424, 161] on icon "caret-down" at bounding box center [423, 162] width 6 height 6
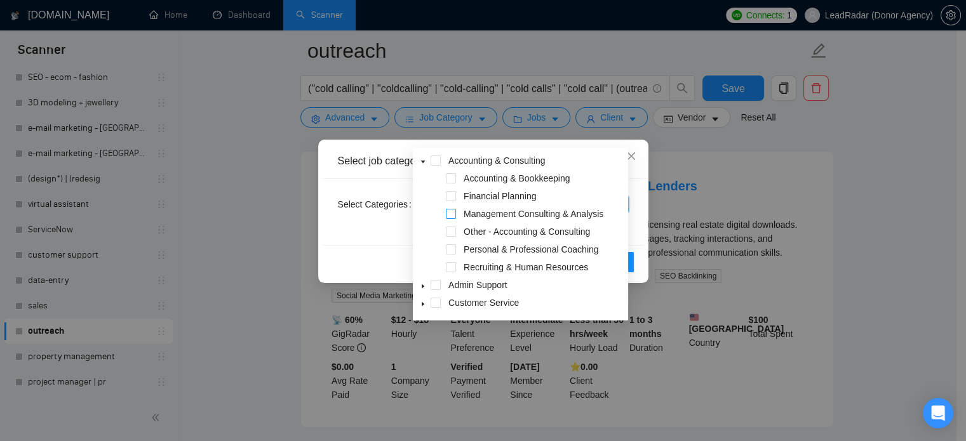
click at [453, 213] on span at bounding box center [451, 214] width 10 height 10
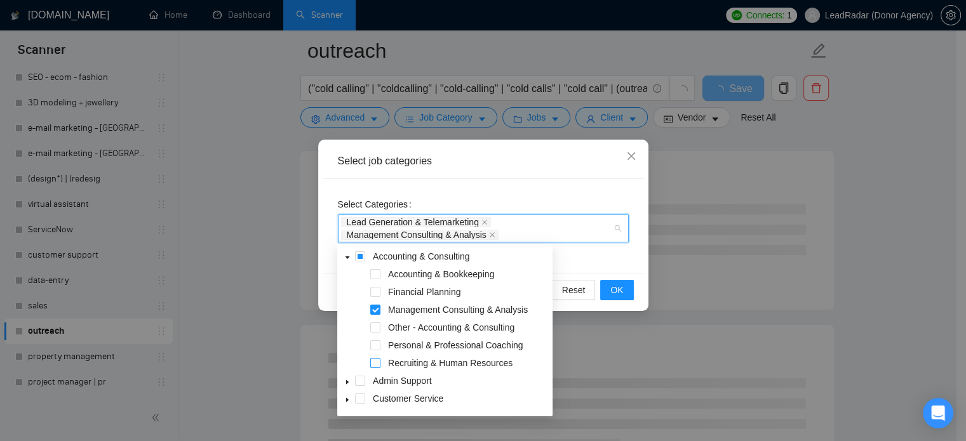
click at [375, 366] on span at bounding box center [375, 363] width 10 height 10
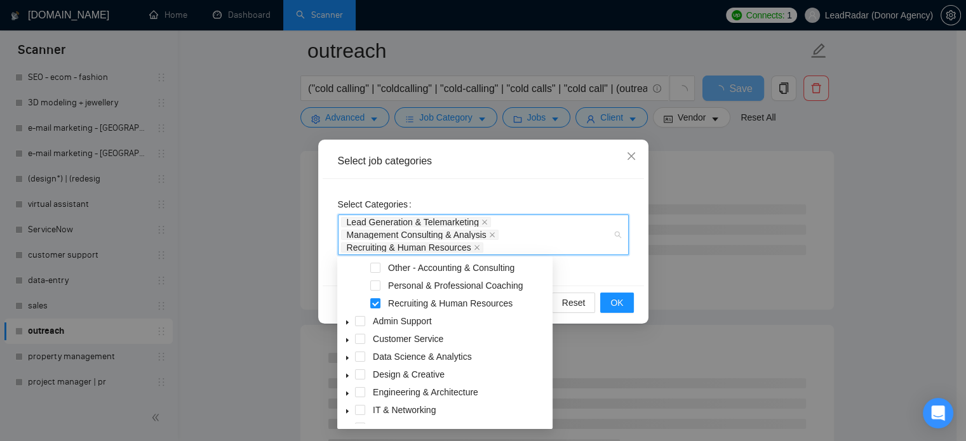
scroll to position [73, 0]
click at [348, 321] on icon "caret-down" at bounding box center [347, 322] width 6 height 6
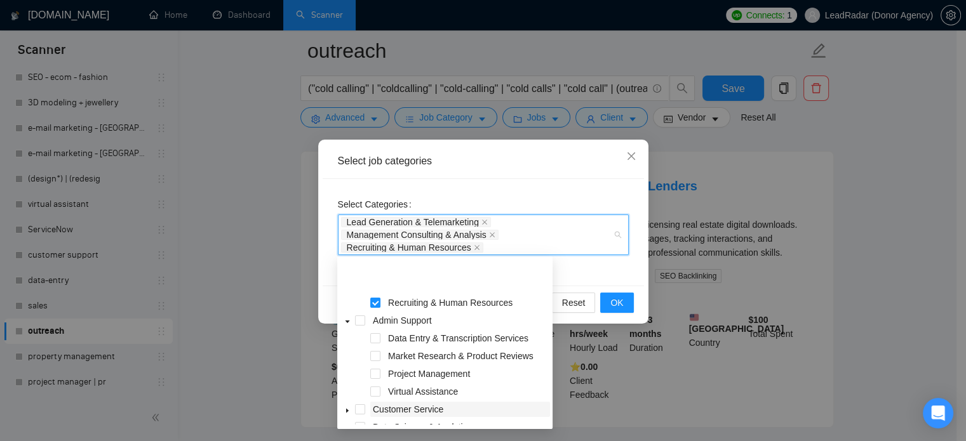
scroll to position [112, 0]
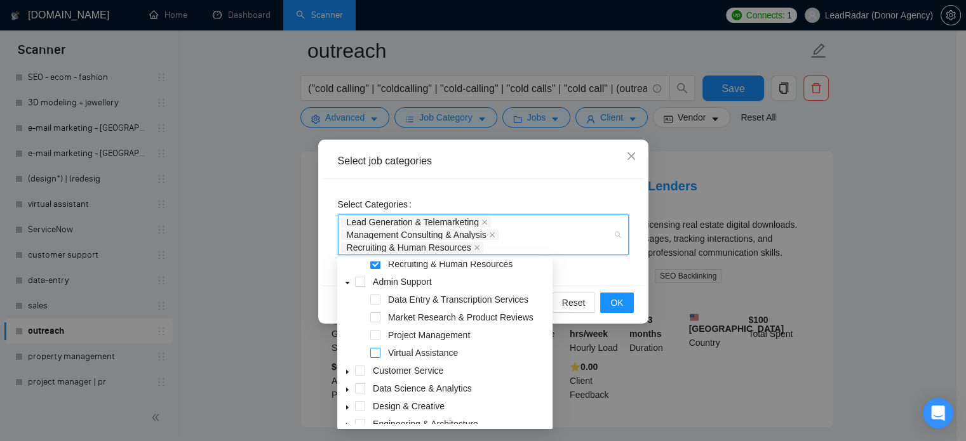
click at [378, 354] on span at bounding box center [375, 353] width 10 height 10
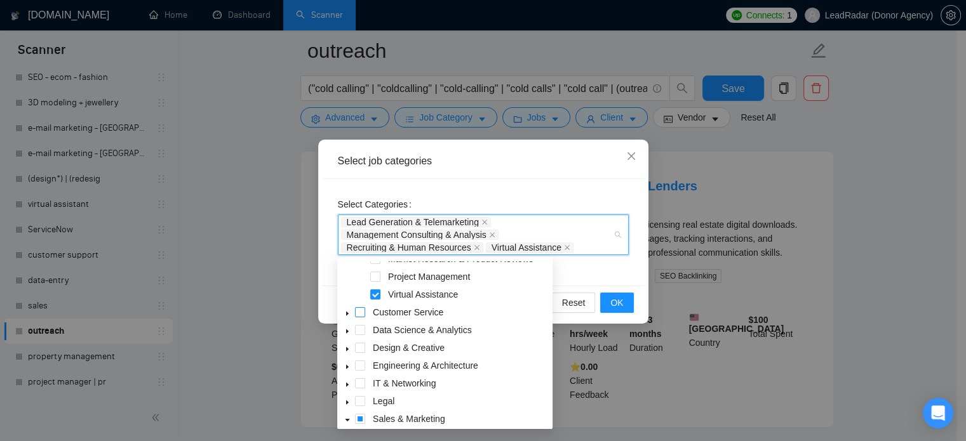
scroll to position [170, 0]
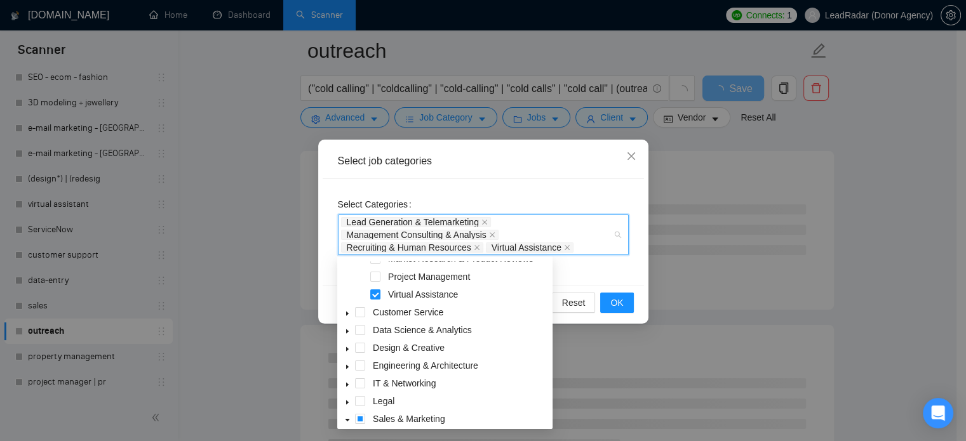
click at [349, 313] on icon "caret-down" at bounding box center [347, 314] width 6 height 6
click at [380, 330] on span at bounding box center [375, 330] width 10 height 10
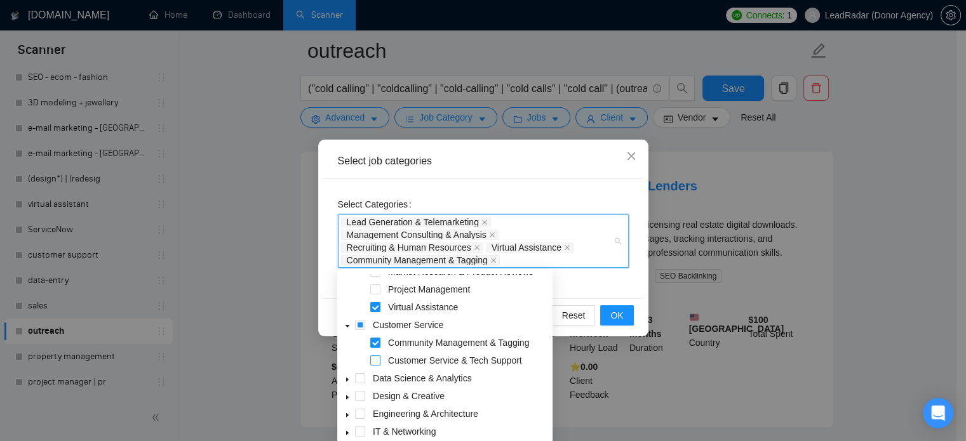
click at [376, 356] on span at bounding box center [375, 361] width 10 height 10
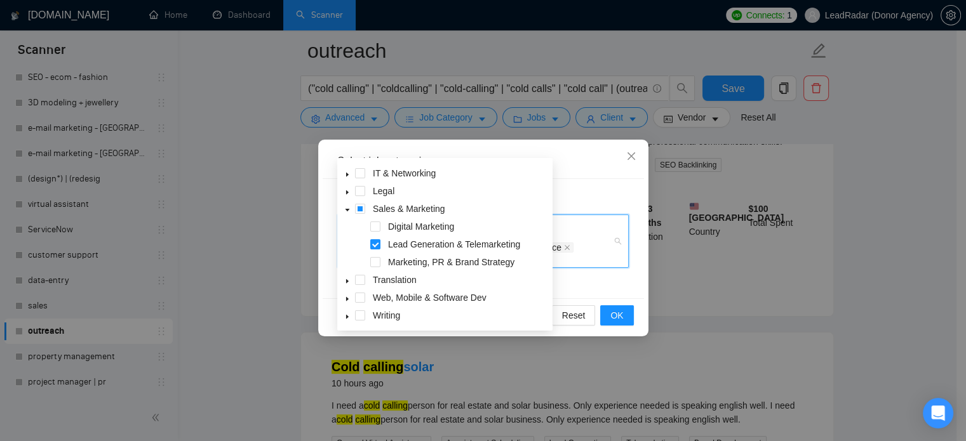
scroll to position [226, 0]
click at [622, 316] on span "OK" at bounding box center [616, 316] width 13 height 14
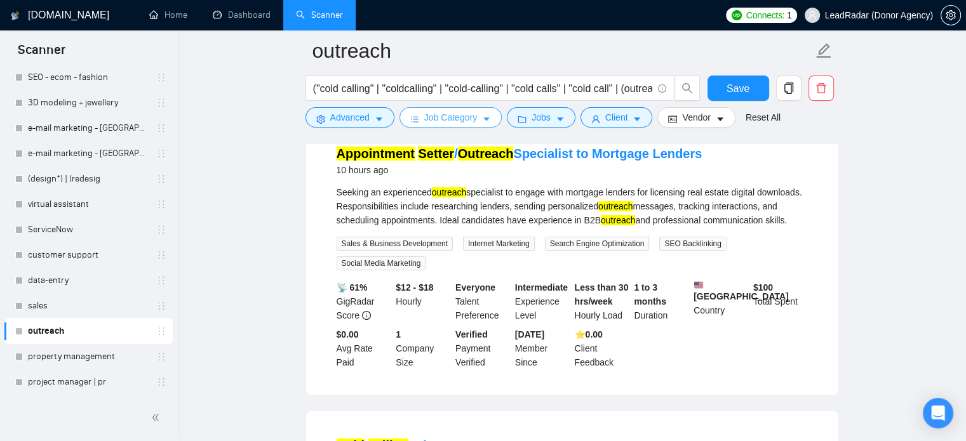
scroll to position [0, 0]
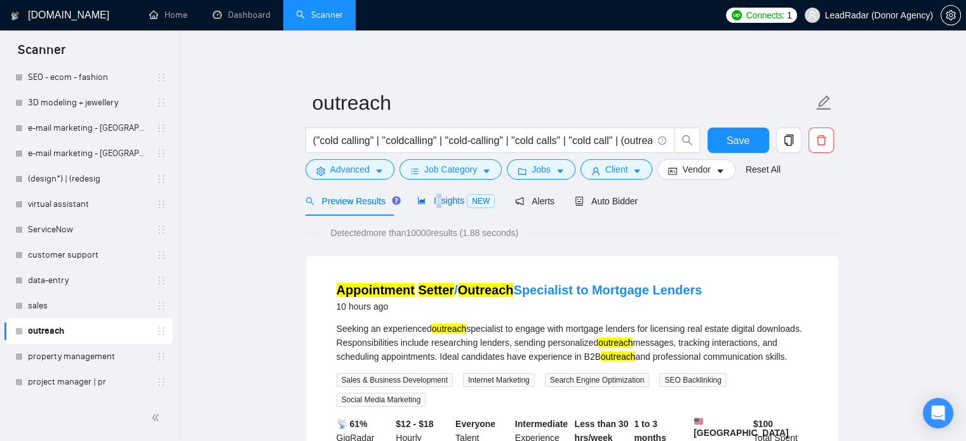
click at [434, 207] on div "Insights NEW" at bounding box center [455, 201] width 77 height 15
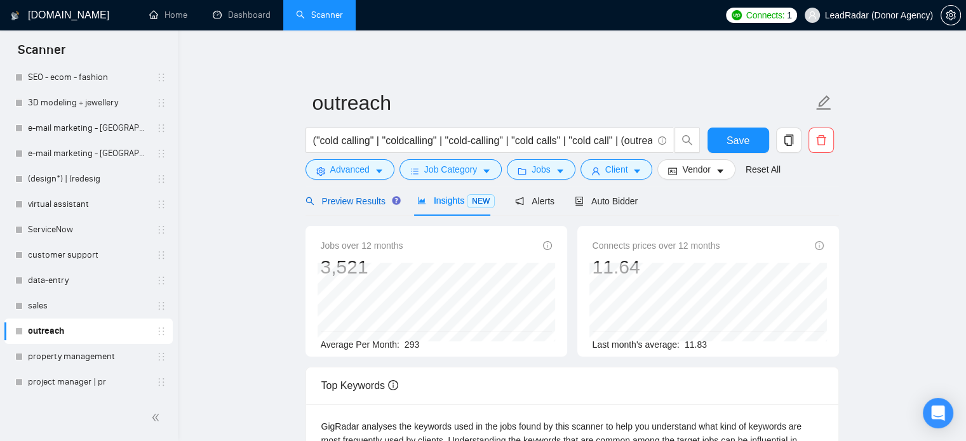
click at [368, 205] on span "Preview Results" at bounding box center [351, 201] width 91 height 10
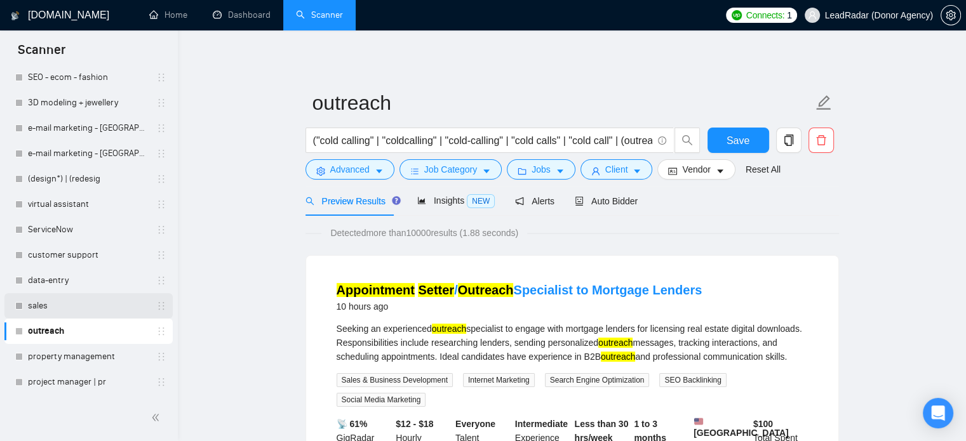
click at [63, 303] on link "sales" at bounding box center [88, 305] width 121 height 25
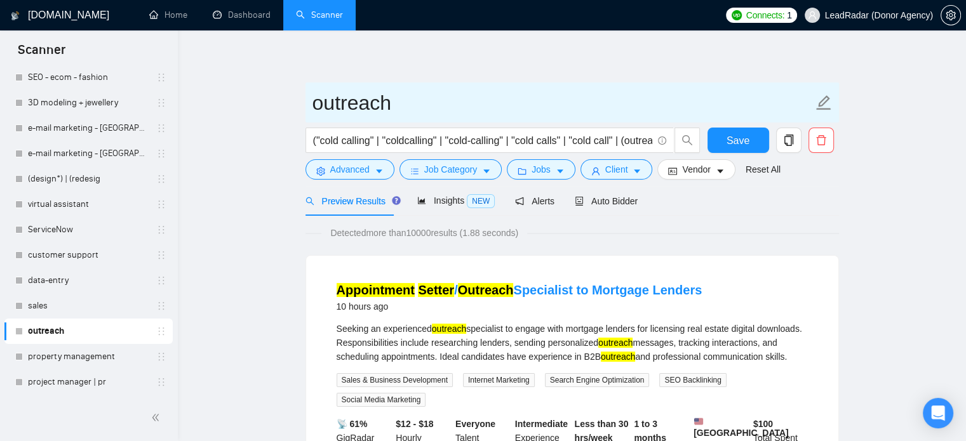
click at [751, 116] on input "outreach" at bounding box center [563, 103] width 501 height 32
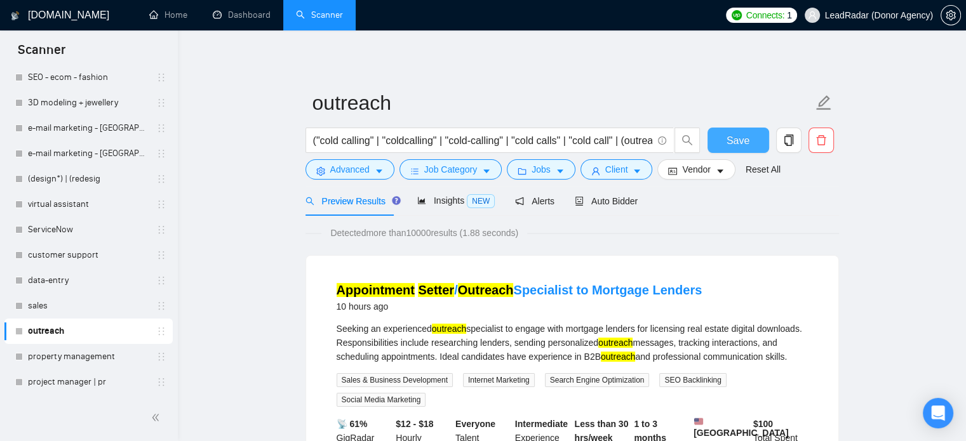
click at [739, 135] on span "Save" at bounding box center [738, 141] width 23 height 16
click at [58, 212] on link "virtual assistant" at bounding box center [88, 204] width 121 height 25
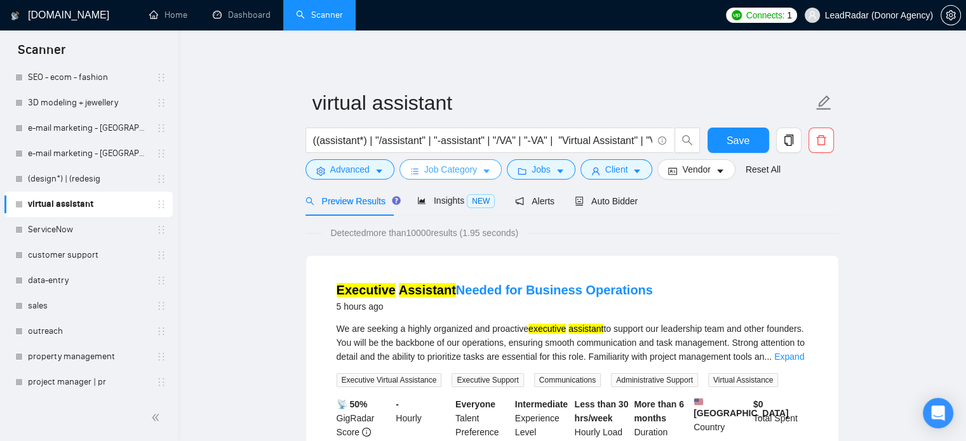
click at [488, 168] on button "Job Category" at bounding box center [451, 169] width 102 height 20
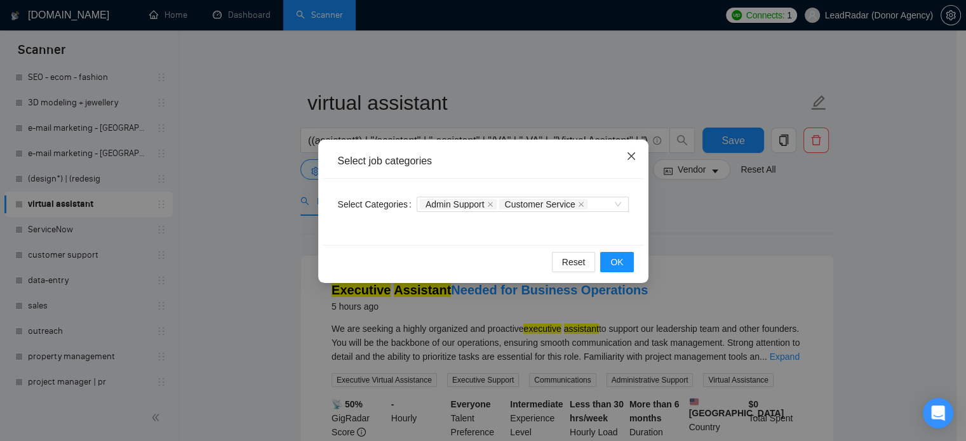
click at [621, 160] on span "Close" at bounding box center [631, 157] width 34 height 34
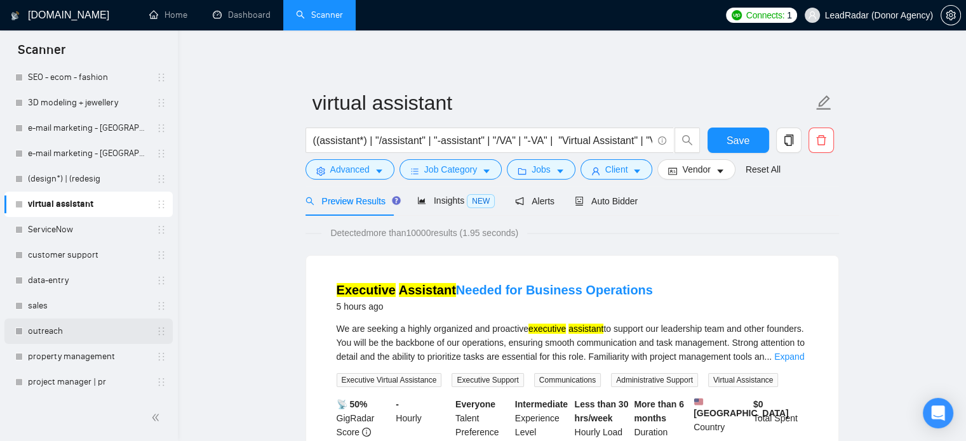
click at [60, 330] on link "outreach" at bounding box center [88, 331] width 121 height 25
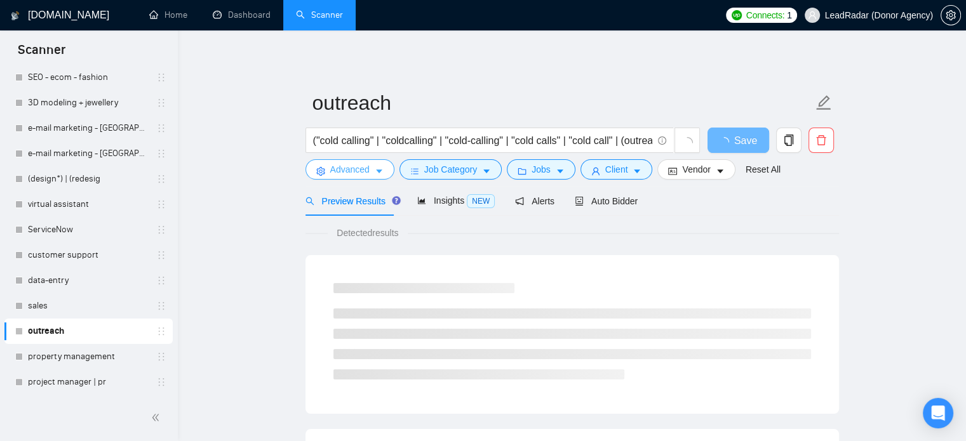
click at [357, 171] on span "Advanced" at bounding box center [349, 170] width 39 height 14
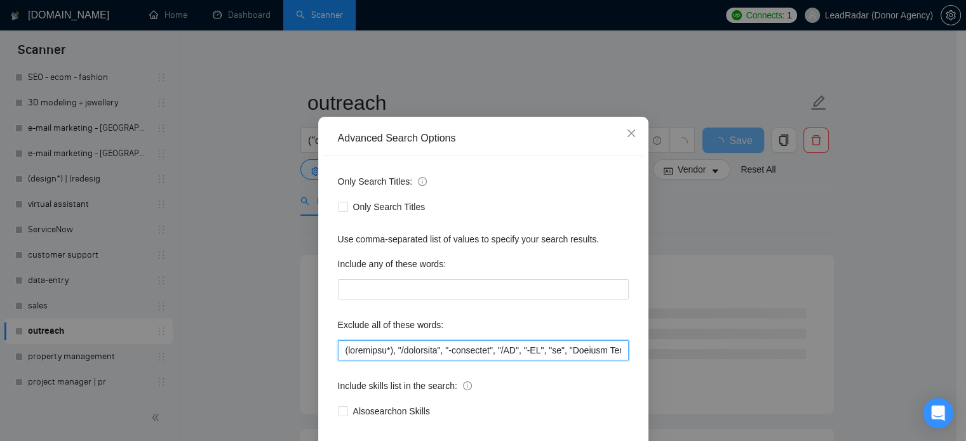
click at [410, 361] on input "text" at bounding box center [483, 350] width 291 height 20
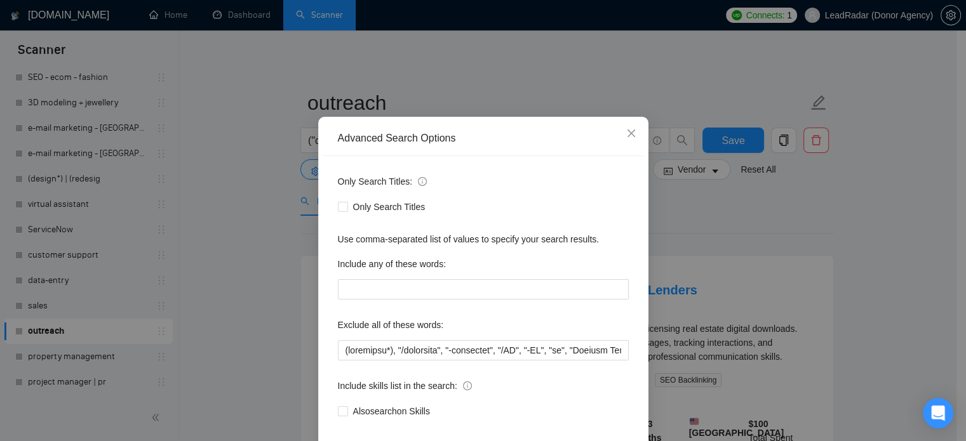
click at [729, 219] on div "Advanced Search Options Only Search Titles: Only Search Titles Use comma-separa…" at bounding box center [483, 220] width 966 height 441
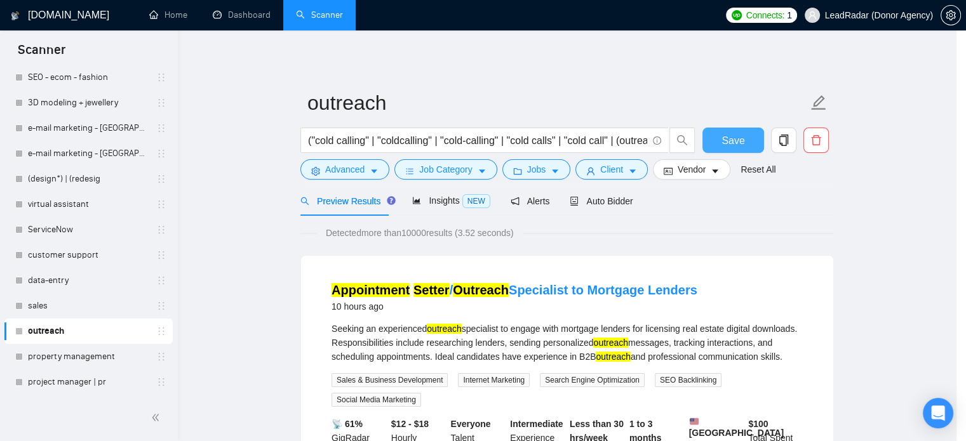
click at [713, 144] on button "Save" at bounding box center [733, 140] width 62 height 25
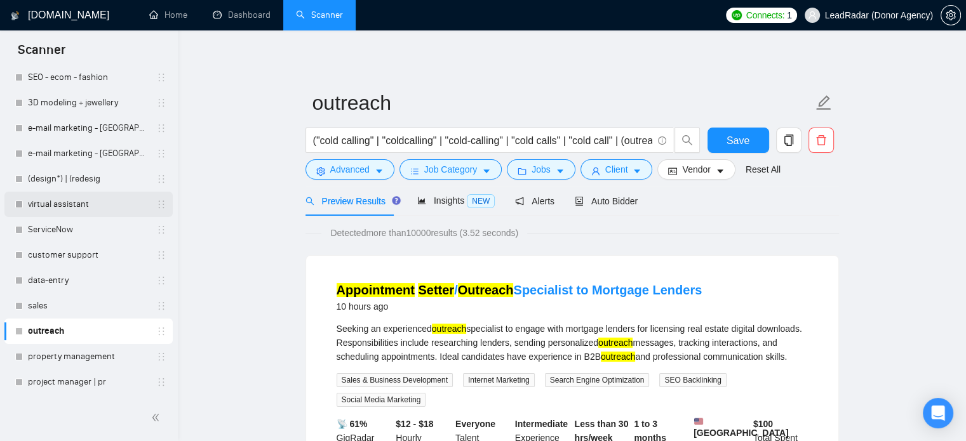
drag, startPoint x: 58, startPoint y: 251, endPoint x: 61, endPoint y: 209, distance: 42.0
click at [58, 251] on link "customer support" at bounding box center [88, 255] width 121 height 25
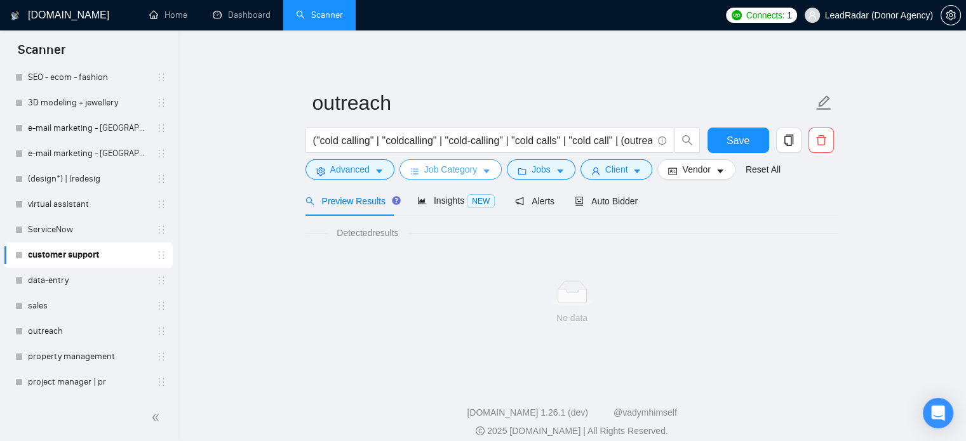
click at [63, 203] on link "virtual assistant" at bounding box center [88, 204] width 121 height 25
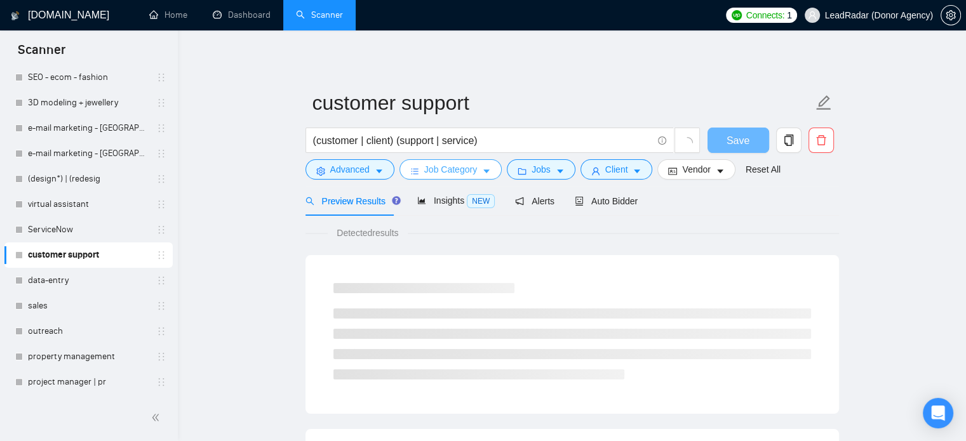
click at [450, 175] on span "Job Category" at bounding box center [450, 170] width 53 height 14
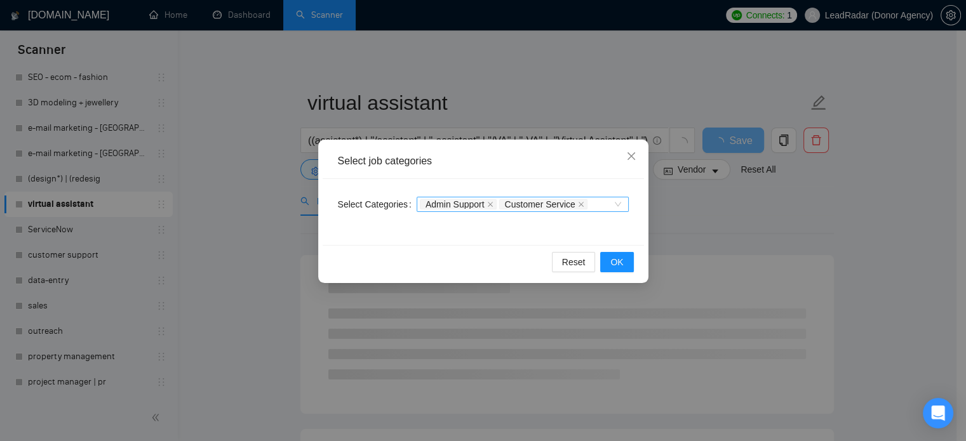
click at [613, 203] on div "Admin Support Customer Service" at bounding box center [523, 204] width 212 height 15
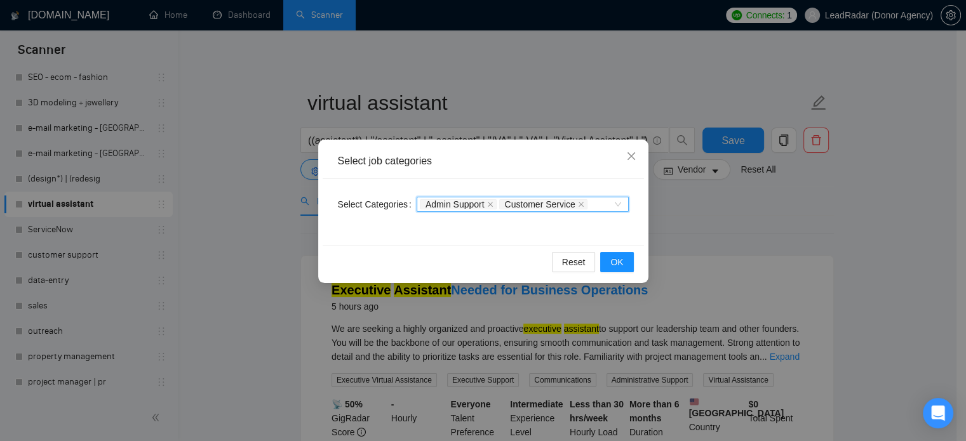
click at [617, 207] on div "Admin Support Customer Service" at bounding box center [523, 204] width 212 height 15
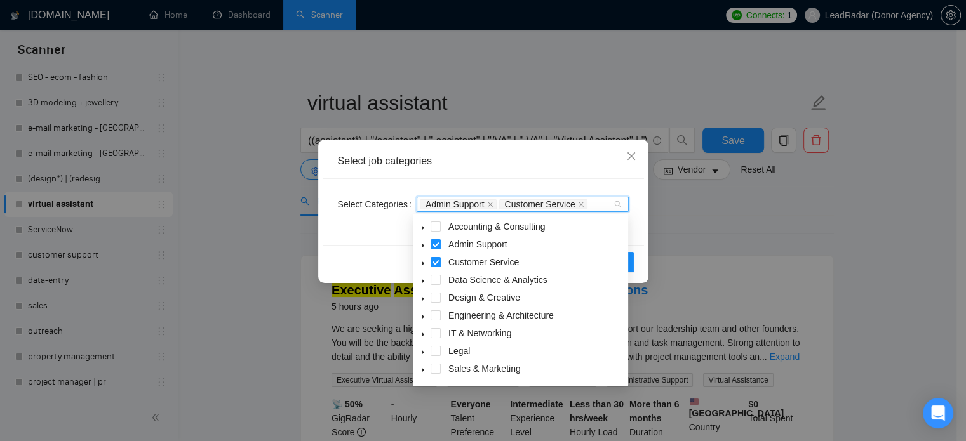
click at [419, 248] on span at bounding box center [422, 244] width 15 height 15
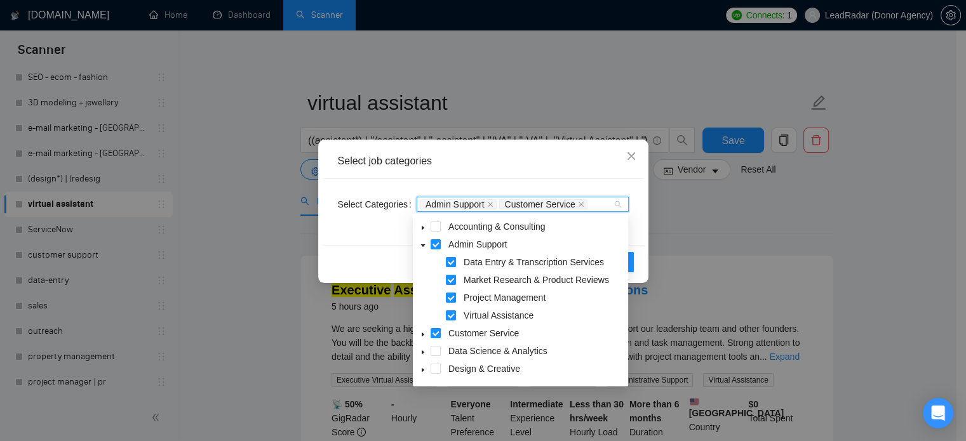
click at [422, 335] on icon "caret-down" at bounding box center [423, 335] width 3 height 4
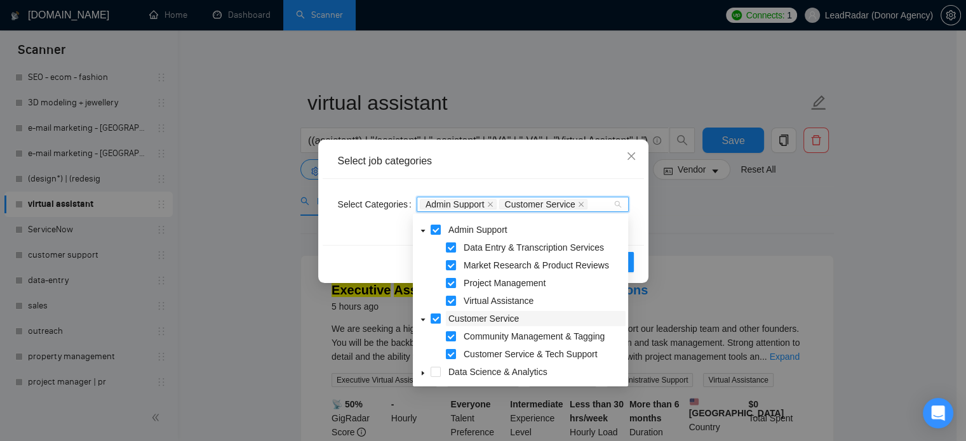
scroll to position [14, 0]
click at [830, 280] on div "Select job categories Select Categories Admin Support Customer Service Reset OK" at bounding box center [483, 220] width 966 height 441
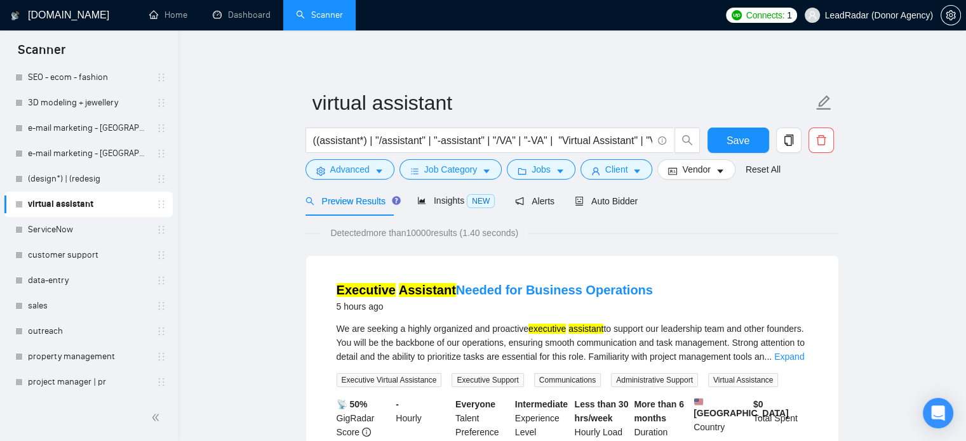
click at [340, 210] on div "Preview Results" at bounding box center [351, 201] width 91 height 30
click at [598, 204] on span "Auto Bidder" at bounding box center [606, 201] width 63 height 10
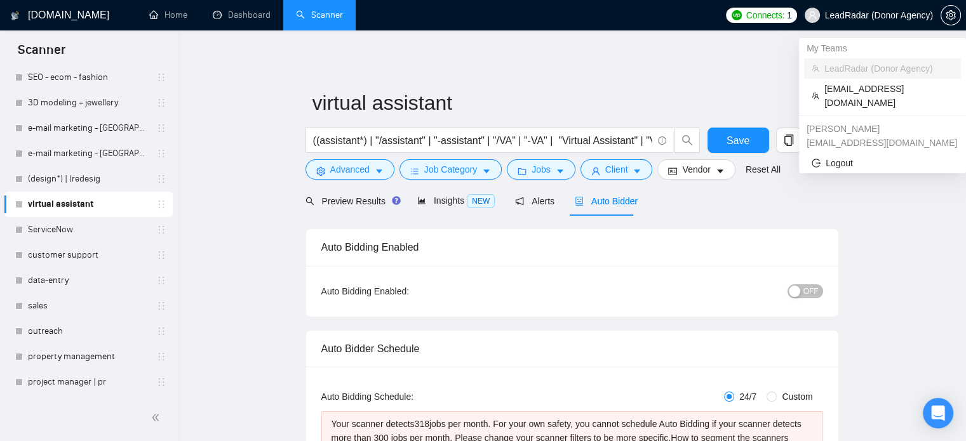
click at [886, 15] on span "LeadRadar (Donor Agency)" at bounding box center [879, 15] width 108 height 0
click at [853, 93] on span "[EMAIL_ADDRESS][DOMAIN_NAME]" at bounding box center [888, 96] width 129 height 28
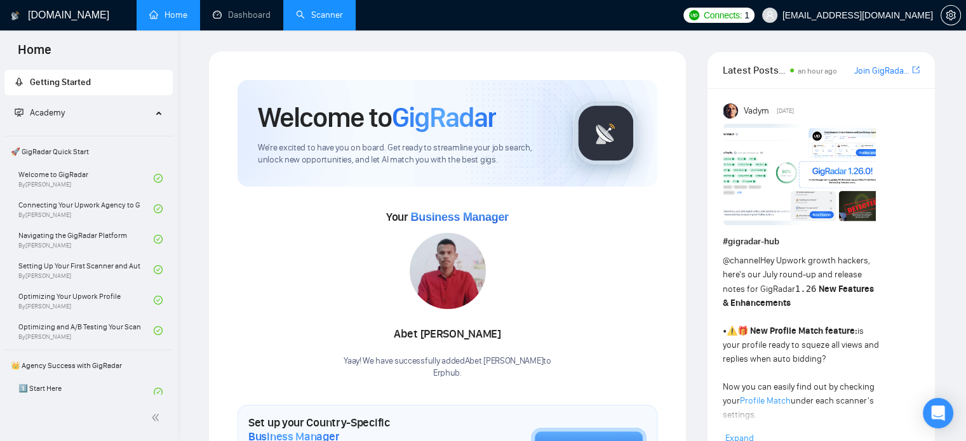
click at [325, 17] on link "Scanner" at bounding box center [319, 15] width 47 height 11
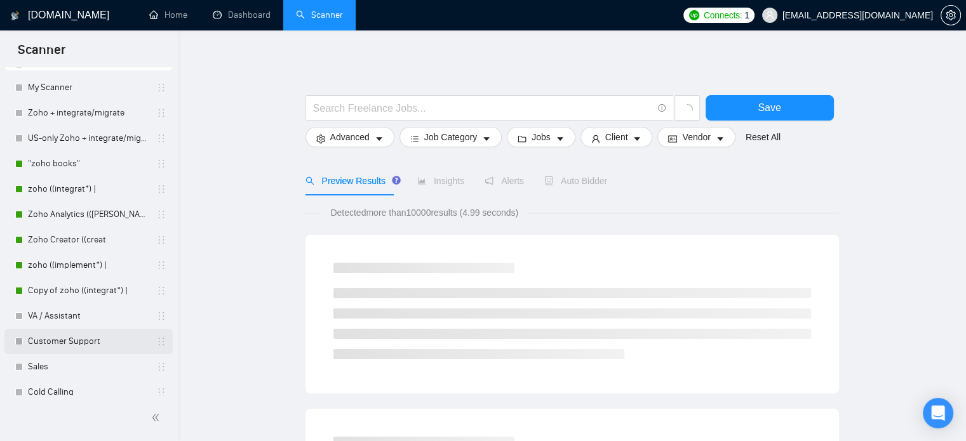
scroll to position [90, 0]
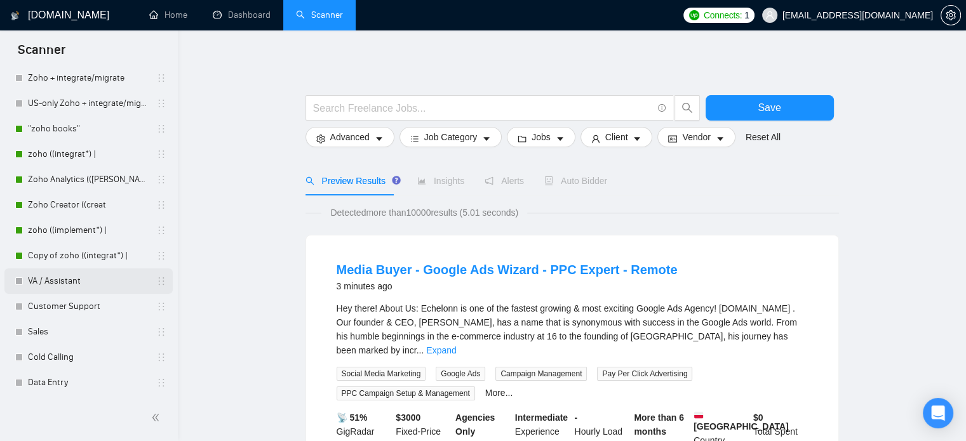
click at [82, 279] on link "VA / Assistant" at bounding box center [88, 281] width 121 height 25
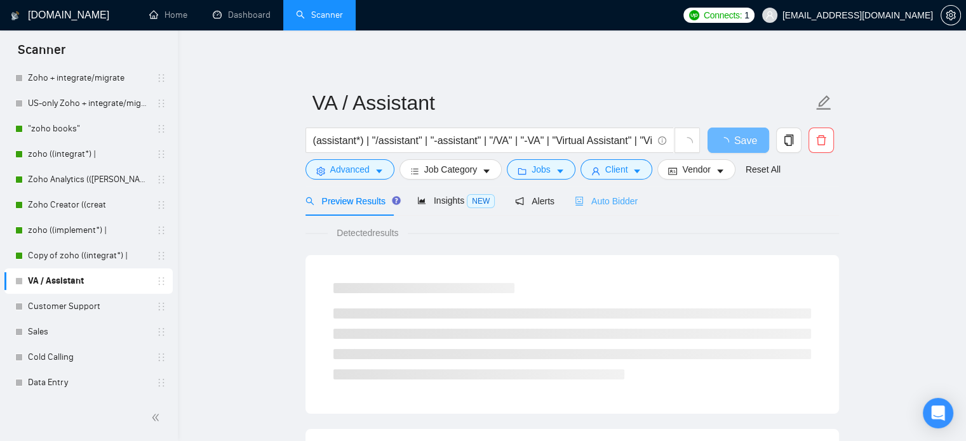
click at [602, 192] on div "Auto Bidder" at bounding box center [606, 201] width 63 height 30
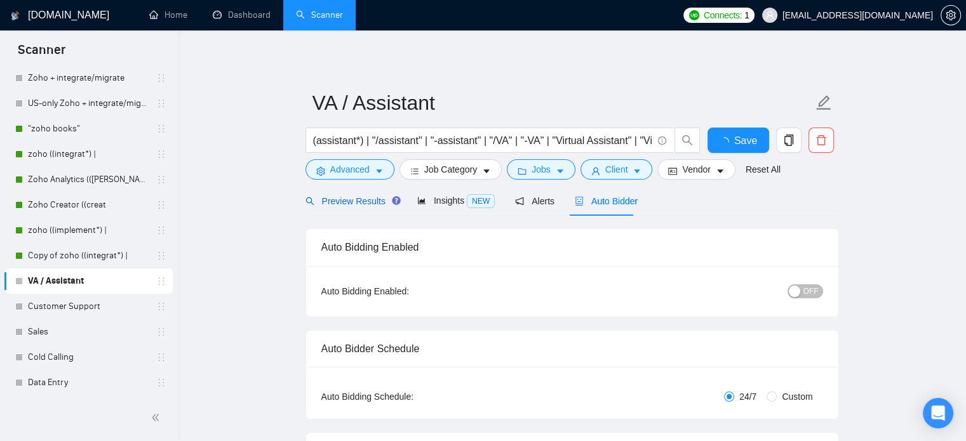
click at [354, 205] on span "Preview Results" at bounding box center [351, 201] width 91 height 10
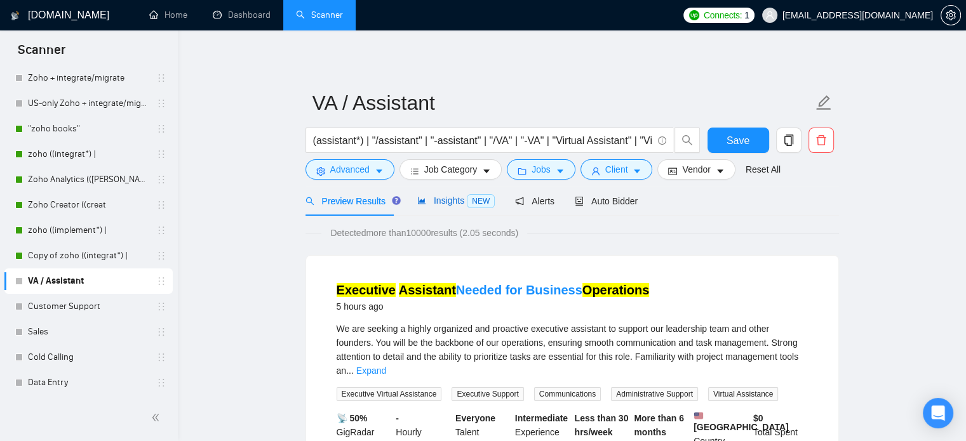
click at [475, 194] on div "Insights NEW" at bounding box center [455, 201] width 77 height 15
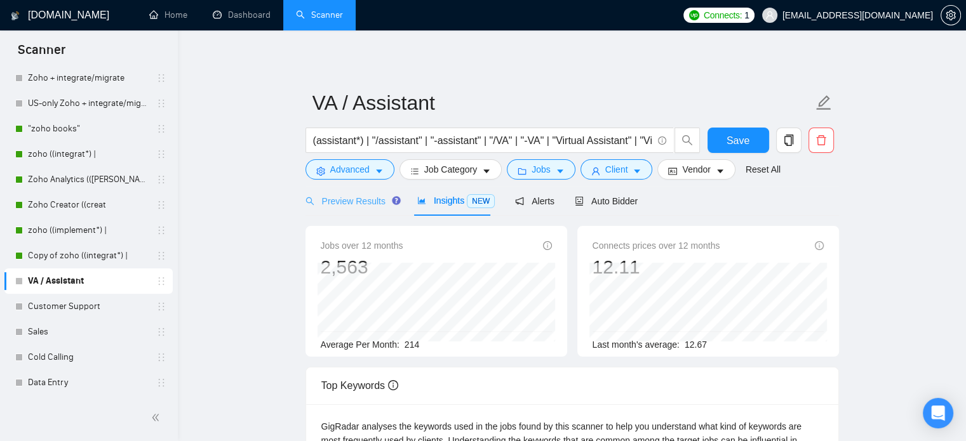
click at [368, 210] on div "Preview Results" at bounding box center [351, 201] width 91 height 30
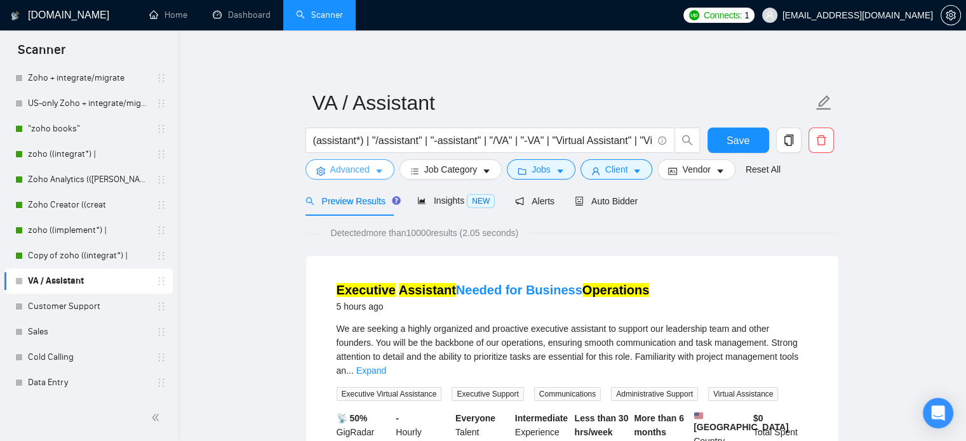
click at [361, 172] on span "Advanced" at bounding box center [349, 170] width 39 height 14
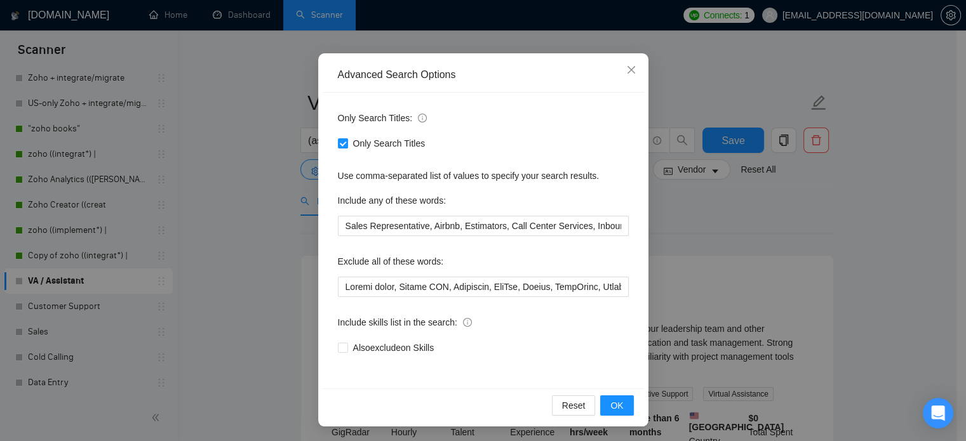
scroll to position [86, 0]
click at [856, 172] on div "Advanced Search Options Only Search Titles: Only Search Titles Use comma-separa…" at bounding box center [483, 220] width 966 height 441
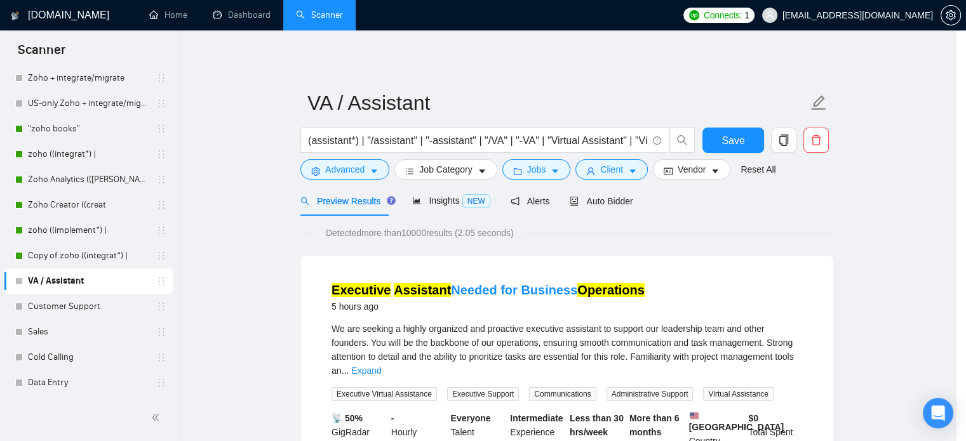
scroll to position [23, 0]
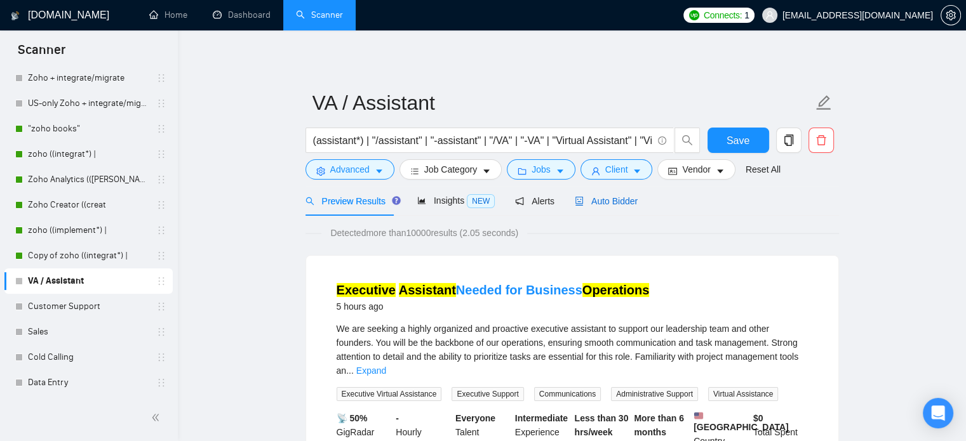
click at [615, 206] on span "Auto Bidder" at bounding box center [606, 201] width 63 height 10
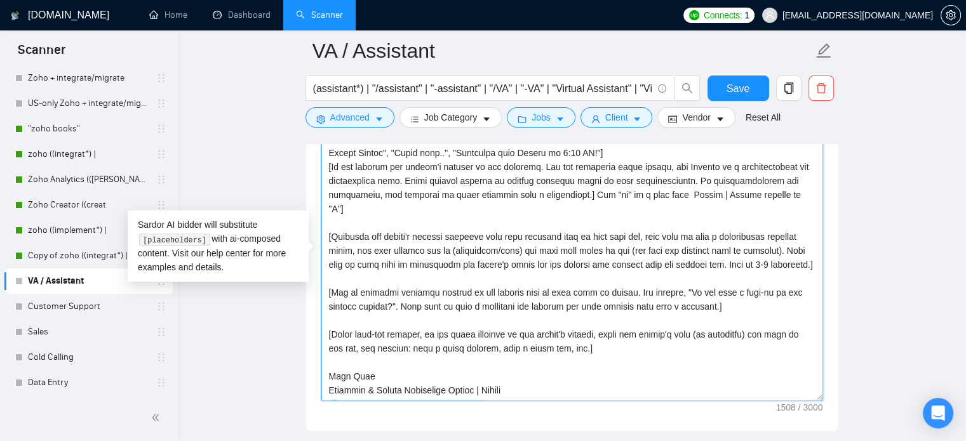
drag, startPoint x: 502, startPoint y: 389, endPoint x: 316, endPoint y: 363, distance: 188.5
click at [316, 363] on div "Cover letter template:" at bounding box center [572, 256] width 532 height 351
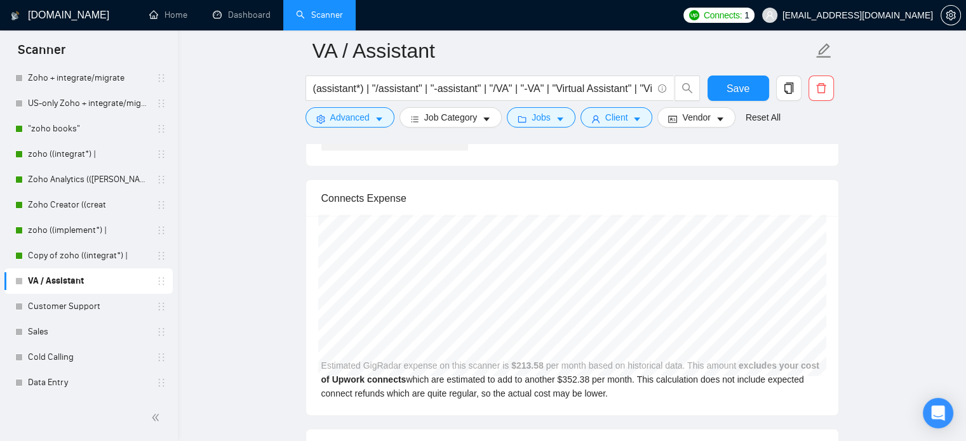
scroll to position [2556, 0]
click at [913, 15] on span "[EMAIL_ADDRESS][DOMAIN_NAME]" at bounding box center [858, 15] width 151 height 0
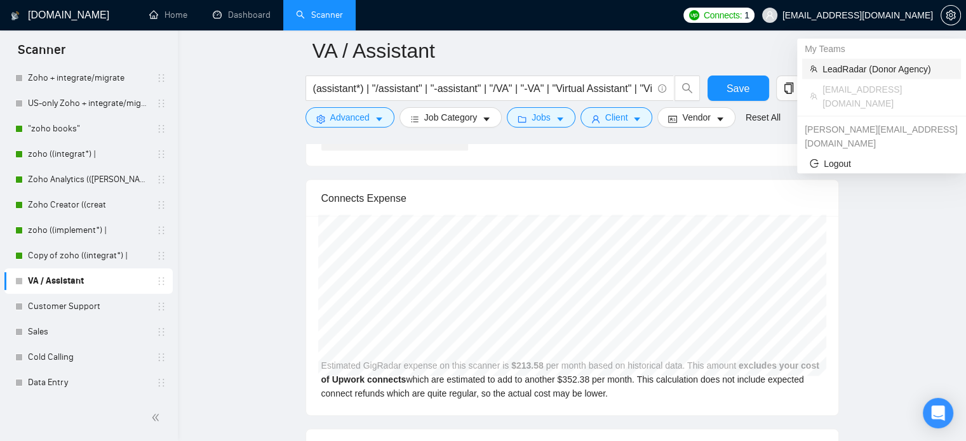
click at [856, 66] on span "LeadRadar (Donor Agency)" at bounding box center [888, 69] width 131 height 14
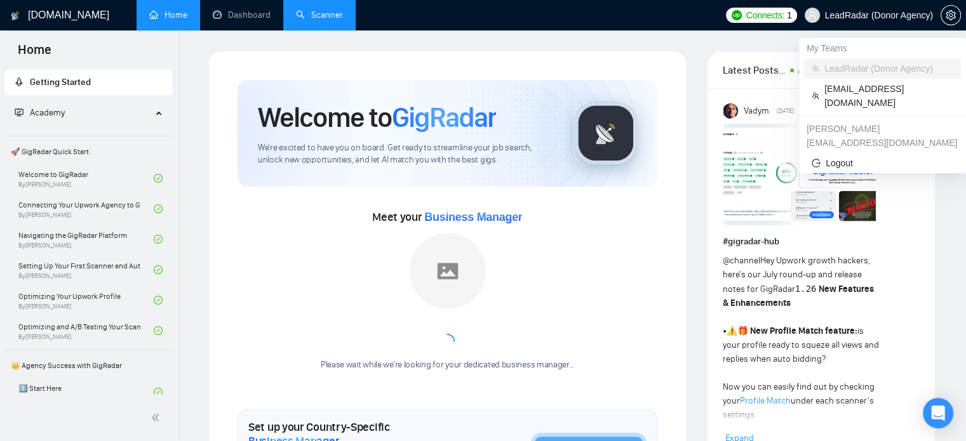
click at [880, 15] on span "LeadRadar (Donor Agency)" at bounding box center [879, 15] width 108 height 0
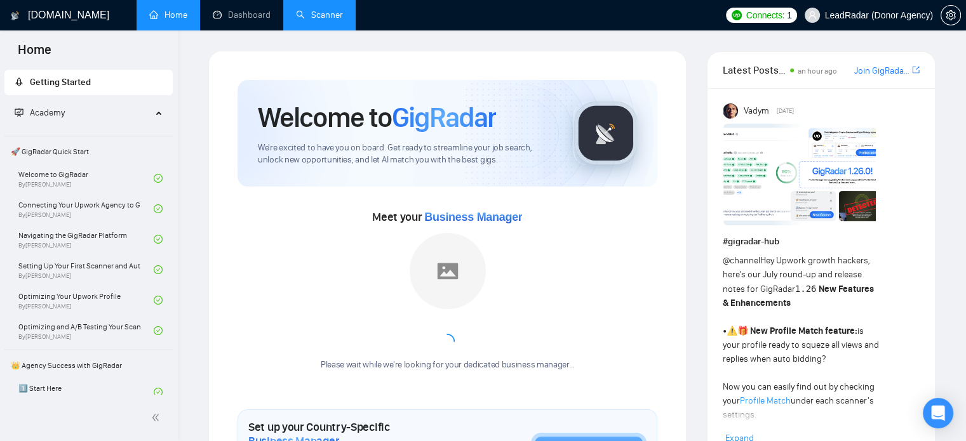
click at [318, 10] on link "Scanner" at bounding box center [319, 15] width 47 height 11
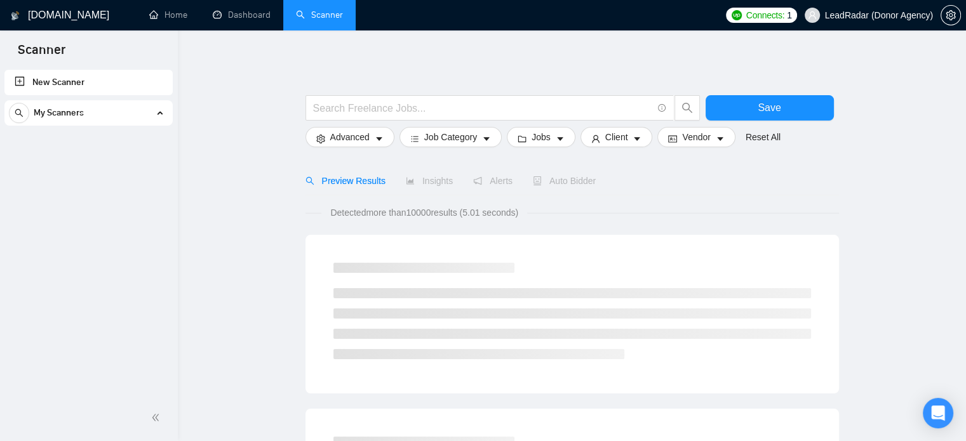
click at [866, 15] on span "LeadRadar (Donor Agency)" at bounding box center [879, 15] width 108 height 0
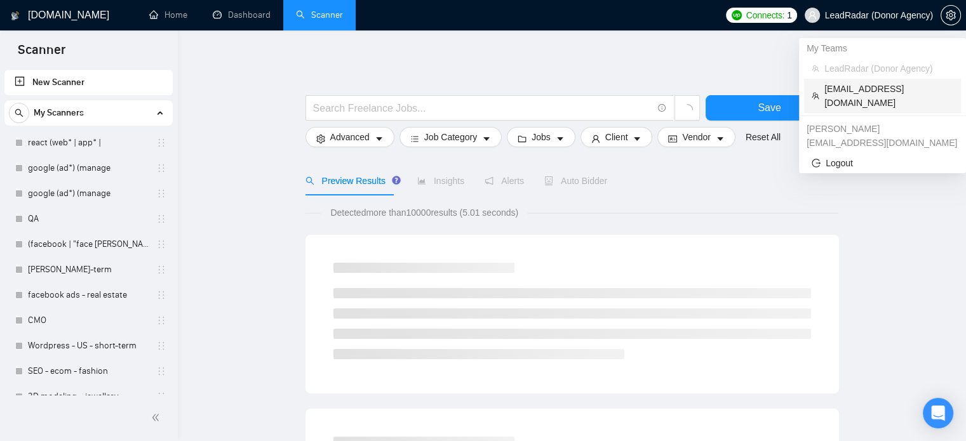
click at [827, 93] on span "[EMAIL_ADDRESS][DOMAIN_NAME]" at bounding box center [888, 96] width 129 height 28
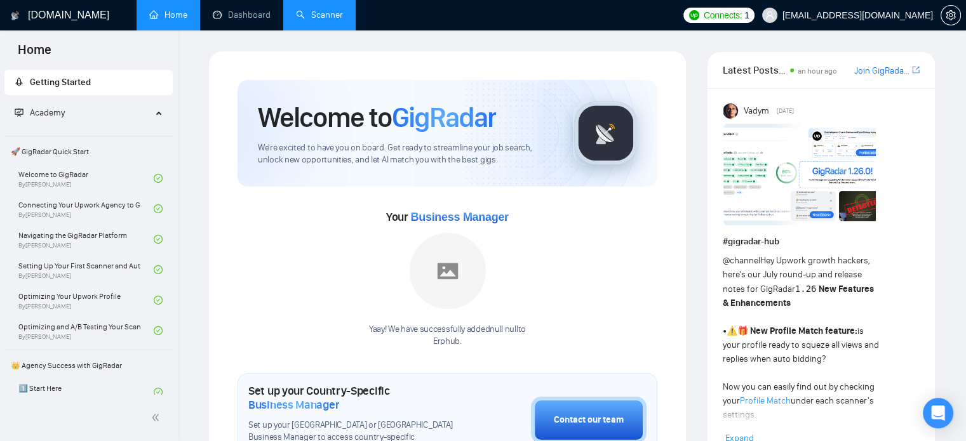
click at [328, 17] on link "Scanner" at bounding box center [319, 15] width 47 height 11
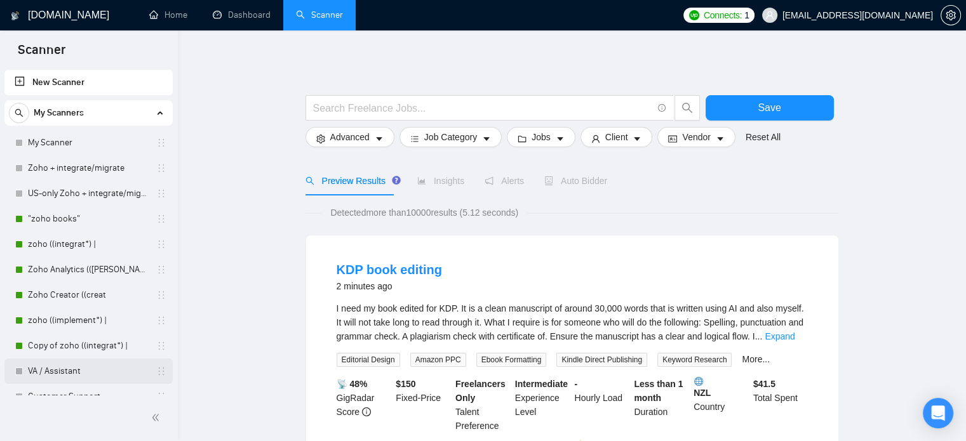
click at [66, 375] on link "VA / Assistant" at bounding box center [88, 371] width 121 height 25
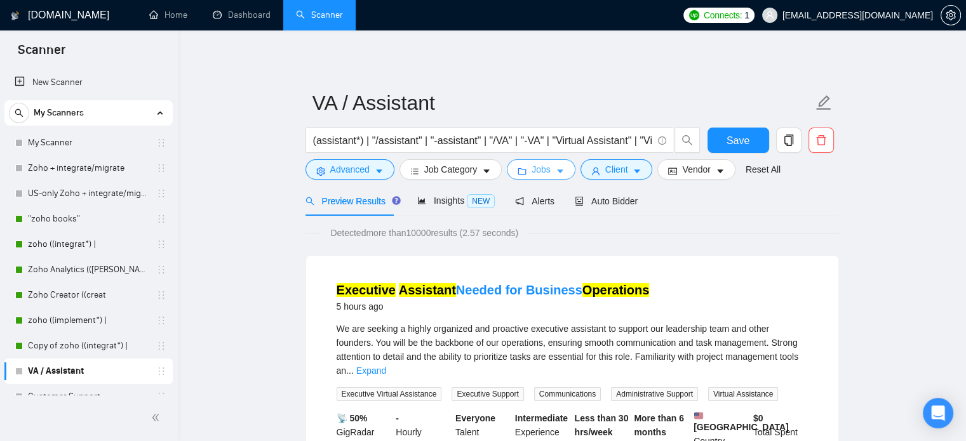
click at [559, 172] on icon "caret-down" at bounding box center [560, 171] width 9 height 9
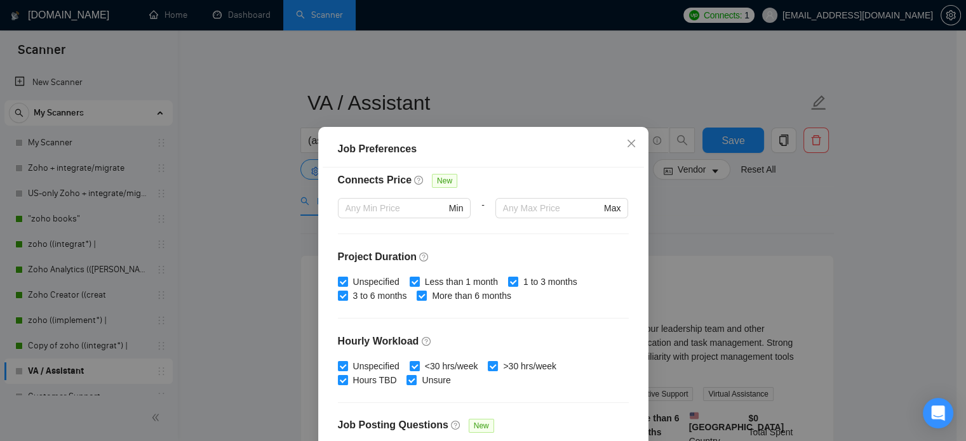
scroll to position [407, 0]
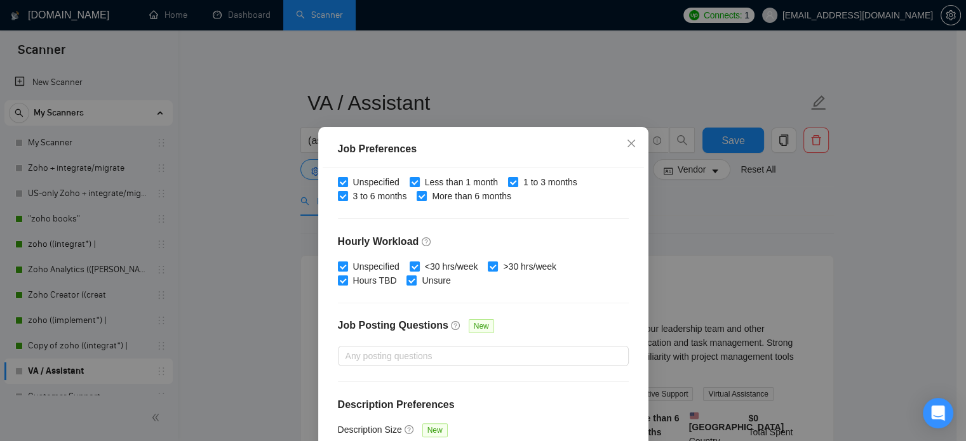
click at [713, 244] on div "Job Preferences Budget Project Type All Fixed Price Hourly Rate Fixed Price Bud…" at bounding box center [483, 220] width 966 height 441
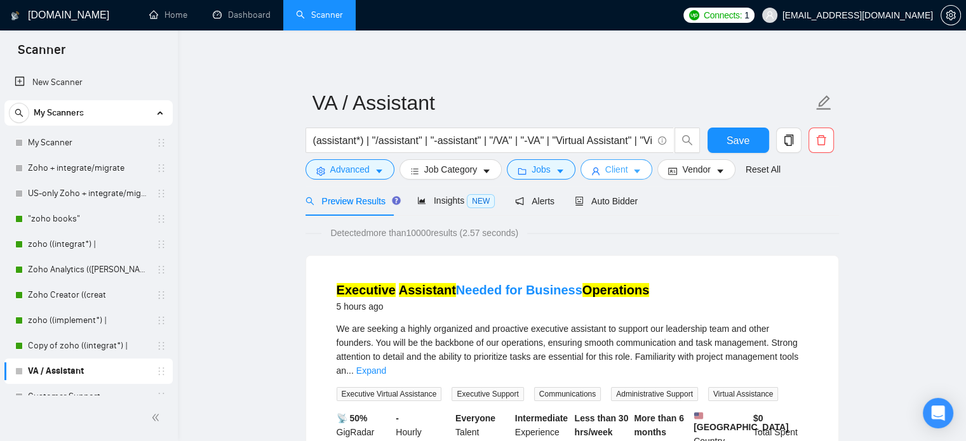
click at [606, 164] on span "Client" at bounding box center [616, 170] width 23 height 14
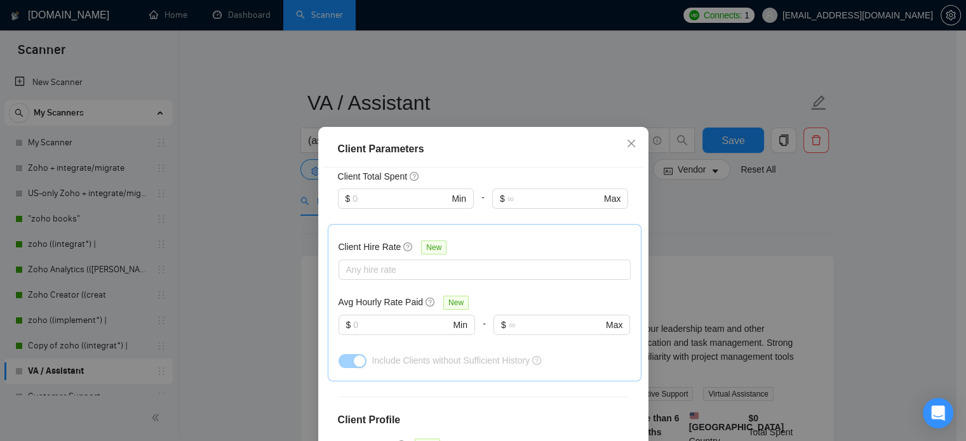
scroll to position [91, 0]
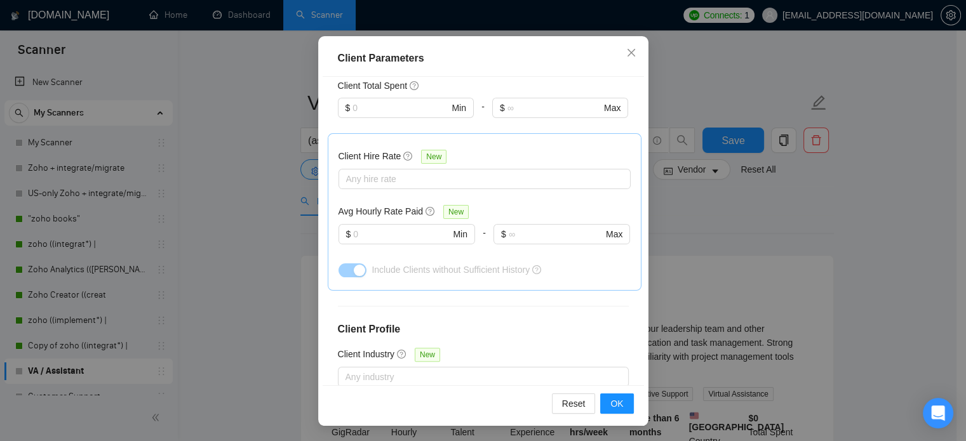
click at [760, 223] on div "Client Parameters Client Location Include Client Countries United States Exclud…" at bounding box center [483, 220] width 966 height 441
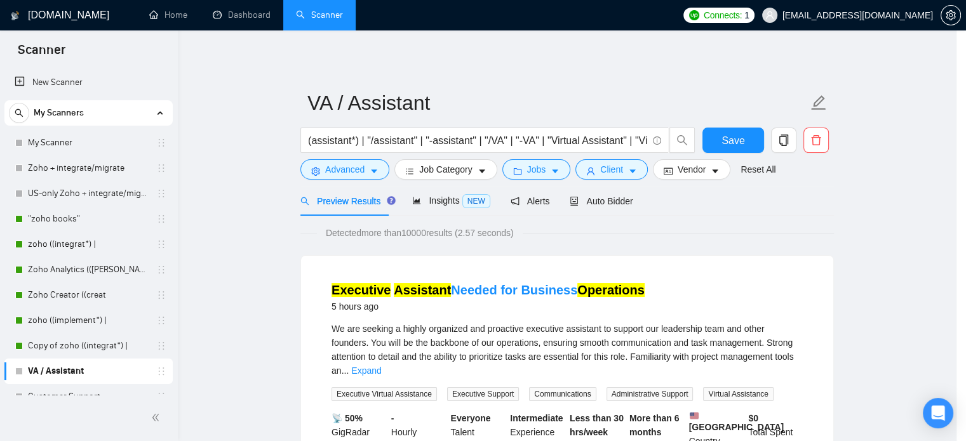
scroll to position [40, 0]
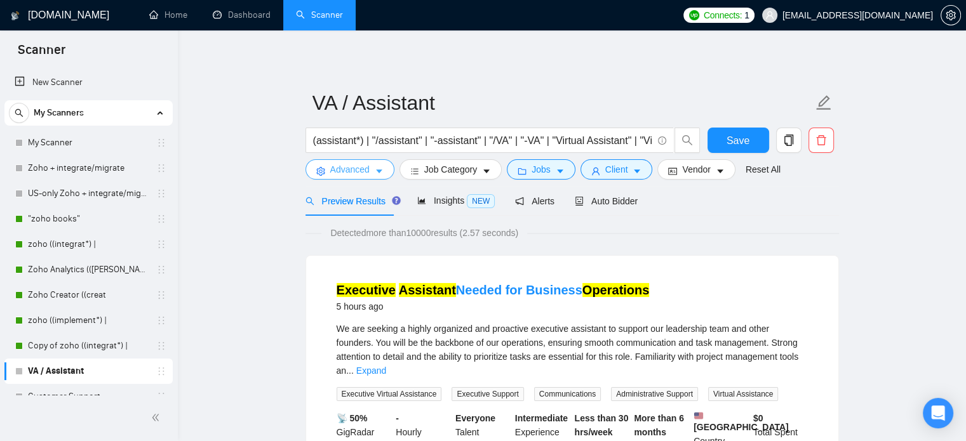
click at [348, 175] on span "Advanced" at bounding box center [349, 170] width 39 height 14
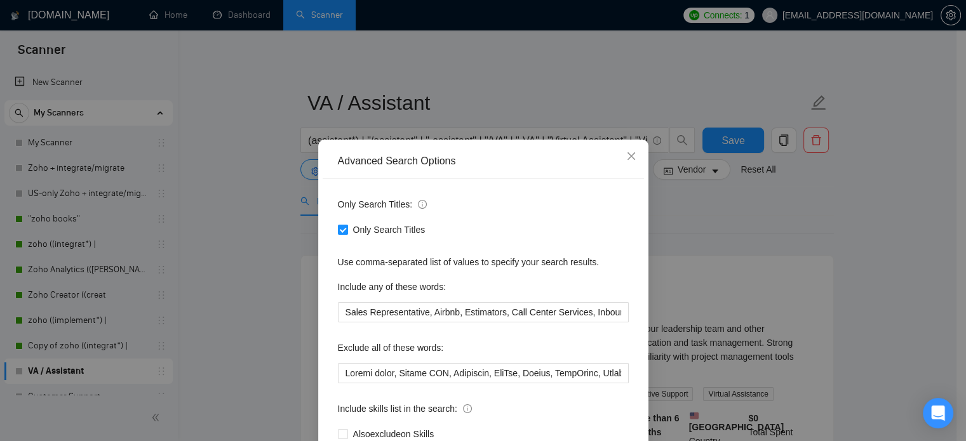
click at [761, 233] on div "Advanced Search Options Only Search Titles: Only Search Titles Use comma-separa…" at bounding box center [483, 220] width 966 height 441
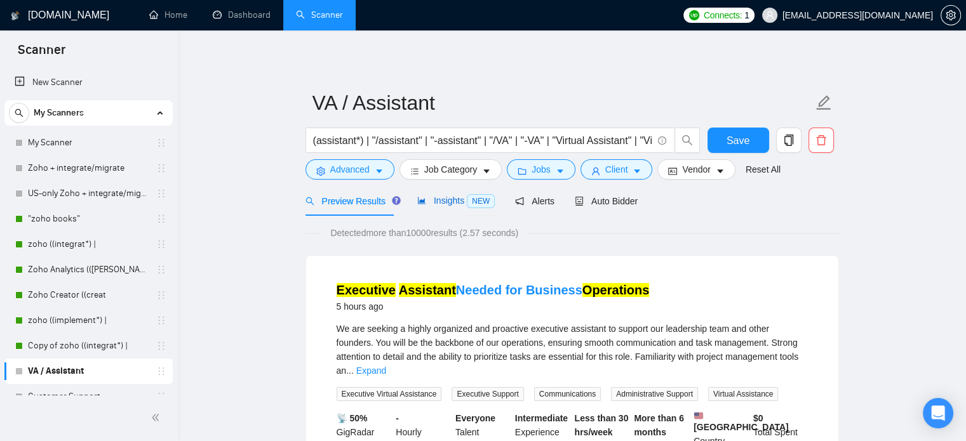
click at [426, 199] on span "Insights NEW" at bounding box center [455, 201] width 77 height 10
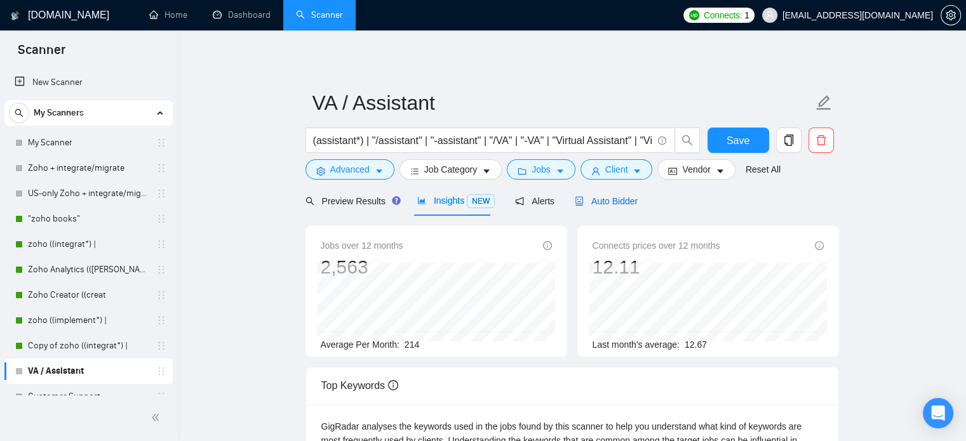
click at [624, 204] on span "Auto Bidder" at bounding box center [606, 201] width 63 height 10
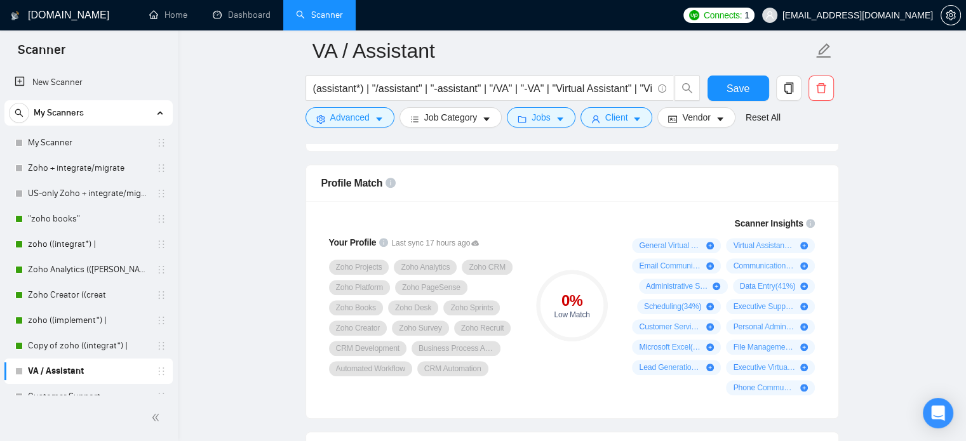
scroll to position [807, 0]
